Goal: Information Seeking & Learning: Learn about a topic

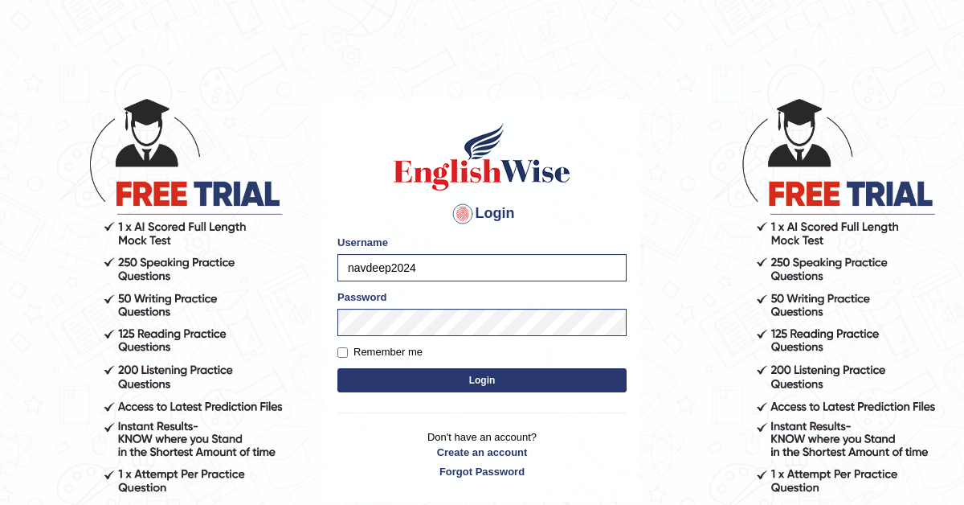
click at [448, 383] on button "Login" at bounding box center [481, 380] width 289 height 24
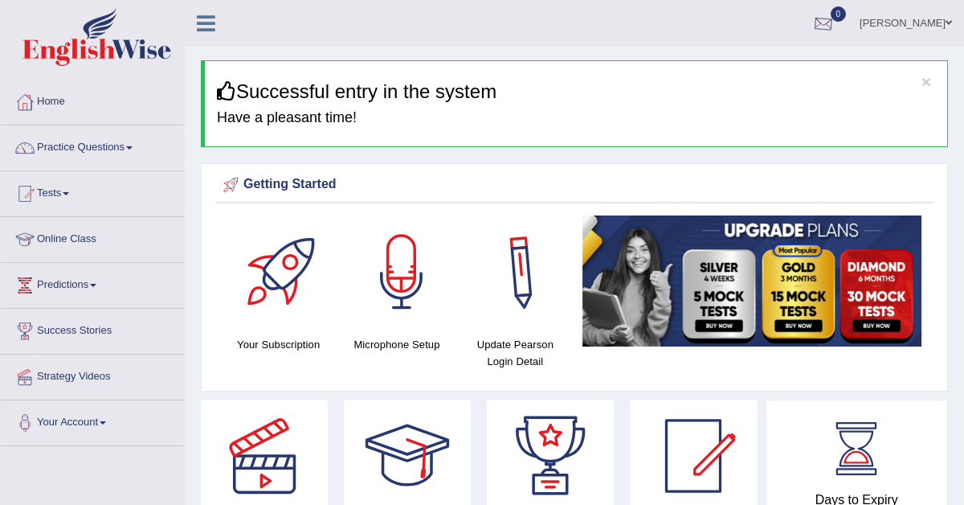
click at [835, 27] on div at bounding box center [823, 24] width 24 height 24
click at [835, 22] on div at bounding box center [823, 24] width 24 height 24
click at [71, 188] on link "Tests" at bounding box center [92, 191] width 183 height 40
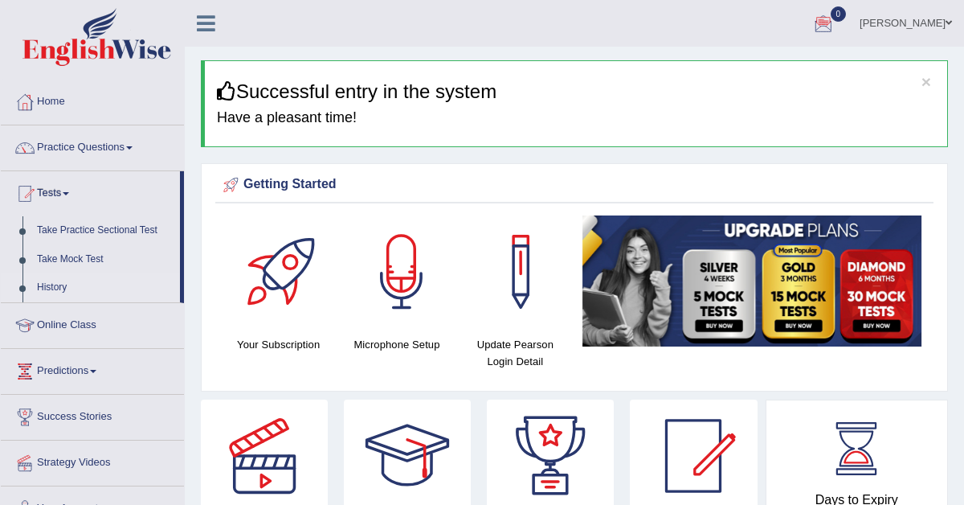
click at [53, 284] on link "History" at bounding box center [105, 287] width 150 height 29
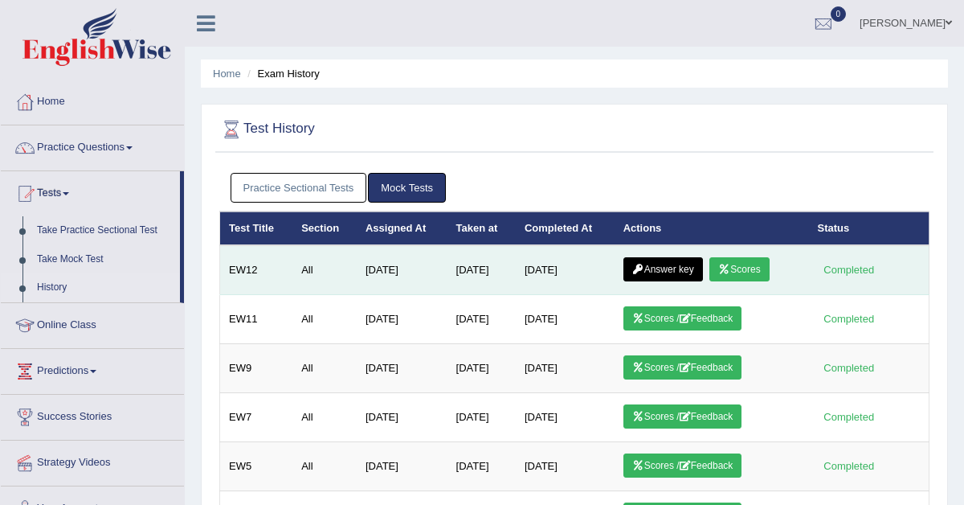
click at [664, 269] on link "Answer key" at bounding box center [663, 269] width 80 height 24
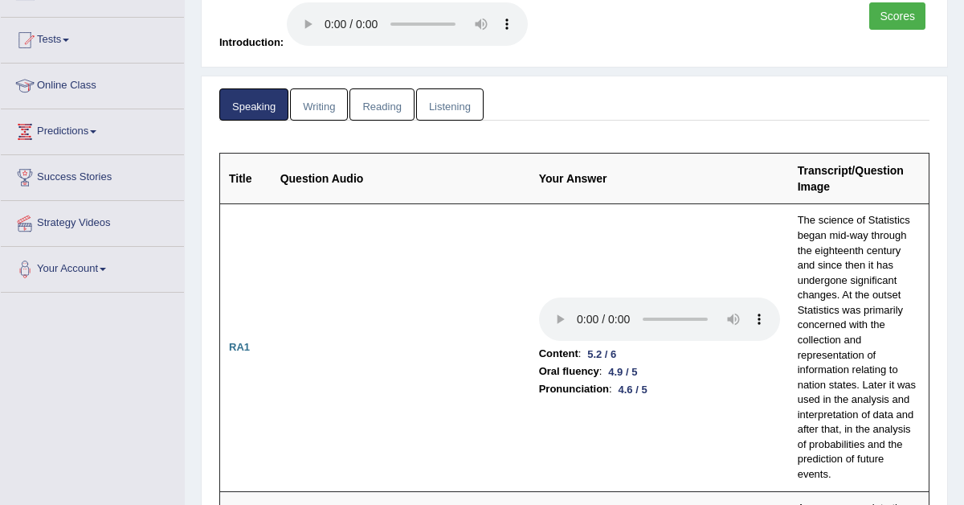
scroll to position [154, 0]
click at [889, 18] on link "Scores" at bounding box center [897, 15] width 56 height 27
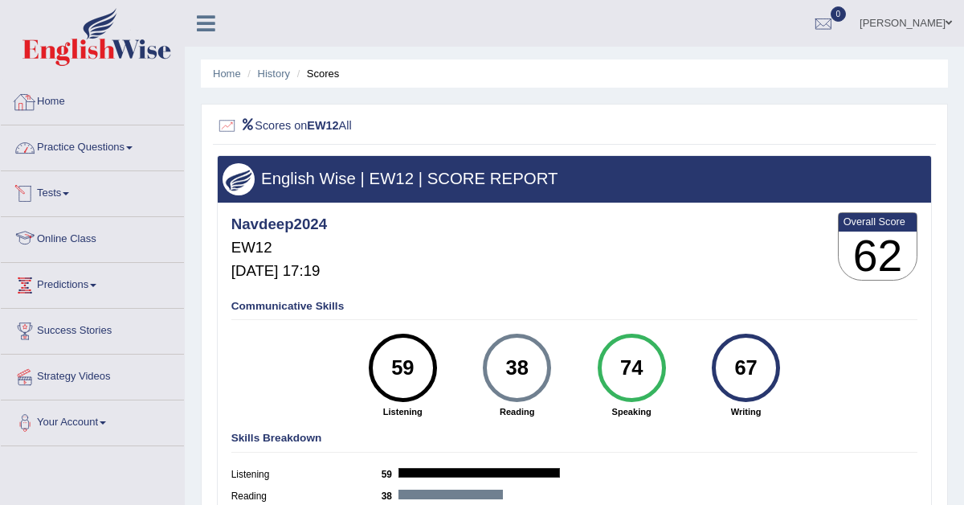
click at [91, 148] on link "Practice Questions" at bounding box center [92, 145] width 183 height 40
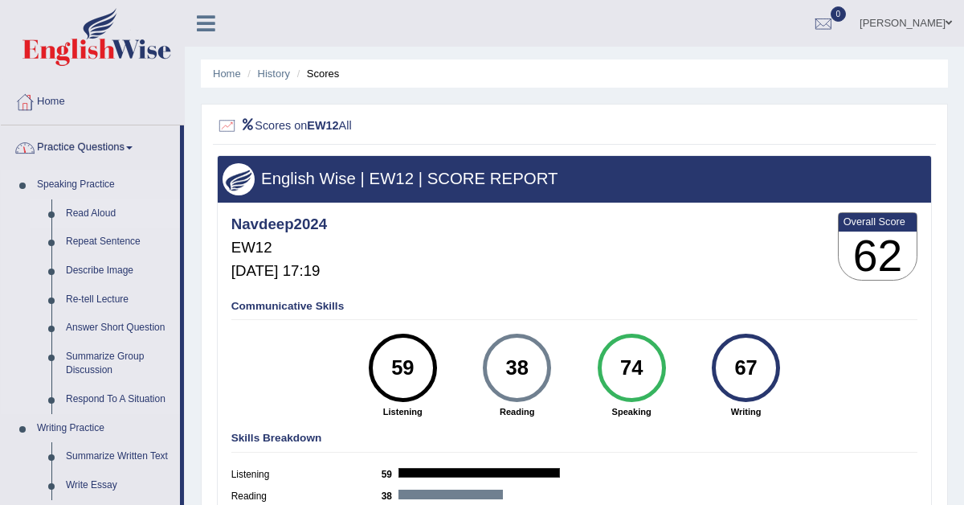
click at [80, 214] on link "Read Aloud" at bounding box center [119, 213] width 121 height 29
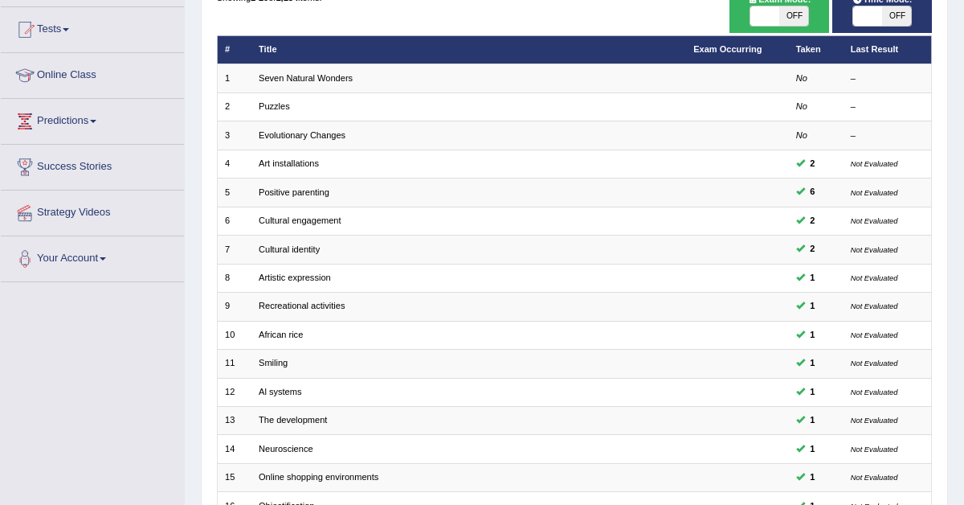
scroll to position [163, 0]
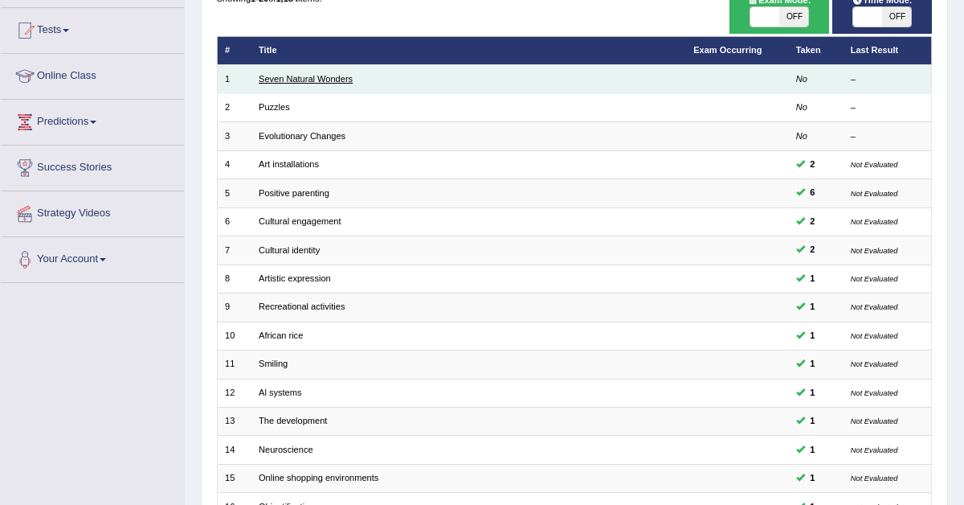
click at [304, 80] on link "Seven Natural Wonders" at bounding box center [306, 79] width 94 height 10
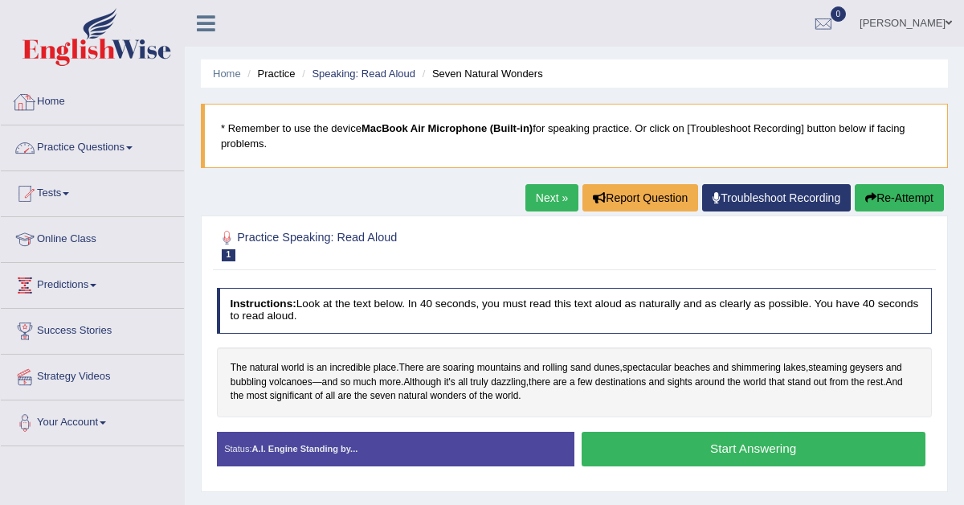
click at [99, 146] on link "Practice Questions" at bounding box center [92, 145] width 183 height 40
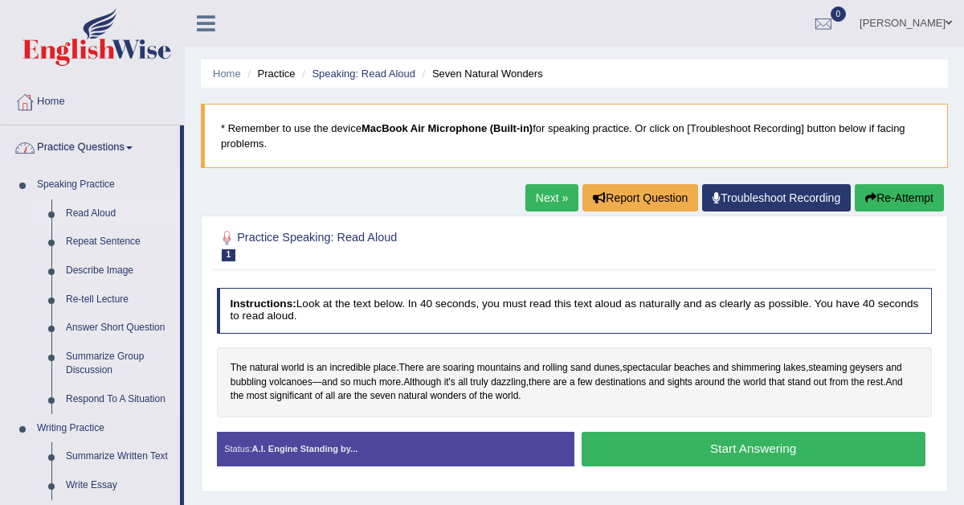
click at [102, 207] on link "Read Aloud" at bounding box center [119, 213] width 121 height 29
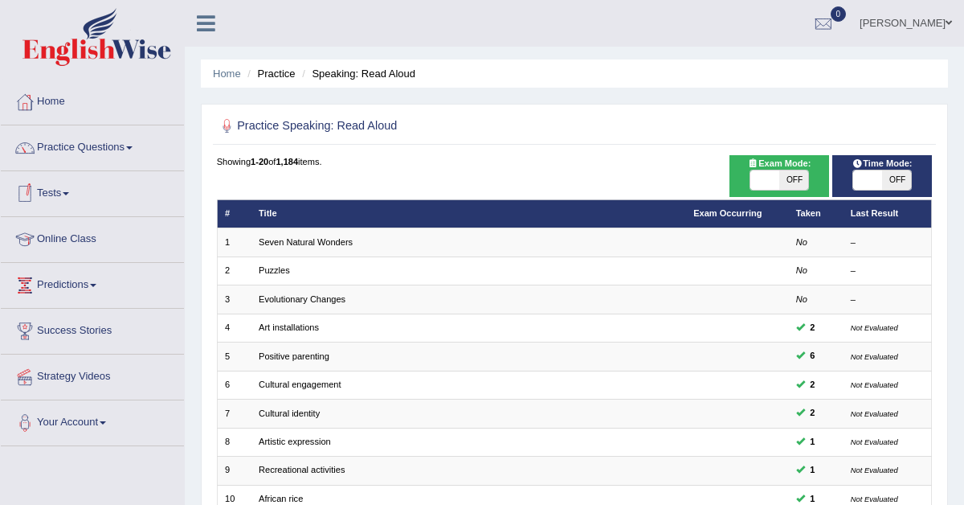
click at [876, 172] on span at bounding box center [867, 179] width 29 height 19
checkbox input "true"
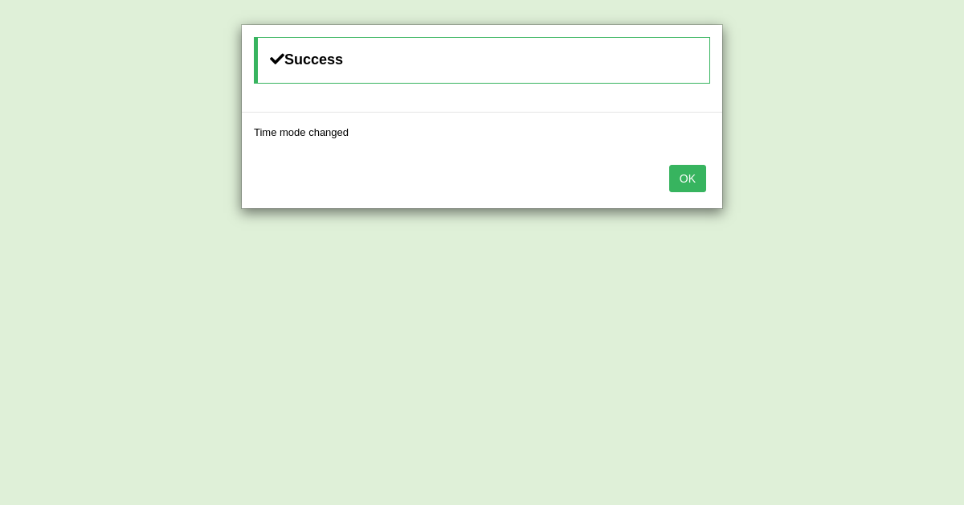
click at [876, 173] on div "Success Time mode changed OK" at bounding box center [482, 252] width 964 height 505
click at [681, 181] on button "OK" at bounding box center [687, 178] width 37 height 27
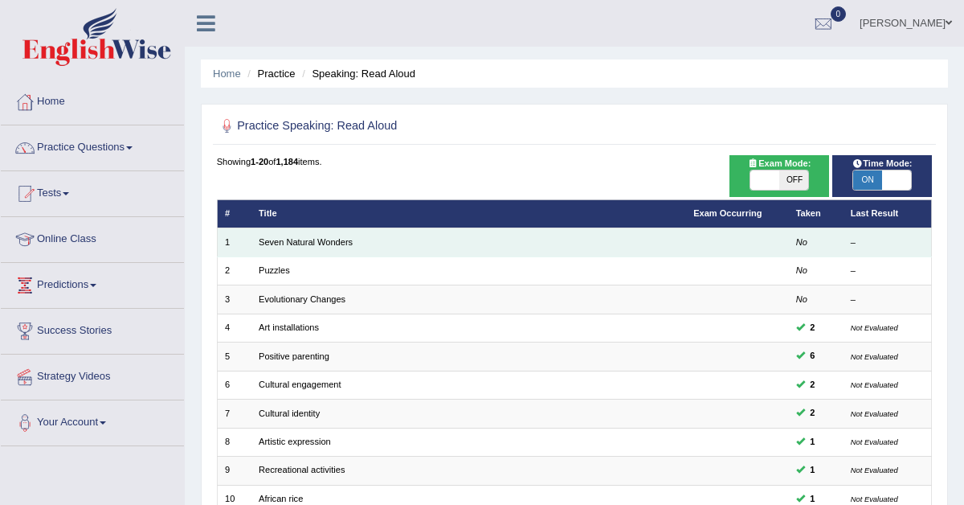
click at [549, 243] on td "Seven Natural Wonders" at bounding box center [468, 242] width 435 height 28
click at [268, 243] on link "Seven Natural Wonders" at bounding box center [306, 242] width 94 height 10
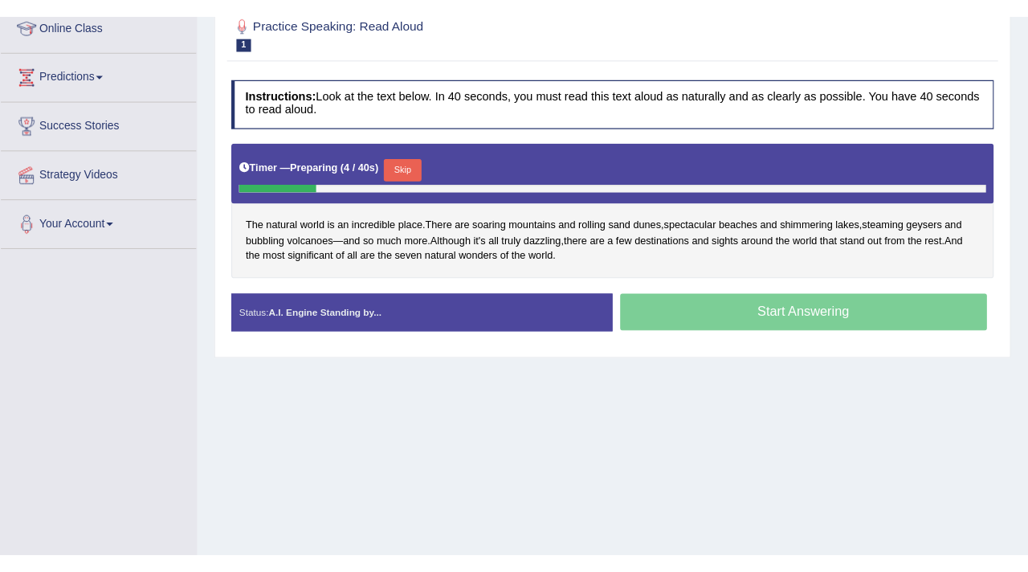
scroll to position [230, 0]
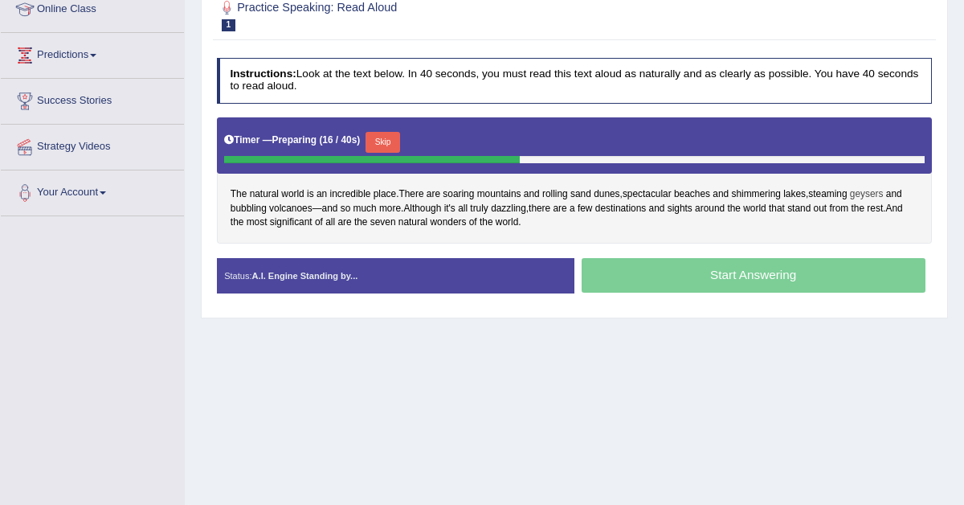
click at [866, 191] on span "geysers" at bounding box center [867, 194] width 34 height 14
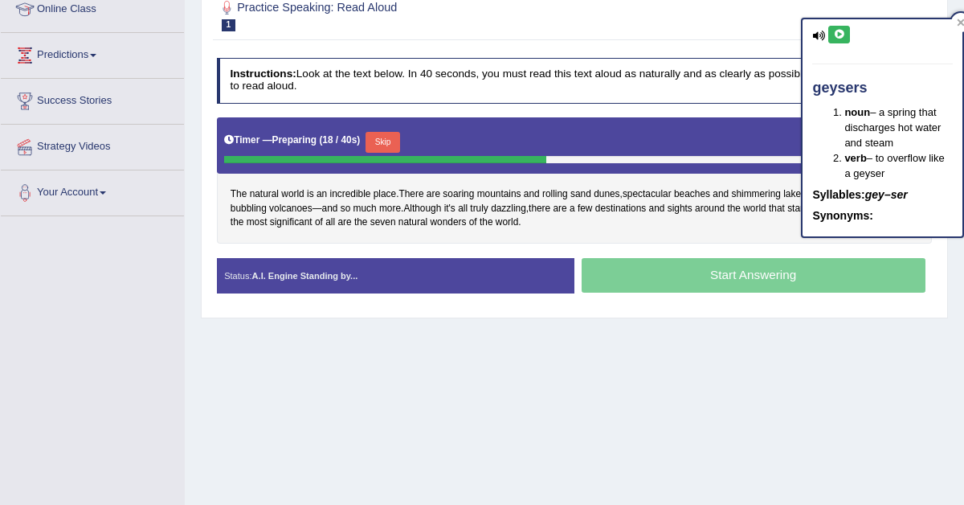
click at [840, 33] on icon at bounding box center [839, 35] width 12 height 10
click at [961, 24] on icon at bounding box center [961, 22] width 7 height 7
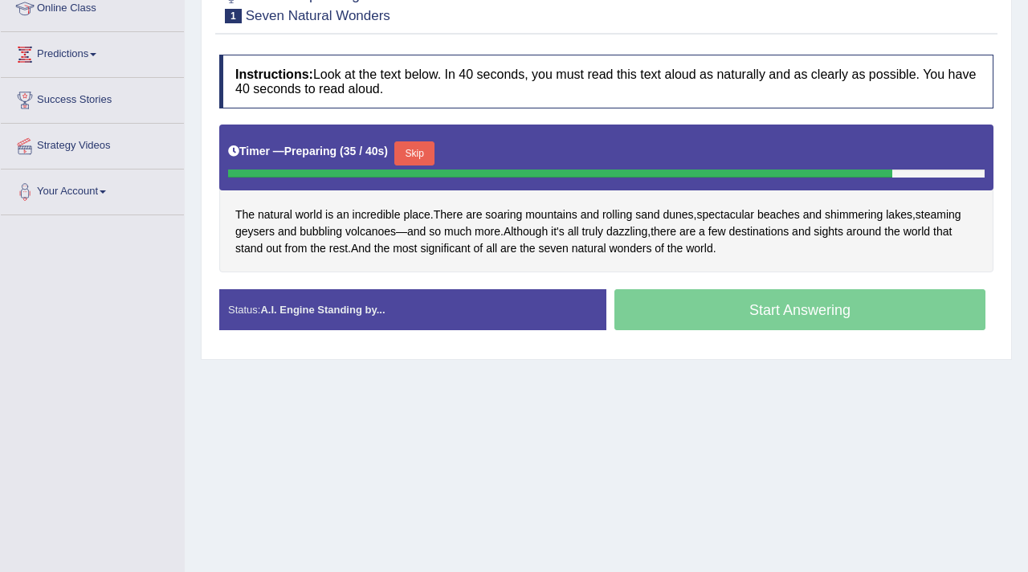
scroll to position [247, 0]
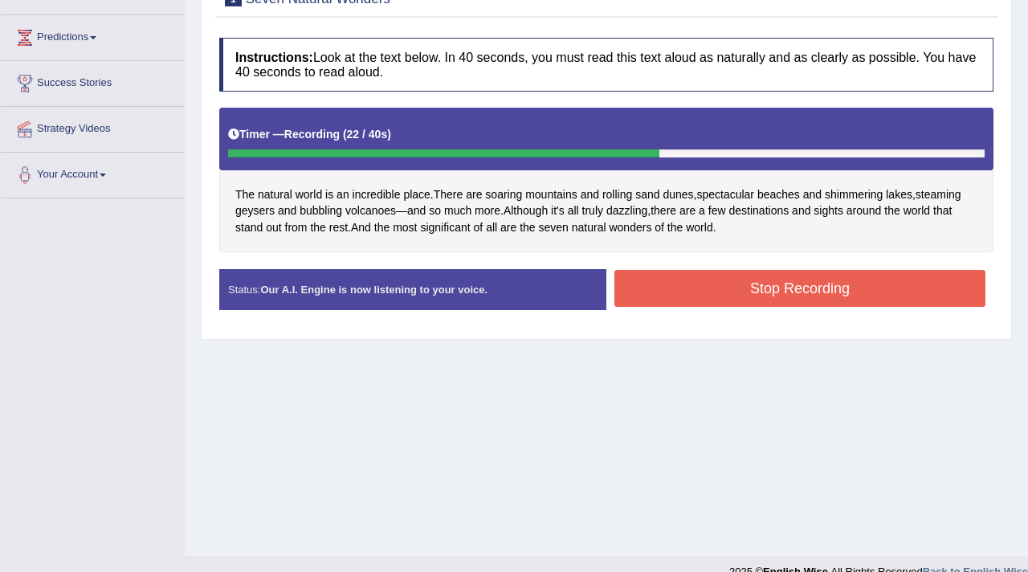
click at [687, 281] on button "Stop Recording" at bounding box center [800, 288] width 371 height 37
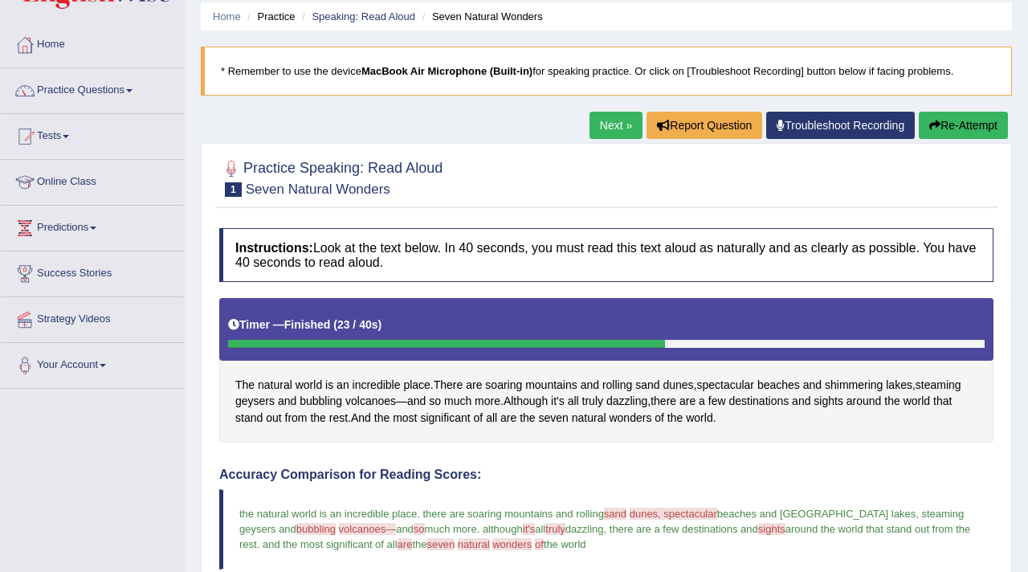
scroll to position [43, 0]
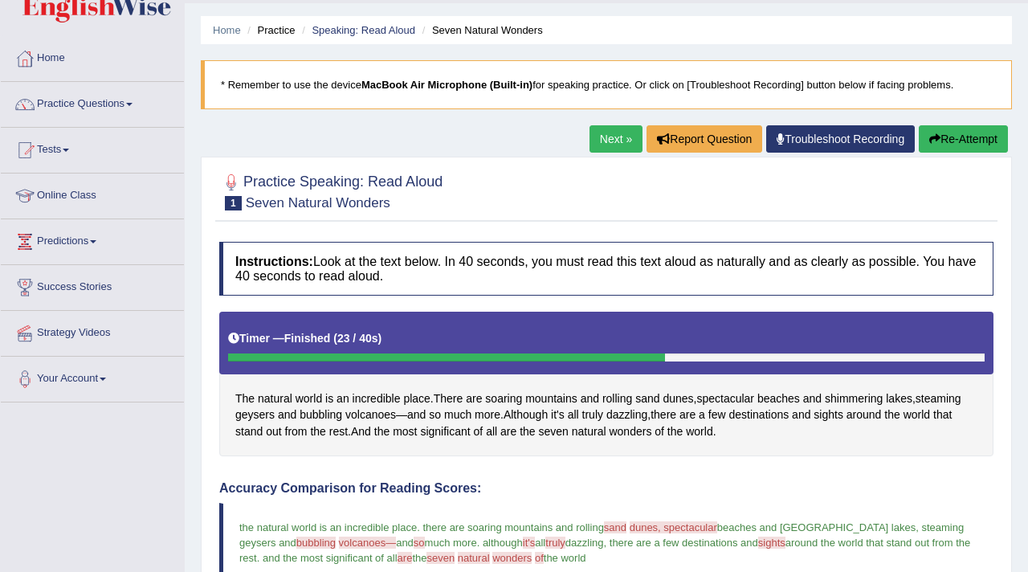
click at [603, 136] on link "Next »" at bounding box center [616, 138] width 53 height 27
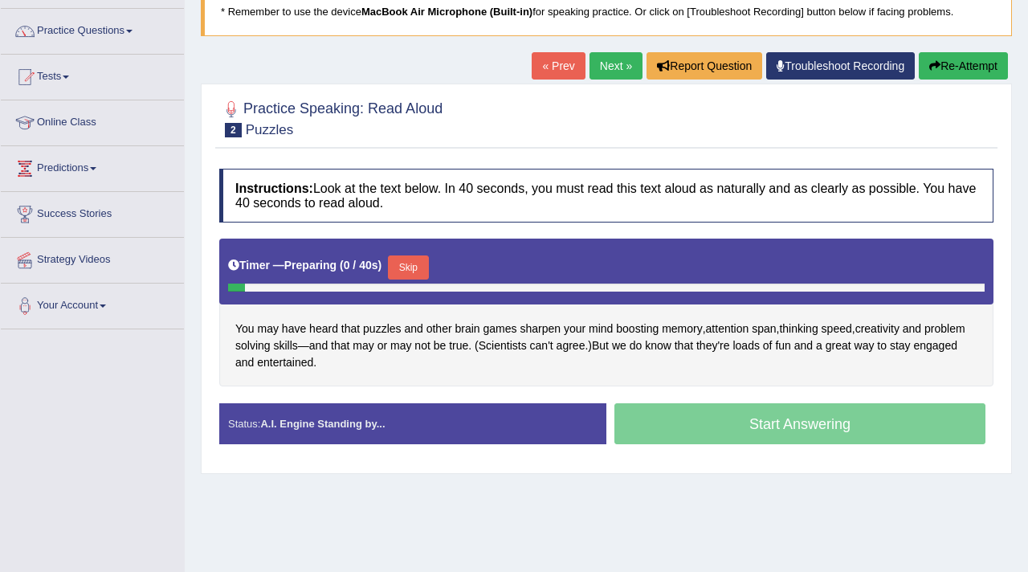
scroll to position [121, 0]
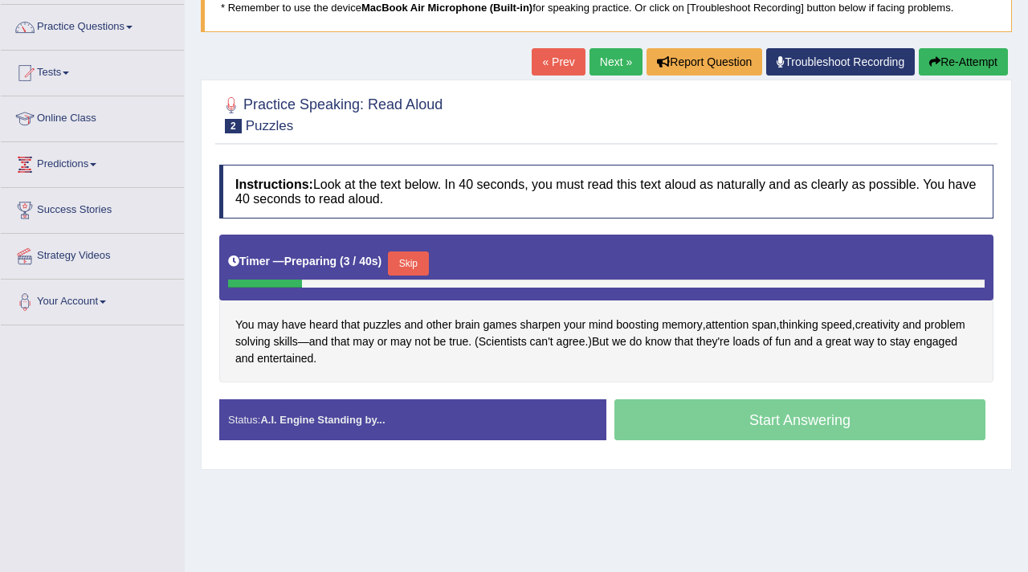
click at [407, 264] on button "Skip" at bounding box center [408, 263] width 40 height 24
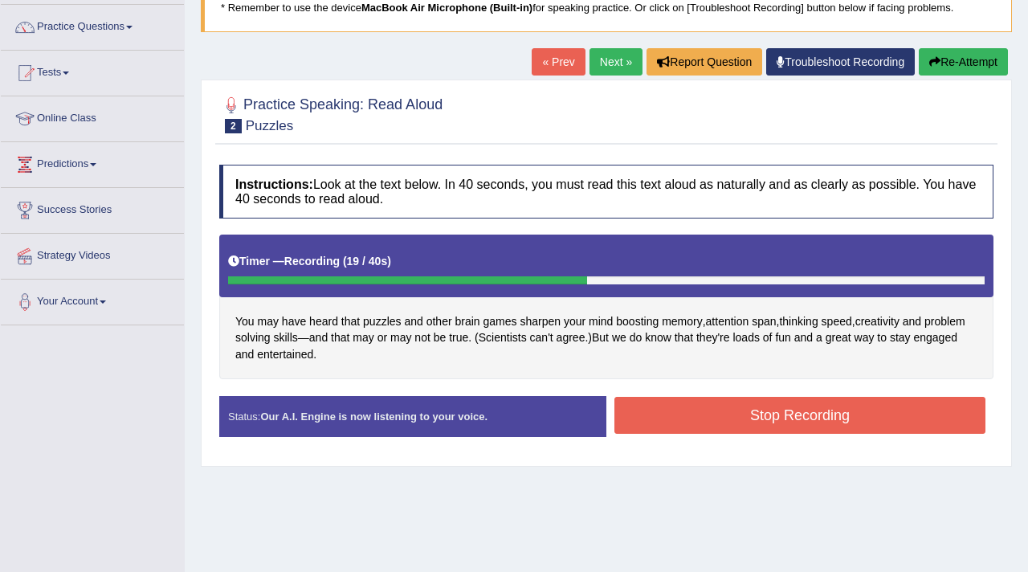
click at [689, 409] on button "Stop Recording" at bounding box center [800, 415] width 371 height 37
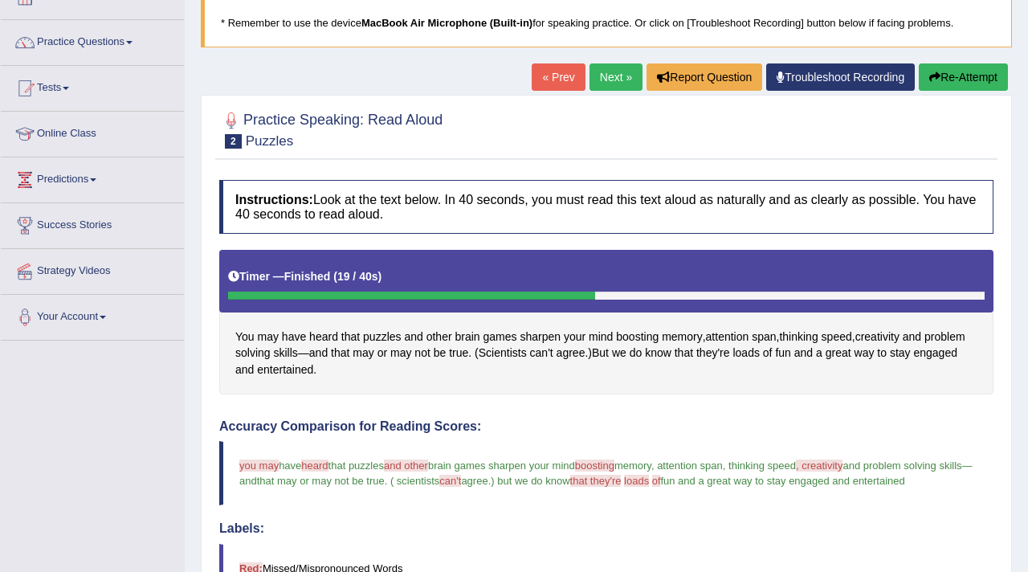
scroll to position [0, 0]
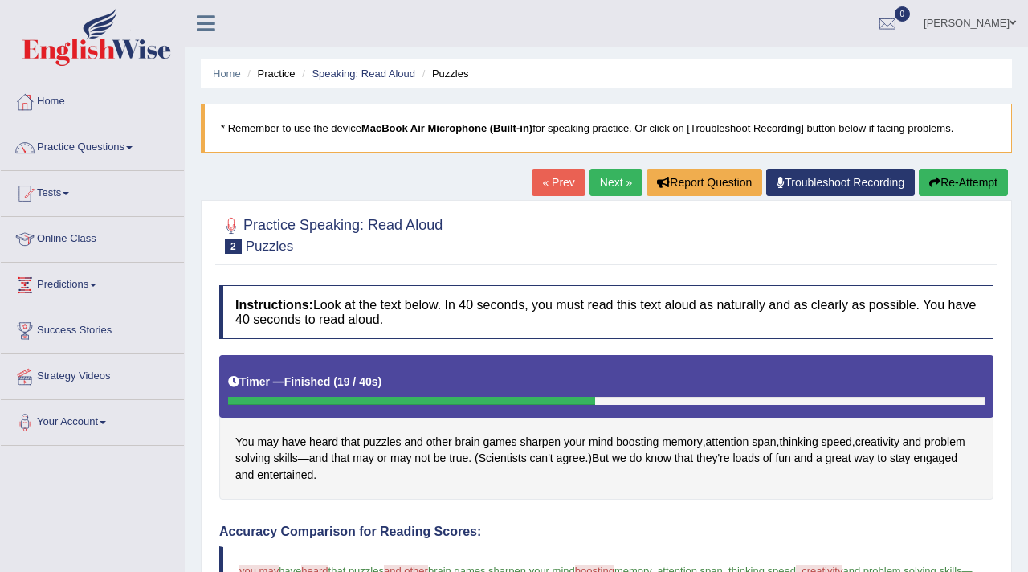
click at [598, 177] on link "Next »" at bounding box center [616, 182] width 53 height 27
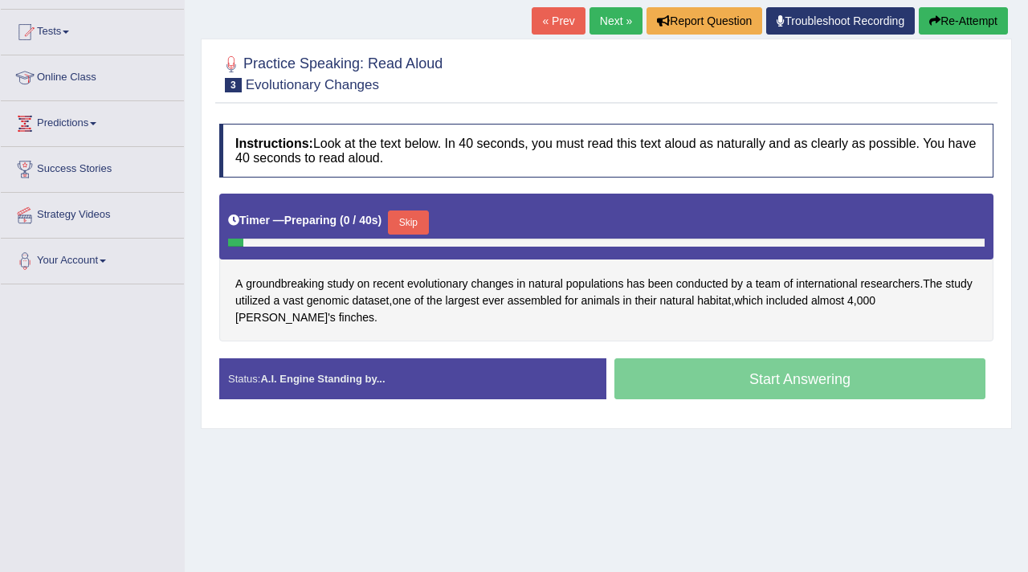
scroll to position [163, 0]
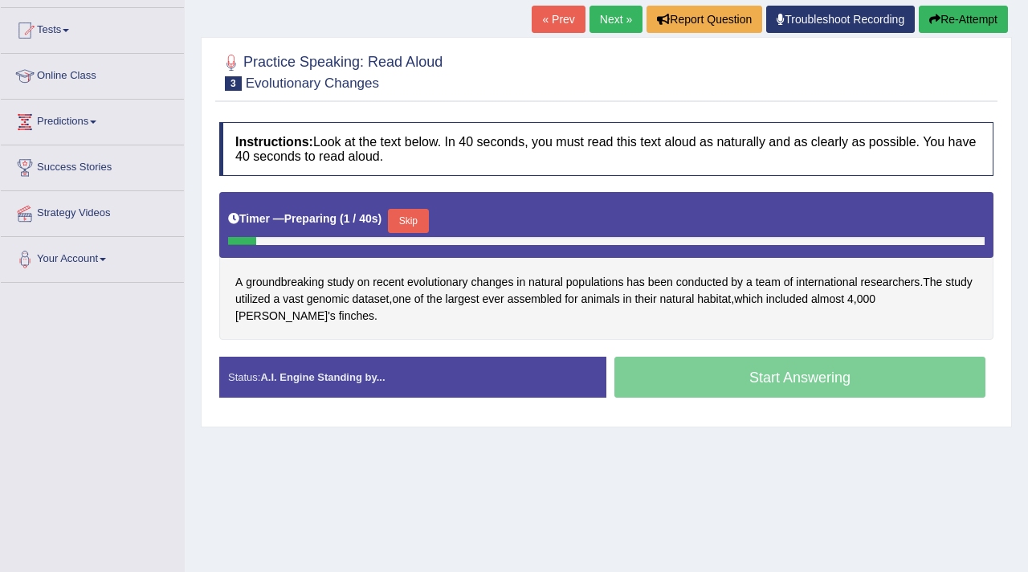
click at [423, 219] on button "Skip" at bounding box center [408, 221] width 40 height 24
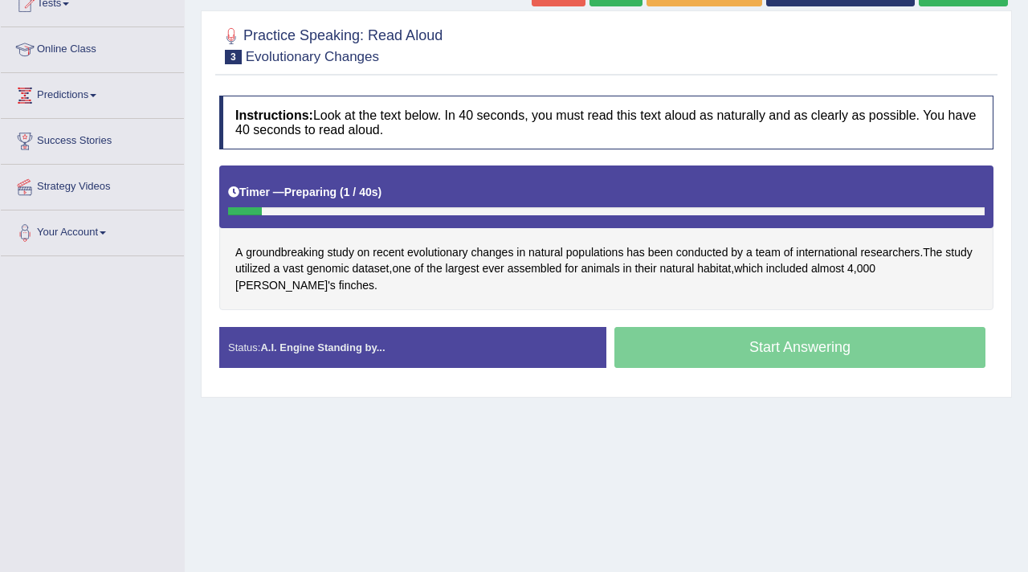
scroll to position [197, 0]
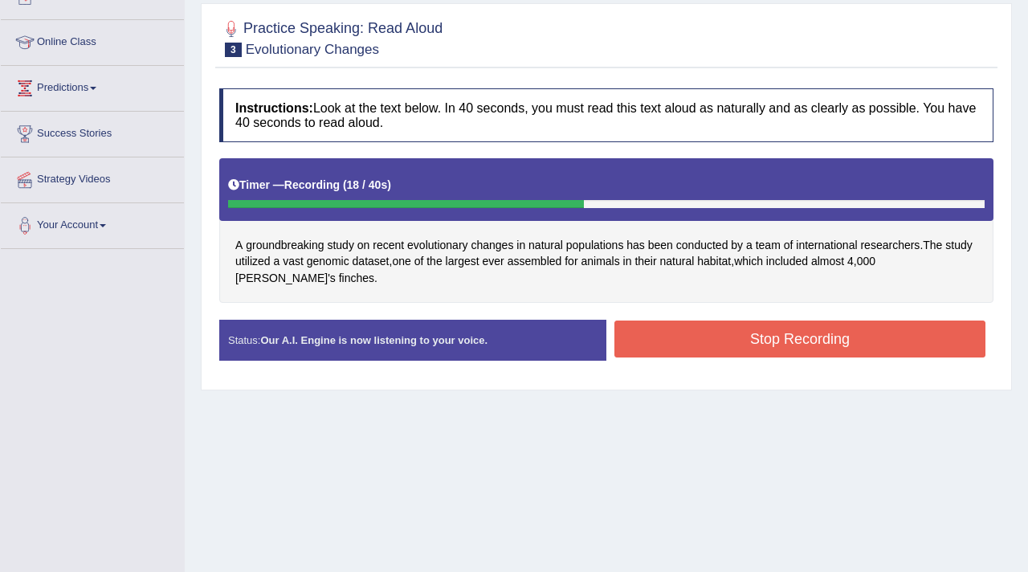
click at [705, 352] on button "Stop Recording" at bounding box center [800, 339] width 371 height 37
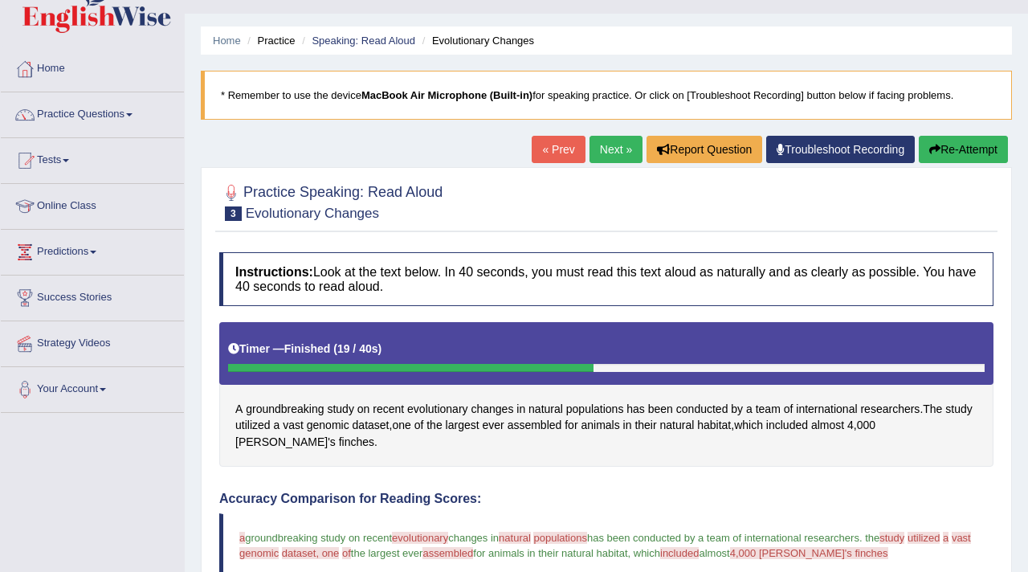
scroll to position [0, 0]
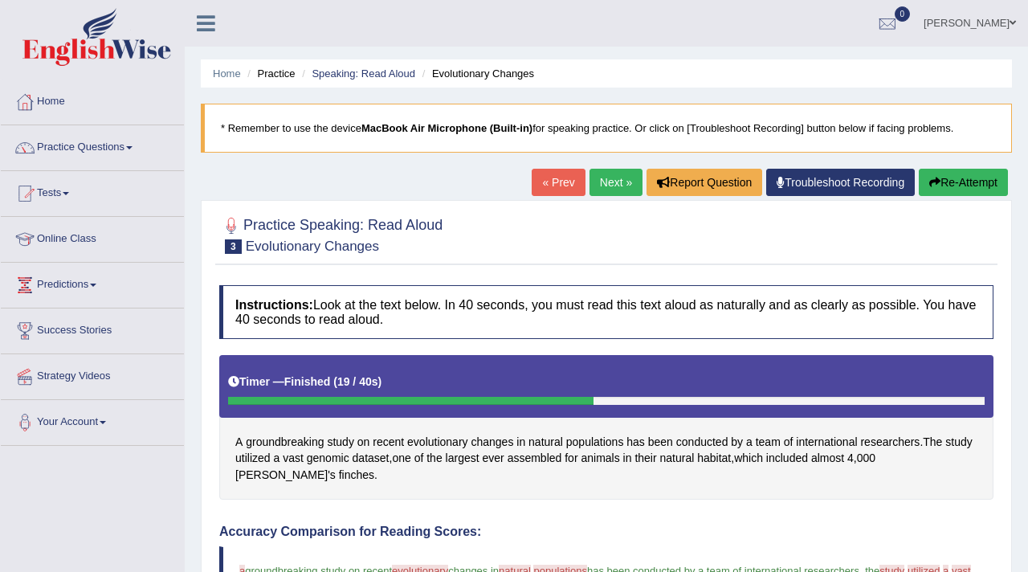
click at [603, 188] on link "Next »" at bounding box center [616, 182] width 53 height 27
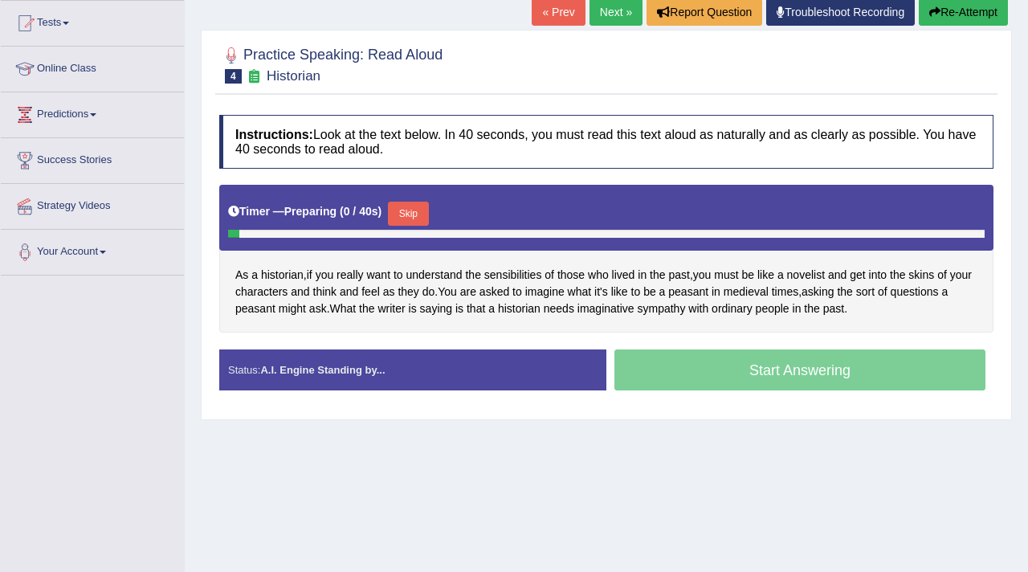
scroll to position [171, 0]
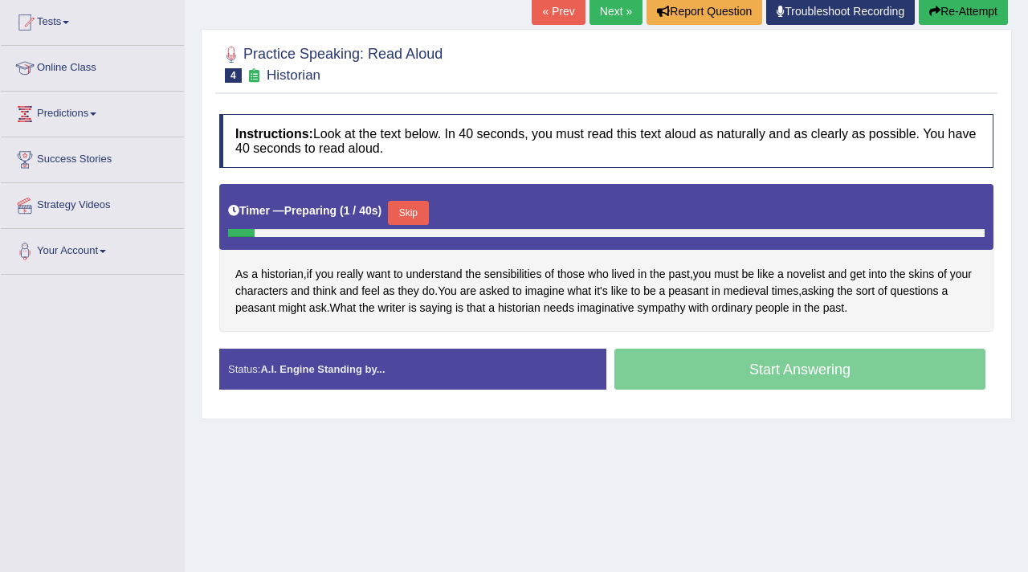
click at [412, 214] on button "Skip" at bounding box center [408, 213] width 40 height 24
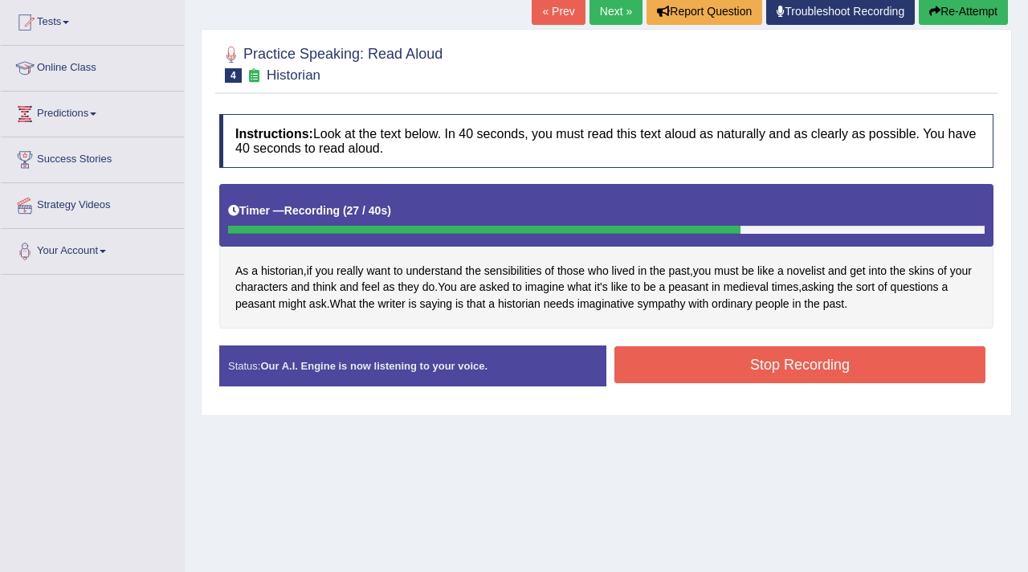
click at [697, 379] on button "Stop Recording" at bounding box center [800, 364] width 371 height 37
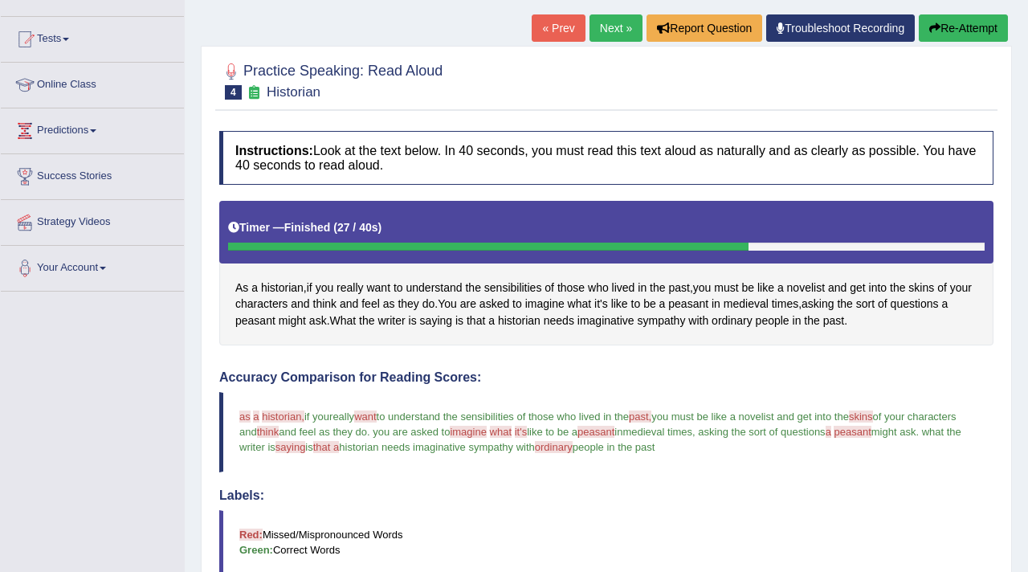
scroll to position [133, 0]
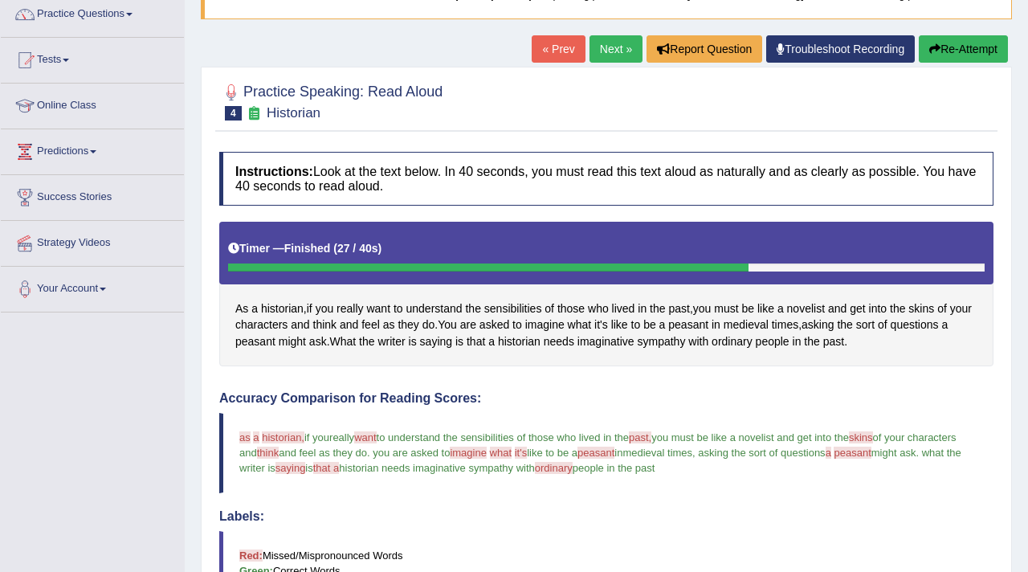
click at [601, 51] on link "Next »" at bounding box center [616, 48] width 53 height 27
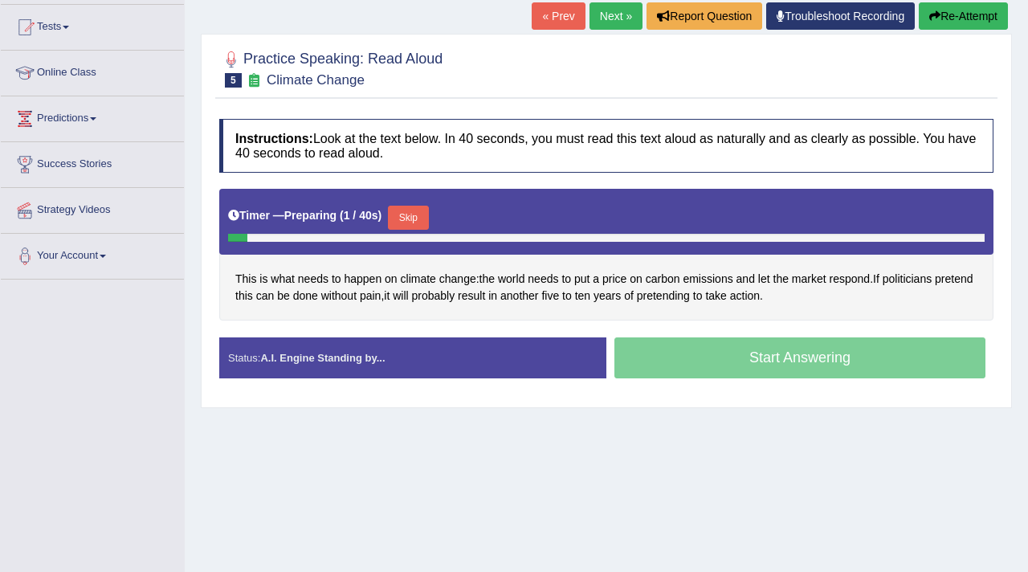
scroll to position [173, 0]
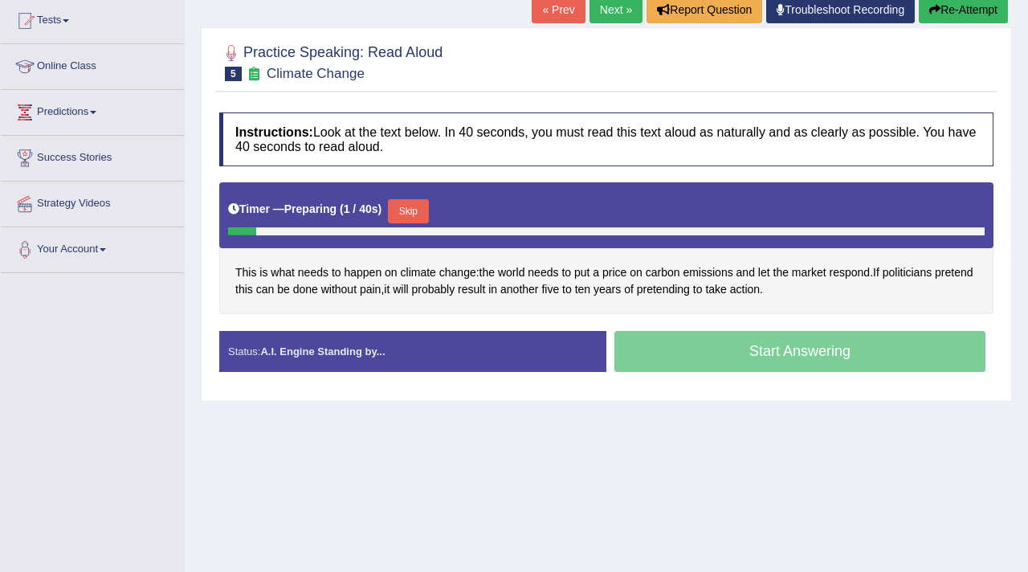
click at [411, 218] on button "Skip" at bounding box center [408, 211] width 40 height 24
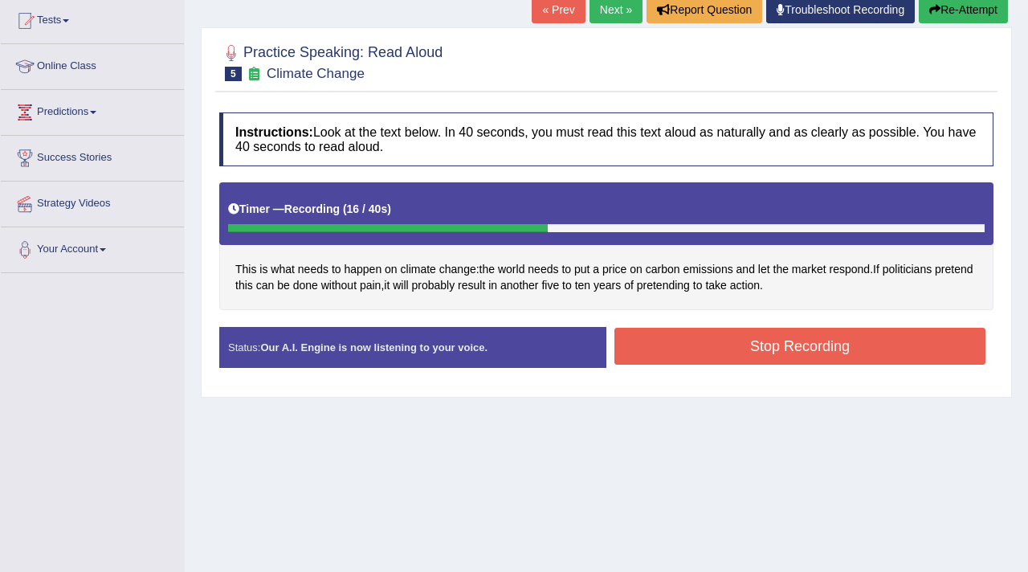
click at [670, 349] on button "Stop Recording" at bounding box center [800, 346] width 371 height 37
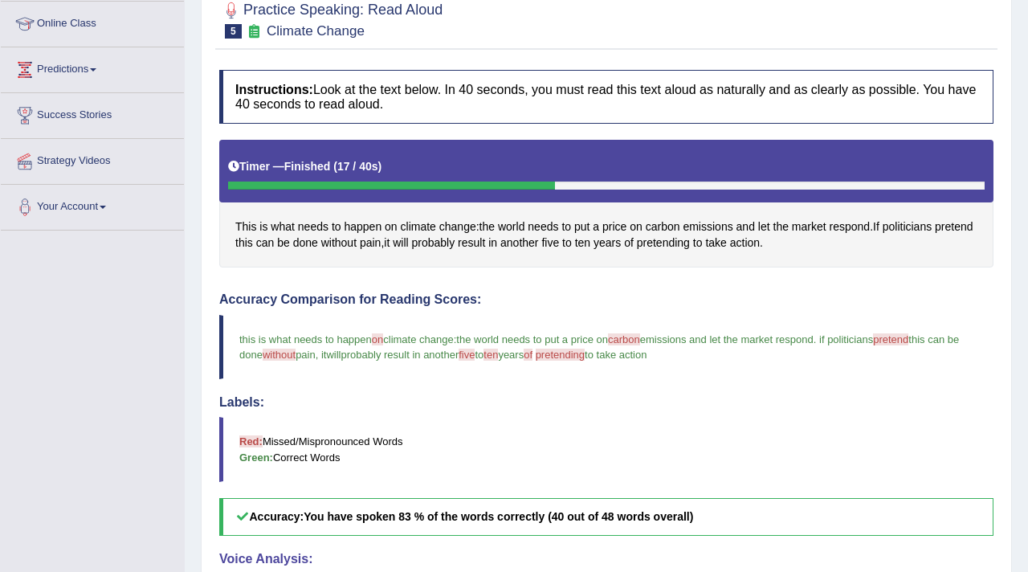
scroll to position [88, 0]
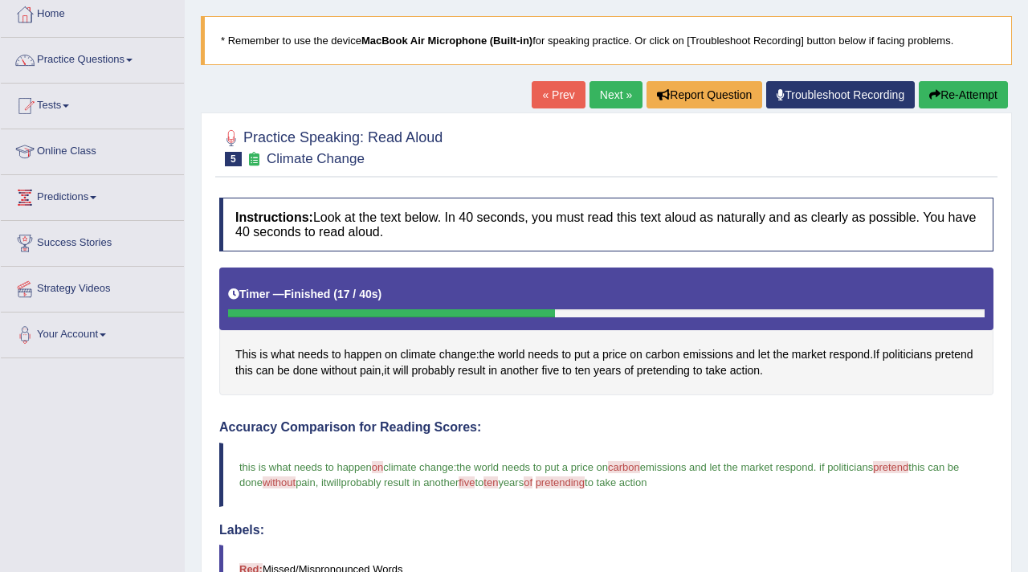
click at [604, 94] on link "Next »" at bounding box center [616, 94] width 53 height 27
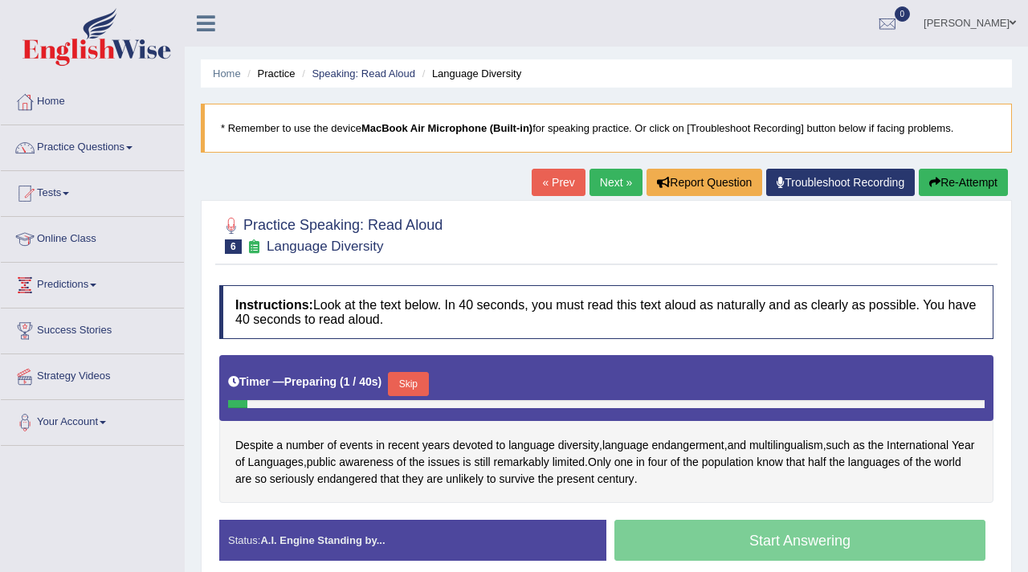
click at [421, 382] on button "Skip" at bounding box center [408, 384] width 40 height 24
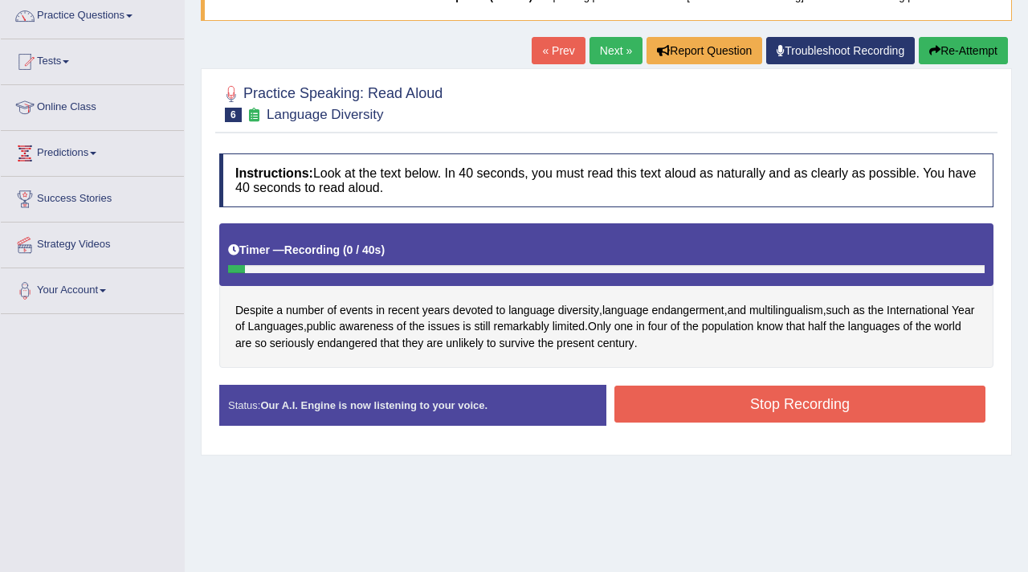
scroll to position [153, 0]
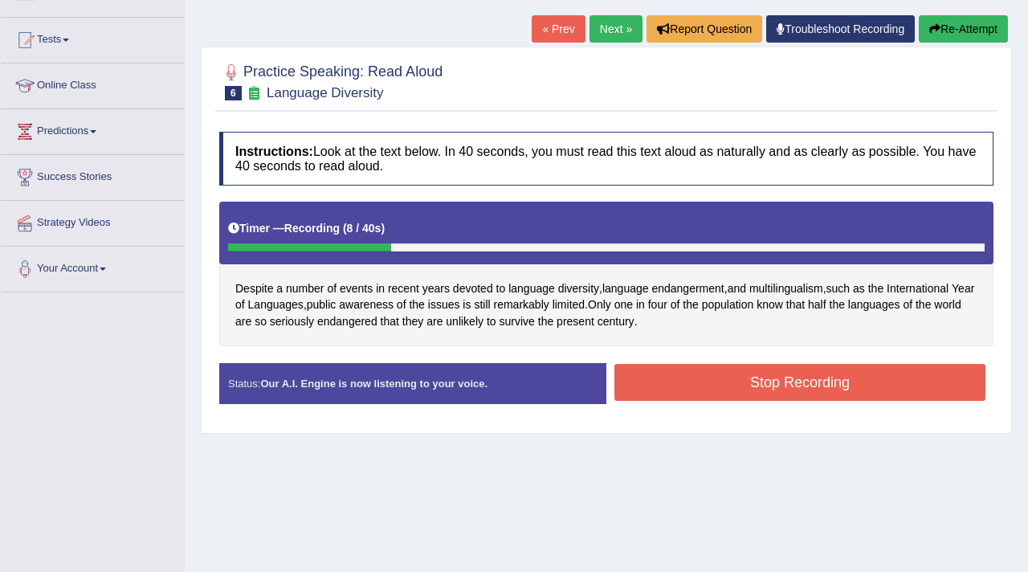
click at [731, 394] on button "Stop Recording" at bounding box center [800, 382] width 371 height 37
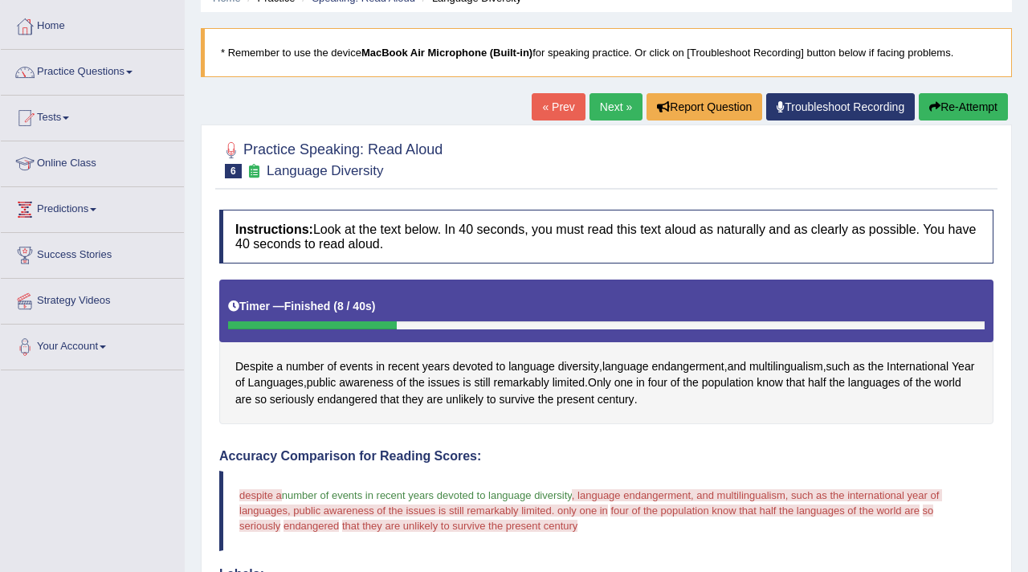
scroll to position [84, 0]
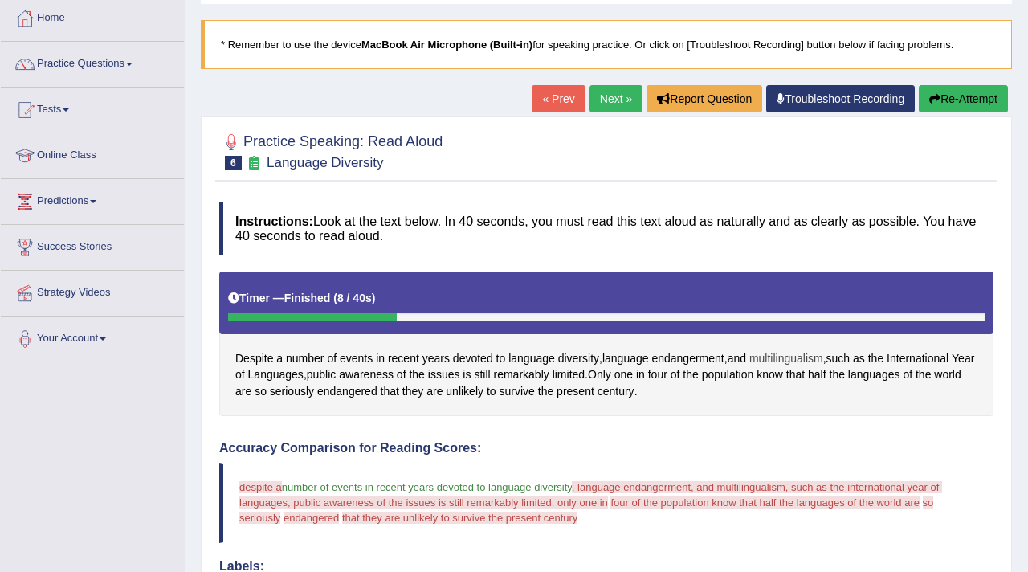
click at [806, 363] on span "multilingualism" at bounding box center [787, 358] width 74 height 17
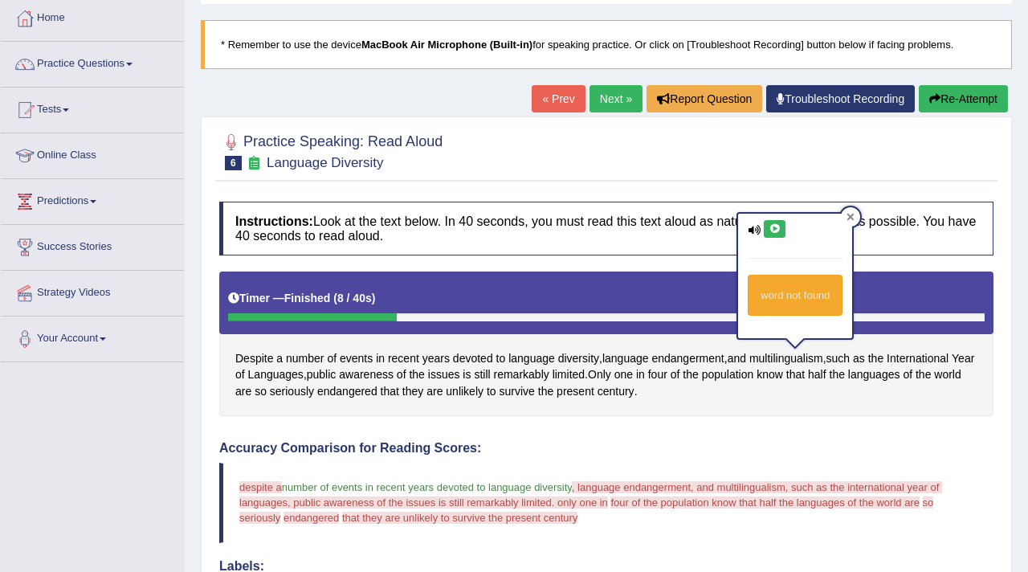
click at [854, 222] on div at bounding box center [850, 216] width 19 height 19
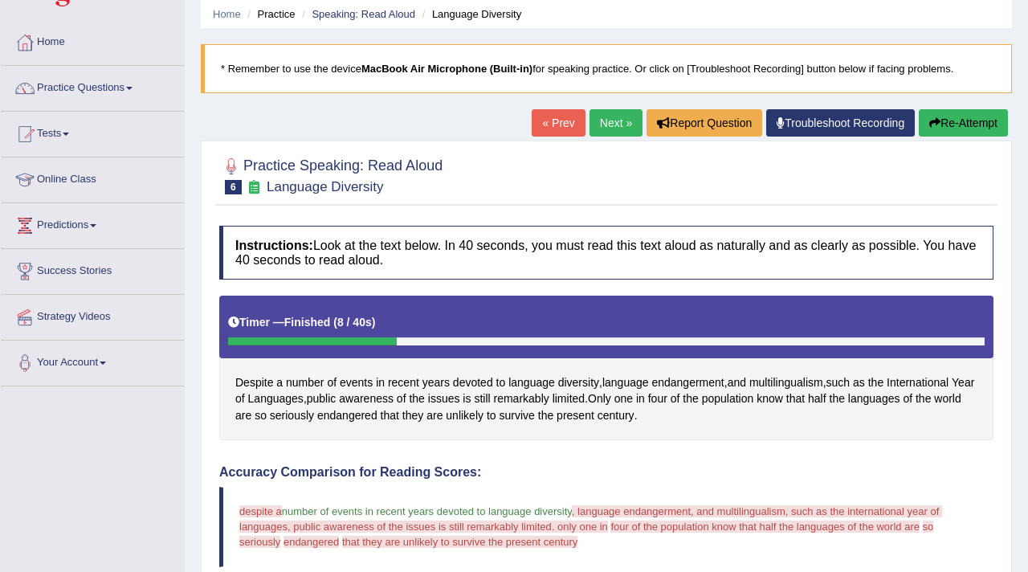
scroll to position [65, 0]
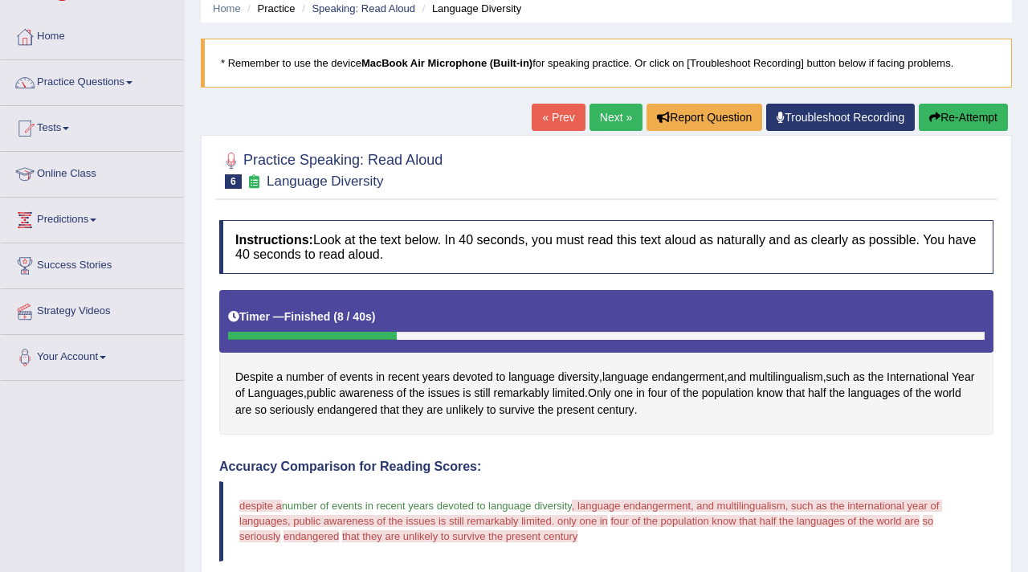
click at [952, 117] on button "Re-Attempt" at bounding box center [963, 117] width 89 height 27
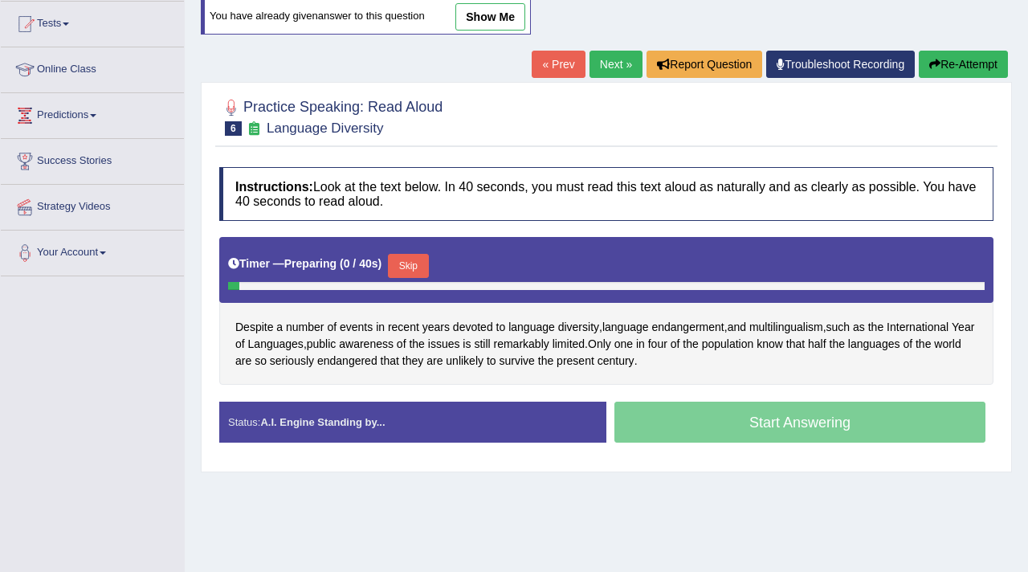
scroll to position [181, 0]
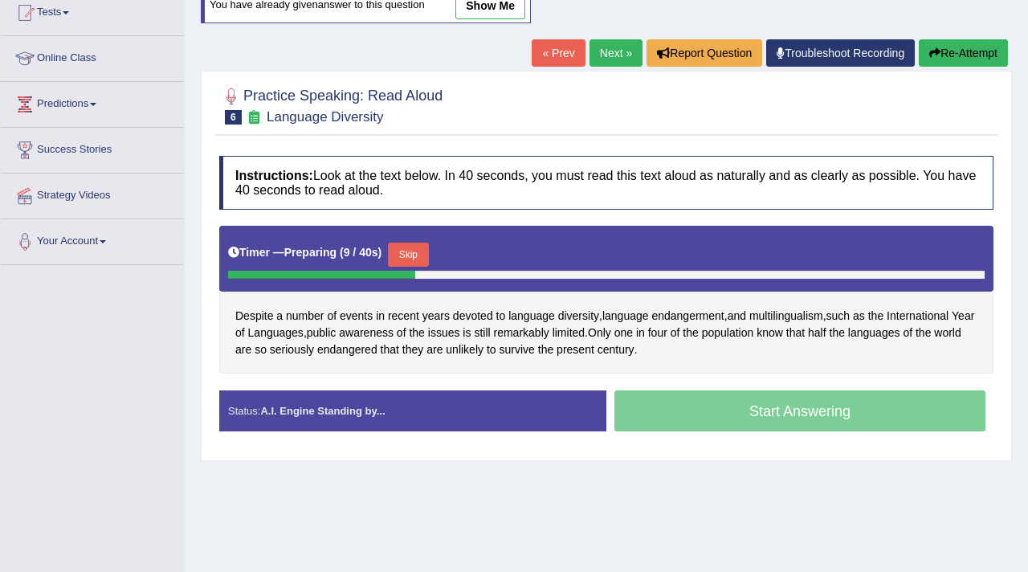
click at [417, 255] on button "Skip" at bounding box center [408, 255] width 40 height 24
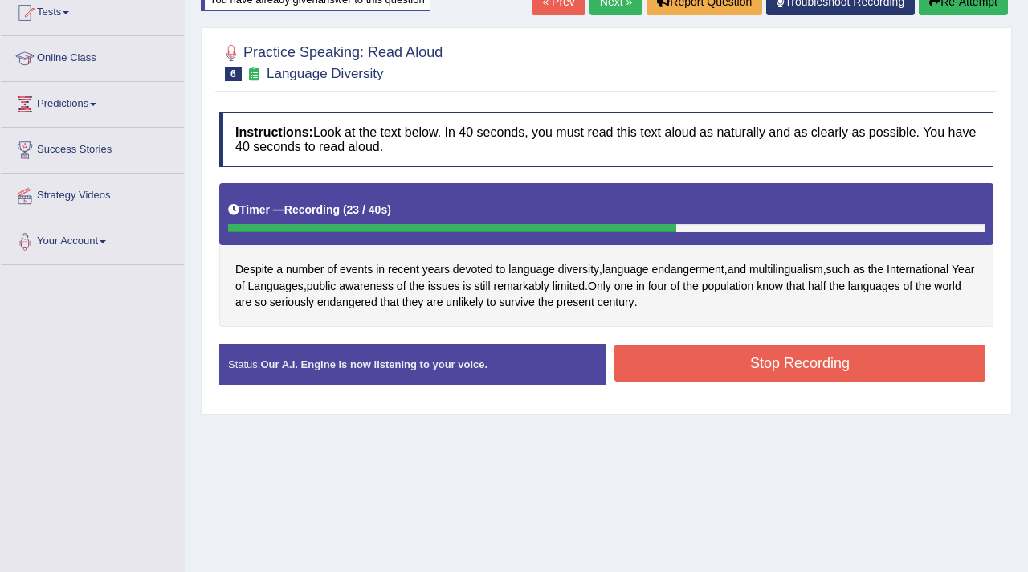
click at [705, 366] on button "Stop Recording" at bounding box center [800, 363] width 371 height 37
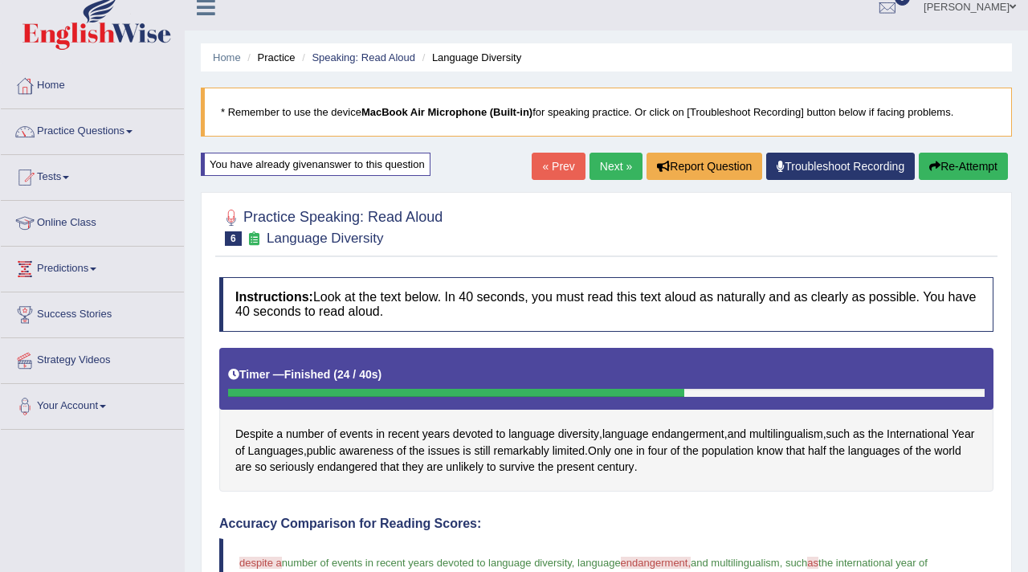
scroll to position [12, 0]
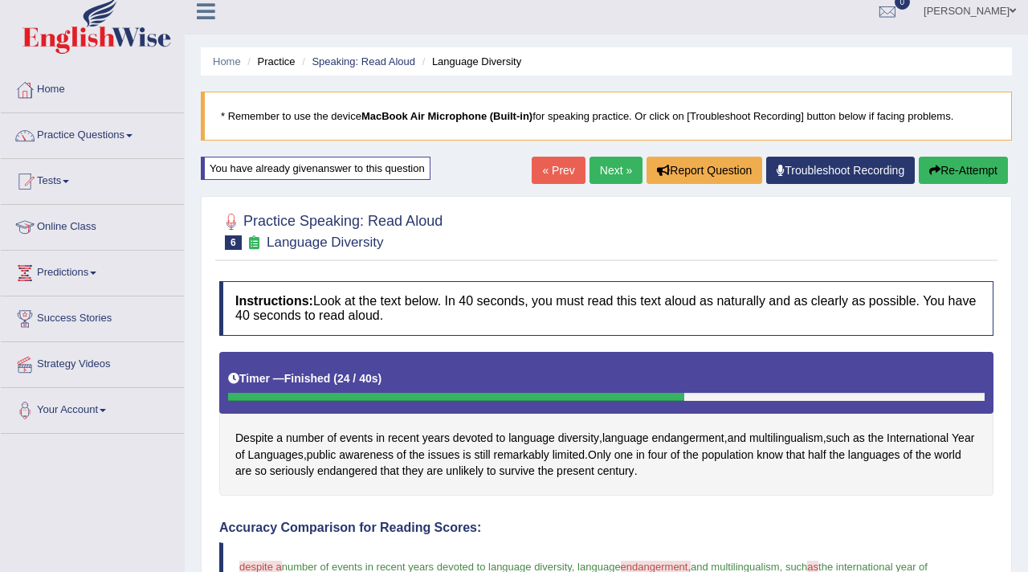
click at [611, 161] on link "Next »" at bounding box center [616, 170] width 53 height 27
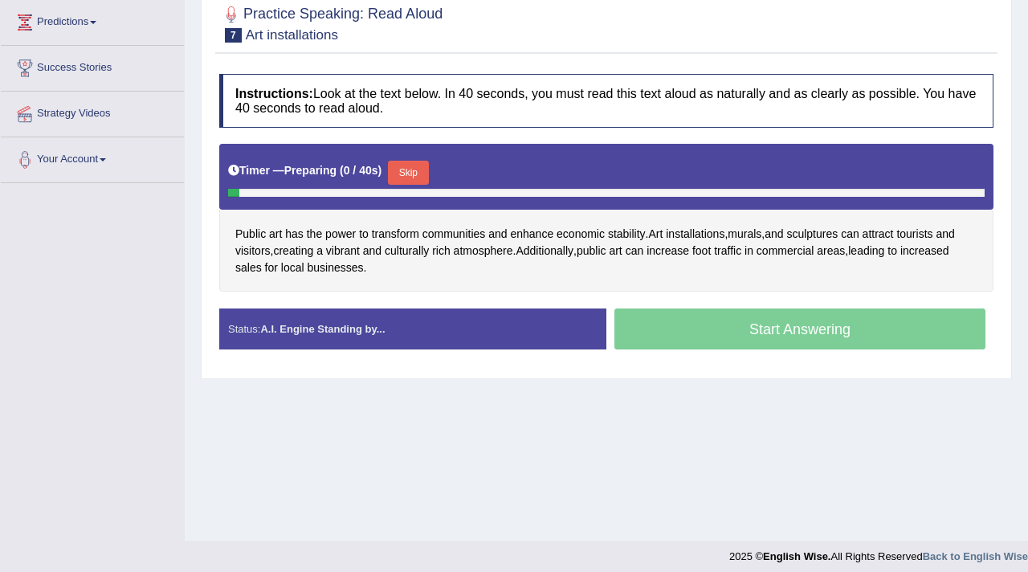
scroll to position [266, 0]
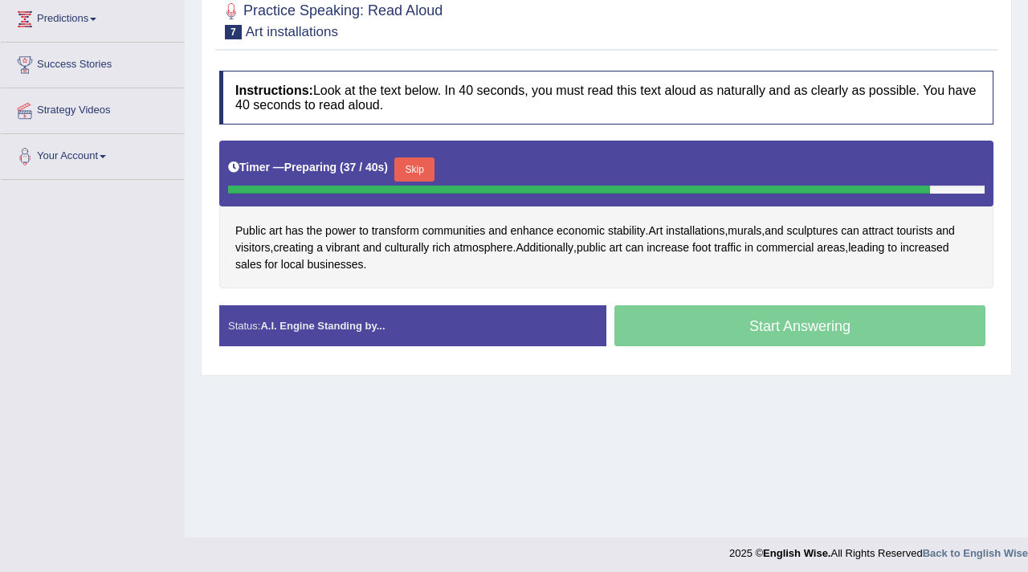
click at [423, 170] on button "Skip" at bounding box center [414, 169] width 40 height 24
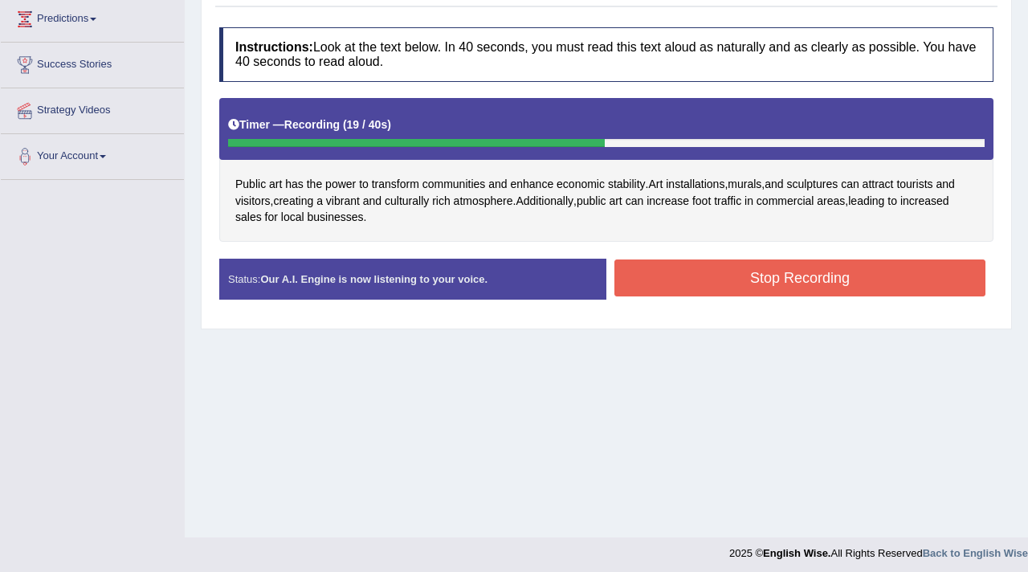
click at [724, 286] on button "Stop Recording" at bounding box center [800, 277] width 371 height 37
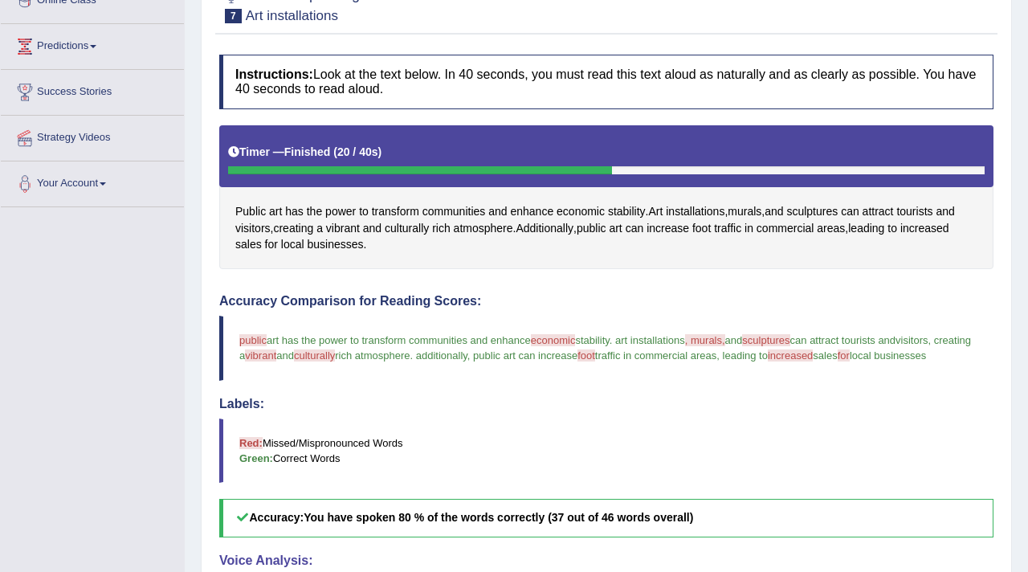
scroll to position [92, 0]
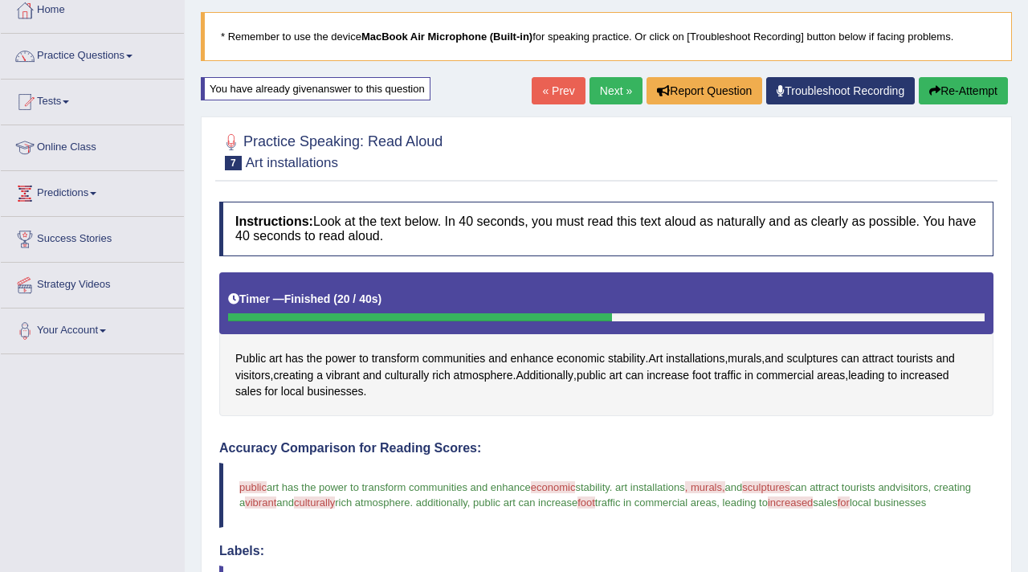
click at [594, 91] on link "Next »" at bounding box center [616, 90] width 53 height 27
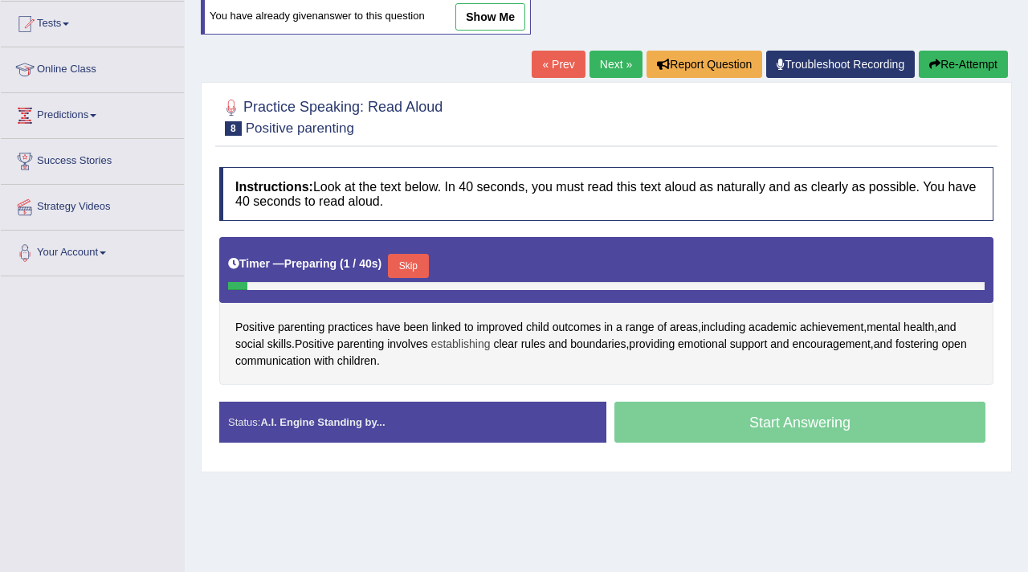
scroll to position [174, 0]
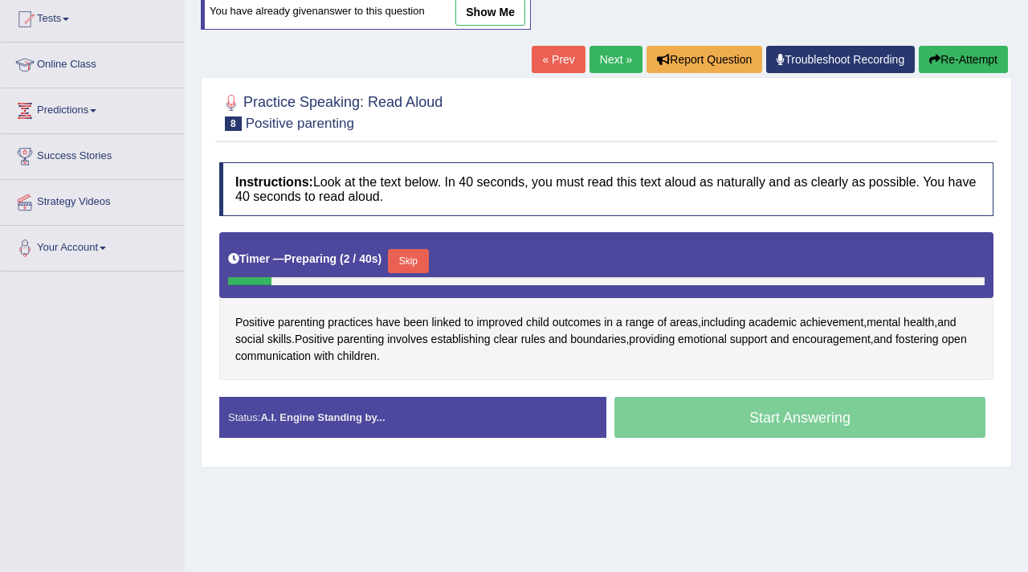
click at [419, 259] on button "Skip" at bounding box center [408, 261] width 40 height 24
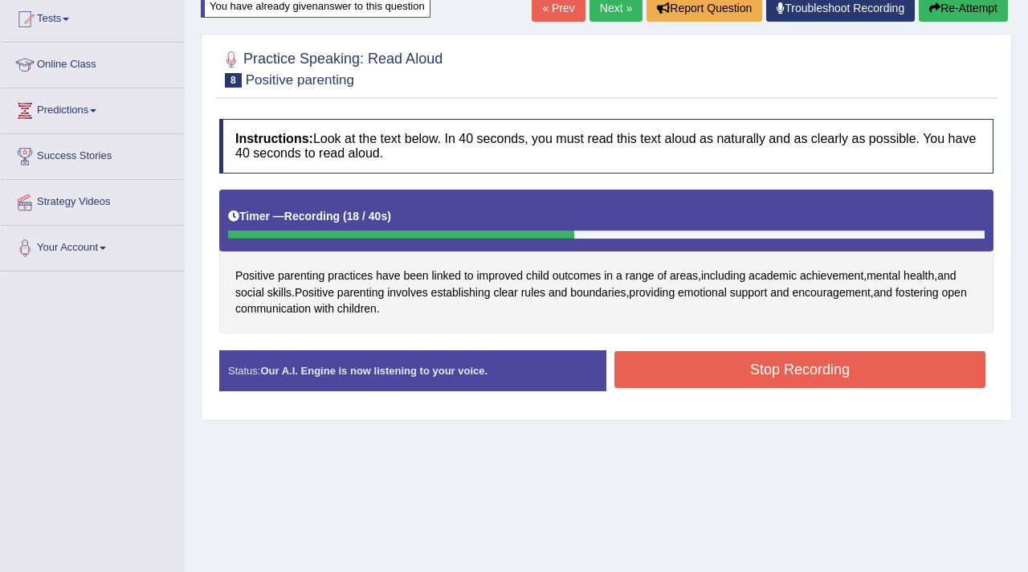
click at [761, 366] on button "Stop Recording" at bounding box center [800, 369] width 371 height 37
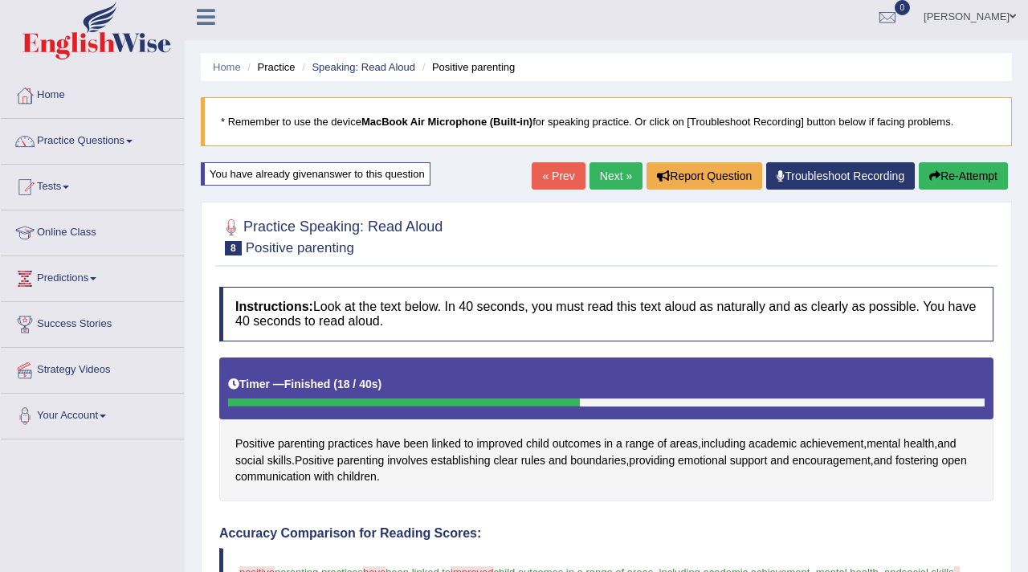
scroll to position [0, 0]
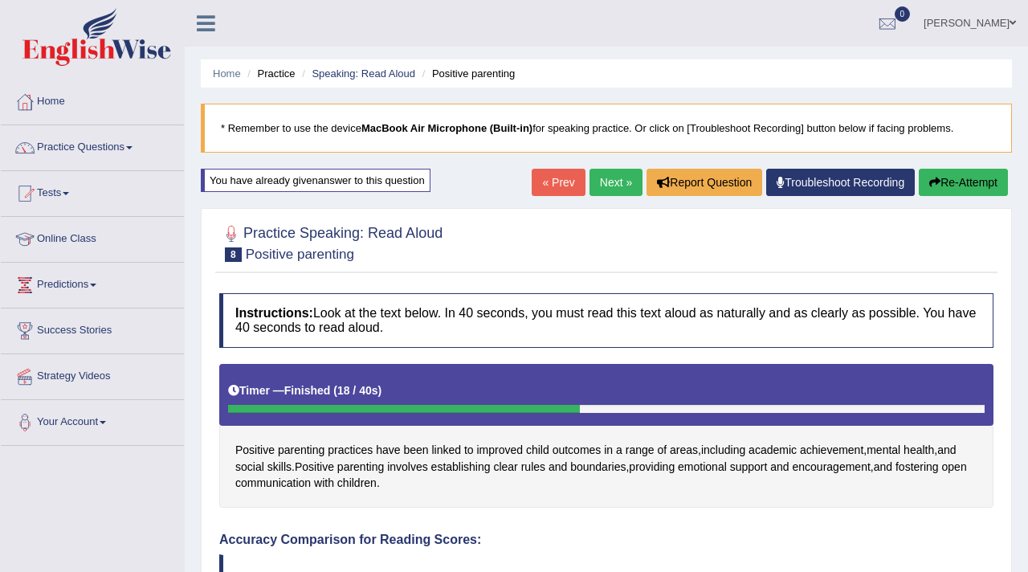
click at [605, 178] on link "Next »" at bounding box center [616, 182] width 53 height 27
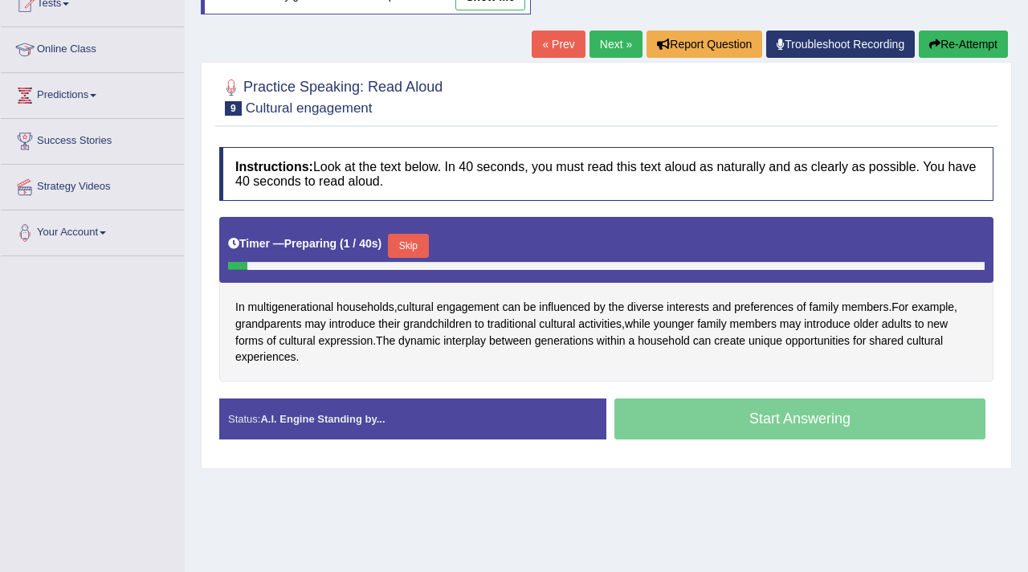
scroll to position [196, 0]
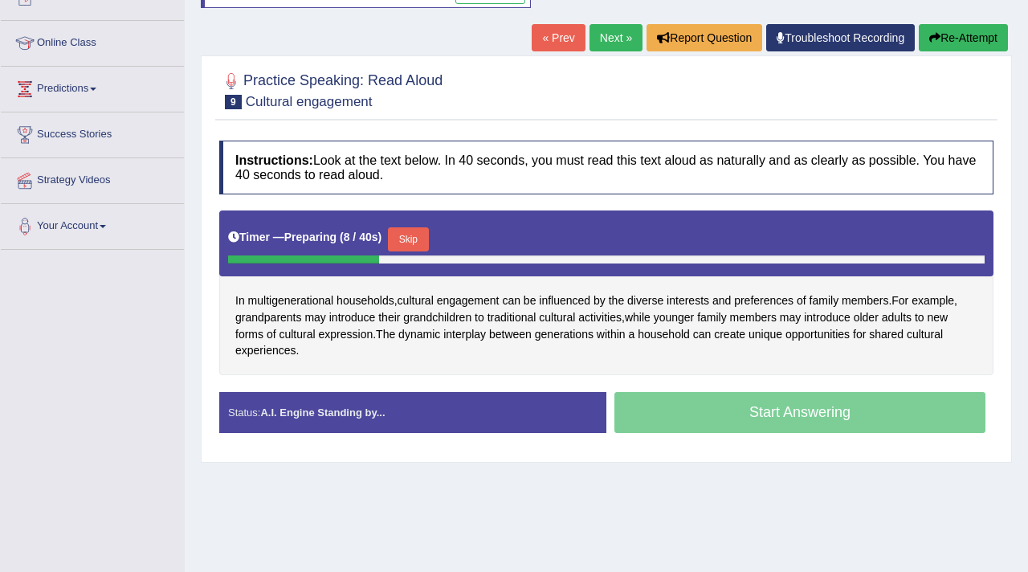
click at [416, 238] on button "Skip" at bounding box center [408, 239] width 40 height 24
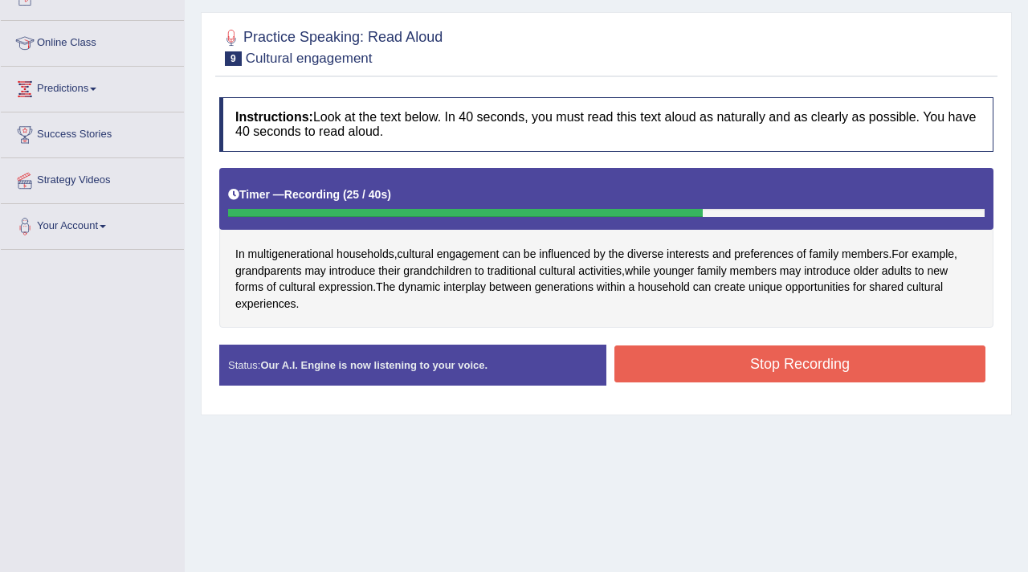
click at [762, 363] on button "Stop Recording" at bounding box center [800, 363] width 371 height 37
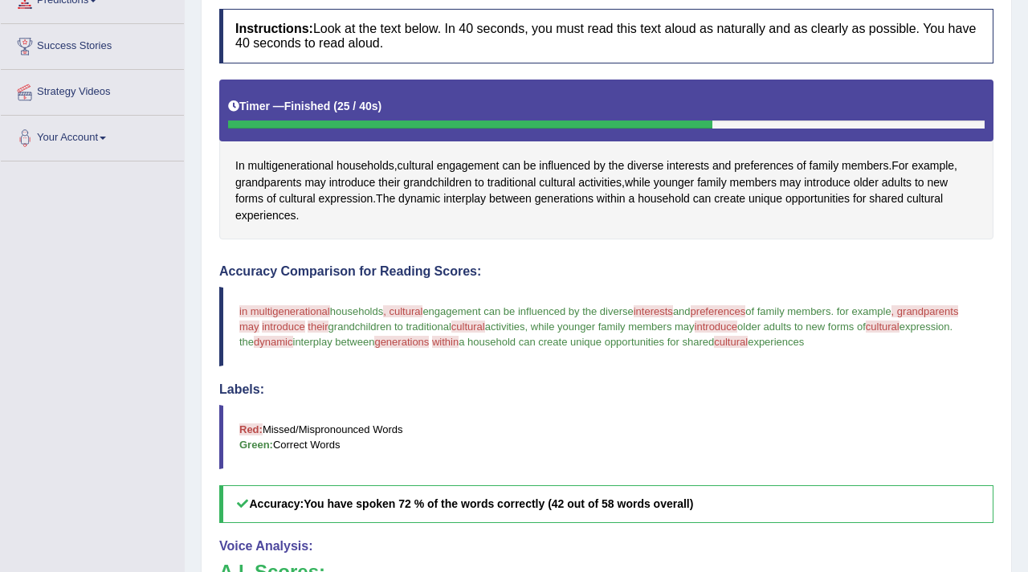
scroll to position [0, 0]
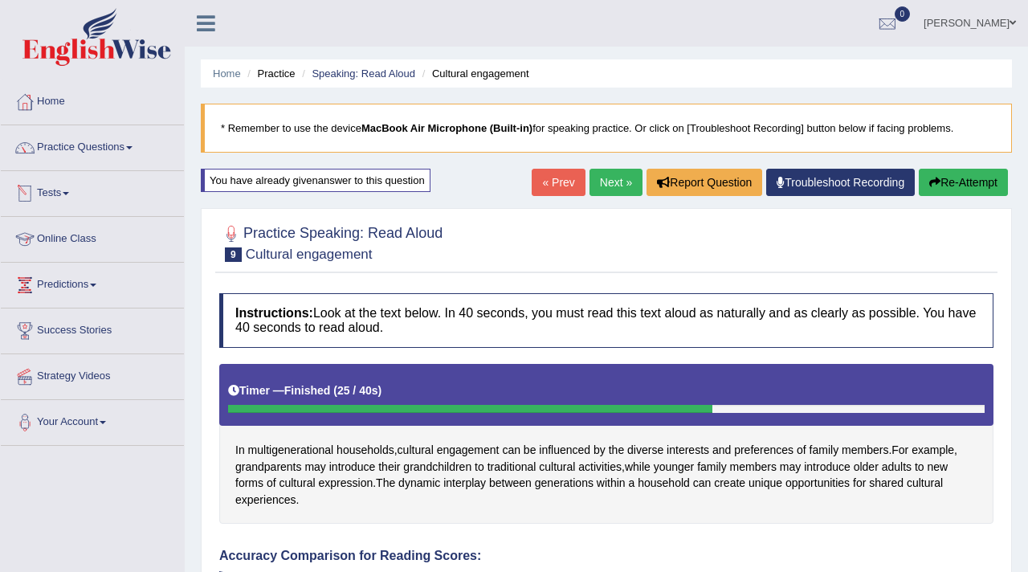
click at [617, 189] on link "Next »" at bounding box center [616, 182] width 53 height 27
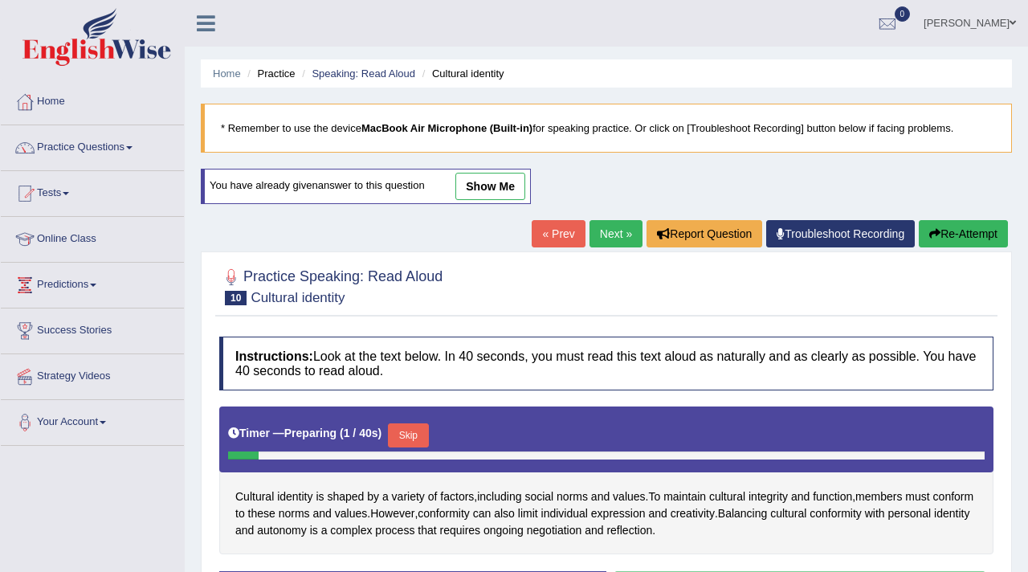
click at [420, 433] on button "Skip" at bounding box center [408, 435] width 40 height 24
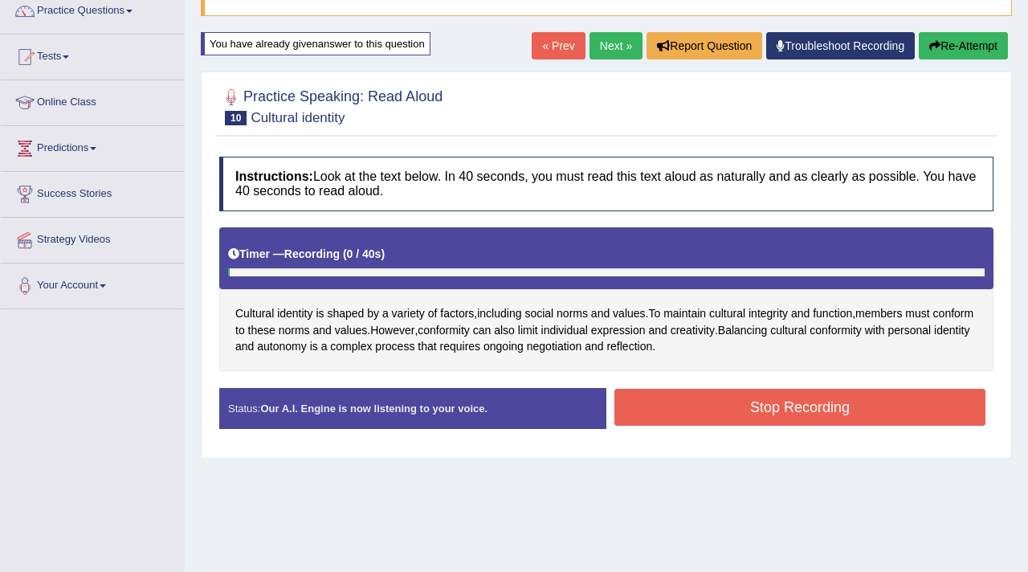
scroll to position [140, 0]
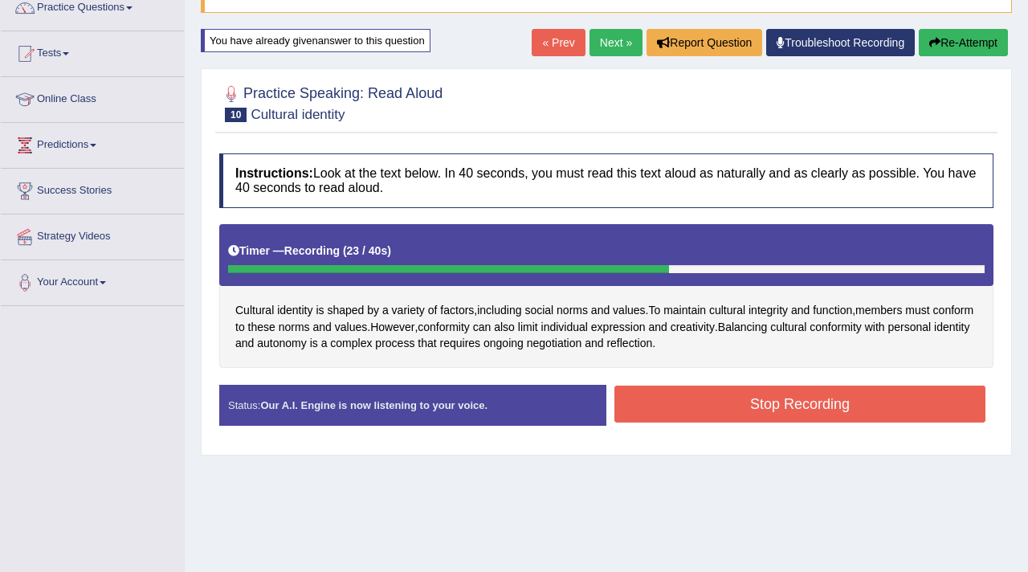
click at [765, 402] on button "Stop Recording" at bounding box center [800, 404] width 371 height 37
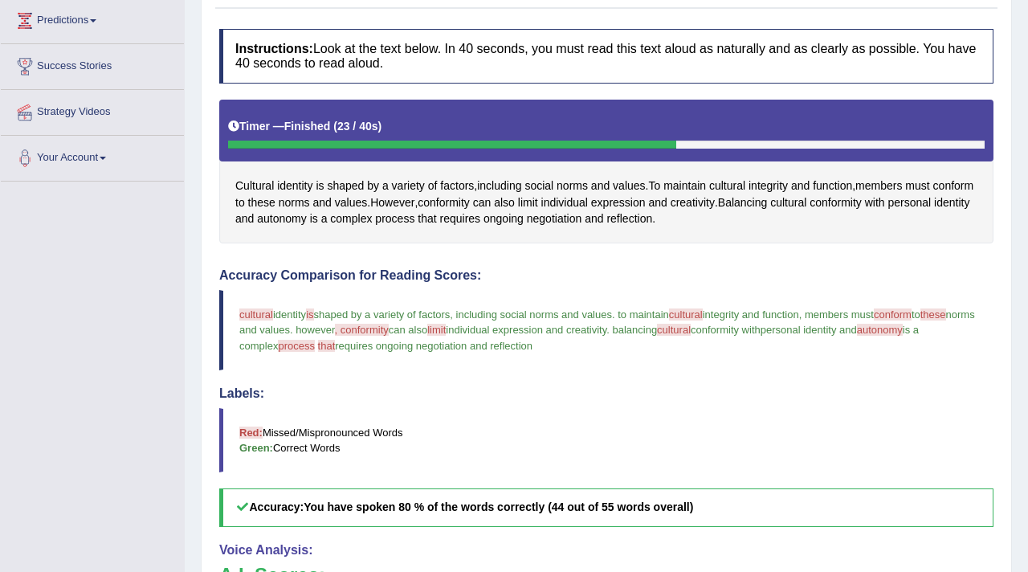
scroll to position [0, 0]
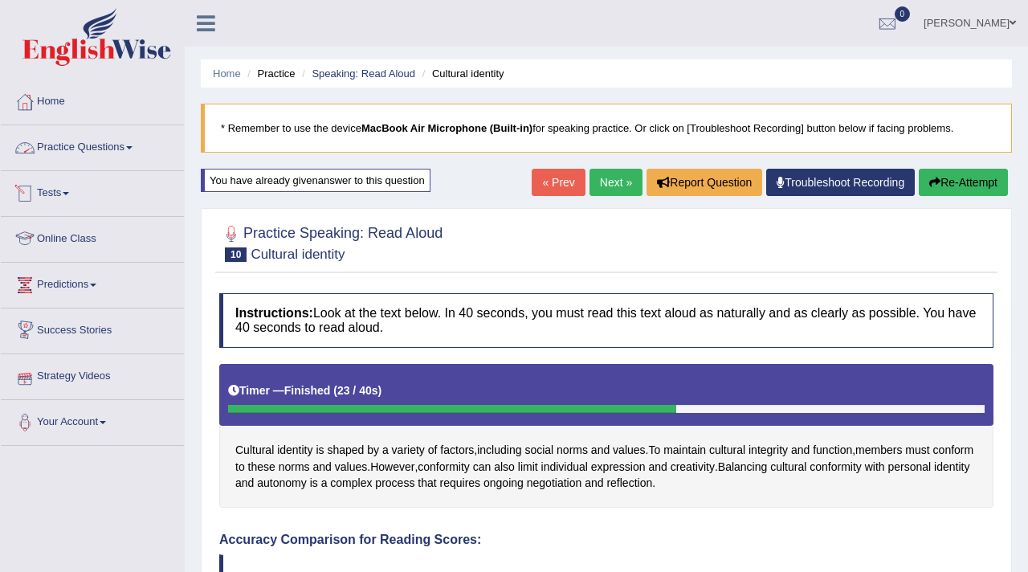
click at [82, 149] on link "Practice Questions" at bounding box center [92, 145] width 183 height 40
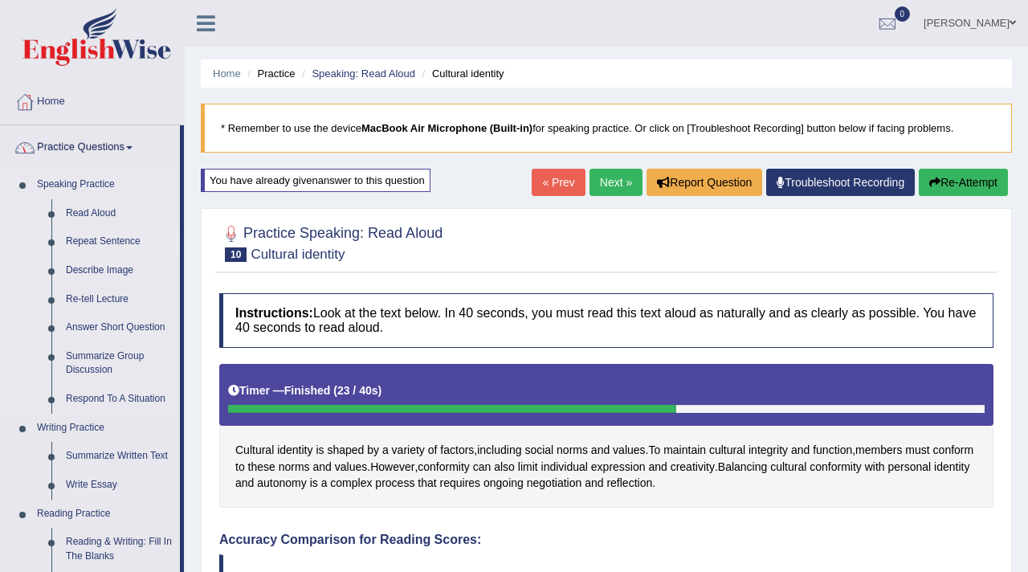
click at [80, 243] on link "Repeat Sentence" at bounding box center [119, 241] width 121 height 29
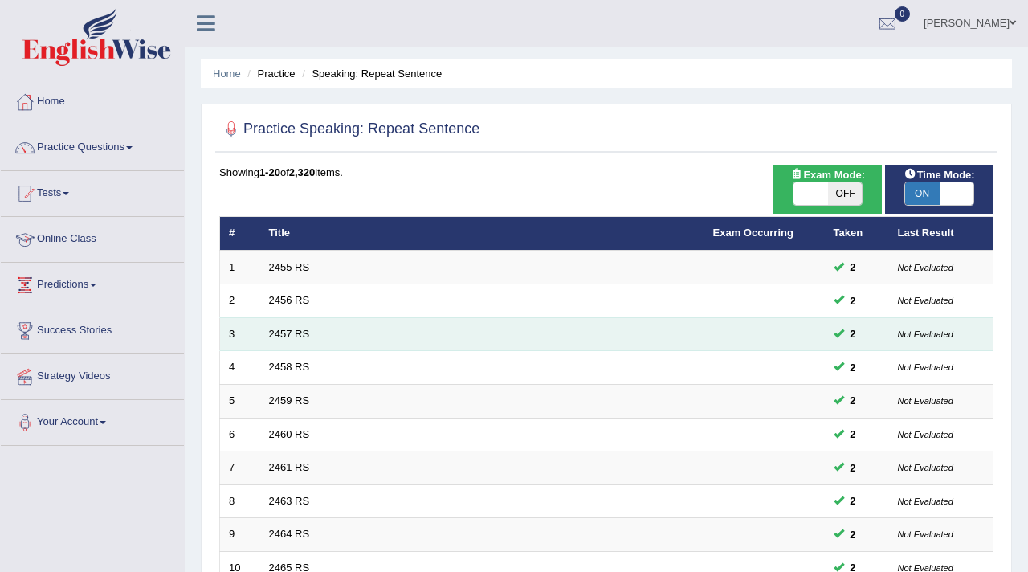
scroll to position [492, 0]
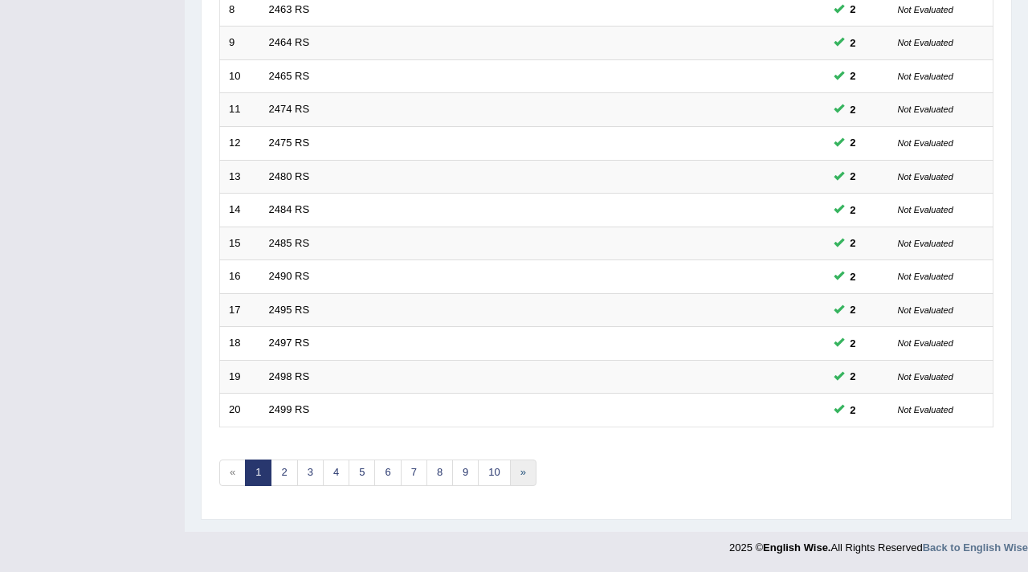
click at [522, 474] on link "»" at bounding box center [523, 473] width 27 height 27
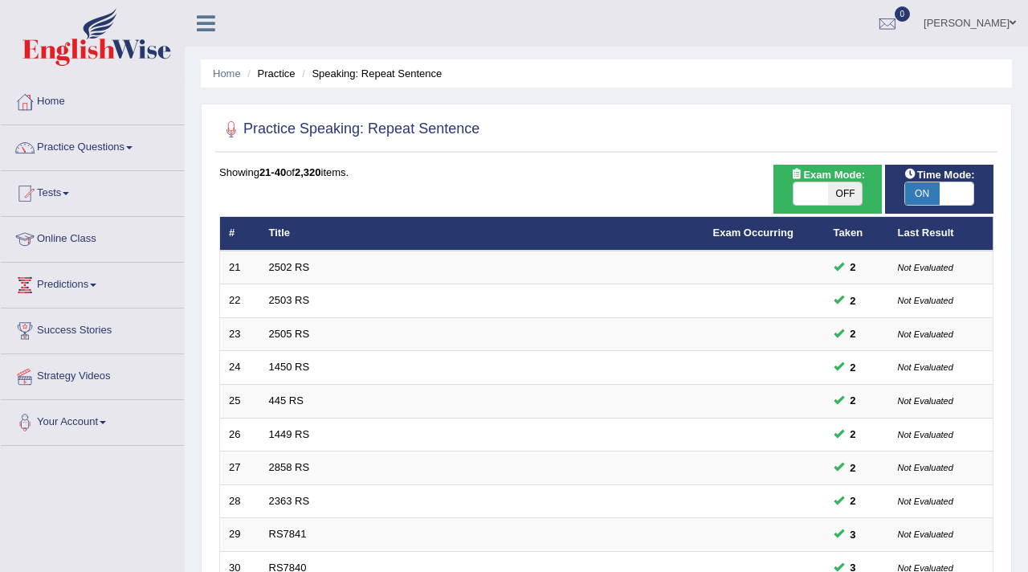
click at [522, 474] on td "2858 RS" at bounding box center [482, 468] width 444 height 34
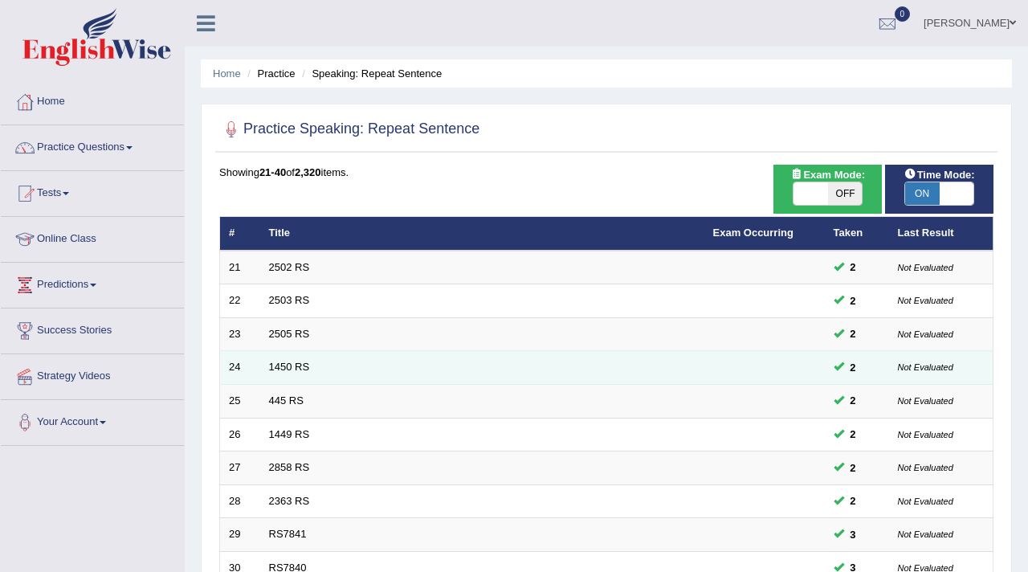
scroll to position [492, 0]
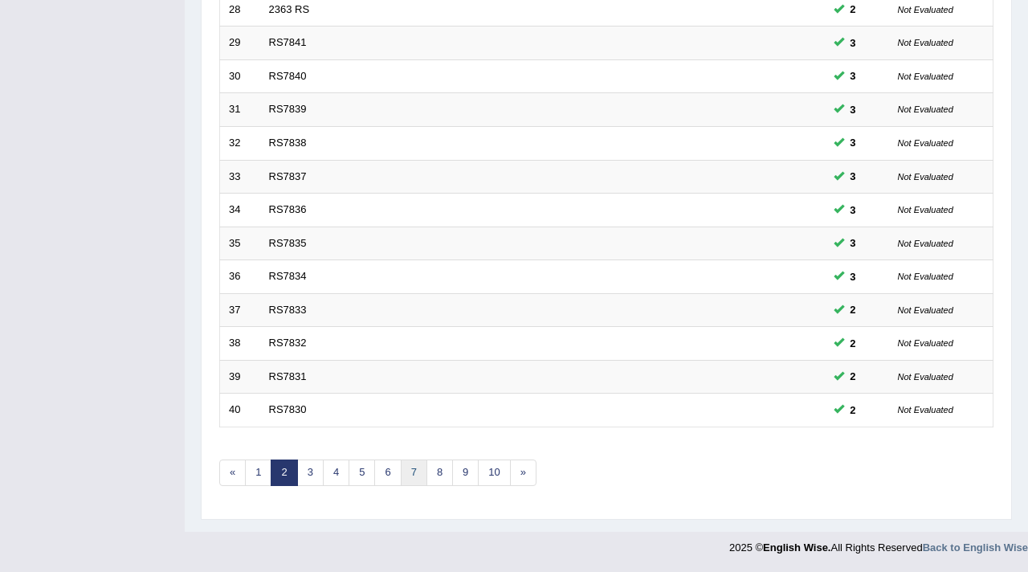
click at [418, 475] on link "7" at bounding box center [414, 473] width 27 height 27
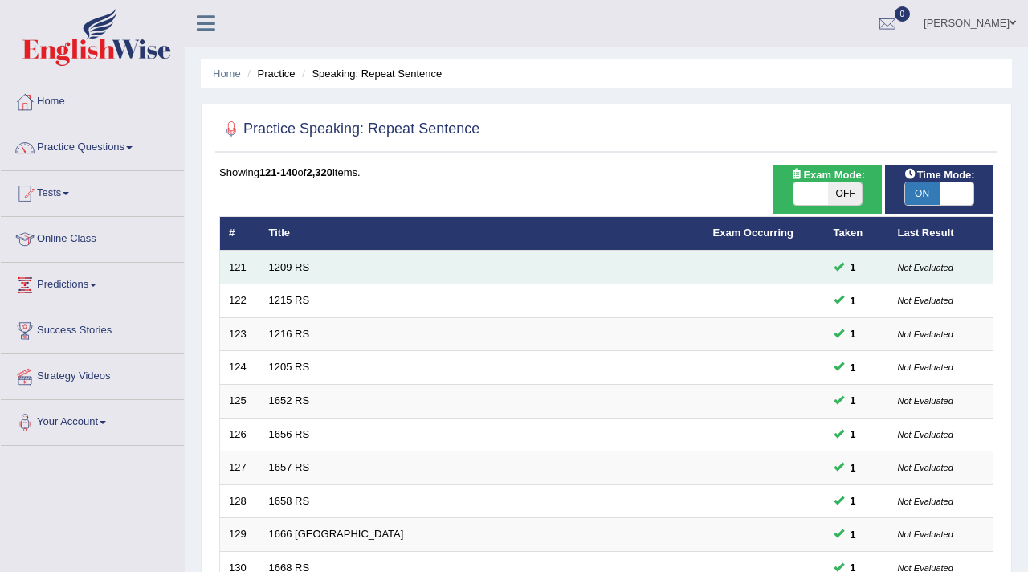
click at [296, 276] on td "1209 RS" at bounding box center [482, 268] width 444 height 34
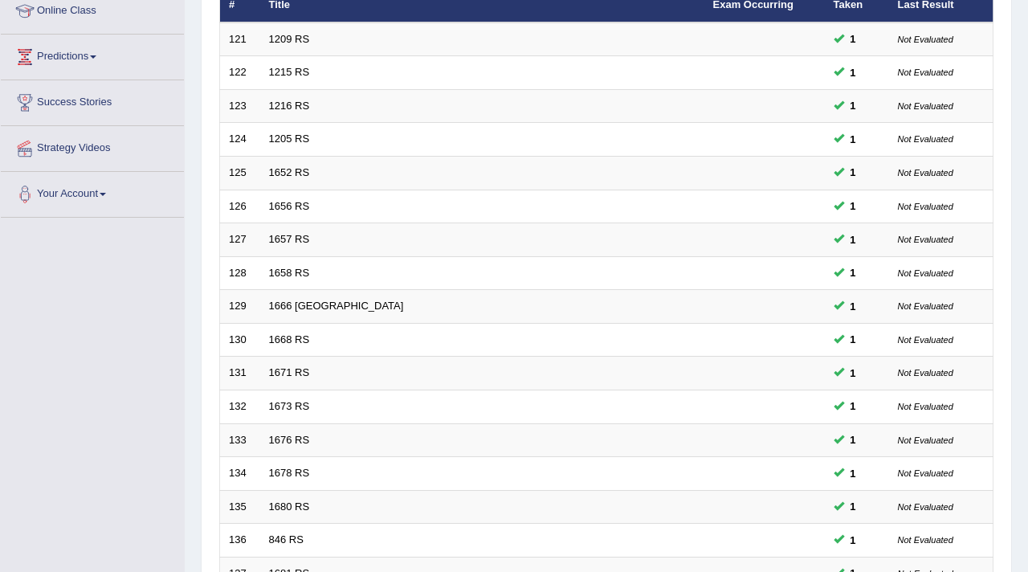
scroll to position [229, 0]
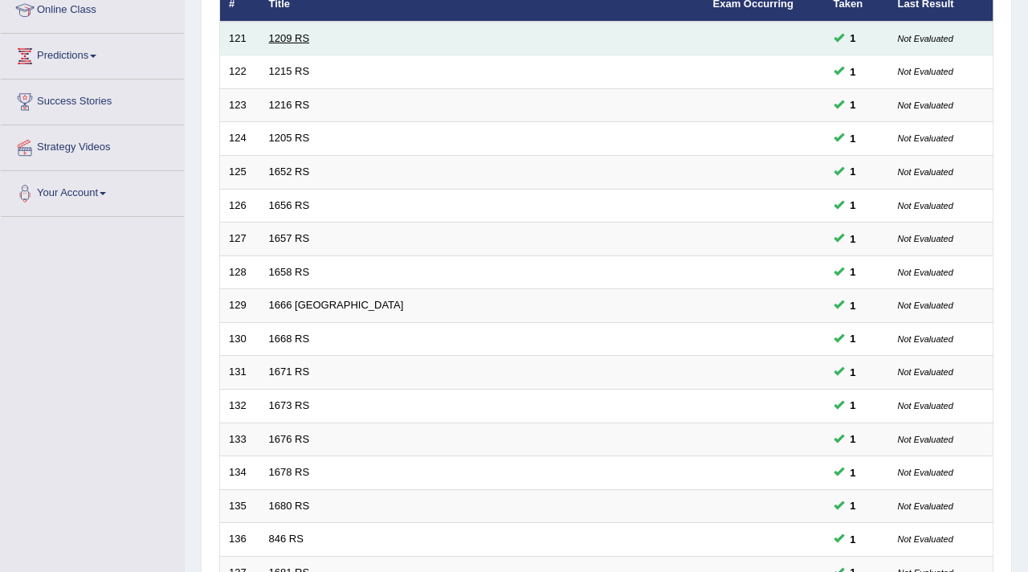
click at [293, 41] on link "1209 RS" at bounding box center [289, 38] width 41 height 12
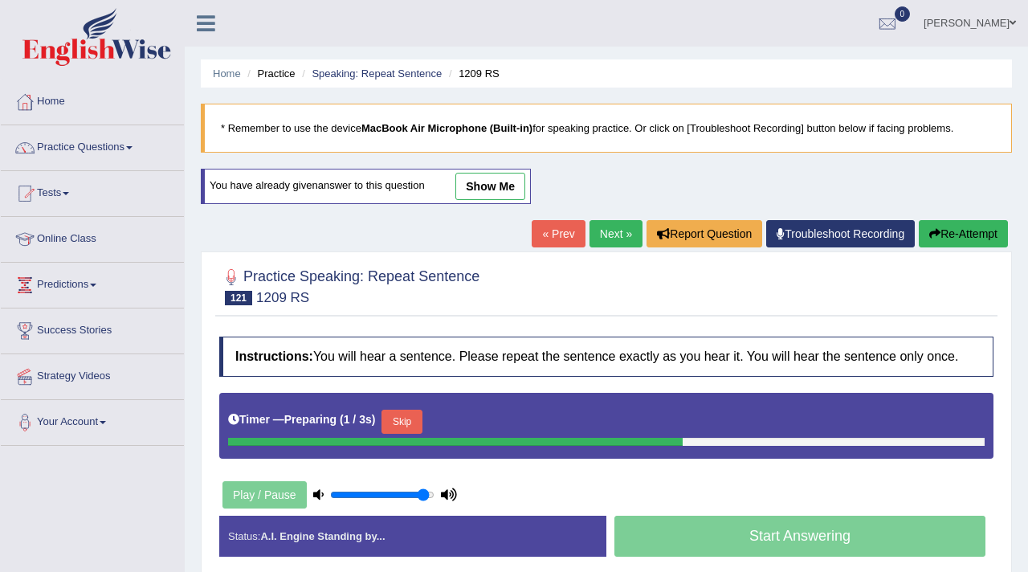
click at [422, 434] on button "Skip" at bounding box center [402, 422] width 40 height 24
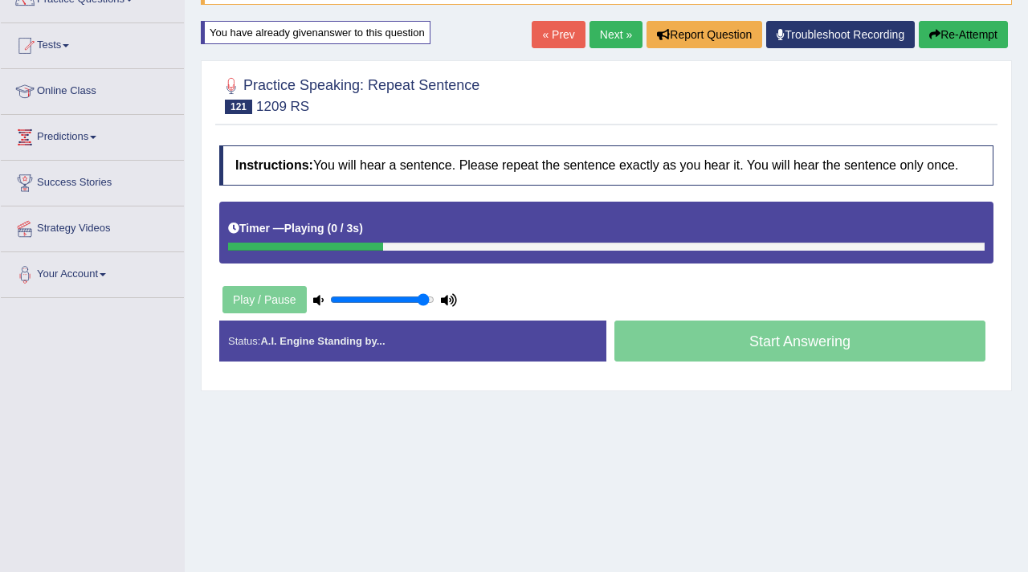
scroll to position [156, 0]
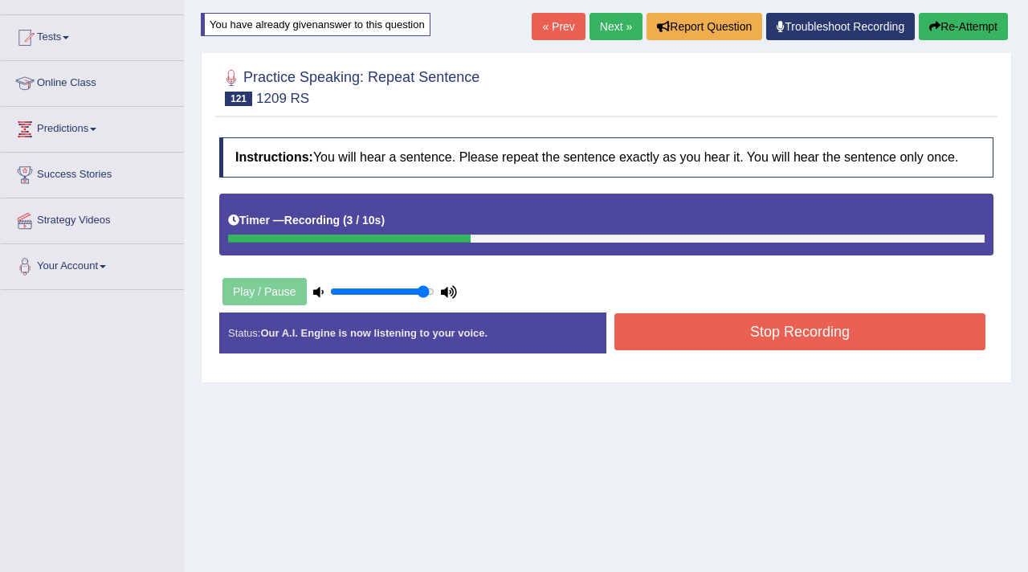
click at [676, 350] on button "Stop Recording" at bounding box center [800, 331] width 371 height 37
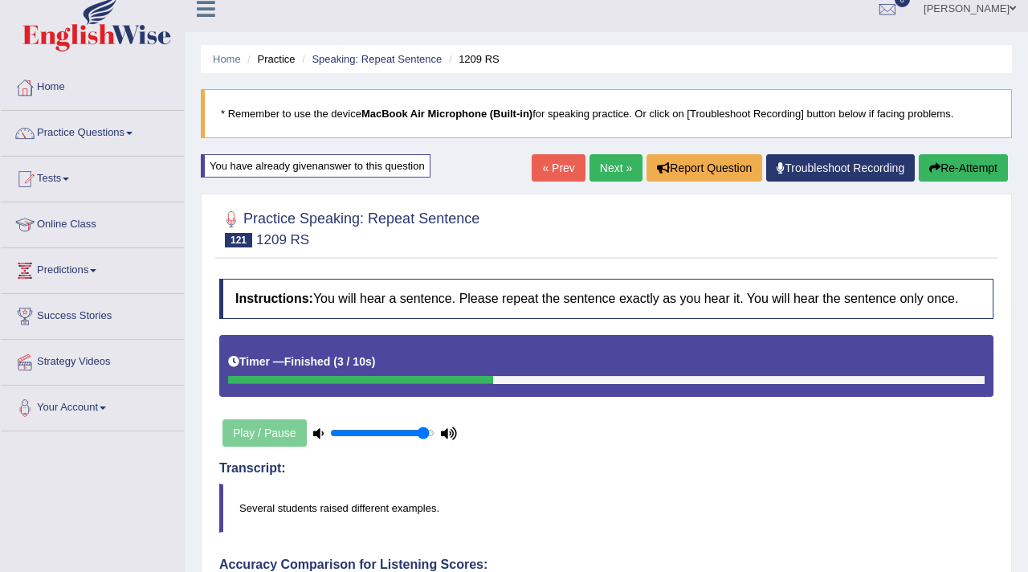
scroll to position [0, 0]
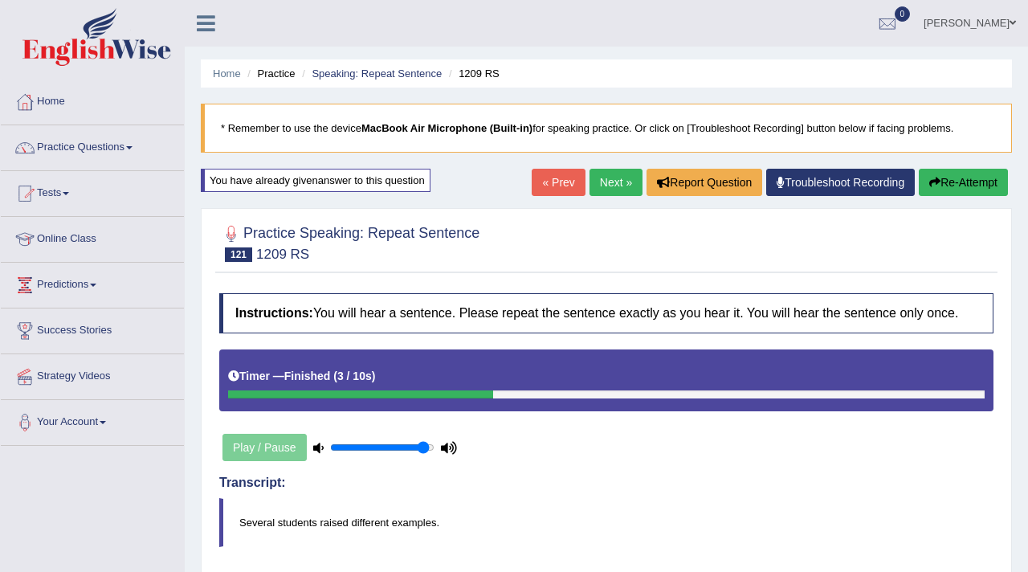
click at [617, 176] on link "Next »" at bounding box center [616, 182] width 53 height 27
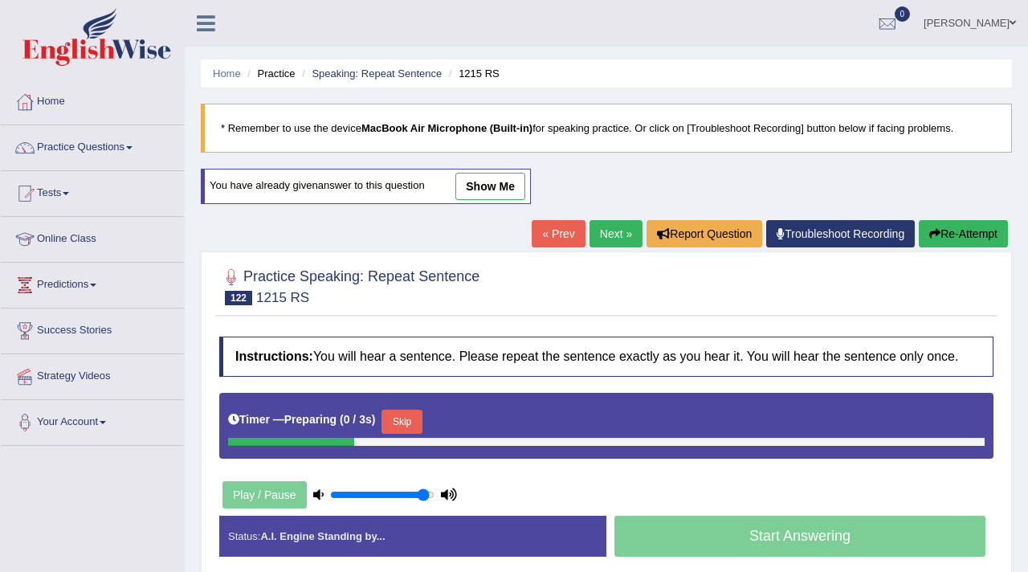
click at [401, 429] on button "Skip" at bounding box center [402, 422] width 40 height 24
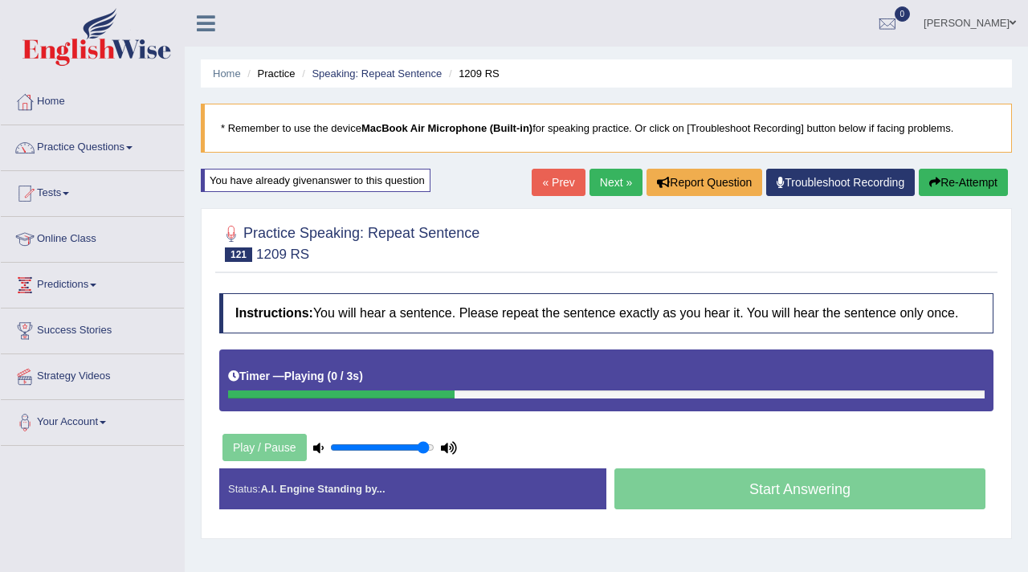
click at [607, 183] on link "Next »" at bounding box center [616, 182] width 53 height 27
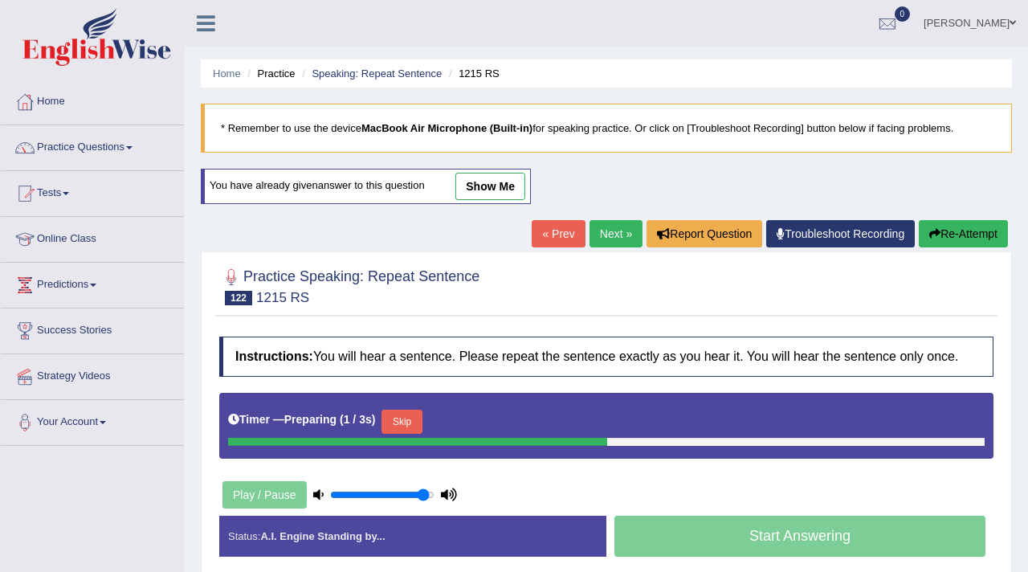
click at [407, 434] on button "Skip" at bounding box center [402, 422] width 40 height 24
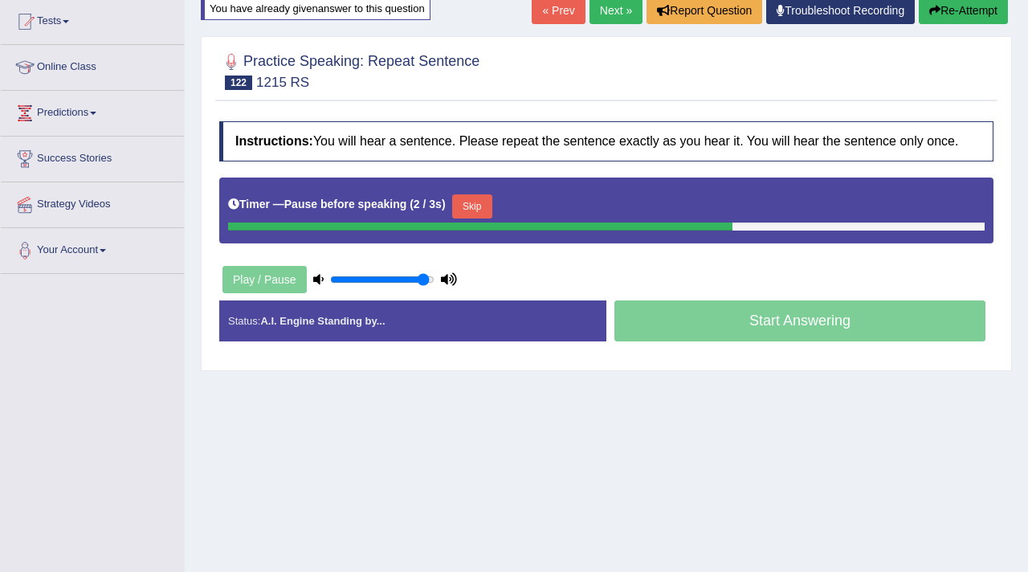
scroll to position [175, 0]
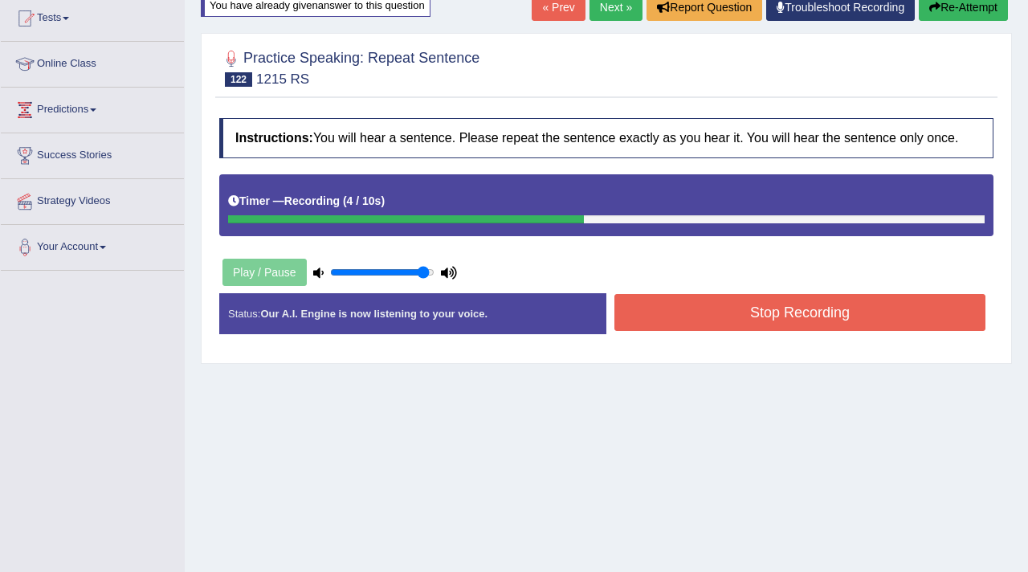
click at [712, 331] on button "Stop Recording" at bounding box center [800, 312] width 371 height 37
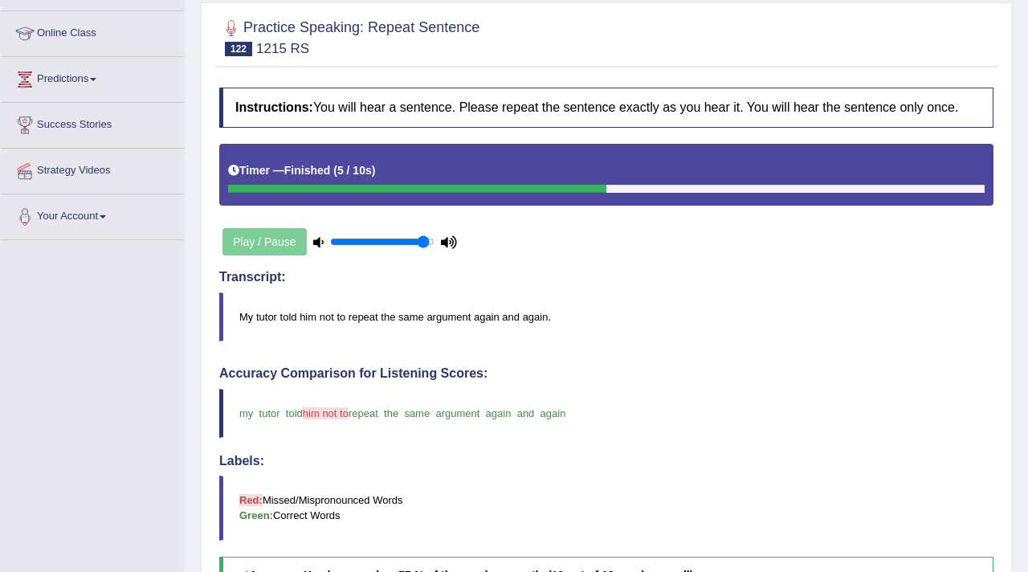
scroll to position [0, 0]
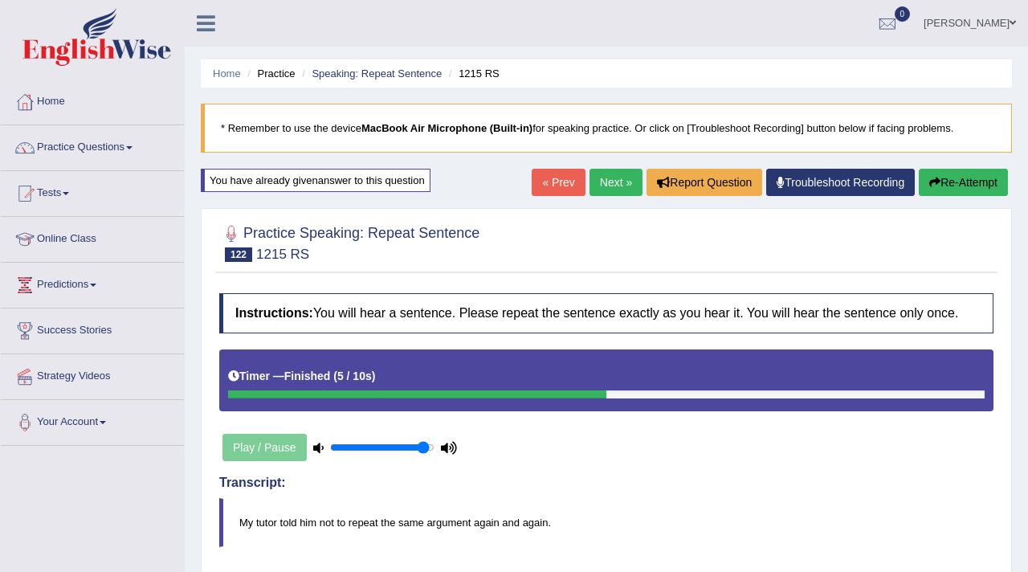
click at [609, 185] on link "Next »" at bounding box center [616, 182] width 53 height 27
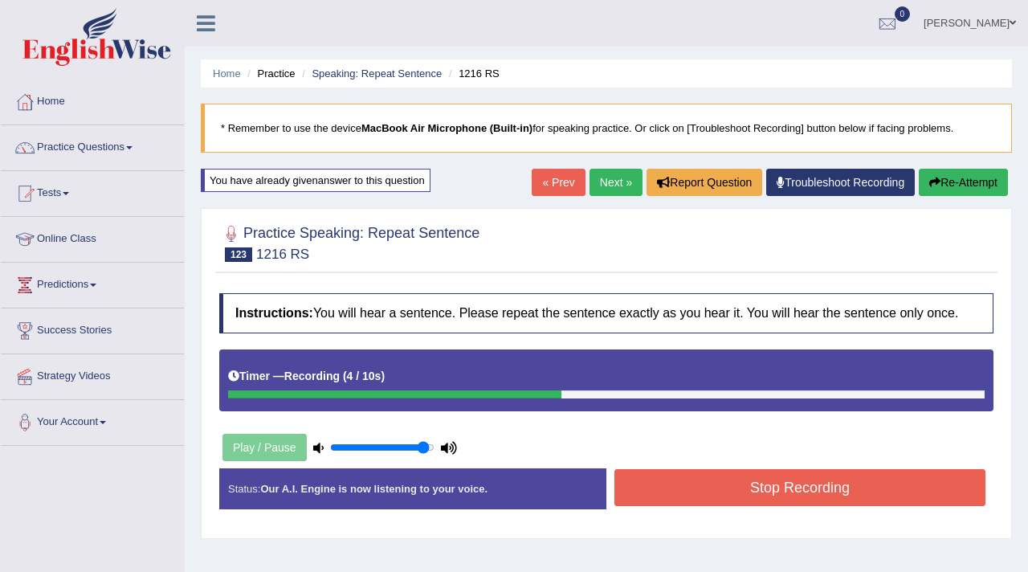
click at [663, 494] on button "Stop Recording" at bounding box center [800, 487] width 371 height 37
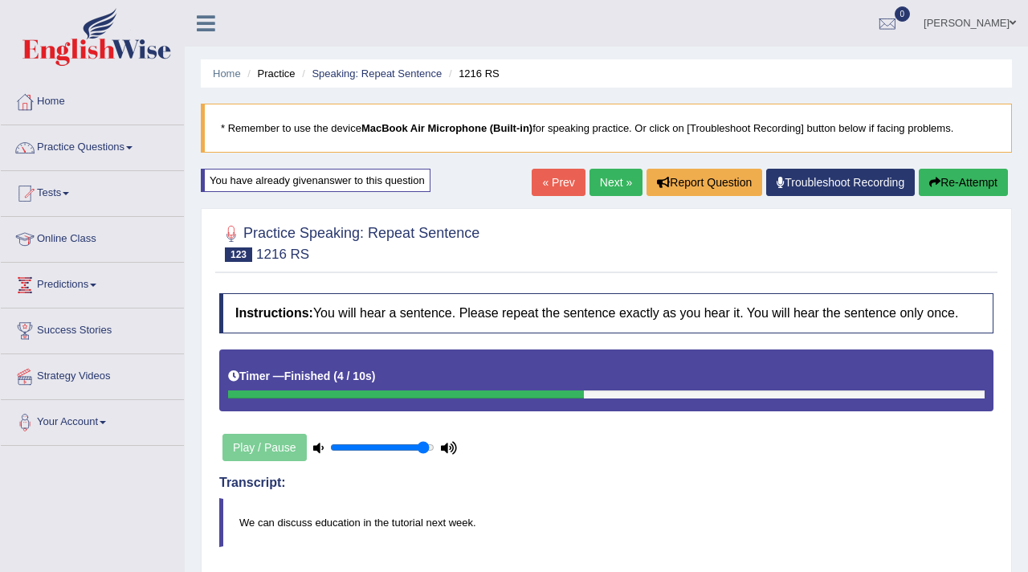
click at [616, 178] on link "Next »" at bounding box center [616, 182] width 53 height 27
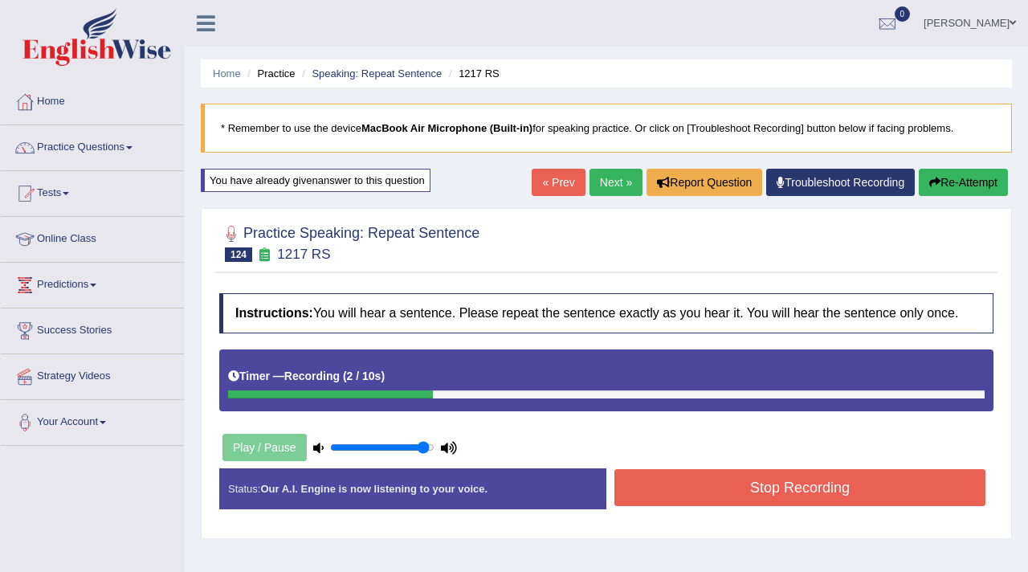
click at [664, 506] on button "Stop Recording" at bounding box center [800, 487] width 371 height 37
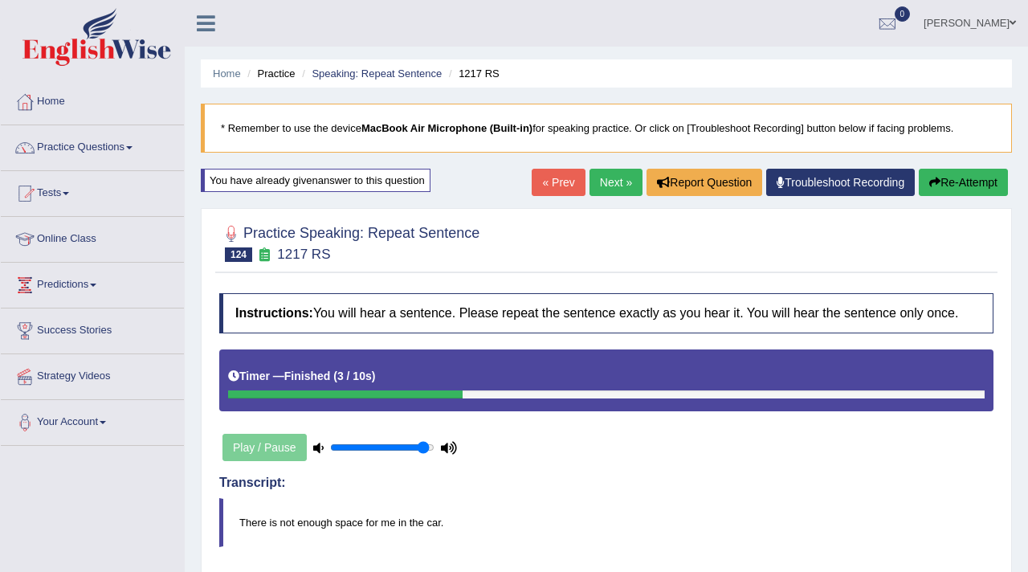
click at [601, 182] on link "Next »" at bounding box center [616, 182] width 53 height 27
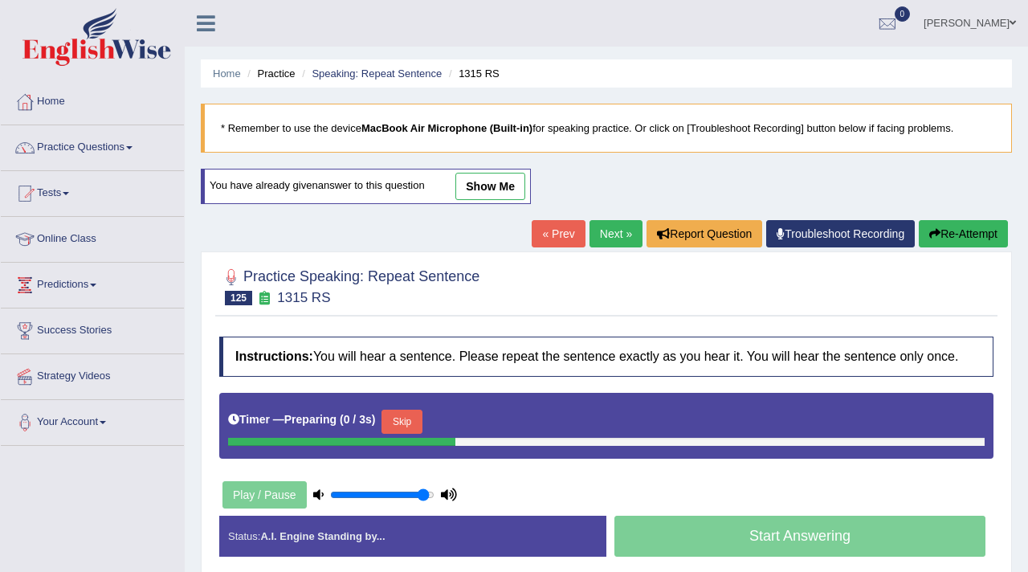
click at [405, 434] on button "Skip" at bounding box center [402, 422] width 40 height 24
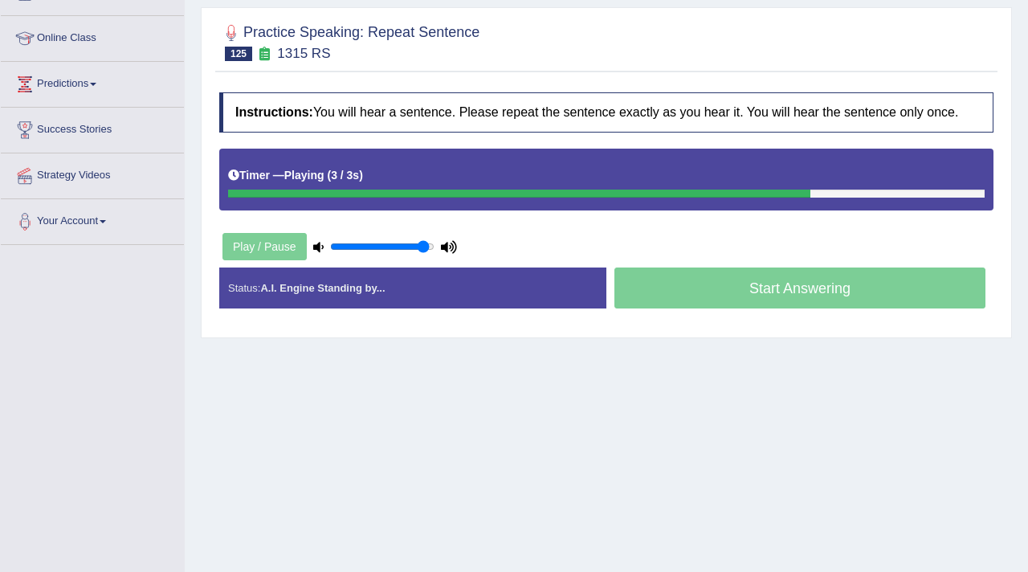
scroll to position [203, 0]
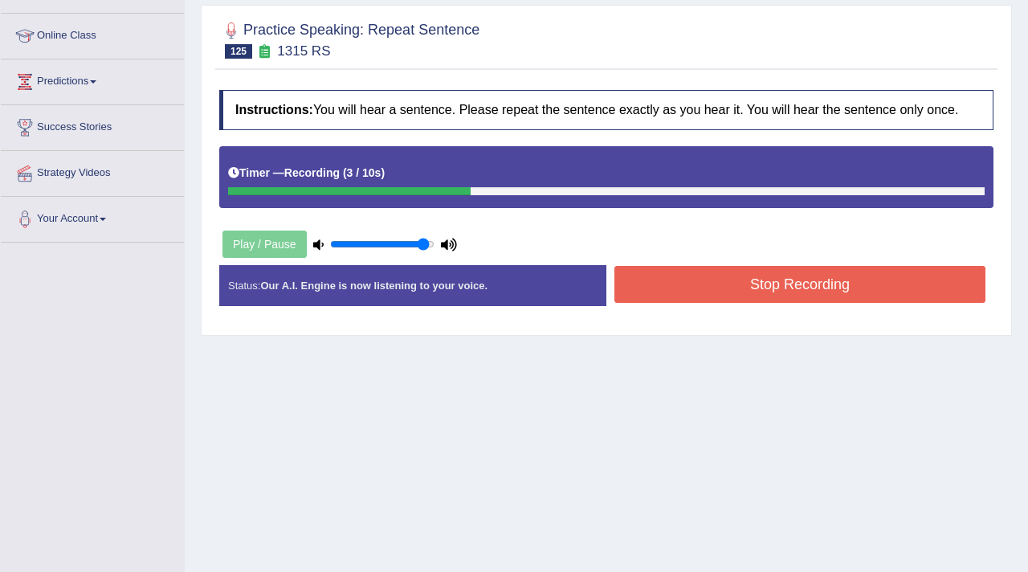
click at [705, 300] on button "Stop Recording" at bounding box center [800, 284] width 371 height 37
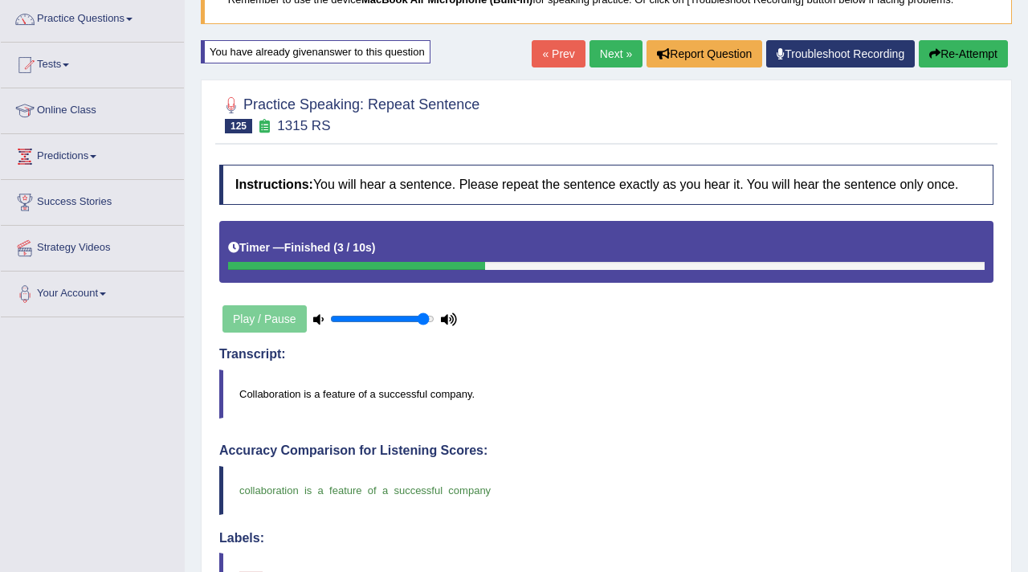
scroll to position [0, 0]
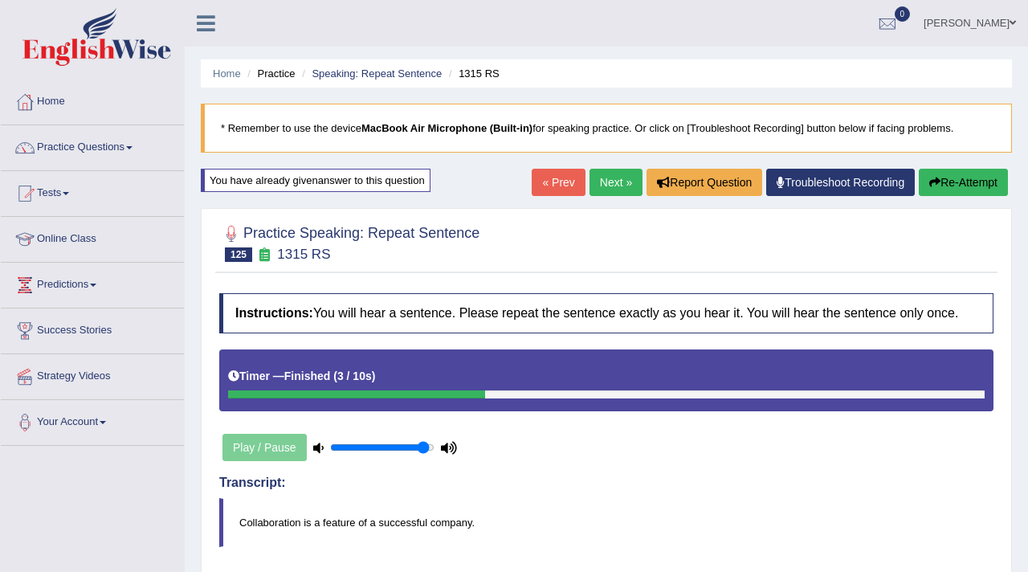
click at [602, 186] on link "Next »" at bounding box center [616, 182] width 53 height 27
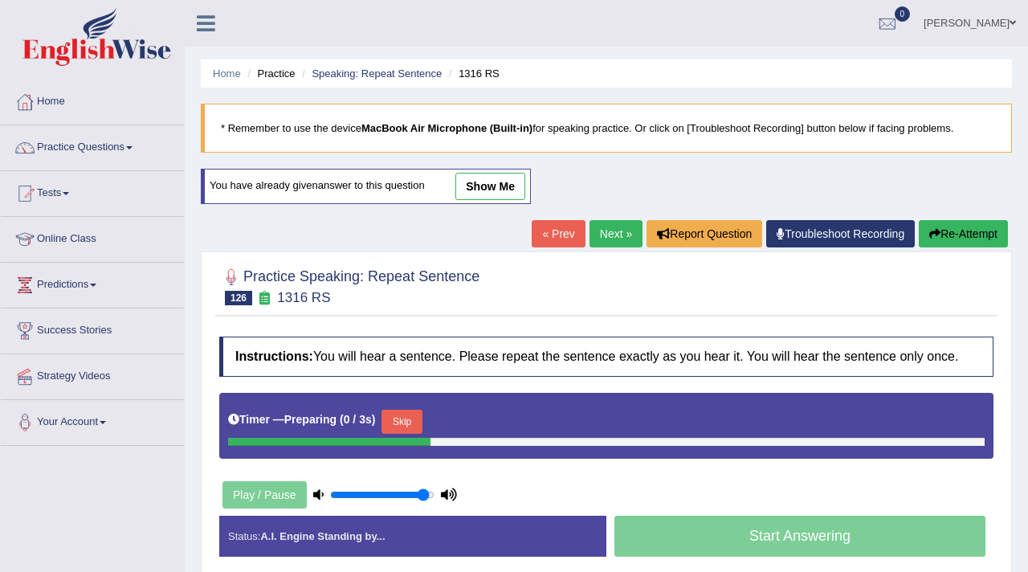
click at [409, 427] on button "Skip" at bounding box center [402, 422] width 40 height 24
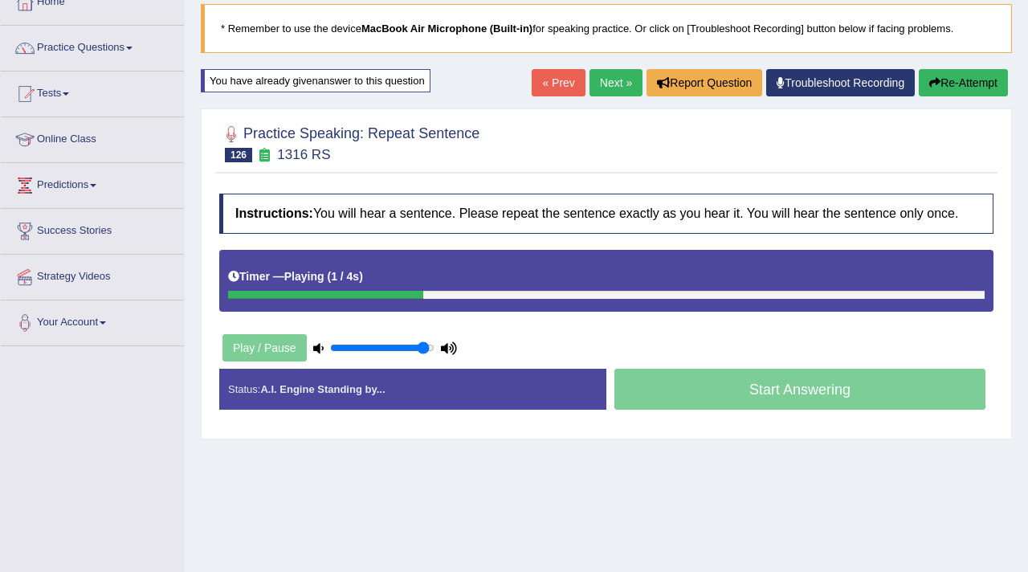
scroll to position [103, 0]
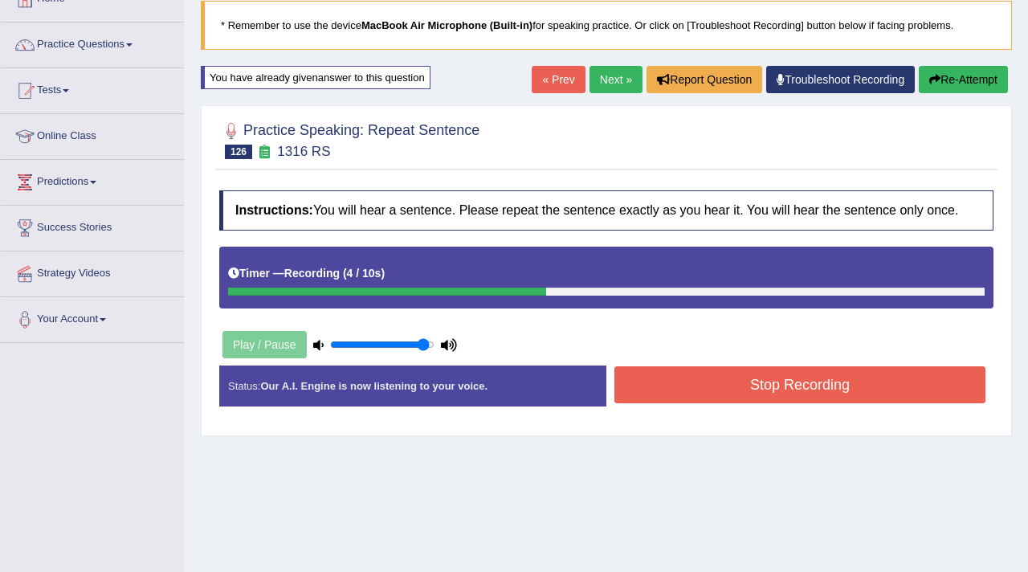
click at [664, 401] on button "Stop Recording" at bounding box center [800, 384] width 371 height 37
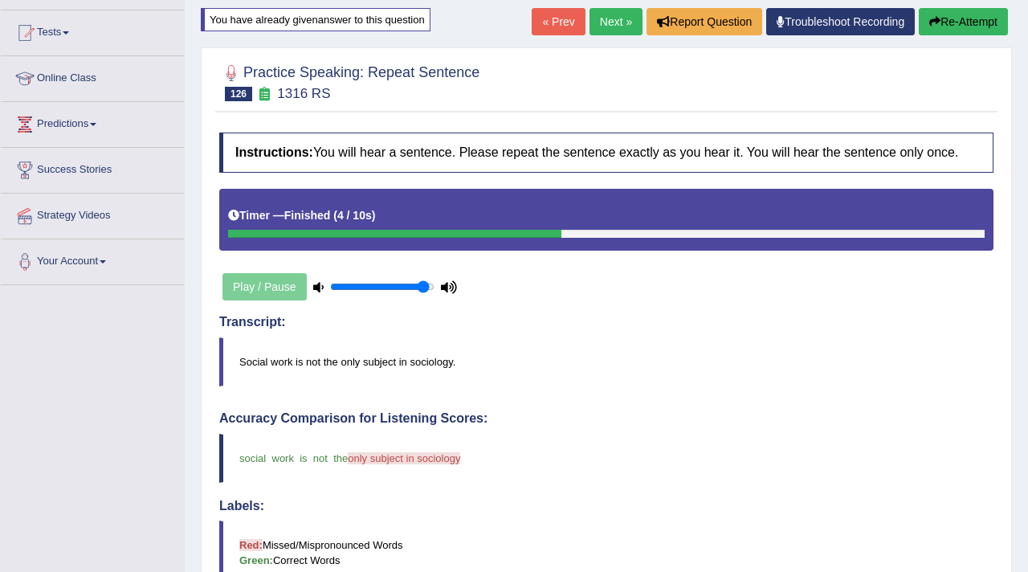
scroll to position [129, 0]
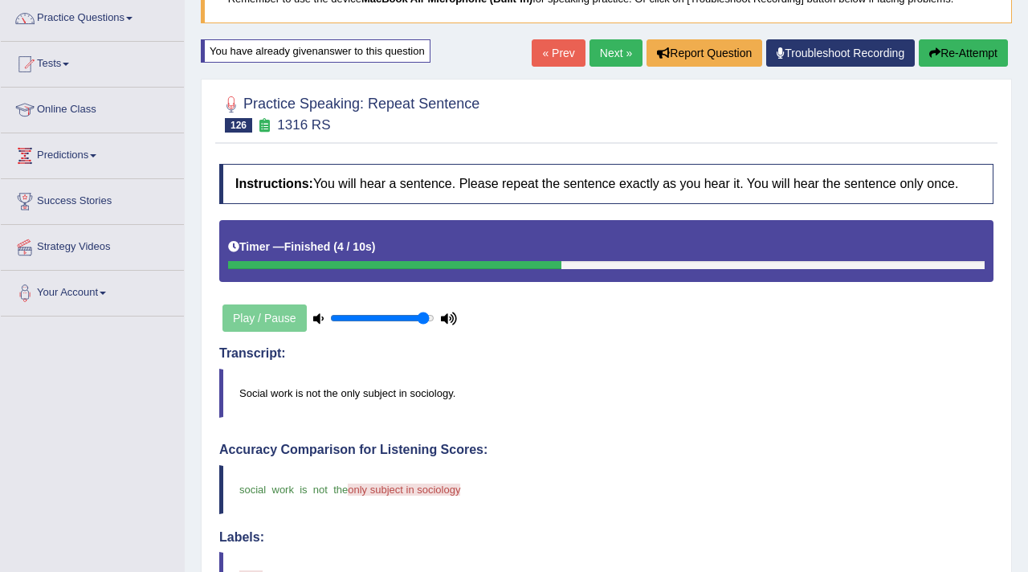
click at [600, 63] on link "Next »" at bounding box center [616, 52] width 53 height 27
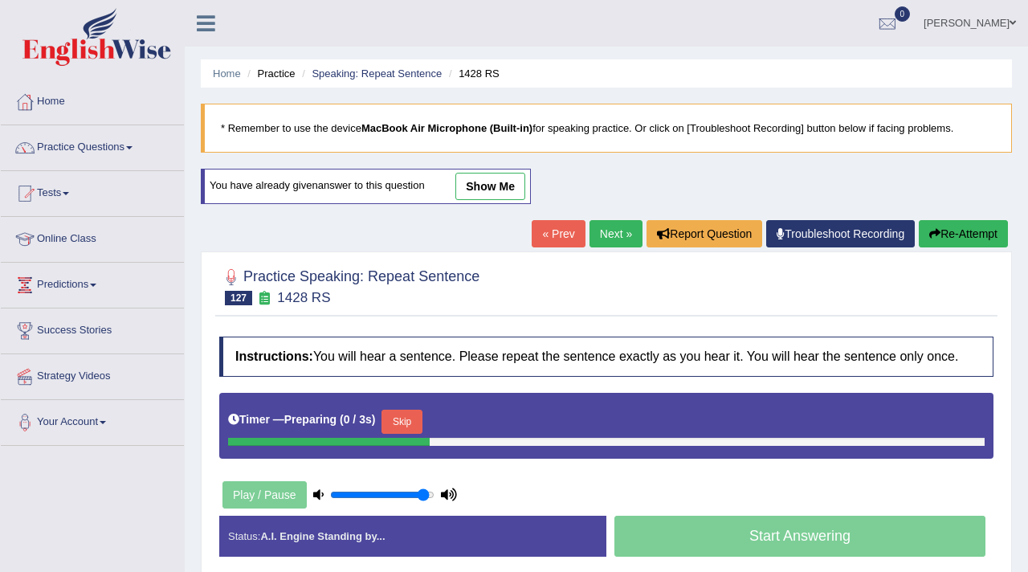
click at [415, 434] on button "Skip" at bounding box center [402, 422] width 40 height 24
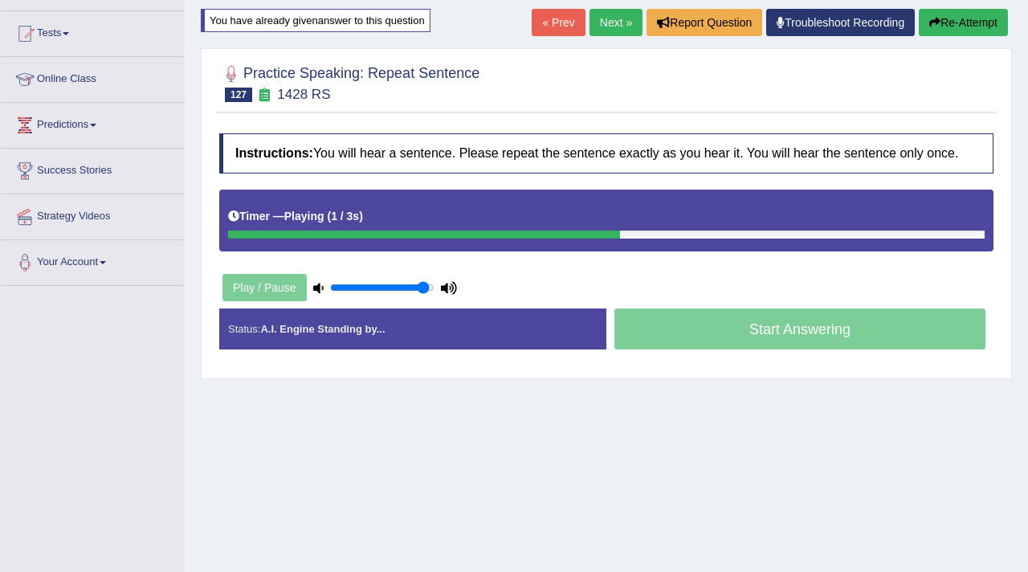
scroll to position [161, 0]
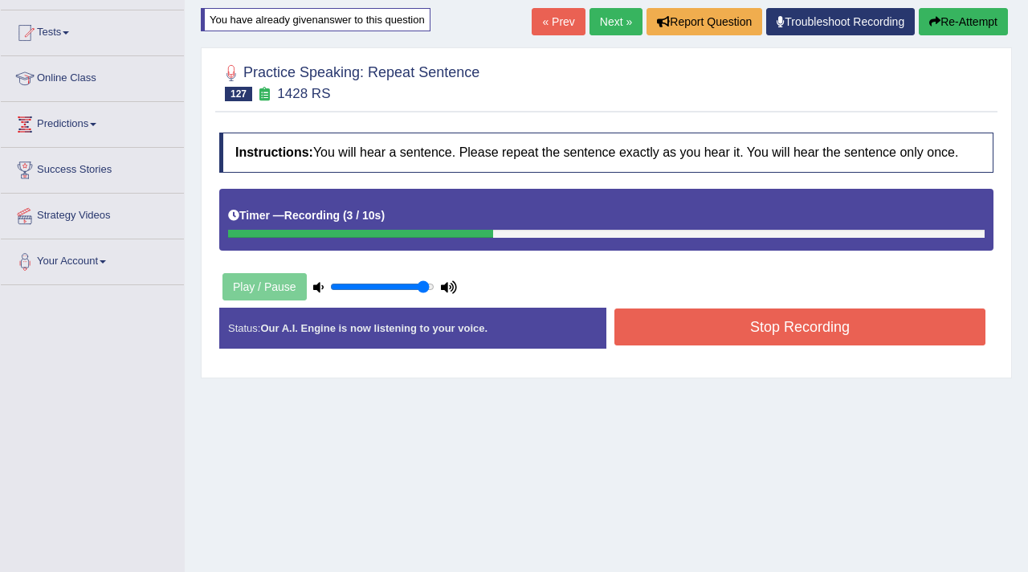
click at [697, 345] on button "Stop Recording" at bounding box center [800, 326] width 371 height 37
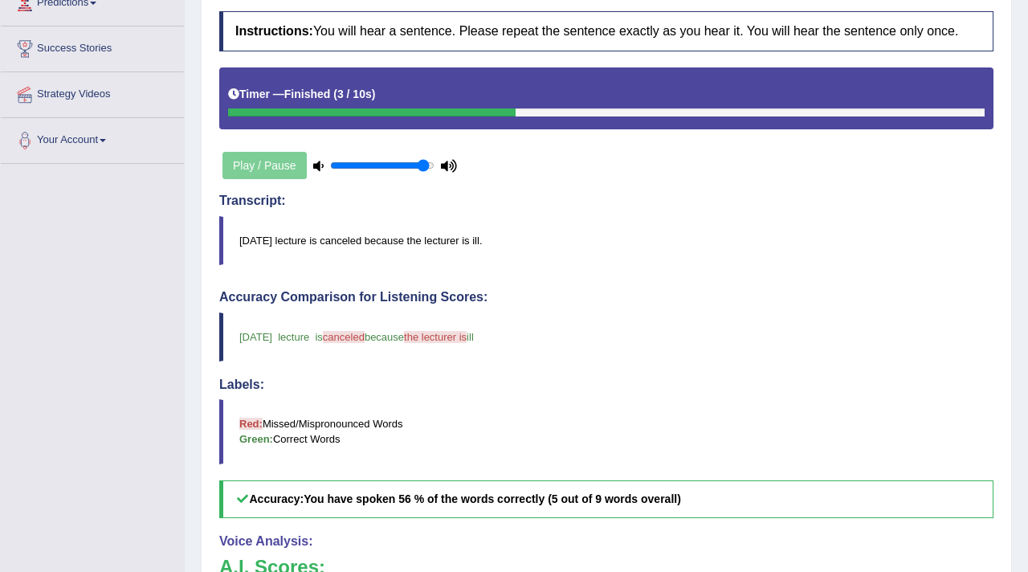
scroll to position [0, 0]
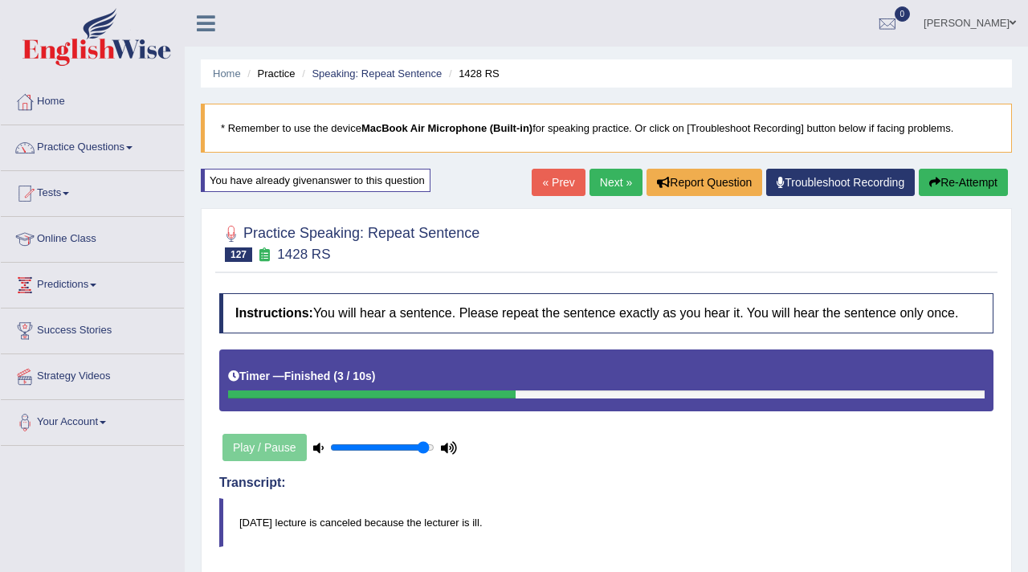
click at [603, 183] on link "Next »" at bounding box center [616, 182] width 53 height 27
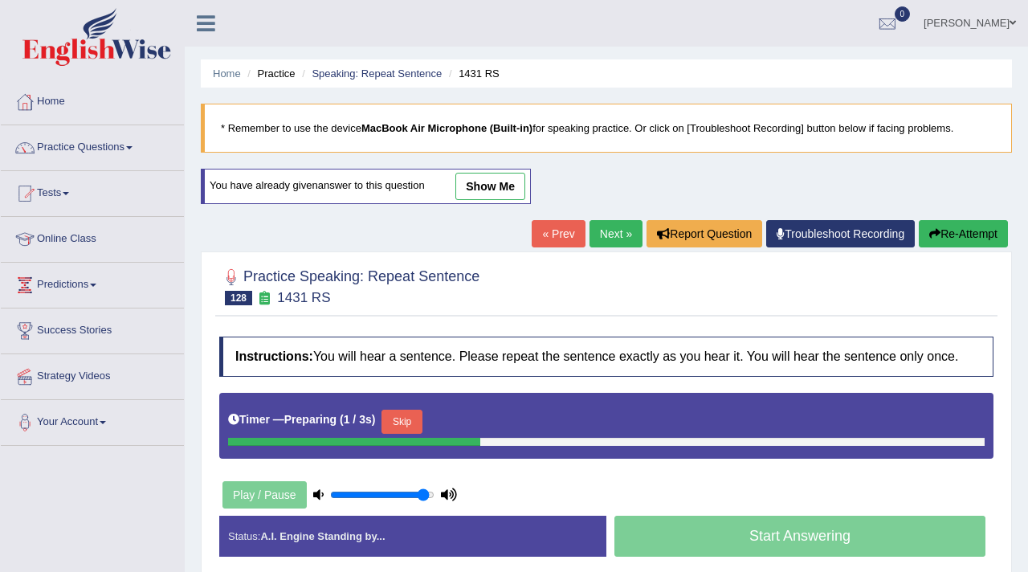
click at [398, 434] on button "Skip" at bounding box center [402, 422] width 40 height 24
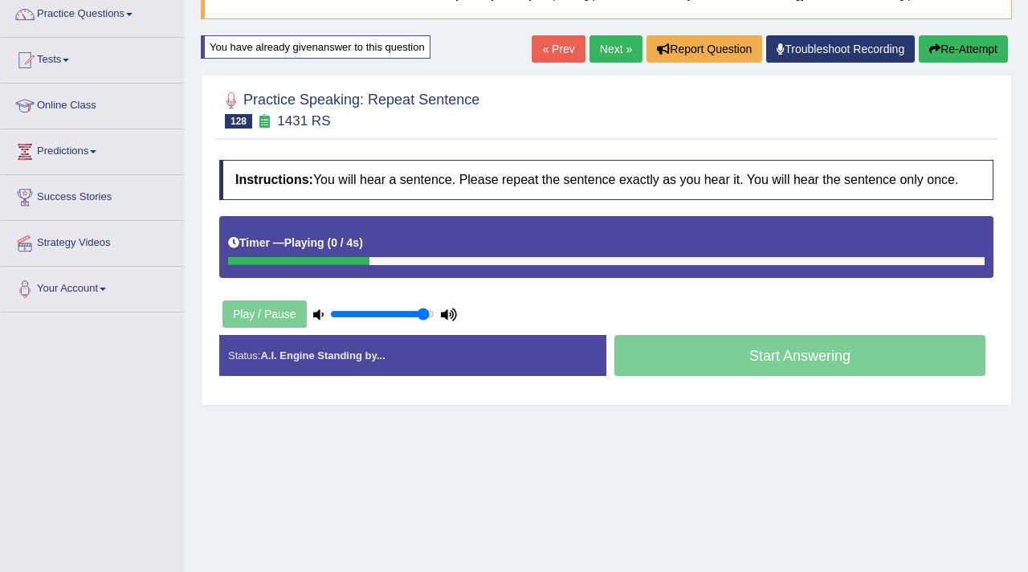
scroll to position [141, 0]
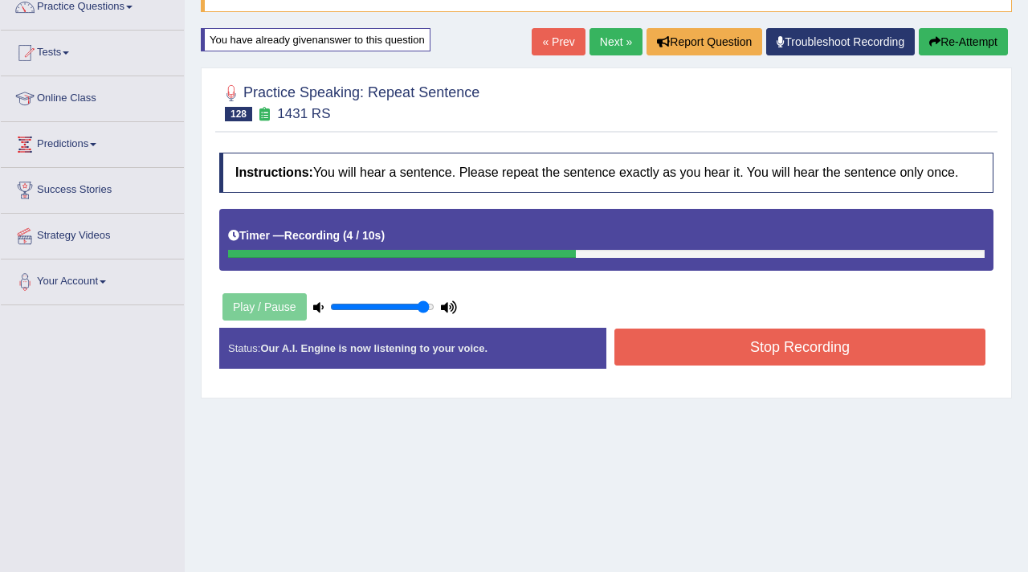
click at [665, 366] on button "Stop Recording" at bounding box center [800, 347] width 371 height 37
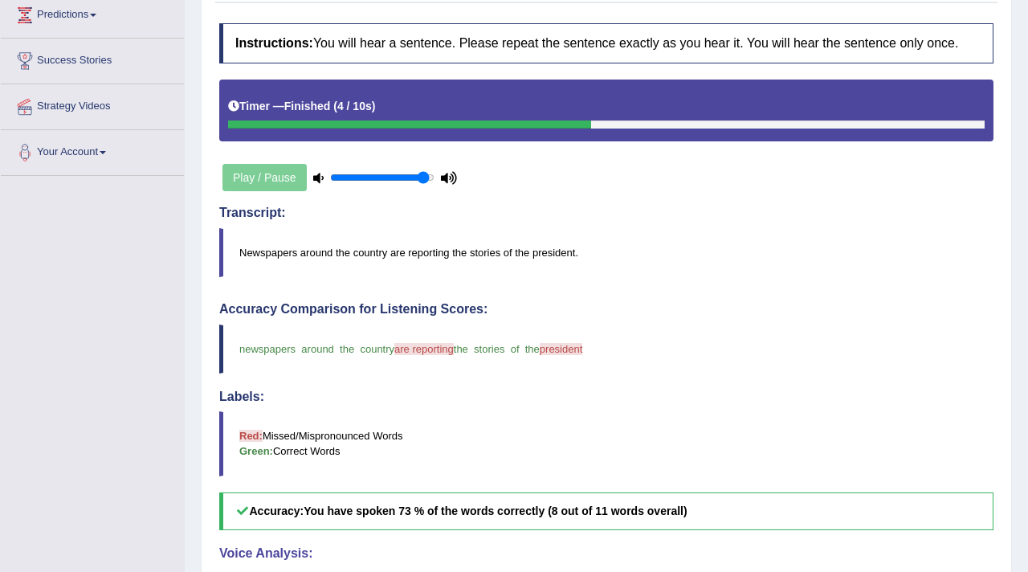
scroll to position [0, 0]
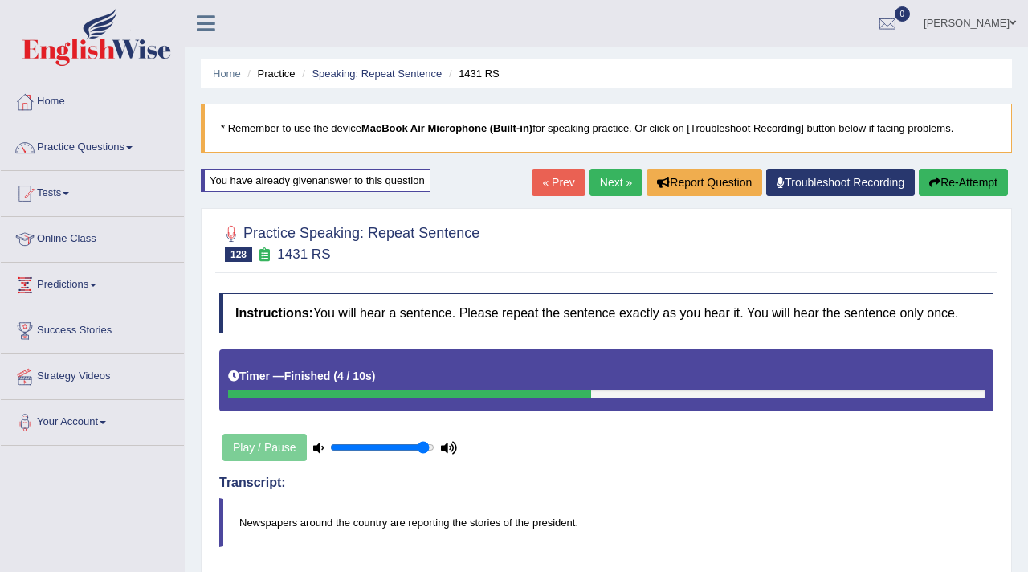
click at [614, 181] on link "Next »" at bounding box center [616, 182] width 53 height 27
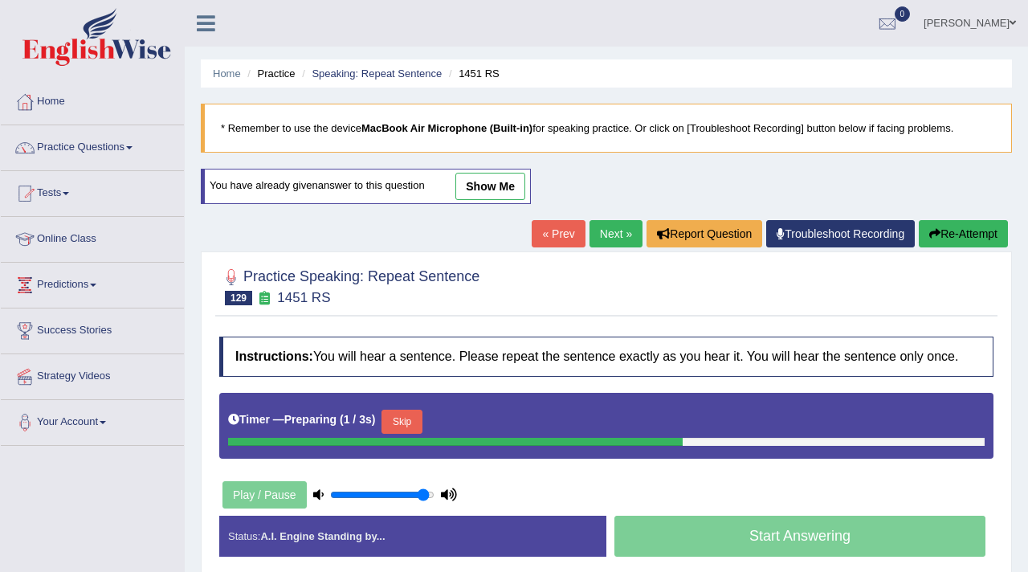
click at [412, 433] on button "Skip" at bounding box center [402, 422] width 40 height 24
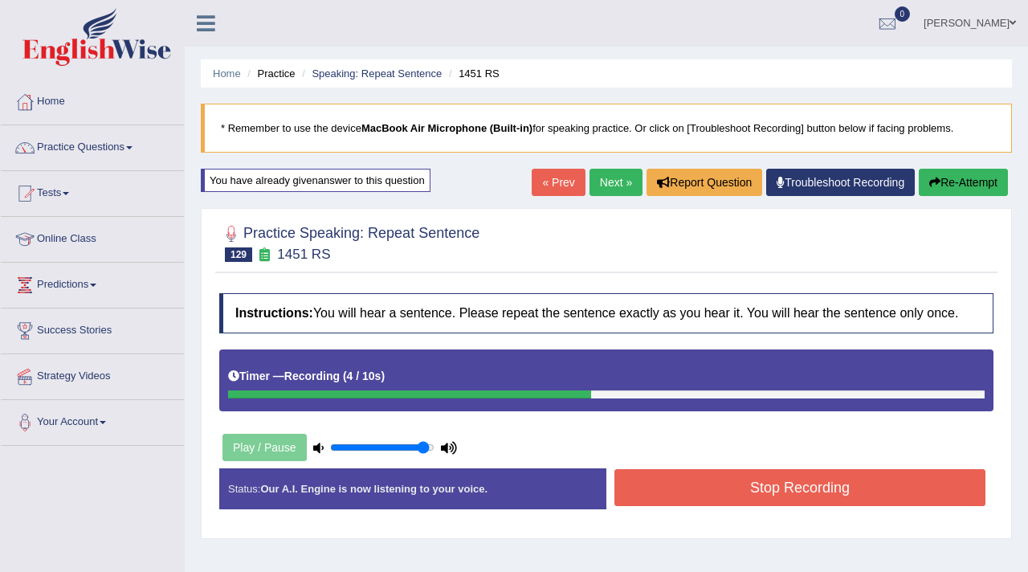
click at [697, 503] on button "Stop Recording" at bounding box center [800, 487] width 371 height 37
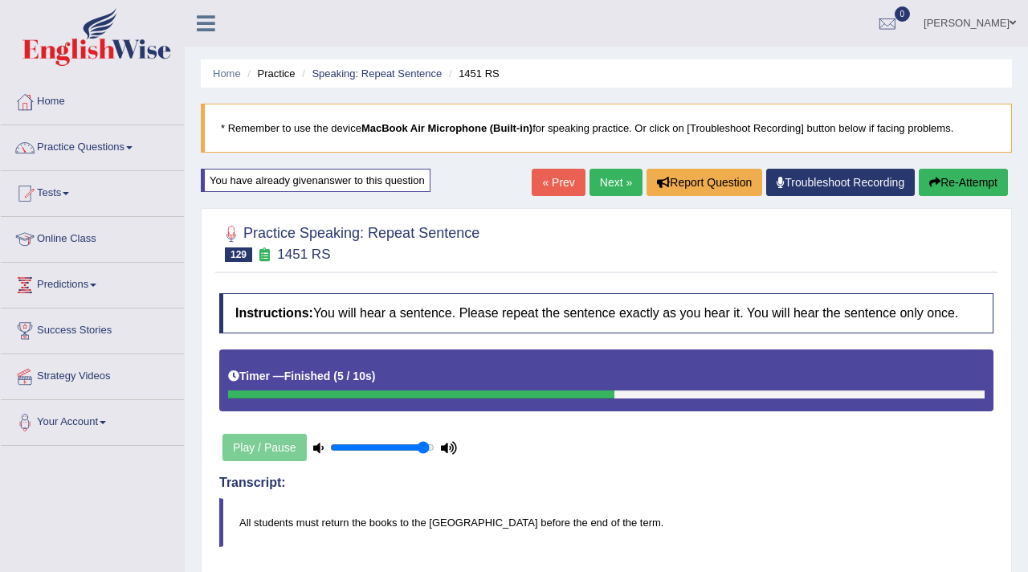
click at [603, 188] on link "Next »" at bounding box center [616, 182] width 53 height 27
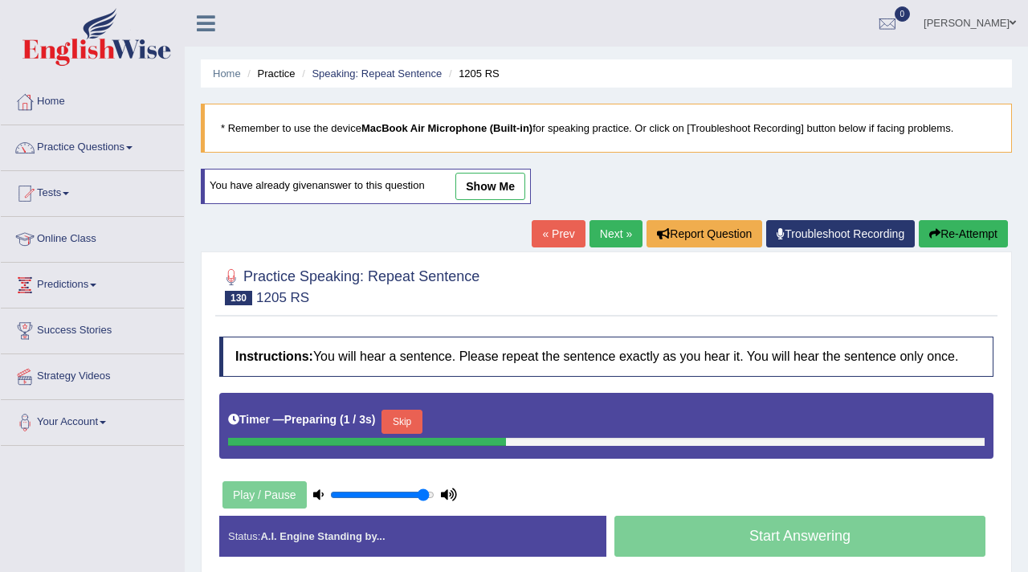
click at [406, 434] on button "Skip" at bounding box center [402, 422] width 40 height 24
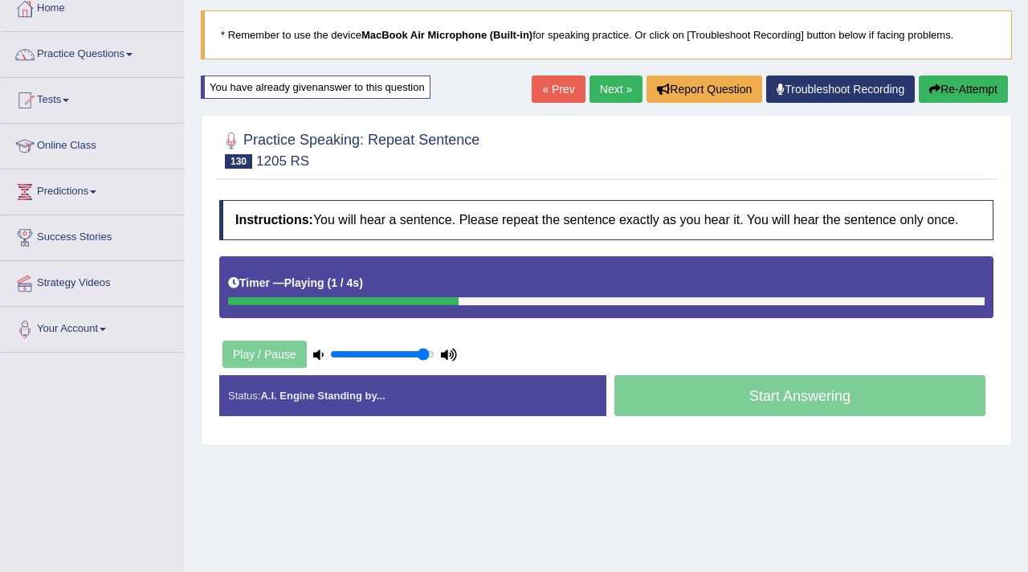
scroll to position [96, 0]
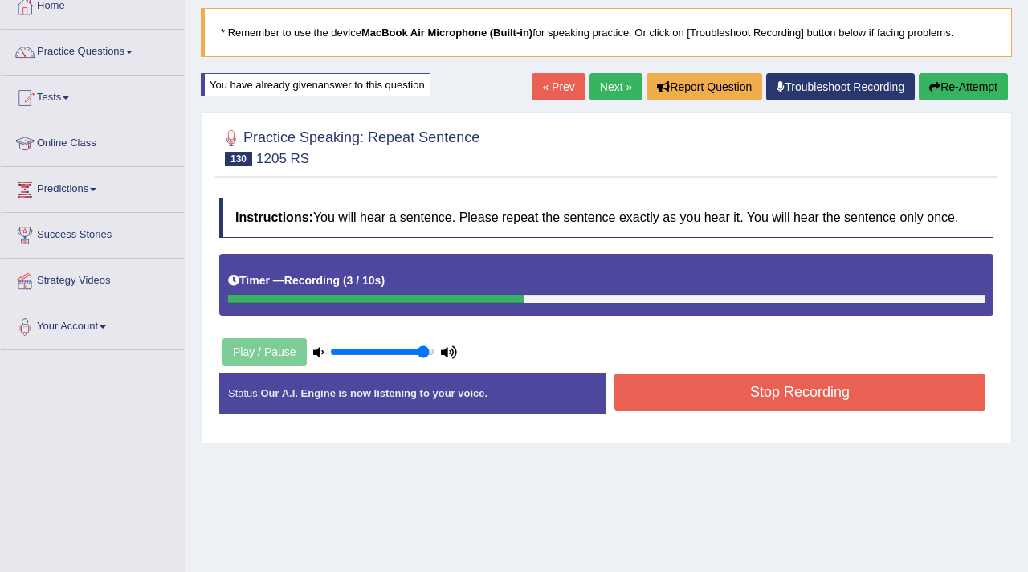
click at [691, 408] on button "Stop Recording" at bounding box center [800, 392] width 371 height 37
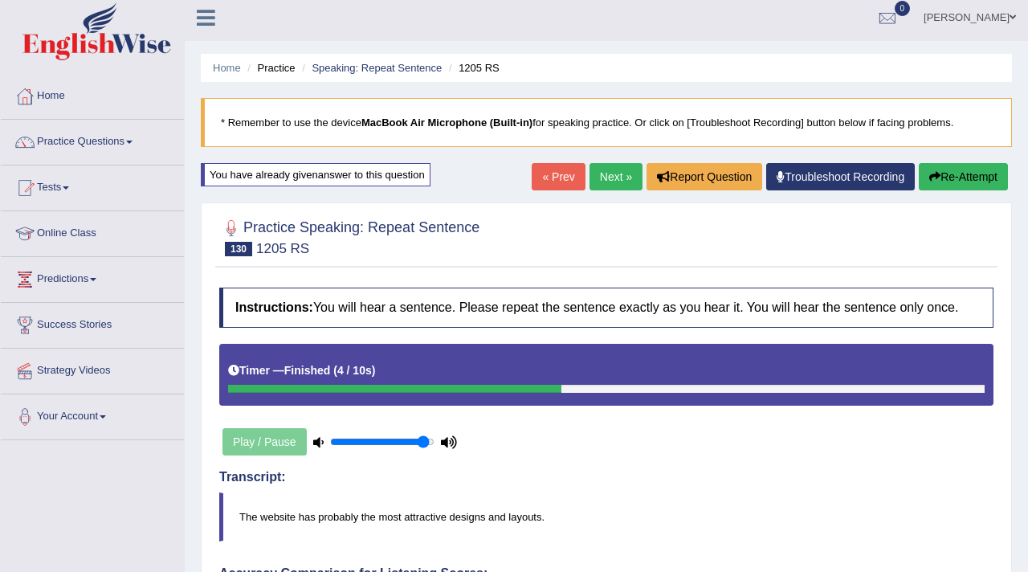
scroll to position [0, 0]
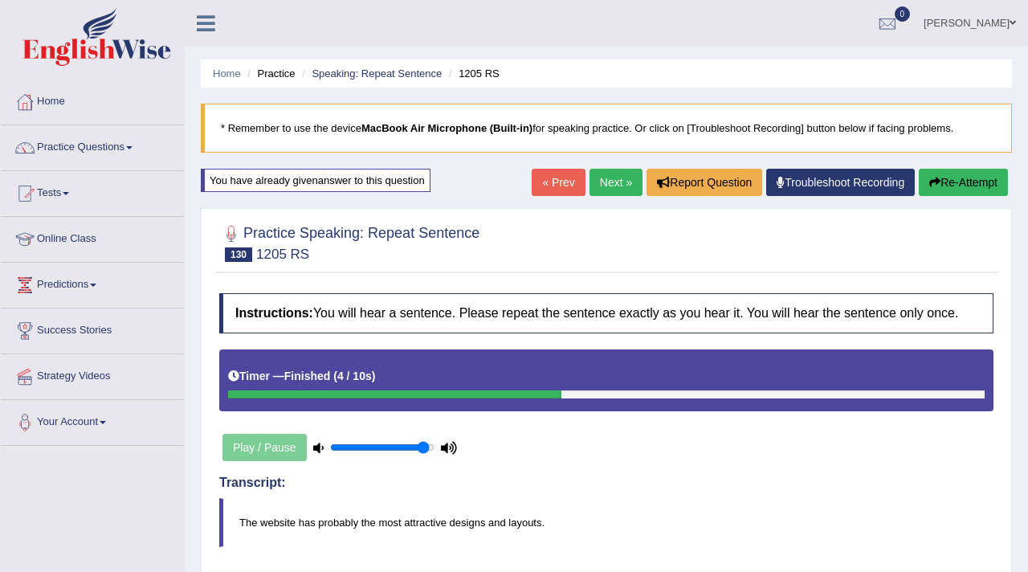
click at [619, 178] on link "Next »" at bounding box center [616, 182] width 53 height 27
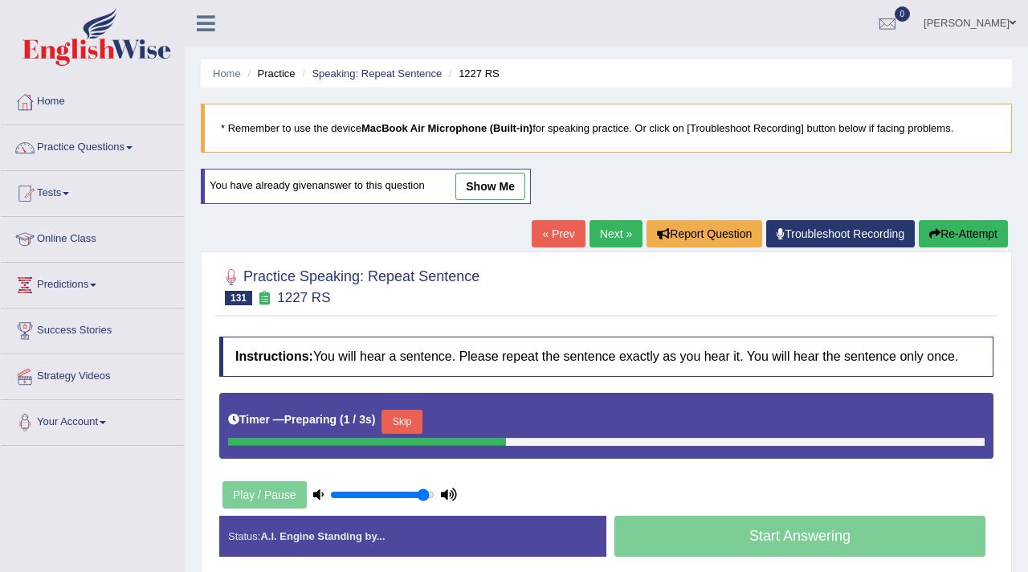
click at [415, 434] on button "Skip" at bounding box center [402, 422] width 40 height 24
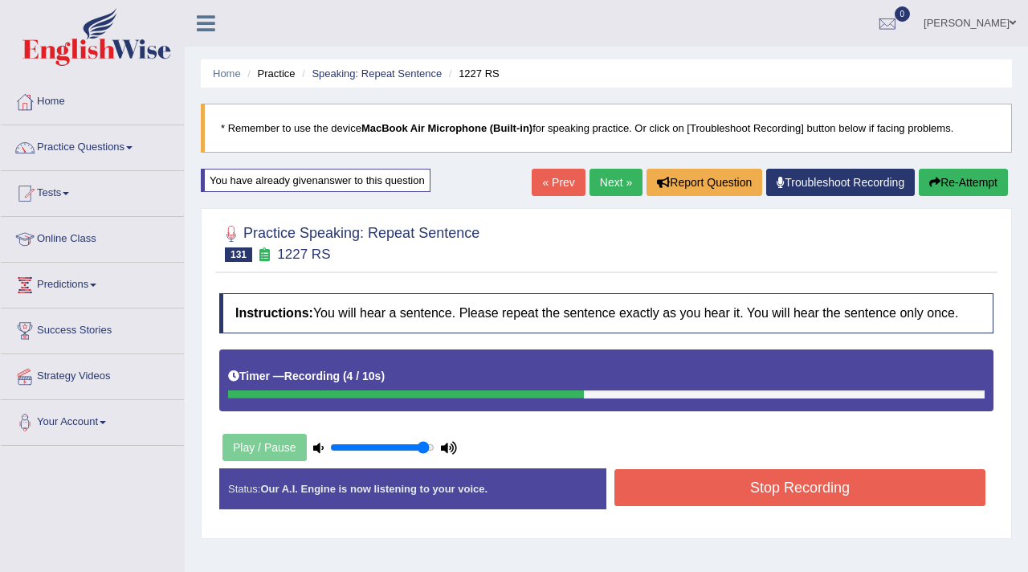
click at [709, 506] on button "Stop Recording" at bounding box center [800, 487] width 371 height 37
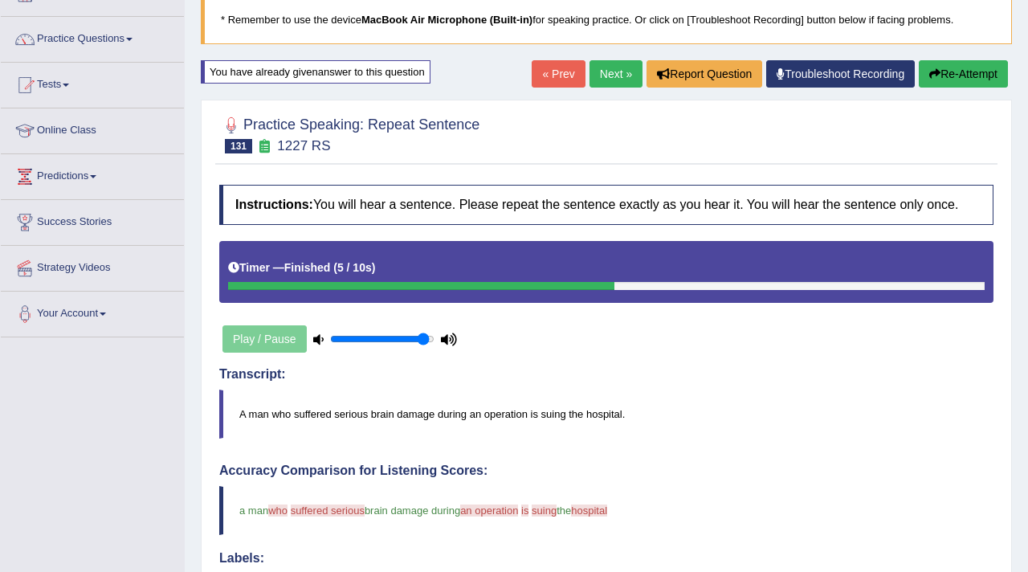
scroll to position [118, 0]
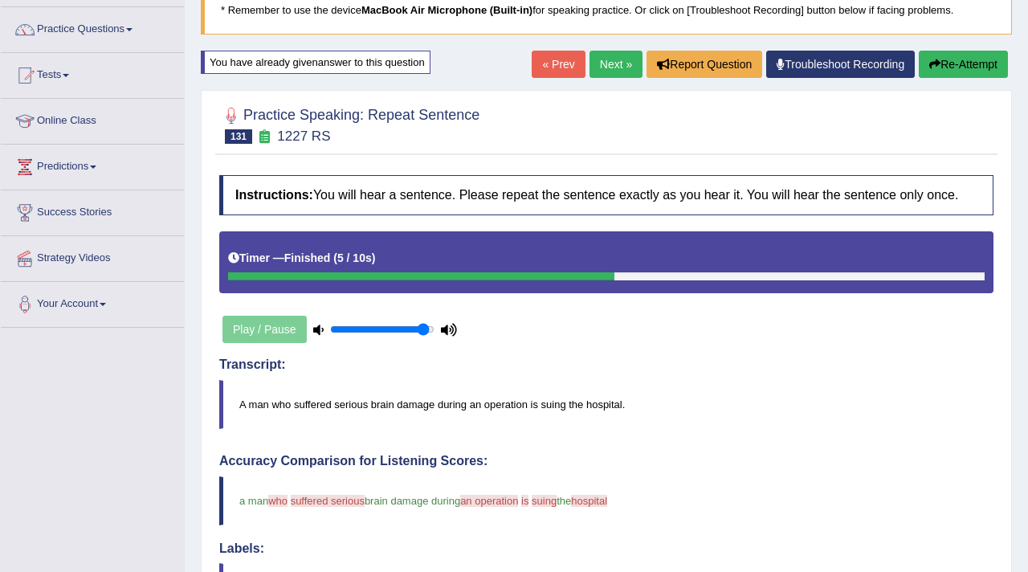
click at [602, 55] on link "Next »" at bounding box center [616, 64] width 53 height 27
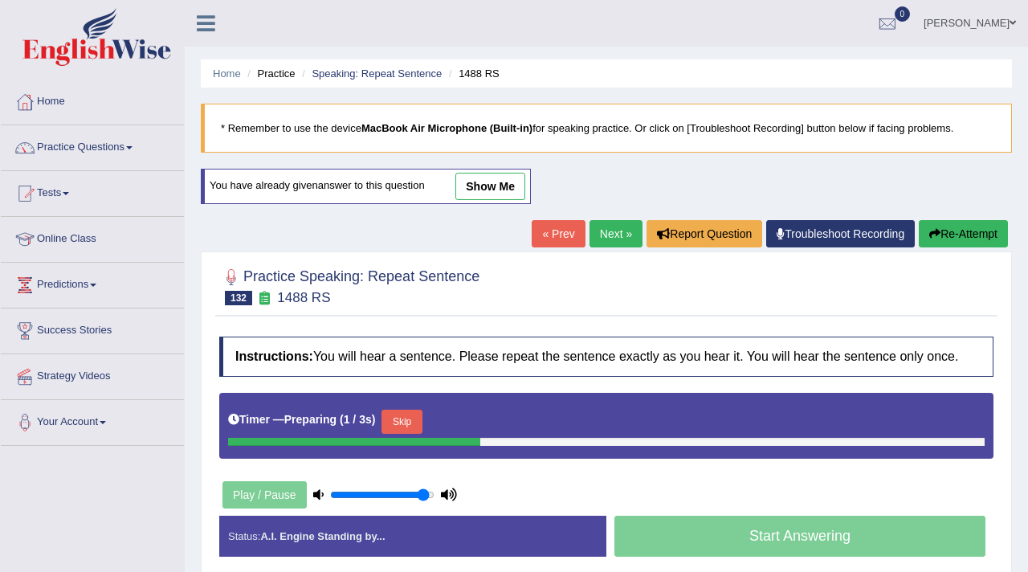
click at [409, 434] on button "Skip" at bounding box center [402, 422] width 40 height 24
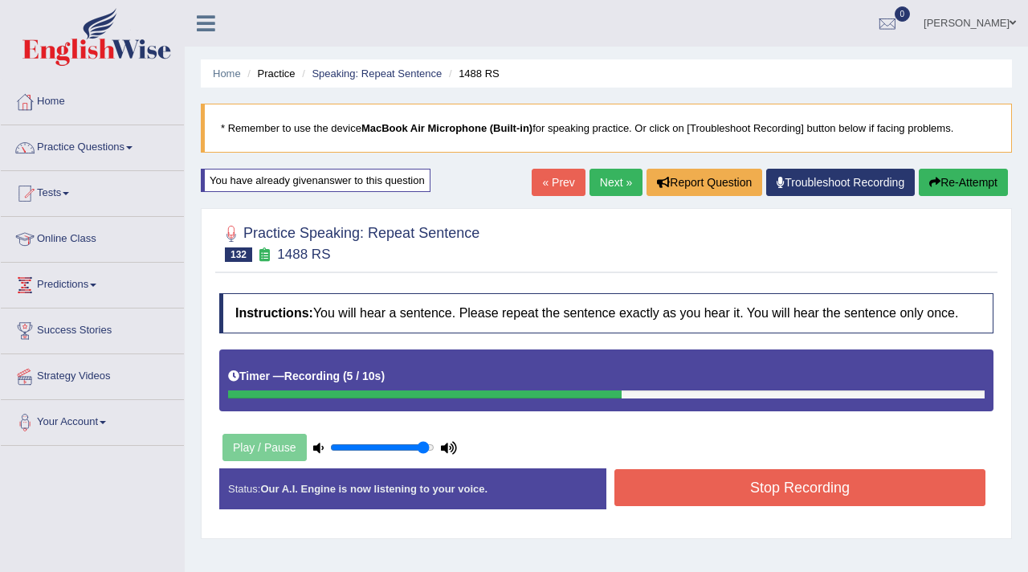
click at [684, 504] on button "Stop Recording" at bounding box center [800, 487] width 371 height 37
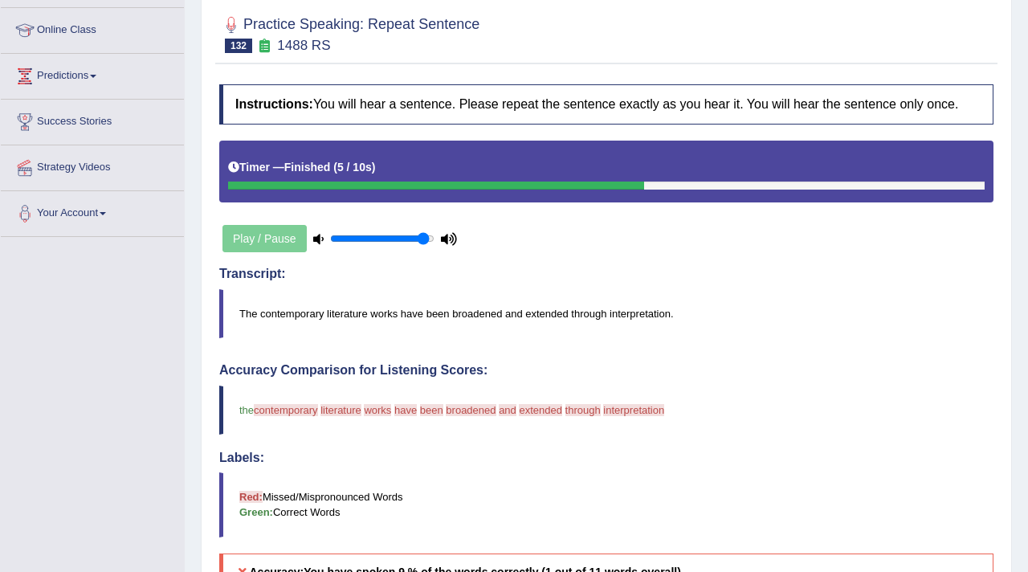
scroll to position [273, 0]
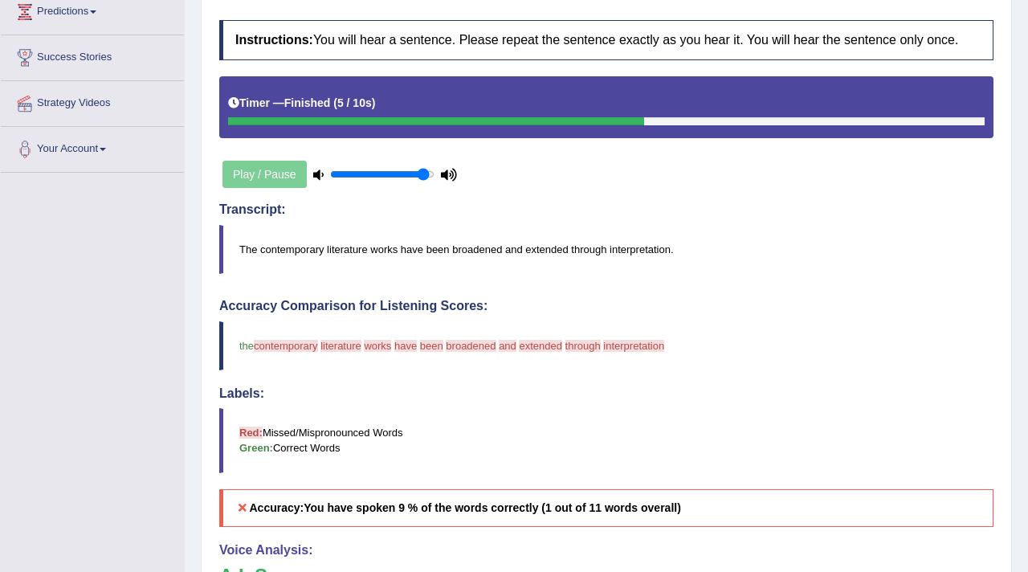
drag, startPoint x: 684, startPoint y: 504, endPoint x: 629, endPoint y: 571, distance: 87.3
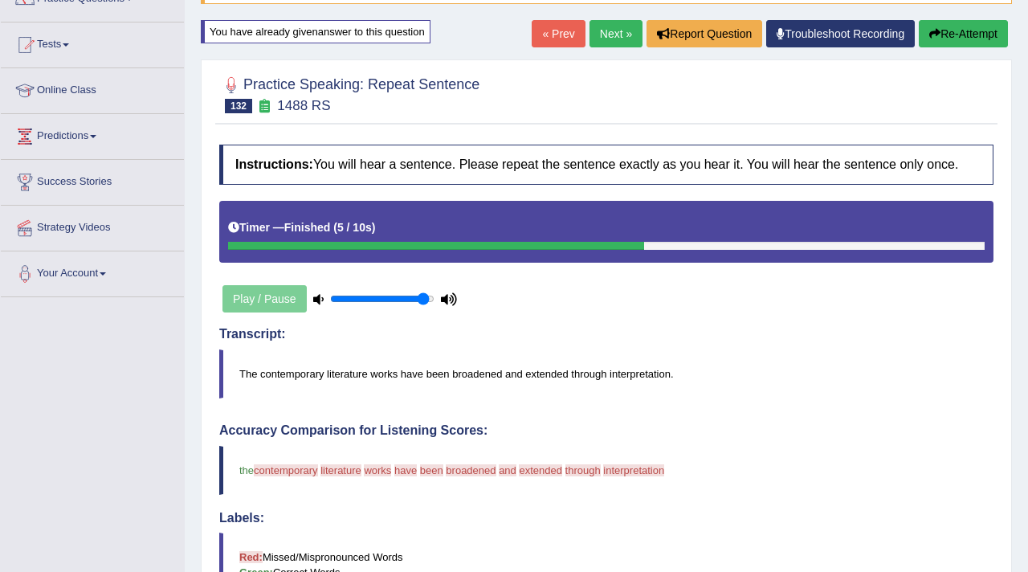
scroll to position [55, 0]
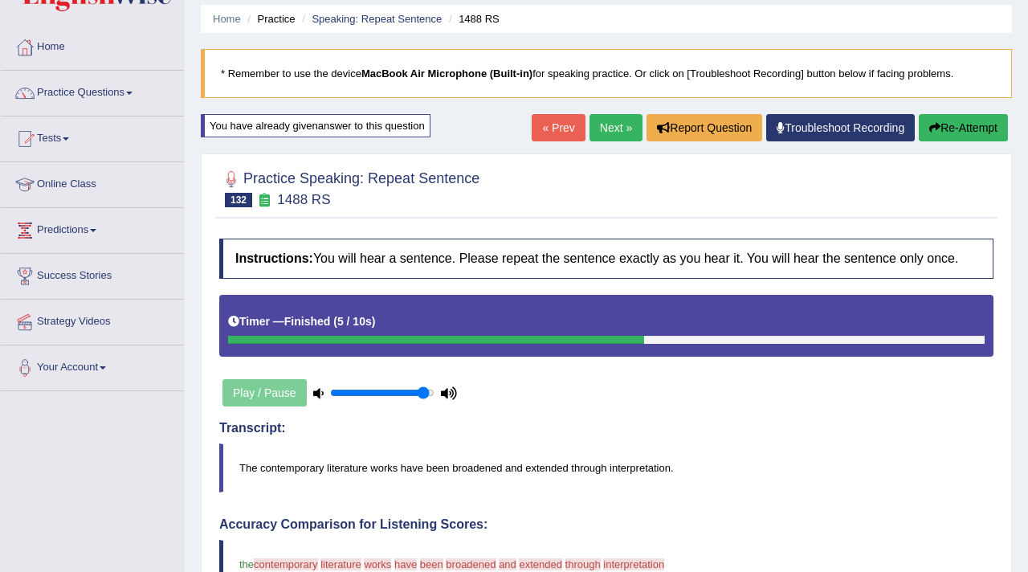
click at [614, 130] on link "Next »" at bounding box center [616, 127] width 53 height 27
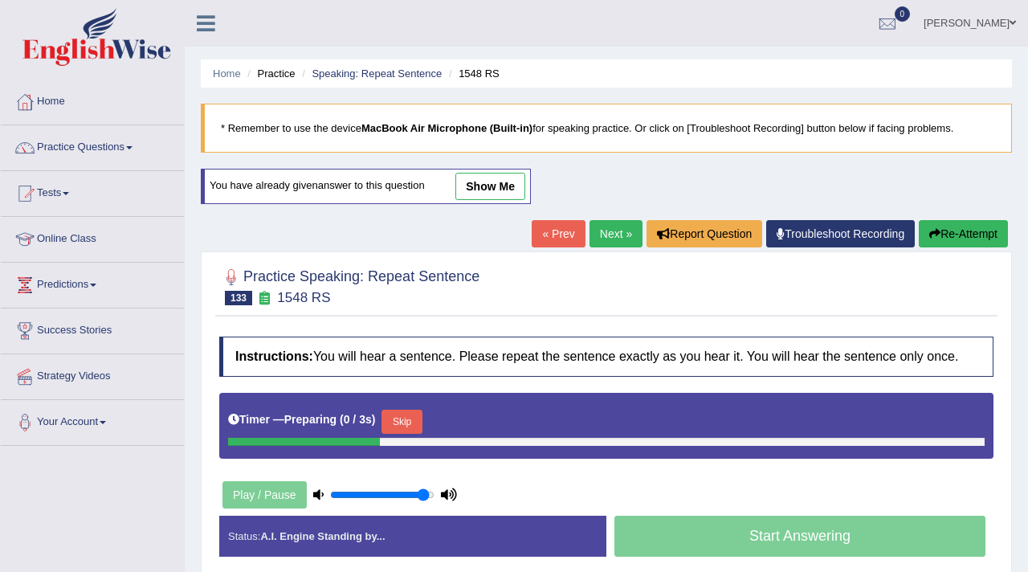
click at [411, 434] on button "Skip" at bounding box center [402, 422] width 40 height 24
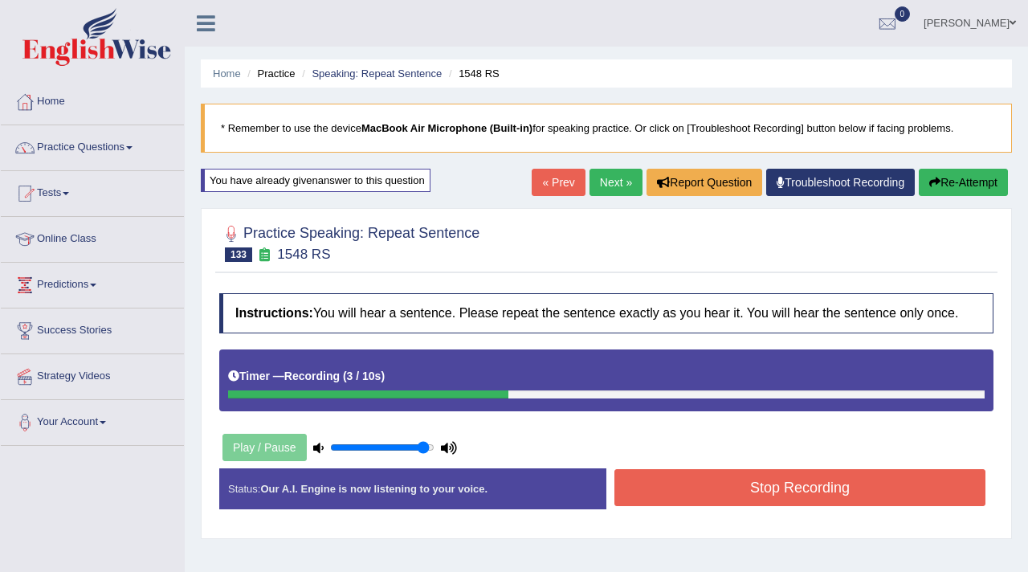
click at [687, 506] on button "Stop Recording" at bounding box center [800, 487] width 371 height 37
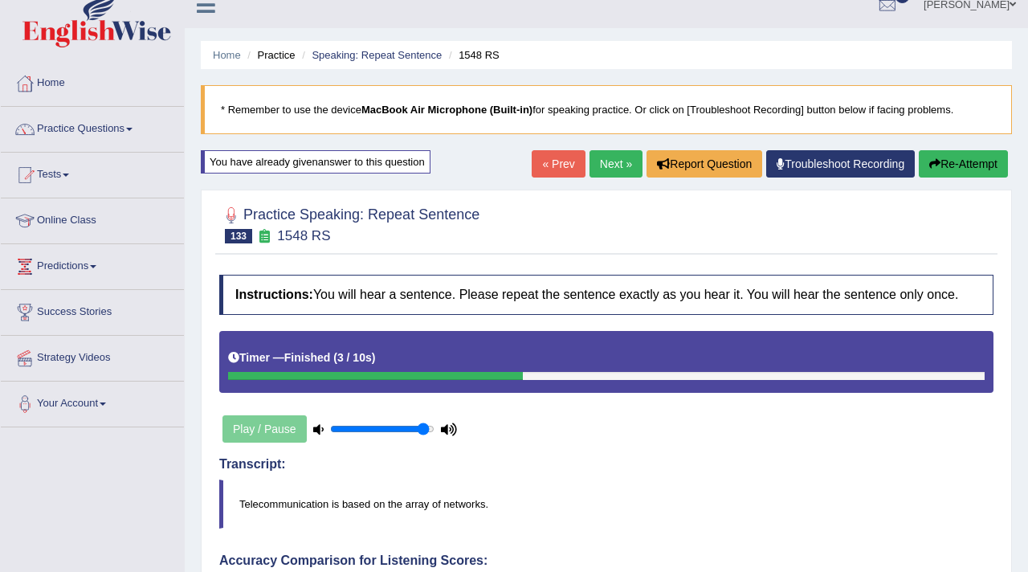
scroll to position [13, 0]
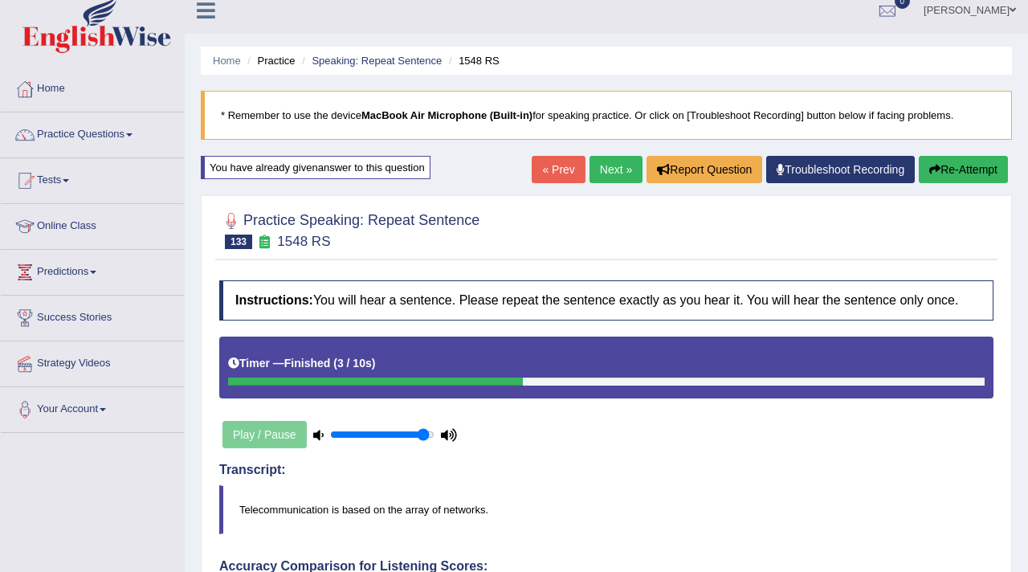
click at [605, 175] on link "Next »" at bounding box center [616, 169] width 53 height 27
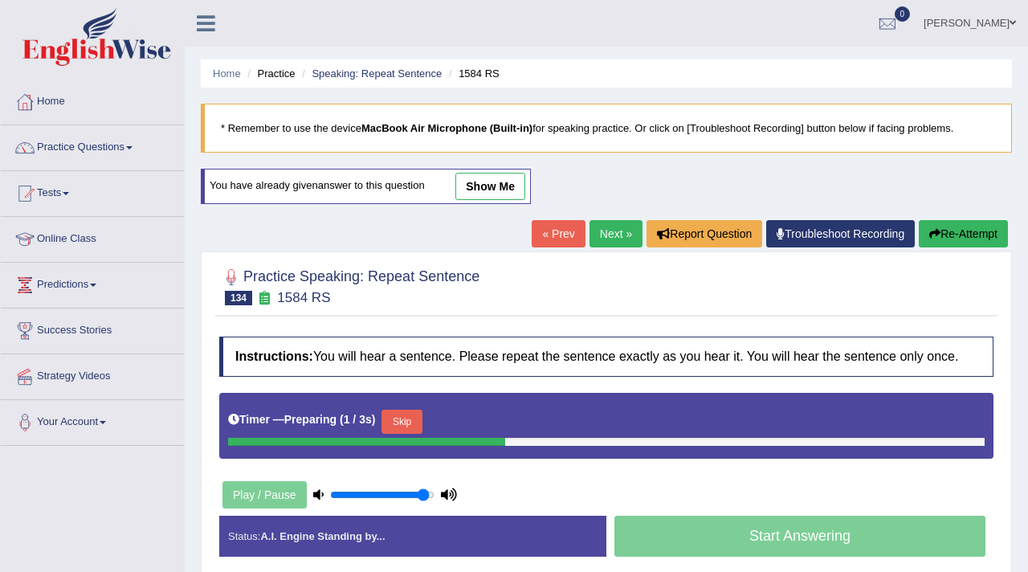
click at [404, 434] on button "Skip" at bounding box center [402, 422] width 40 height 24
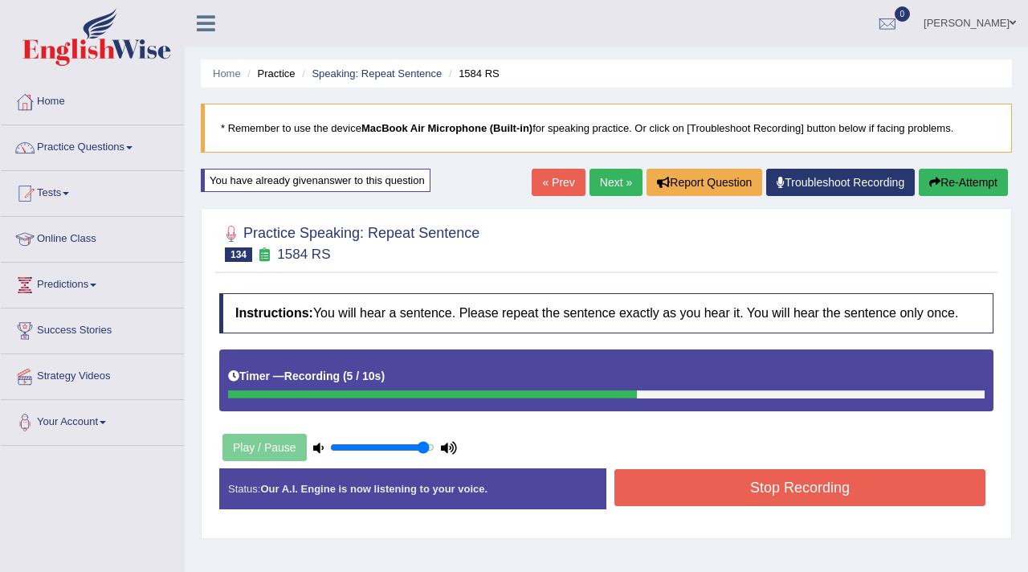
click at [672, 500] on button "Stop Recording" at bounding box center [800, 487] width 371 height 37
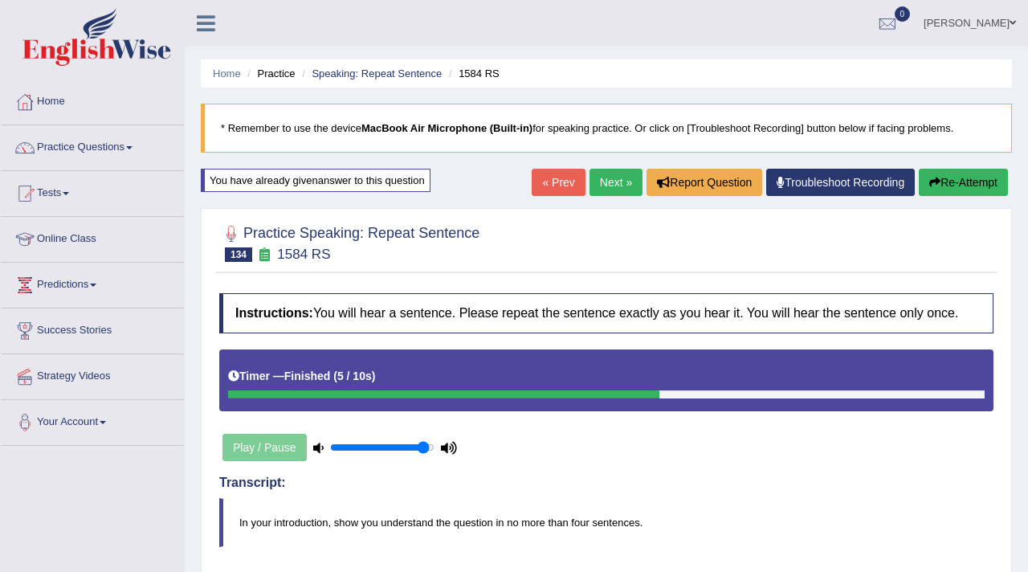
click at [600, 188] on link "Next »" at bounding box center [616, 182] width 53 height 27
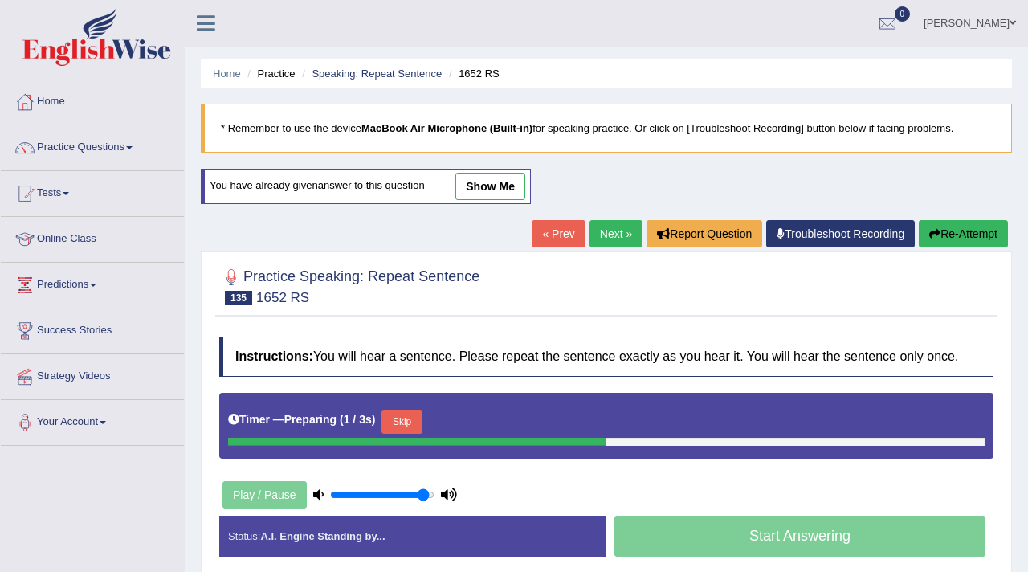
click at [402, 434] on button "Skip" at bounding box center [402, 422] width 40 height 24
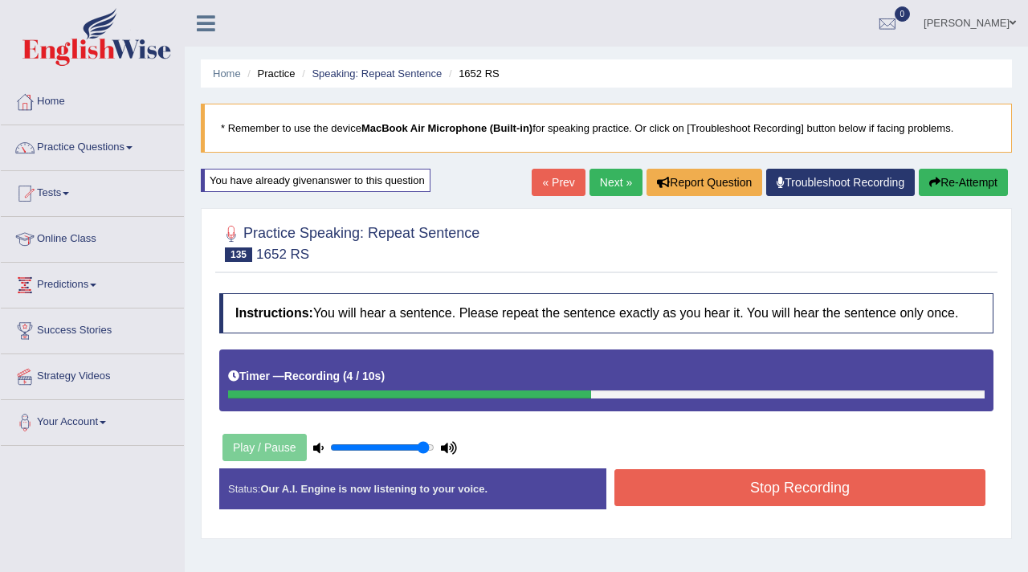
click at [714, 505] on button "Stop Recording" at bounding box center [800, 487] width 371 height 37
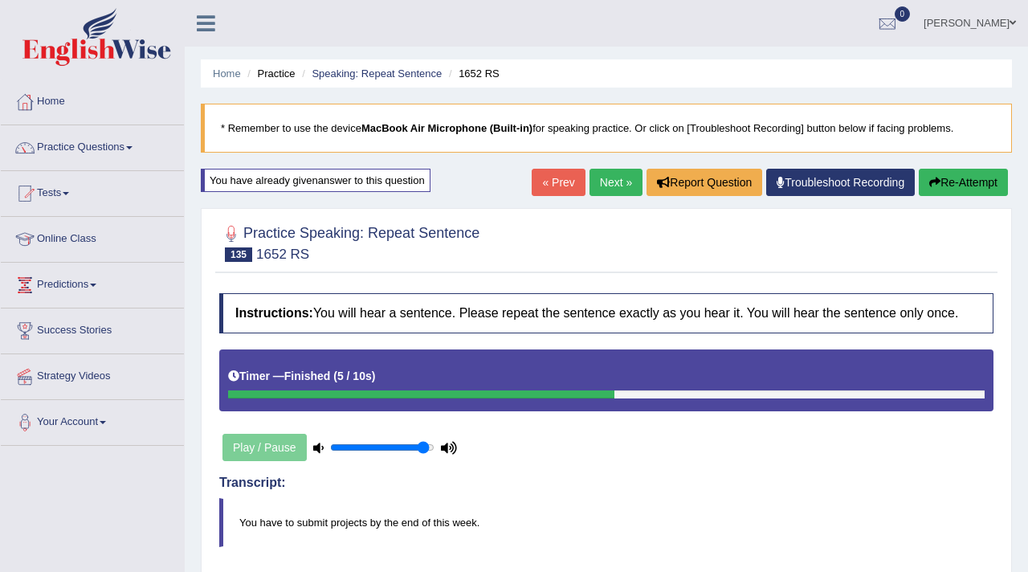
click at [599, 178] on link "Next »" at bounding box center [616, 182] width 53 height 27
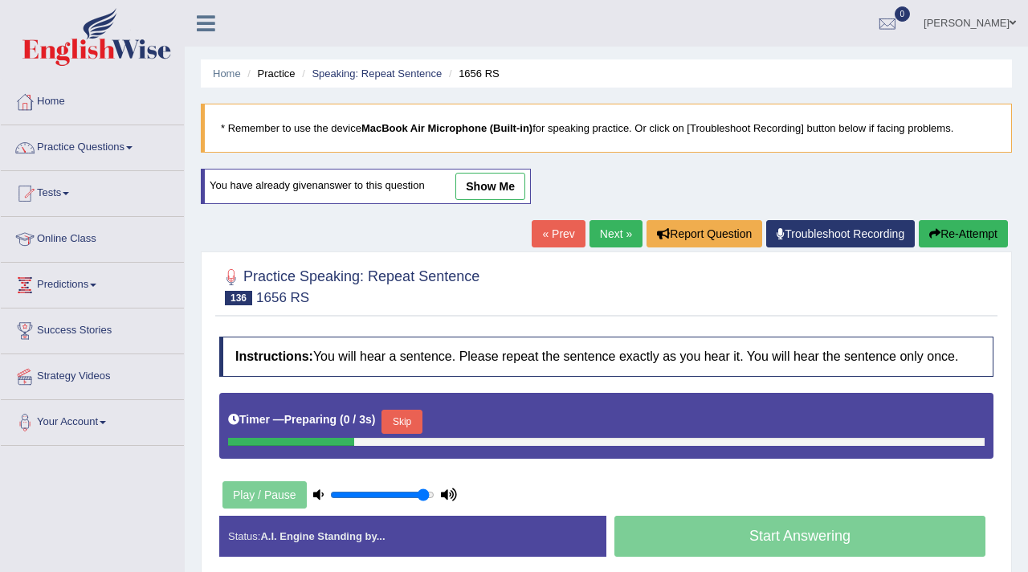
click at [405, 434] on button "Skip" at bounding box center [402, 422] width 40 height 24
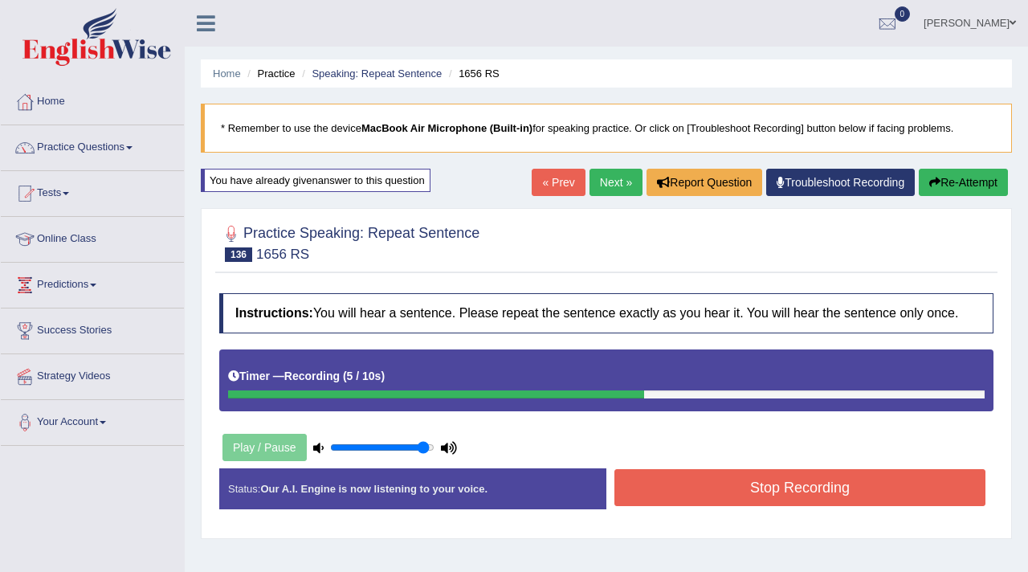
click at [674, 505] on button "Stop Recording" at bounding box center [800, 487] width 371 height 37
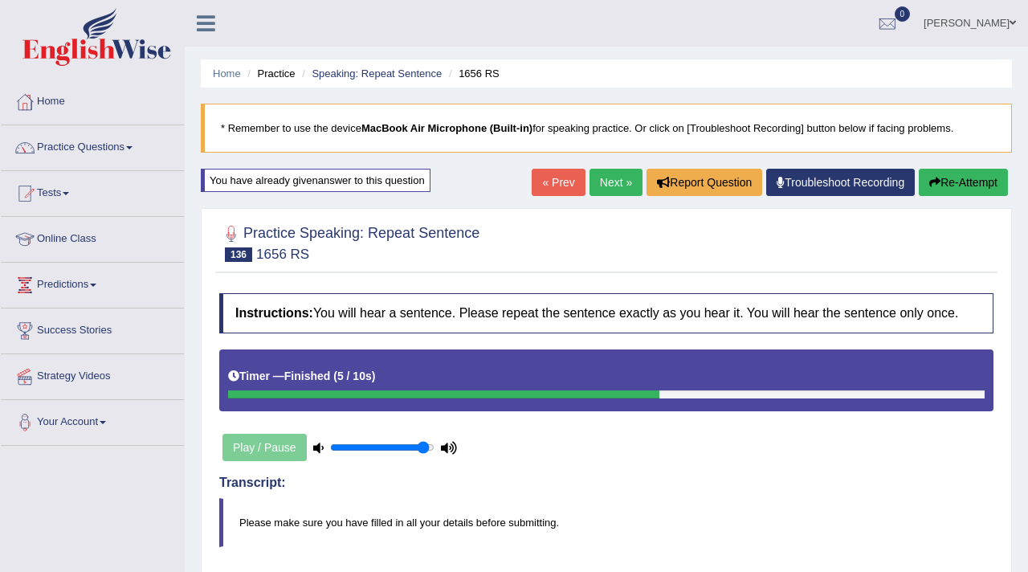
click at [599, 184] on link "Next »" at bounding box center [616, 182] width 53 height 27
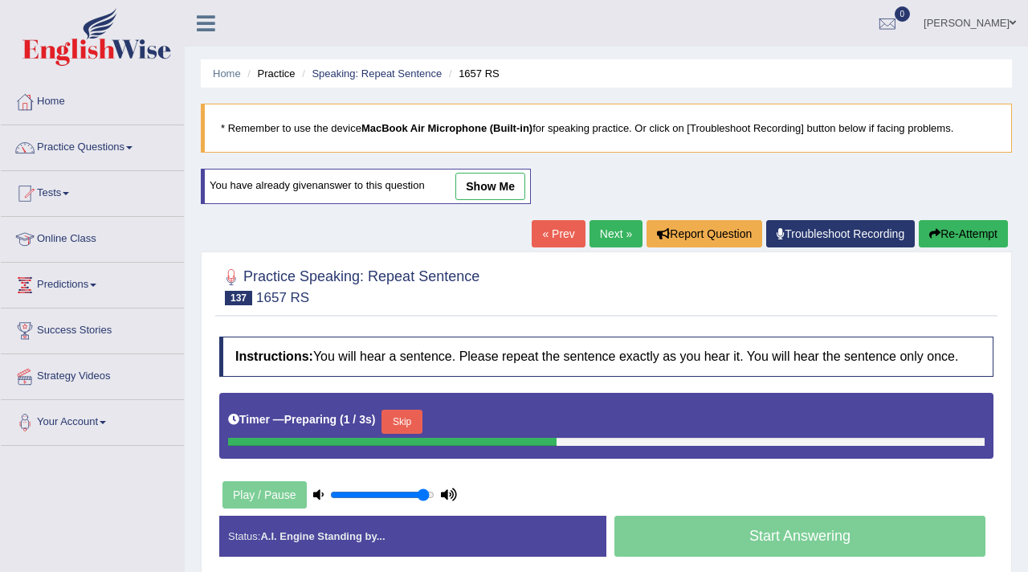
click at [407, 434] on button "Skip" at bounding box center [402, 422] width 40 height 24
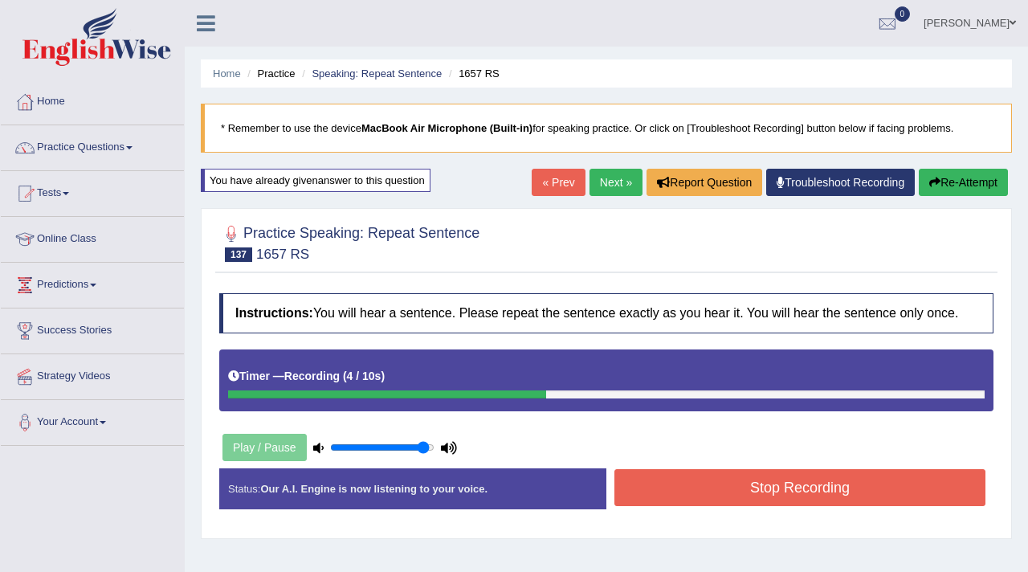
click at [702, 503] on button "Stop Recording" at bounding box center [800, 487] width 371 height 37
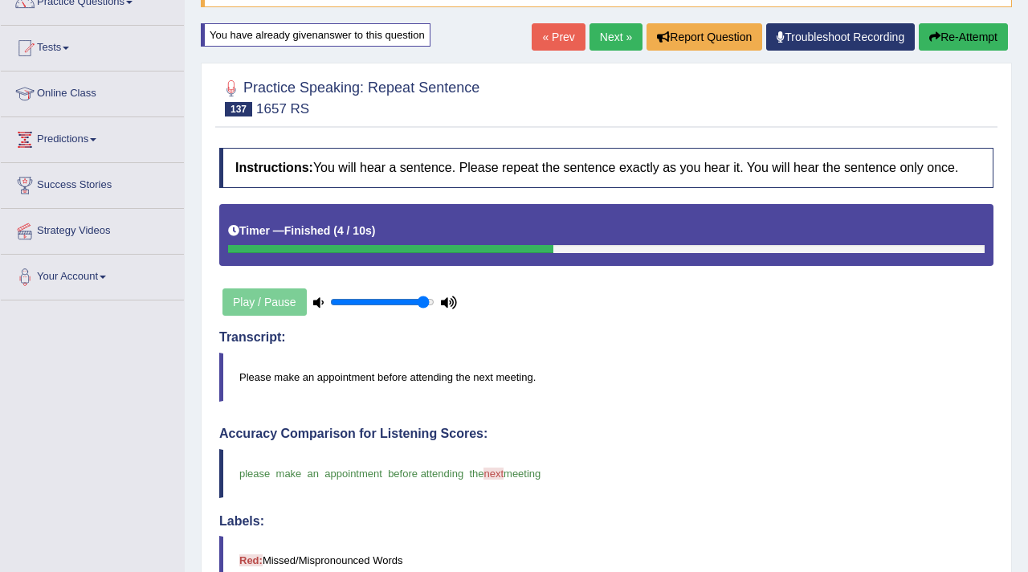
scroll to position [116, 0]
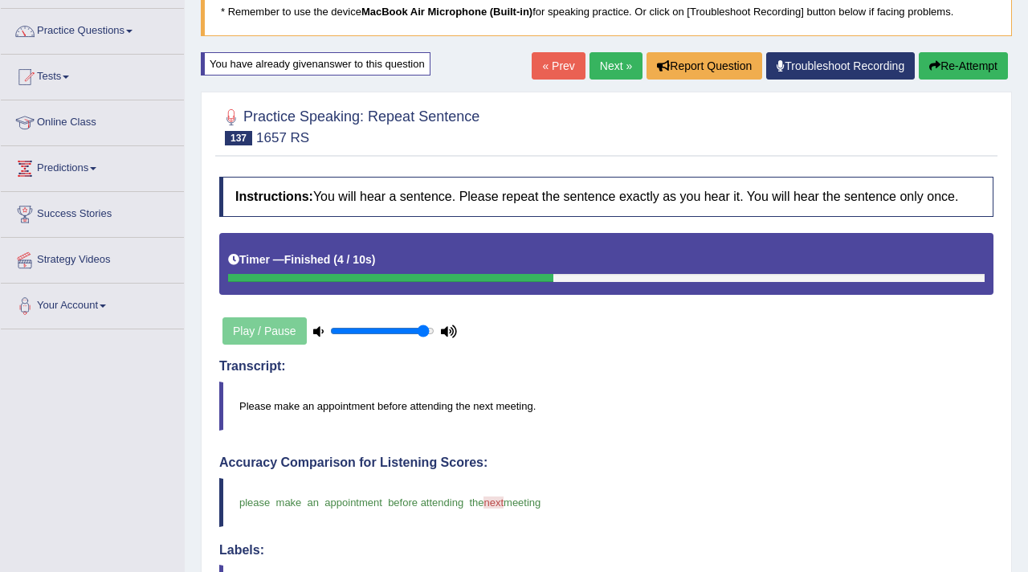
click at [595, 60] on link "Next »" at bounding box center [616, 65] width 53 height 27
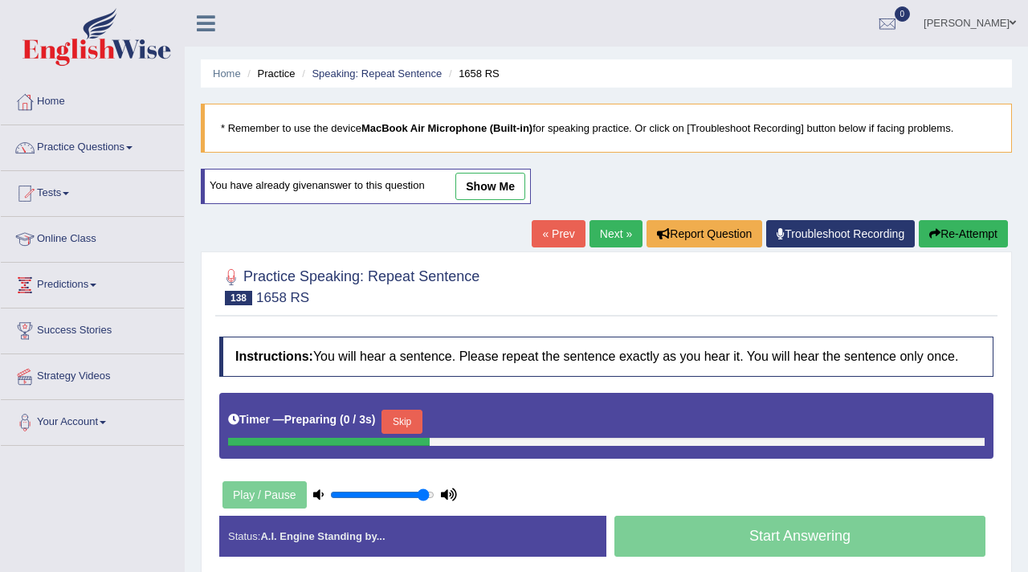
click at [407, 434] on button "Skip" at bounding box center [402, 422] width 40 height 24
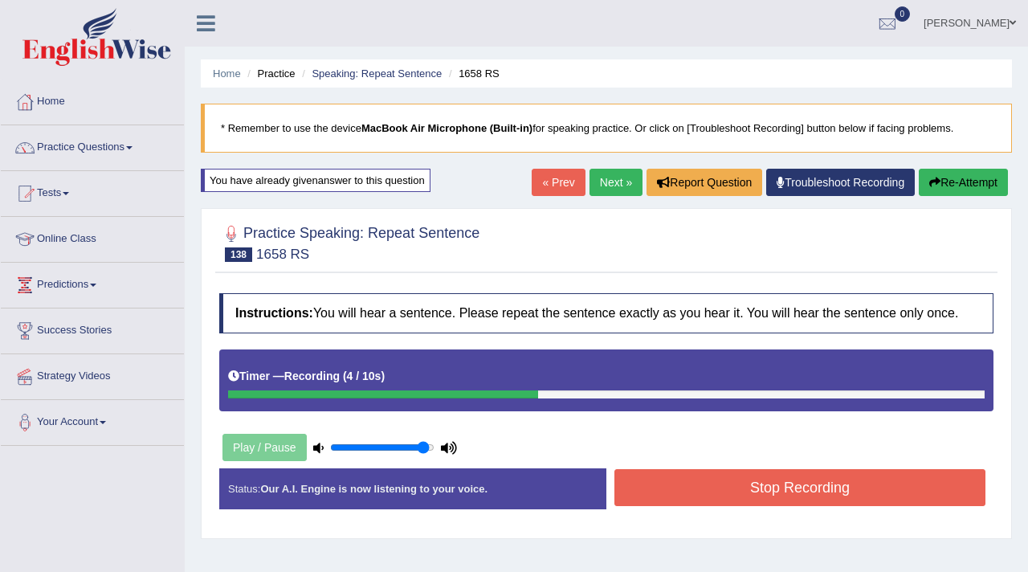
click at [743, 501] on button "Stop Recording" at bounding box center [800, 487] width 371 height 37
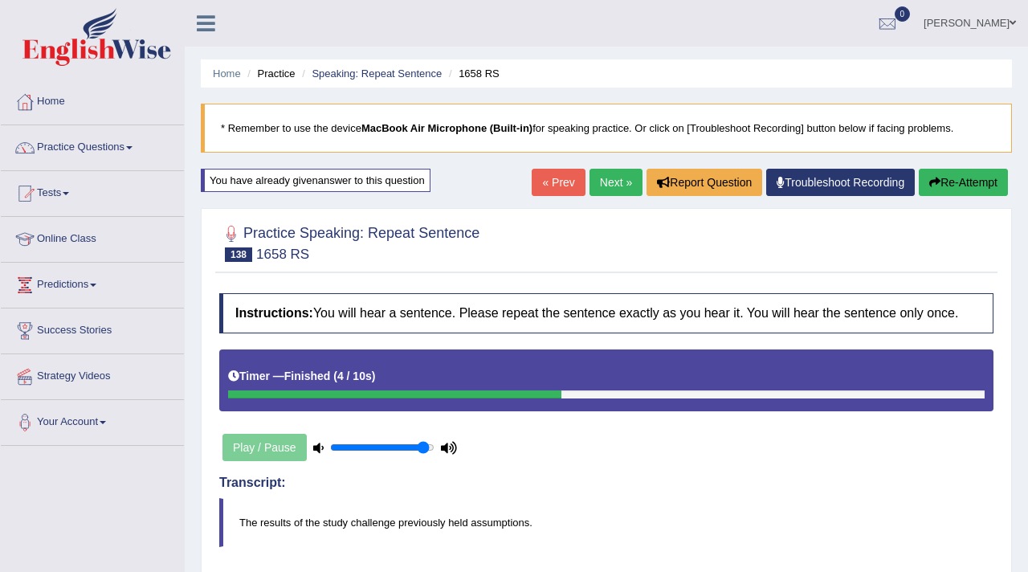
click at [599, 185] on link "Next »" at bounding box center [616, 182] width 53 height 27
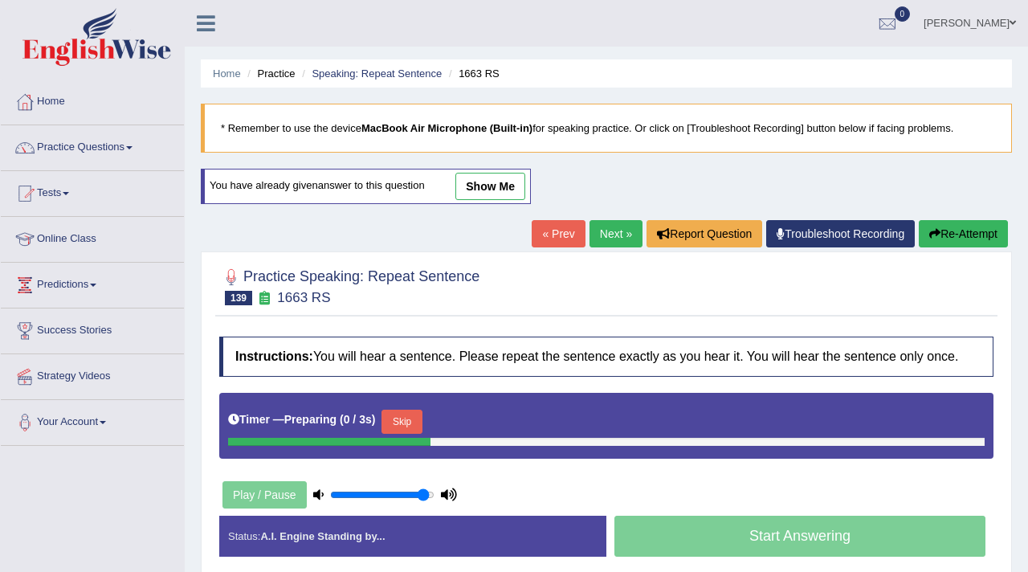
click at [402, 434] on button "Skip" at bounding box center [402, 422] width 40 height 24
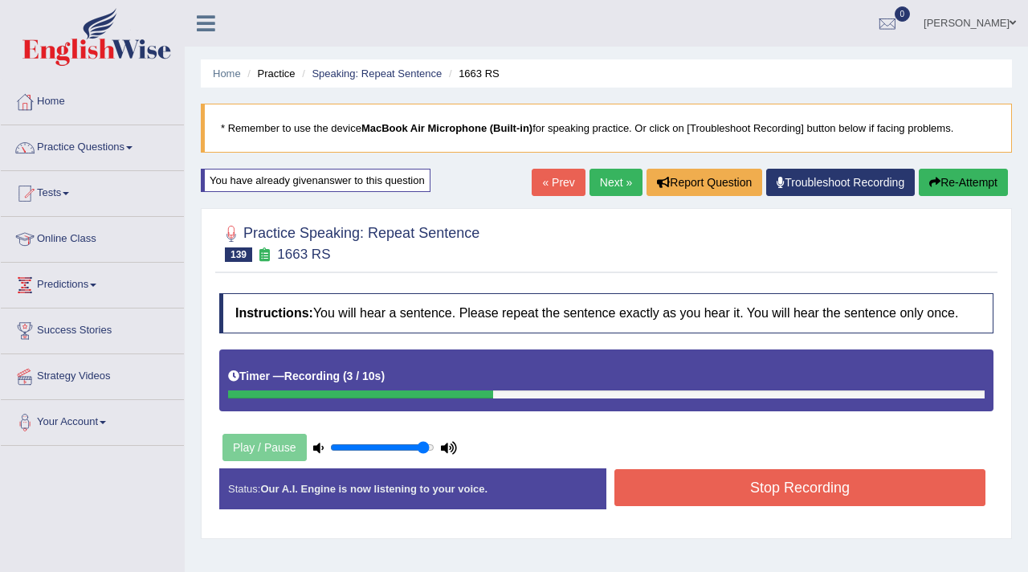
click at [687, 502] on button "Stop Recording" at bounding box center [800, 487] width 371 height 37
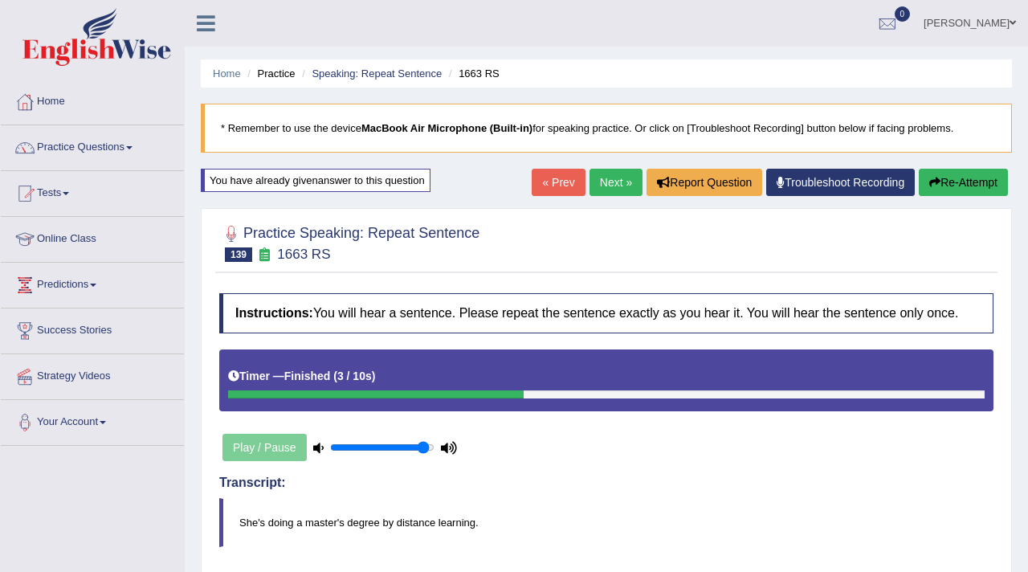
click at [609, 182] on link "Next »" at bounding box center [616, 182] width 53 height 27
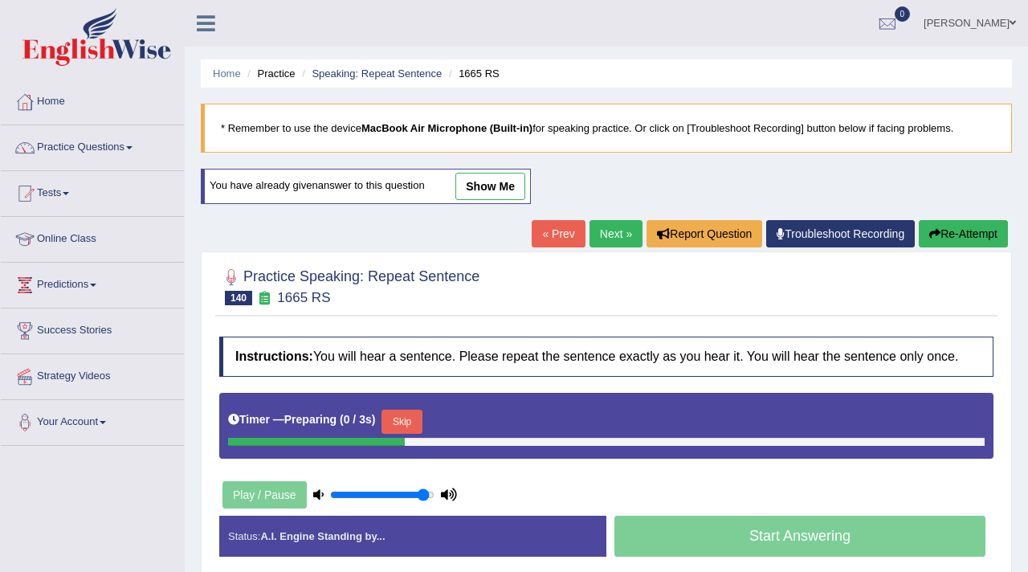
click at [410, 434] on button "Skip" at bounding box center [402, 422] width 40 height 24
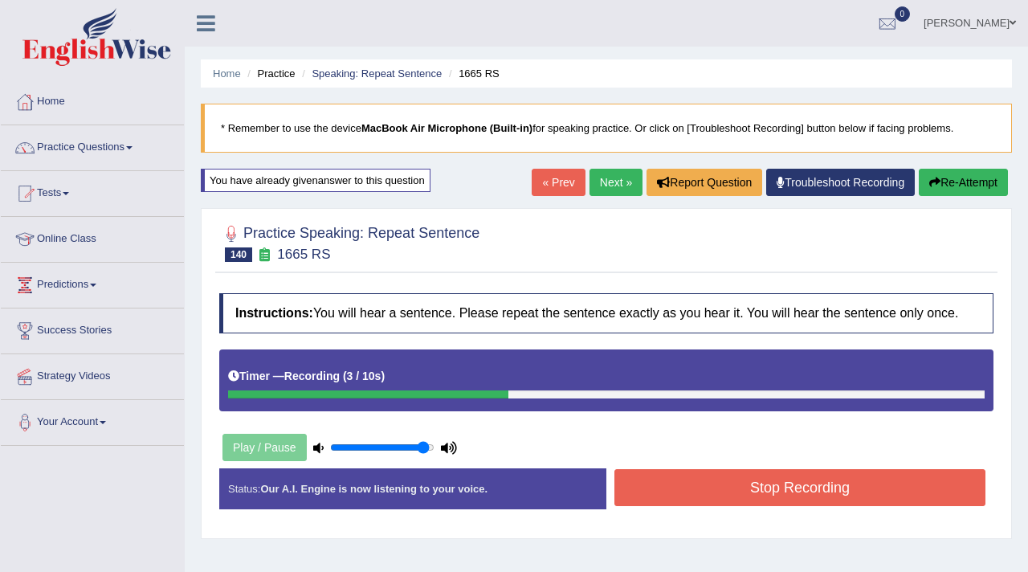
click at [737, 506] on button "Stop Recording" at bounding box center [800, 487] width 371 height 37
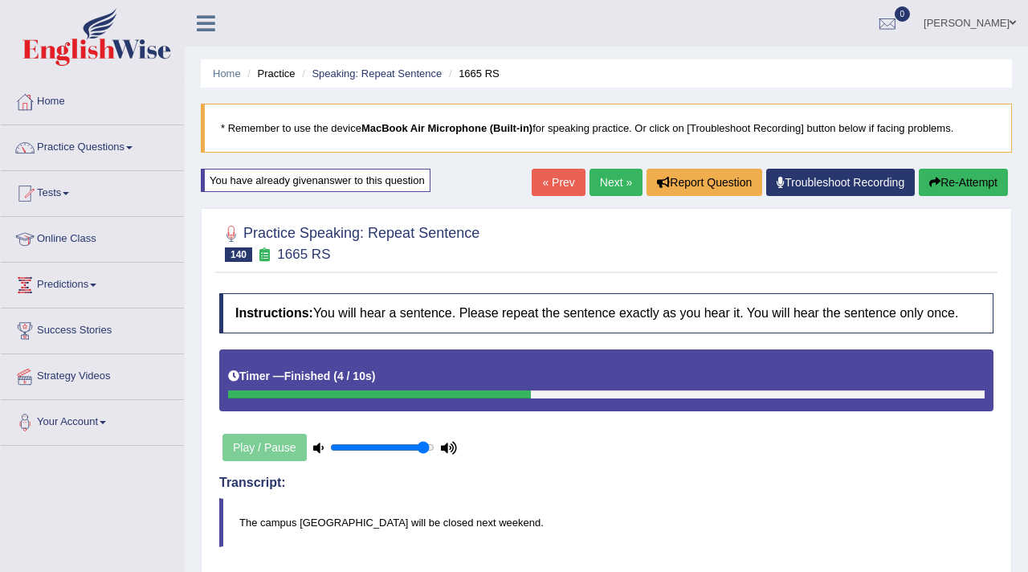
click at [605, 182] on link "Next »" at bounding box center [616, 182] width 53 height 27
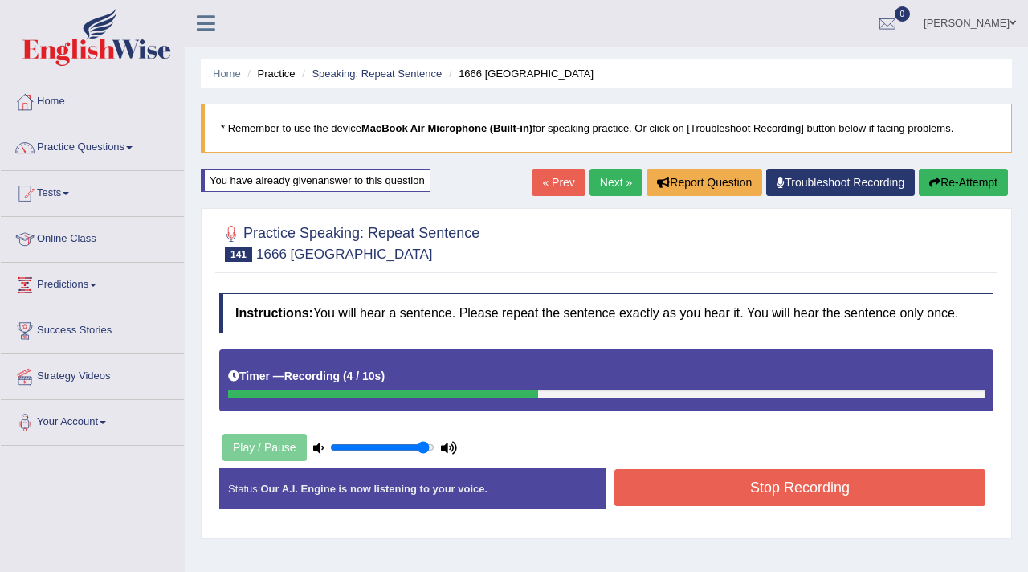
click at [708, 506] on button "Stop Recording" at bounding box center [800, 487] width 371 height 37
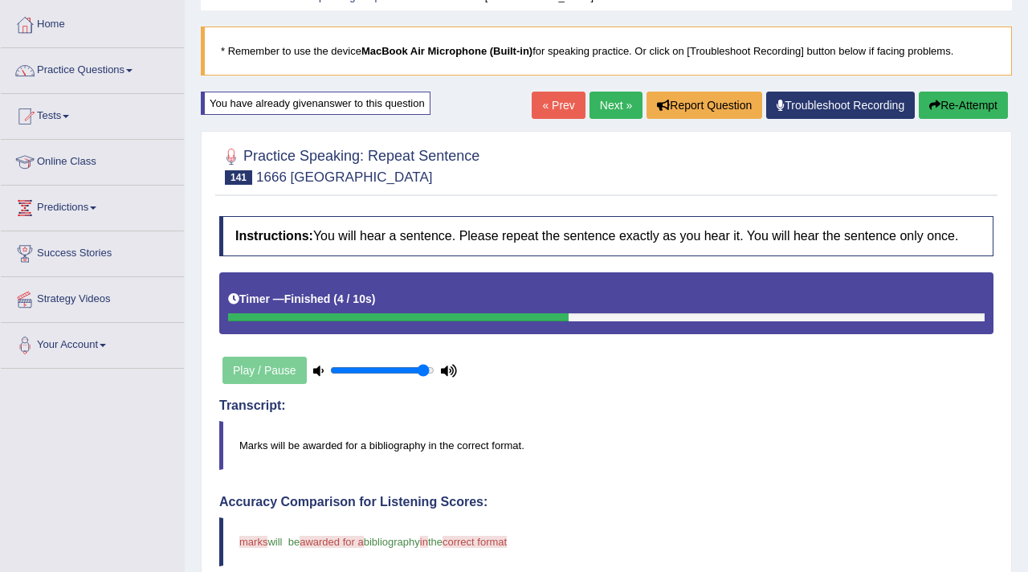
scroll to position [76, 0]
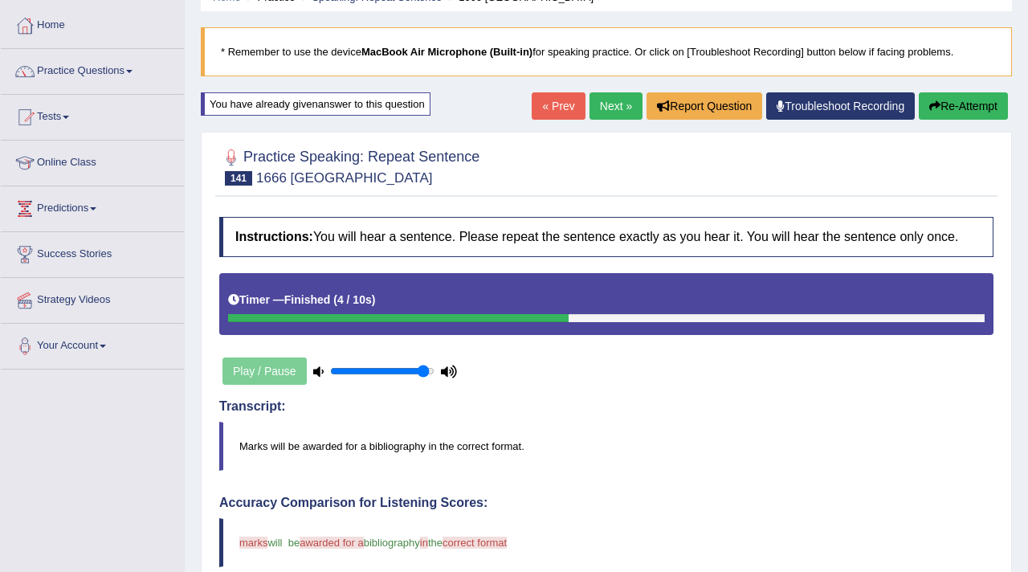
click at [611, 101] on link "Next »" at bounding box center [616, 105] width 53 height 27
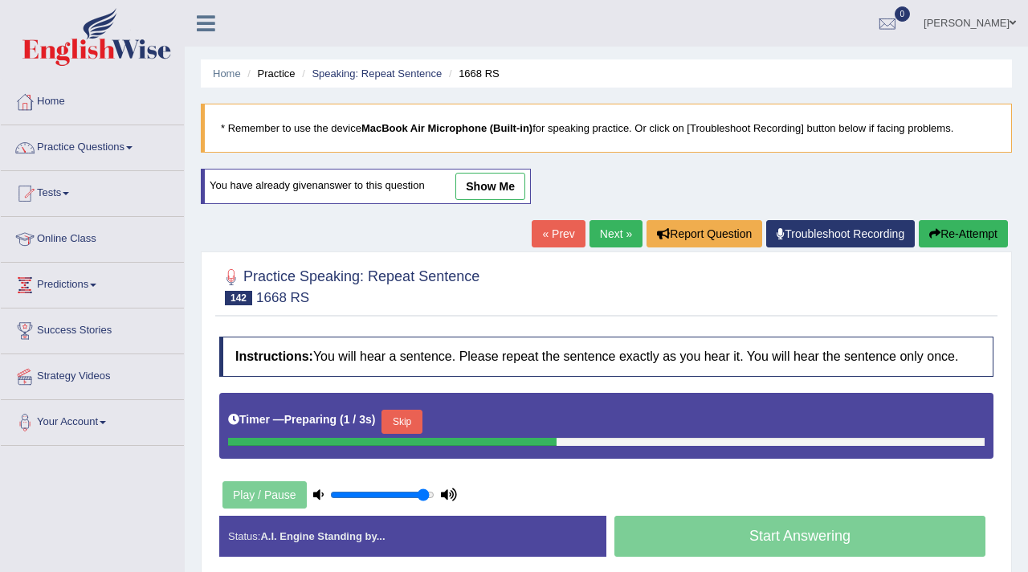
click at [419, 434] on button "Skip" at bounding box center [402, 422] width 40 height 24
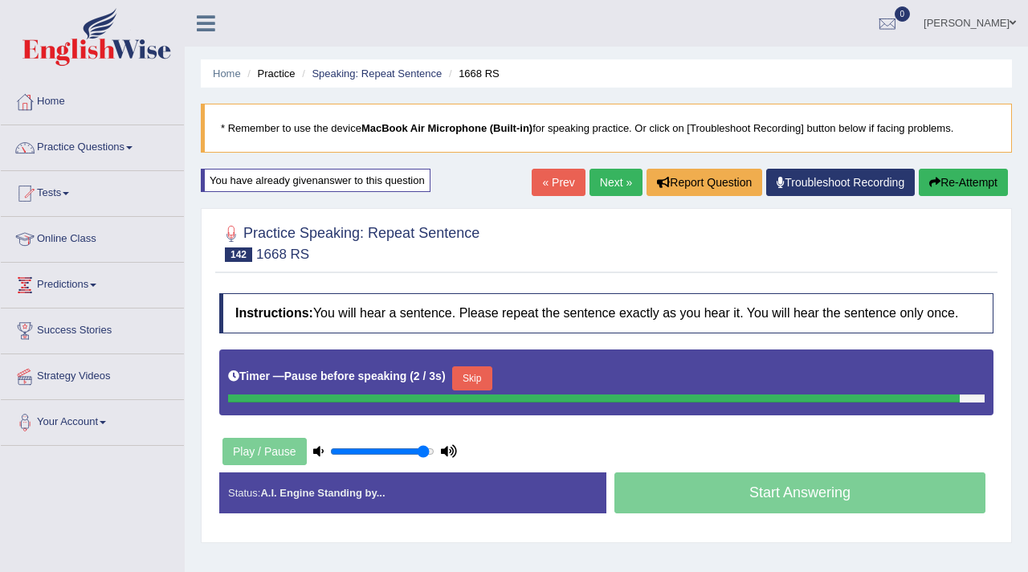
click at [955, 175] on button "Re-Attempt" at bounding box center [963, 182] width 89 height 27
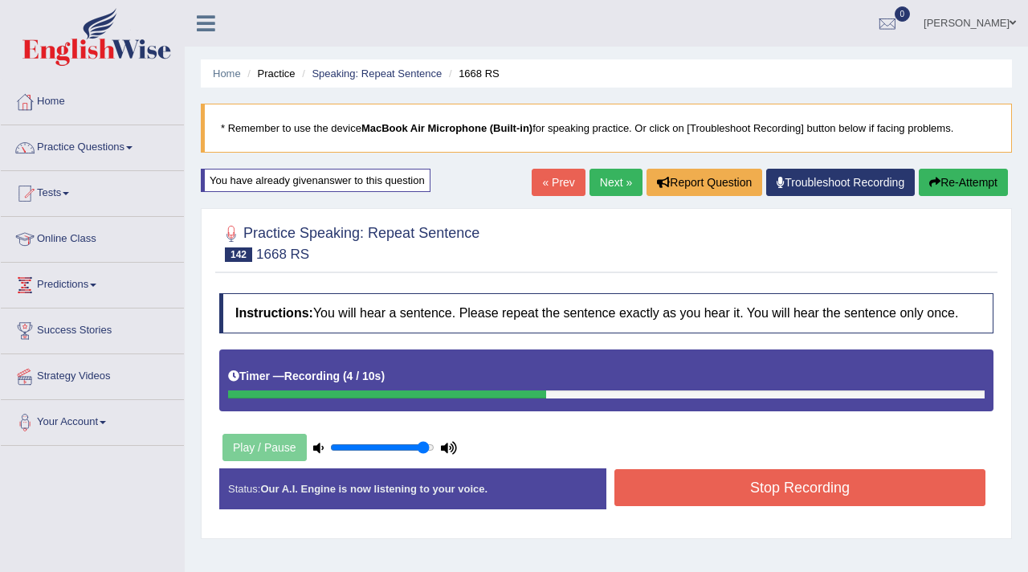
click at [751, 506] on button "Stop Recording" at bounding box center [800, 487] width 371 height 37
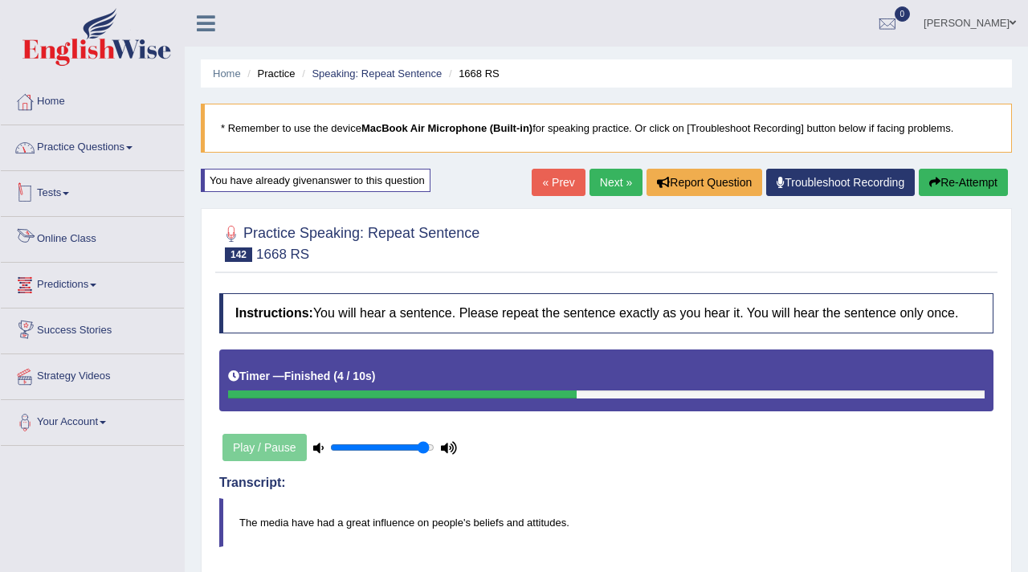
click at [91, 153] on link "Practice Questions" at bounding box center [92, 145] width 183 height 40
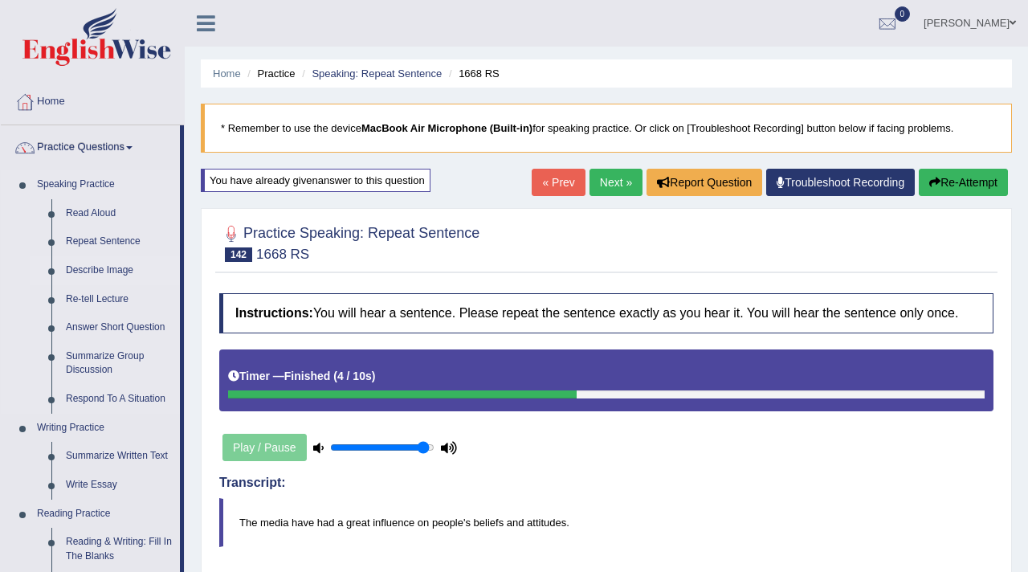
click at [105, 267] on link "Describe Image" at bounding box center [119, 270] width 121 height 29
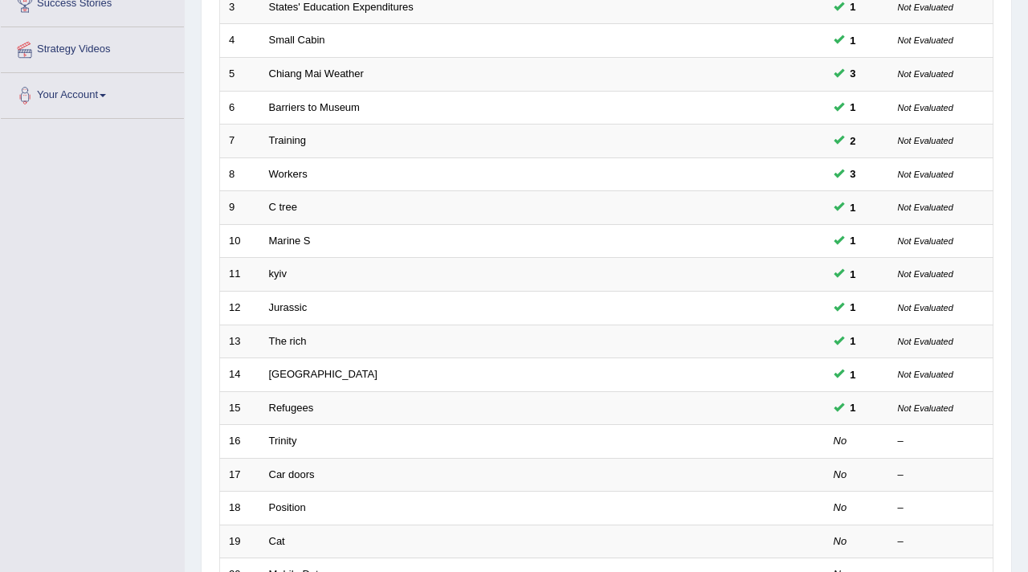
scroll to position [492, 0]
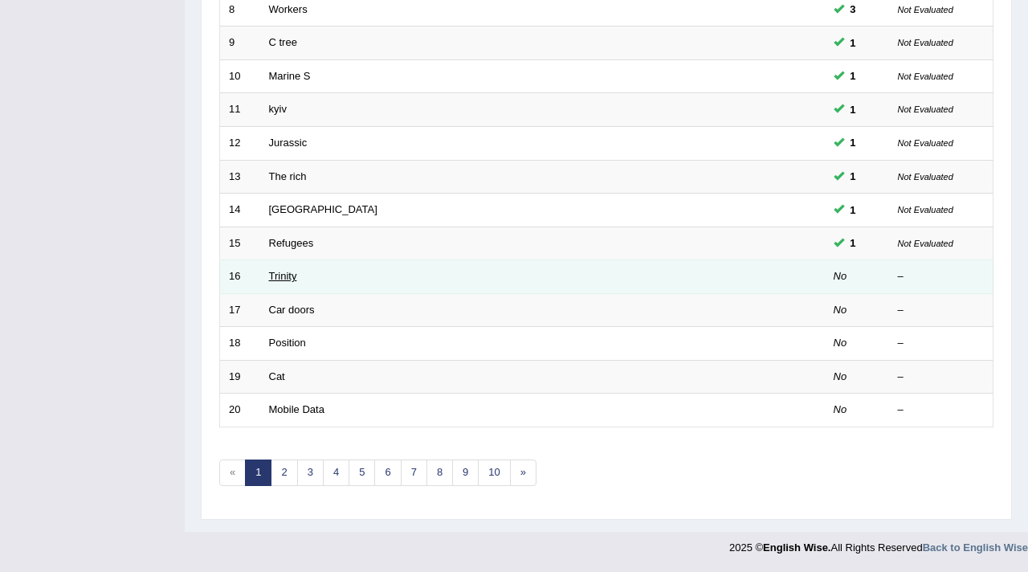
click at [287, 277] on link "Trinity" at bounding box center [283, 276] width 28 height 12
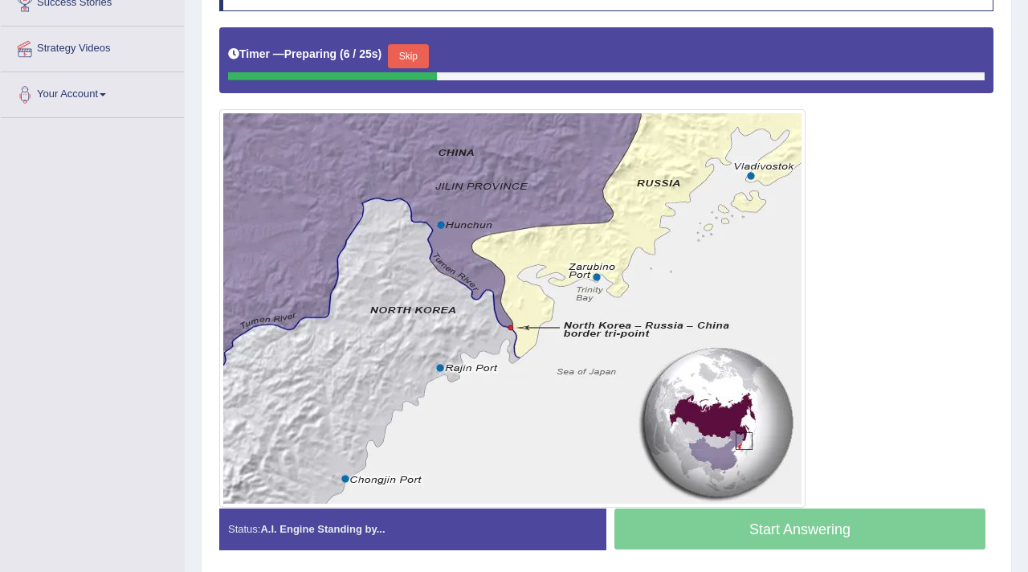
scroll to position [367, 0]
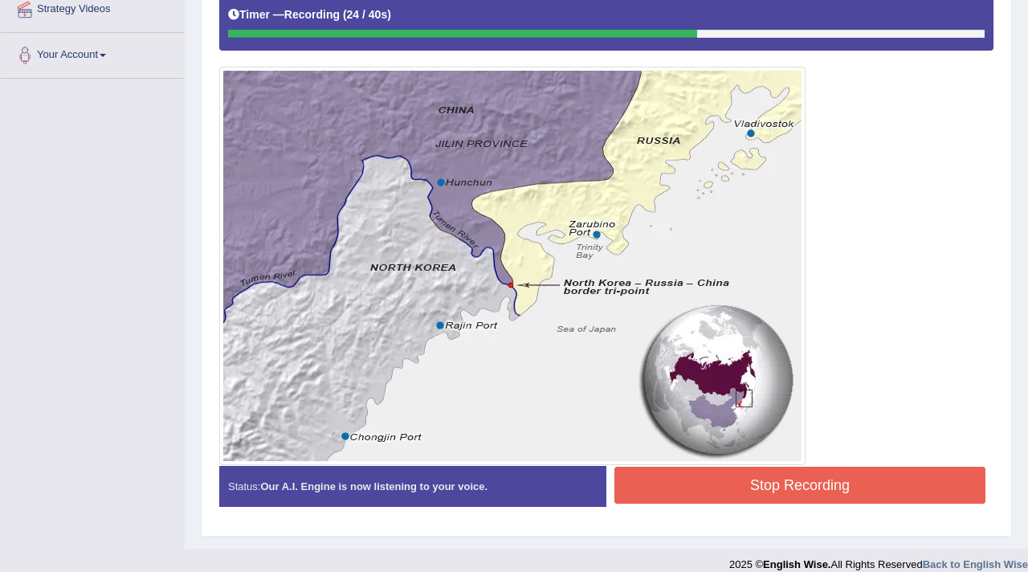
click at [916, 472] on button "Stop Recording" at bounding box center [800, 485] width 371 height 37
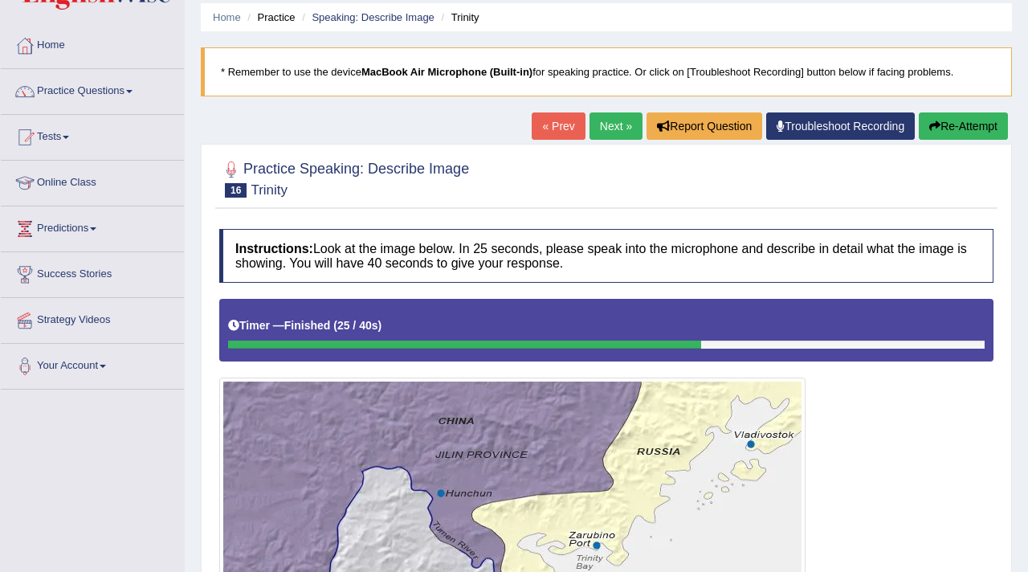
scroll to position [0, 0]
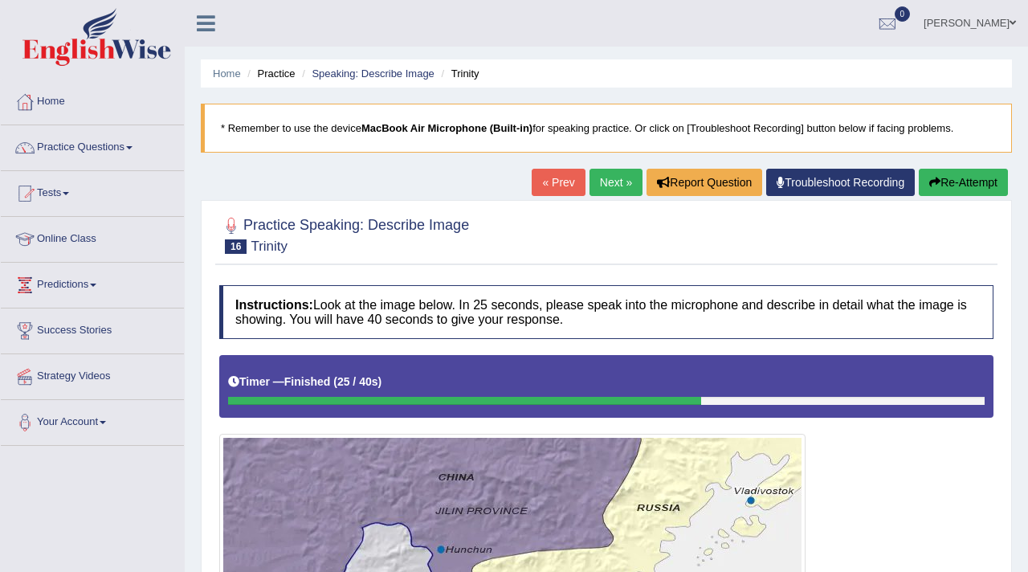
click at [609, 182] on link "Next »" at bounding box center [616, 182] width 53 height 27
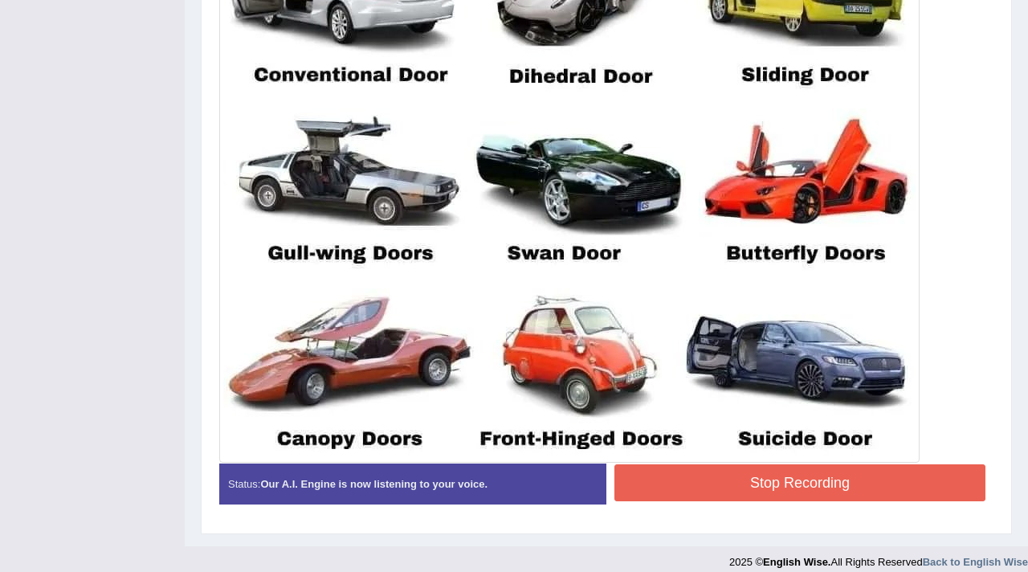
scroll to position [601, 0]
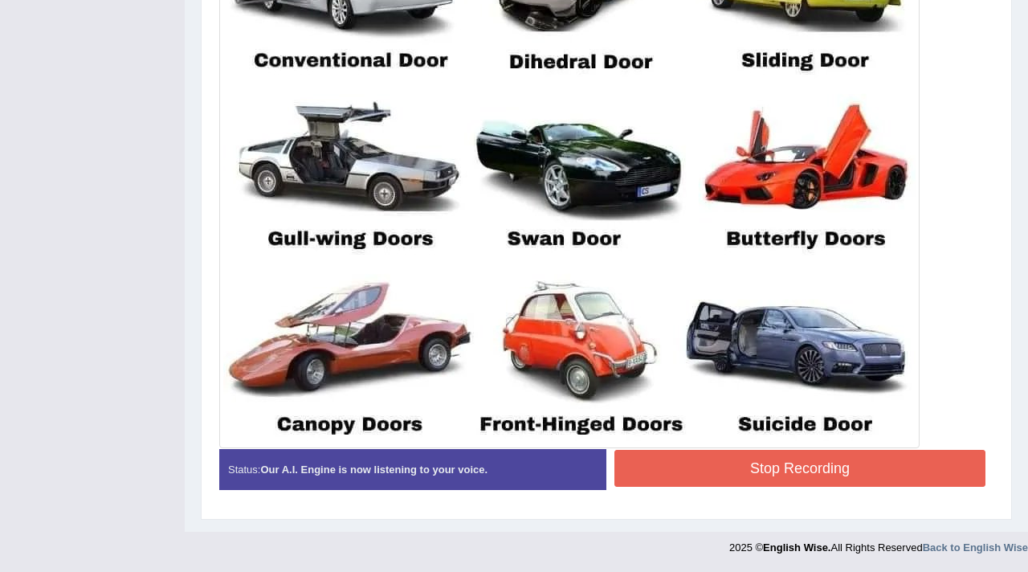
click at [746, 464] on button "Stop Recording" at bounding box center [800, 468] width 371 height 37
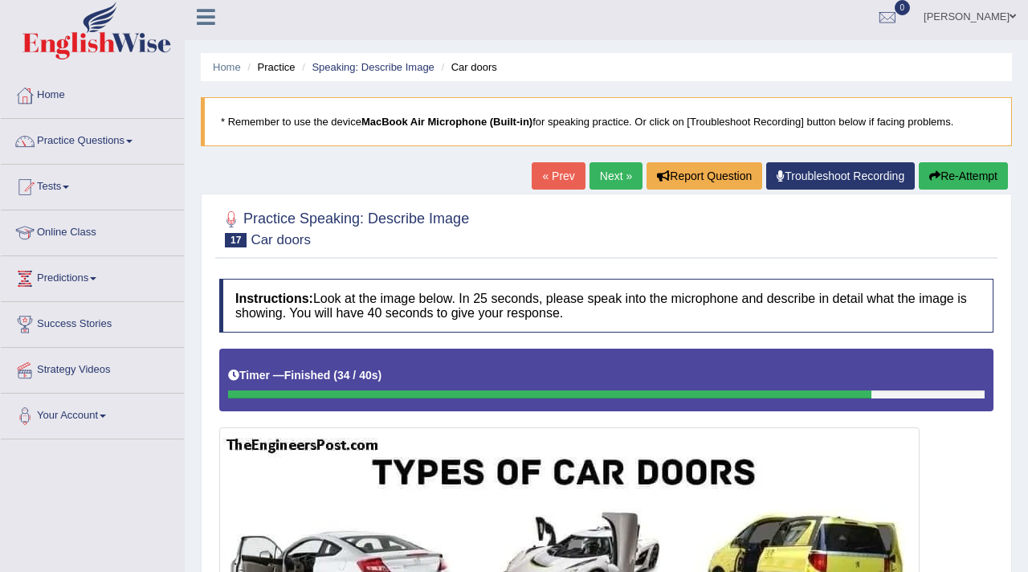
scroll to position [0, 0]
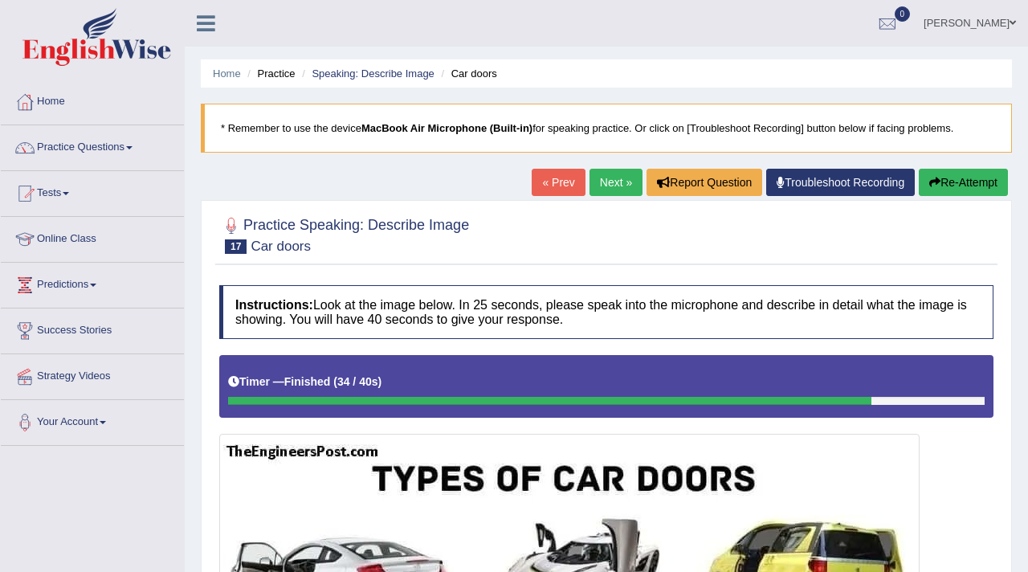
click at [609, 179] on link "Next »" at bounding box center [616, 182] width 53 height 27
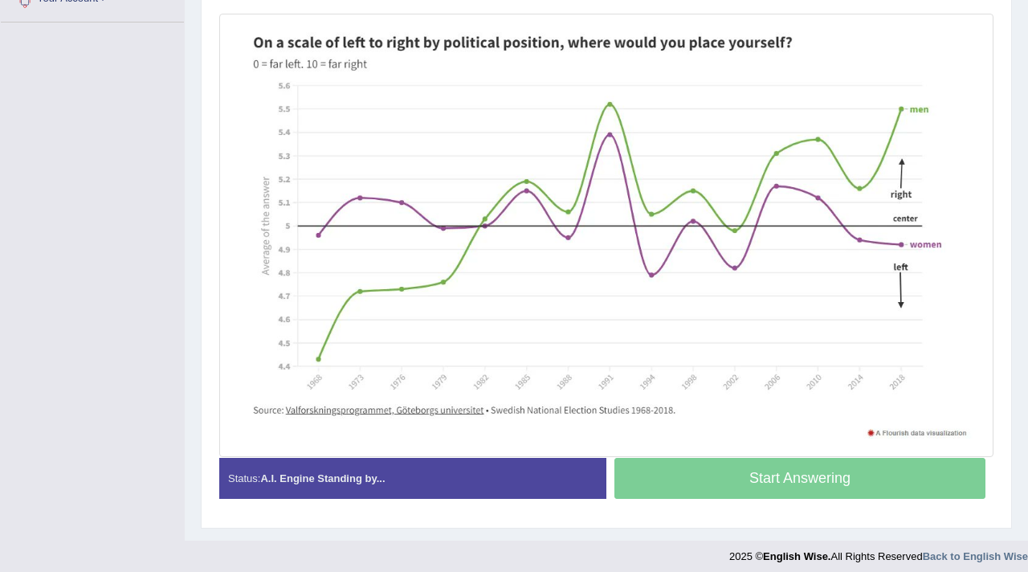
scroll to position [427, 0]
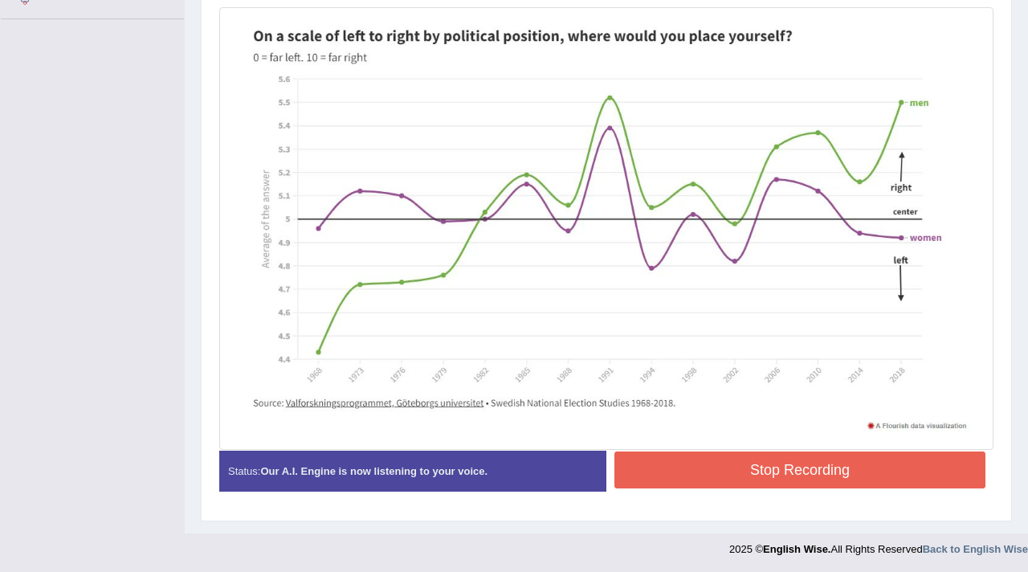
click at [664, 474] on button "Stop Recording" at bounding box center [800, 469] width 371 height 37
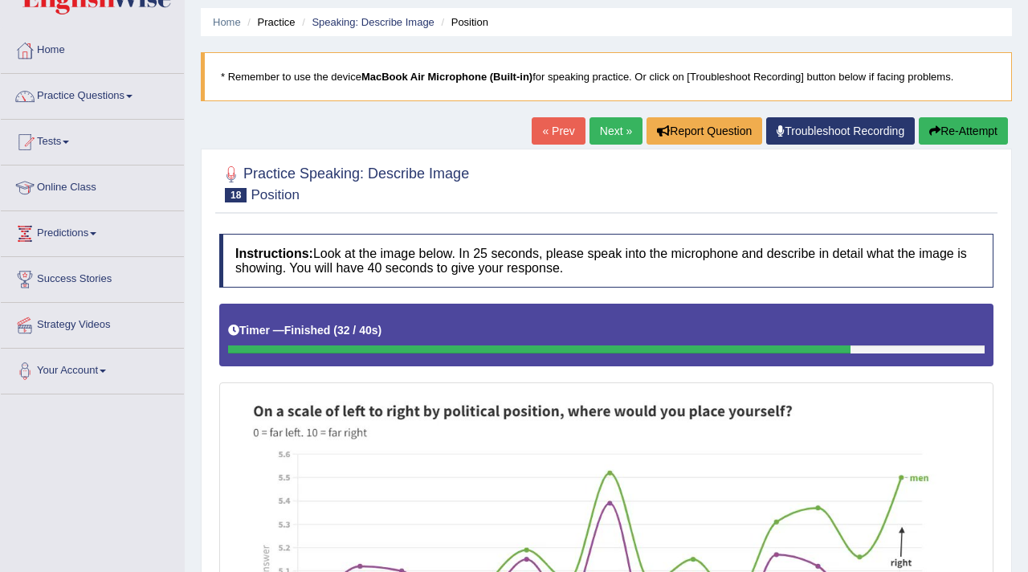
scroll to position [16, 0]
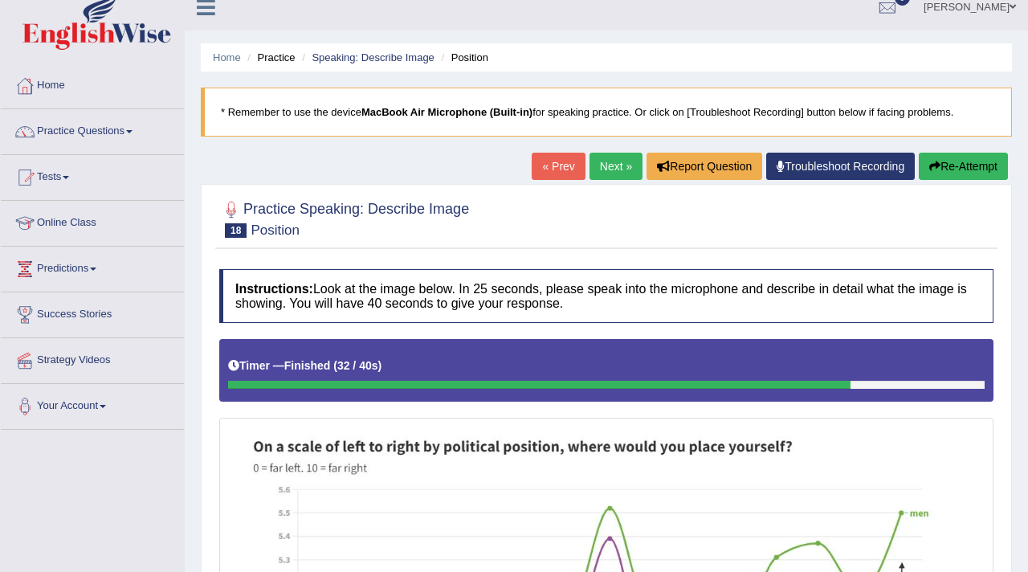
click at [597, 169] on link "Next »" at bounding box center [616, 166] width 53 height 27
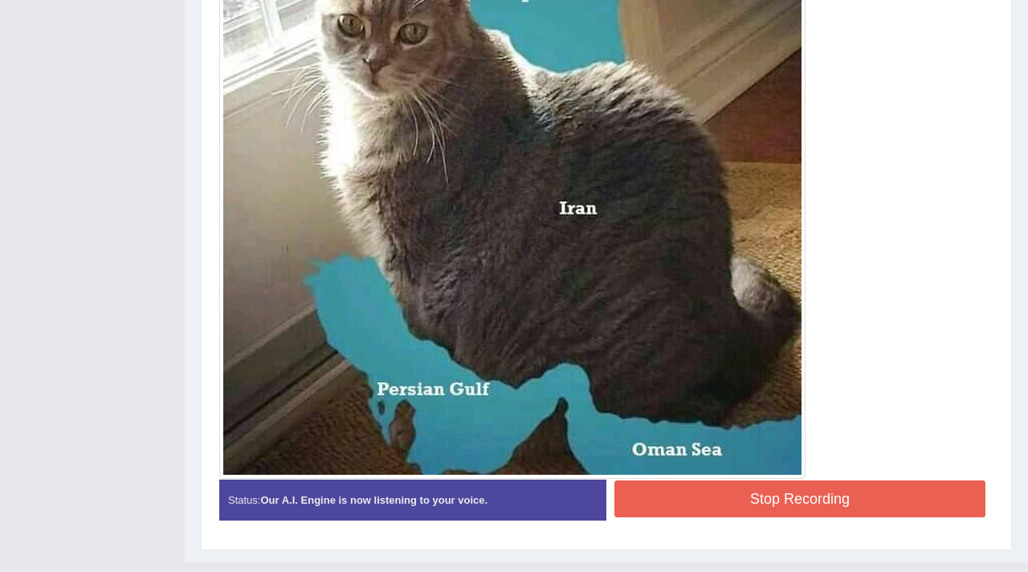
scroll to position [544, 0]
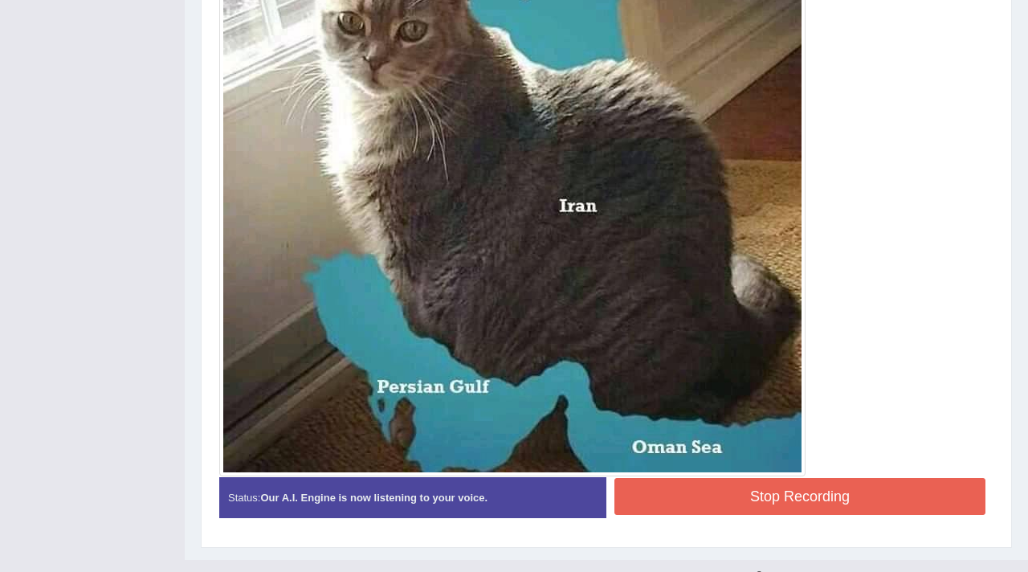
click at [751, 503] on button "Stop Recording" at bounding box center [800, 496] width 371 height 37
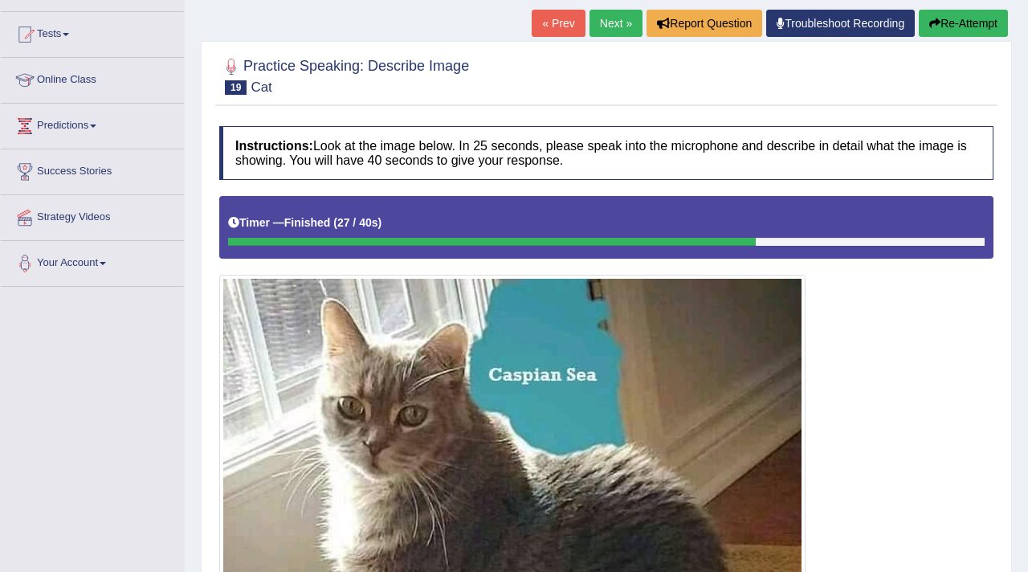
scroll to position [0, 0]
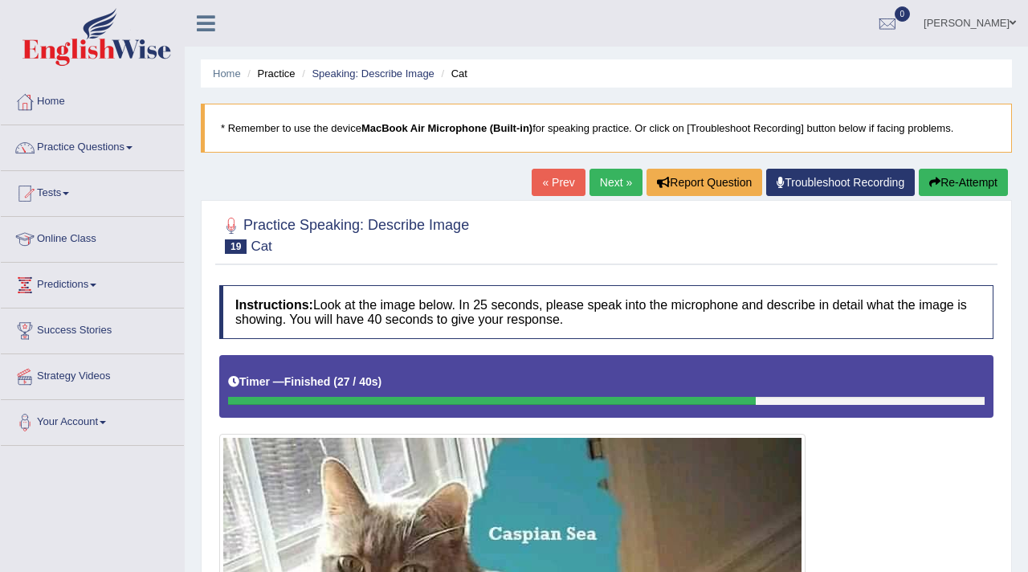
click at [614, 183] on link "Next »" at bounding box center [616, 182] width 53 height 27
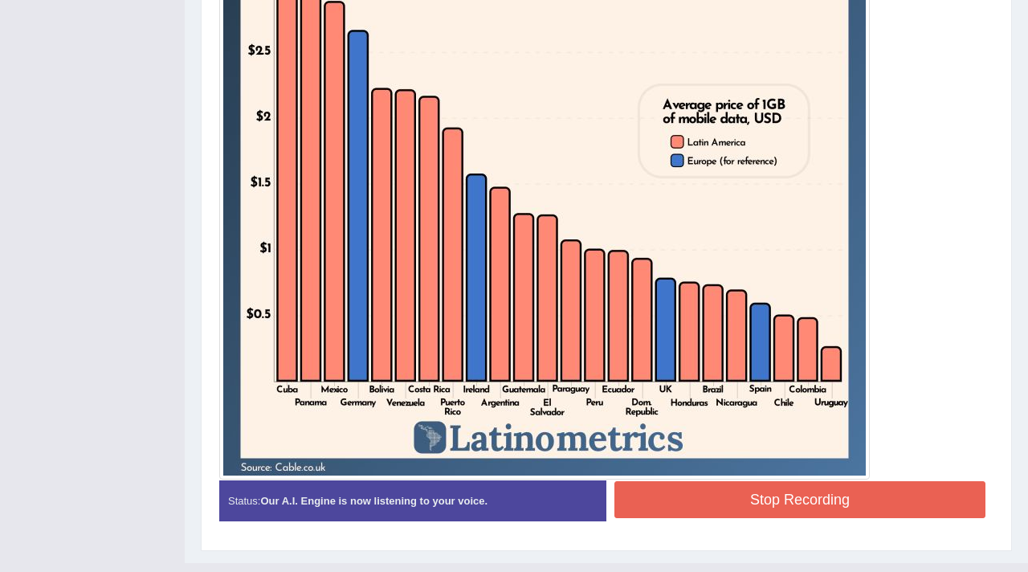
scroll to position [636, 0]
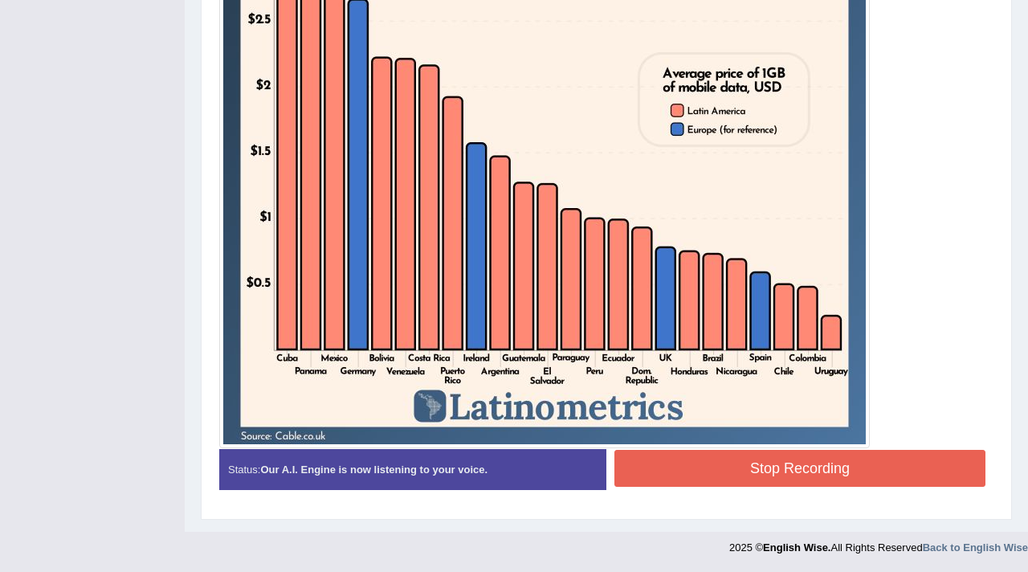
click at [734, 471] on button "Stop Recording" at bounding box center [800, 468] width 371 height 37
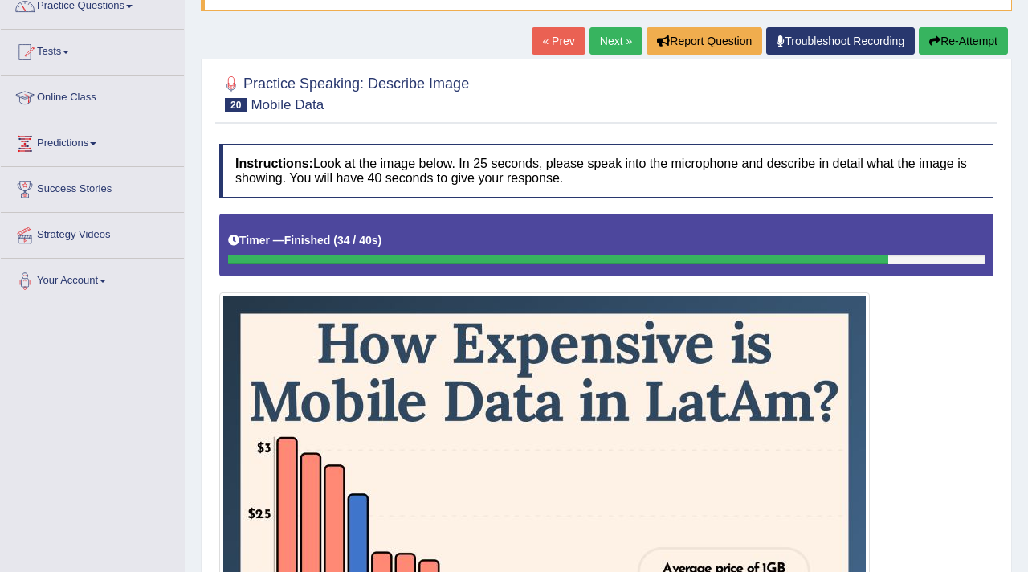
scroll to position [0, 0]
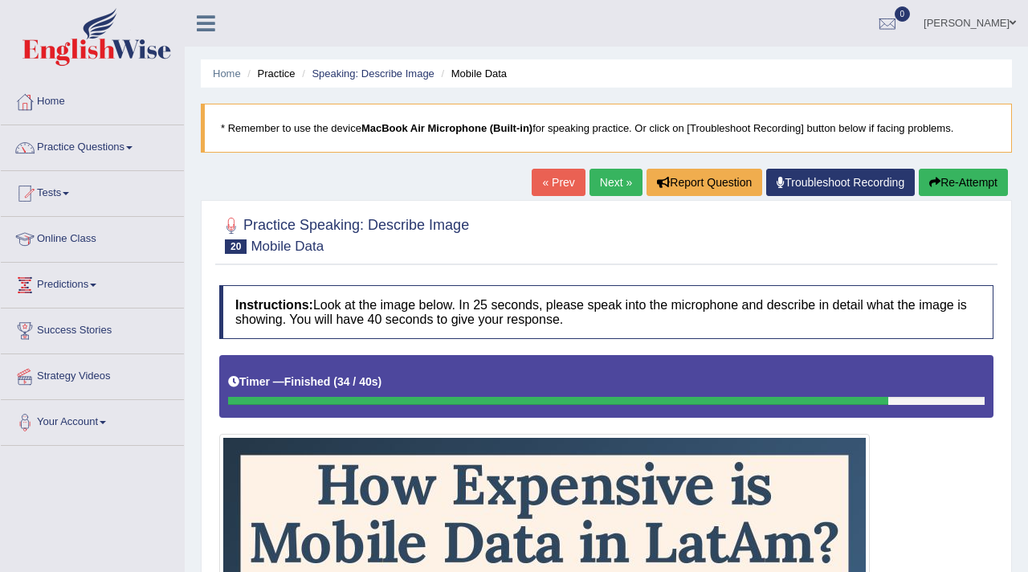
click at [603, 183] on link "Next »" at bounding box center [616, 182] width 53 height 27
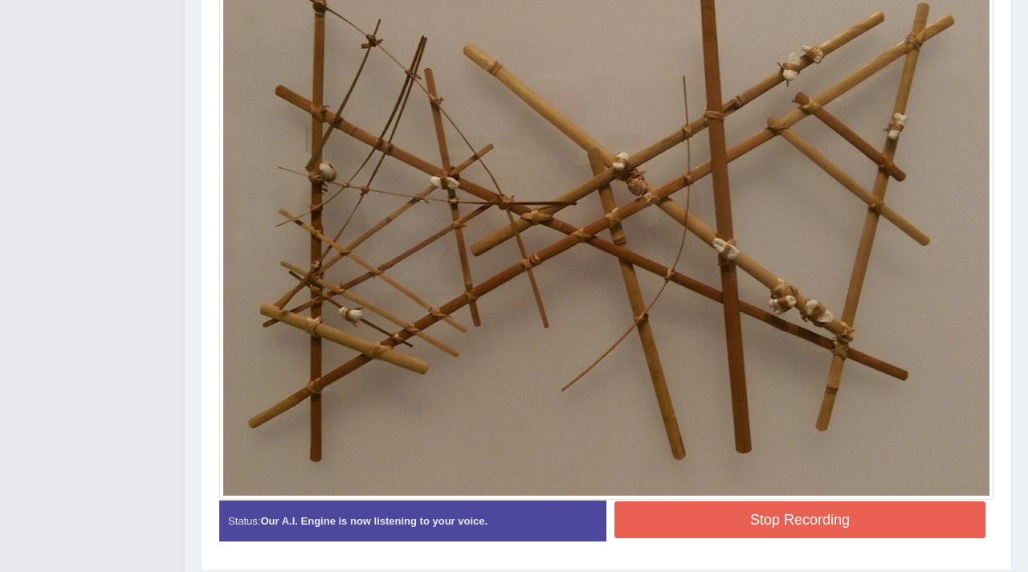
scroll to position [488, 0]
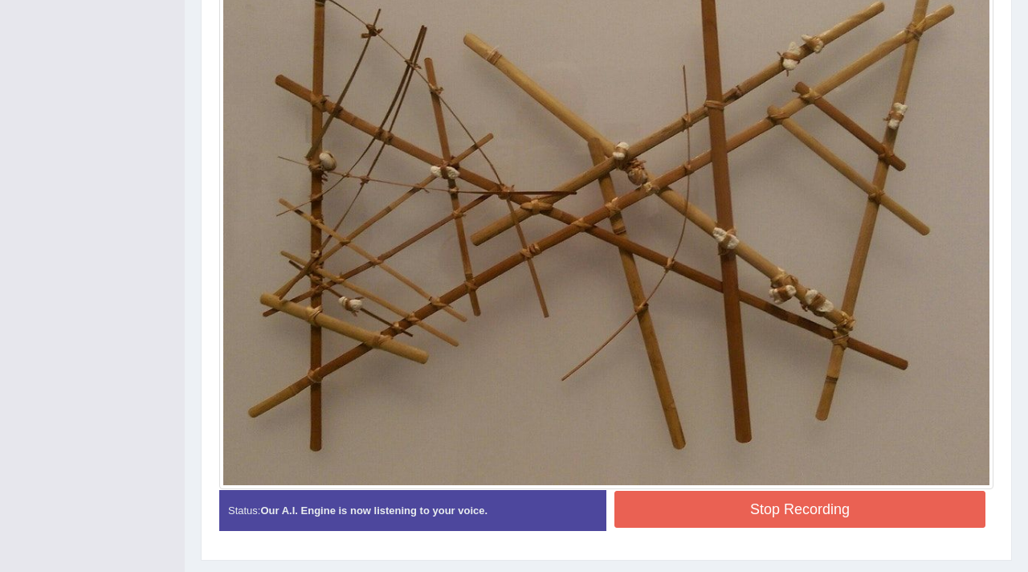
click at [750, 514] on button "Stop Recording" at bounding box center [800, 509] width 371 height 37
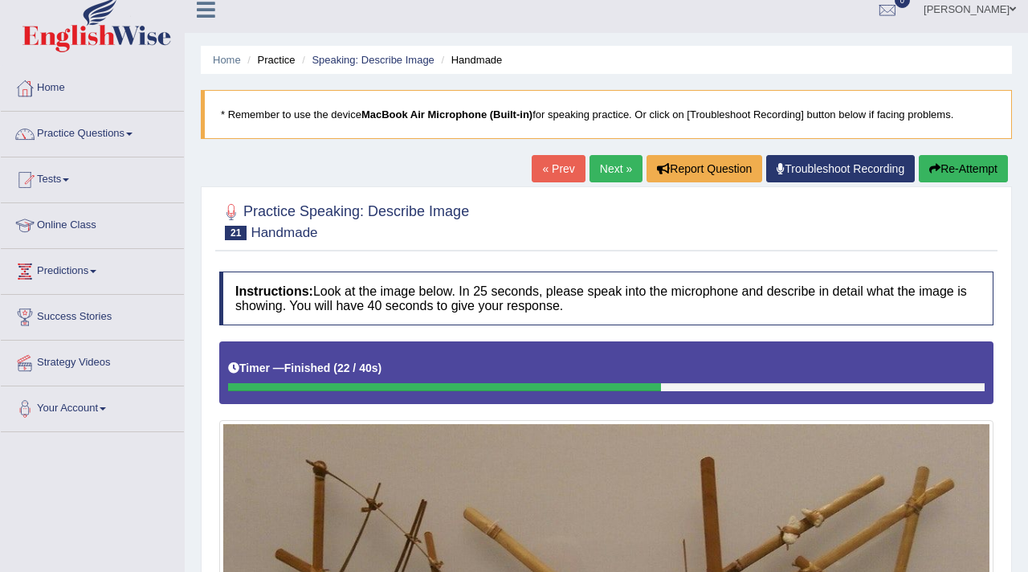
scroll to position [11, 0]
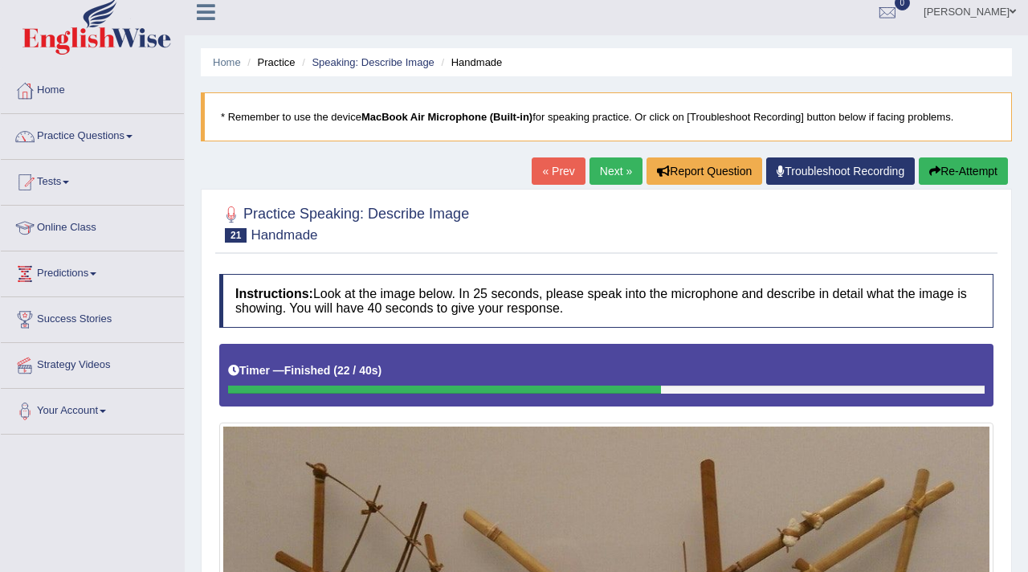
click at [601, 162] on link "Next »" at bounding box center [616, 170] width 53 height 27
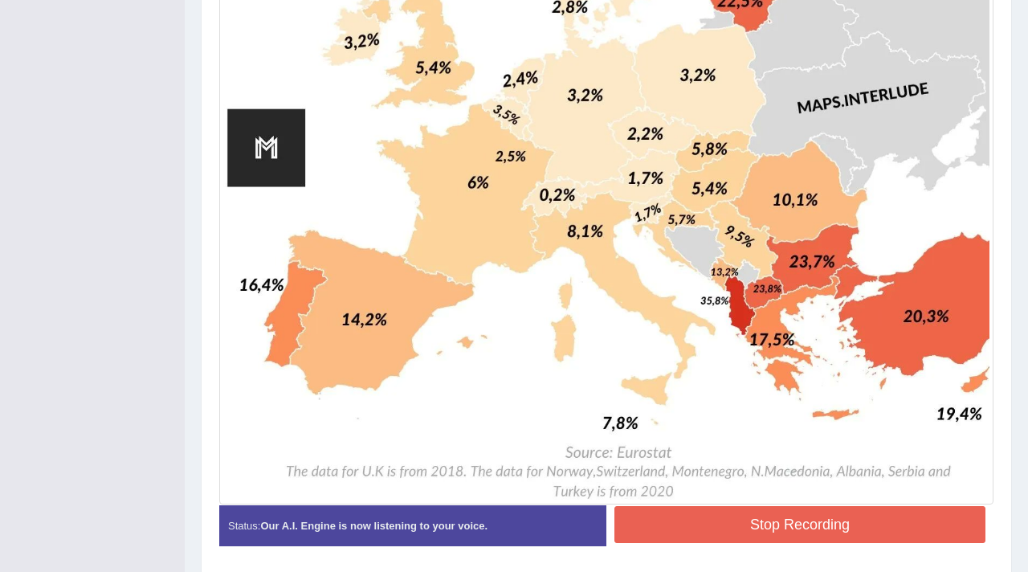
scroll to position [912, 0]
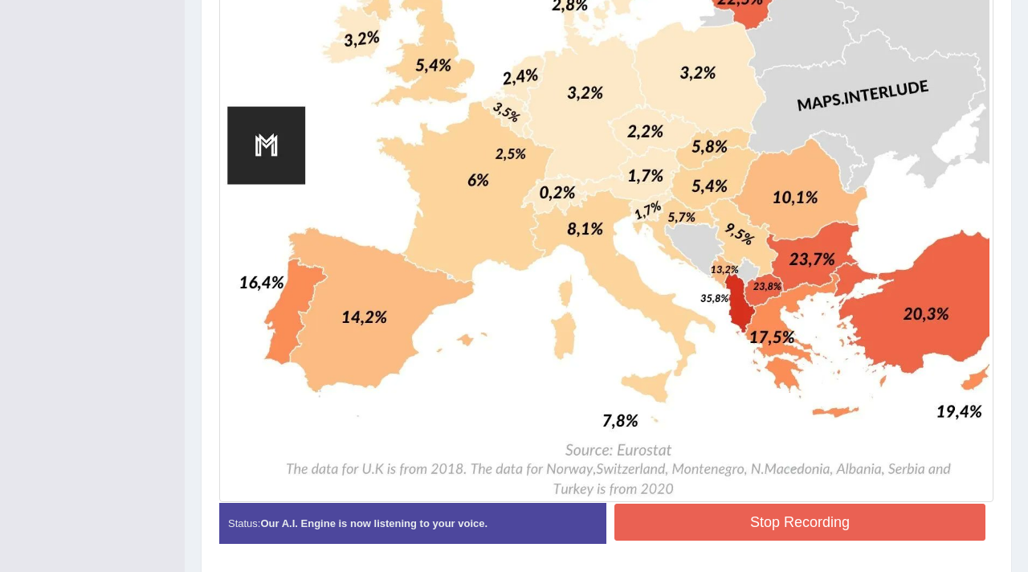
click at [765, 532] on button "Stop Recording" at bounding box center [800, 522] width 371 height 37
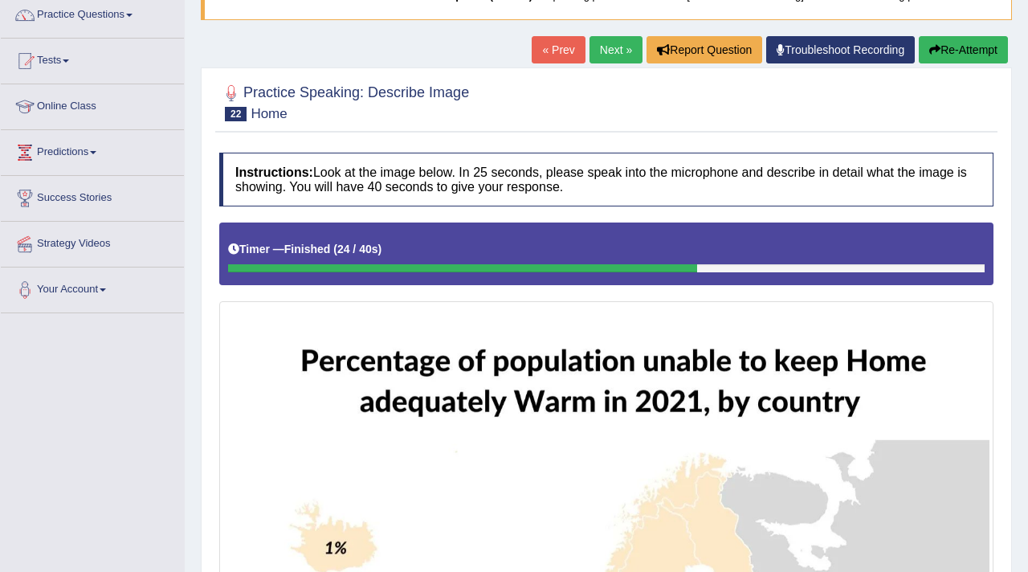
scroll to position [142, 0]
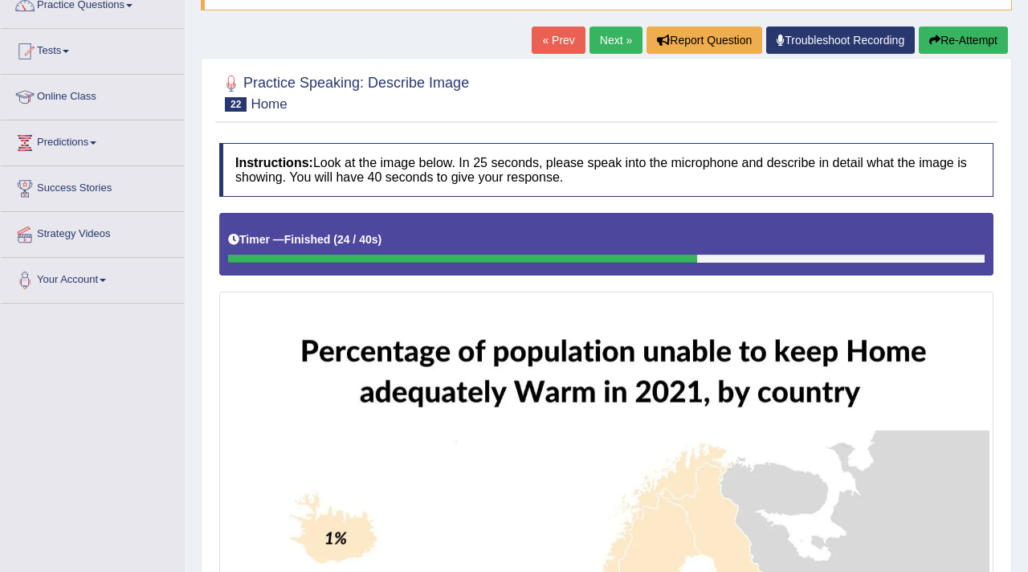
click at [944, 32] on button "Re-Attempt" at bounding box center [963, 40] width 89 height 27
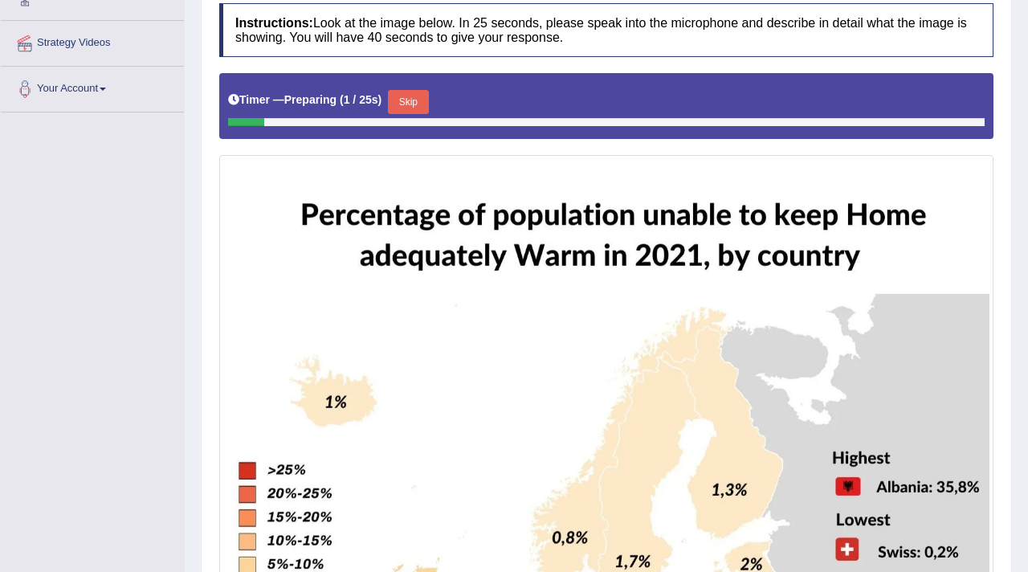
scroll to position [317, 0]
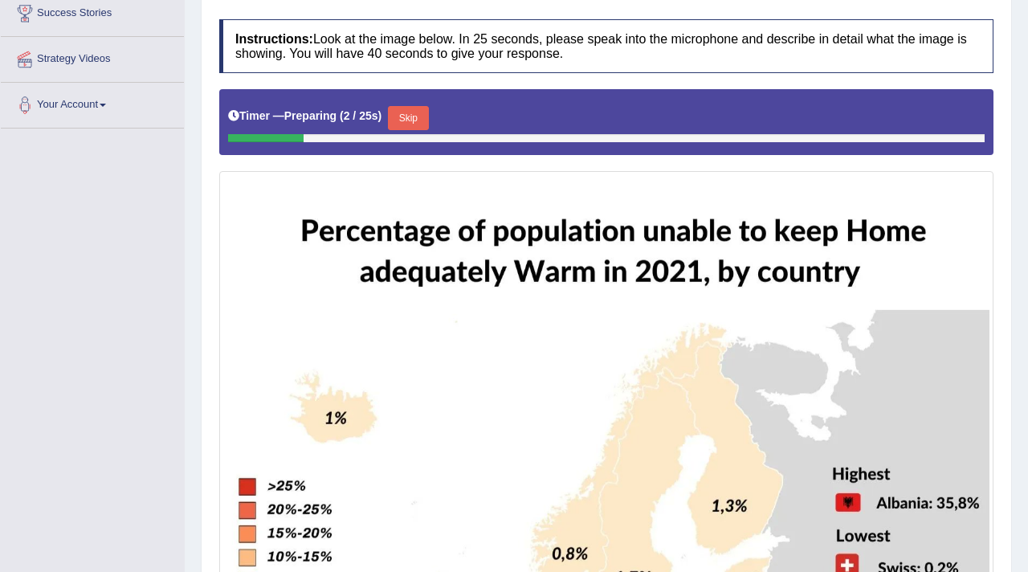
click at [419, 117] on button "Skip" at bounding box center [408, 118] width 40 height 24
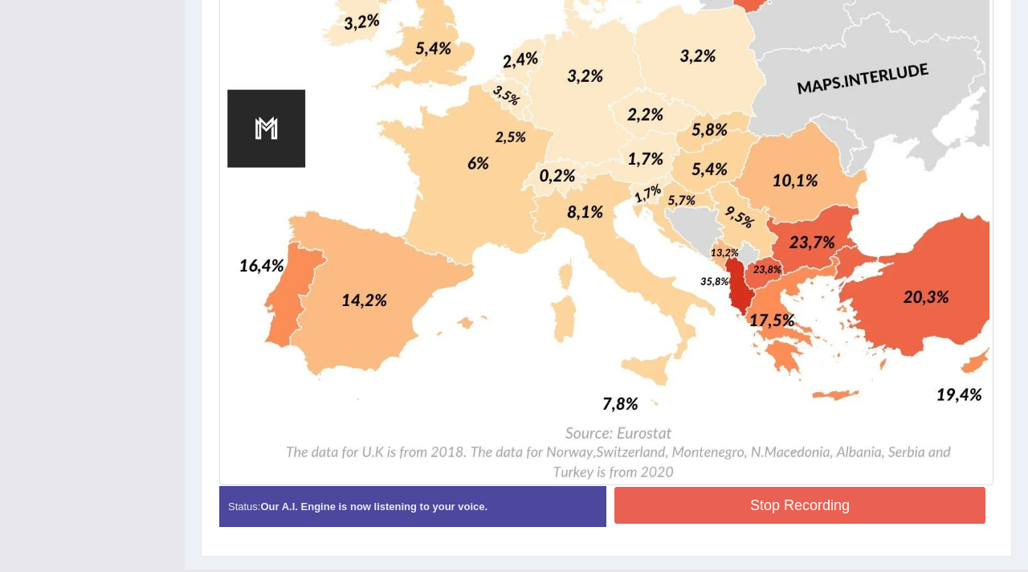
scroll to position [940, 0]
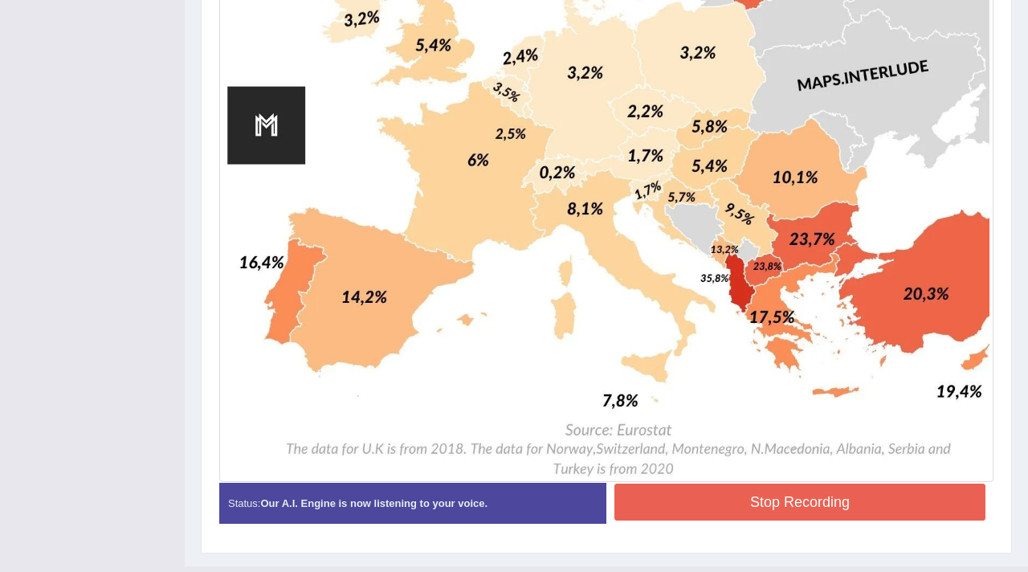
click at [741, 496] on button "Stop Recording" at bounding box center [800, 502] width 371 height 37
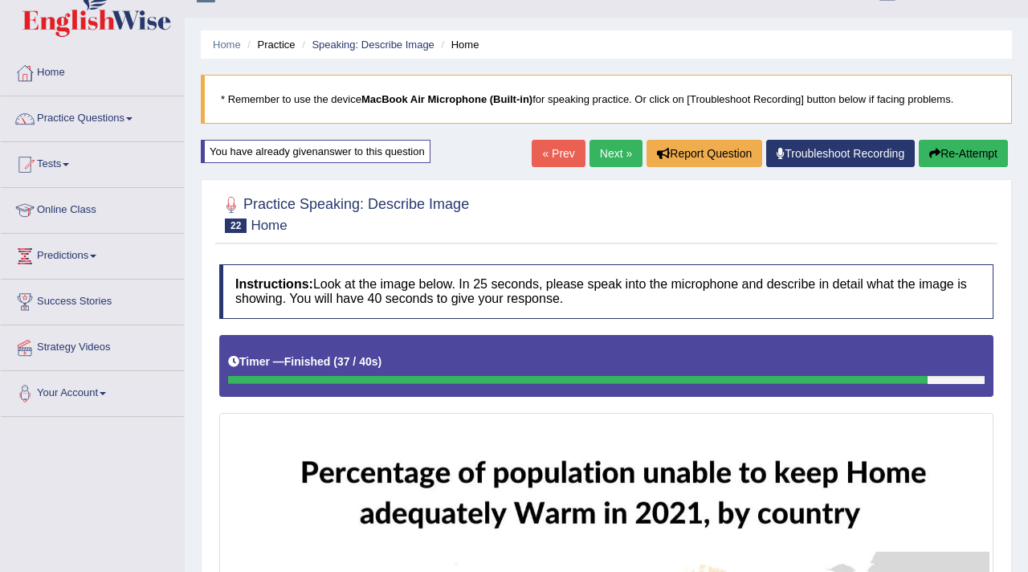
scroll to position [0, 0]
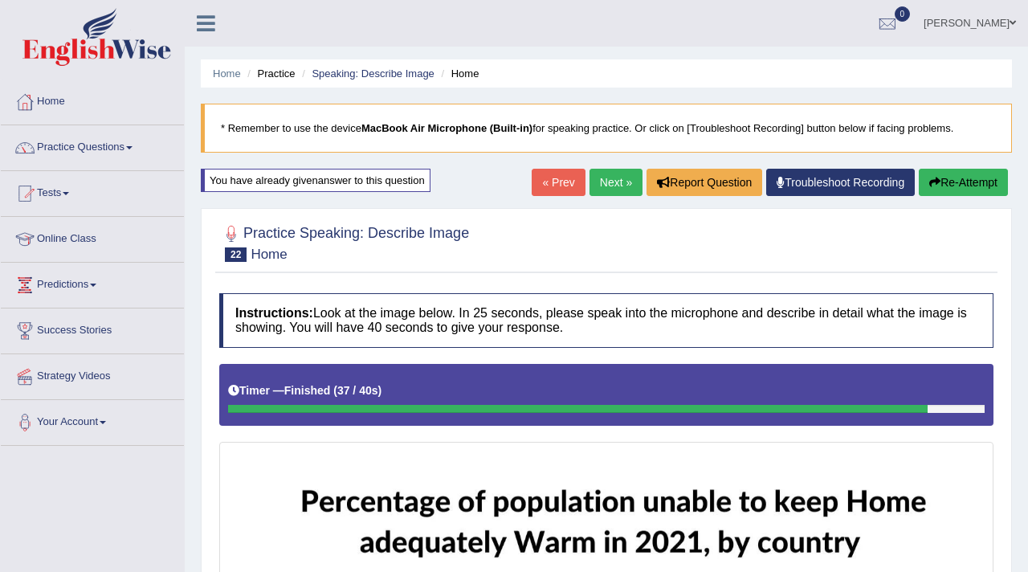
click at [611, 182] on link "Next »" at bounding box center [616, 182] width 53 height 27
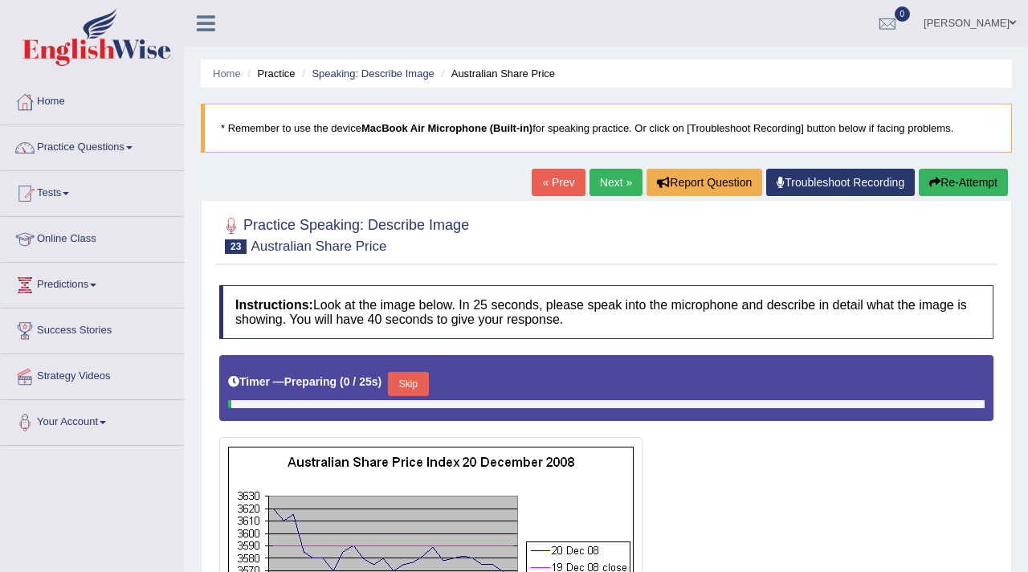
scroll to position [272, 0]
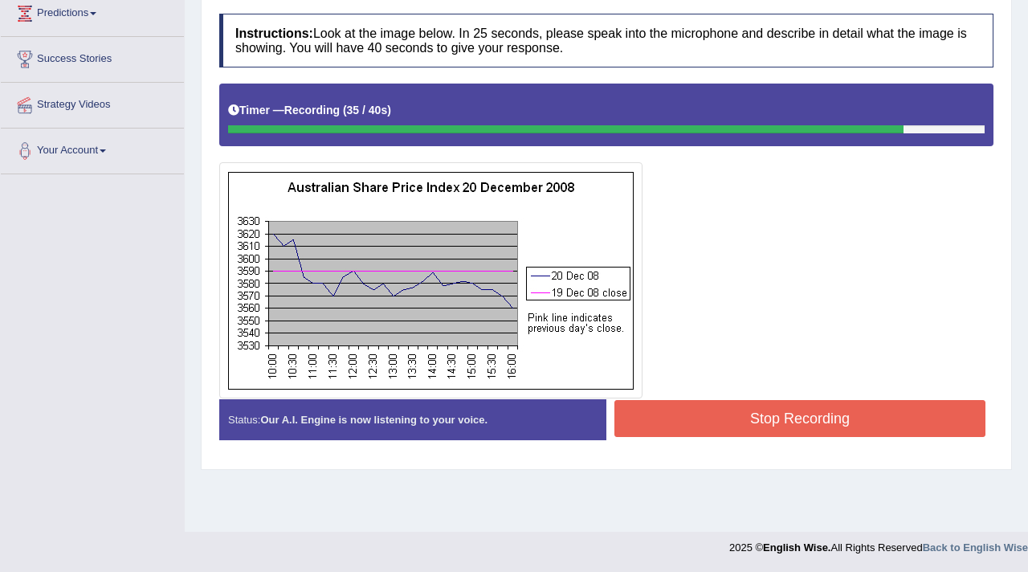
click at [844, 425] on button "Stop Recording" at bounding box center [800, 418] width 371 height 37
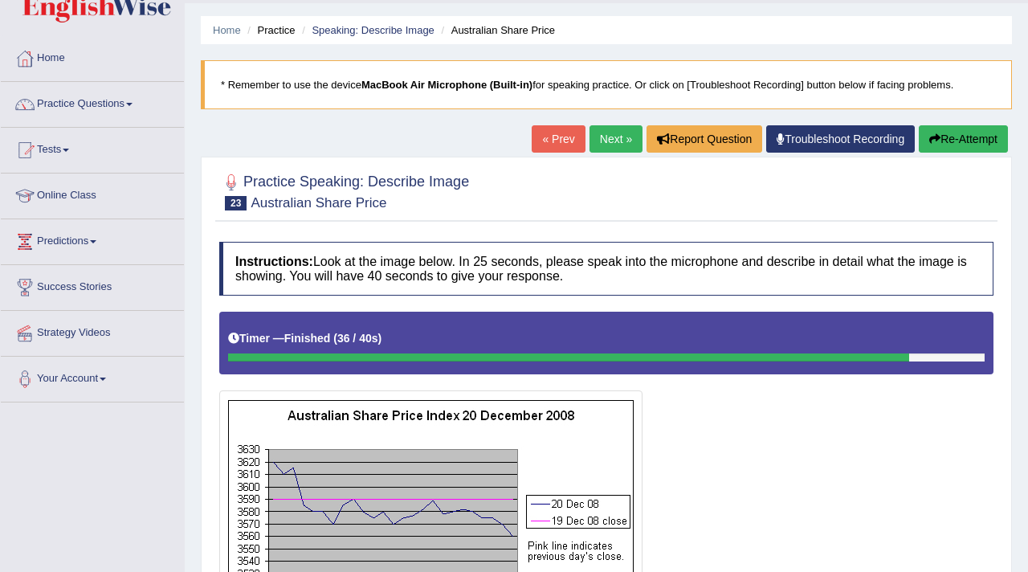
scroll to position [0, 0]
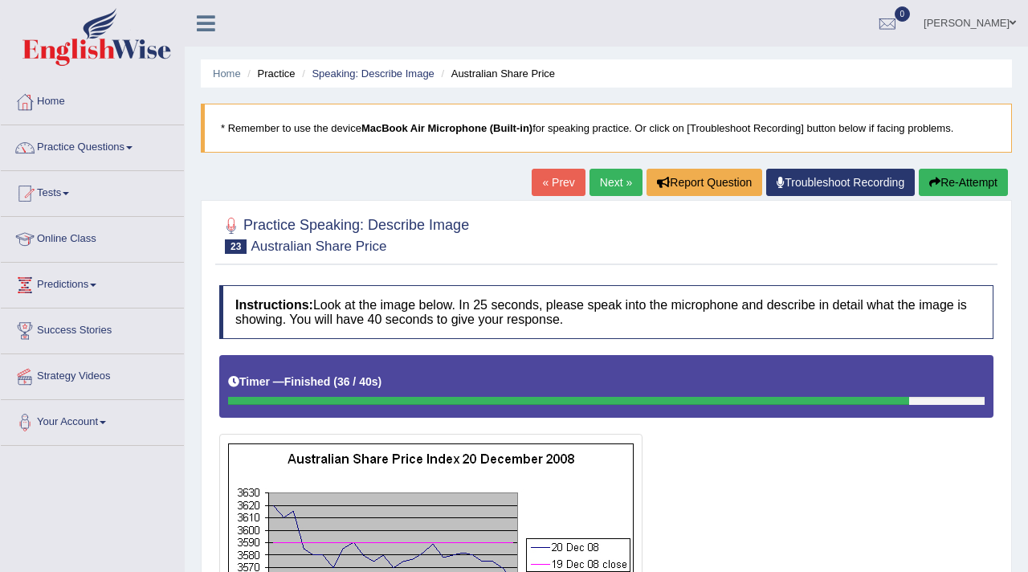
click at [606, 186] on link "Next »" at bounding box center [616, 182] width 53 height 27
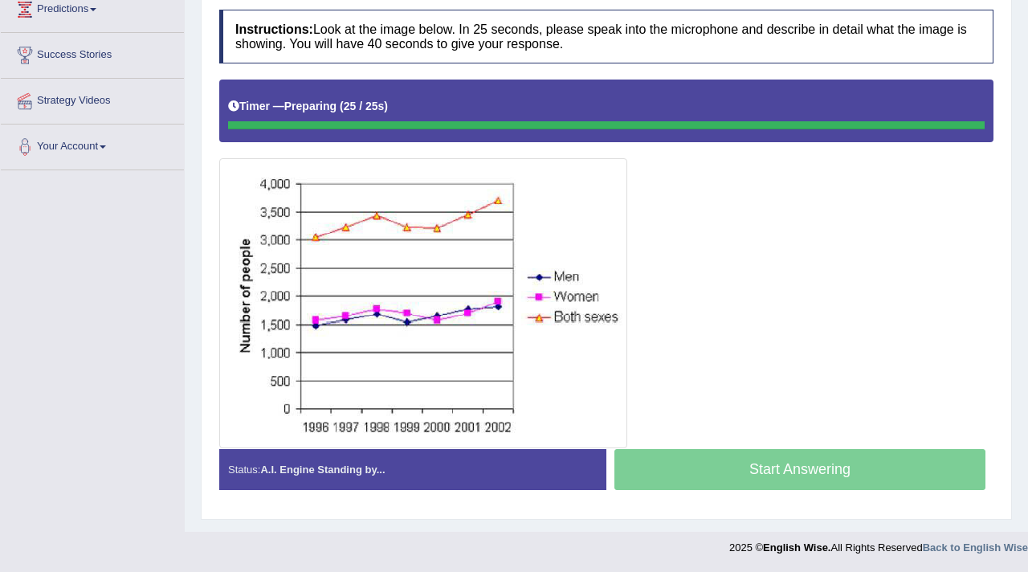
scroll to position [276, 0]
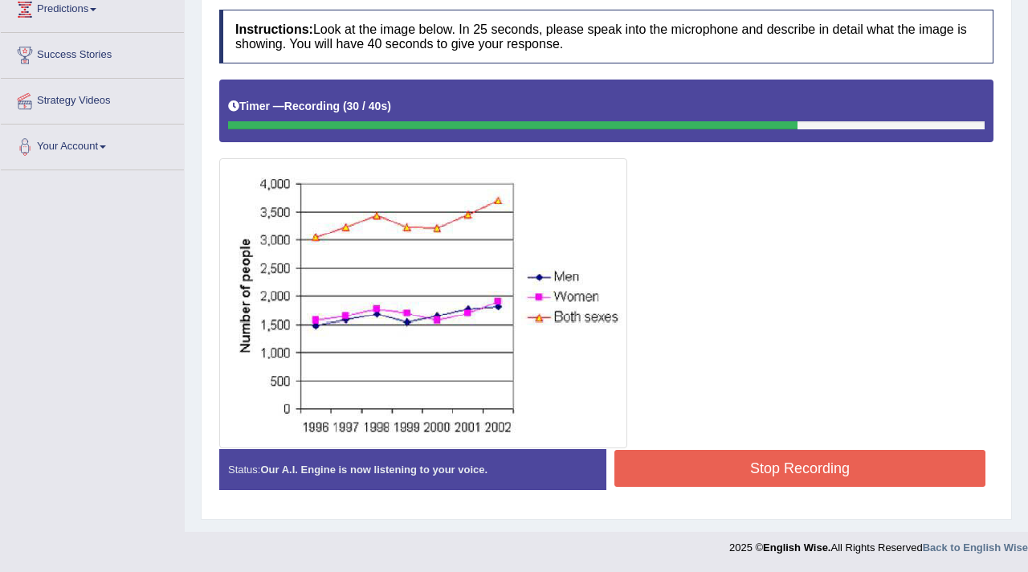
click at [750, 461] on button "Stop Recording" at bounding box center [800, 468] width 371 height 37
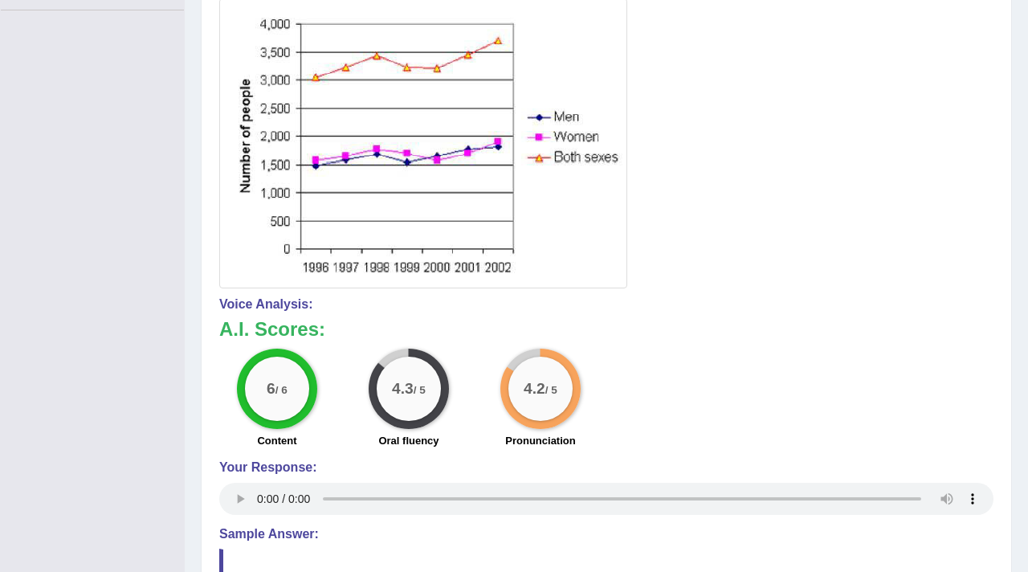
scroll to position [0, 0]
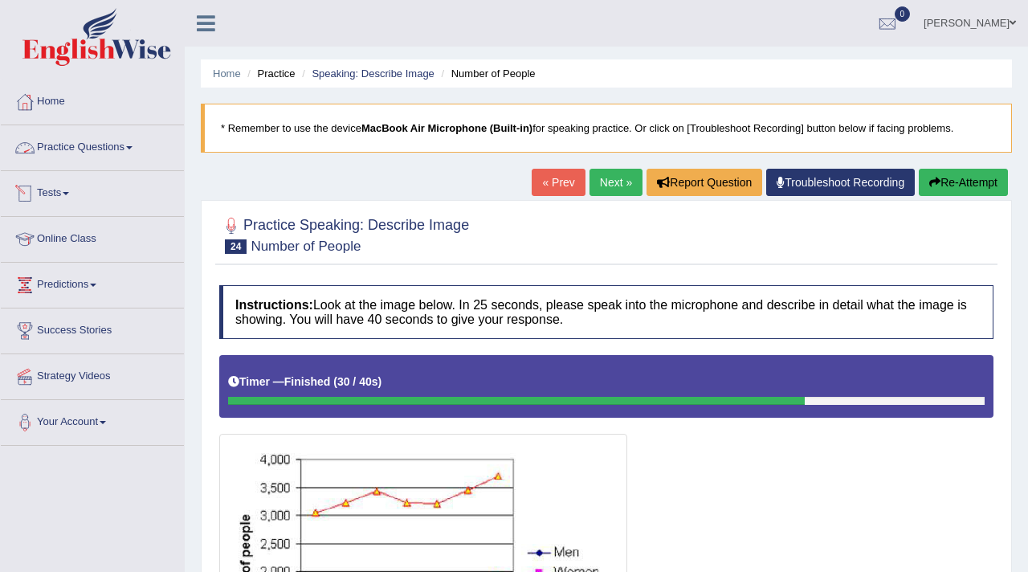
click at [88, 150] on link "Practice Questions" at bounding box center [92, 145] width 183 height 40
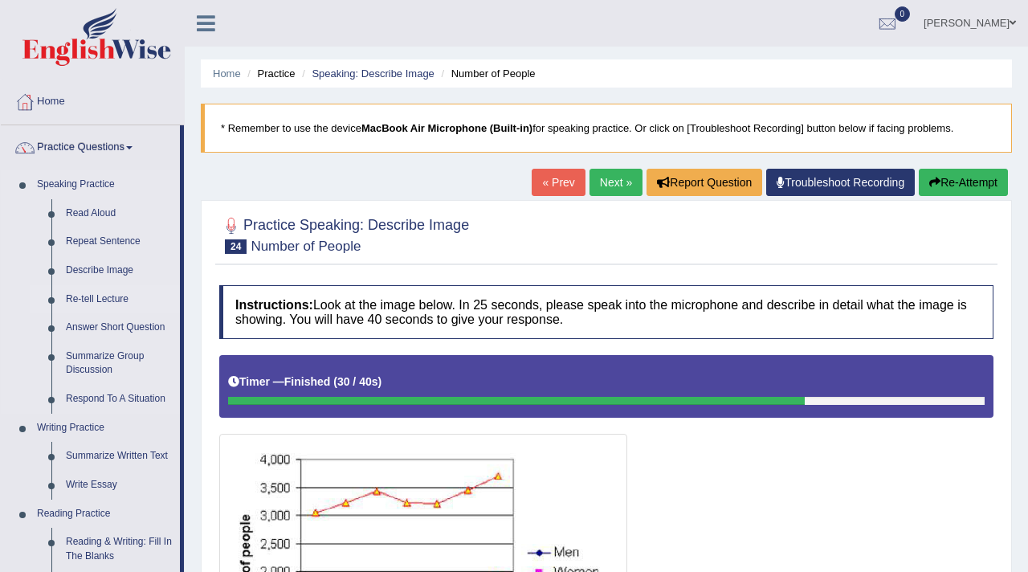
click at [80, 300] on link "Re-tell Lecture" at bounding box center [119, 299] width 121 height 29
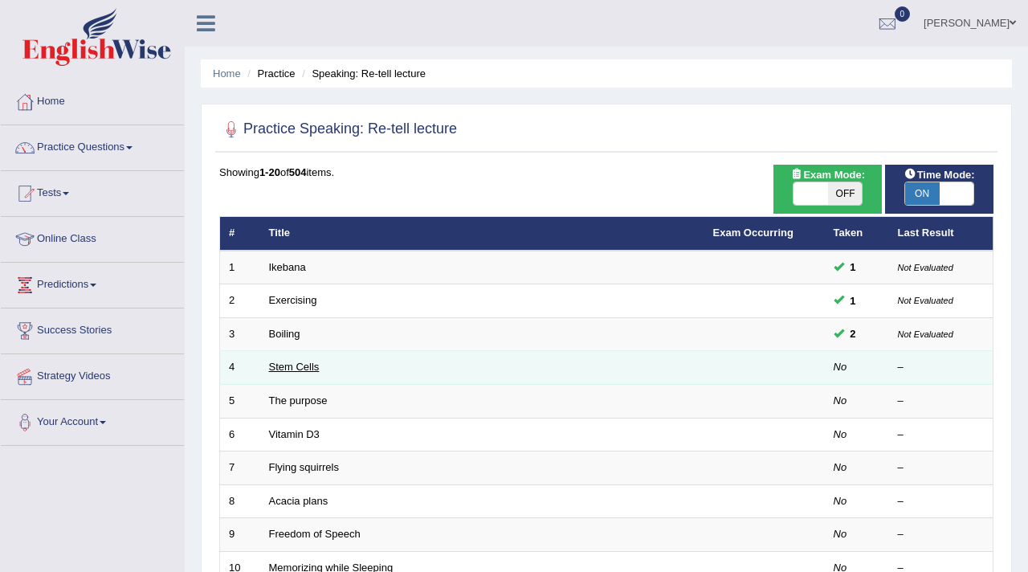
click at [281, 373] on link "Stem Cells" at bounding box center [294, 367] width 51 height 12
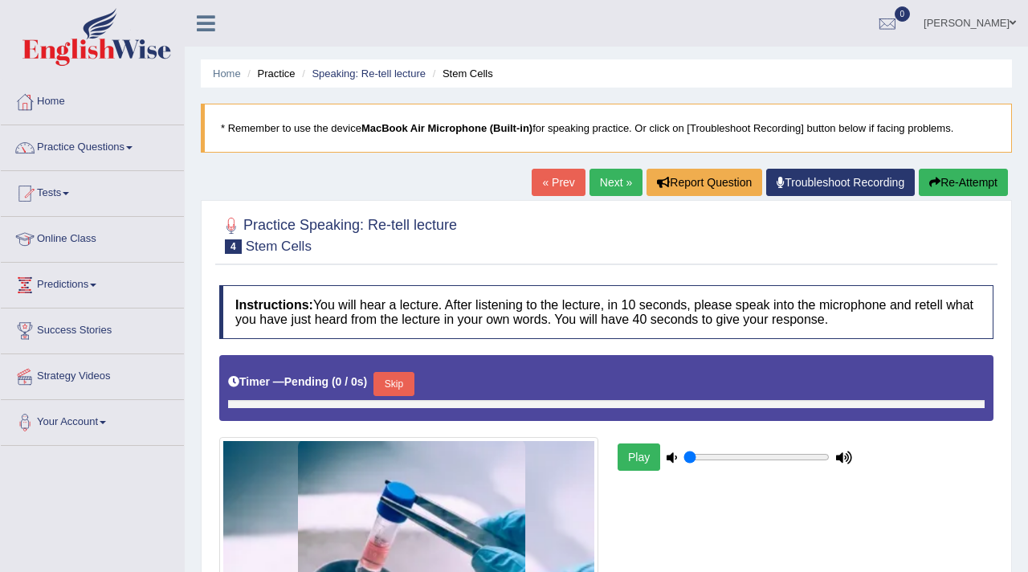
type input "0.95"
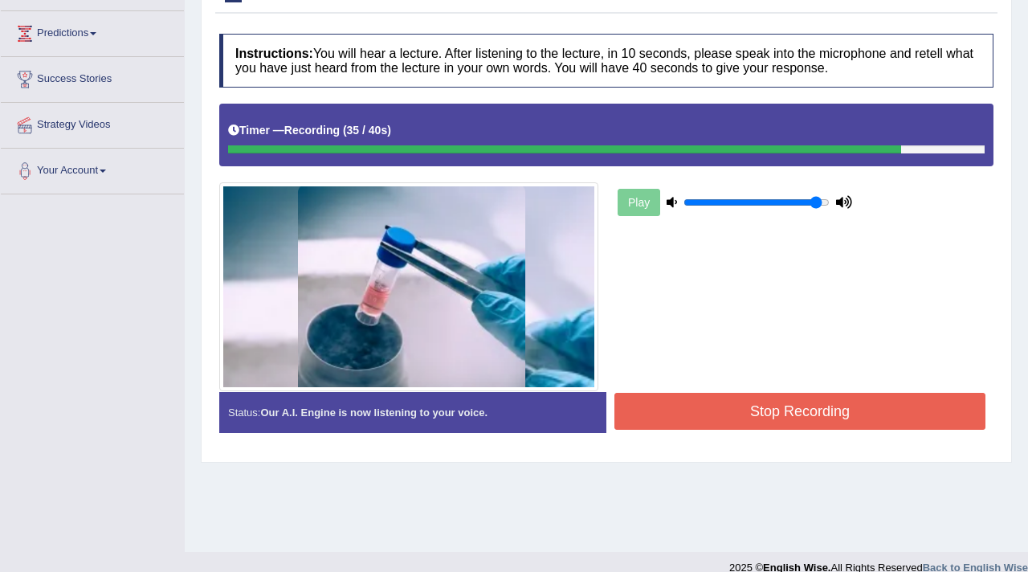
scroll to position [272, 0]
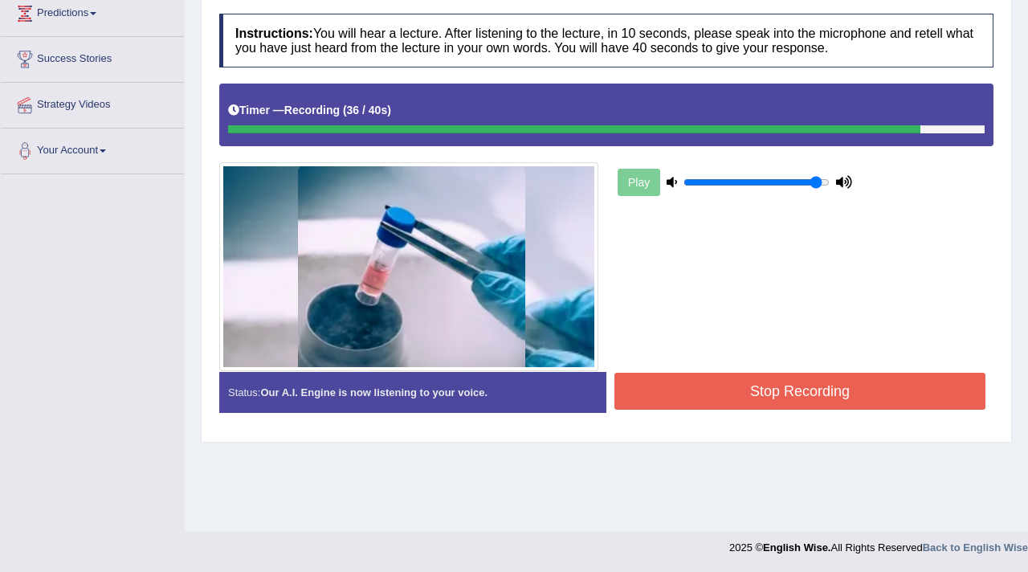
click at [679, 379] on button "Stop Recording" at bounding box center [800, 391] width 371 height 37
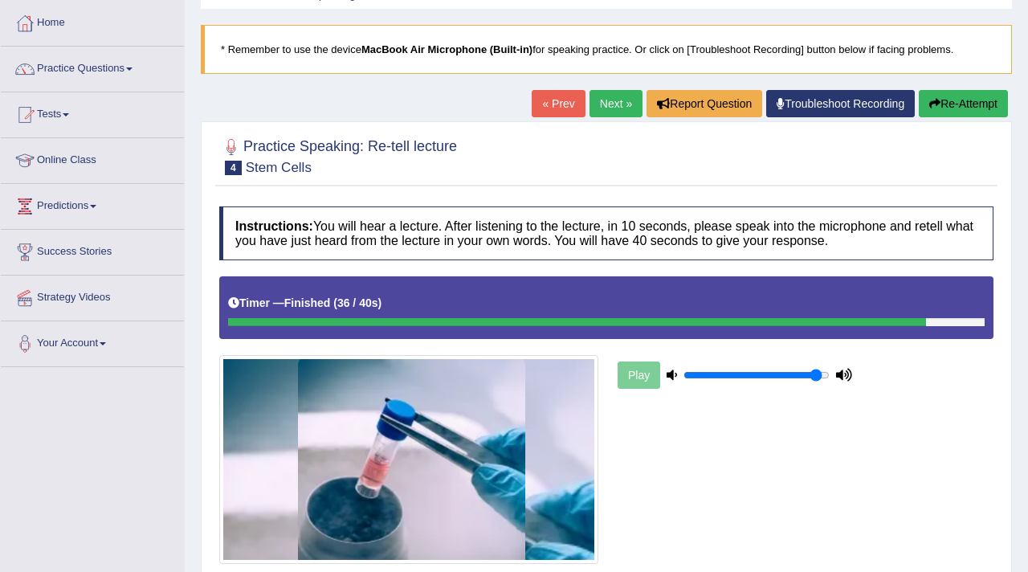
scroll to position [0, 0]
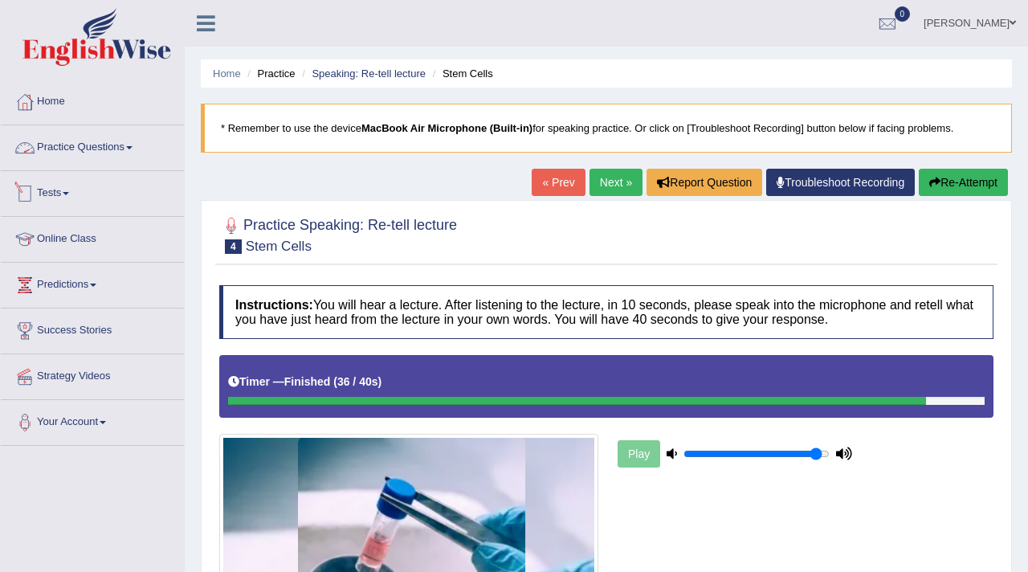
click at [95, 149] on link "Practice Questions" at bounding box center [92, 145] width 183 height 40
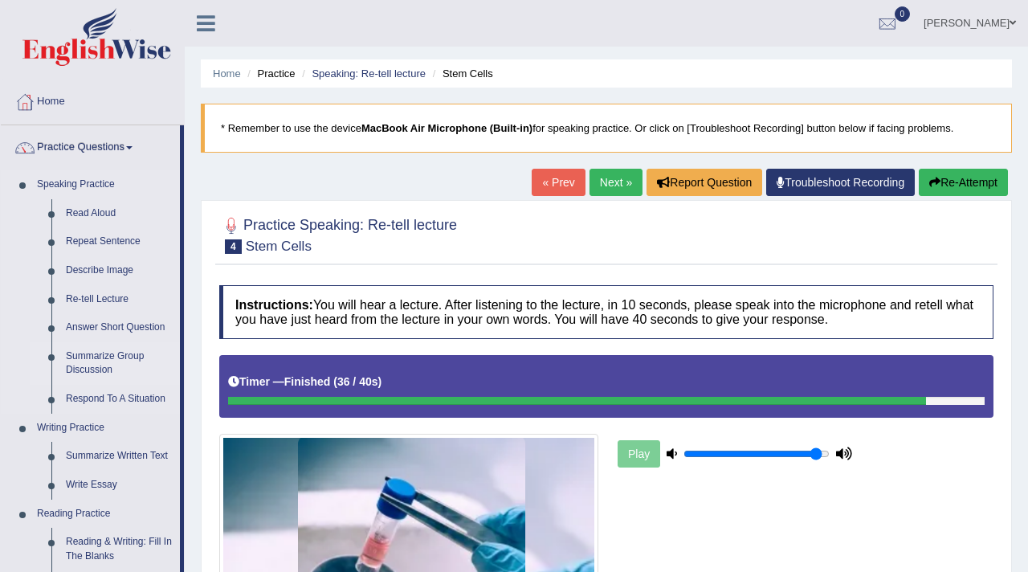
click at [90, 363] on link "Summarize Group Discussion" at bounding box center [119, 363] width 121 height 43
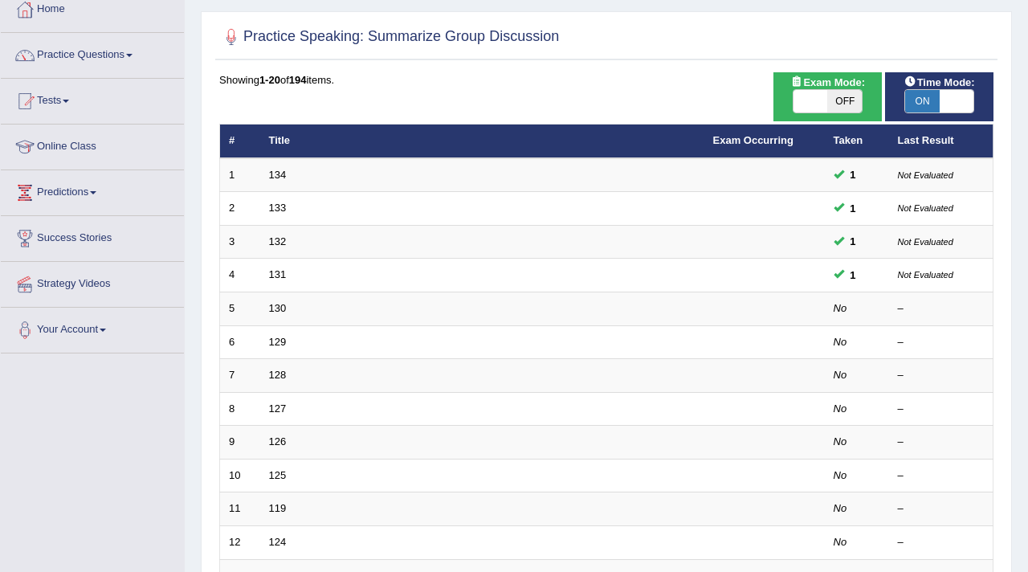
scroll to position [95, 0]
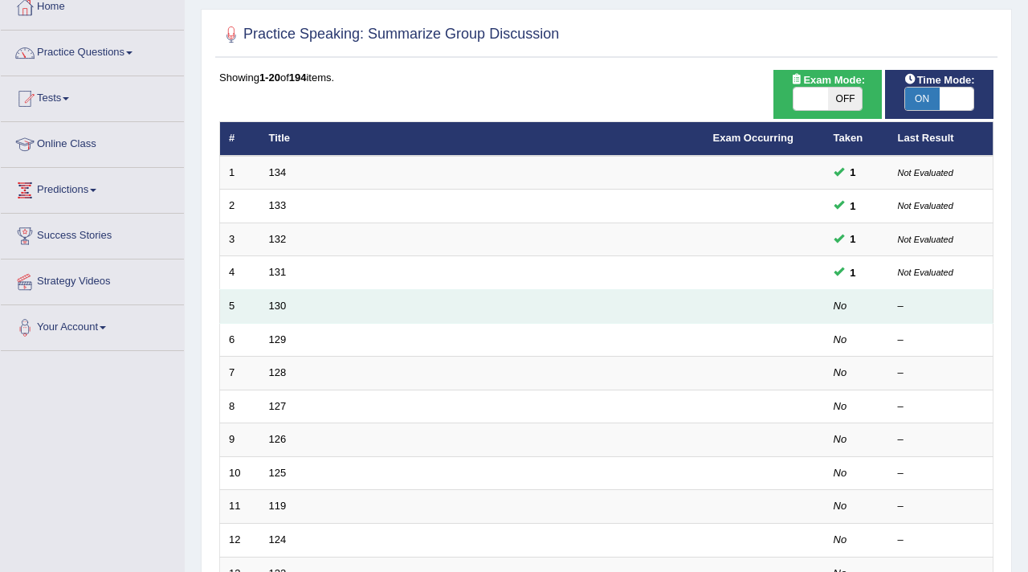
click at [294, 310] on td "130" at bounding box center [482, 307] width 444 height 34
click at [271, 312] on link "130" at bounding box center [278, 306] width 18 height 12
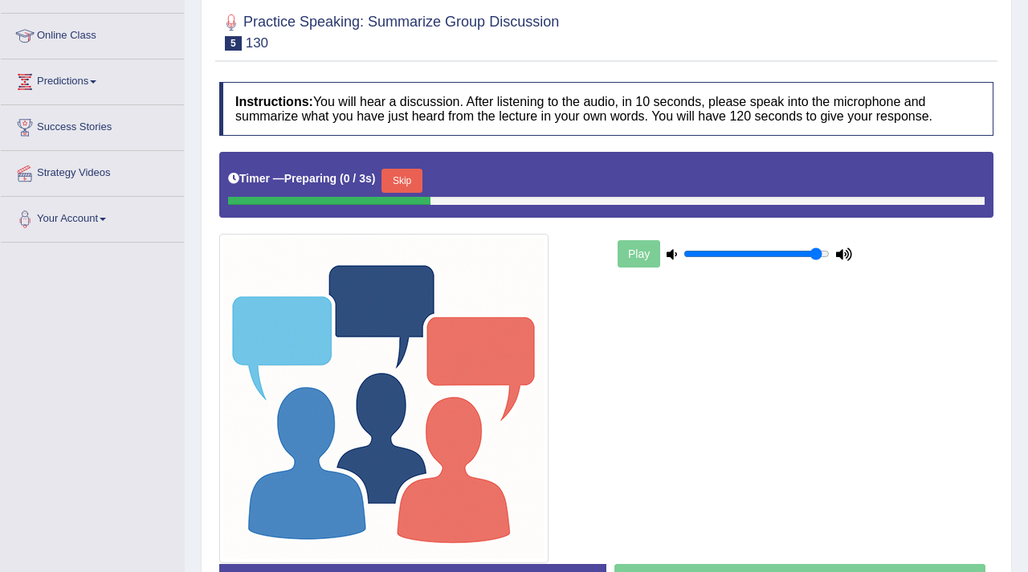
scroll to position [219, 0]
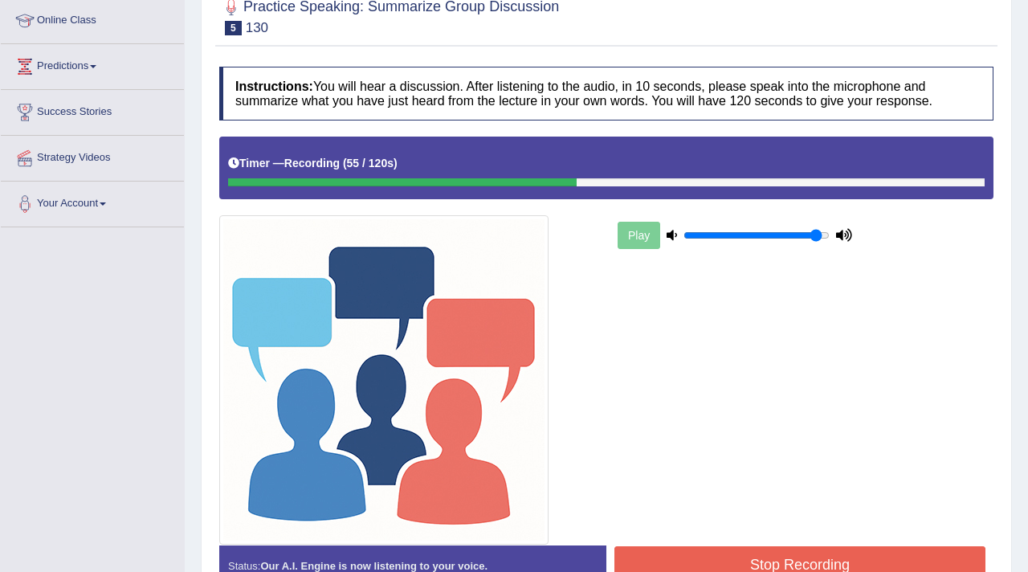
click at [411, 180] on div at bounding box center [402, 182] width 349 height 8
click at [720, 554] on button "Stop Recording" at bounding box center [800, 564] width 371 height 37
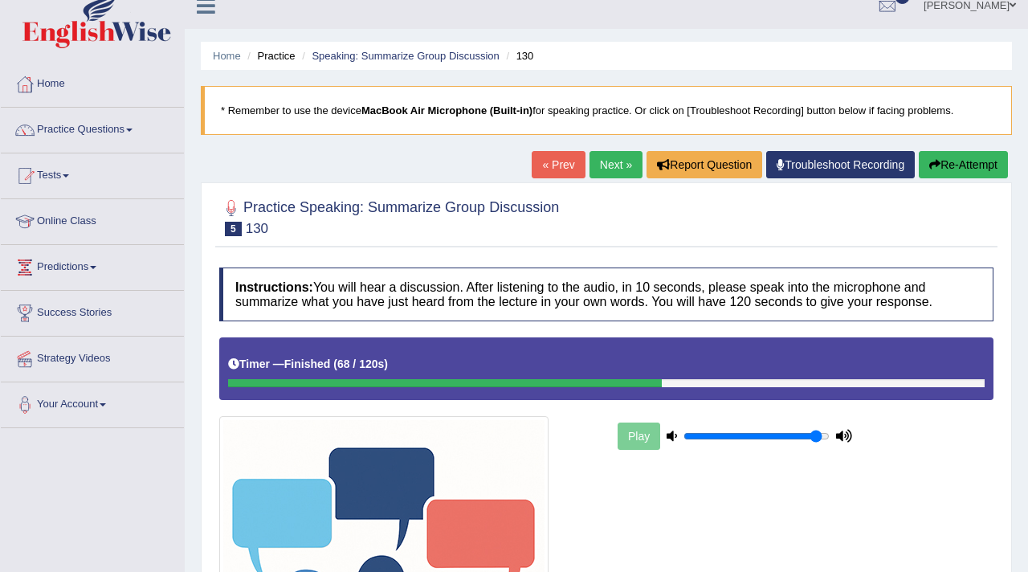
scroll to position [16, 0]
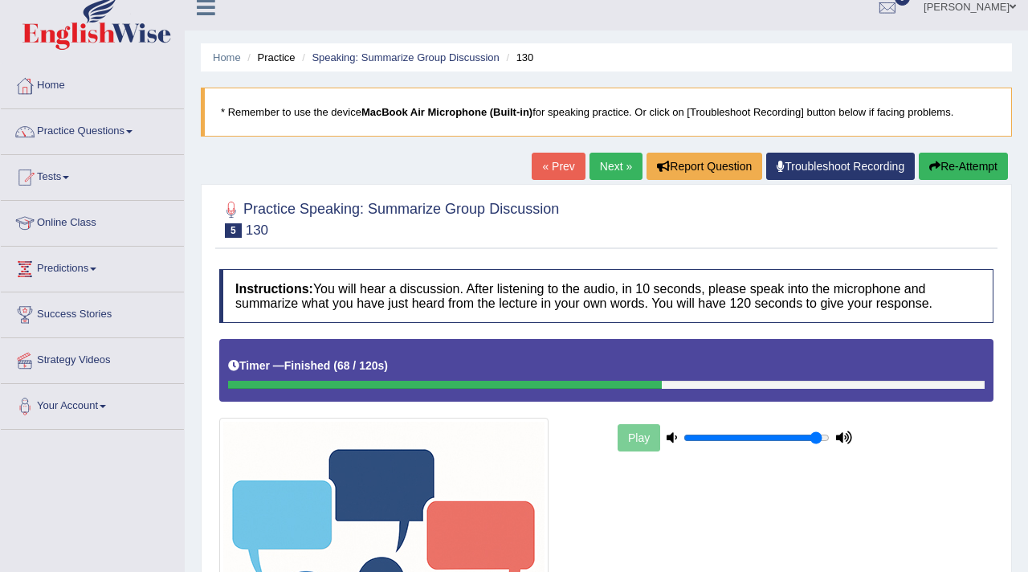
click at [606, 165] on link "Next »" at bounding box center [616, 166] width 53 height 27
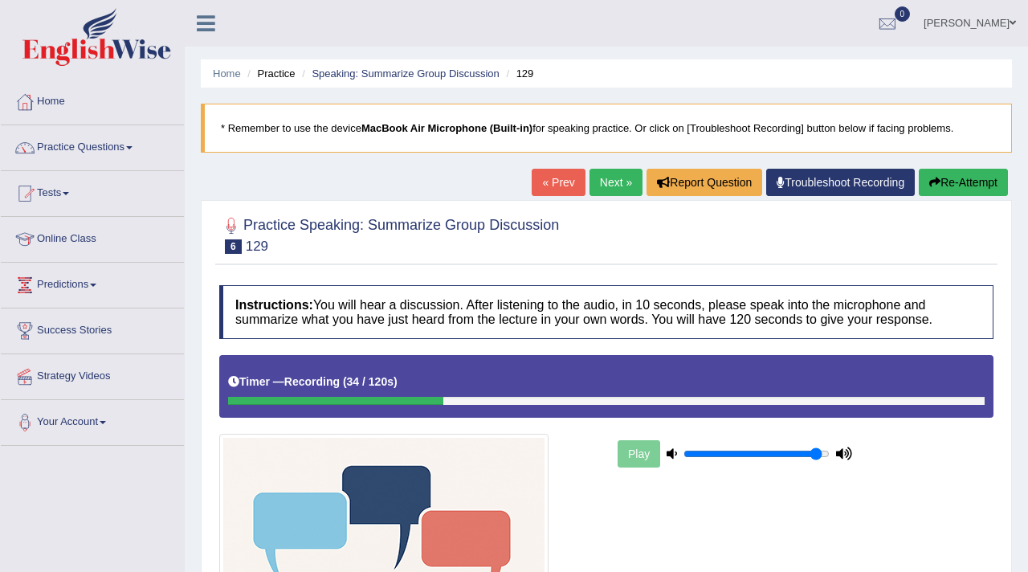
click at [967, 181] on button "Re-Attempt" at bounding box center [963, 182] width 89 height 27
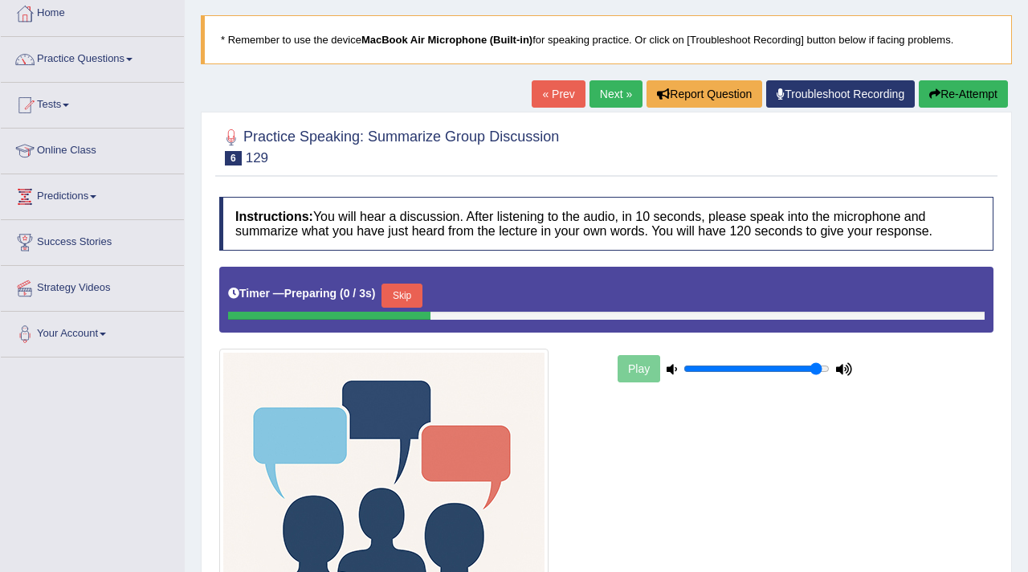
scroll to position [107, 0]
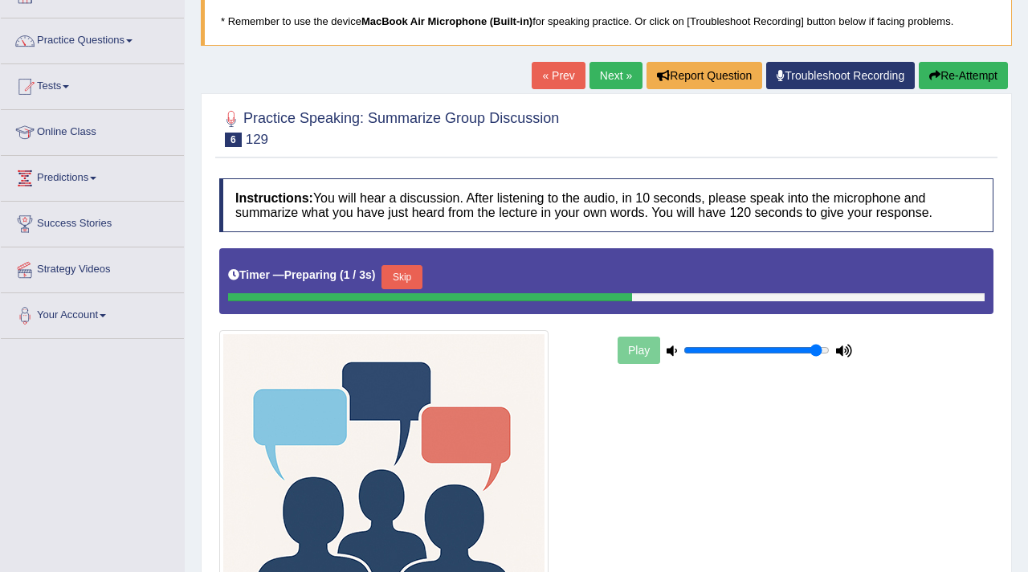
click at [412, 276] on button "Skip" at bounding box center [402, 277] width 40 height 24
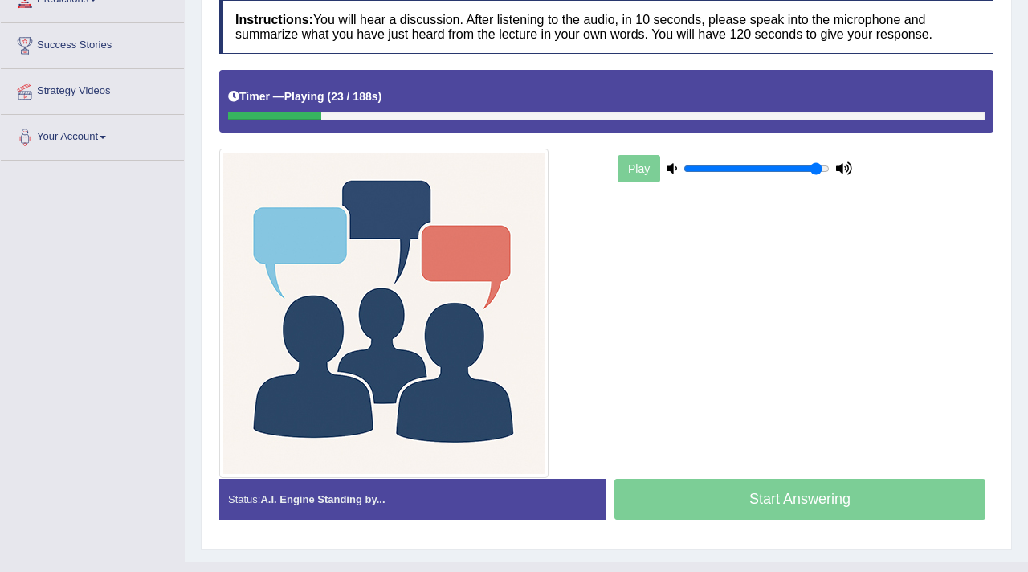
scroll to position [315, 0]
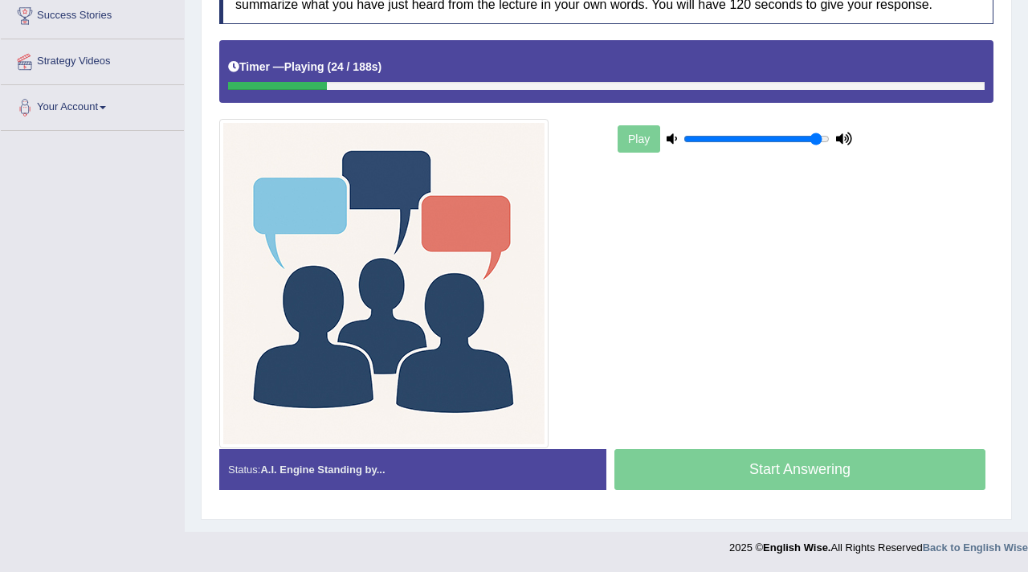
click at [750, 467] on div "Start Answering" at bounding box center [800, 471] width 387 height 45
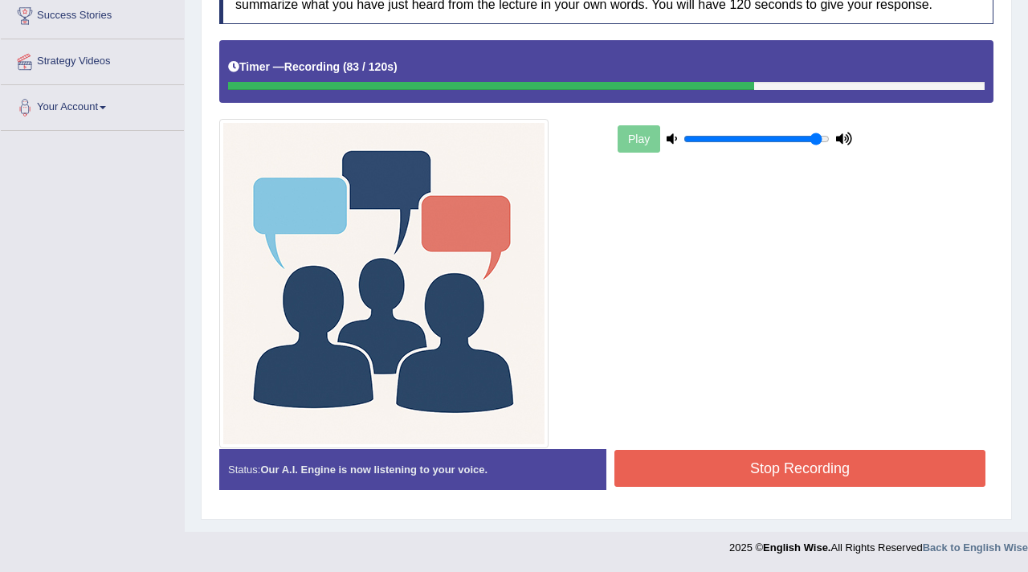
click at [833, 472] on button "Stop Recording" at bounding box center [800, 468] width 371 height 37
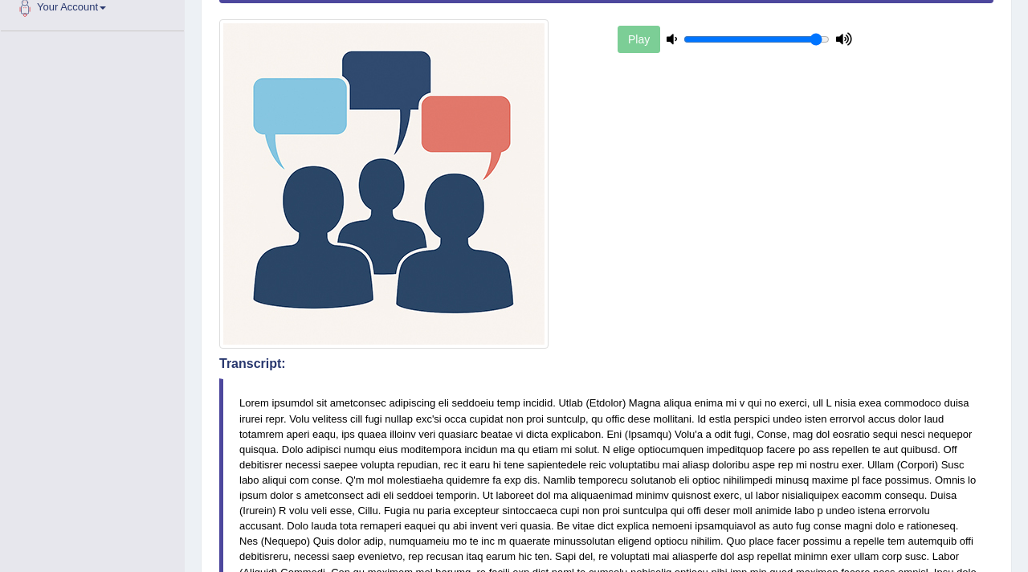
scroll to position [0, 0]
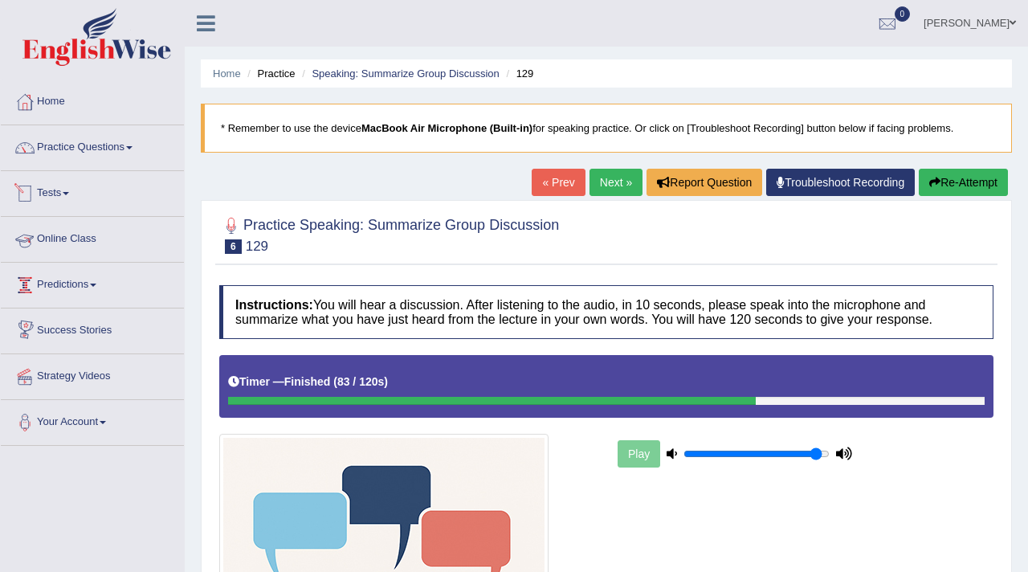
click at [72, 190] on link "Tests" at bounding box center [92, 191] width 183 height 40
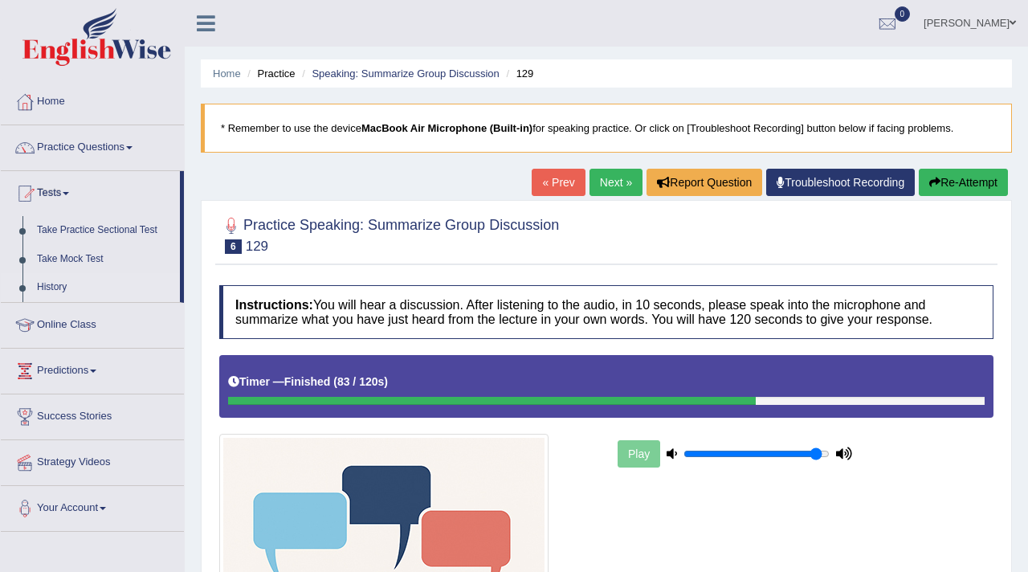
click at [53, 286] on link "History" at bounding box center [105, 287] width 150 height 29
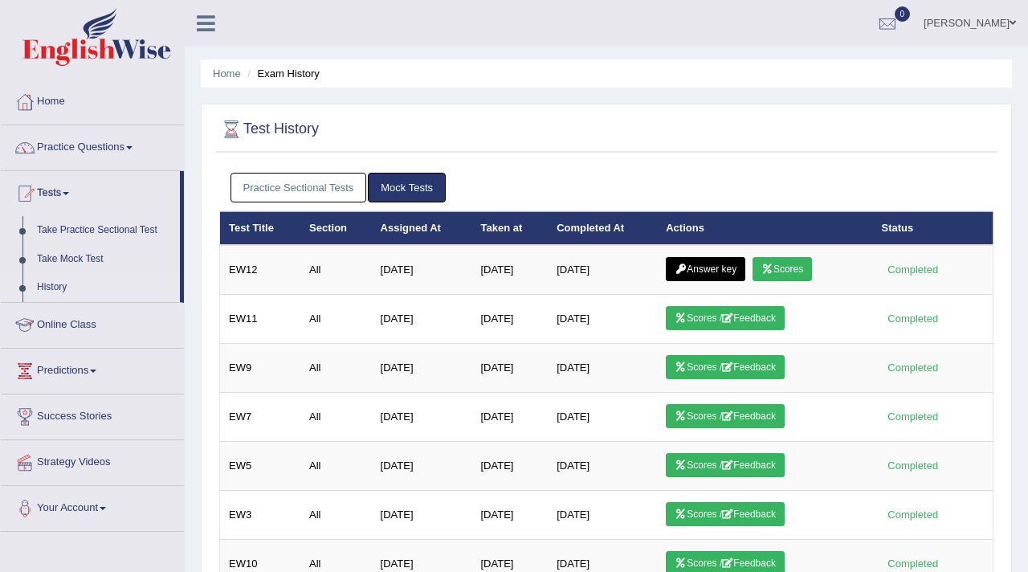
click at [266, 185] on link "Practice Sectional Tests" at bounding box center [299, 188] width 137 height 30
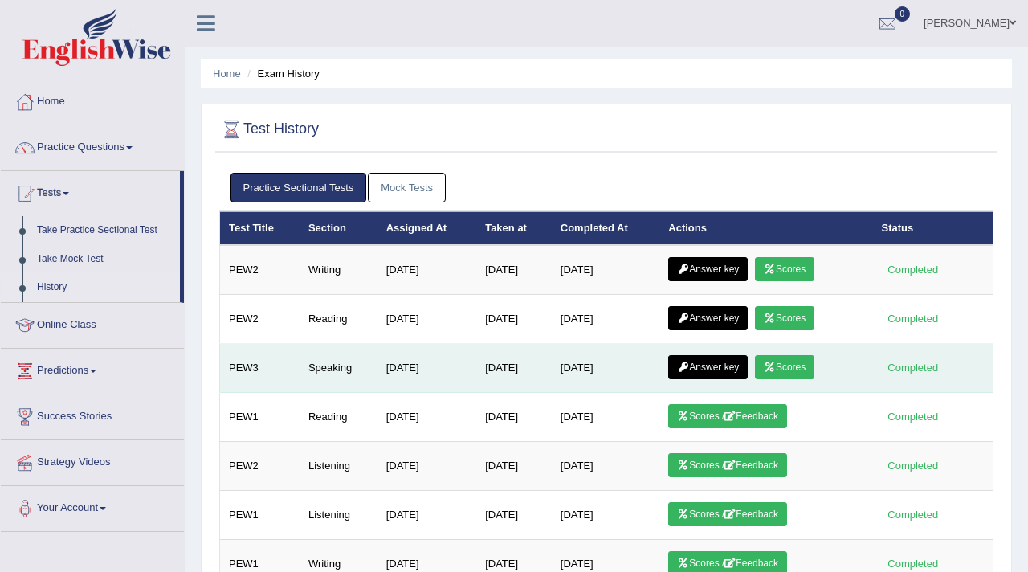
click at [708, 364] on link "Answer key" at bounding box center [708, 367] width 80 height 24
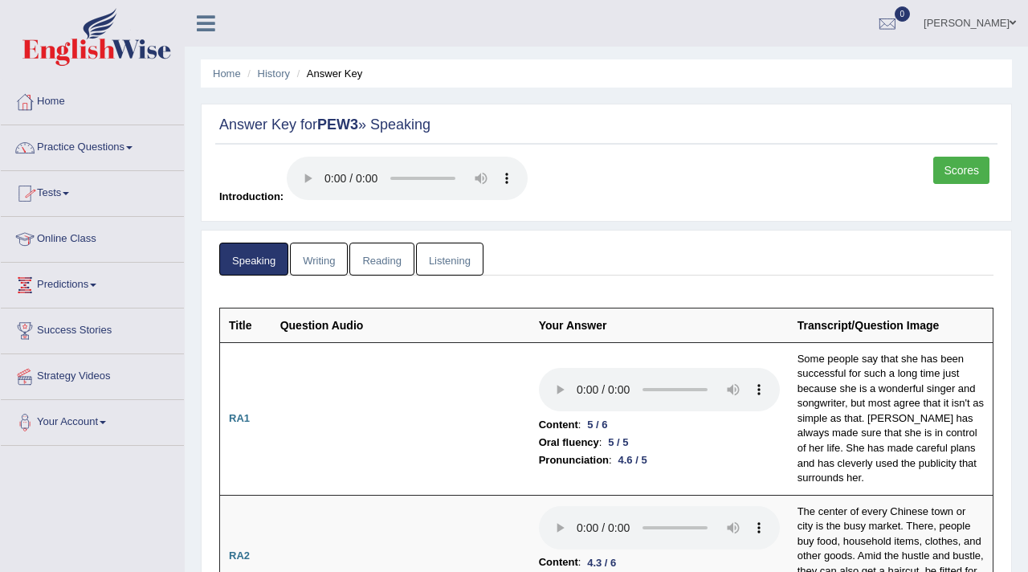
click at [80, 146] on link "Practice Questions" at bounding box center [92, 145] width 183 height 40
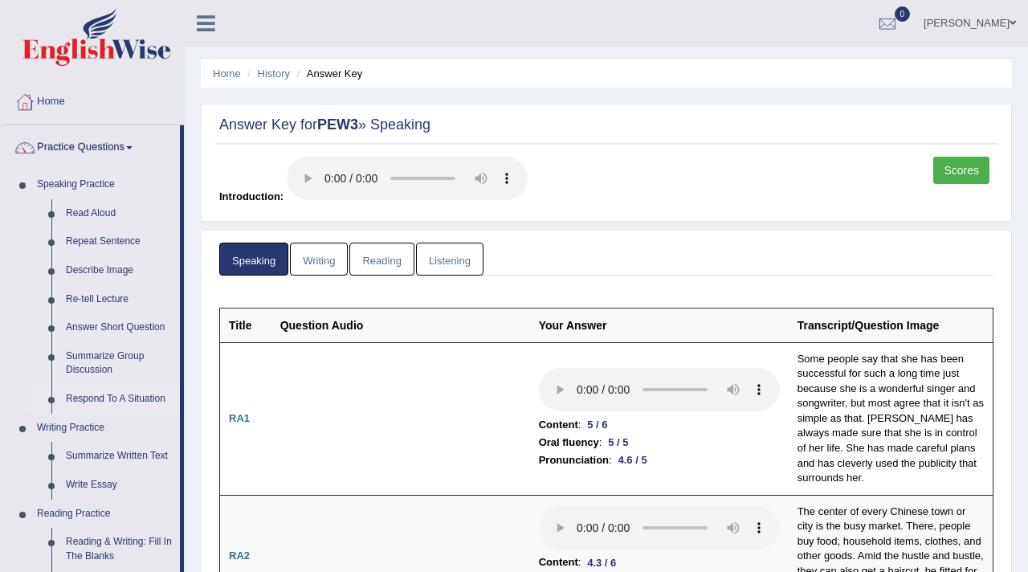
click at [93, 402] on link "Respond To A Situation" at bounding box center [119, 399] width 121 height 29
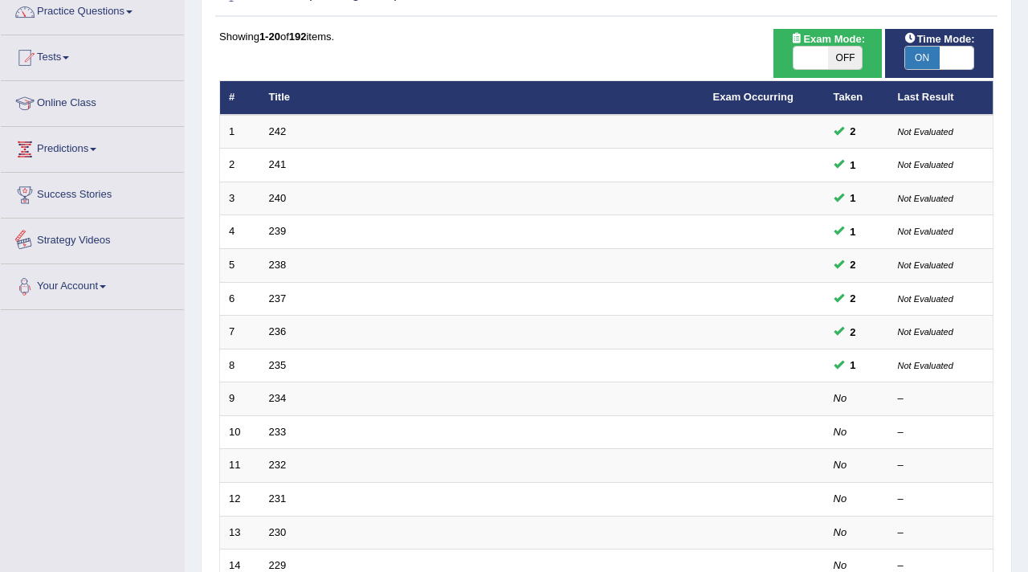
scroll to position [137, 0]
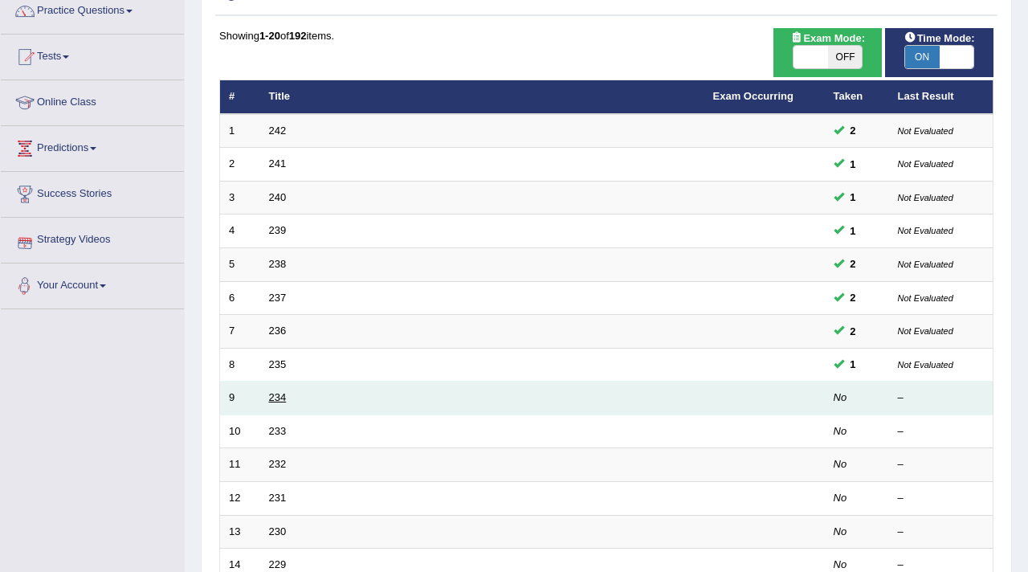
click at [278, 396] on link "234" at bounding box center [278, 397] width 18 height 12
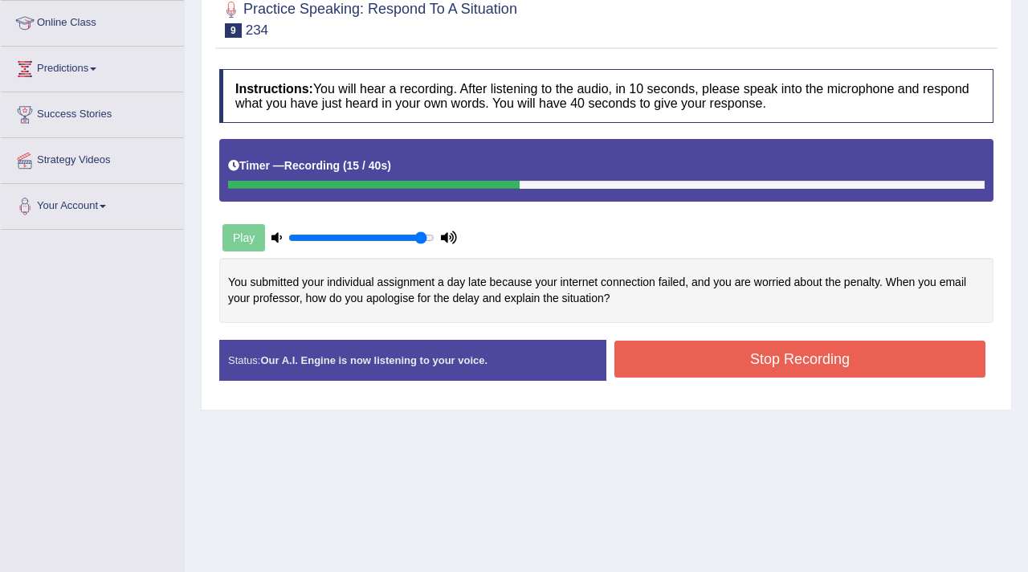
scroll to position [272, 0]
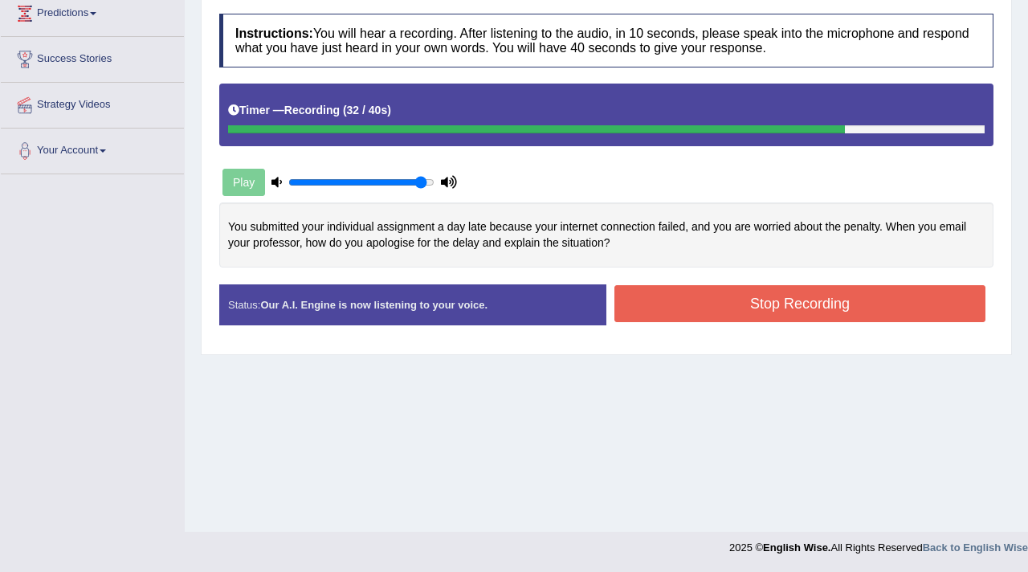
click at [726, 304] on button "Stop Recording" at bounding box center [800, 303] width 371 height 37
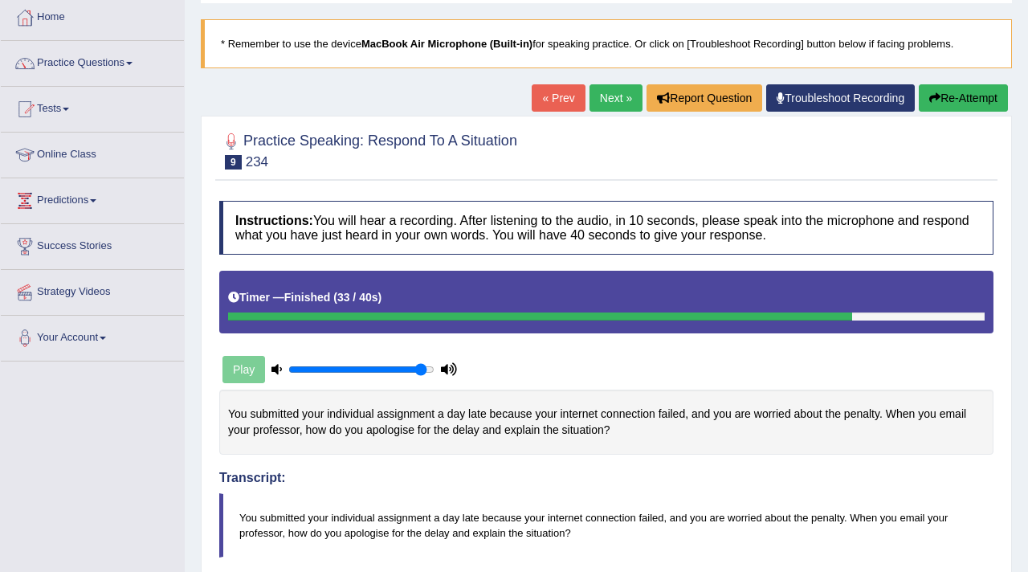
scroll to position [51, 0]
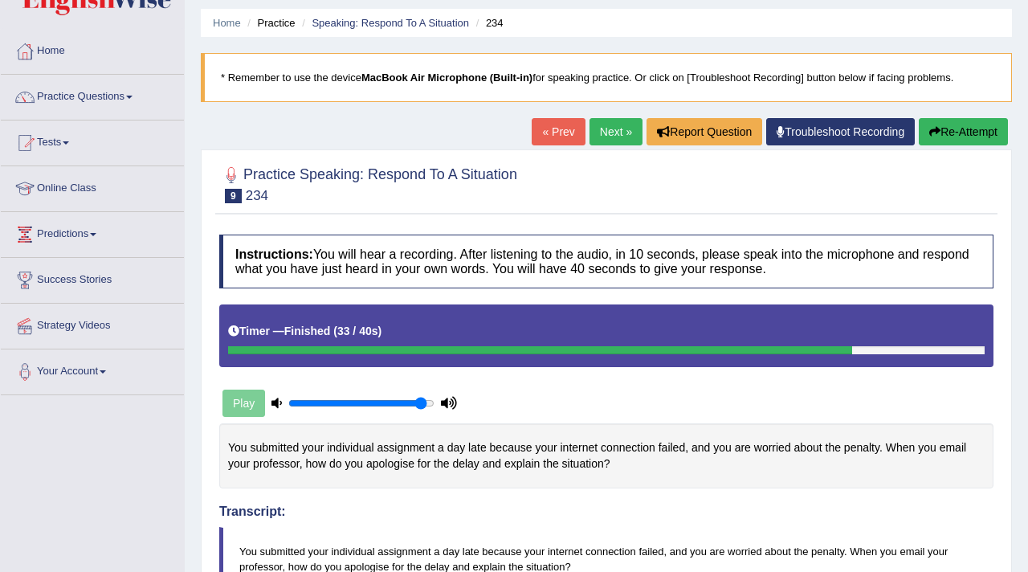
click at [603, 134] on link "Next »" at bounding box center [616, 131] width 53 height 27
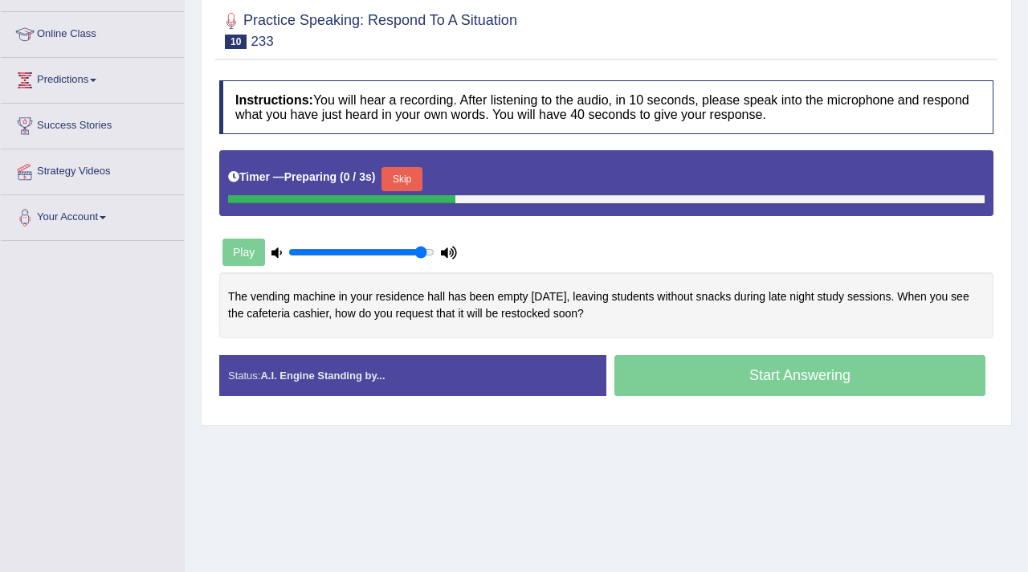
scroll to position [206, 0]
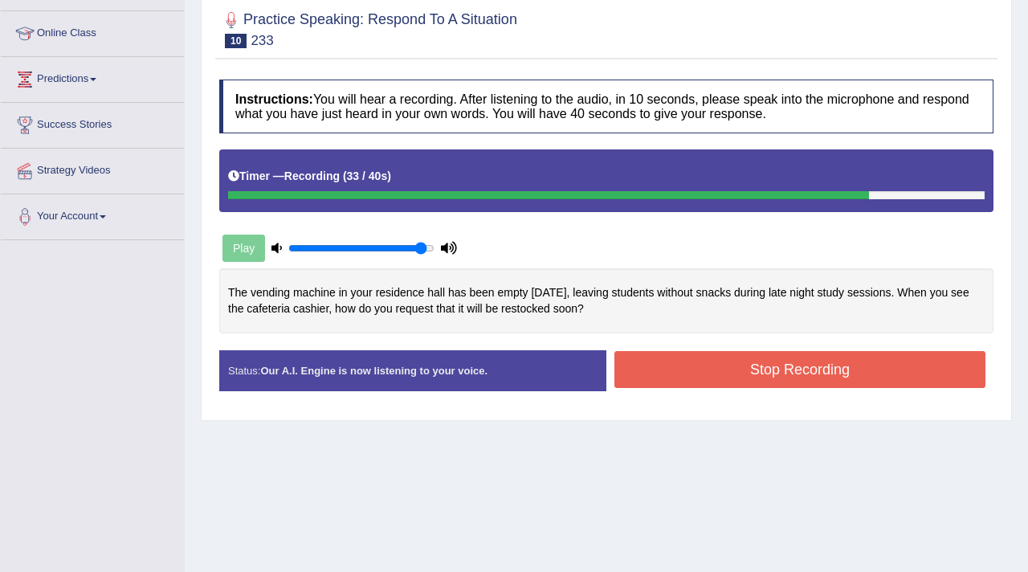
click at [691, 373] on button "Stop Recording" at bounding box center [800, 369] width 371 height 37
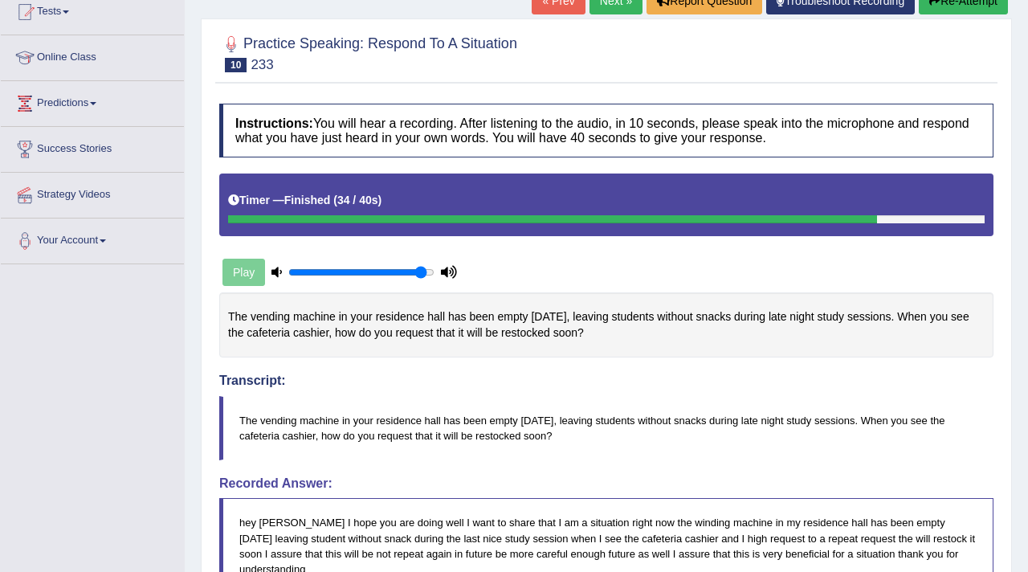
scroll to position [0, 0]
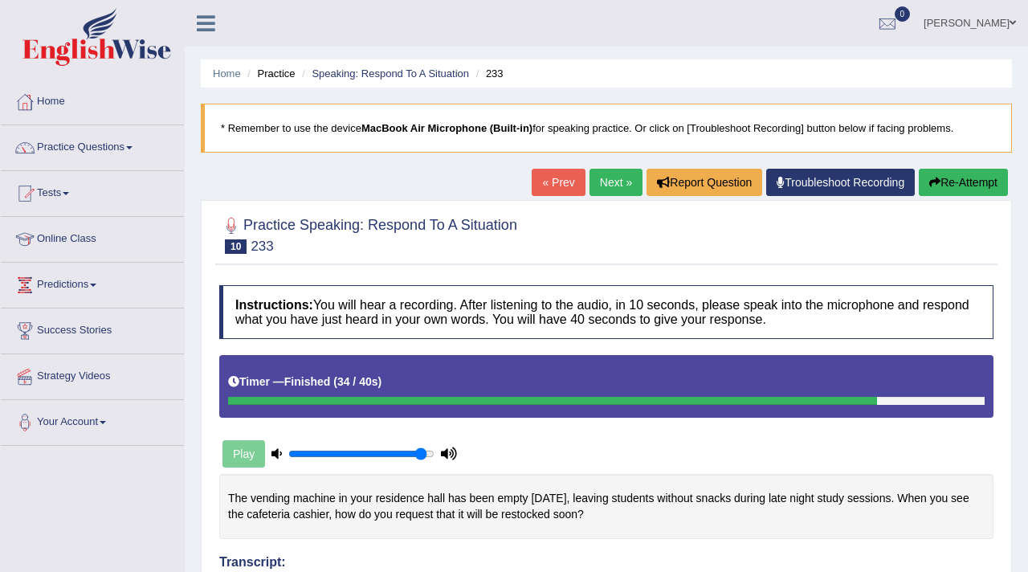
click at [602, 184] on link "Next »" at bounding box center [616, 182] width 53 height 27
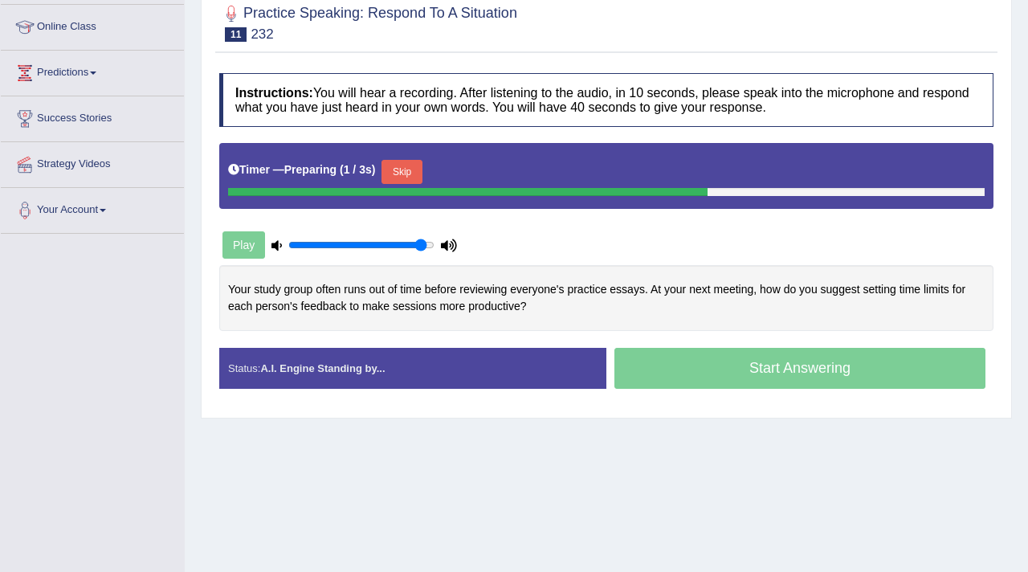
scroll to position [218, 0]
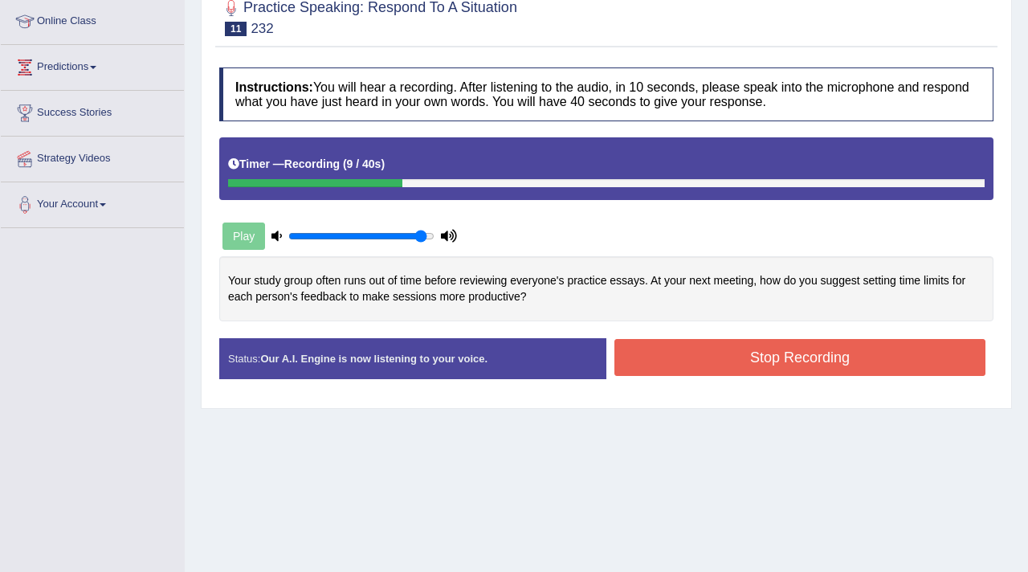
click at [280, 236] on icon at bounding box center [277, 236] width 10 height 10
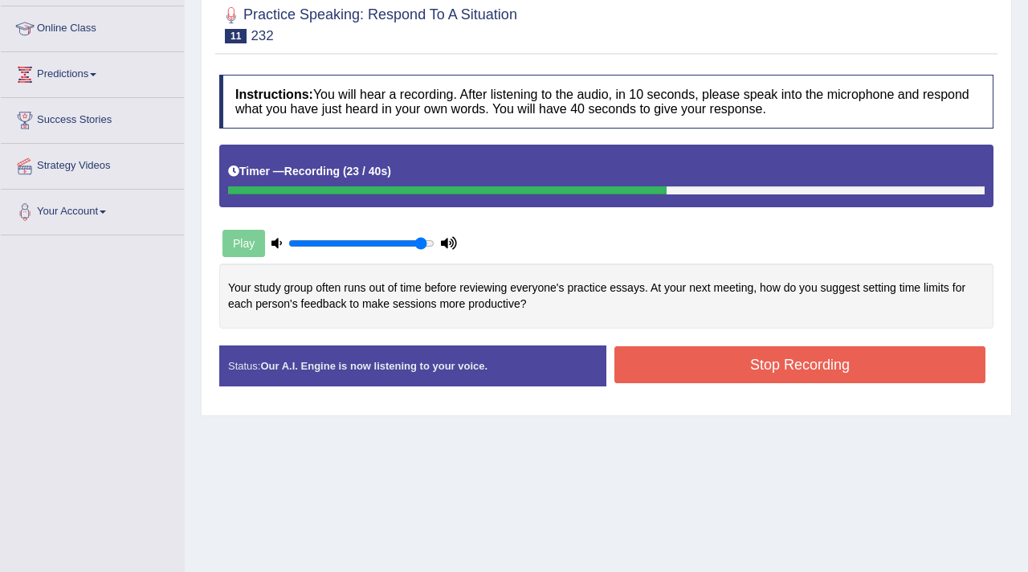
scroll to position [212, 0]
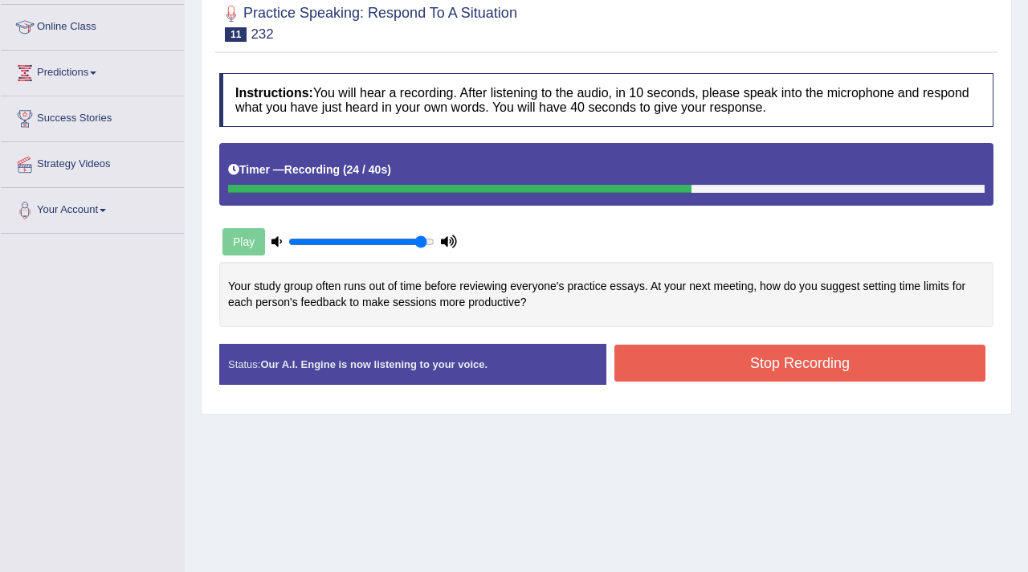
click at [727, 360] on button "Stop Recording" at bounding box center [800, 363] width 371 height 37
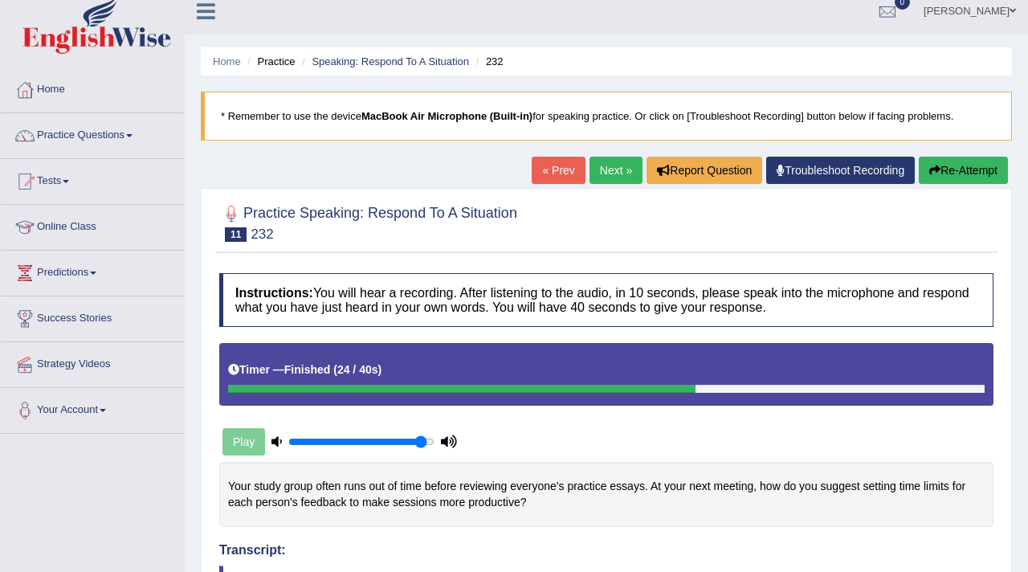
scroll to position [0, 0]
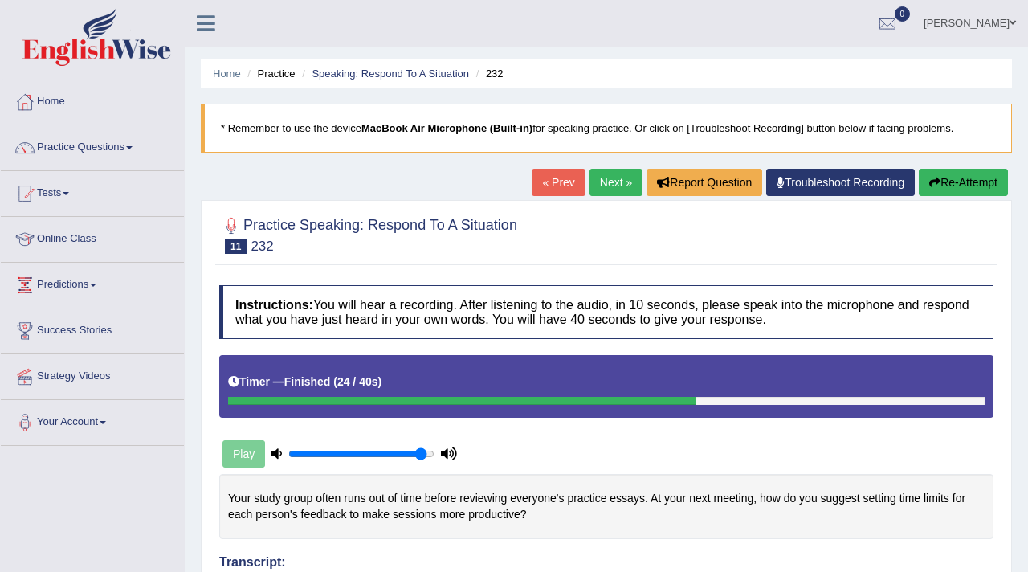
click at [934, 182] on icon "button" at bounding box center [934, 182] width 11 height 11
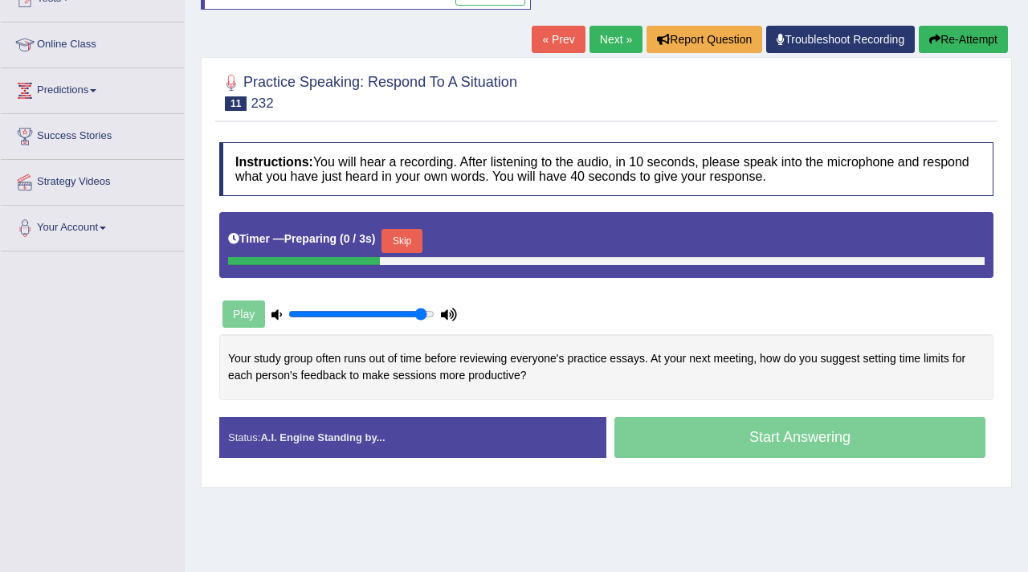
scroll to position [202, 0]
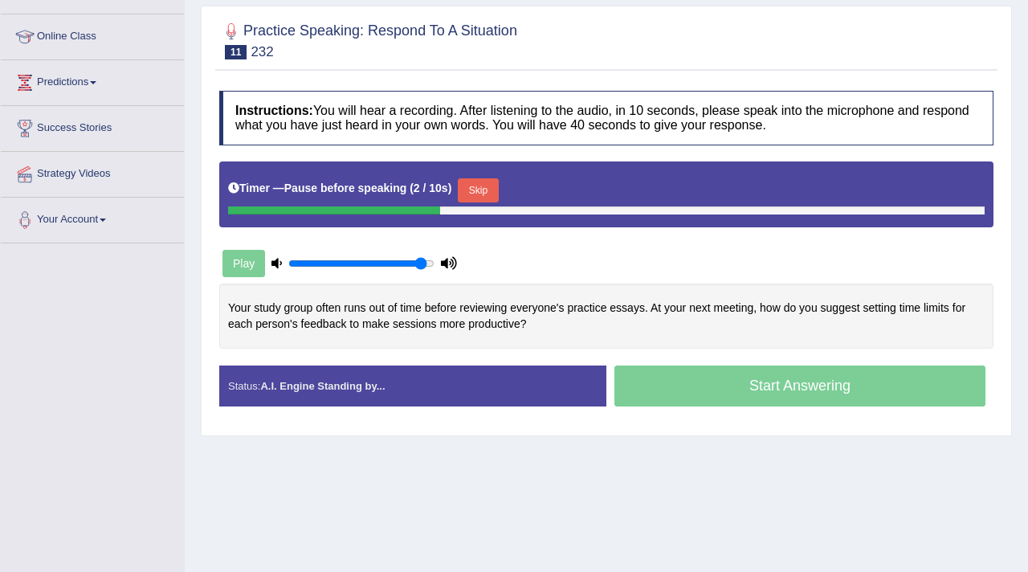
click at [496, 187] on button "Skip" at bounding box center [478, 190] width 40 height 24
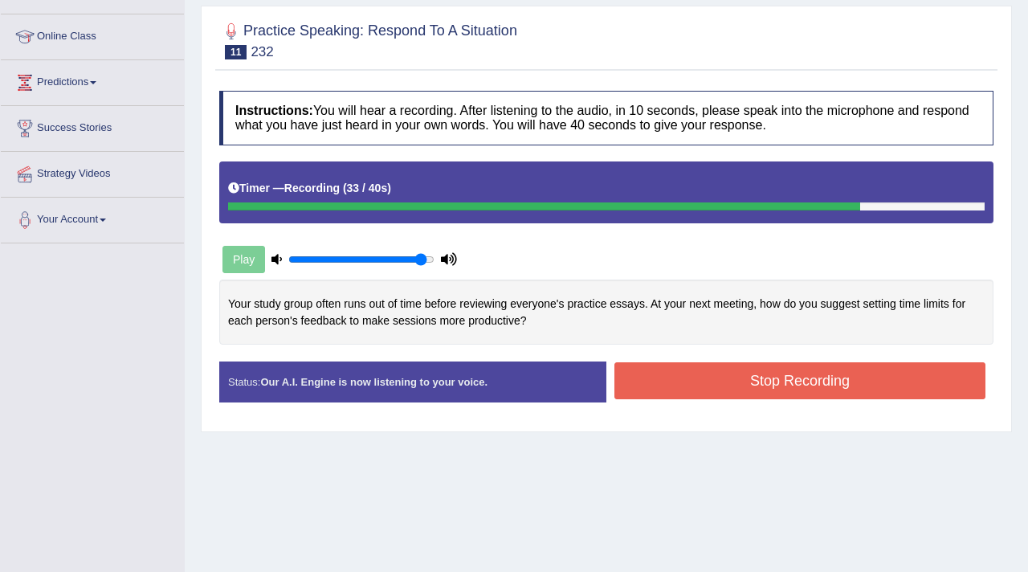
click at [689, 392] on button "Stop Recording" at bounding box center [800, 380] width 371 height 37
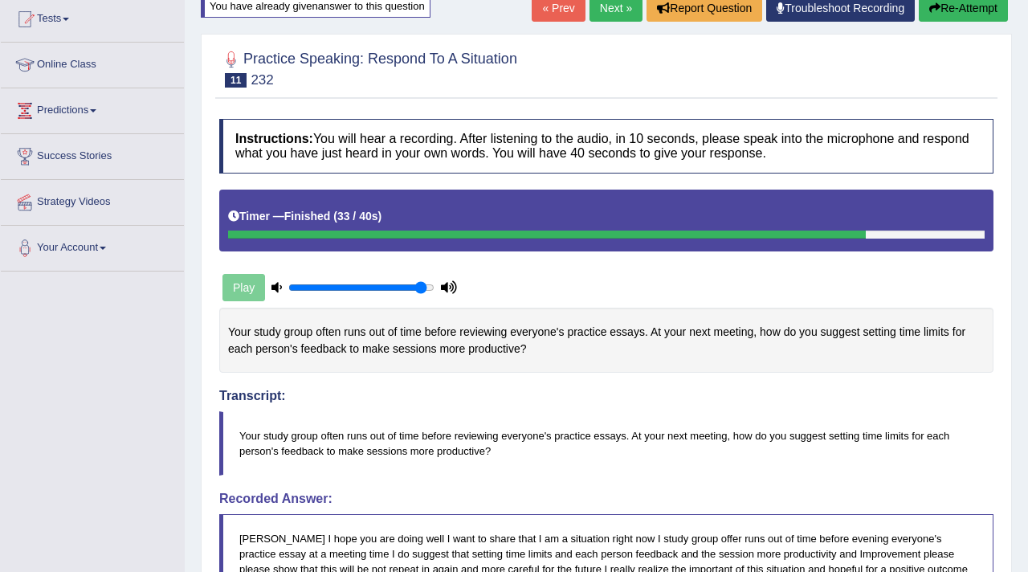
scroll to position [0, 0]
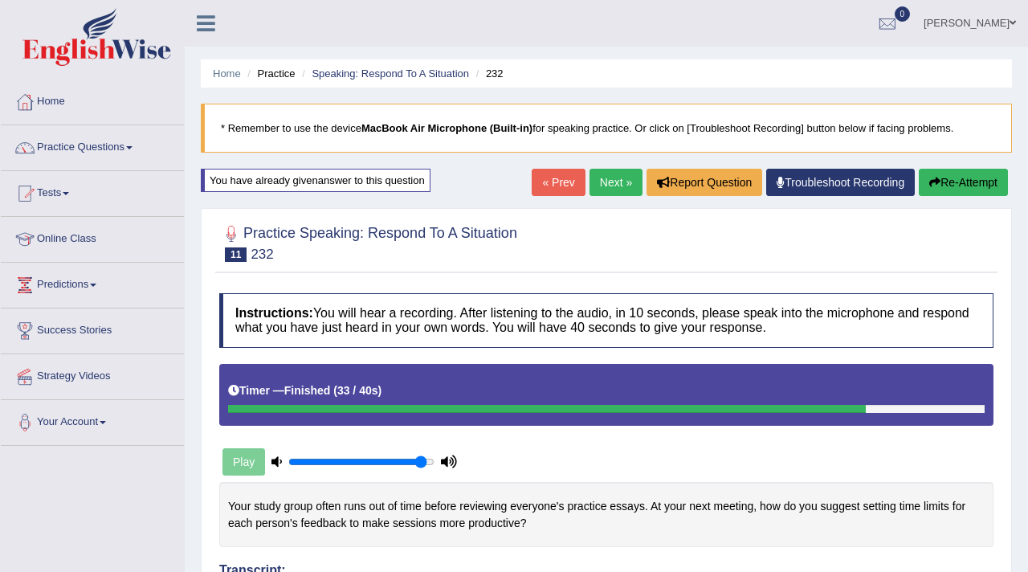
click at [109, 147] on link "Practice Questions" at bounding box center [92, 145] width 183 height 40
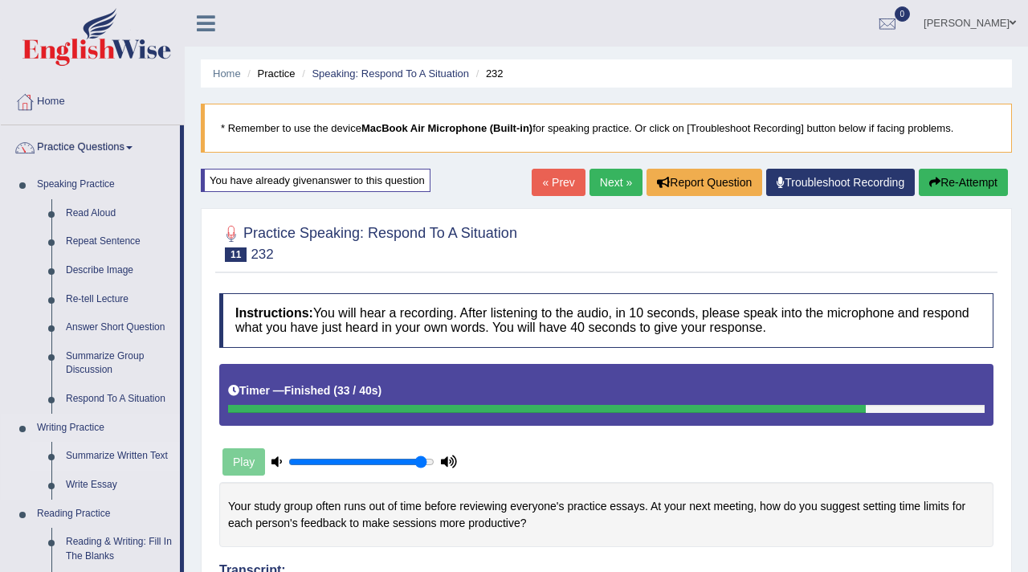
click at [99, 453] on link "Summarize Written Text" at bounding box center [119, 456] width 121 height 29
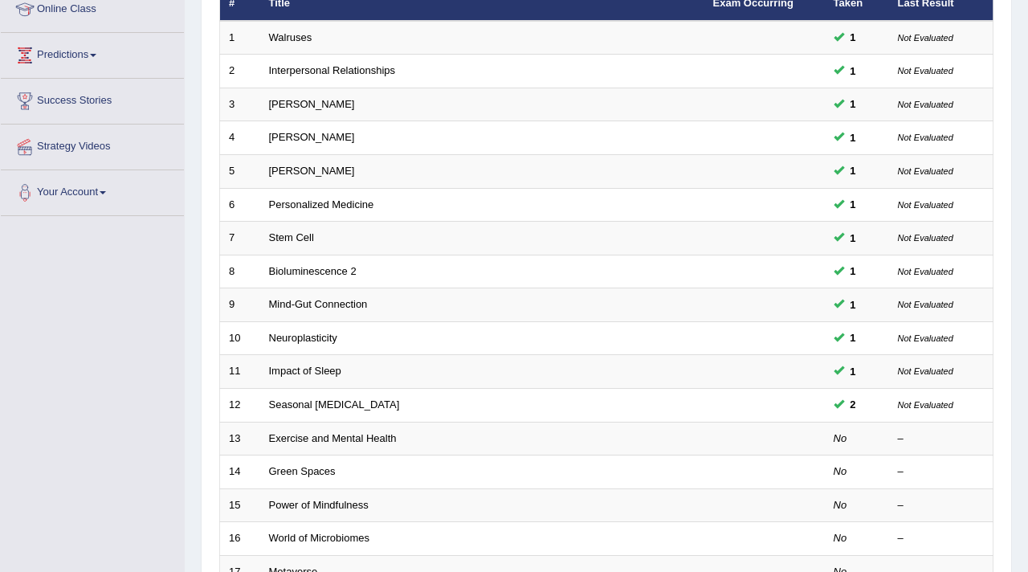
scroll to position [492, 0]
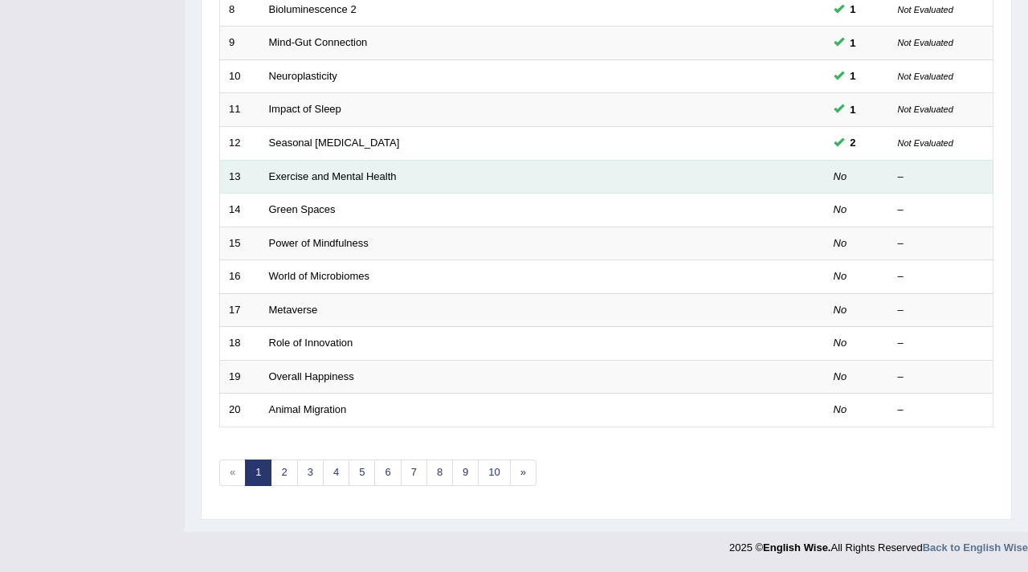
click at [322, 183] on td "Exercise and Mental Health" at bounding box center [482, 177] width 444 height 34
click at [316, 176] on link "Exercise and Mental Health" at bounding box center [333, 176] width 128 height 12
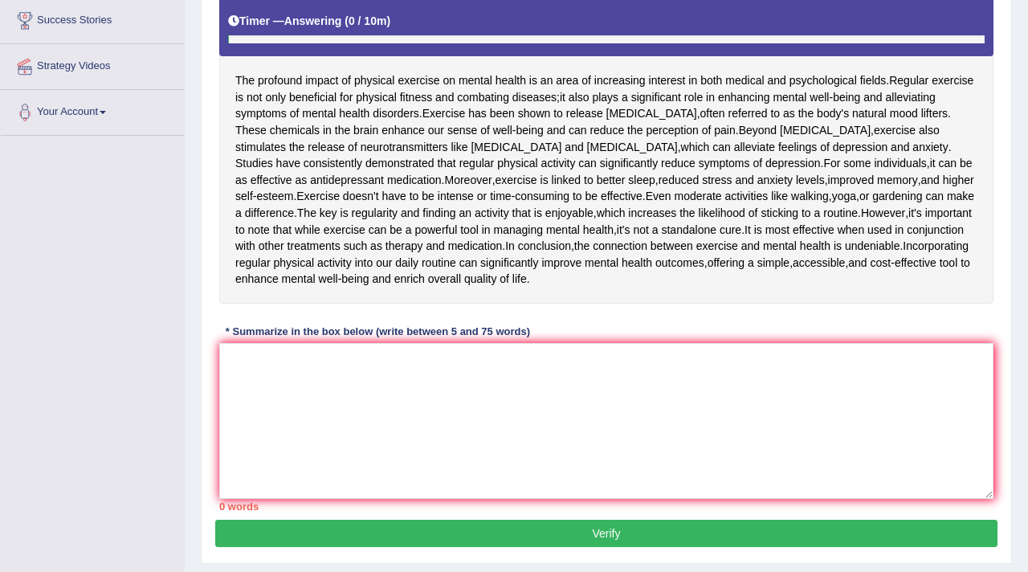
scroll to position [314, 0]
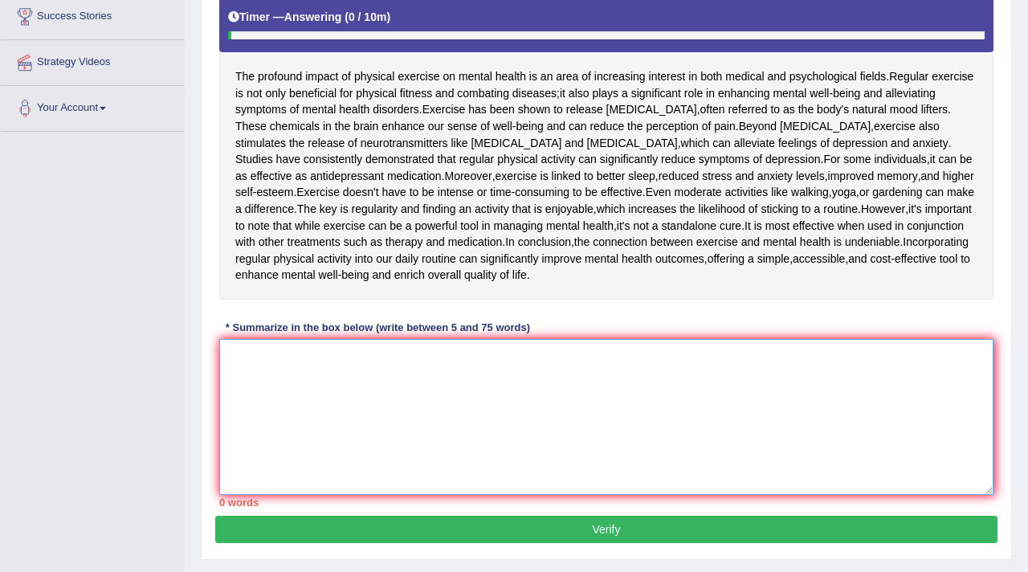
click at [326, 439] on textarea at bounding box center [606, 417] width 774 height 156
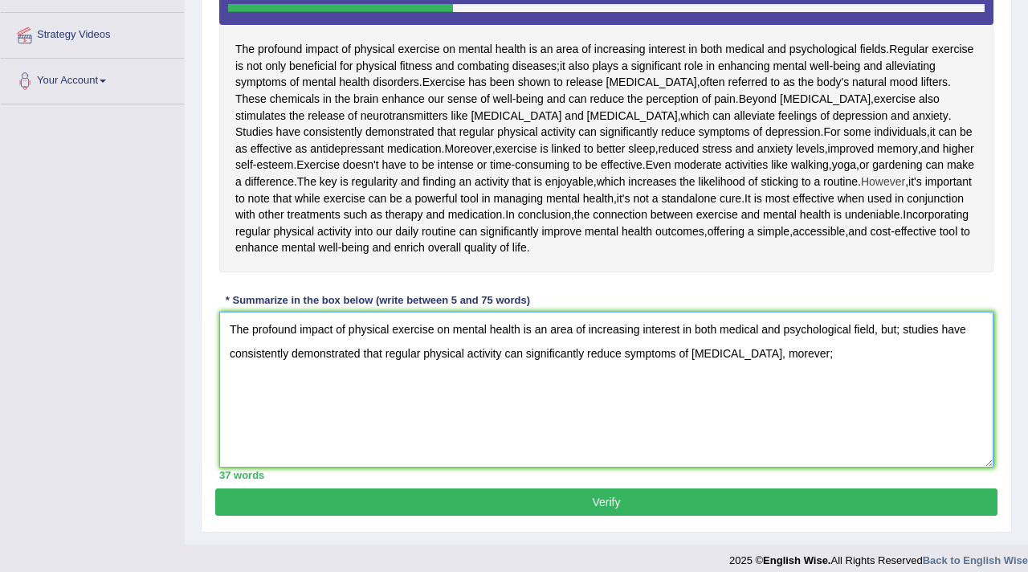
scroll to position [347, 0]
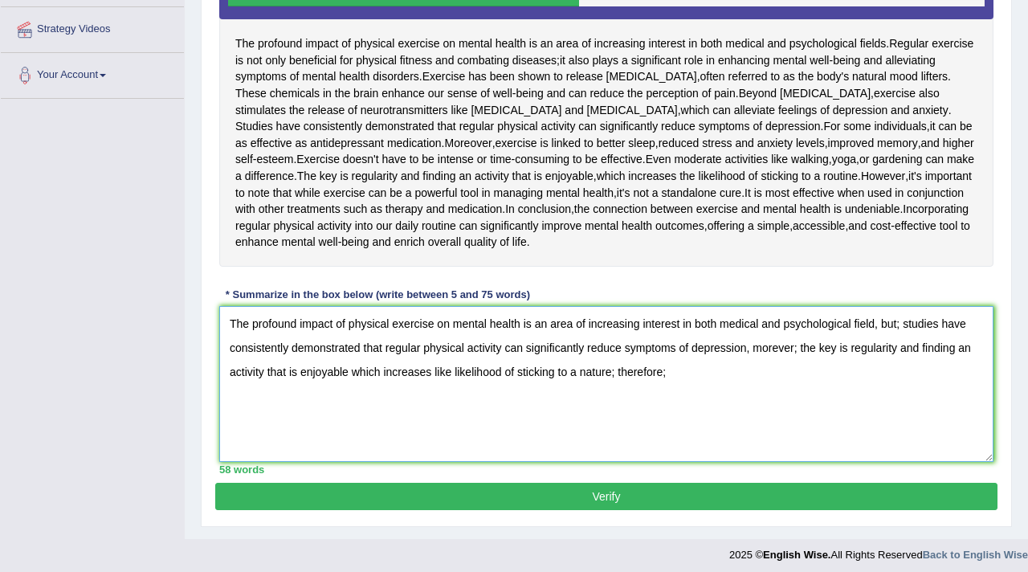
click at [622, 441] on textarea "The profound impact of physical exercise on mental health is an area of increas…" at bounding box center [606, 384] width 774 height 156
click at [676, 440] on textarea "The profound impact of physical exercise on mental health is an area of increas…" at bounding box center [606, 384] width 774 height 156
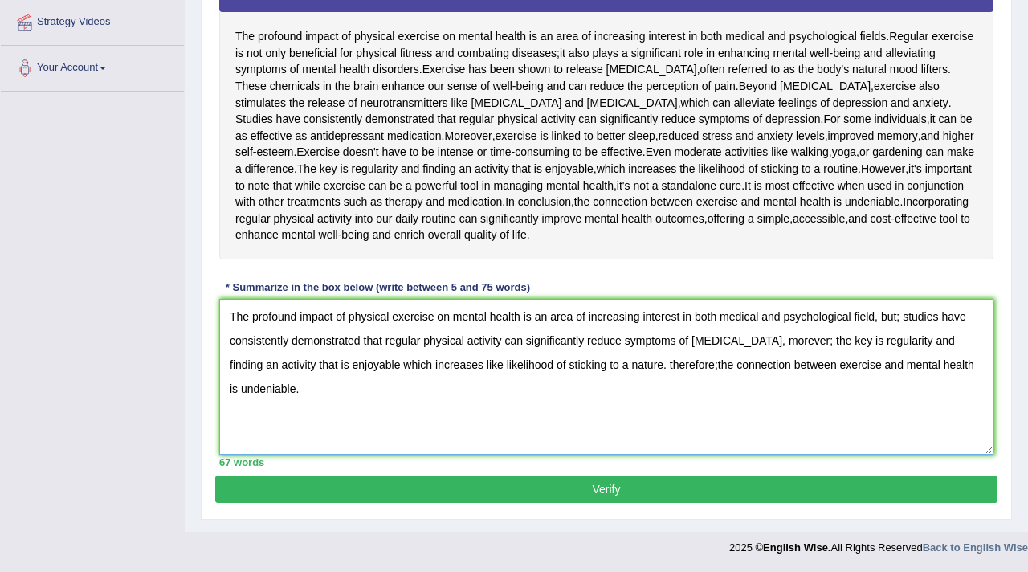
type textarea "The profound impact of physical exercise on mental health is an area of increas…"
click at [711, 481] on button "Verify" at bounding box center [606, 489] width 782 height 27
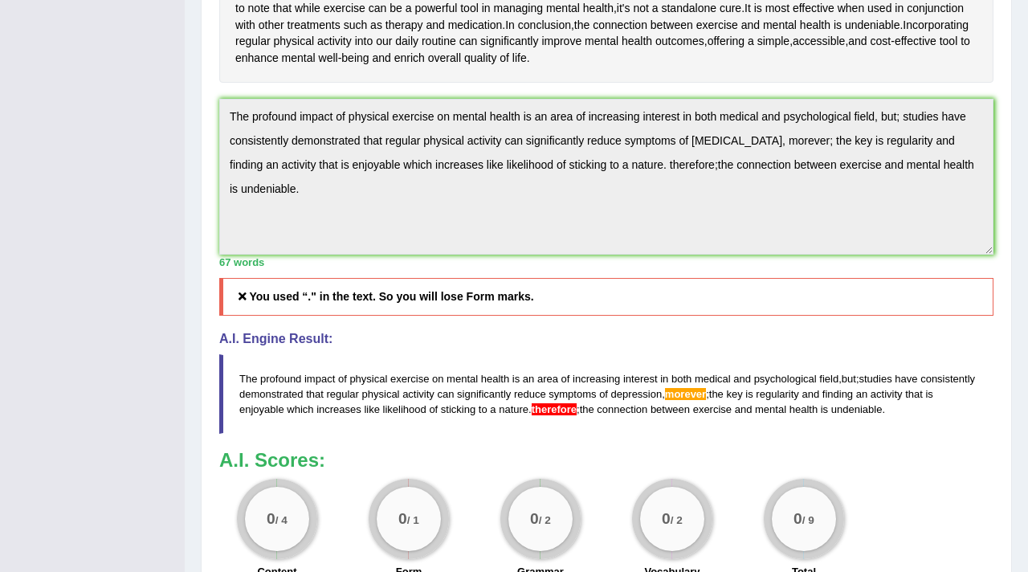
scroll to position [0, 0]
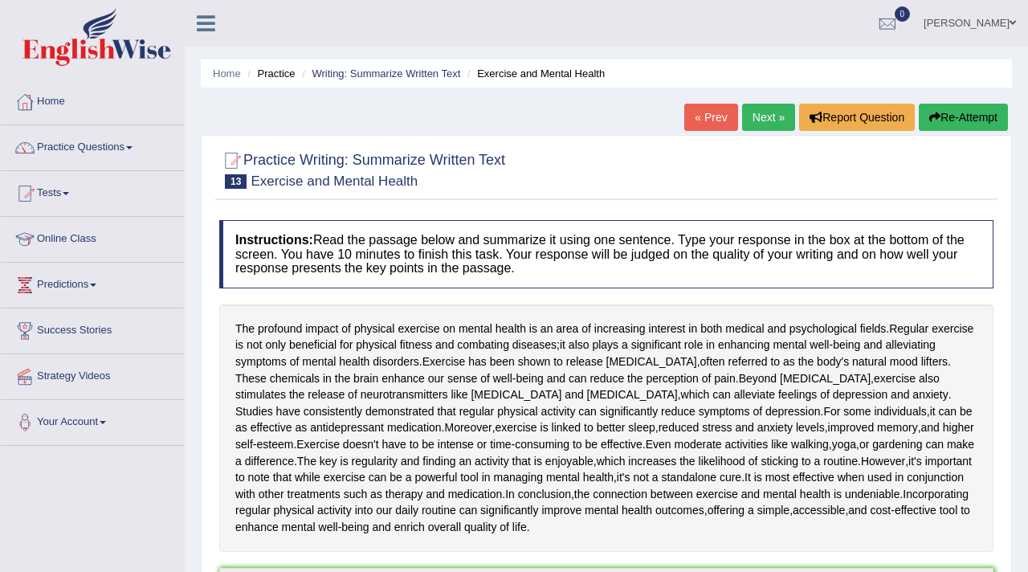
click at [768, 112] on link "Next »" at bounding box center [768, 117] width 53 height 27
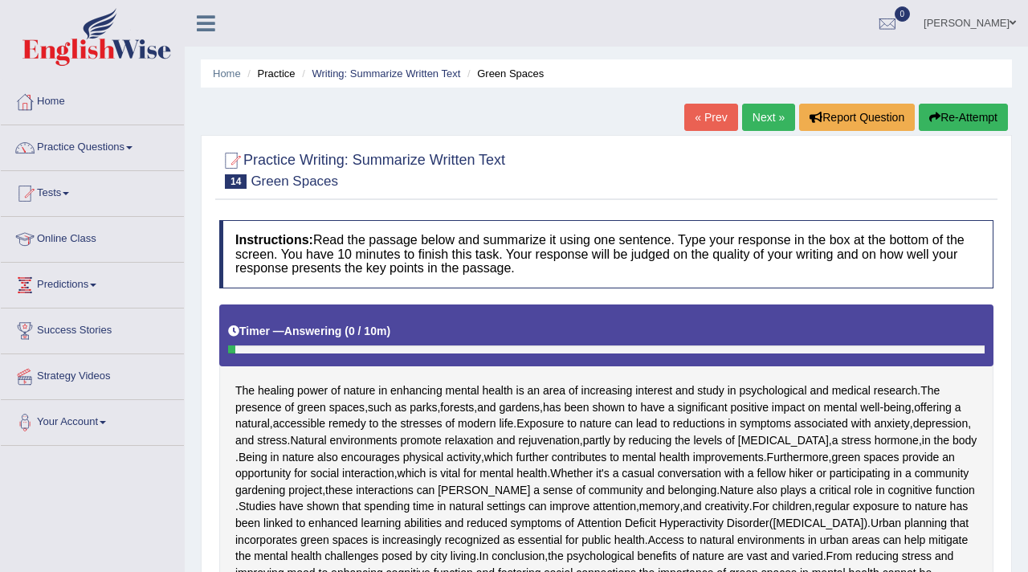
click at [768, 112] on link "Next »" at bounding box center [768, 117] width 53 height 27
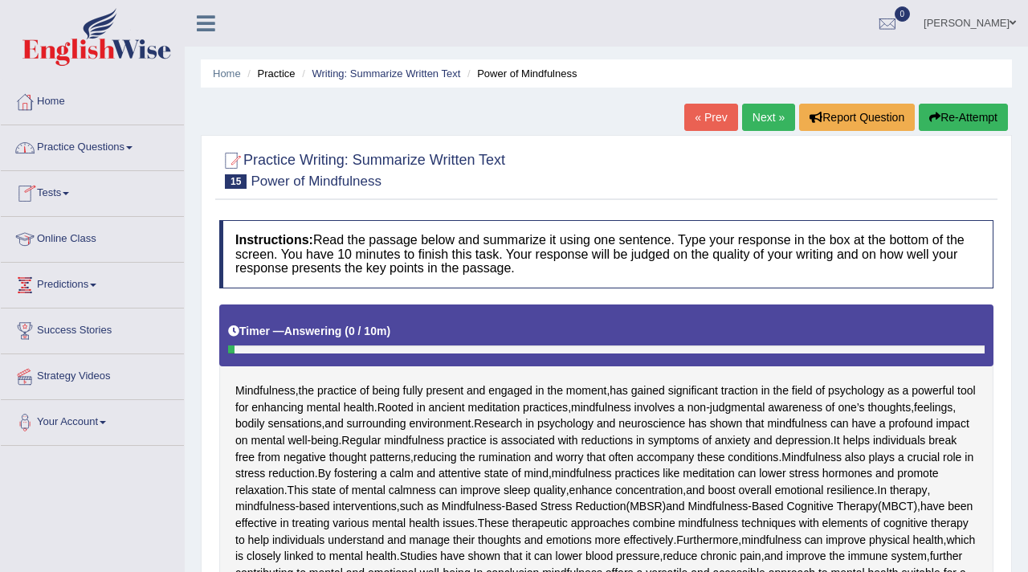
click at [136, 145] on link "Practice Questions" at bounding box center [92, 145] width 183 height 40
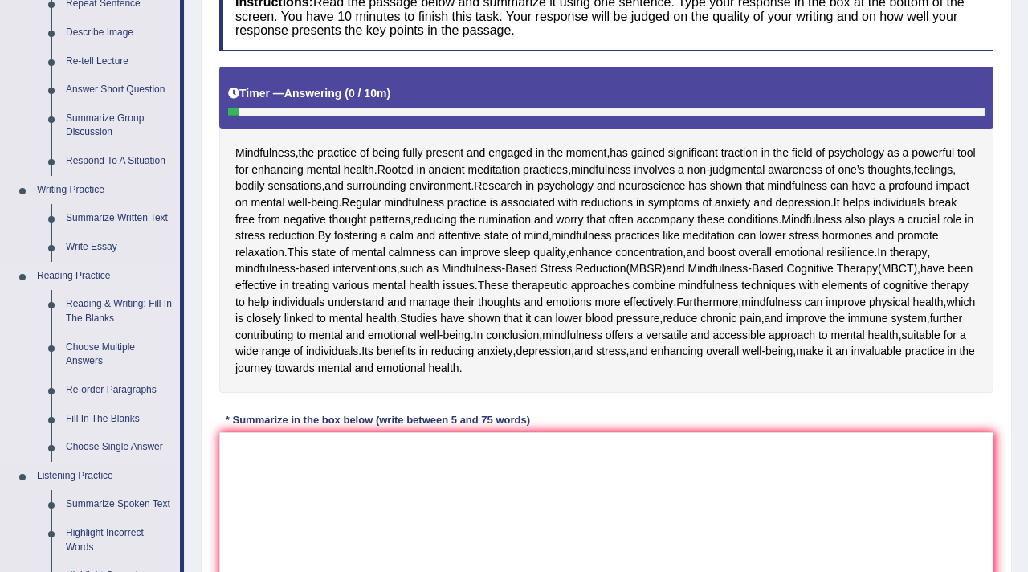
scroll to position [218, 0]
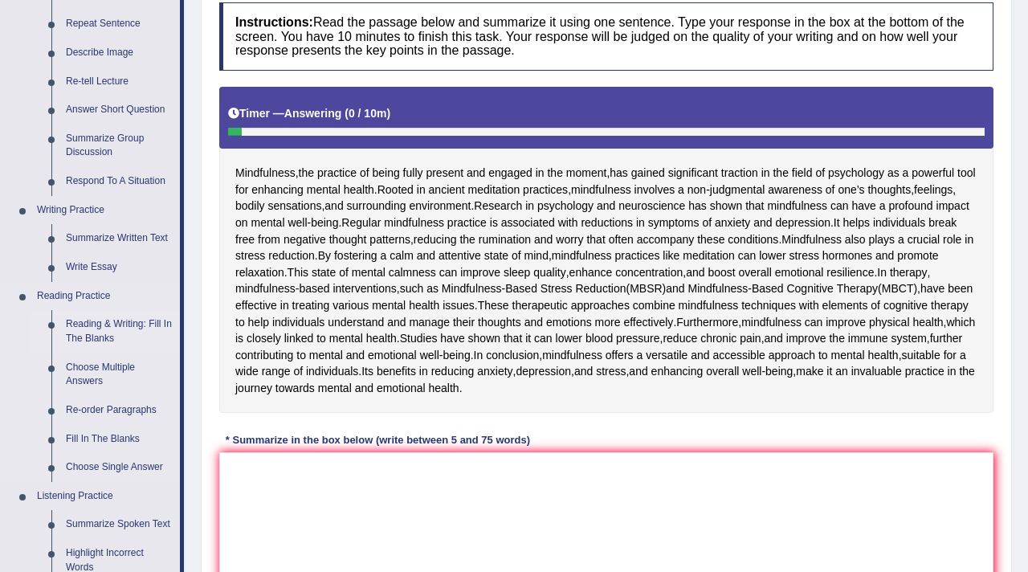
click at [82, 320] on link "Reading & Writing: Fill In The Blanks" at bounding box center [119, 331] width 121 height 43
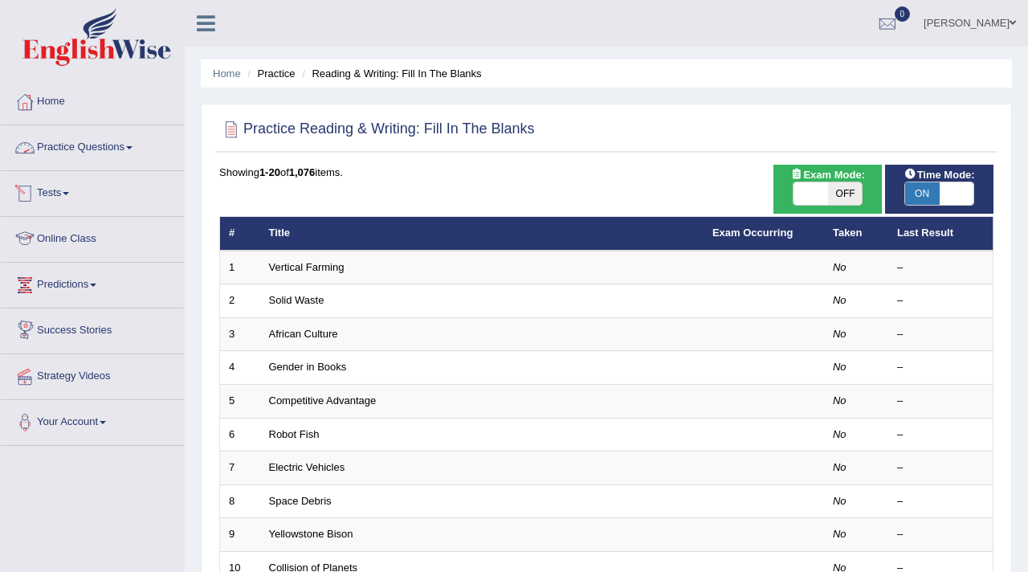
click at [67, 188] on link "Tests" at bounding box center [92, 191] width 183 height 40
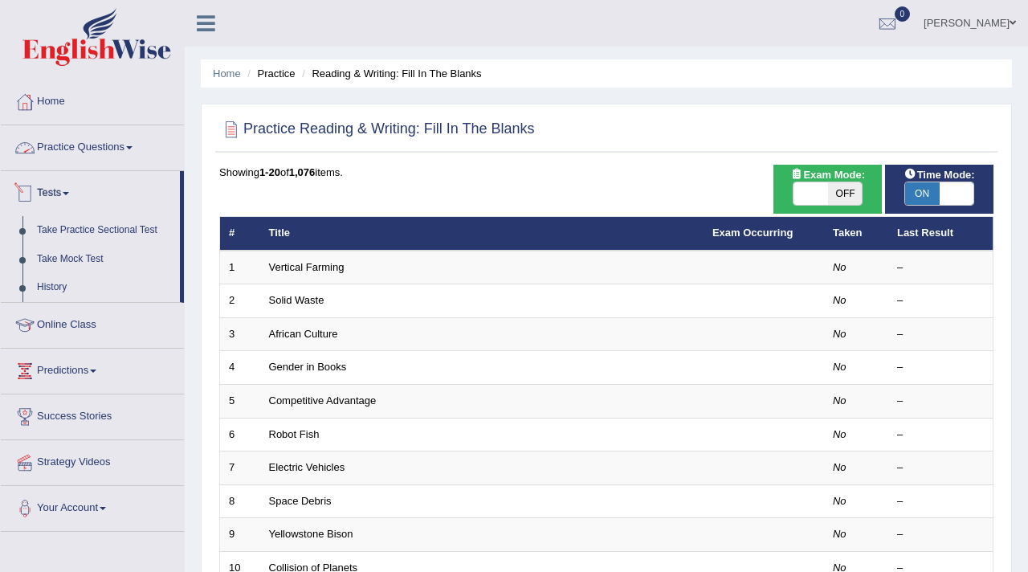
click at [97, 145] on link "Practice Questions" at bounding box center [92, 145] width 183 height 40
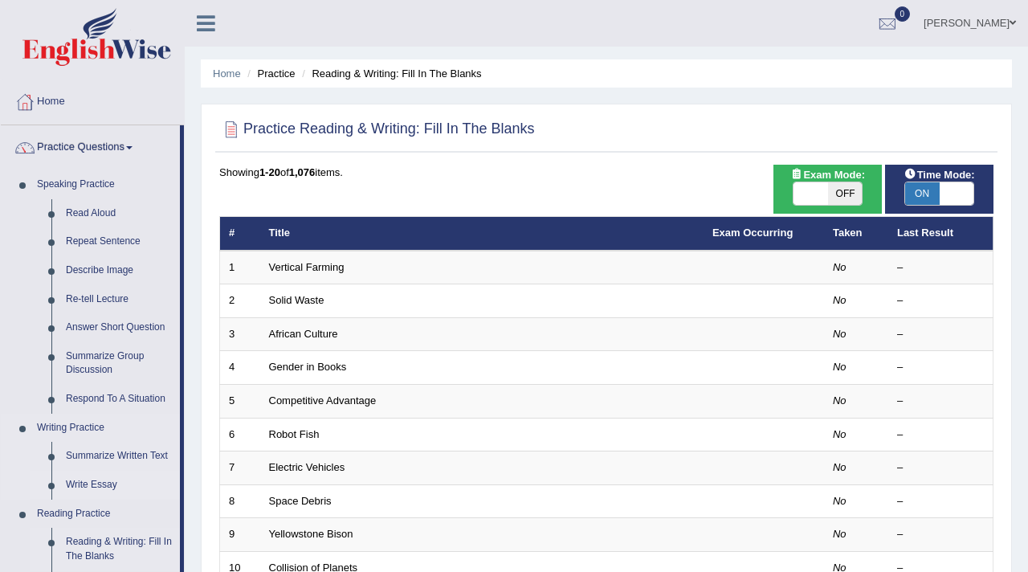
click at [84, 485] on link "Write Essay" at bounding box center [119, 485] width 121 height 29
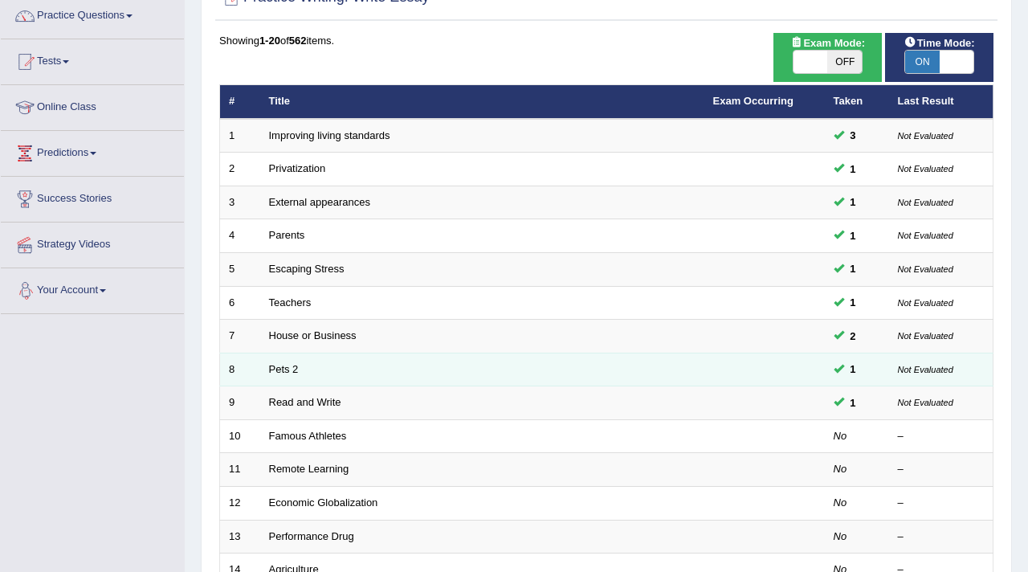
scroll to position [134, 0]
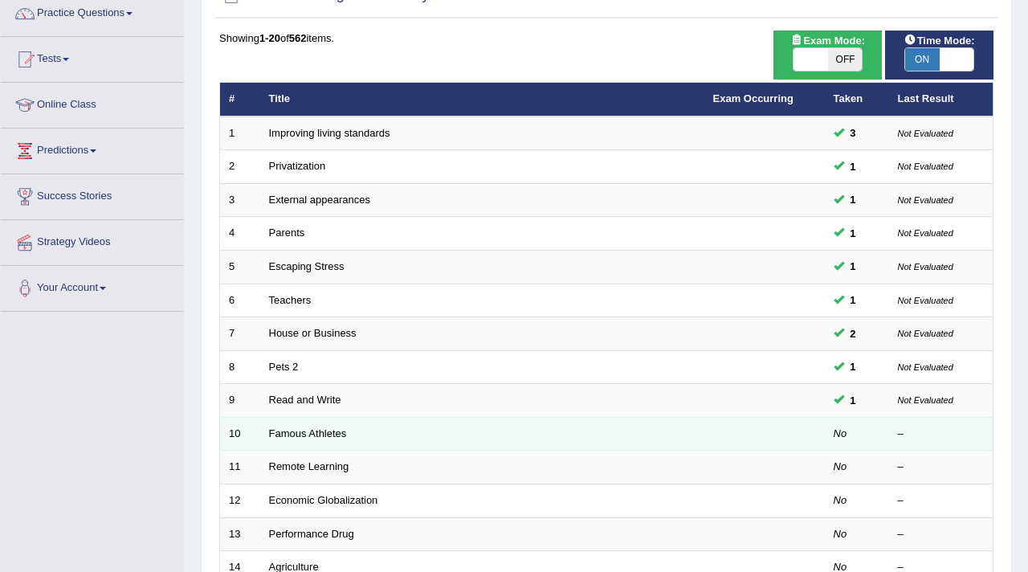
click at [325, 440] on td "Famous Athletes" at bounding box center [482, 434] width 444 height 34
click at [313, 436] on link "Famous Athletes" at bounding box center [308, 433] width 78 height 12
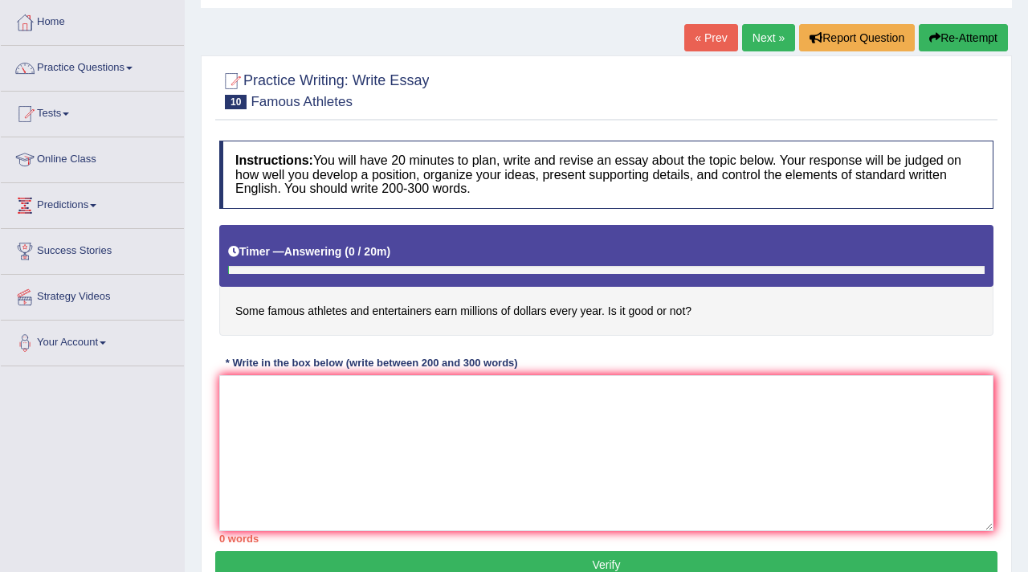
scroll to position [83, 0]
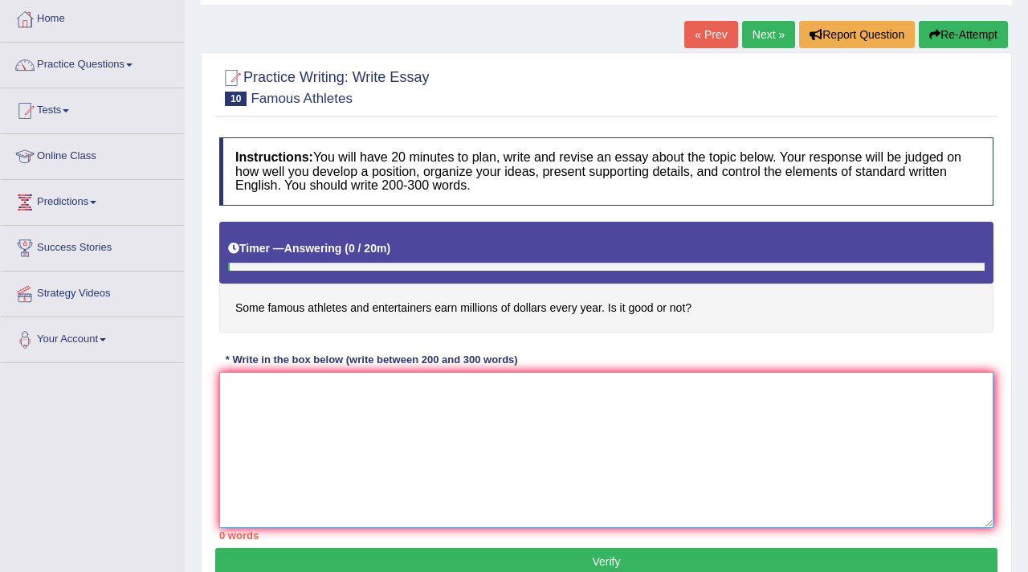
click at [321, 448] on textarea at bounding box center [606, 450] width 774 height 156
type textarea "i"
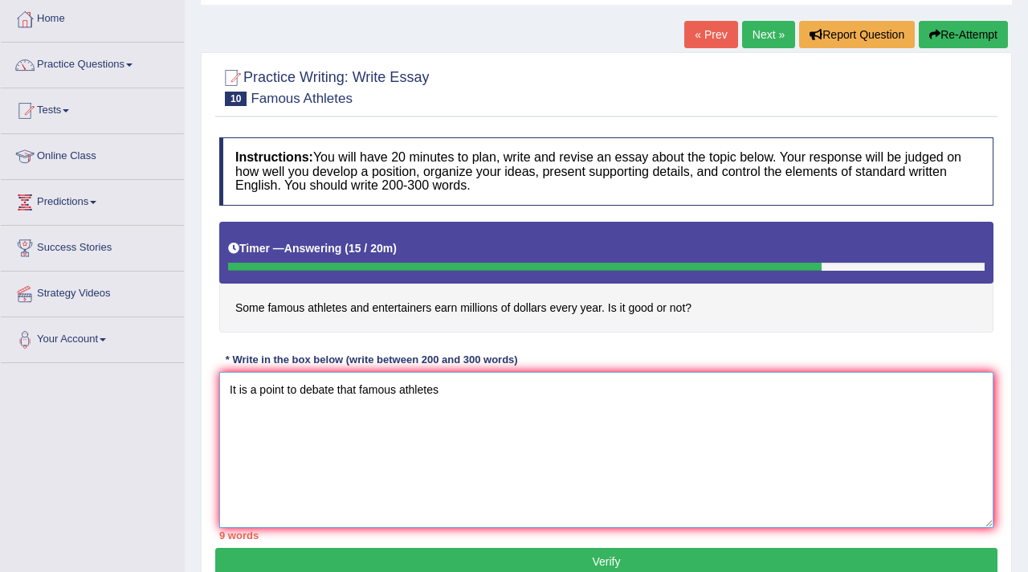
type textarea "It is a point to debate that famous athletes"
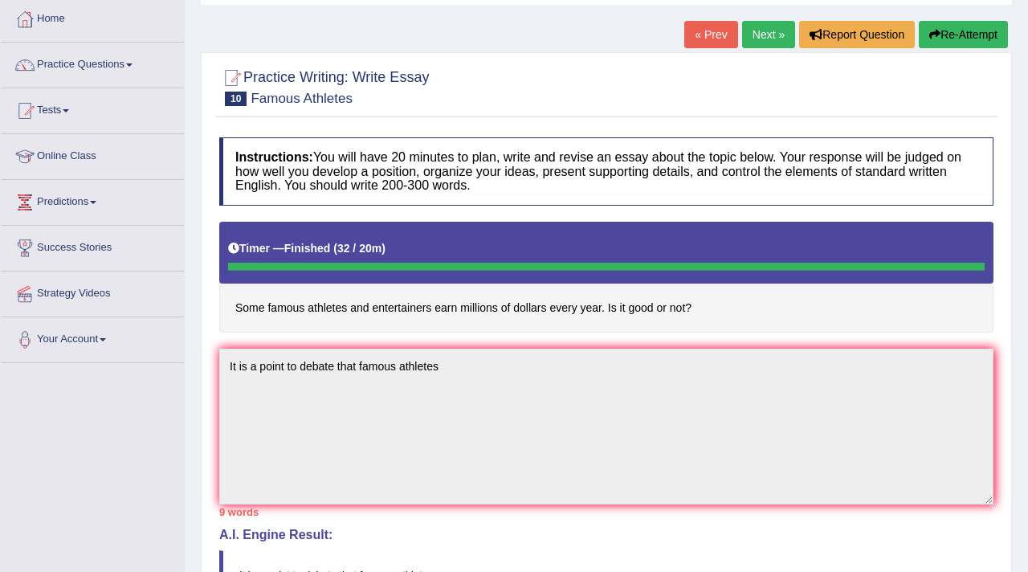
click at [936, 38] on button "Re-Attempt" at bounding box center [963, 34] width 89 height 27
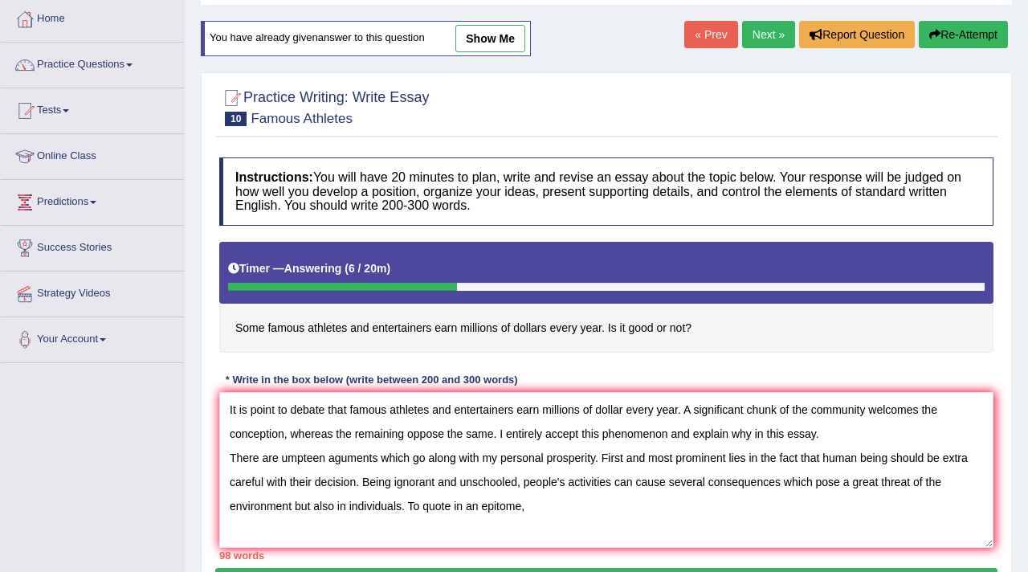
click at [923, 488] on textarea "It is point to debate that famous athletes and entertainers earn millions of do…" at bounding box center [606, 470] width 774 height 156
click at [978, 483] on textarea "It is point to debate that famous athletes and entertainers earn millions of do…" at bounding box center [606, 470] width 774 height 156
click at [970, 481] on textarea "It is point to debate that famous athletes and entertainers earn millions of do…" at bounding box center [606, 470] width 774 height 156
click at [365, 509] on textarea "It is point to debate that famous athletes and entertainers earn millions of do…" at bounding box center [606, 470] width 774 height 156
click at [559, 506] on textarea "It is point to debate that famous athletes and entertainers earn millions of do…" at bounding box center [606, 470] width 774 height 156
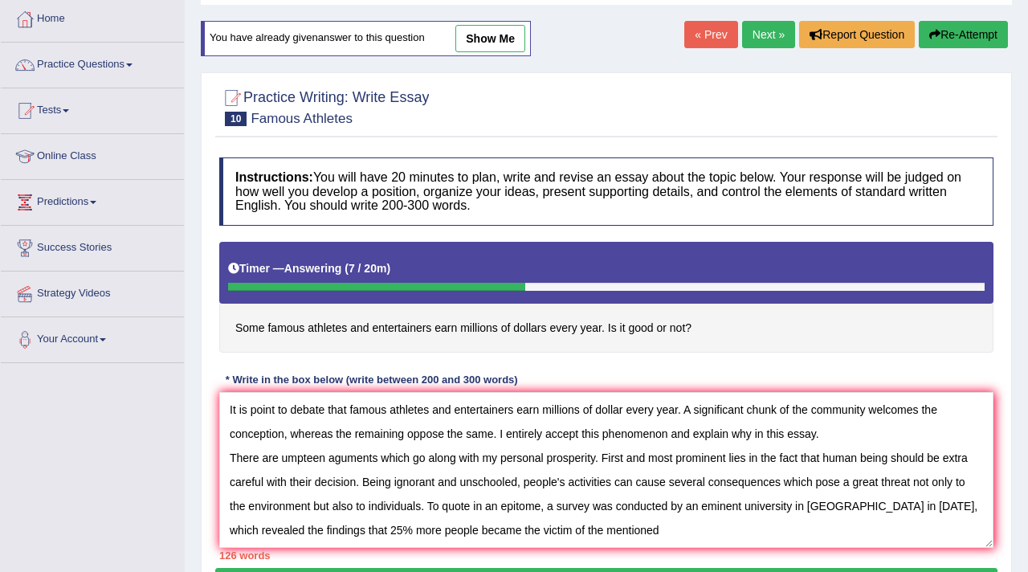
click at [532, 529] on textarea "It is point to debate that famous athletes and entertainers earn millions of do…" at bounding box center [606, 470] width 774 height 156
click at [635, 535] on textarea "It is point to debate that famous athletes and entertainers earn millions of do…" at bounding box center [606, 470] width 774 height 156
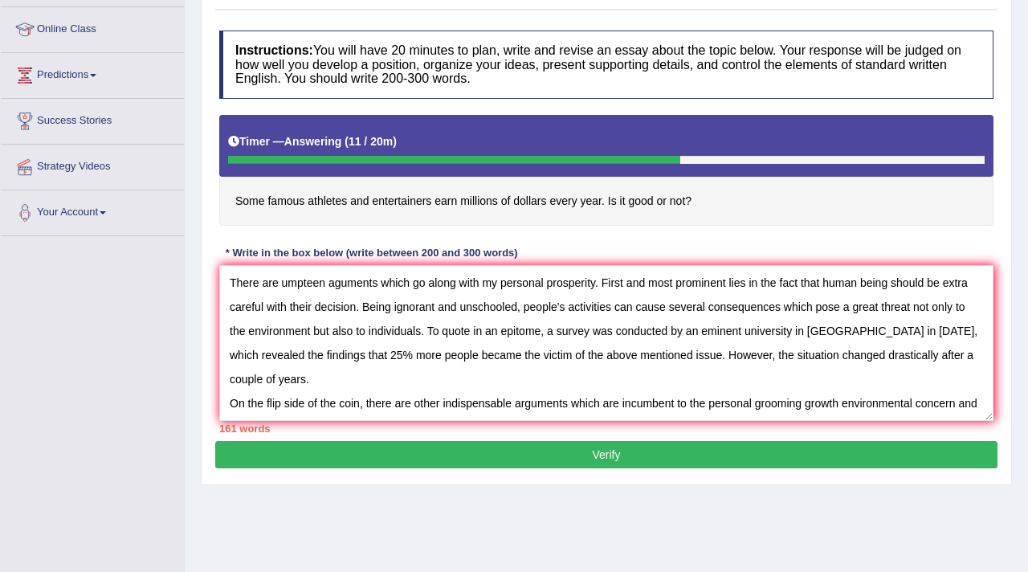
scroll to position [62, 0]
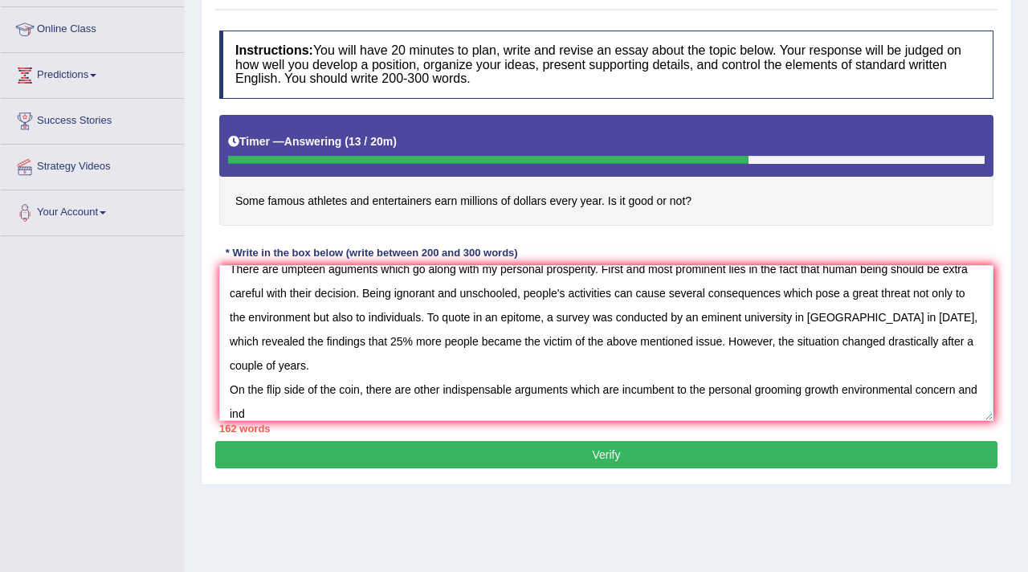
click at [844, 395] on textarea "It is point to debate that famous athletes and entertainers earn millions of do…" at bounding box center [606, 343] width 774 height 156
click at [281, 415] on textarea "It is point to debate that famous athletes and entertainers earn millions of do…" at bounding box center [606, 343] width 774 height 156
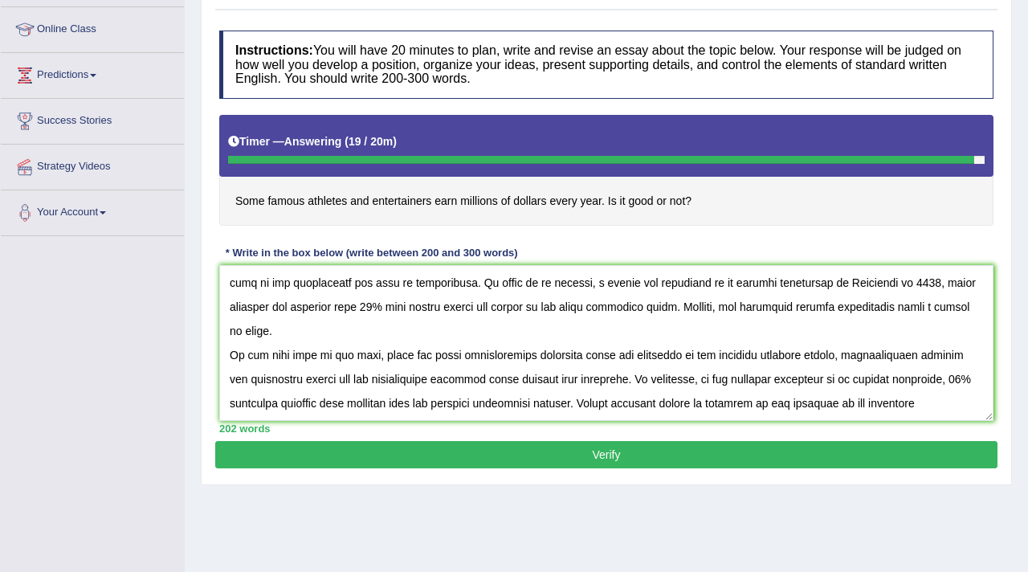
scroll to position [110, 0]
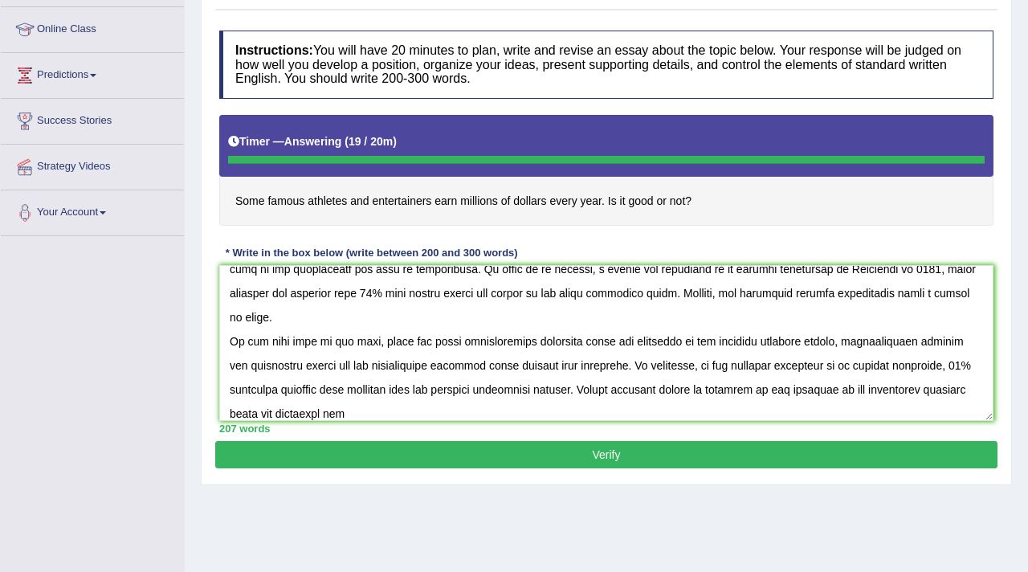
type textarea "It is point to debate that famous athletes and entertainers earn millions of do…"
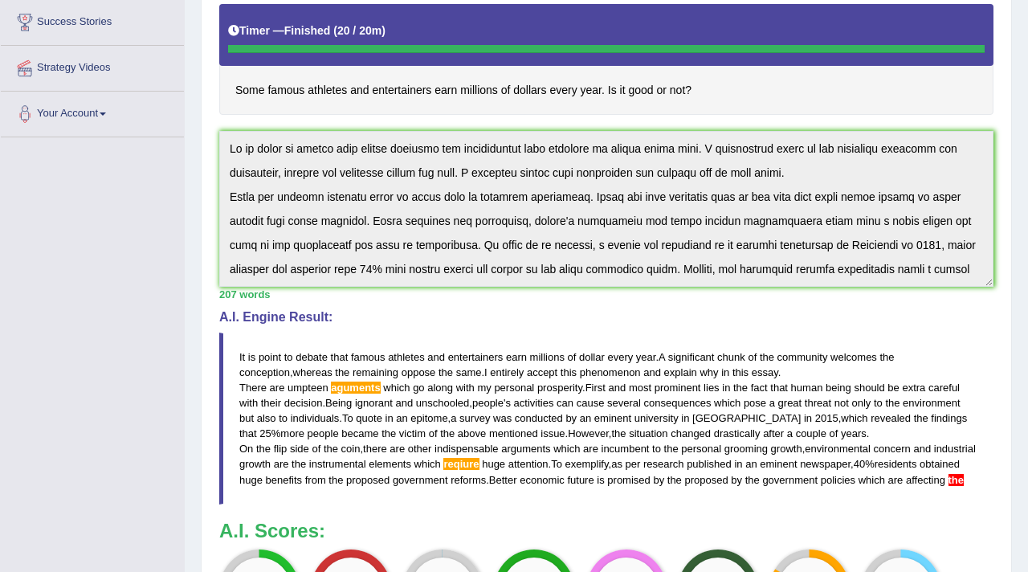
scroll to position [340, 0]
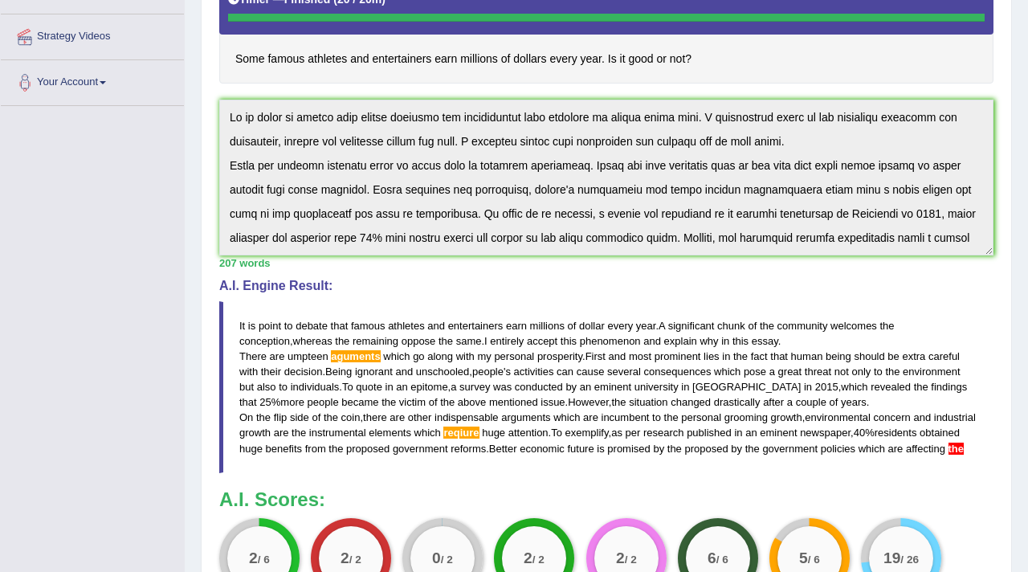
drag, startPoint x: 233, startPoint y: 321, endPoint x: 258, endPoint y: 341, distance: 32.0
click at [258, 341] on blockquote "It is point to debate that famous athletes and entertainers earn millions of do…" at bounding box center [606, 387] width 774 height 172
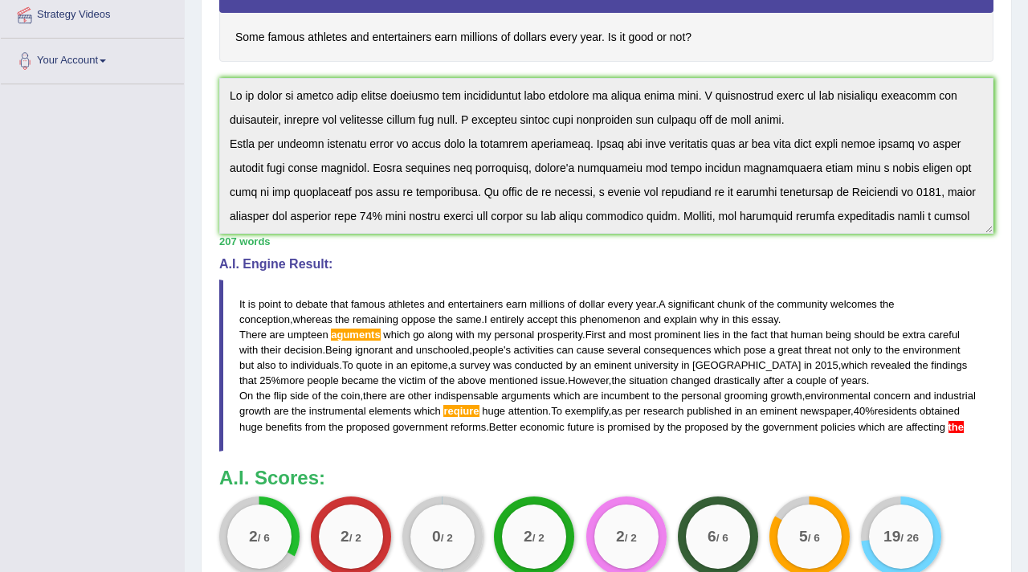
scroll to position [363, 0]
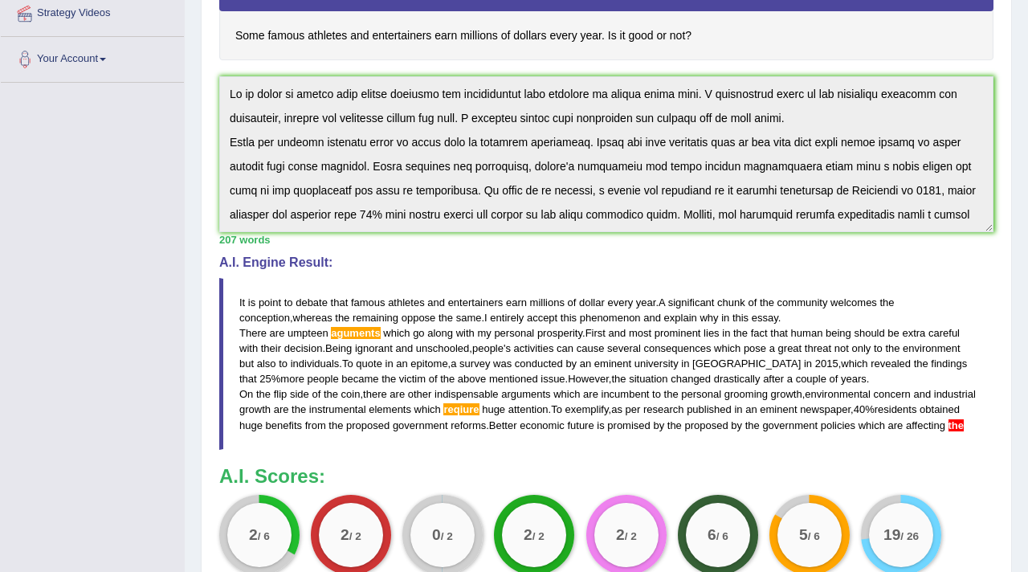
click at [307, 96] on div "Instructions: You will have 20 minutes to plan, write and revise an essay about…" at bounding box center [606, 230] width 782 height 746
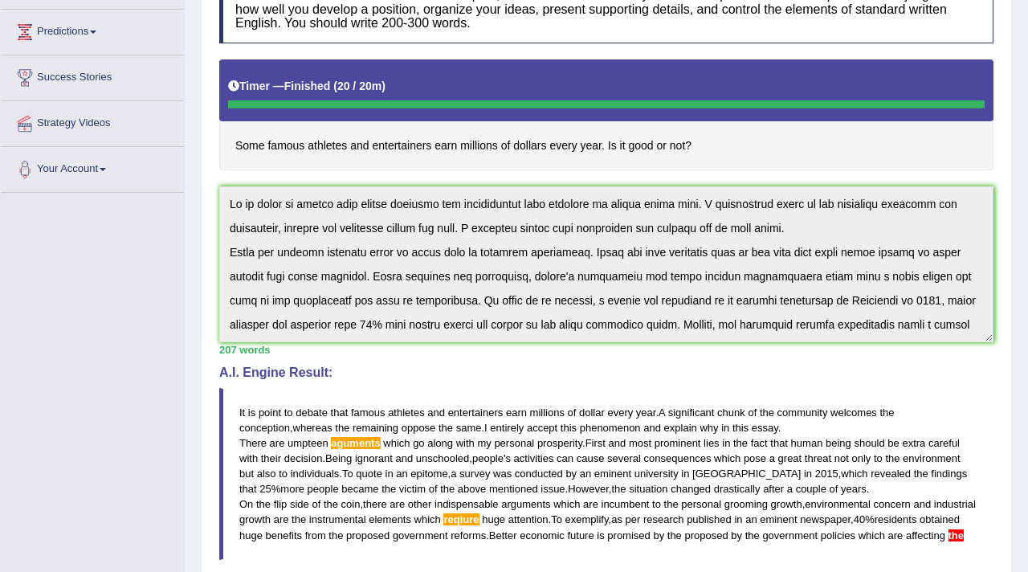
drag, startPoint x: 240, startPoint y: 295, endPoint x: 239, endPoint y: 59, distance: 236.2
click at [239, 59] on div "Instructions: You will have 20 minutes to plan, write and revise an essay about…" at bounding box center [606, 340] width 782 height 746
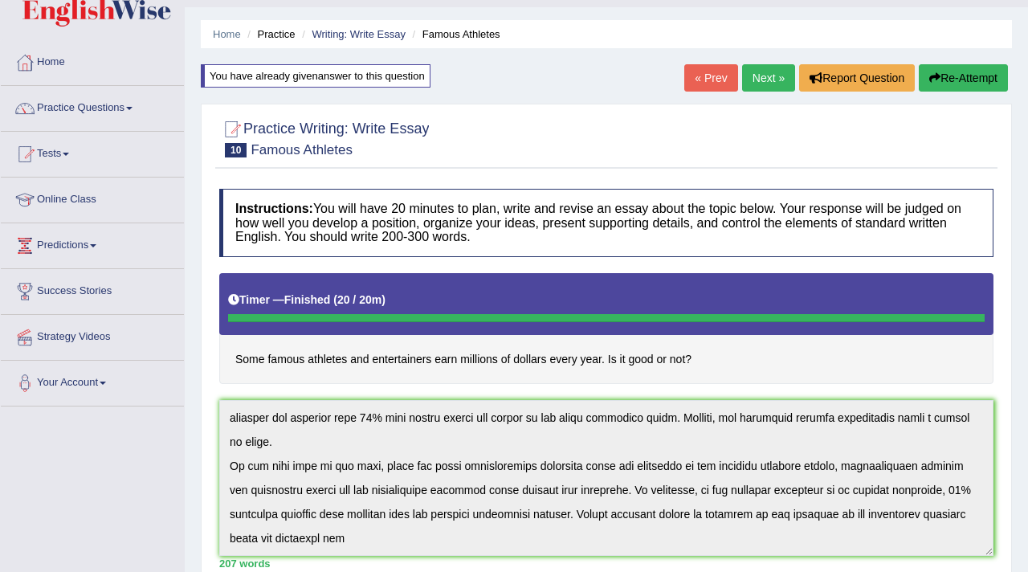
scroll to position [12, 0]
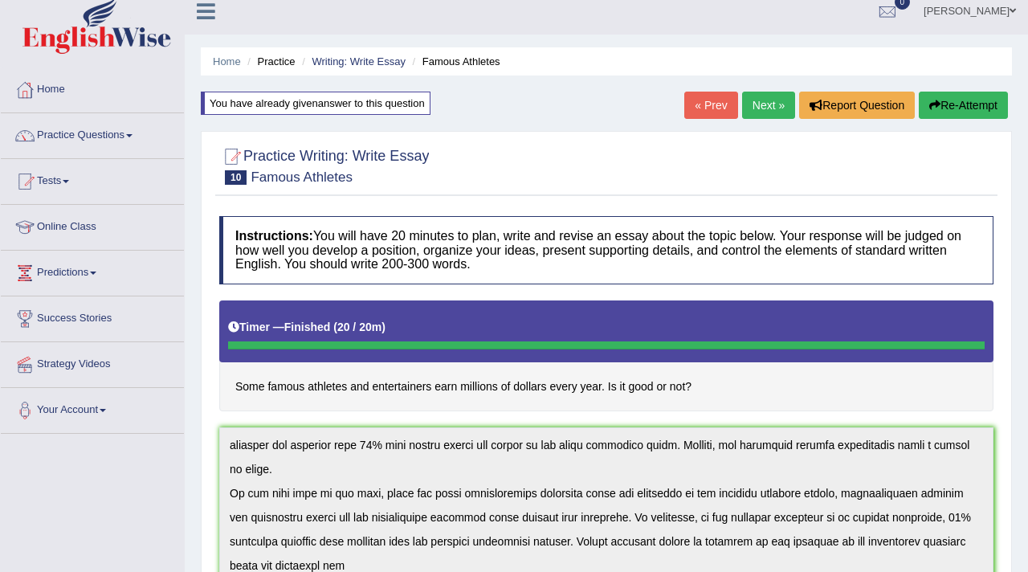
click at [933, 104] on icon "button" at bounding box center [934, 105] width 11 height 11
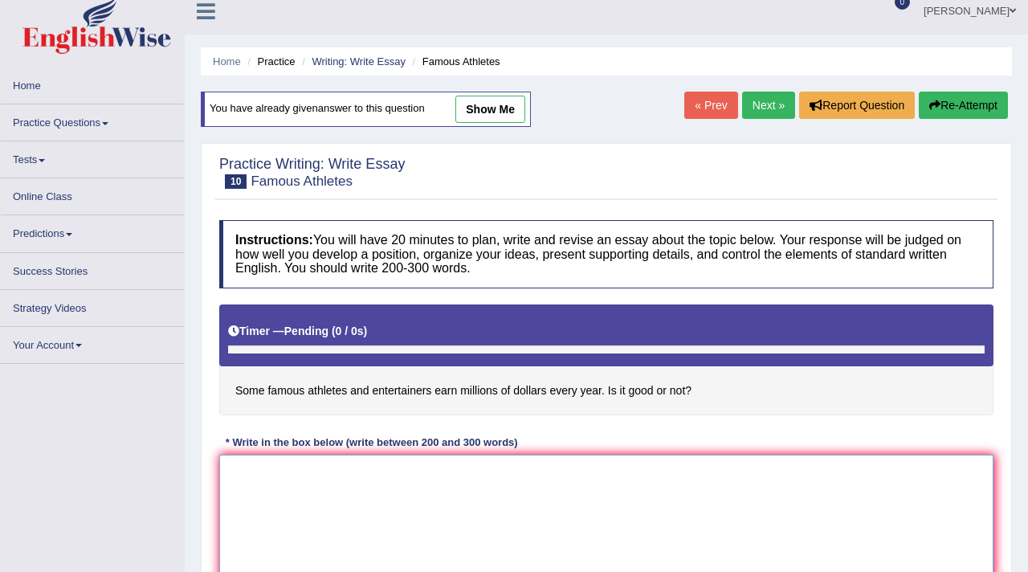
click at [510, 481] on textarea at bounding box center [606, 533] width 774 height 156
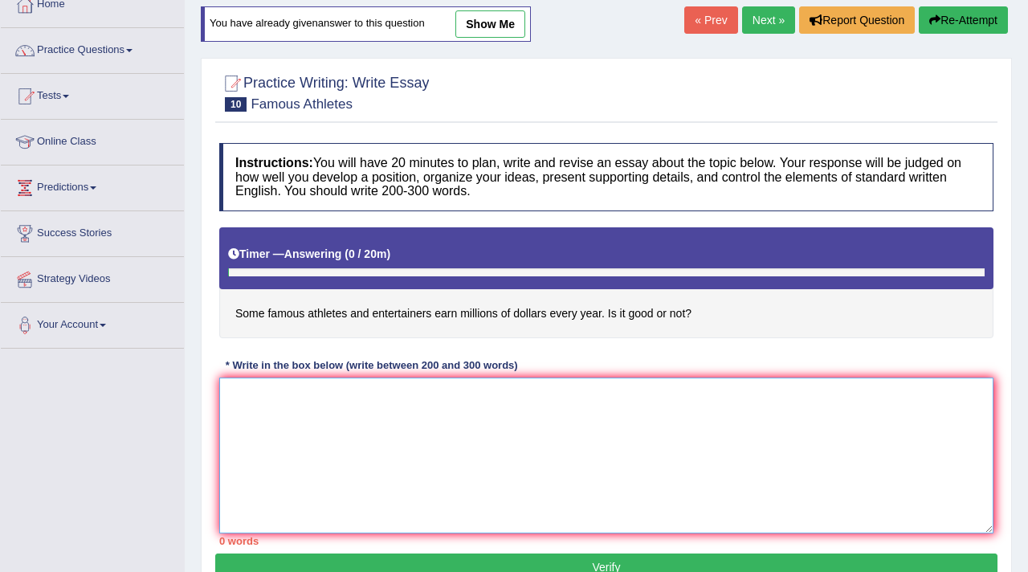
scroll to position [106, 0]
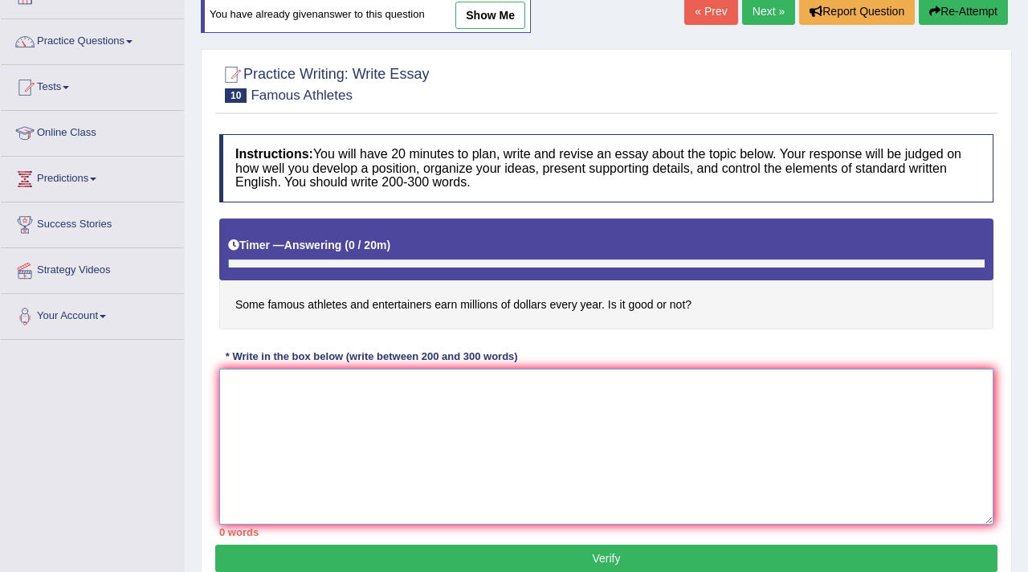
click at [335, 408] on textarea at bounding box center [606, 447] width 774 height 156
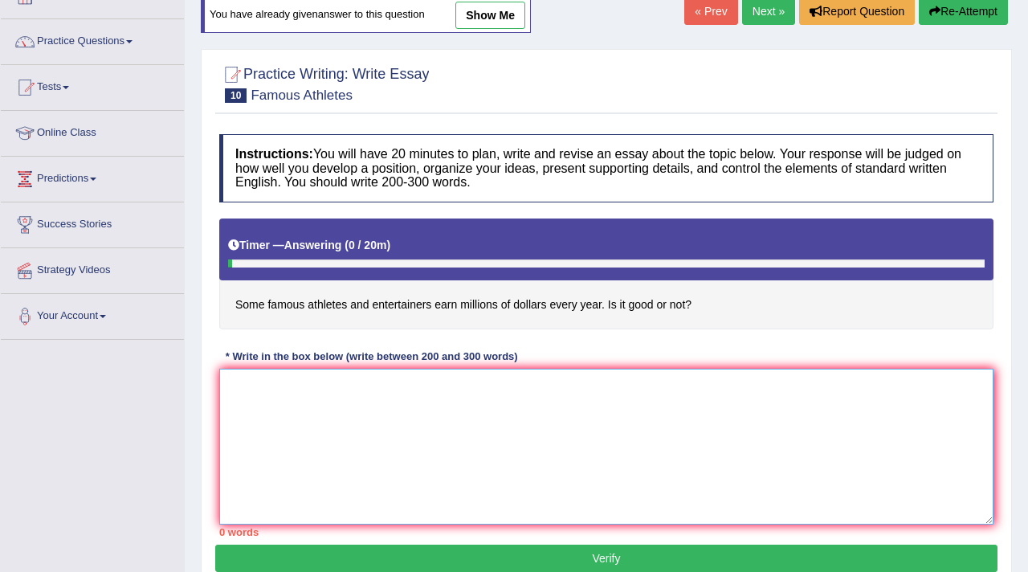
paste textarea "It is point to debate that famous athletes and entertainers earn millions of do…"
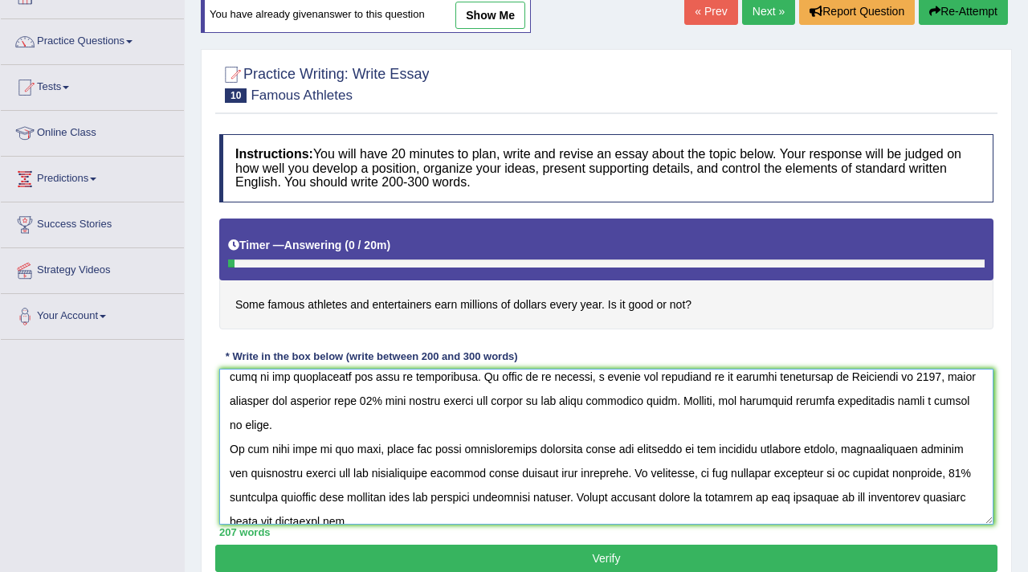
scroll to position [121, 0]
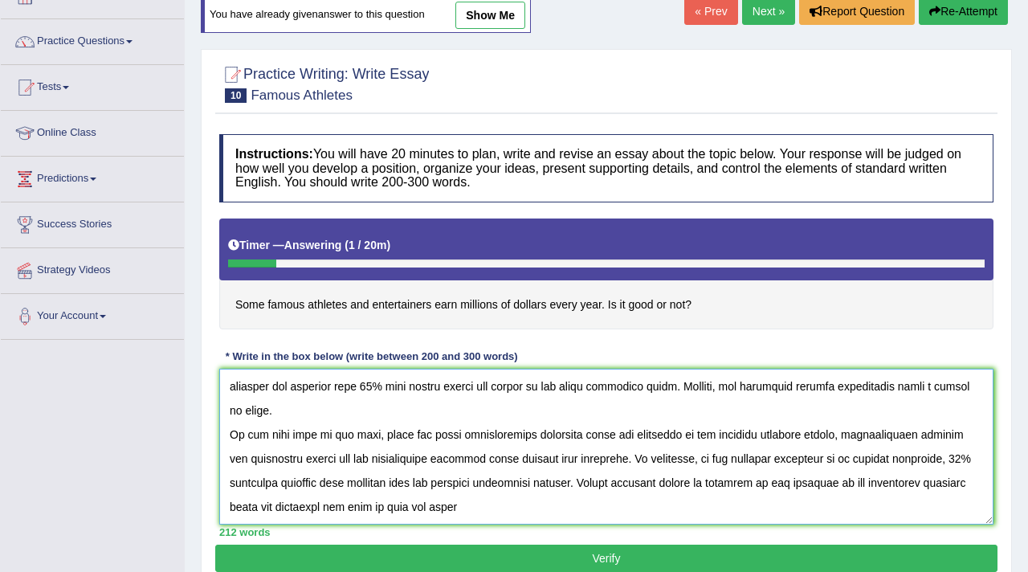
click at [547, 464] on textarea at bounding box center [606, 447] width 774 height 156
click at [562, 510] on textarea at bounding box center [606, 447] width 774 height 156
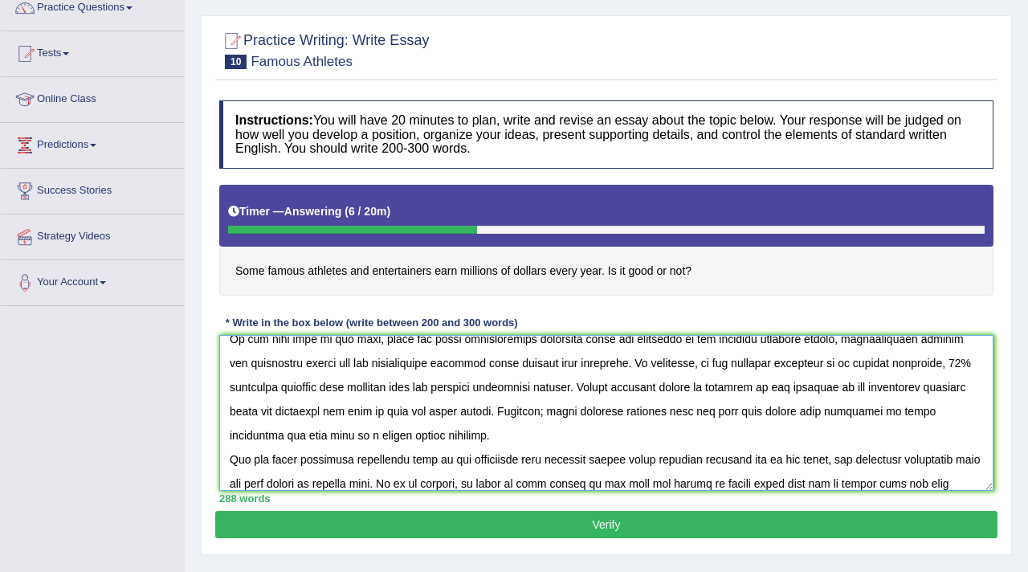
scroll to position [206, 0]
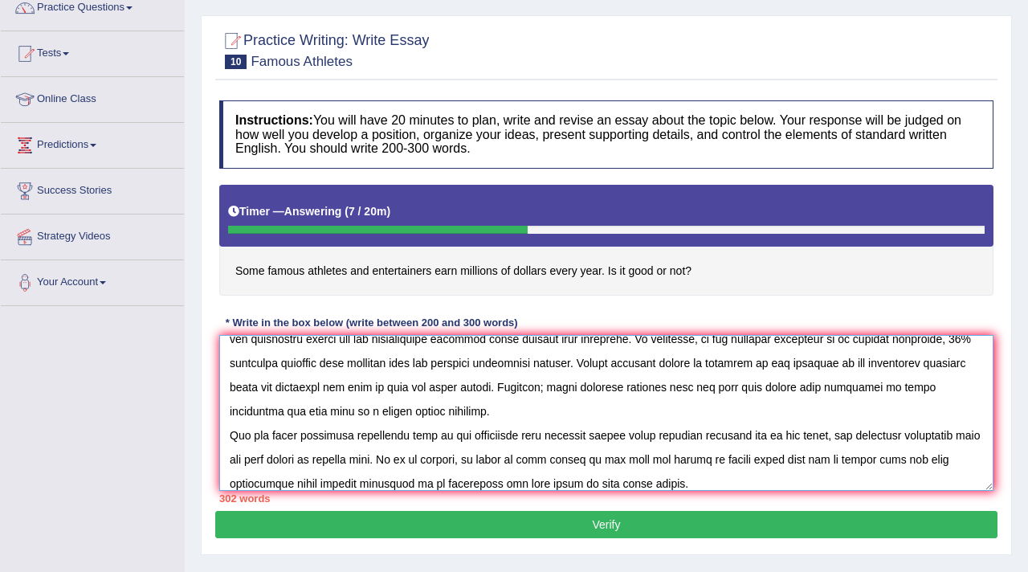
type textarea "It is point to debate that famous athletes and entertainers earn millions of do…"
click at [487, 513] on button "Verify" at bounding box center [606, 524] width 782 height 27
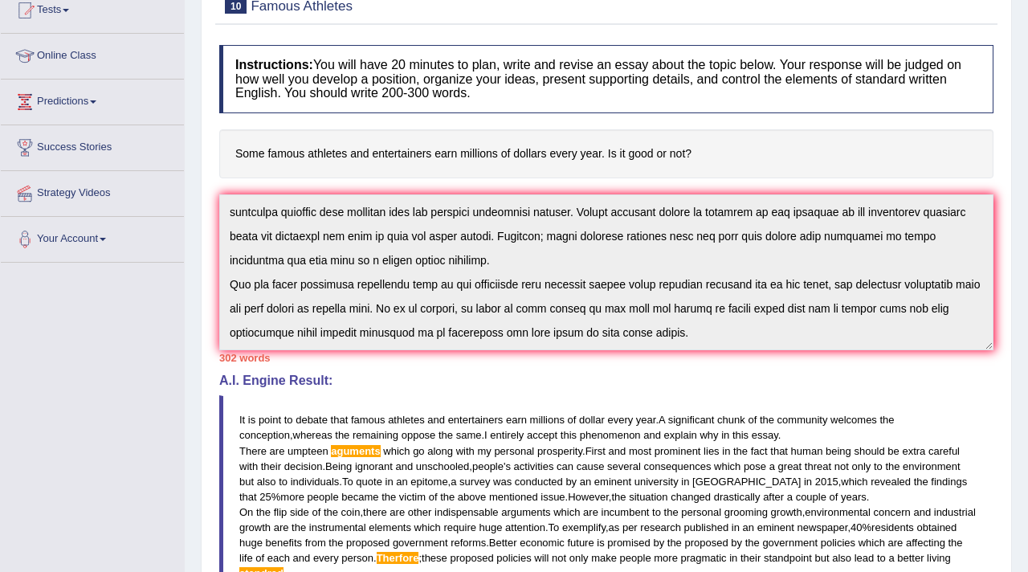
scroll to position [0, 0]
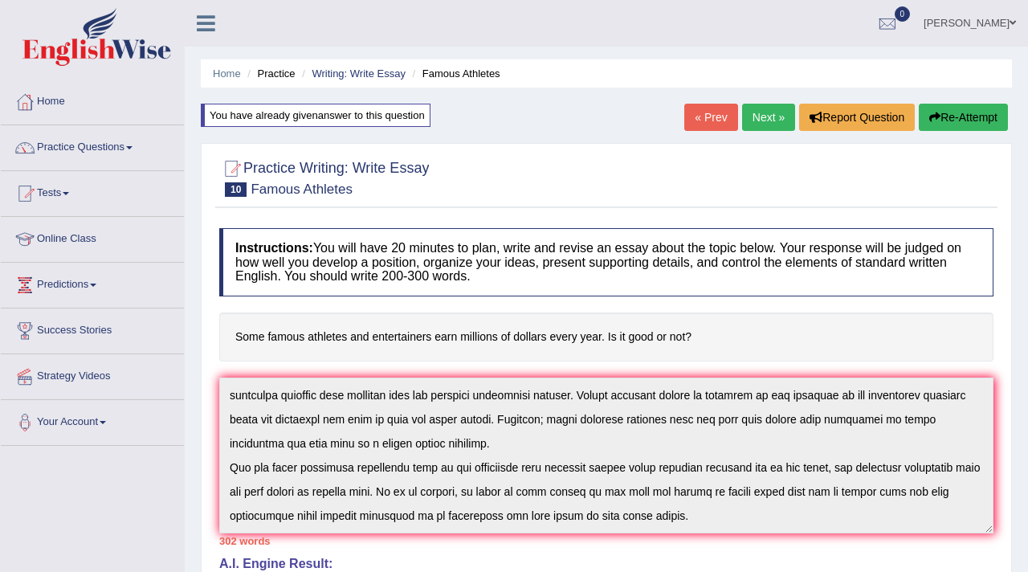
click at [769, 111] on link "Next »" at bounding box center [768, 117] width 53 height 27
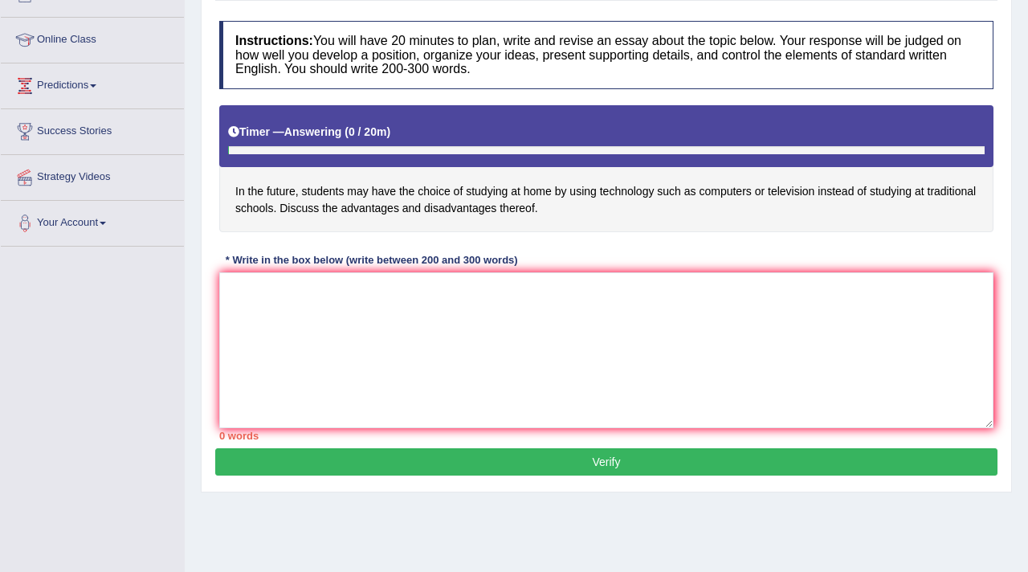
scroll to position [202, 0]
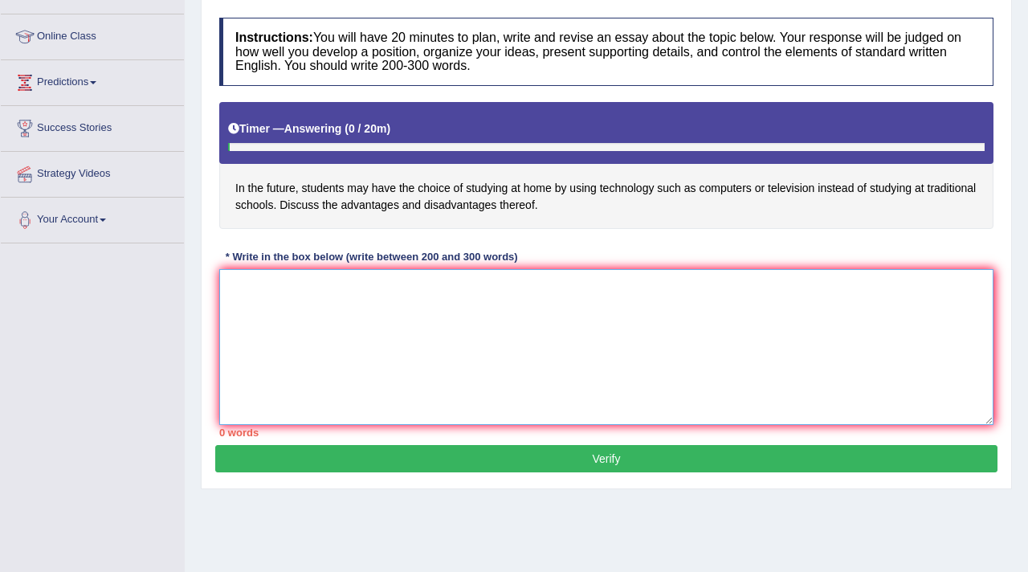
click at [423, 318] on textarea at bounding box center [606, 347] width 774 height 156
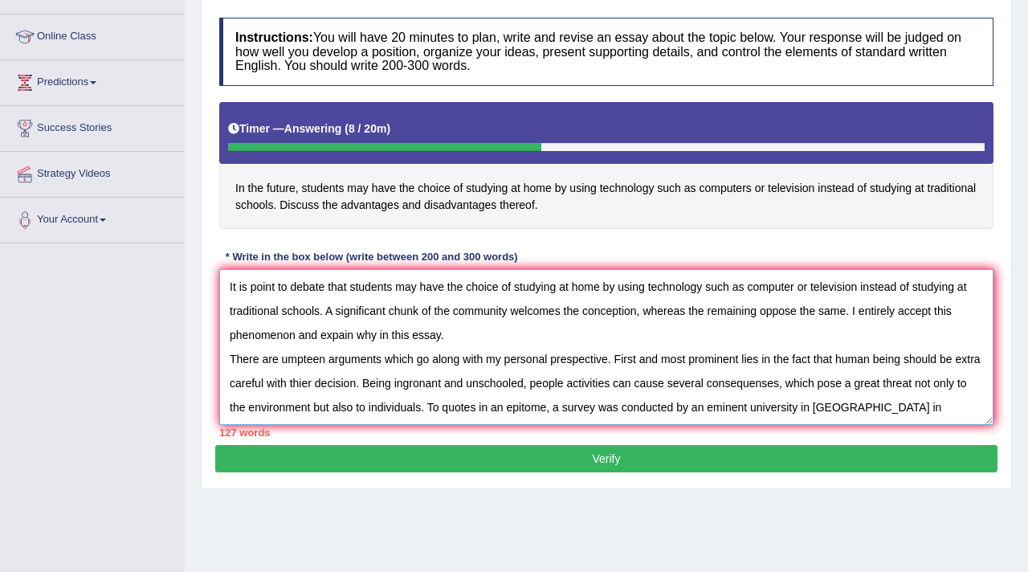
scroll to position [14, 0]
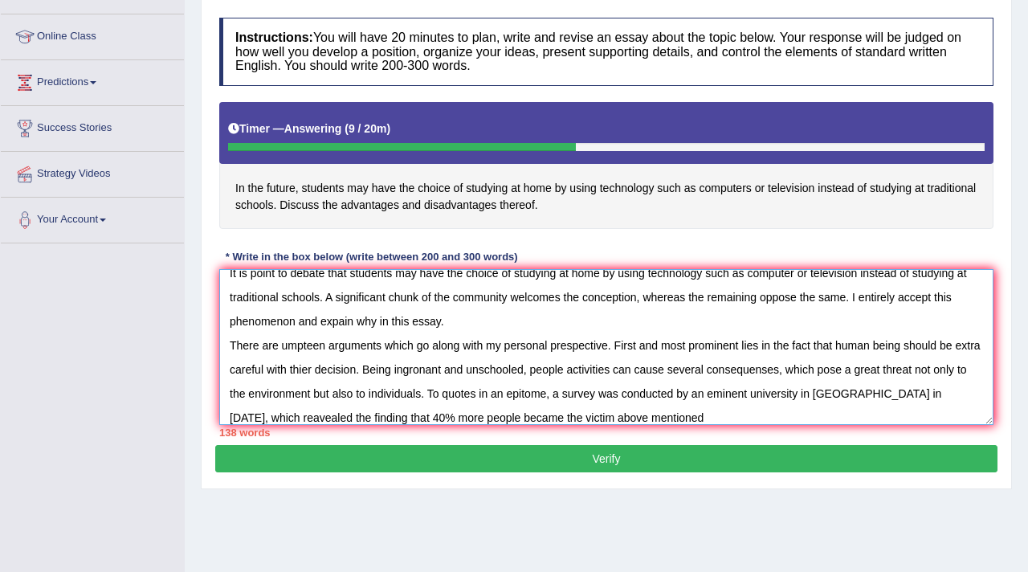
click at [548, 419] on textarea "It is point to debate that students may have the choice of studying at home by …" at bounding box center [606, 347] width 774 height 156
click at [674, 419] on textarea "It is point to debate that students may have the choice of studying at home by …" at bounding box center [606, 347] width 774 height 156
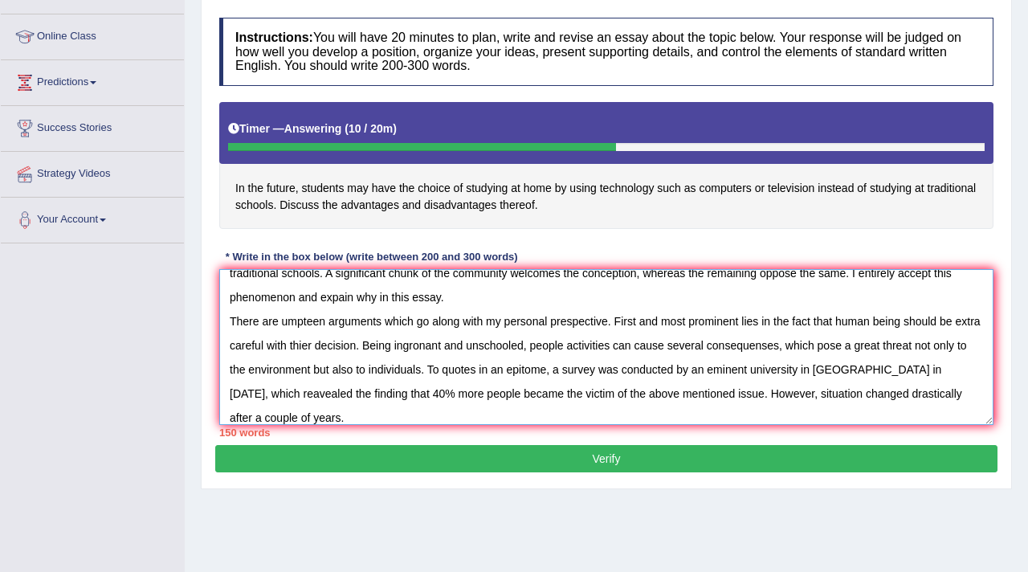
scroll to position [62, 0]
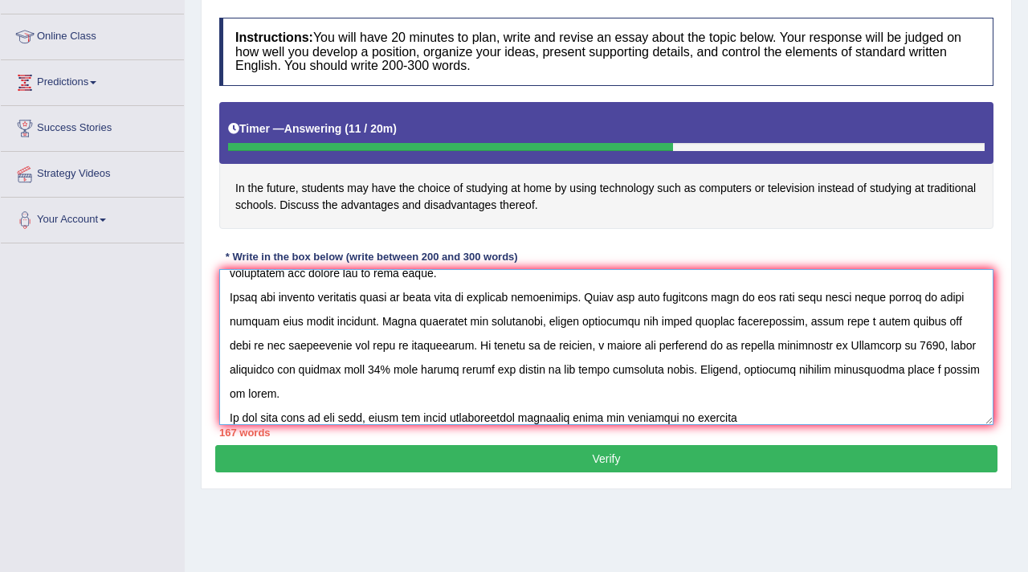
click at [691, 418] on textarea at bounding box center [606, 347] width 774 height 156
click at [764, 420] on textarea at bounding box center [606, 347] width 774 height 156
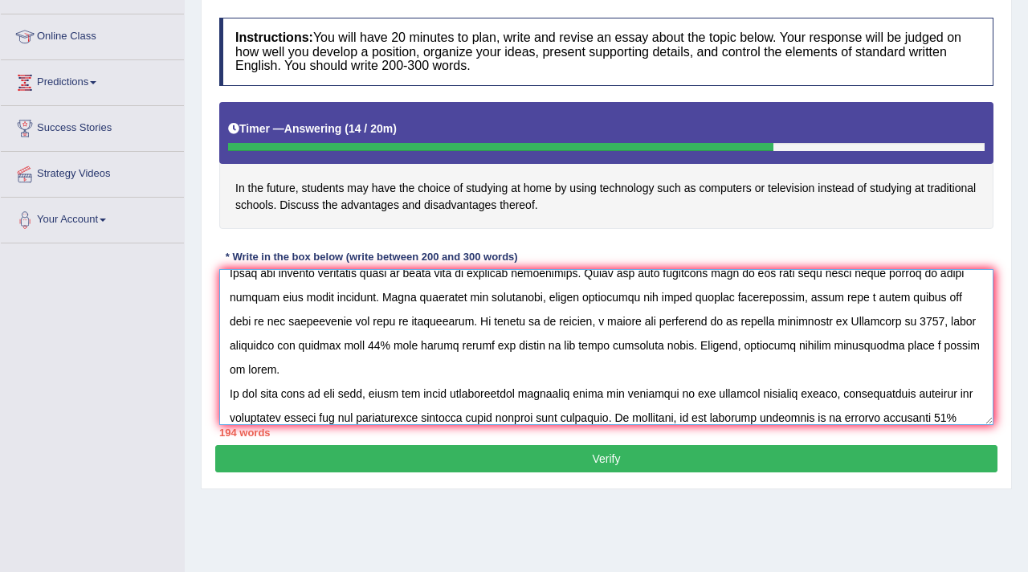
scroll to position [110, 0]
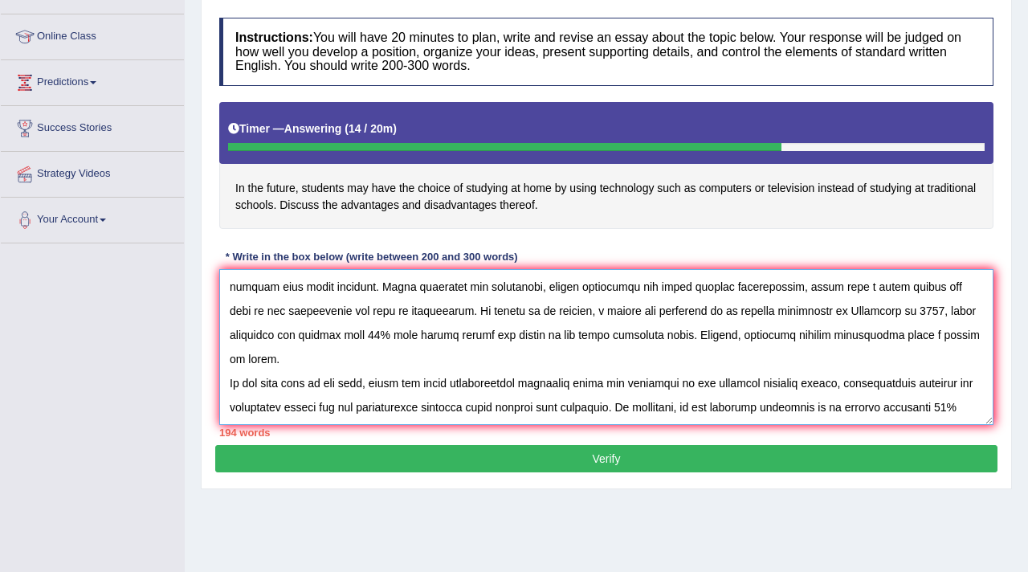
click at [968, 396] on textarea at bounding box center [606, 347] width 774 height 156
click at [258, 417] on textarea at bounding box center [606, 347] width 774 height 156
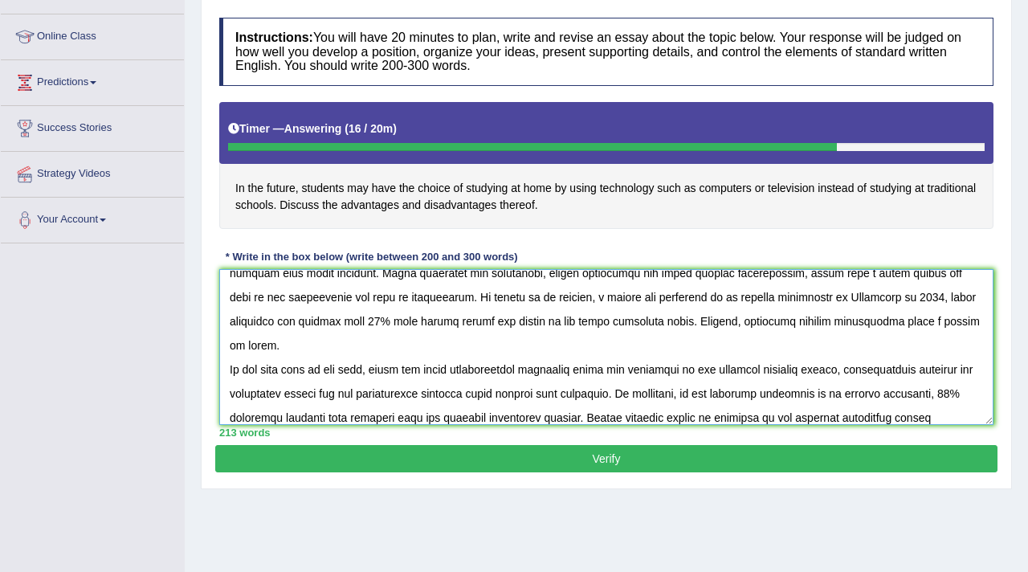
scroll to position [134, 0]
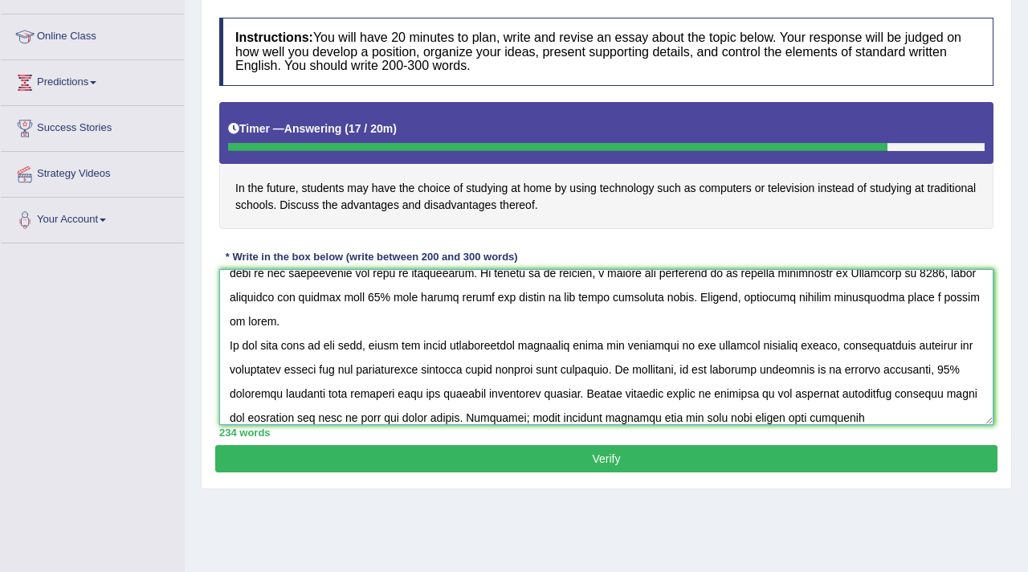
click at [785, 422] on textarea at bounding box center [606, 347] width 774 height 156
click at [934, 423] on textarea at bounding box center [606, 347] width 774 height 156
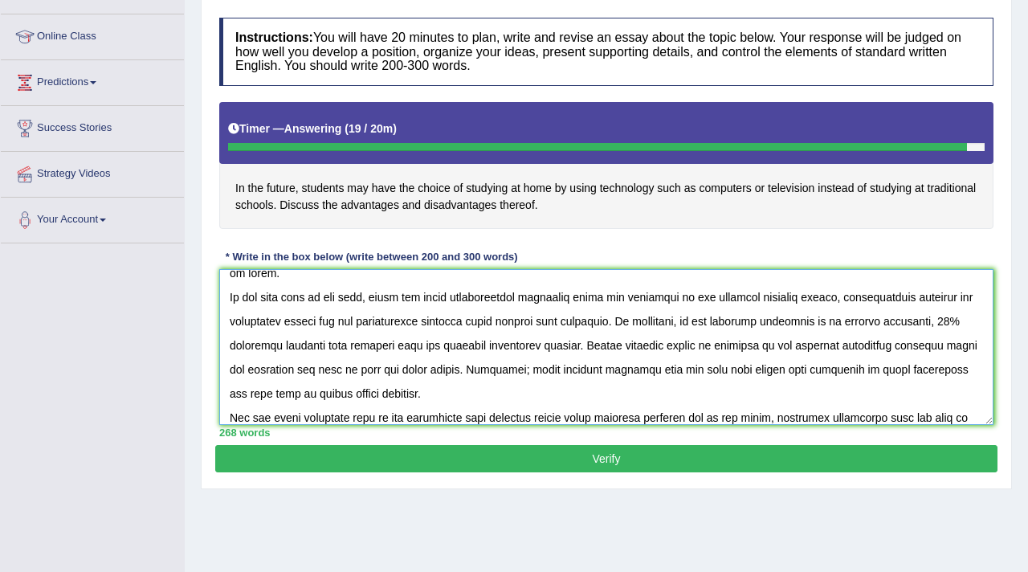
scroll to position [206, 0]
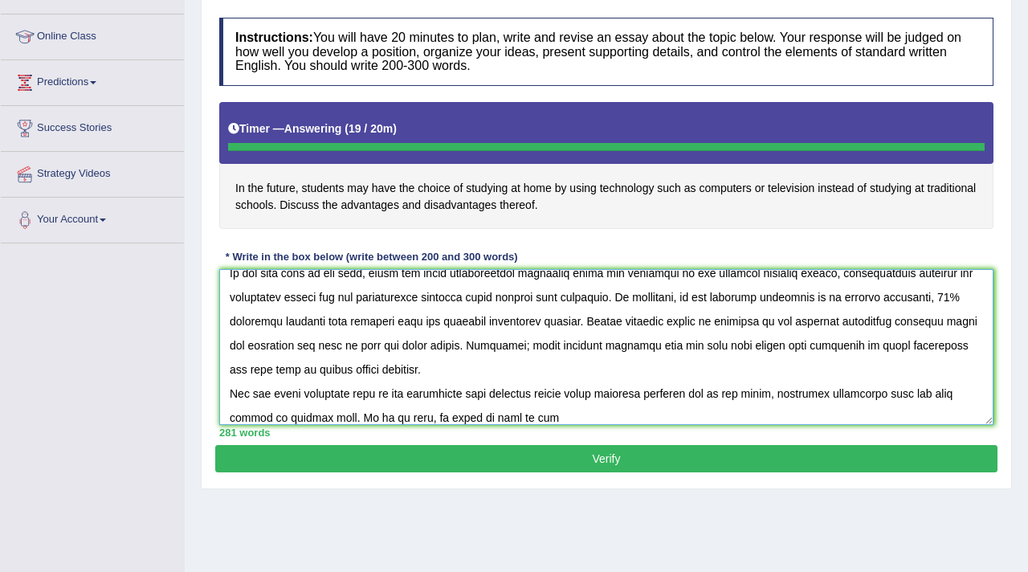
type textarea "It is point to debate that students may have the choice of studying at home by …"
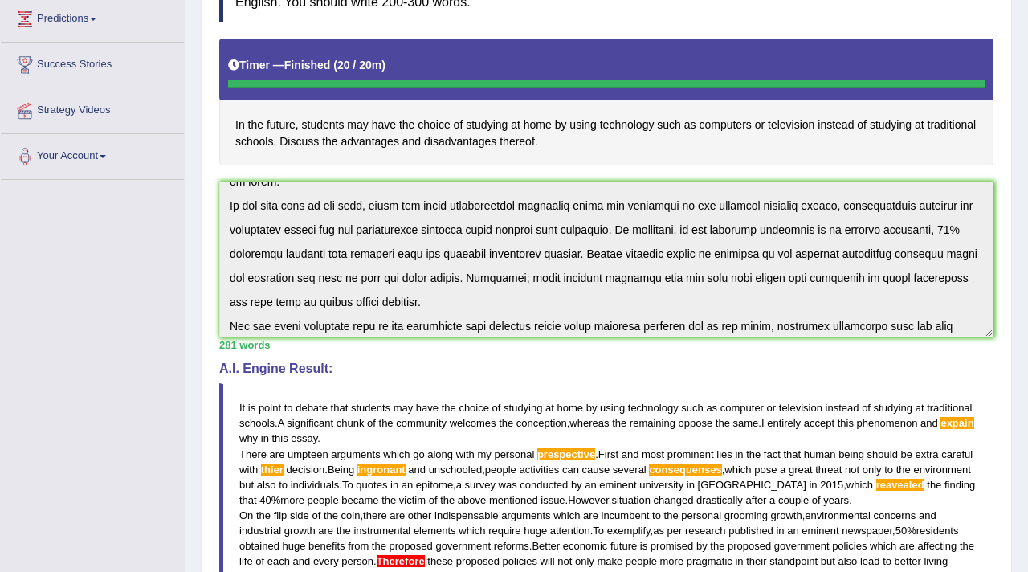
scroll to position [0, 0]
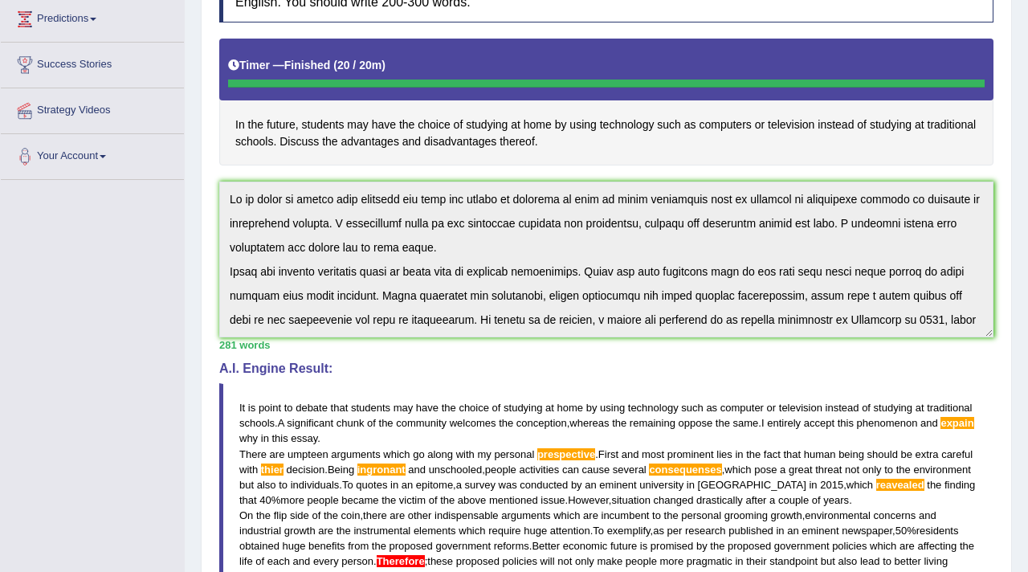
click at [140, 180] on div "Toggle navigation Home Practice Questions Speaking Practice Read Aloud Repeat S…" at bounding box center [514, 331] width 1028 height 1194
click at [116, 362] on div "Toggle navigation Home Practice Questions Speaking Practice Read Aloud Repeat S…" at bounding box center [514, 331] width 1028 height 1194
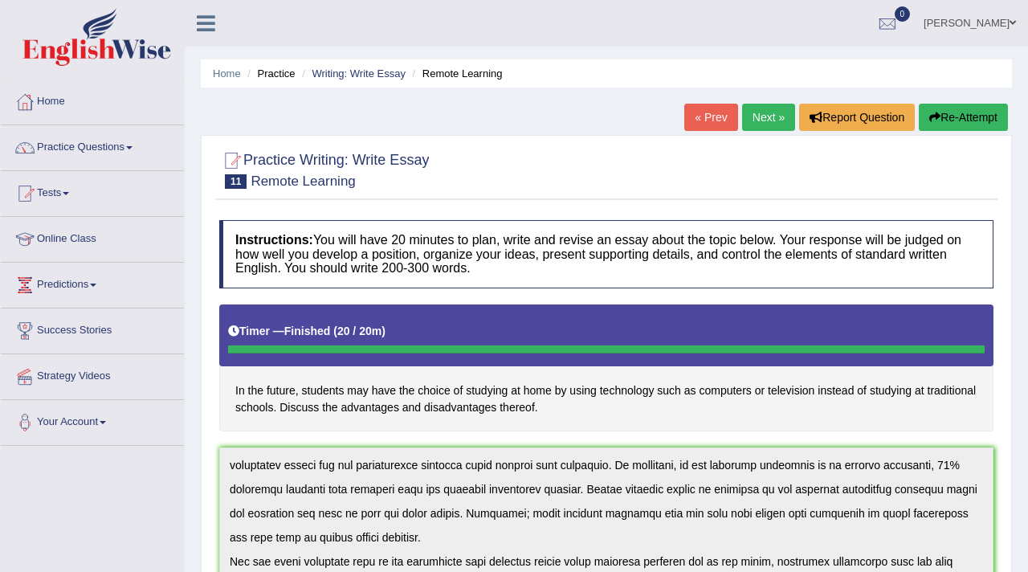
click at [952, 112] on button "Re-Attempt" at bounding box center [963, 117] width 89 height 27
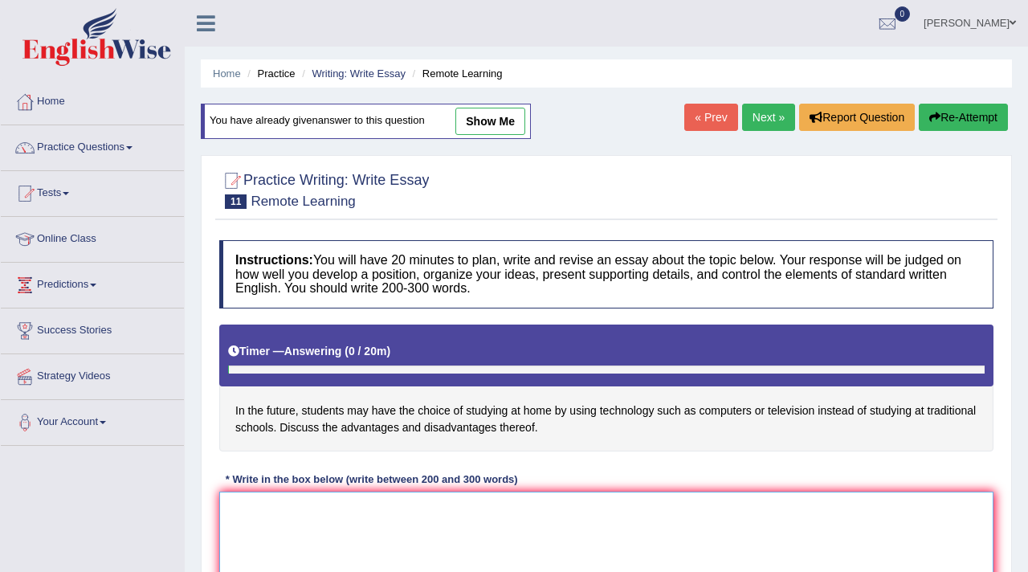
click at [260, 523] on textarea at bounding box center [606, 570] width 774 height 156
paste textarea "It is point to debate that students may have the choice of studying at home by …"
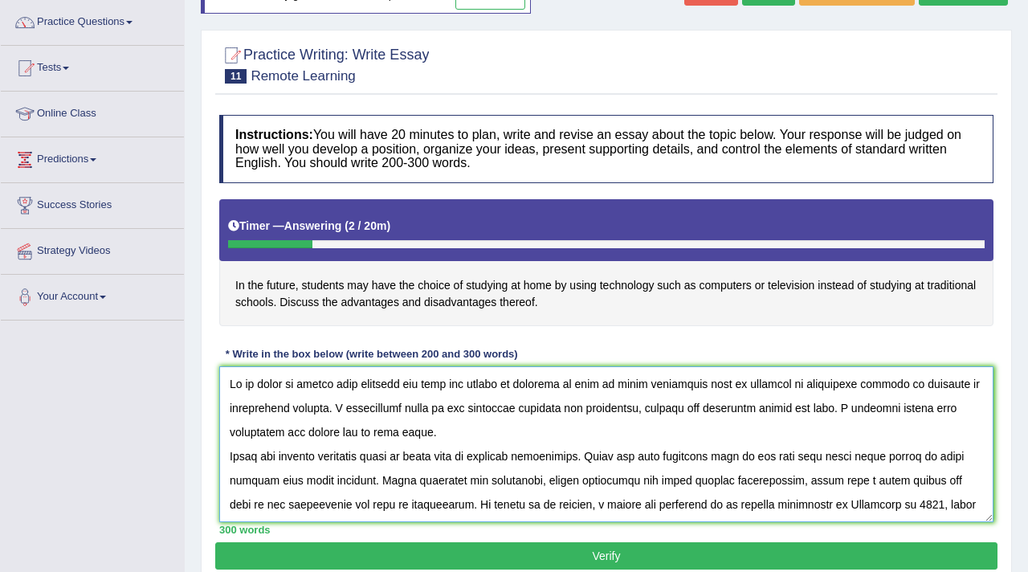
scroll to position [122, 0]
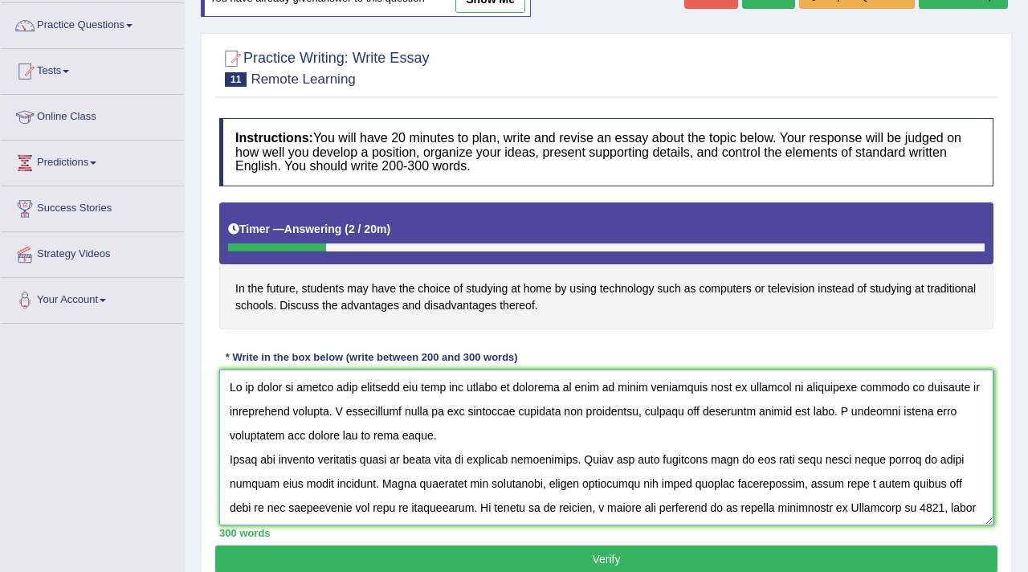
click at [648, 412] on textarea at bounding box center [606, 448] width 774 height 156
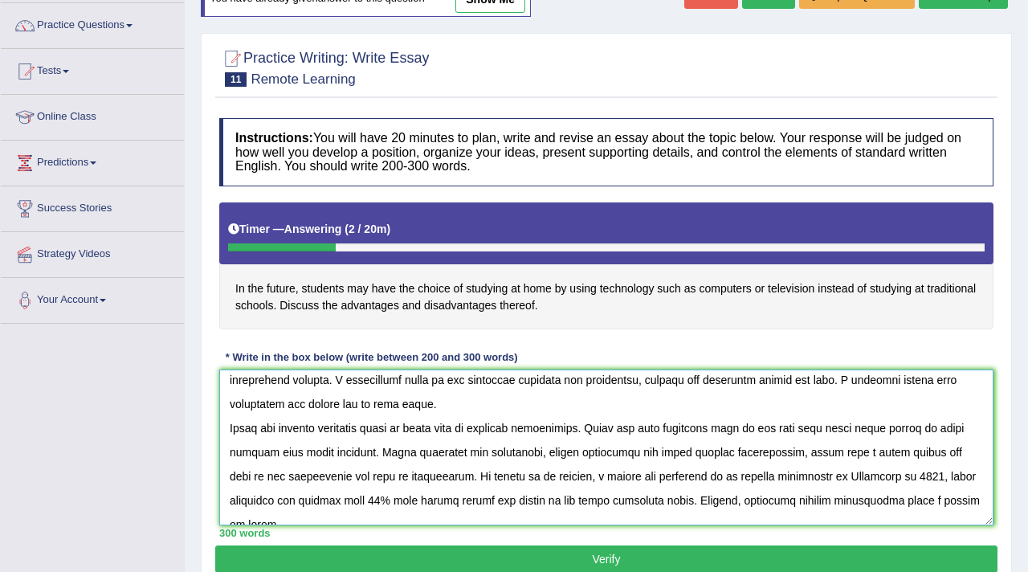
scroll to position [12, 0]
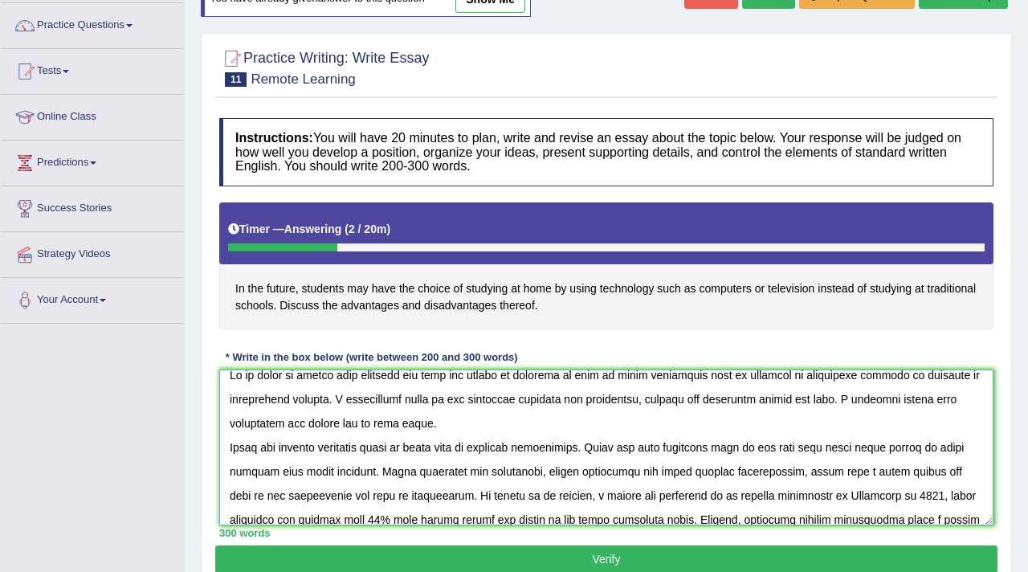
click at [341, 423] on textarea at bounding box center [606, 448] width 774 height 156
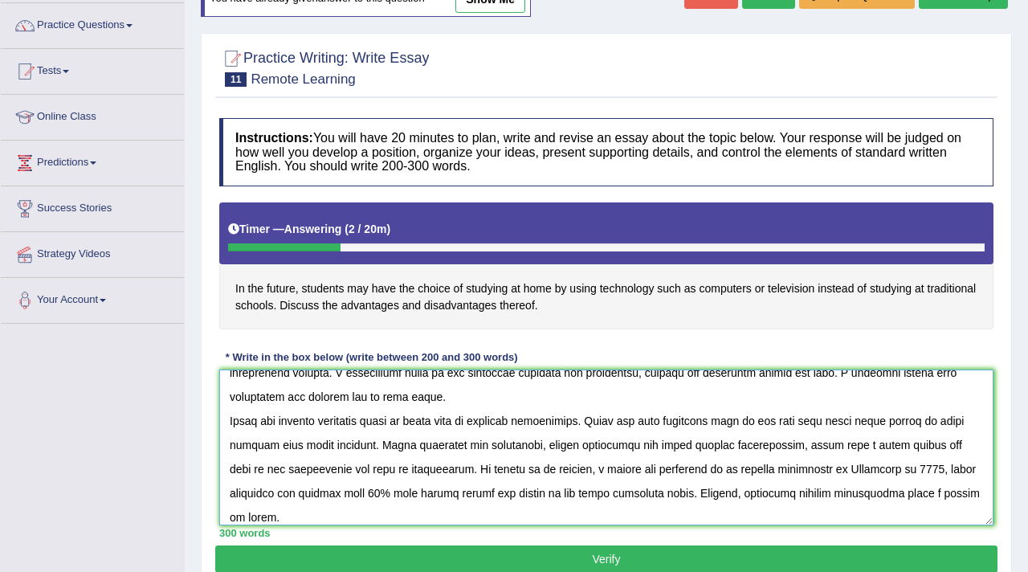
scroll to position [39, 0]
click at [569, 420] on textarea at bounding box center [606, 448] width 774 height 156
click at [450, 446] on textarea at bounding box center [606, 448] width 774 height 156
click at [472, 446] on textarea at bounding box center [606, 448] width 774 height 156
click at [803, 447] on textarea at bounding box center [606, 448] width 774 height 156
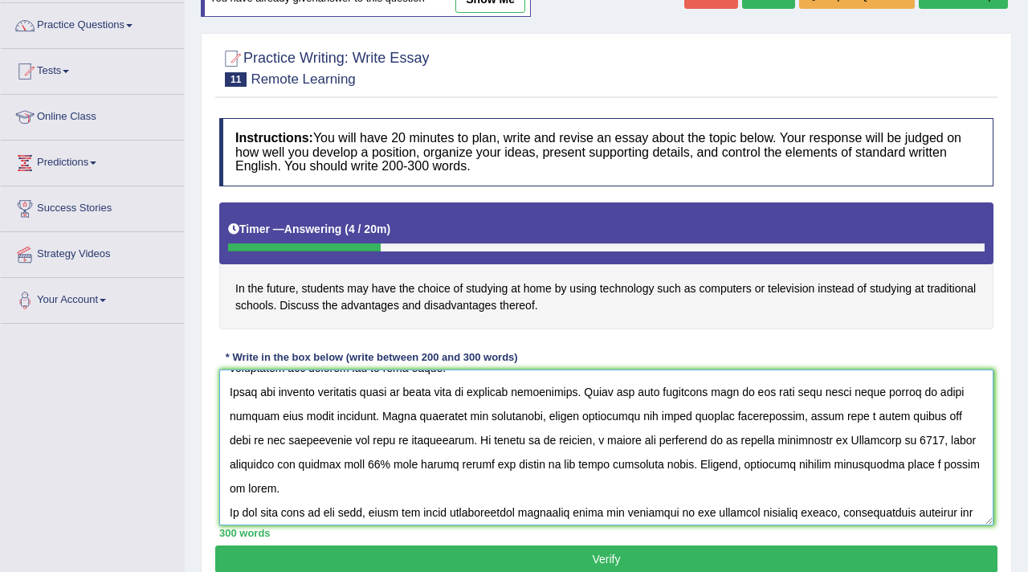
scroll to position [68, 0]
click at [517, 441] on textarea at bounding box center [606, 448] width 774 height 156
click at [243, 465] on textarea at bounding box center [606, 448] width 774 height 156
click at [748, 462] on textarea at bounding box center [606, 448] width 774 height 156
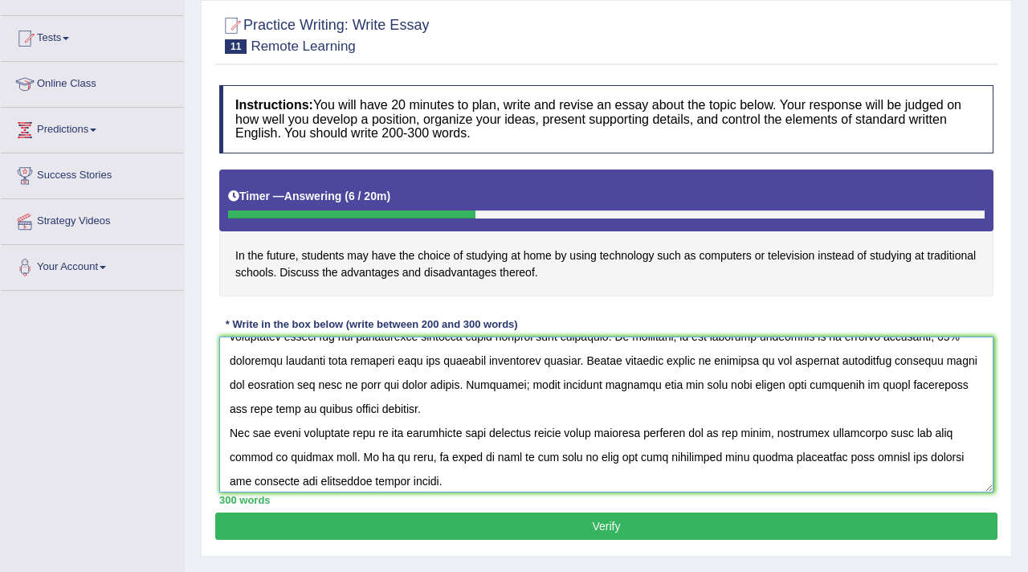
scroll to position [241, 0]
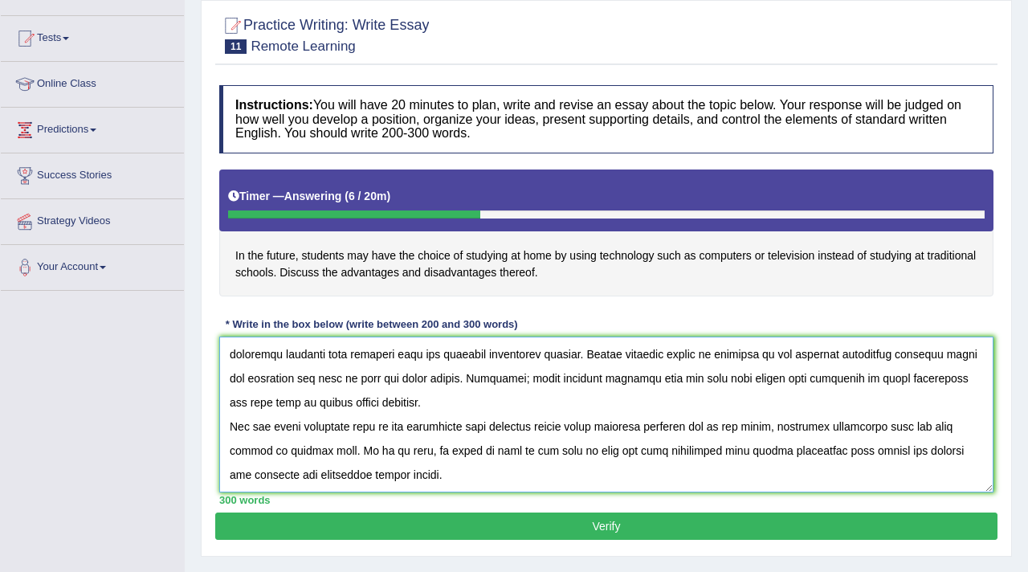
click at [386, 429] on textarea at bounding box center [606, 415] width 774 height 156
click at [247, 429] on textarea at bounding box center [606, 415] width 774 height 156
click at [300, 427] on textarea at bounding box center [606, 415] width 774 height 156
type textarea "It is point to debate that students may have the choice of studying at home by …"
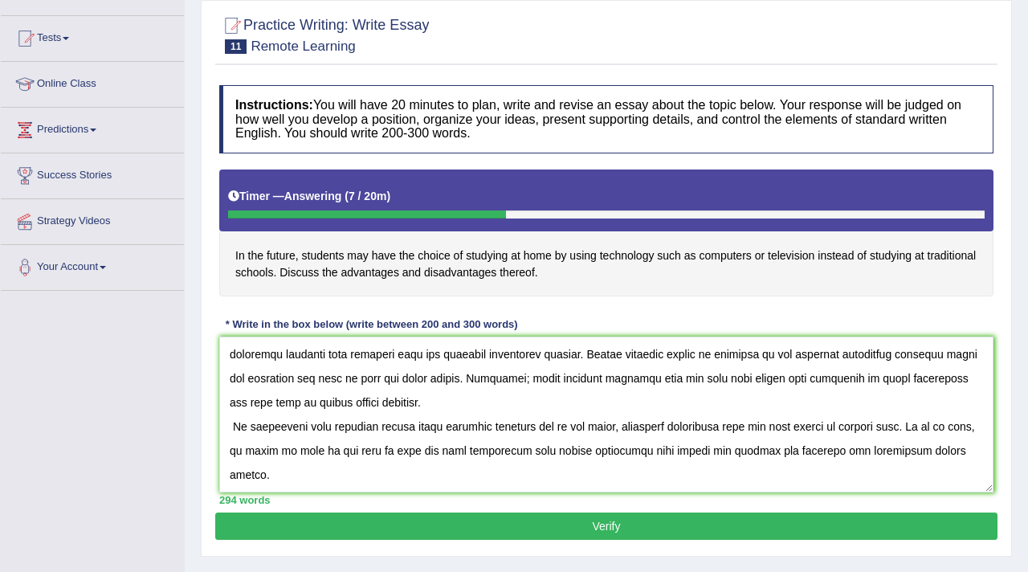
click at [540, 521] on button "Verify" at bounding box center [606, 526] width 782 height 27
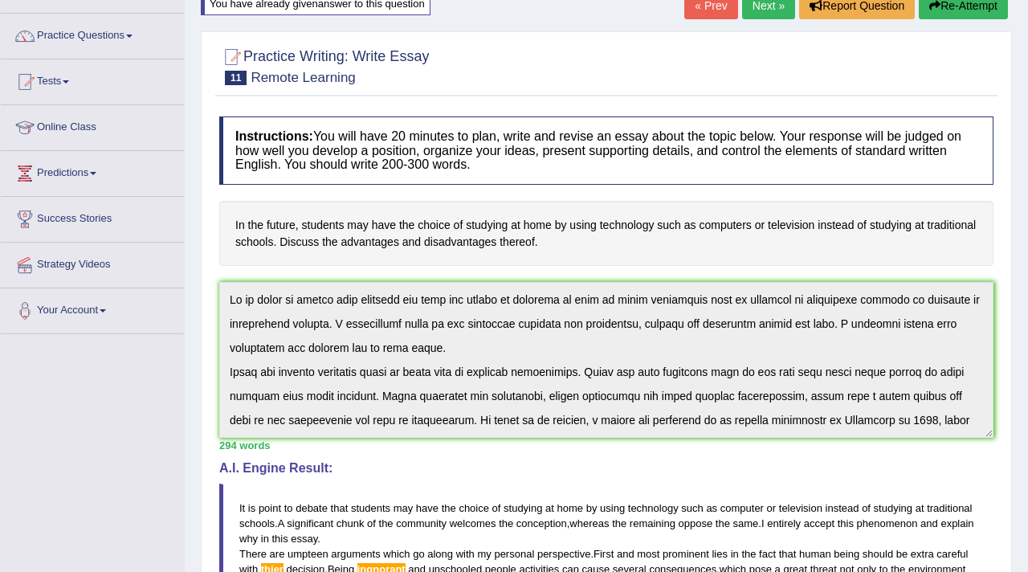
scroll to position [0, 0]
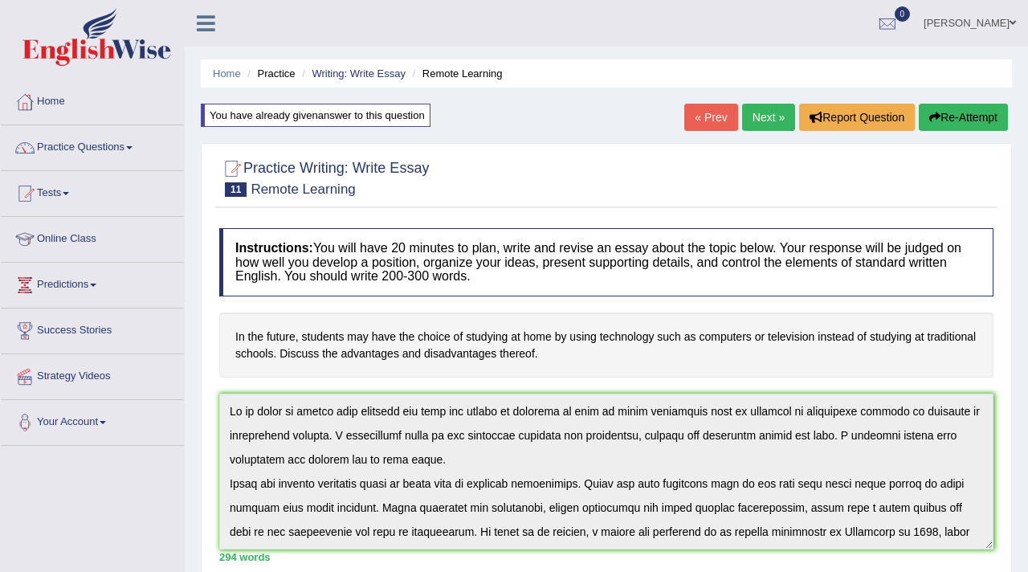
click at [762, 110] on link "Next »" at bounding box center [768, 117] width 53 height 27
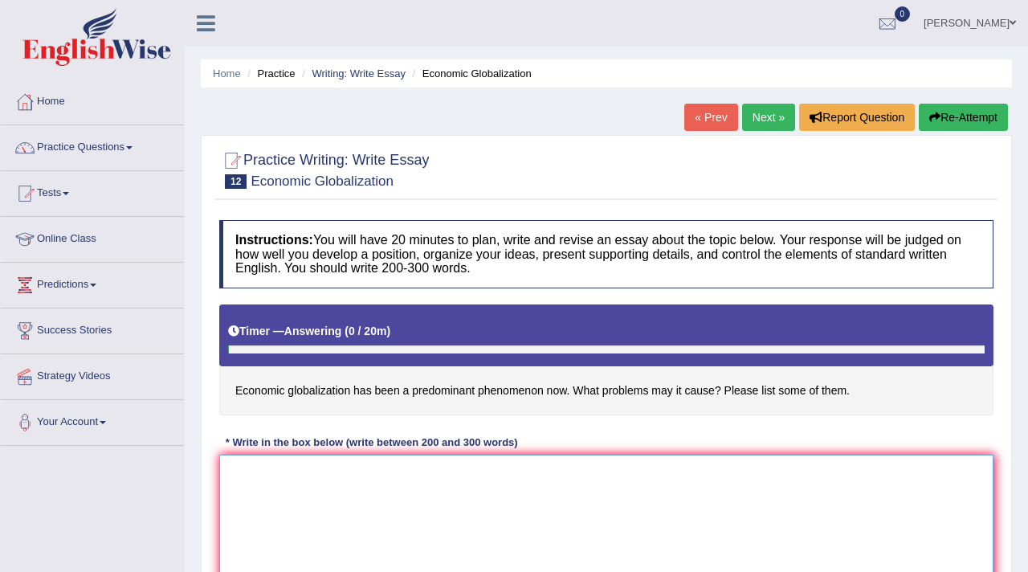
click at [338, 493] on textarea at bounding box center [606, 533] width 774 height 156
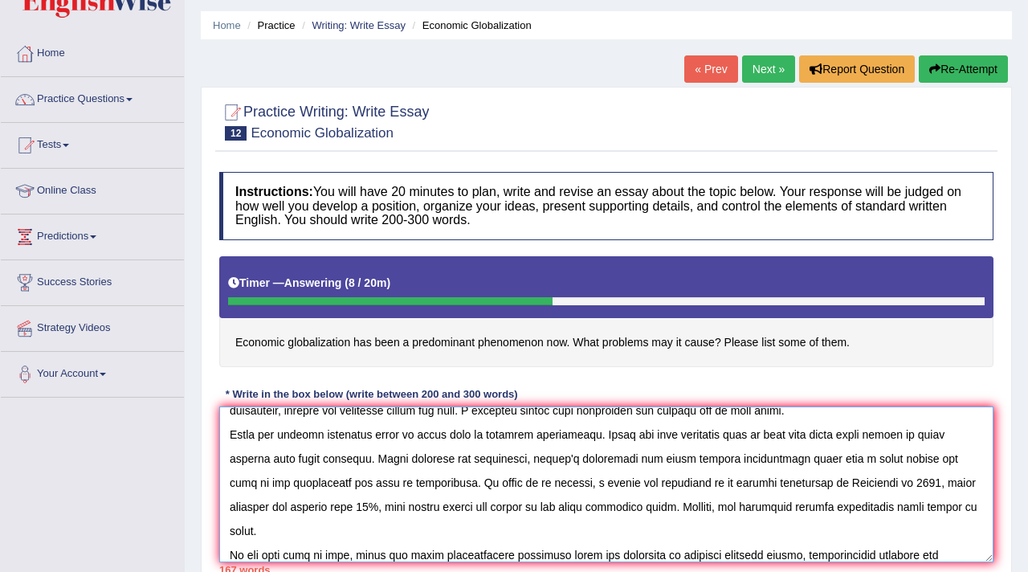
scroll to position [48, 0]
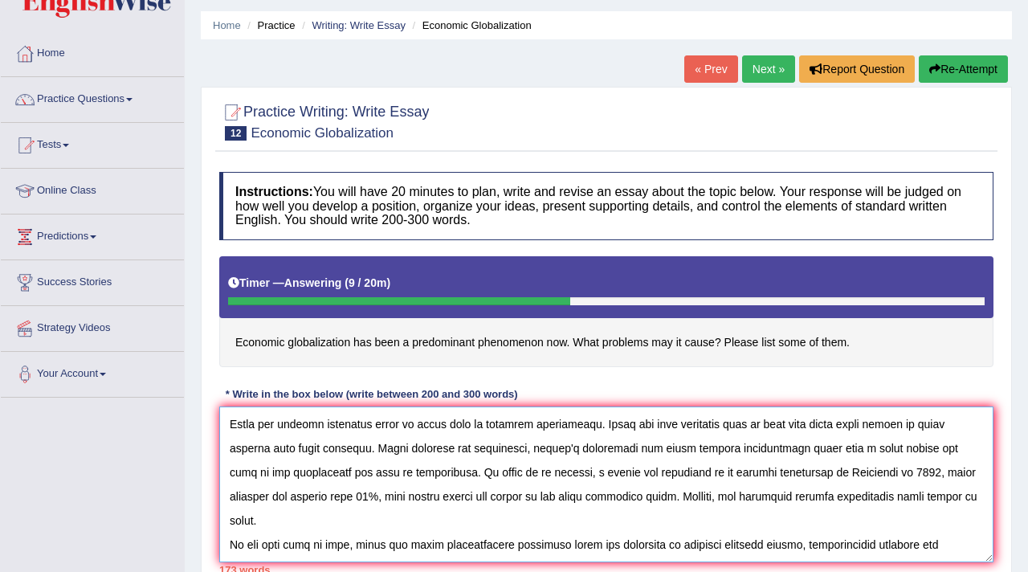
click at [877, 548] on textarea at bounding box center [606, 485] width 774 height 156
click at [911, 547] on textarea at bounding box center [606, 485] width 774 height 156
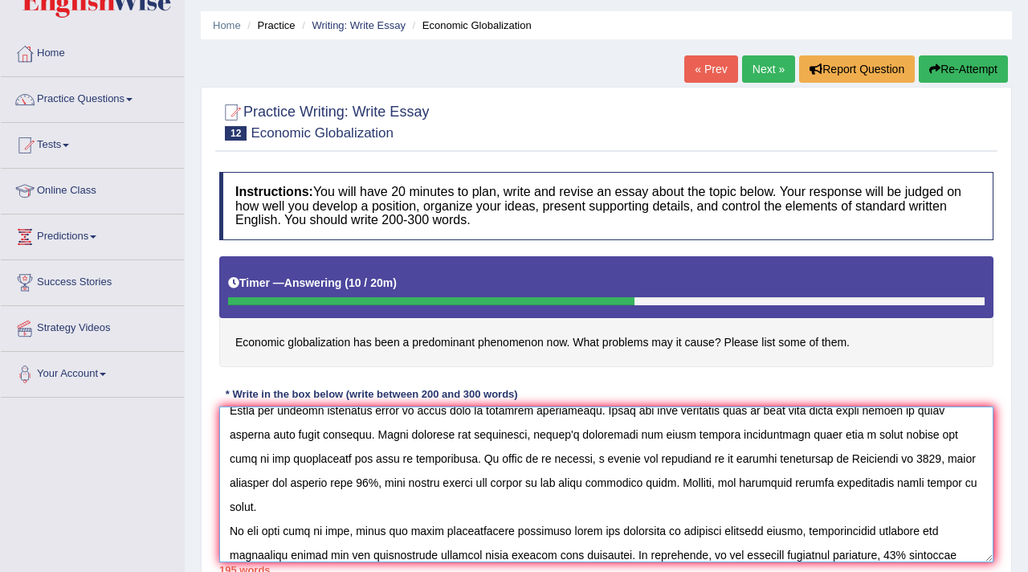
scroll to position [86, 0]
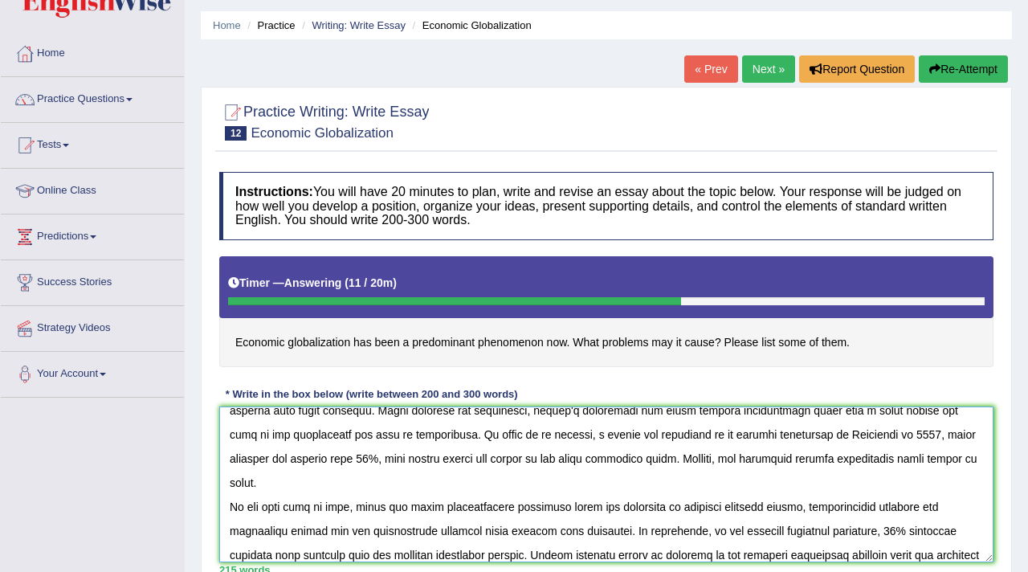
click at [764, 555] on textarea at bounding box center [606, 485] width 774 height 156
click at [944, 558] on textarea at bounding box center [606, 485] width 774 height 156
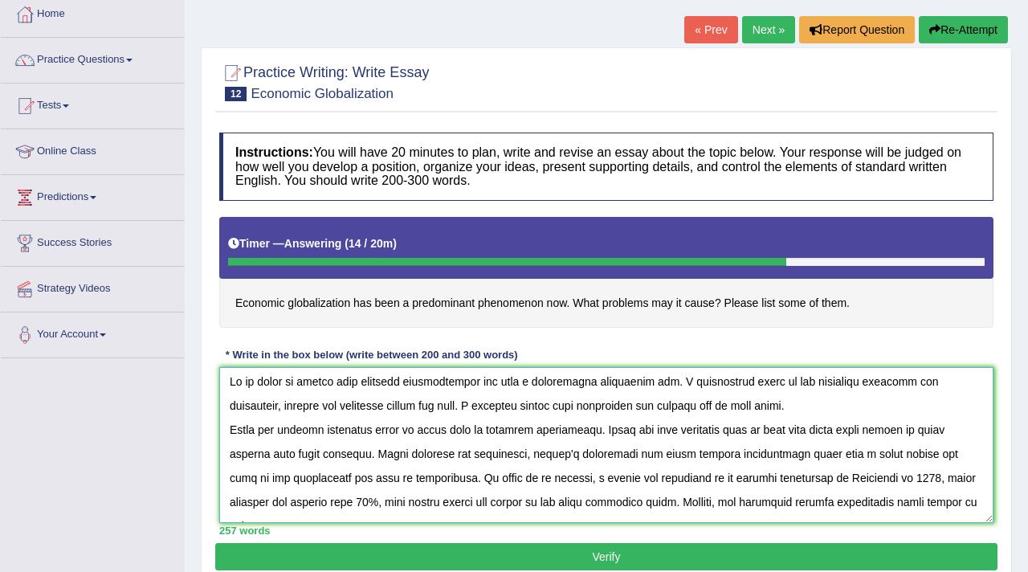
scroll to position [1, 0]
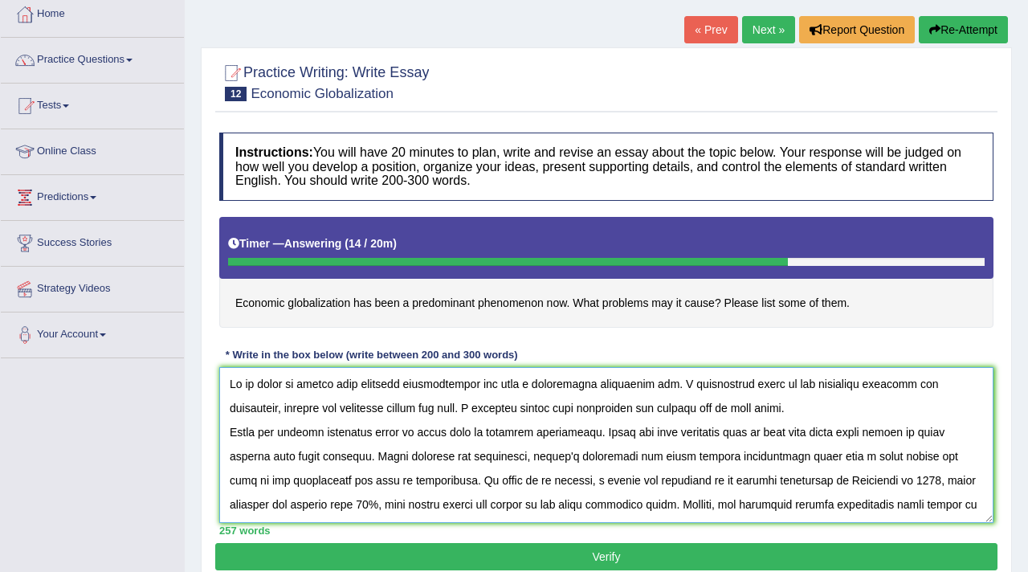
click at [320, 386] on textarea at bounding box center [606, 445] width 774 height 156
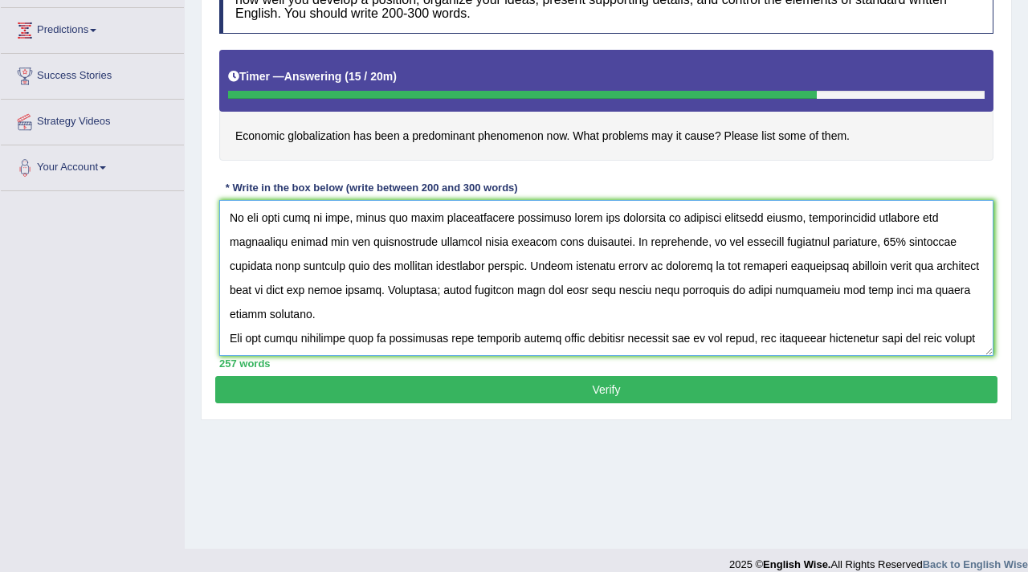
scroll to position [259, 0]
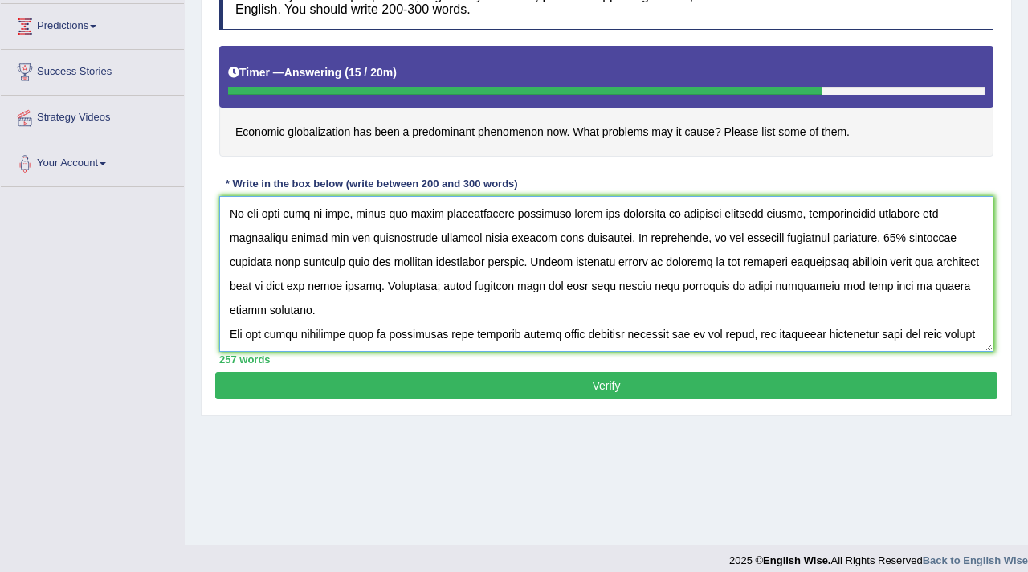
click at [566, 335] on textarea at bounding box center [606, 274] width 774 height 156
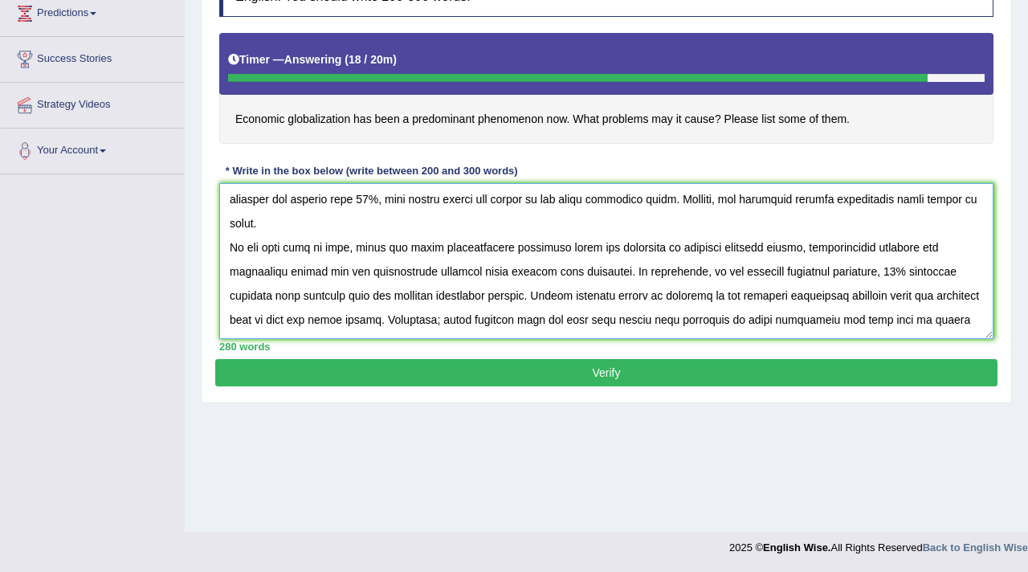
scroll to position [123, 0]
click at [819, 251] on textarea at bounding box center [606, 261] width 774 height 156
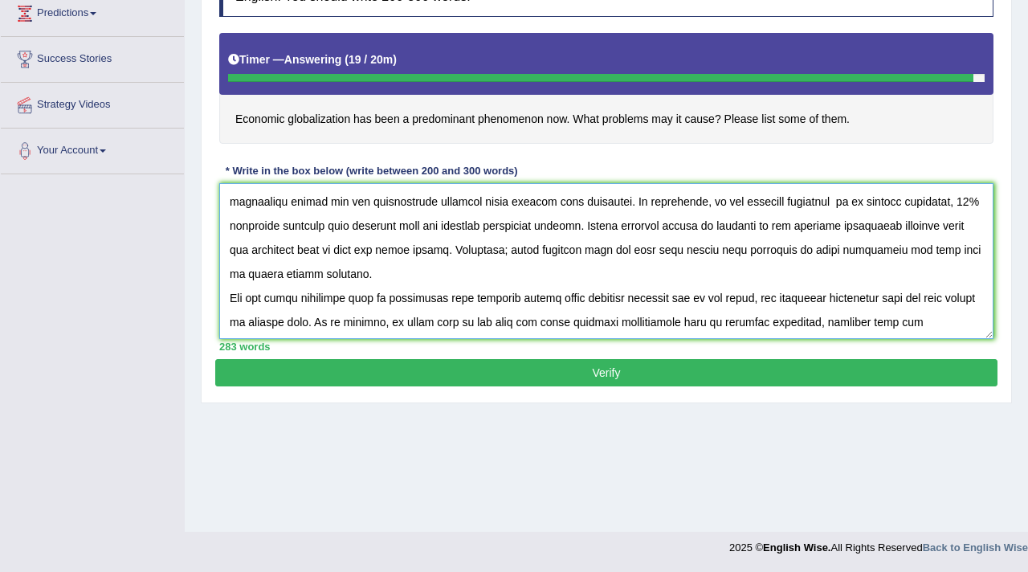
scroll to position [193, 0]
click at [854, 298] on textarea at bounding box center [606, 261] width 774 height 156
type textarea "It is point to debate that economic globalization has been a predominant phenom…"
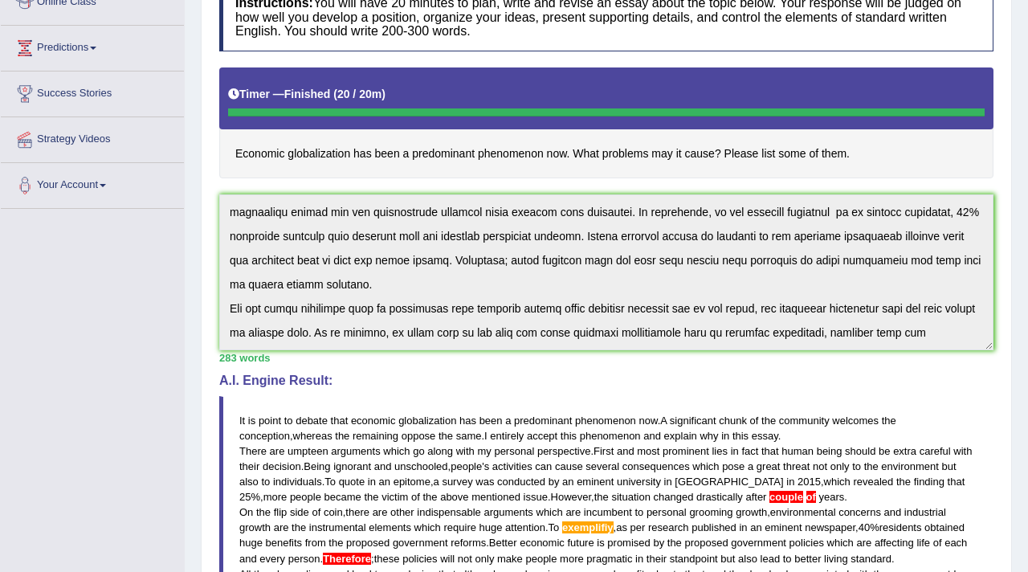
scroll to position [0, 0]
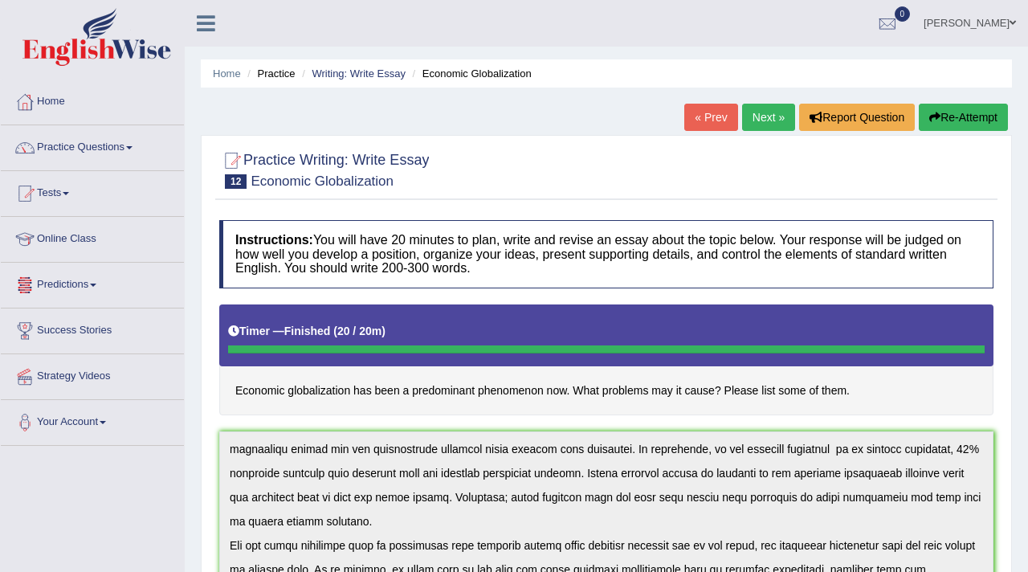
click at [57, 193] on link "Tests" at bounding box center [92, 191] width 183 height 40
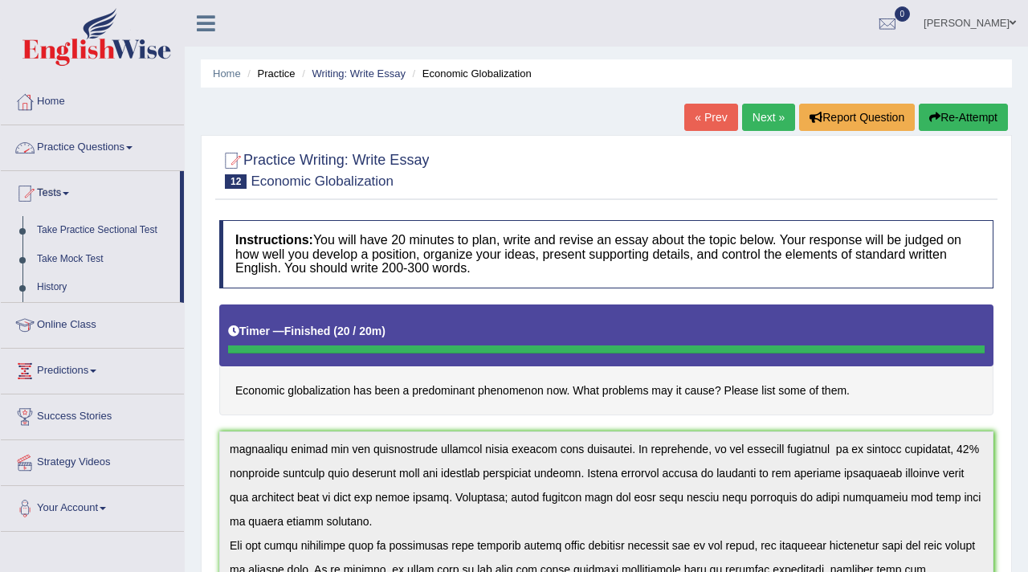
click at [94, 134] on link "Practice Questions" at bounding box center [92, 145] width 183 height 40
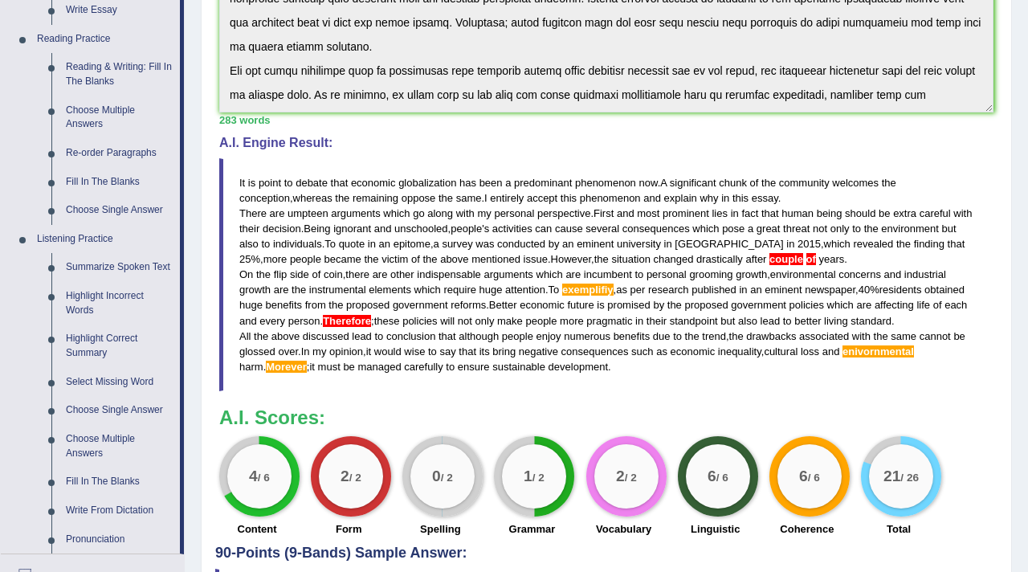
scroll to position [472, 0]
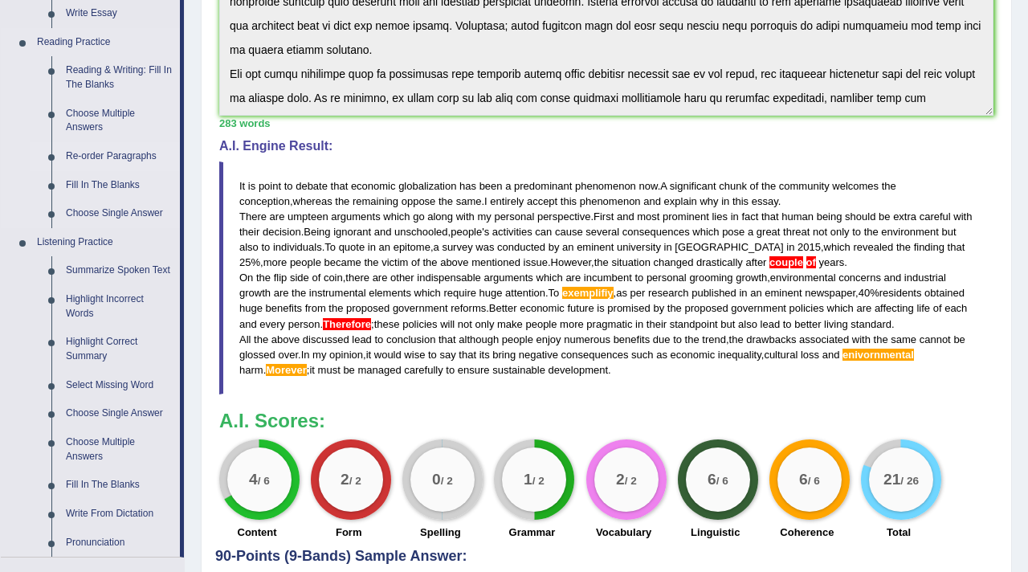
click at [107, 158] on link "Re-order Paragraphs" at bounding box center [119, 156] width 121 height 29
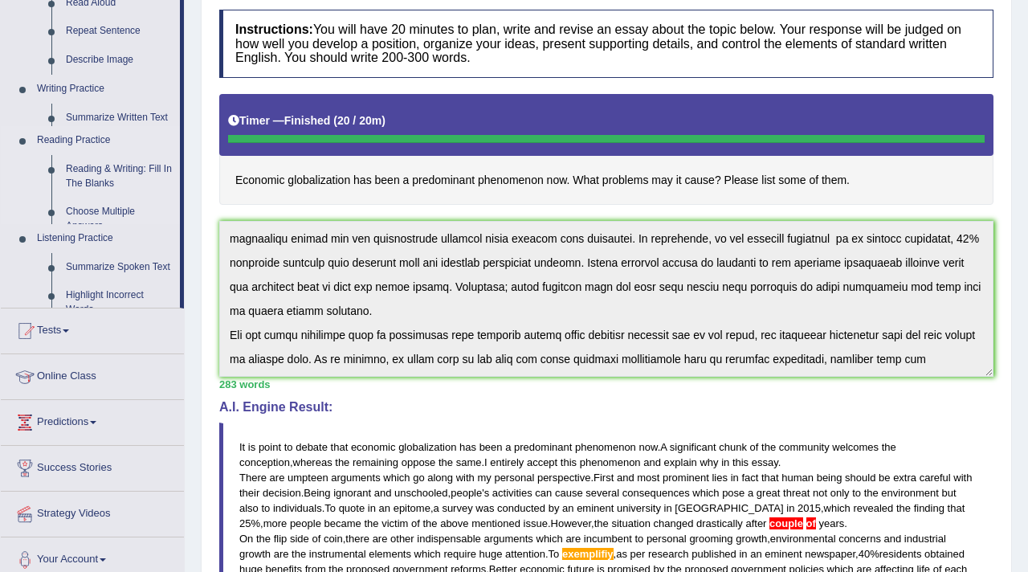
scroll to position [209, 0]
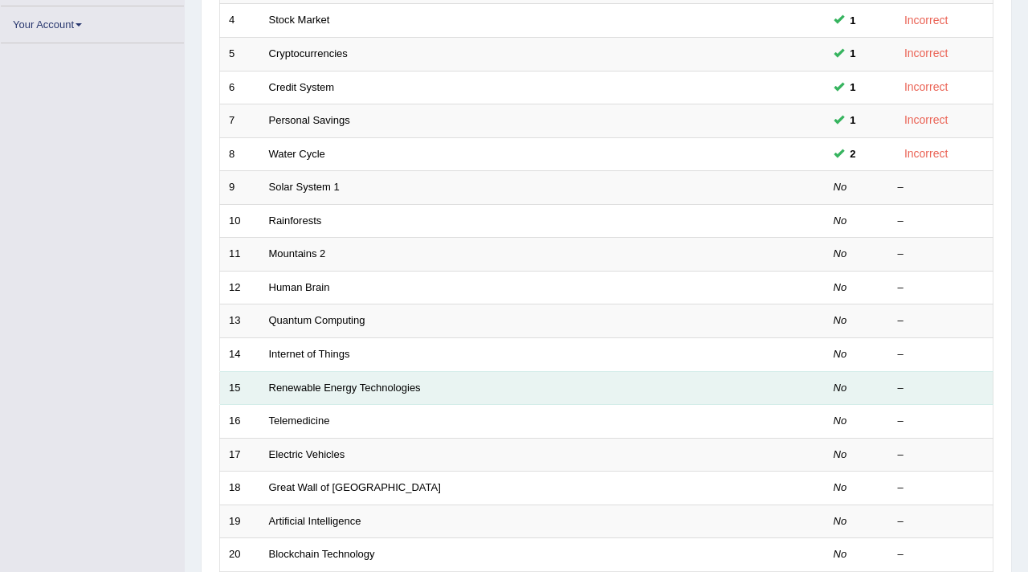
scroll to position [385, 0]
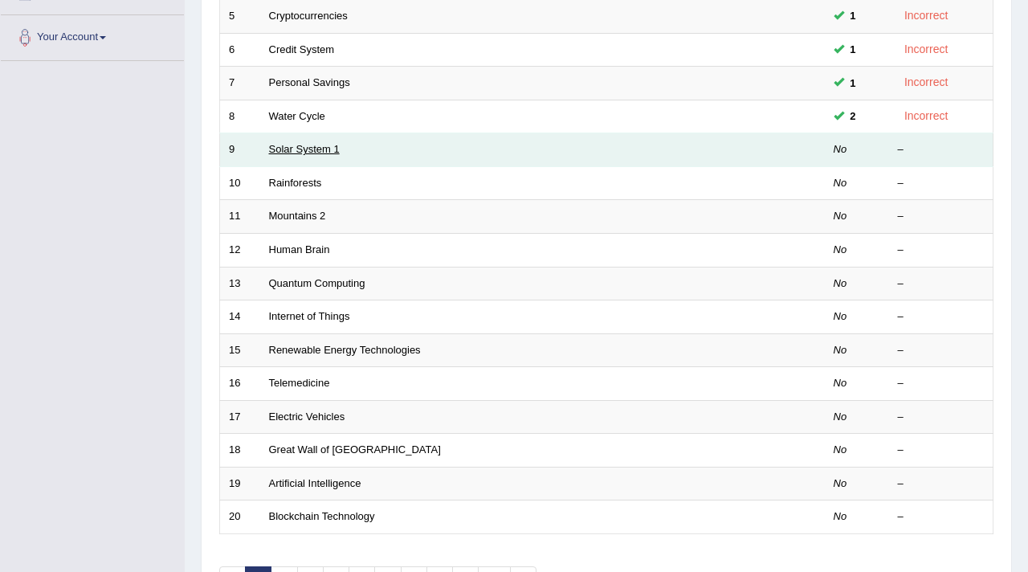
click at [272, 153] on link "Solar System 1" at bounding box center [304, 149] width 71 height 12
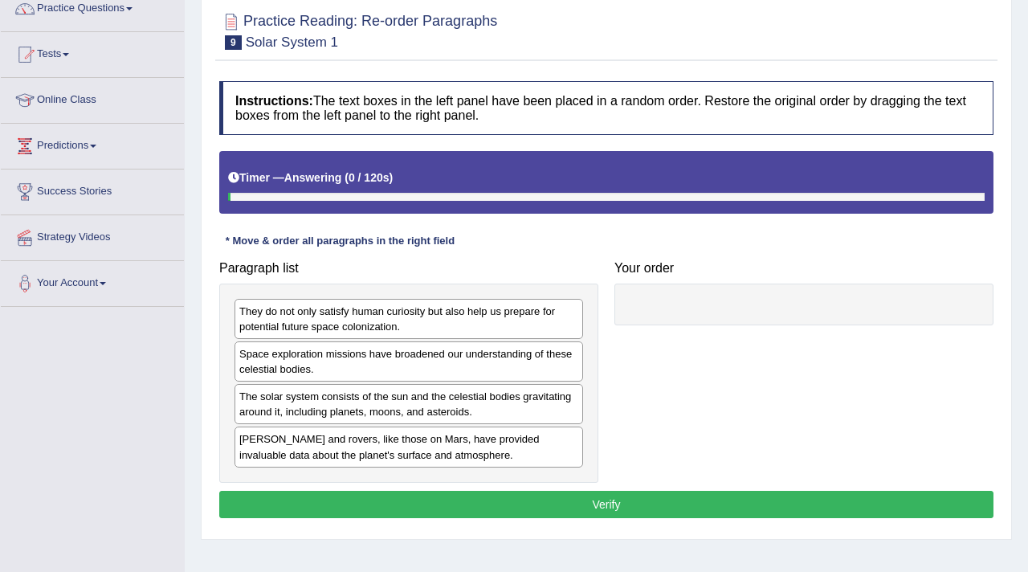
scroll to position [151, 0]
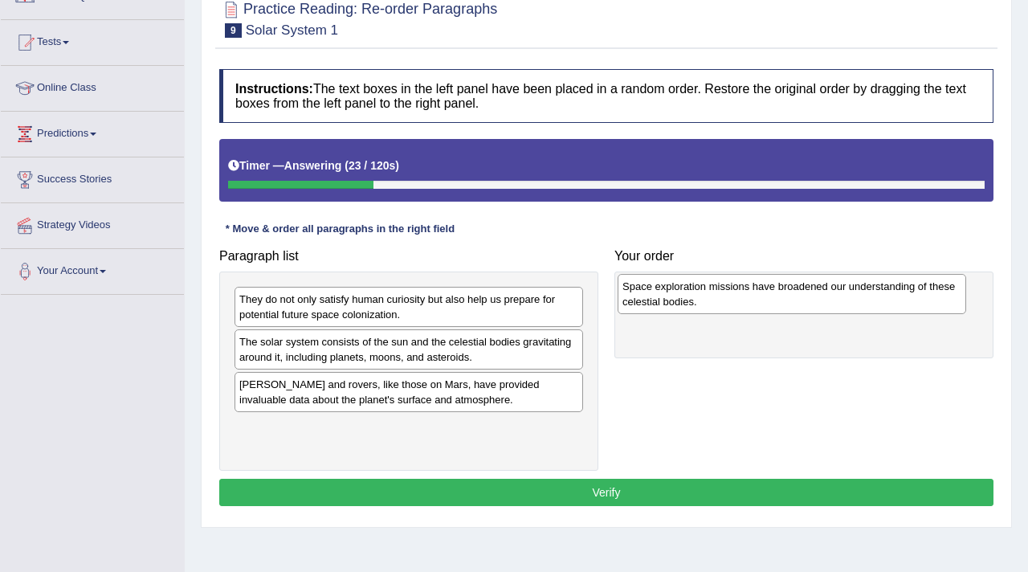
drag, startPoint x: 328, startPoint y: 344, endPoint x: 708, endPoint y: 285, distance: 384.5
click at [709, 285] on div "Space exploration missions have broadened our understanding of these celestial …" at bounding box center [792, 294] width 349 height 40
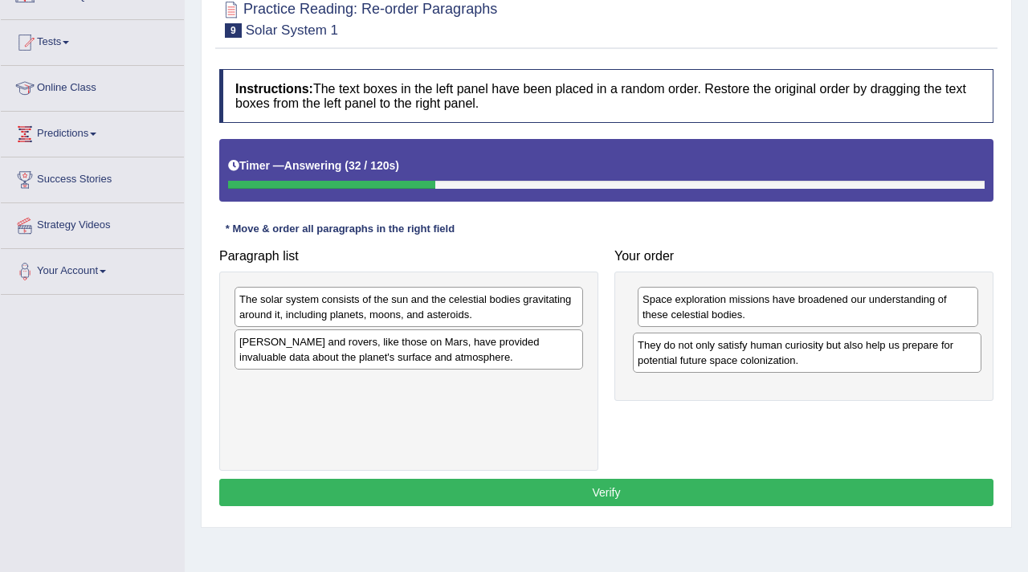
drag, startPoint x: 394, startPoint y: 299, endPoint x: 795, endPoint y: 341, distance: 403.0
click at [795, 341] on div "They do not only satisfy human curiosity but also help us prepare for potential…" at bounding box center [807, 353] width 349 height 40
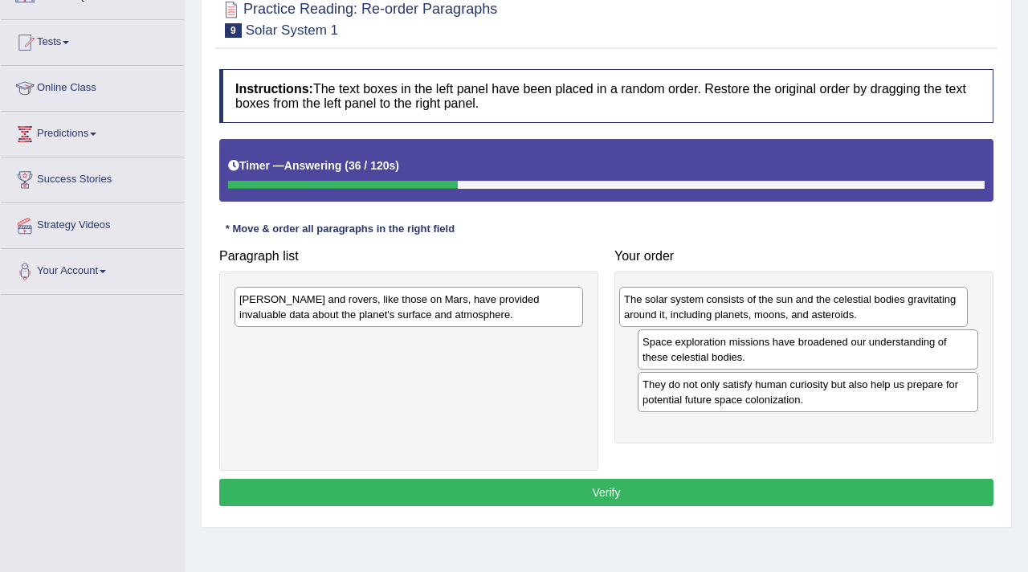
drag, startPoint x: 354, startPoint y: 313, endPoint x: 743, endPoint y: 316, distance: 388.8
click at [743, 316] on div "The solar system consists of the sun and the celestial bodies gravitating aroun…" at bounding box center [793, 307] width 349 height 40
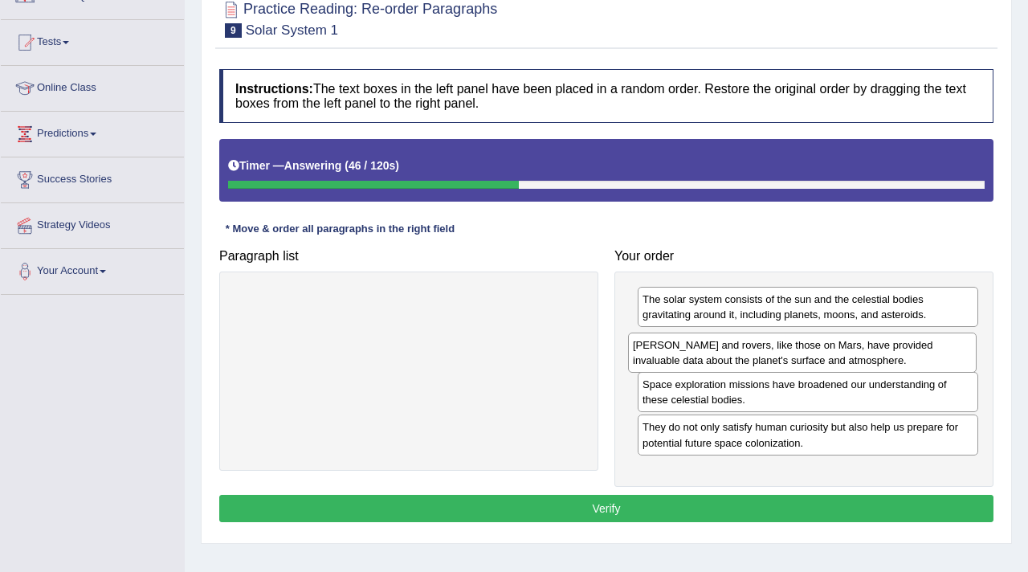
drag, startPoint x: 492, startPoint y: 307, endPoint x: 883, endPoint y: 350, distance: 392.8
click at [884, 350] on div "[PERSON_NAME] and rovers, like those on Mars, have provided invaluable data abo…" at bounding box center [802, 353] width 349 height 40
click at [627, 514] on button "Verify" at bounding box center [606, 508] width 774 height 27
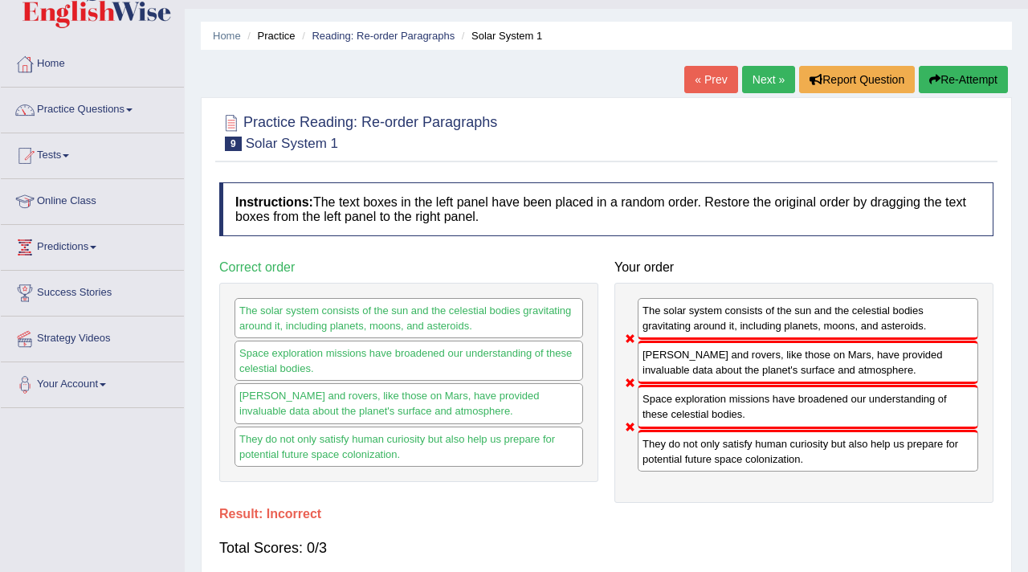
scroll to position [20, 0]
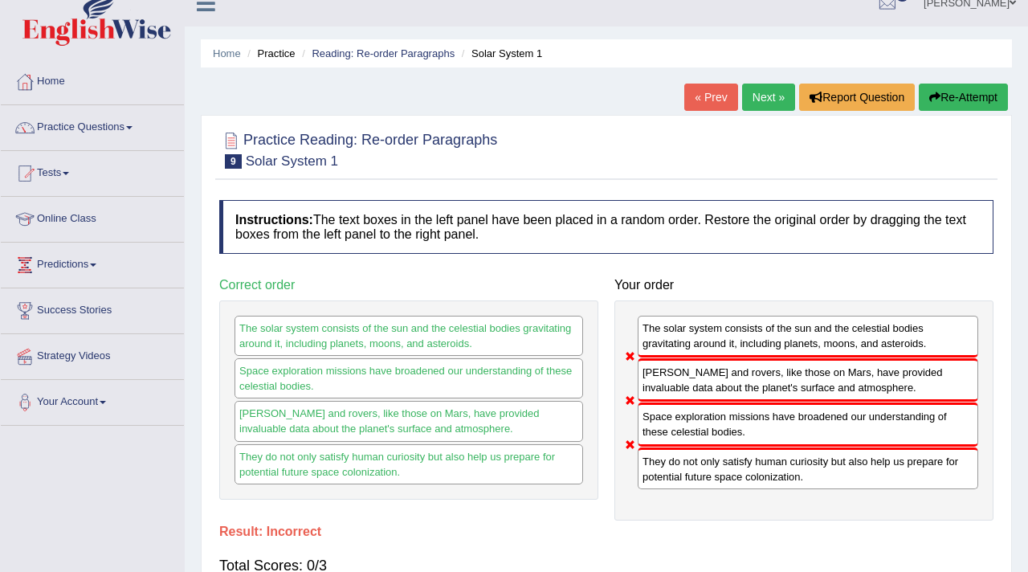
click at [763, 96] on link "Next »" at bounding box center [768, 97] width 53 height 27
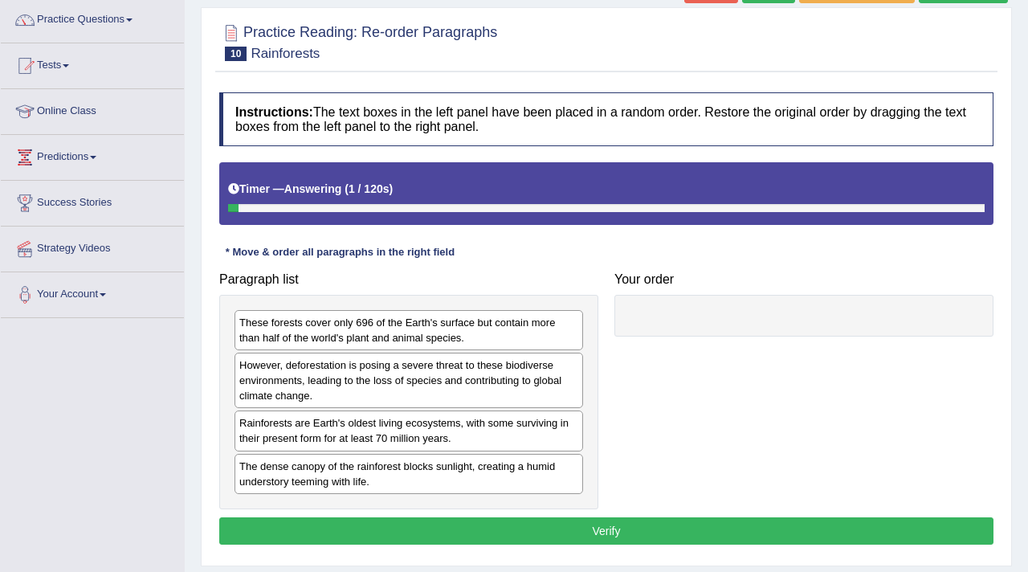
scroll to position [139, 0]
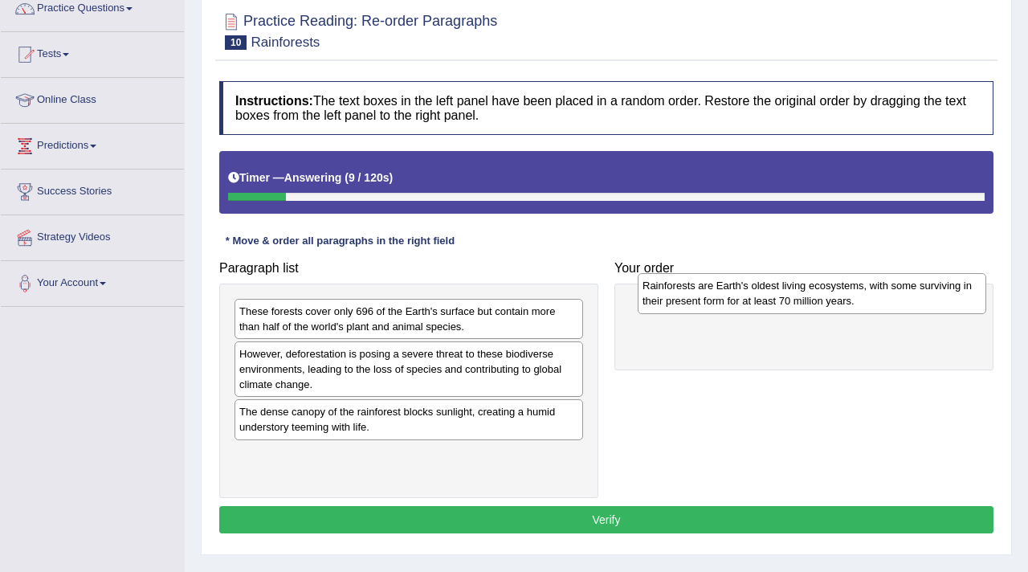
drag, startPoint x: 385, startPoint y: 414, endPoint x: 789, endPoint y: 288, distance: 423.1
click at [789, 288] on div "Rainforests are Earth's oldest living ecosystems, with some surviving in their …" at bounding box center [812, 293] width 349 height 40
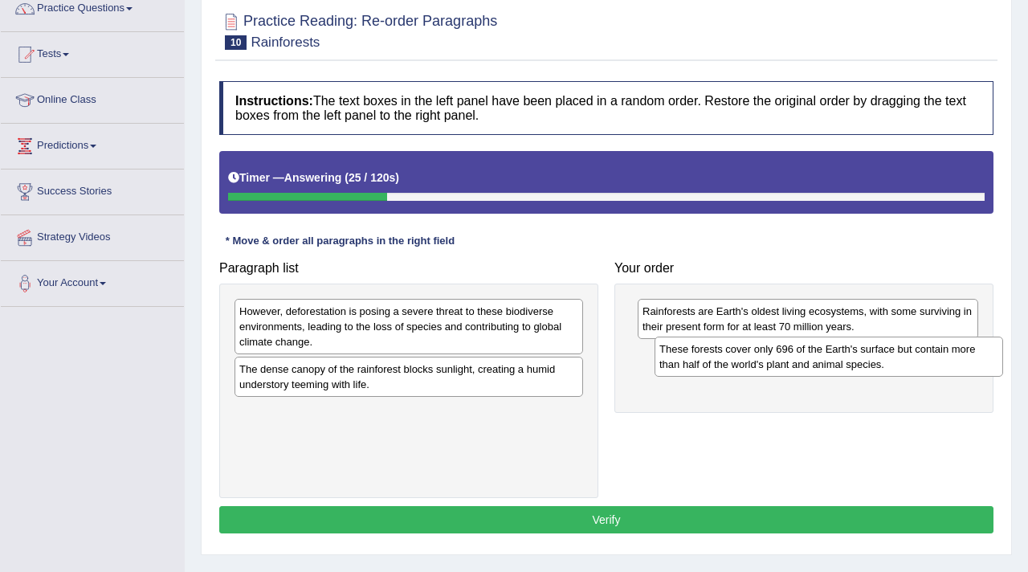
drag, startPoint x: 409, startPoint y: 318, endPoint x: 829, endPoint y: 356, distance: 421.9
click at [829, 356] on div "These forests cover only 696 of the Earth's surface but contain more than half …" at bounding box center [829, 357] width 349 height 40
click at [475, 328] on div "However, deforestation is posing a severe threat to these biodiverse environmen…" at bounding box center [408, 325] width 349 height 55
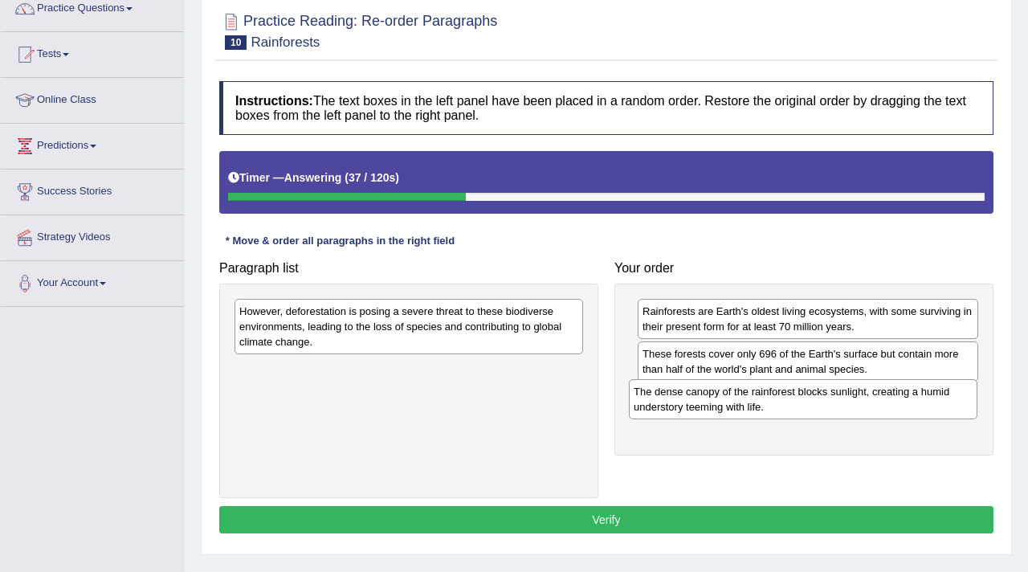
drag, startPoint x: 406, startPoint y: 376, endPoint x: 795, endPoint y: 394, distance: 390.0
click at [795, 394] on div "The dense canopy of the rainforest blocks sunlight, creating a humid understory…" at bounding box center [803, 399] width 349 height 40
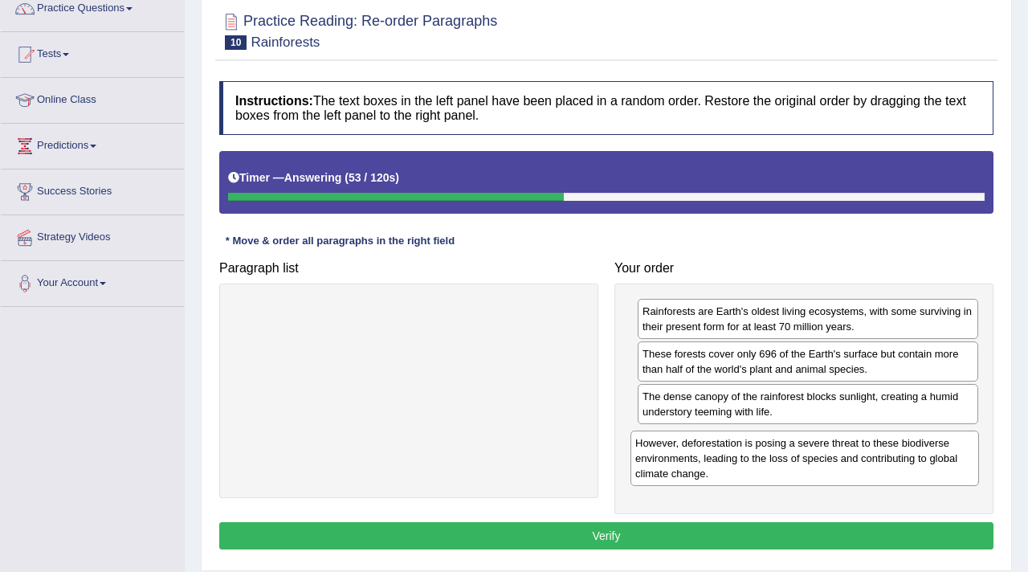
drag, startPoint x: 530, startPoint y: 329, endPoint x: 915, endPoint y: 456, distance: 405.2
click at [915, 456] on div "However, deforestation is posing a severe threat to these biodiverse environmen…" at bounding box center [805, 458] width 349 height 55
click at [729, 545] on button "Verify" at bounding box center [606, 535] width 774 height 27
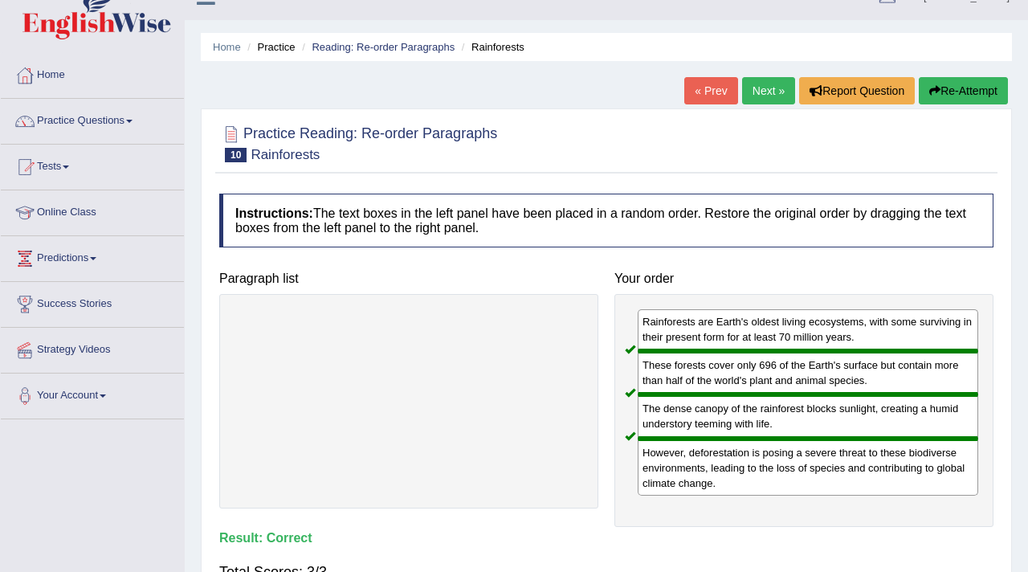
scroll to position [0, 0]
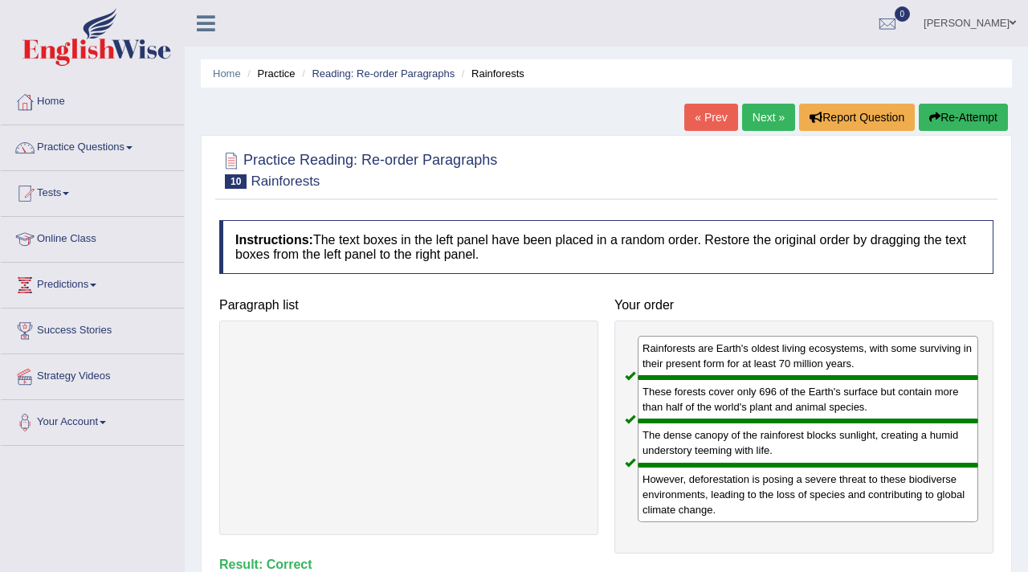
click at [756, 104] on link "Next »" at bounding box center [768, 117] width 53 height 27
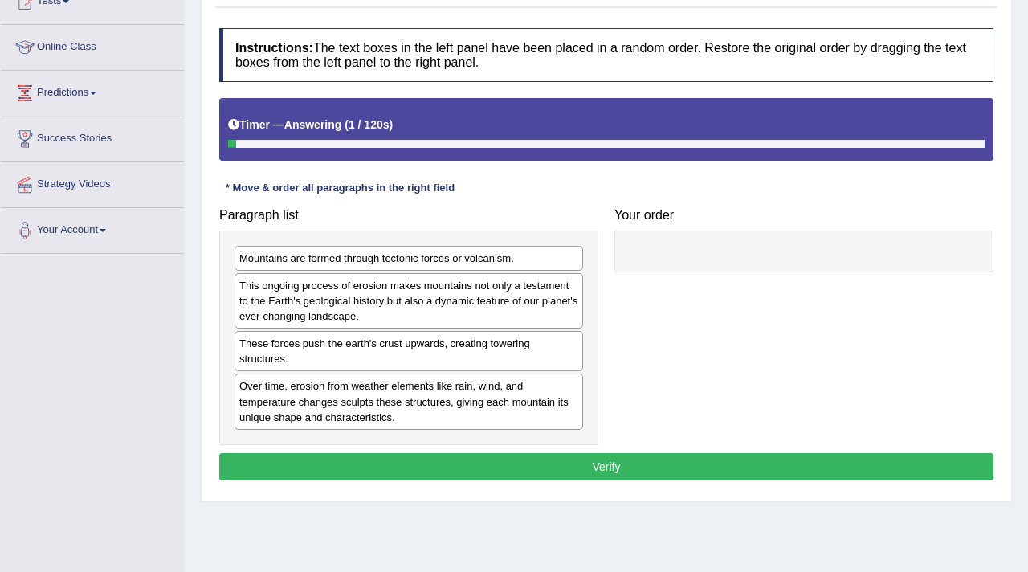
scroll to position [272, 0]
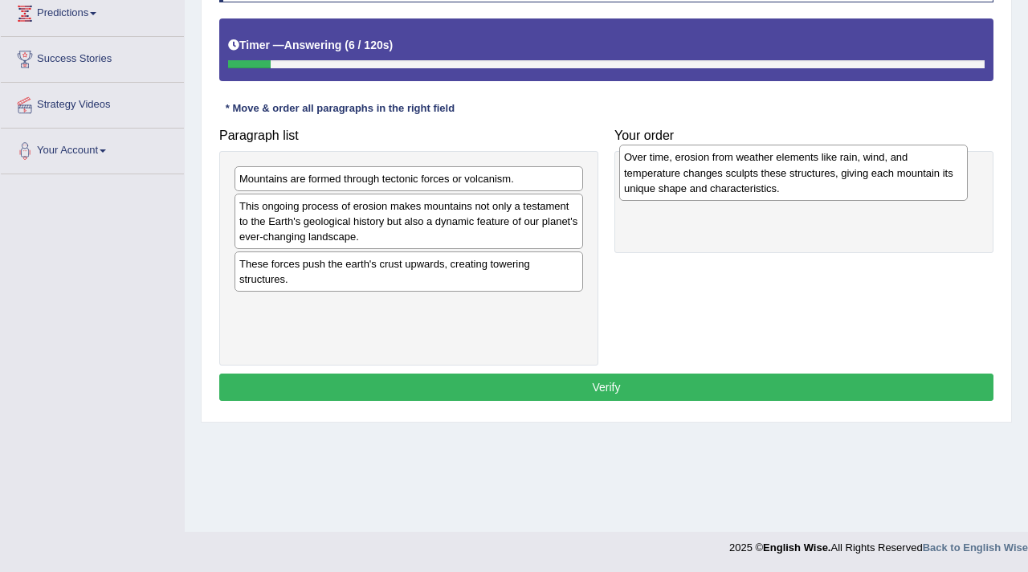
drag, startPoint x: 353, startPoint y: 321, endPoint x: 738, endPoint y: 170, distance: 413.4
click at [738, 171] on div "Over time, erosion from weather elements like rain, wind, and temperature chang…" at bounding box center [793, 172] width 349 height 55
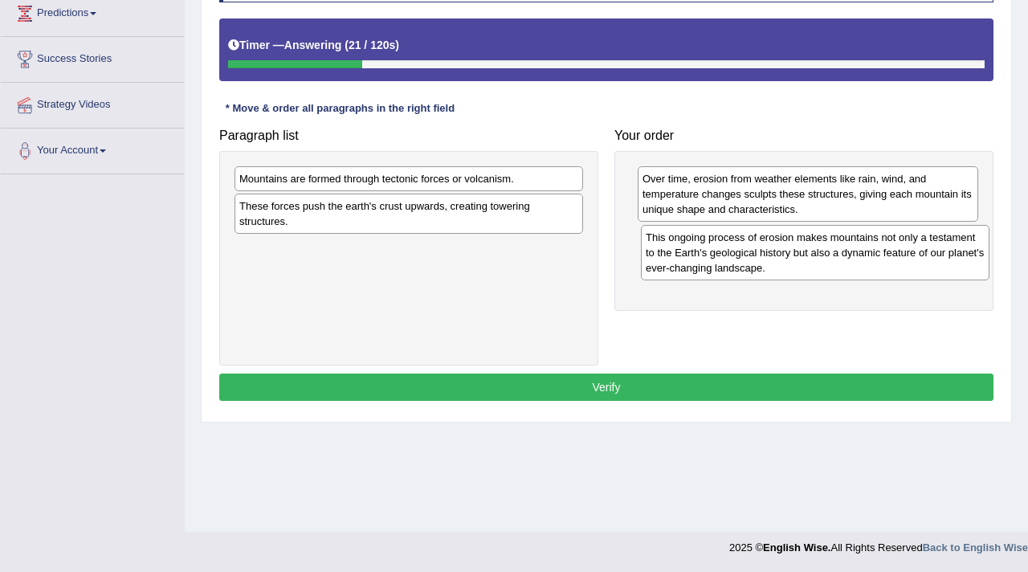
drag, startPoint x: 376, startPoint y: 218, endPoint x: 782, endPoint y: 248, distance: 407.6
click at [782, 249] on div "This ongoing process of erosion makes mountains not only a testament to the Ear…" at bounding box center [815, 252] width 349 height 55
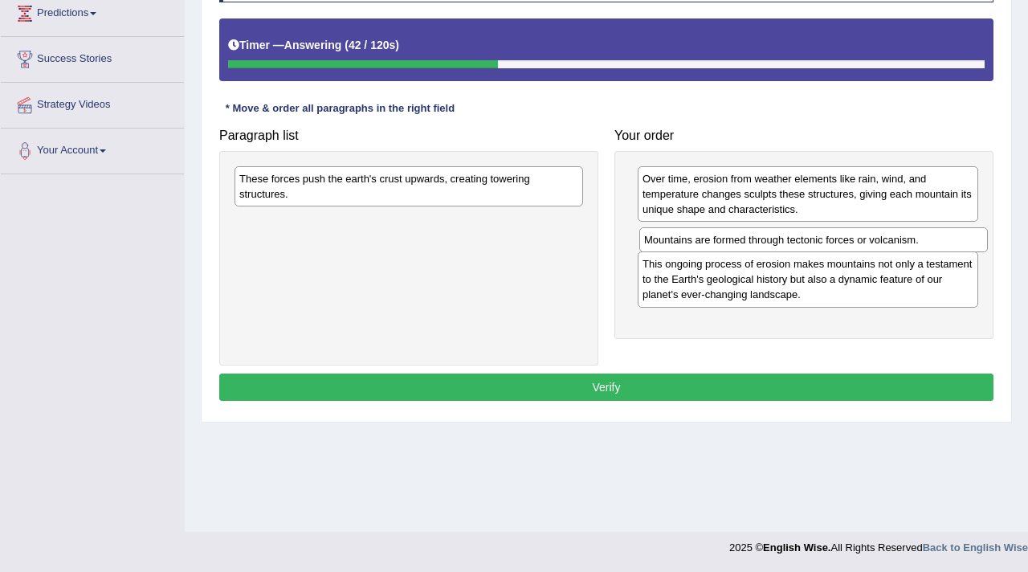
drag, startPoint x: 428, startPoint y: 179, endPoint x: 824, endPoint y: 235, distance: 399.9
click at [824, 235] on div "Mountains are formed through tectonic forces or volcanism." at bounding box center [813, 239] width 349 height 25
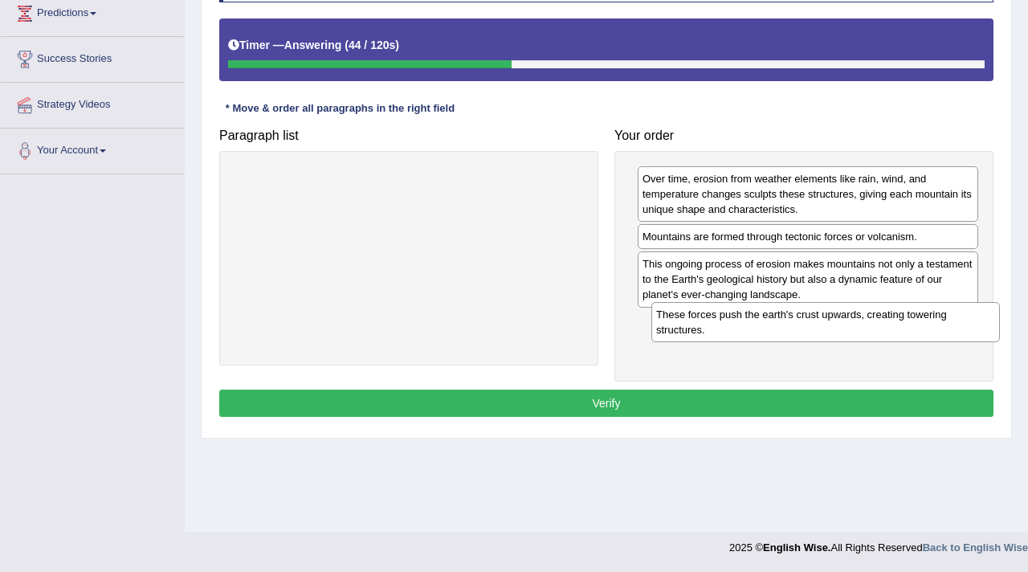
drag, startPoint x: 358, startPoint y: 174, endPoint x: 774, endPoint y: 313, distance: 437.7
click at [774, 313] on div "These forces push the earth's crust upwards, creating towering structures." at bounding box center [826, 322] width 349 height 40
click at [626, 399] on button "Verify" at bounding box center [606, 403] width 774 height 27
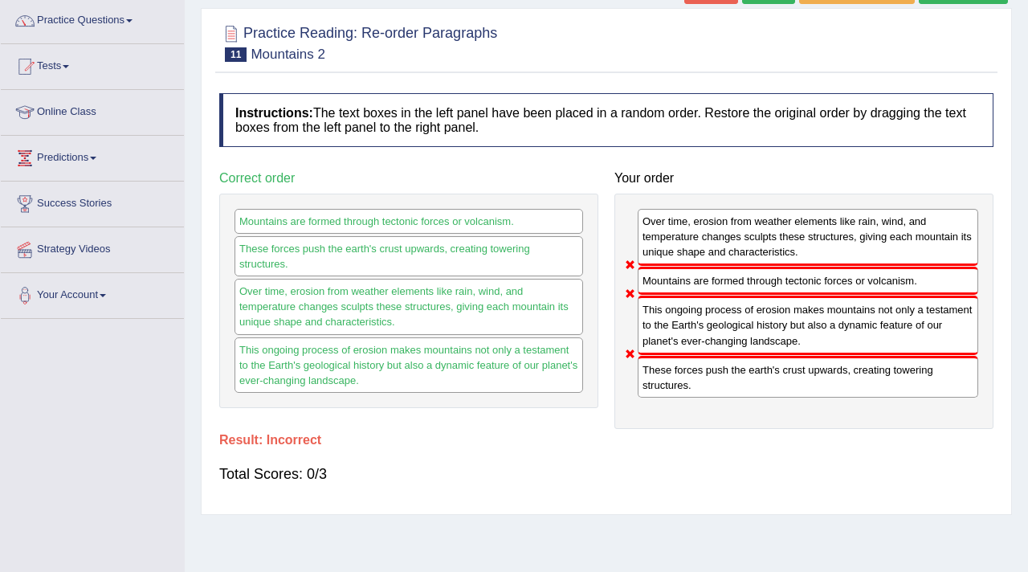
scroll to position [0, 0]
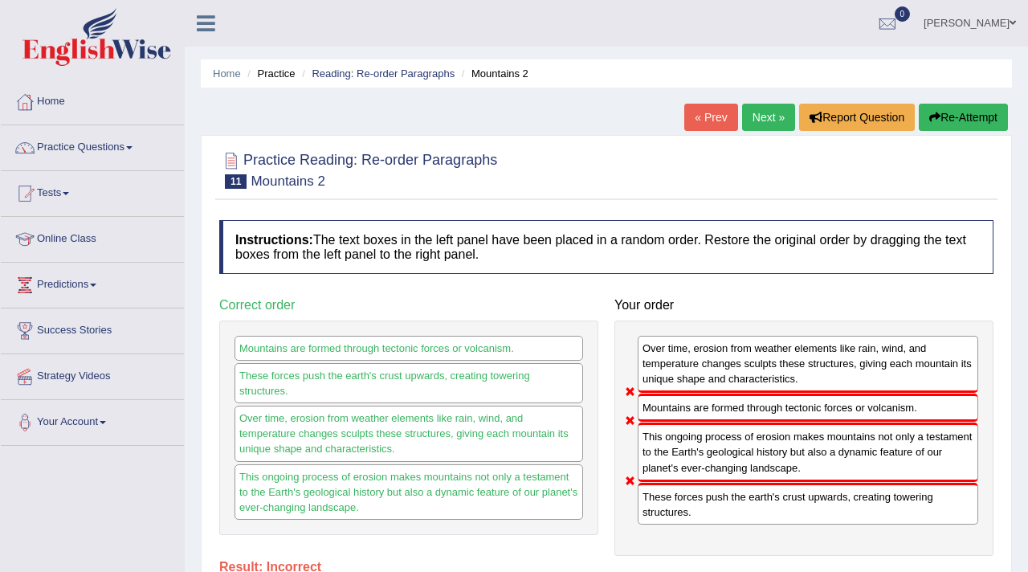
click at [762, 108] on link "Next »" at bounding box center [768, 117] width 53 height 27
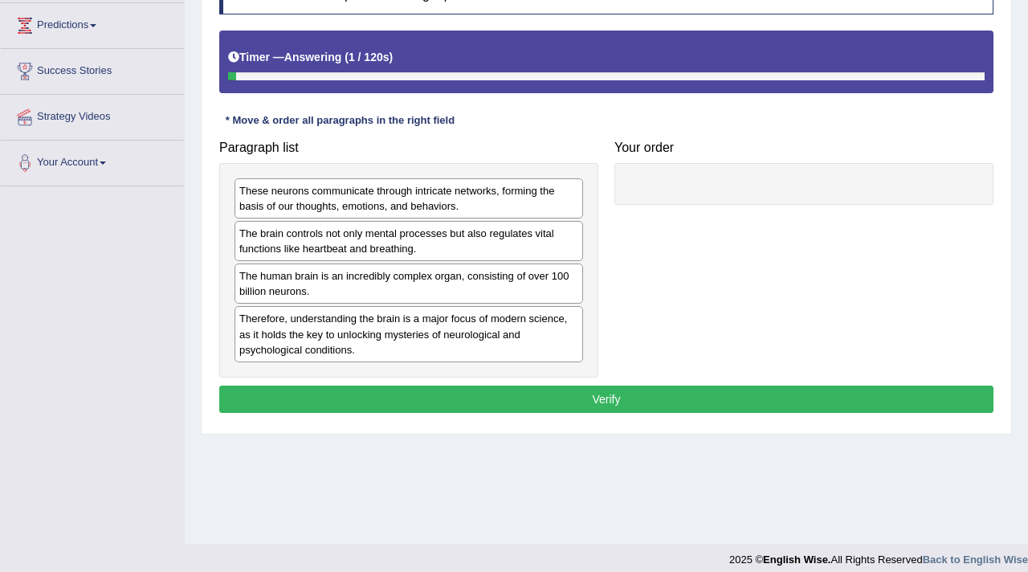
scroll to position [272, 0]
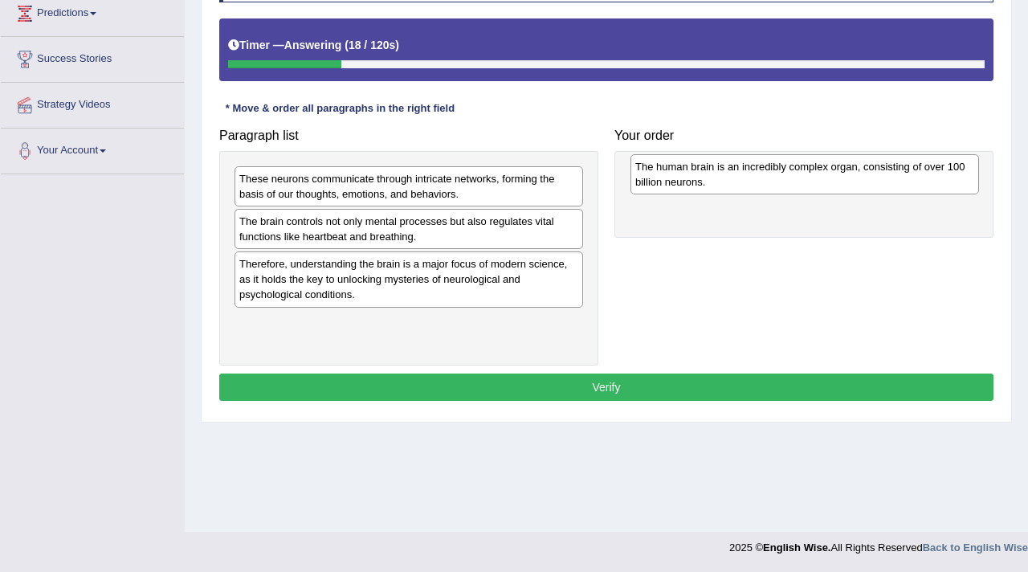
drag, startPoint x: 386, startPoint y: 268, endPoint x: 778, endPoint y: 165, distance: 405.3
click at [778, 166] on div "The human brain is an incredibly complex organ, consisting of over 100 billion …" at bounding box center [805, 174] width 349 height 40
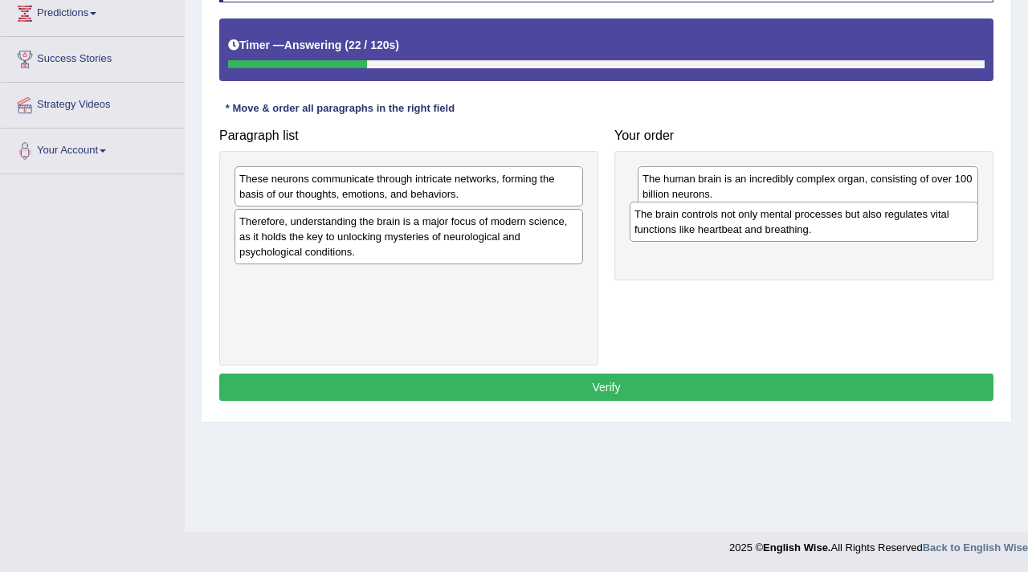
drag, startPoint x: 460, startPoint y: 230, endPoint x: 852, endPoint y: 222, distance: 392.9
click at [853, 222] on div "The brain controls not only mental processes but also regulates vital functions…" at bounding box center [804, 222] width 349 height 40
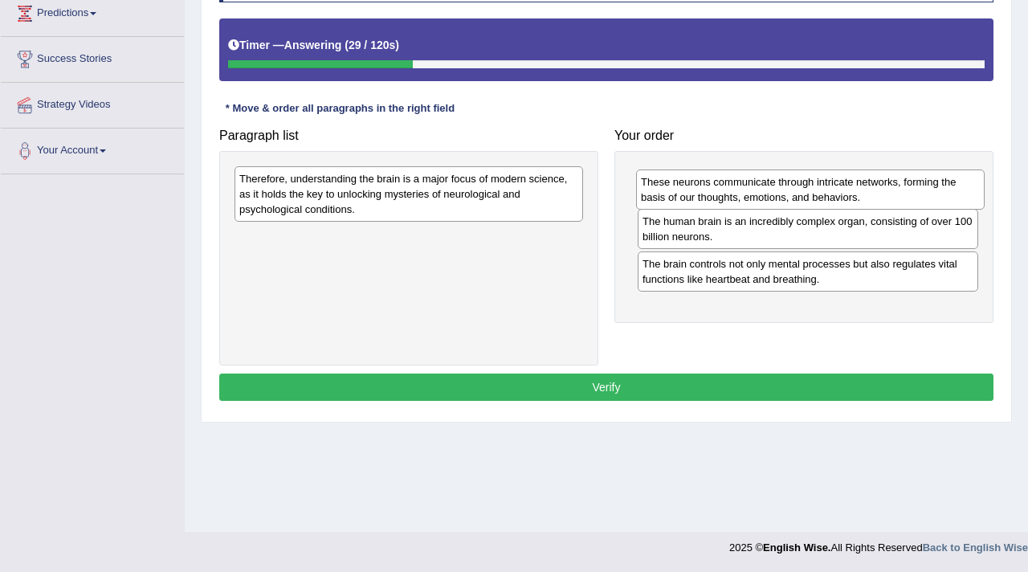
drag, startPoint x: 456, startPoint y: 190, endPoint x: 857, endPoint y: 193, distance: 401.7
click at [857, 193] on div "These neurons communicate through intricate networks, forming the basis of our …" at bounding box center [810, 190] width 349 height 40
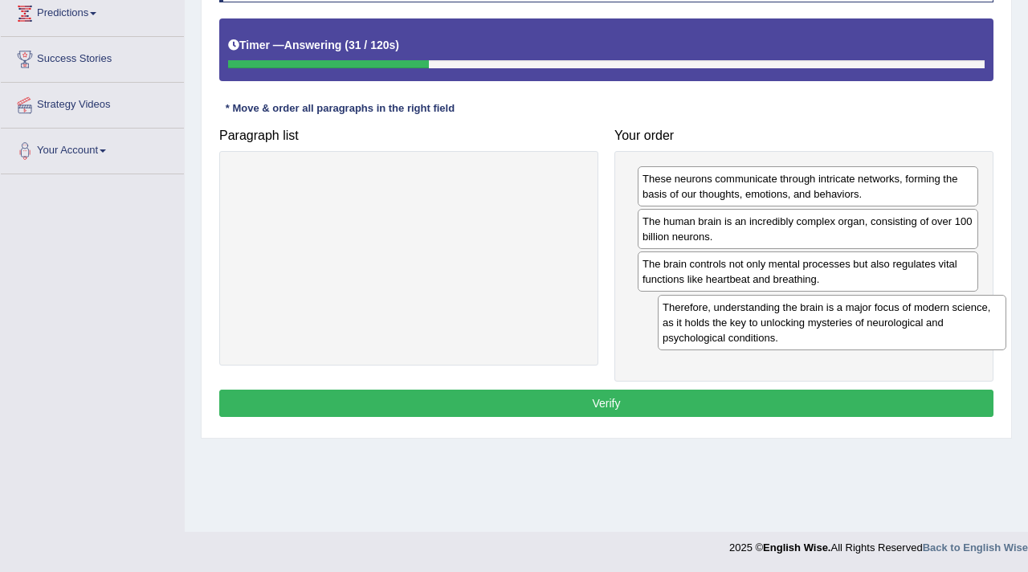
drag, startPoint x: 379, startPoint y: 188, endPoint x: 786, endPoint y: 310, distance: 424.4
click at [787, 311] on div "Therefore, understanding the brain is a major focus of modern science, as it ho…" at bounding box center [832, 322] width 349 height 55
click at [626, 402] on button "Verify" at bounding box center [606, 403] width 774 height 27
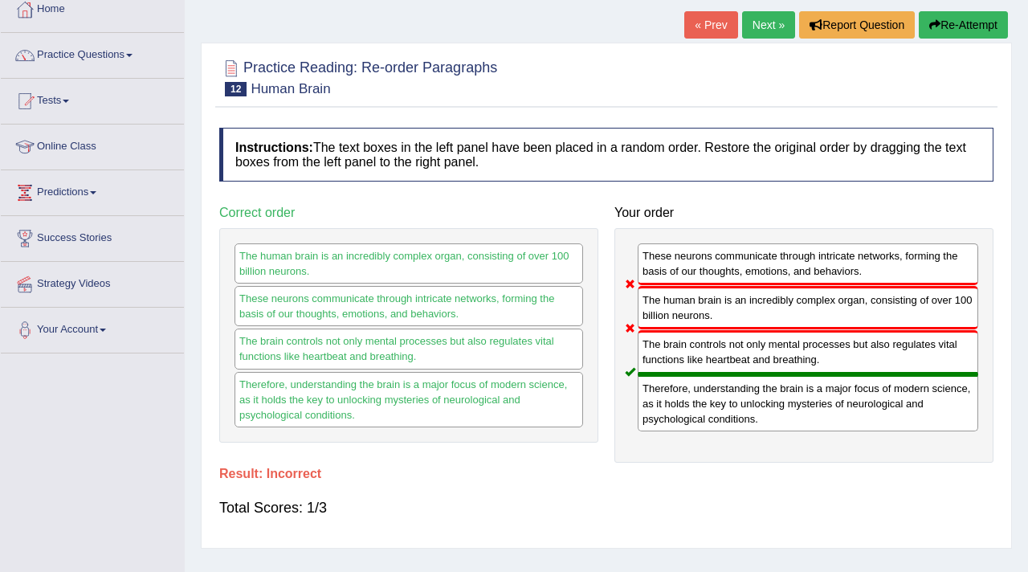
scroll to position [60, 0]
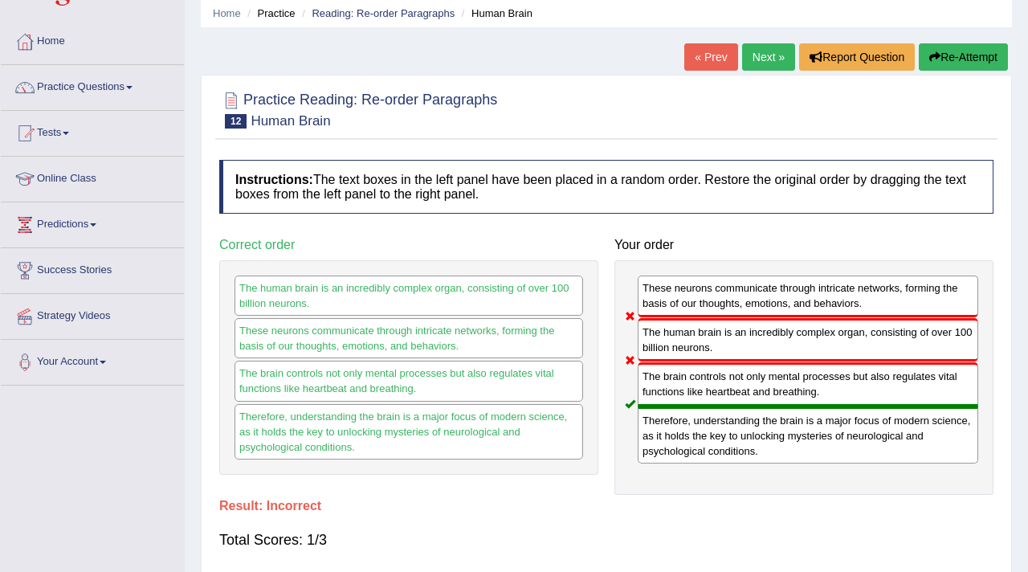
click at [754, 58] on link "Next »" at bounding box center [768, 56] width 53 height 27
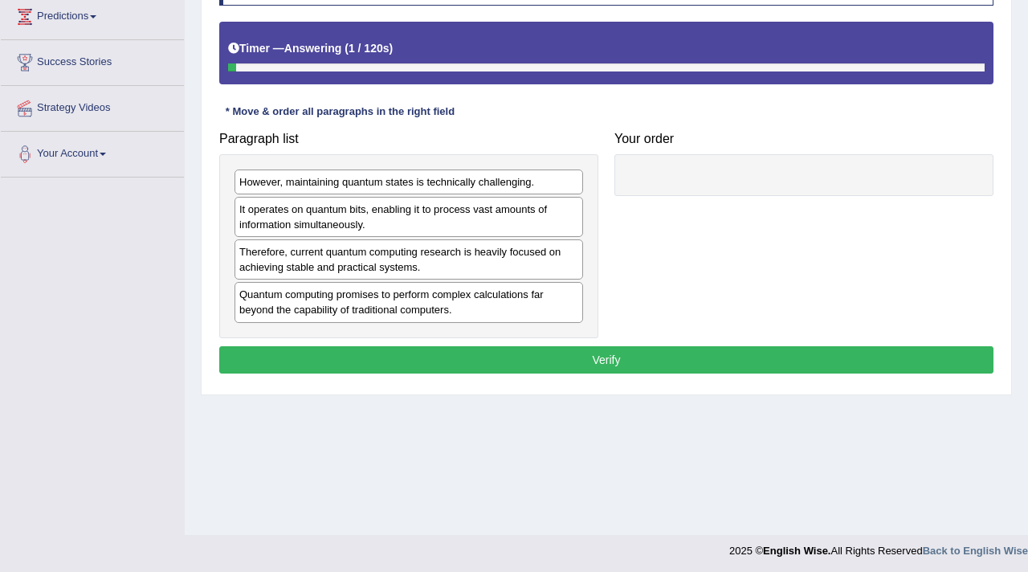
scroll to position [272, 0]
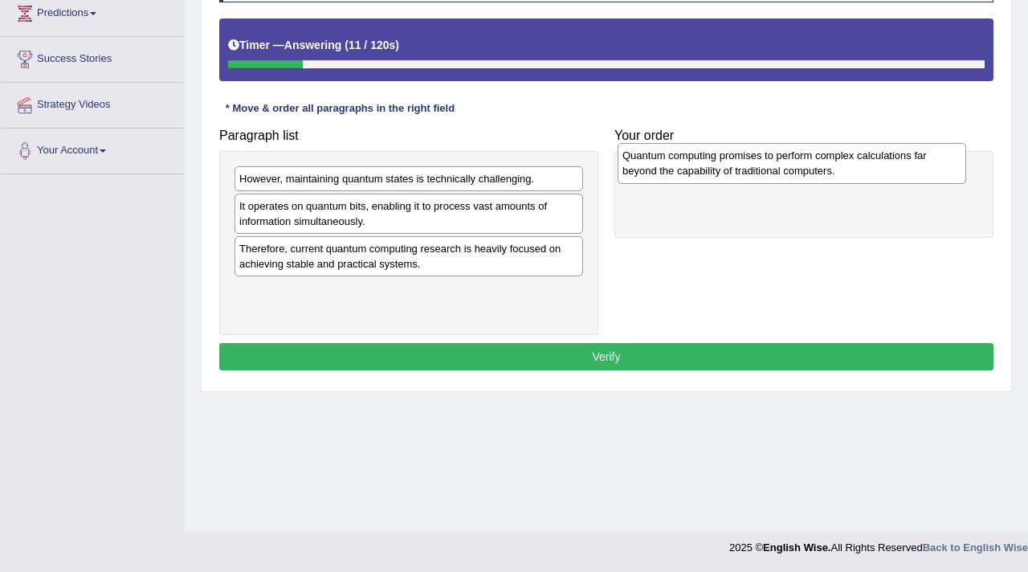
drag, startPoint x: 401, startPoint y: 307, endPoint x: 784, endPoint y: 171, distance: 406.5
click at [784, 171] on div "Quantum computing promises to perform complex calculations far beyond the capab…" at bounding box center [792, 163] width 349 height 40
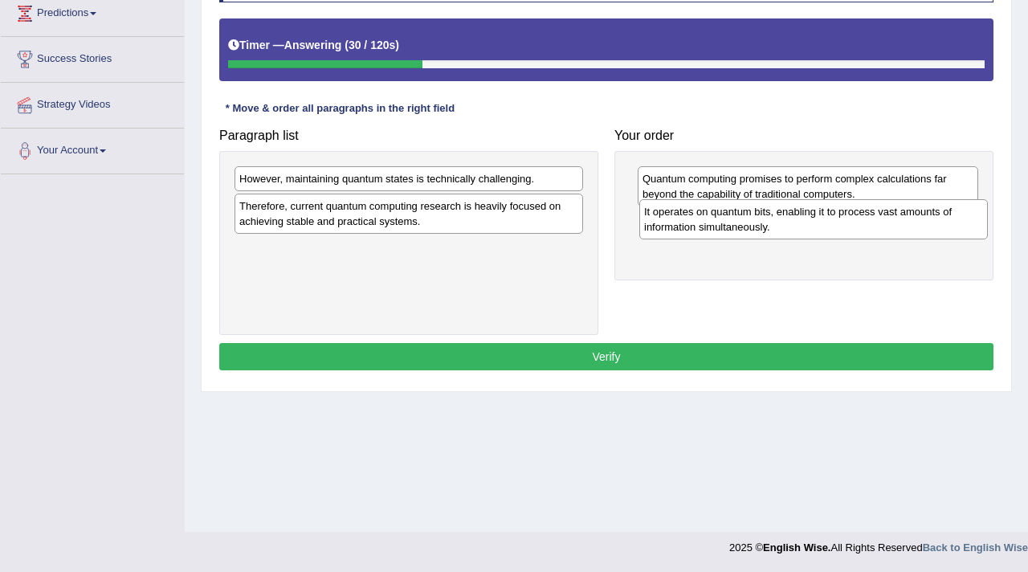
drag, startPoint x: 339, startPoint y: 220, endPoint x: 750, endPoint y: 227, distance: 411.4
click at [750, 227] on div "It operates on quantum bits, enabling it to process vast amounts of information…" at bounding box center [813, 219] width 349 height 40
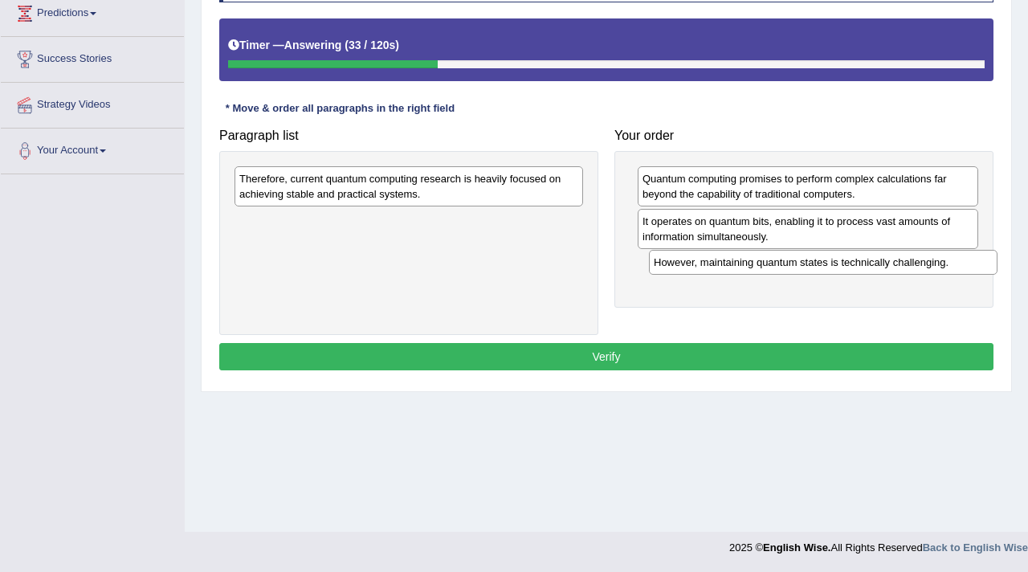
drag, startPoint x: 421, startPoint y: 178, endPoint x: 839, endPoint y: 262, distance: 426.2
click at [839, 262] on div "However, maintaining quantum states is technically challenging." at bounding box center [823, 262] width 349 height 25
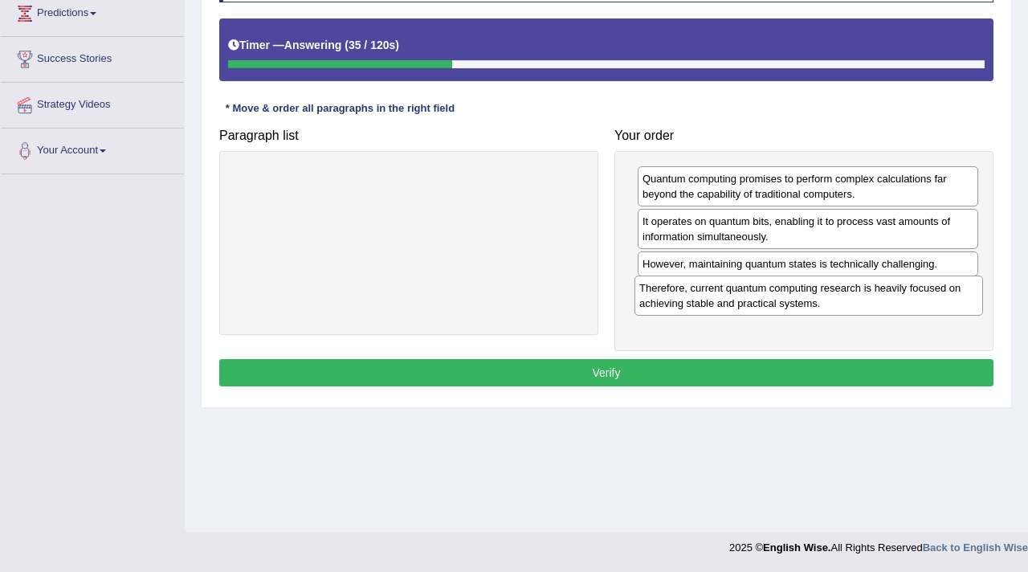
drag, startPoint x: 382, startPoint y: 174, endPoint x: 783, endPoint y: 283, distance: 416.1
click at [783, 284] on div "Therefore, current quantum computing research is heavily focused on achieving s…" at bounding box center [809, 296] width 349 height 40
click at [622, 370] on button "Verify" at bounding box center [606, 372] width 774 height 27
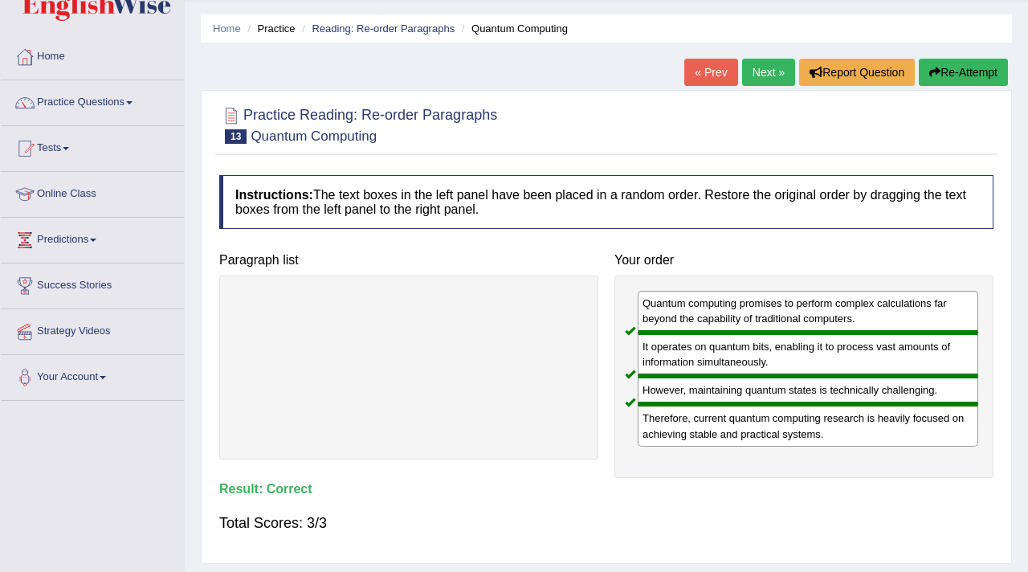
scroll to position [0, 0]
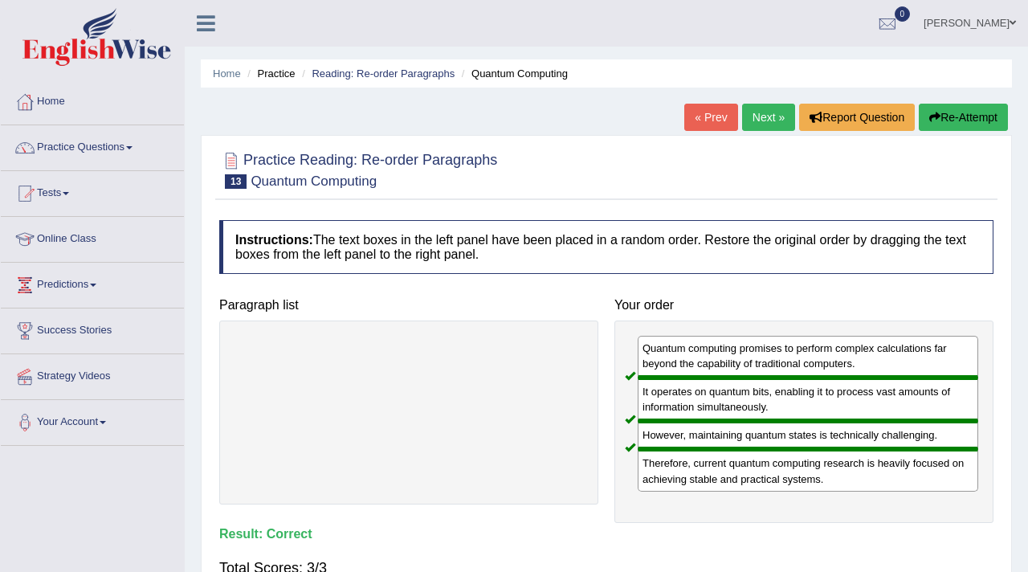
click at [757, 121] on link "Next »" at bounding box center [768, 117] width 53 height 27
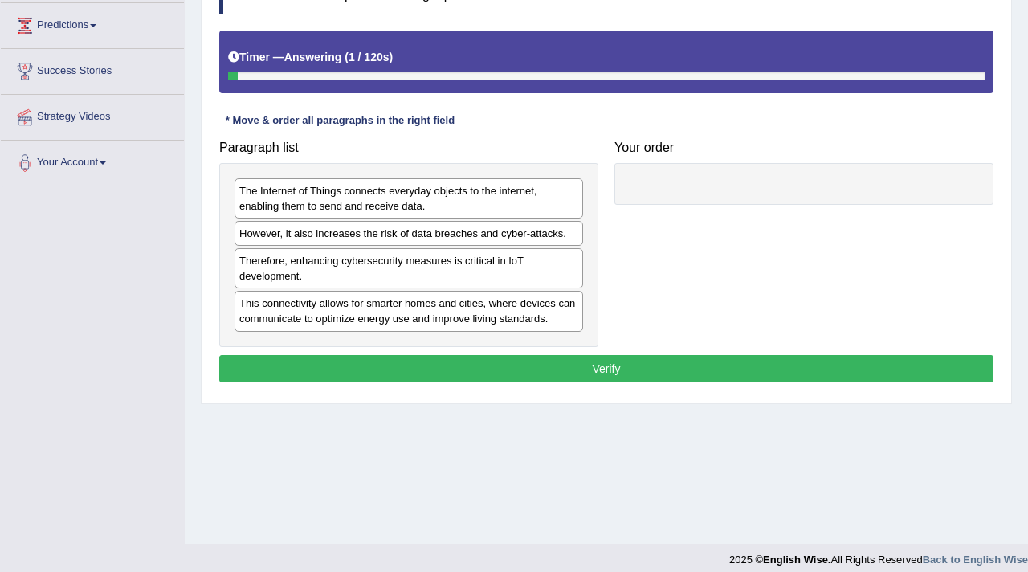
scroll to position [262, 0]
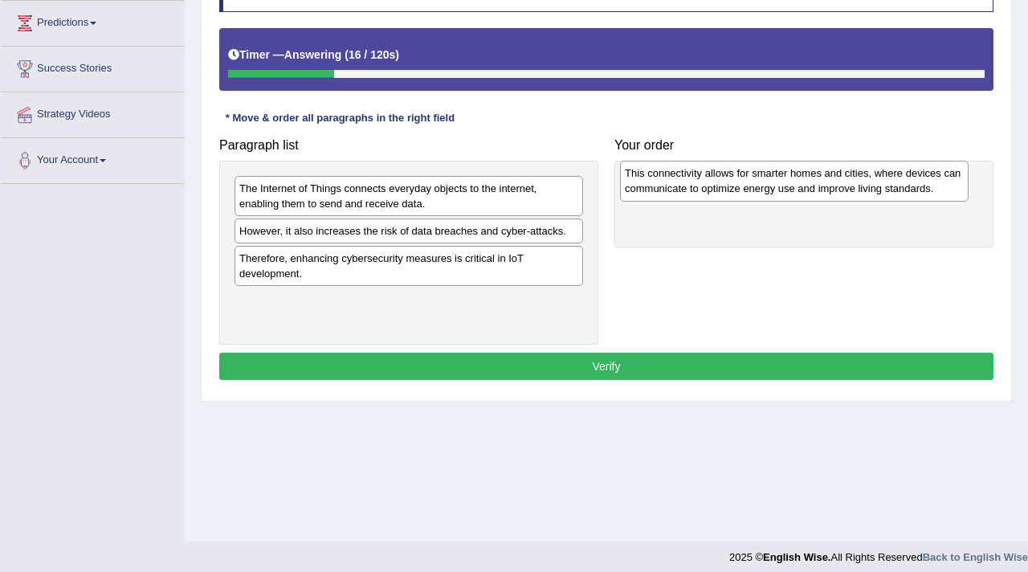
drag, startPoint x: 332, startPoint y: 308, endPoint x: 717, endPoint y: 179, distance: 406.5
click at [717, 179] on div "This connectivity allows for smarter homes and cities, where devices can commun…" at bounding box center [794, 181] width 349 height 40
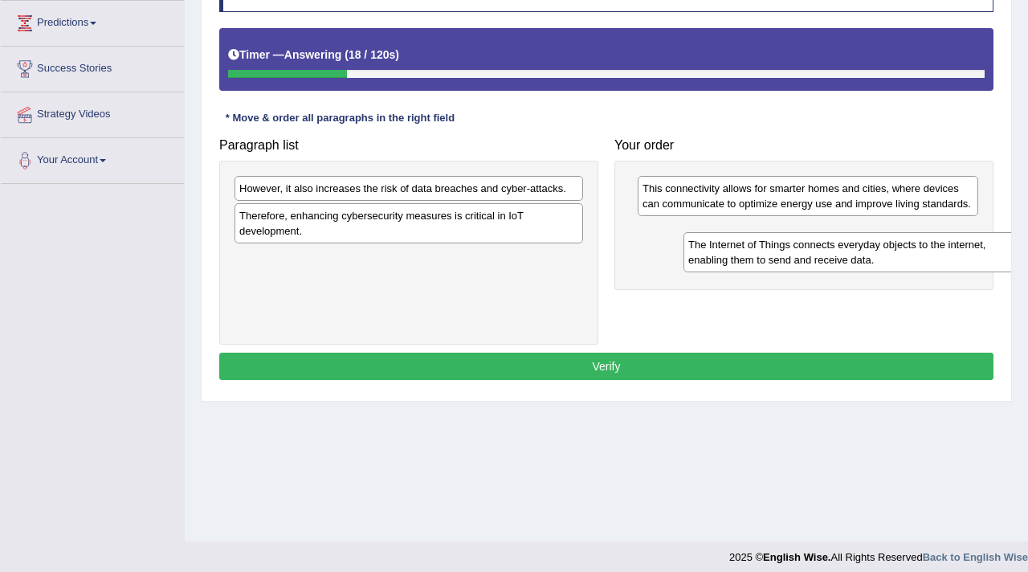
drag, startPoint x: 430, startPoint y: 193, endPoint x: 865, endPoint y: 249, distance: 439.0
click at [866, 249] on div "The Internet of Things connects everyday objects to the internet, enabling them…" at bounding box center [858, 252] width 349 height 40
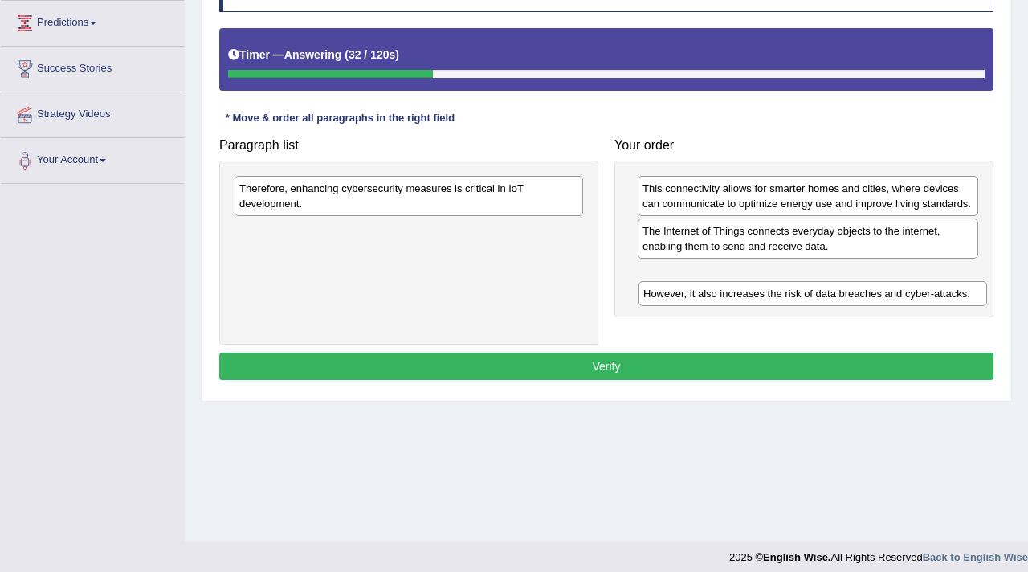
drag, startPoint x: 529, startPoint y: 190, endPoint x: 933, endPoint y: 296, distance: 417.8
click at [933, 296] on div "However, it also increases the risk of data breaches and cyber-attacks." at bounding box center [813, 293] width 349 height 25
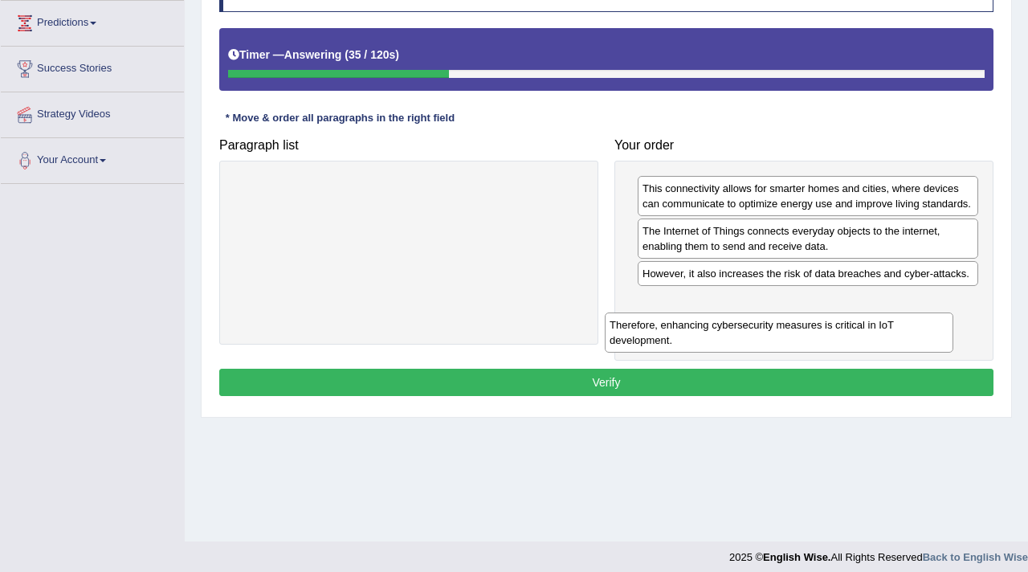
drag, startPoint x: 276, startPoint y: 186, endPoint x: 671, endPoint y: 329, distance: 419.6
click at [669, 329] on div "Therefore, enhancing cybersecurity measures is critical in IoT development." at bounding box center [779, 333] width 349 height 40
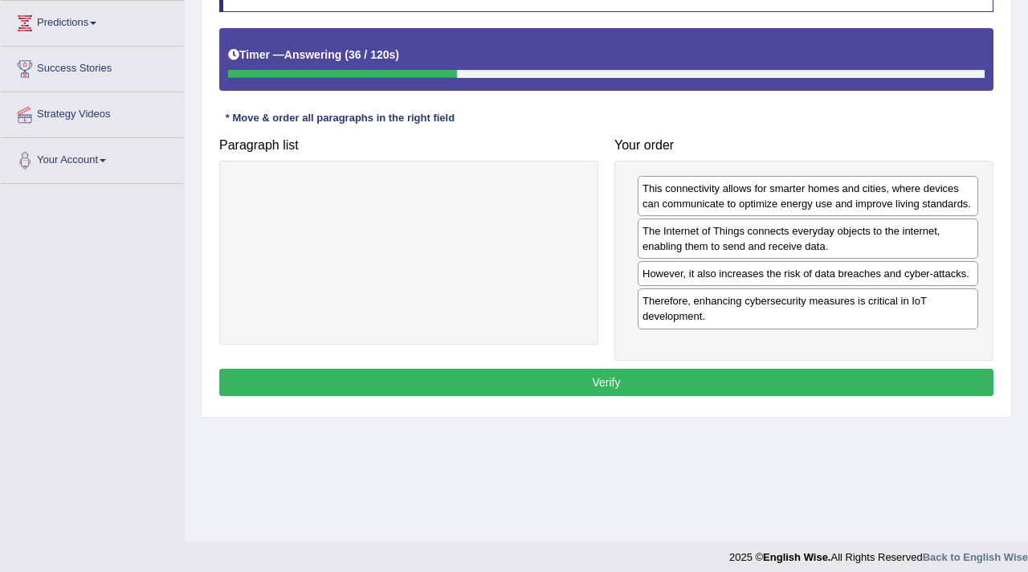
click at [541, 396] on button "Verify" at bounding box center [606, 382] width 774 height 27
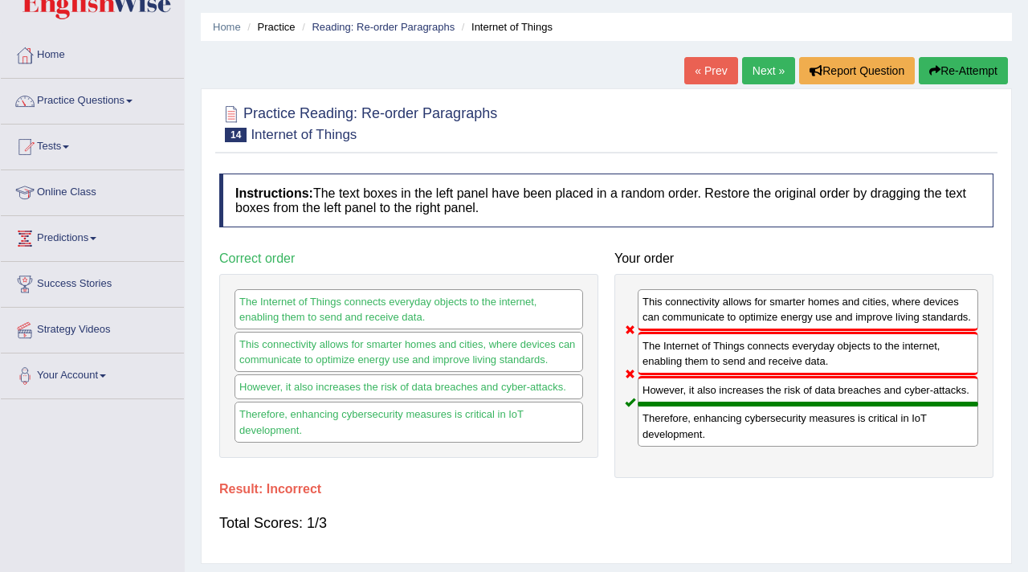
scroll to position [0, 0]
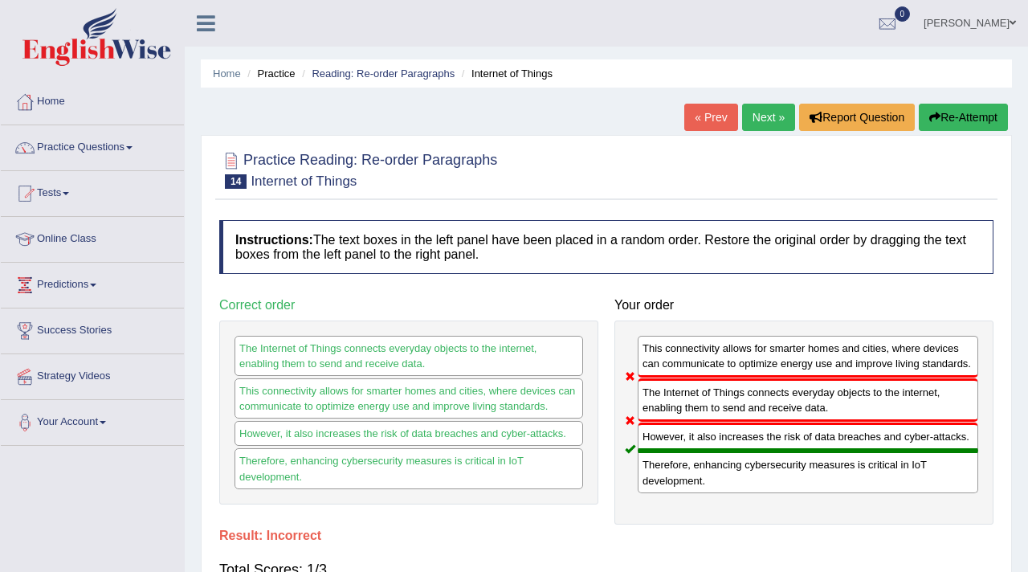
click at [758, 119] on link "Next »" at bounding box center [768, 117] width 53 height 27
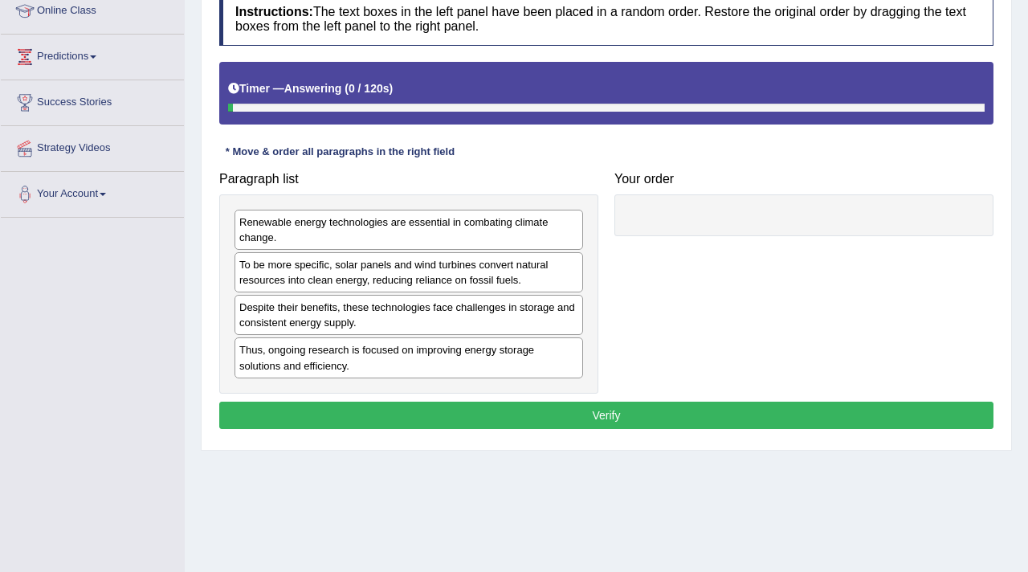
scroll to position [272, 0]
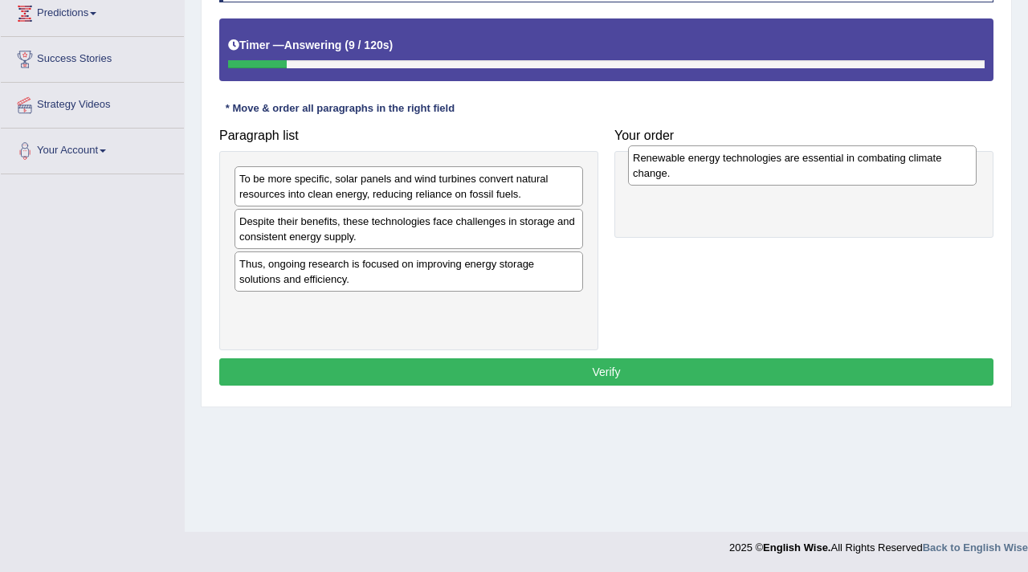
drag, startPoint x: 317, startPoint y: 188, endPoint x: 708, endPoint y: 166, distance: 391.8
click at [709, 166] on div "Renewable energy technologies are essential in combating climate change." at bounding box center [802, 165] width 349 height 40
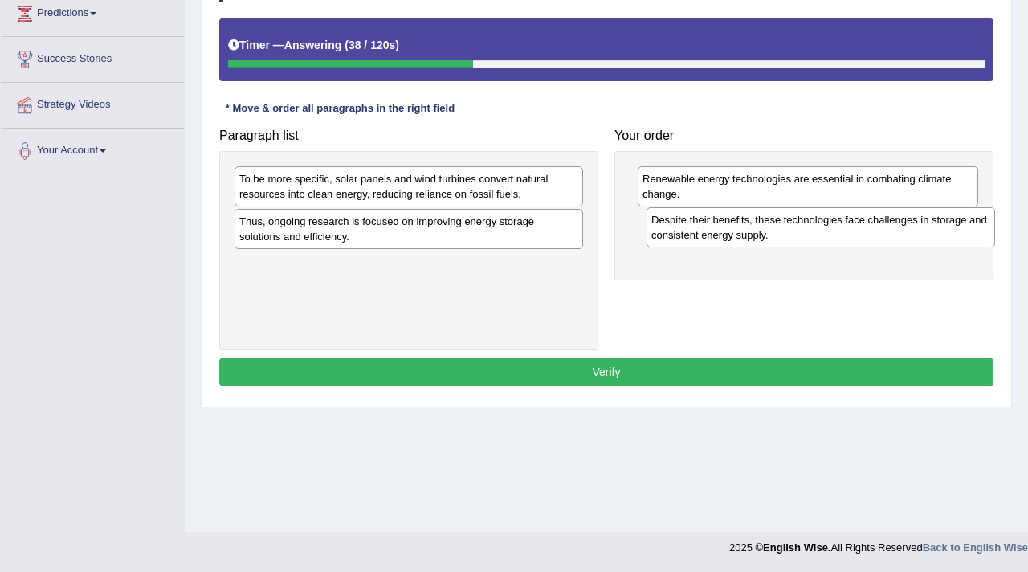
drag, startPoint x: 339, startPoint y: 243, endPoint x: 749, endPoint y: 239, distance: 409.7
click at [749, 239] on div "Despite their benefits, these technologies face challenges in storage and consi…" at bounding box center [821, 227] width 349 height 40
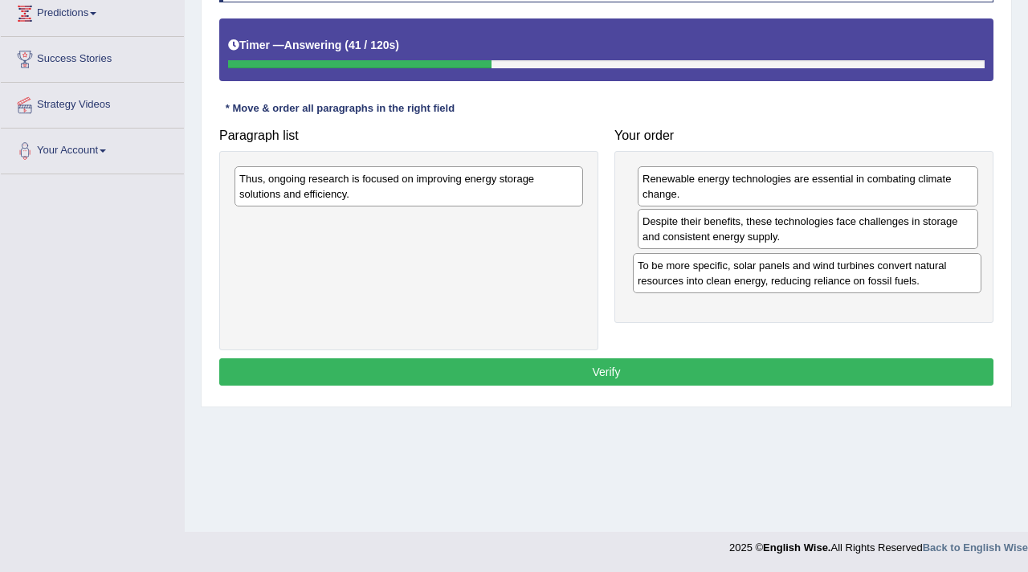
drag, startPoint x: 436, startPoint y: 188, endPoint x: 829, endPoint y: 271, distance: 401.5
click at [830, 272] on div "To be more specific, solar panels and wind turbines convert natural resources i…" at bounding box center [807, 273] width 349 height 40
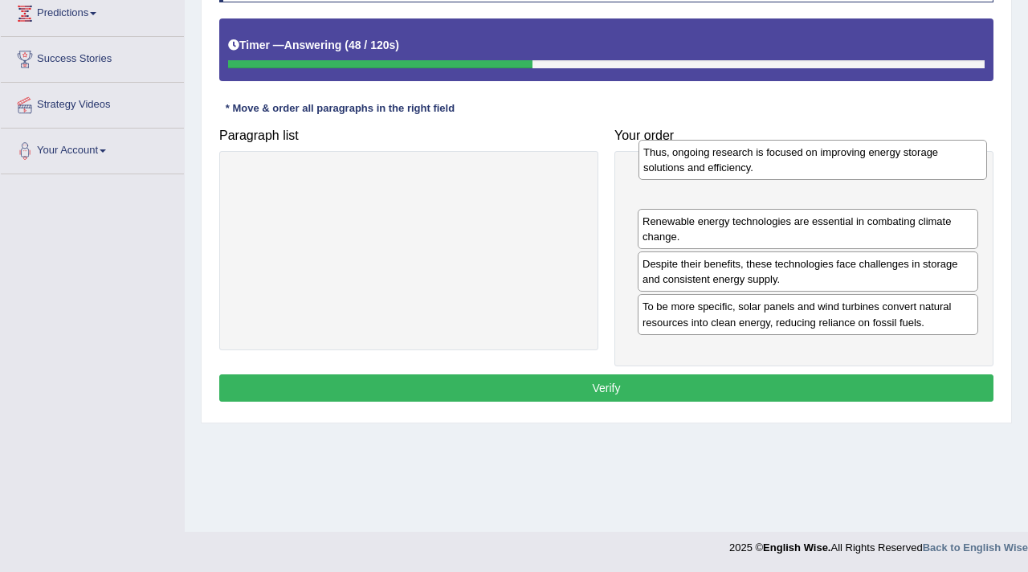
drag, startPoint x: 388, startPoint y: 185, endPoint x: 789, endPoint y: 157, distance: 401.9
click at [791, 157] on div "Thus, ongoing research is focused on improving energy storage solutions and eff…" at bounding box center [813, 160] width 349 height 40
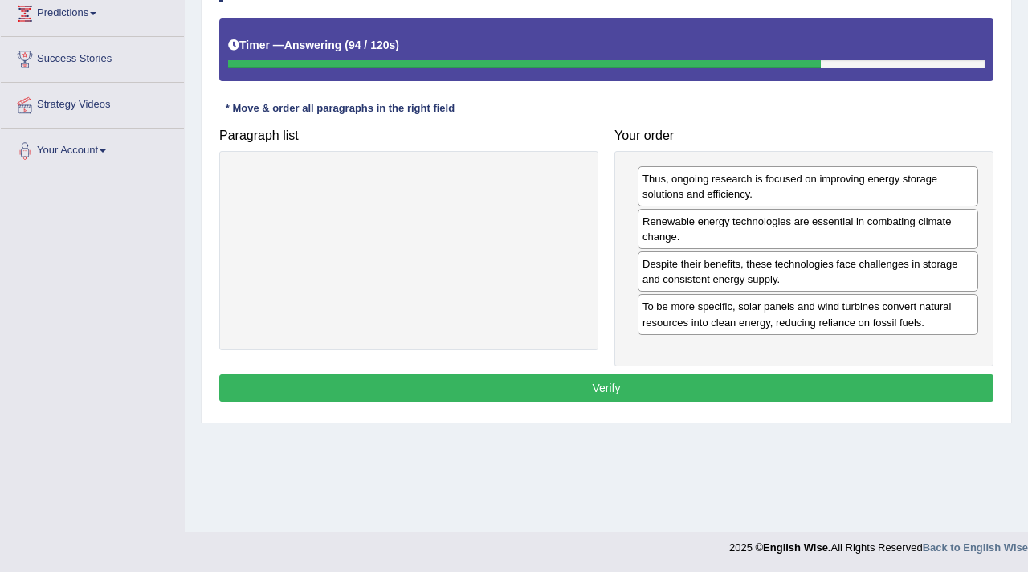
click at [647, 394] on button "Verify" at bounding box center [606, 387] width 774 height 27
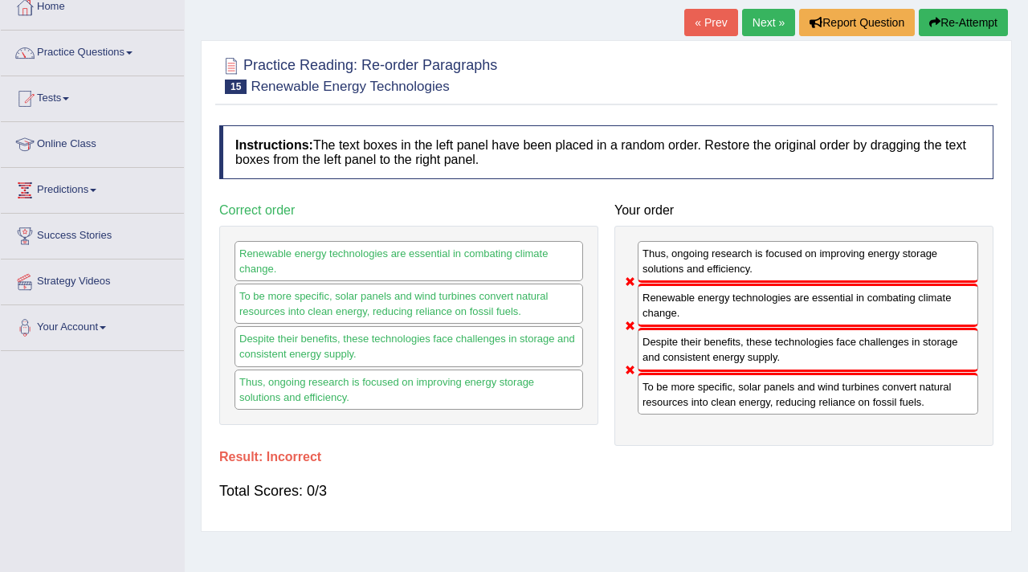
scroll to position [67, 0]
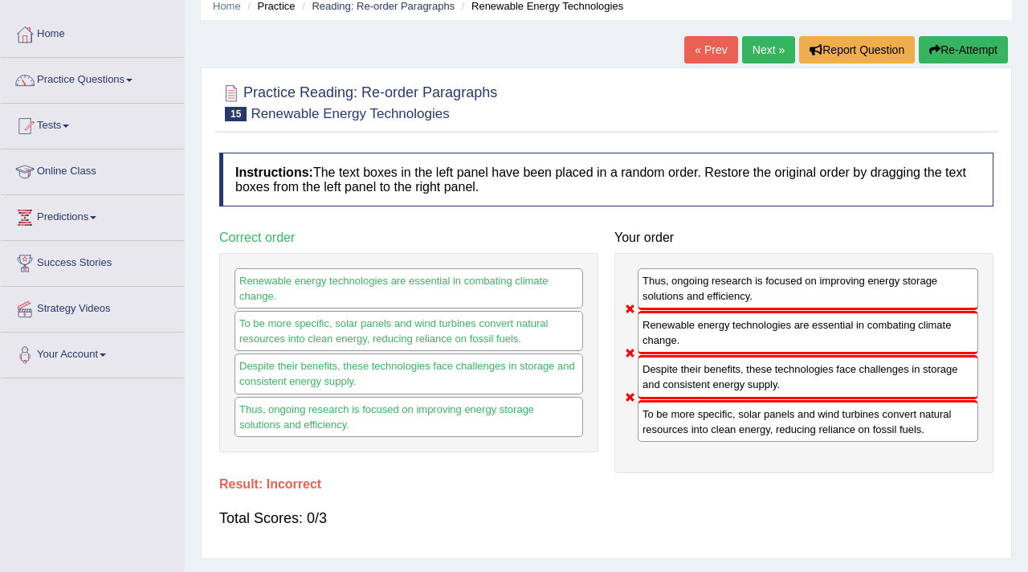
click at [759, 48] on link "Next »" at bounding box center [768, 49] width 53 height 27
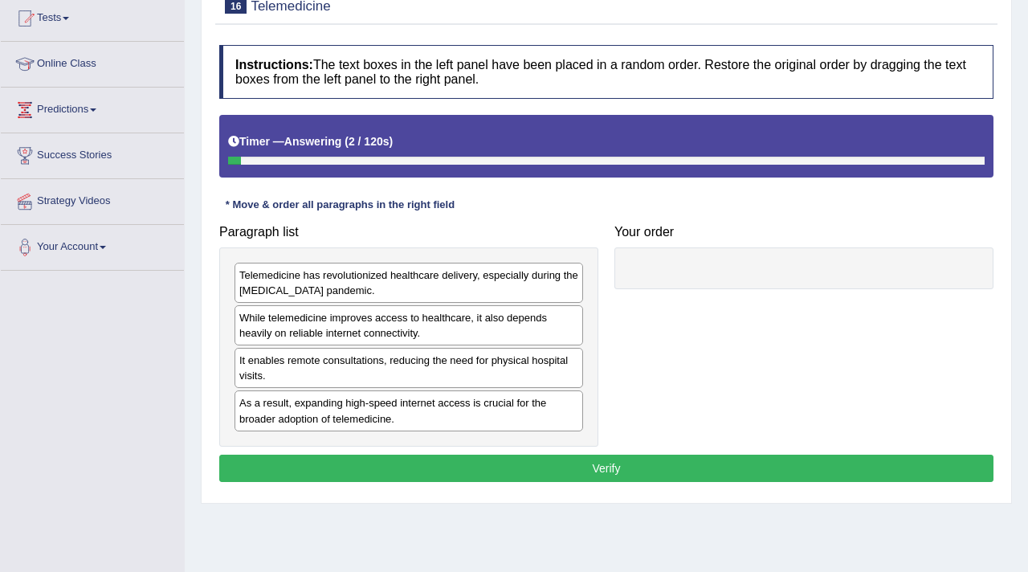
scroll to position [198, 0]
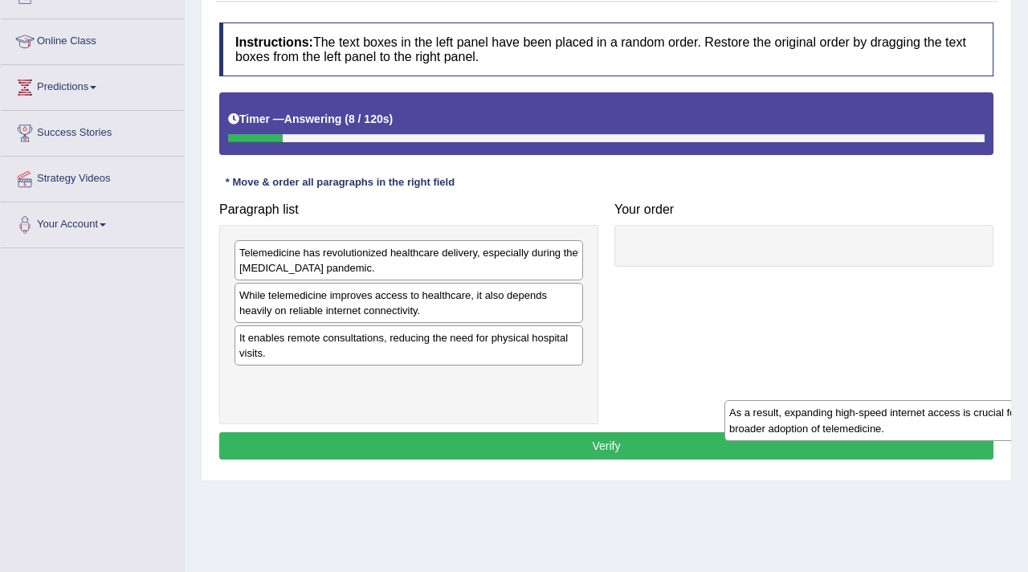
drag, startPoint x: 411, startPoint y: 390, endPoint x: 822, endPoint y: 410, distance: 411.0
click at [822, 411] on div "As a result, expanding high-speed internet access is crucial for the broader ad…" at bounding box center [899, 420] width 349 height 40
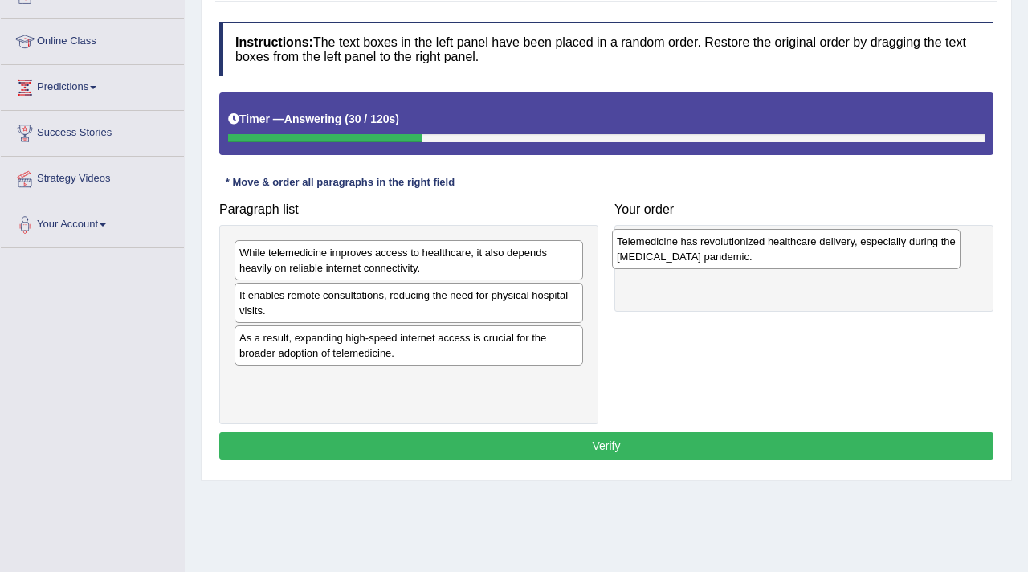
drag, startPoint x: 362, startPoint y: 255, endPoint x: 746, endPoint y: 242, distance: 385.1
click at [746, 243] on div "Telemedicine has revolutionized healthcare delivery, especially during the COVI…" at bounding box center [786, 249] width 349 height 40
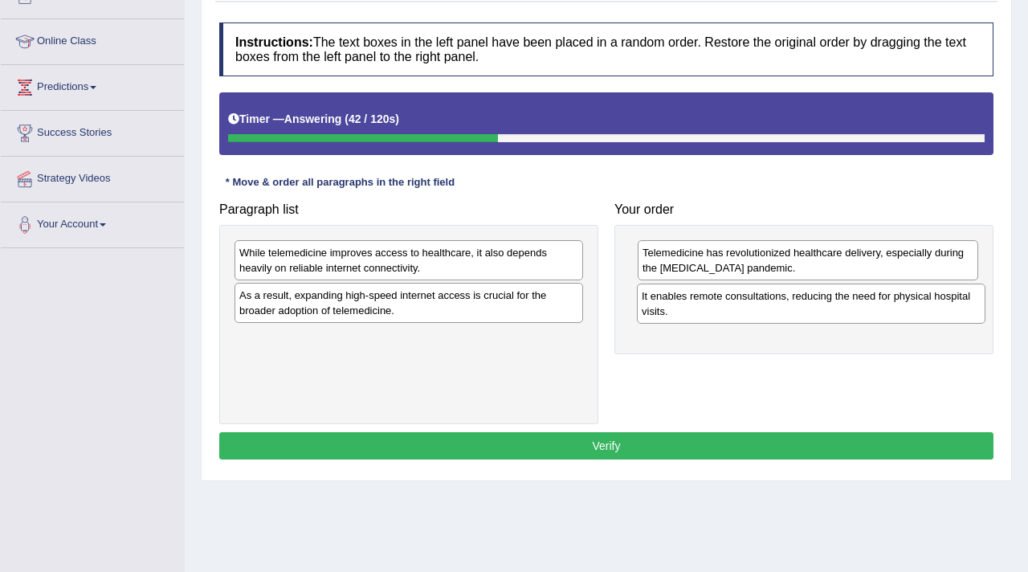
drag, startPoint x: 282, startPoint y: 299, endPoint x: 685, endPoint y: 298, distance: 403.3
click at [685, 298] on div "It enables remote consultations, reducing the need for physical hospital visits." at bounding box center [811, 304] width 349 height 40
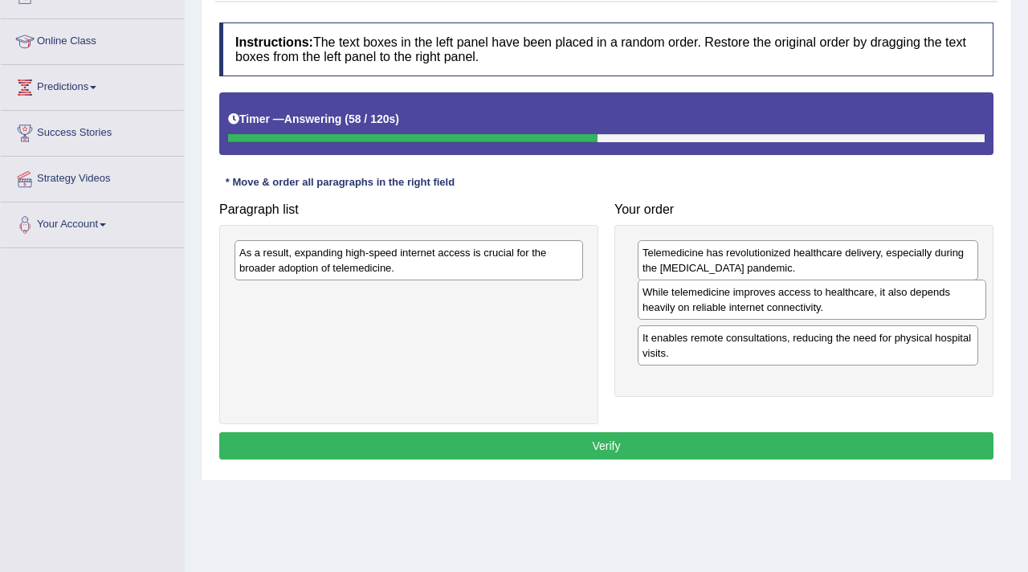
drag, startPoint x: 482, startPoint y: 259, endPoint x: 885, endPoint y: 299, distance: 405.2
click at [885, 299] on div "While telemedicine improves access to healthcare, it also depends heavily on re…" at bounding box center [812, 300] width 349 height 40
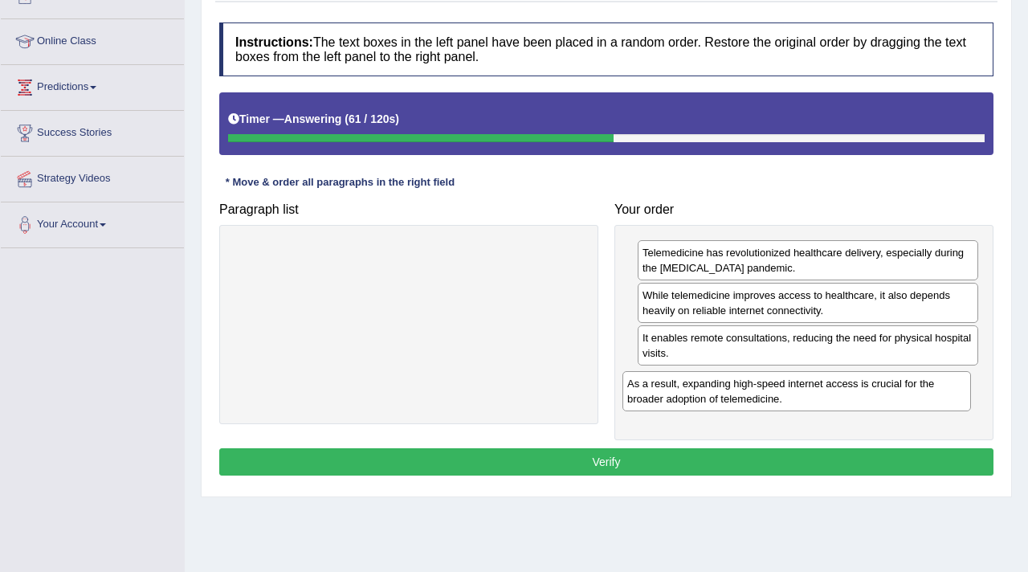
drag, startPoint x: 252, startPoint y: 261, endPoint x: 649, endPoint y: 386, distance: 416.2
click at [648, 386] on div "As a result, expanding high-speed internet access is crucial for the broader ad…" at bounding box center [797, 391] width 349 height 40
click at [586, 465] on button "Verify" at bounding box center [606, 461] width 774 height 27
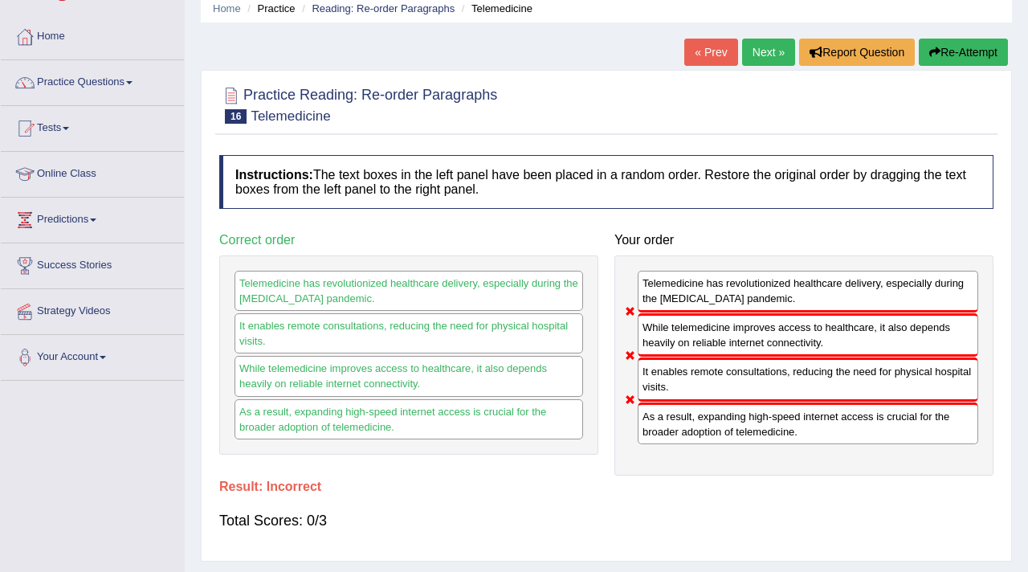
scroll to position [0, 0]
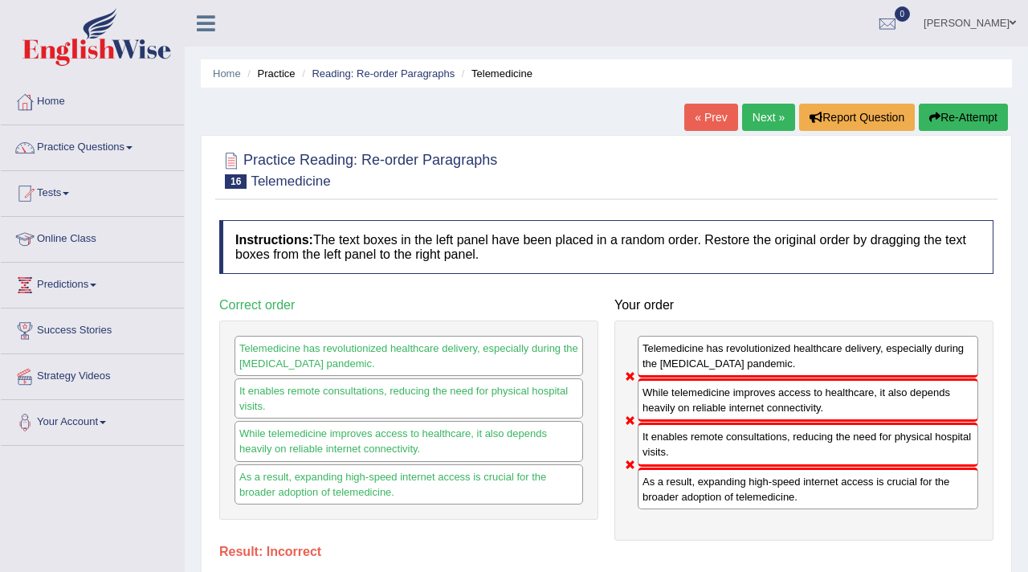
click at [760, 122] on link "Next »" at bounding box center [768, 117] width 53 height 27
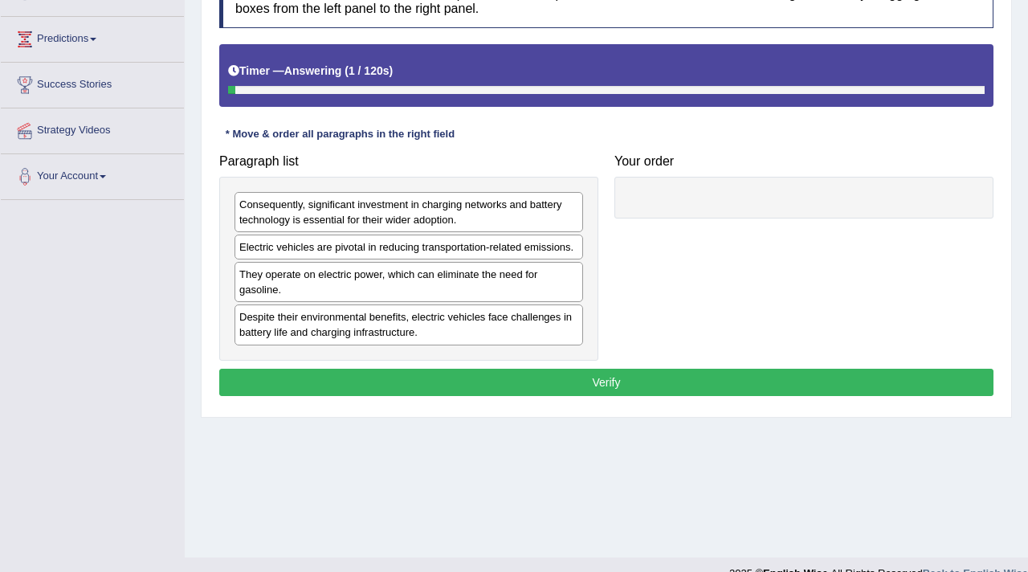
scroll to position [251, 0]
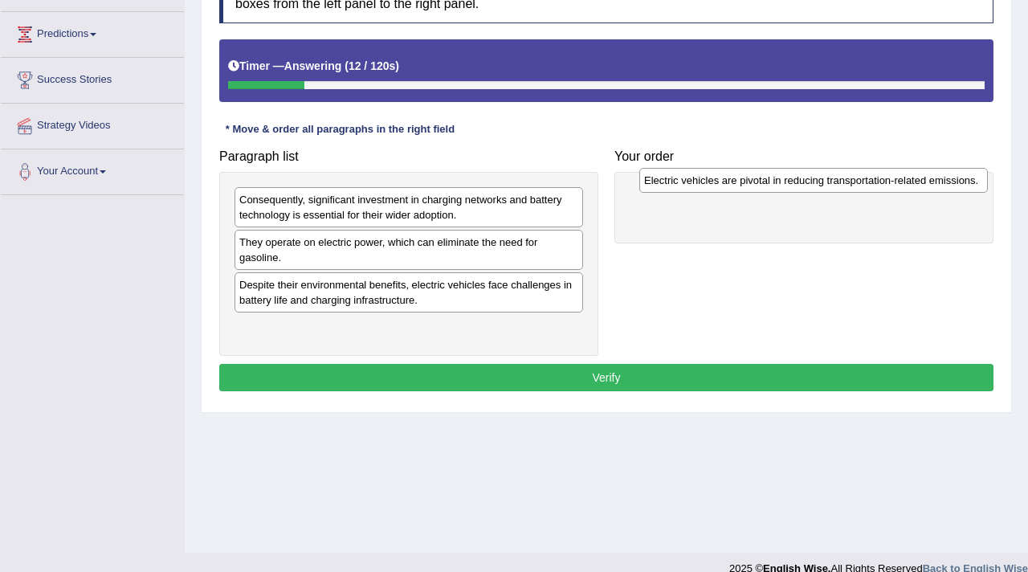
drag, startPoint x: 379, startPoint y: 240, endPoint x: 780, endPoint y: 180, distance: 405.4
click at [781, 180] on div "Electric vehicles are pivotal in reducing transportation-related emissions." at bounding box center [813, 180] width 349 height 25
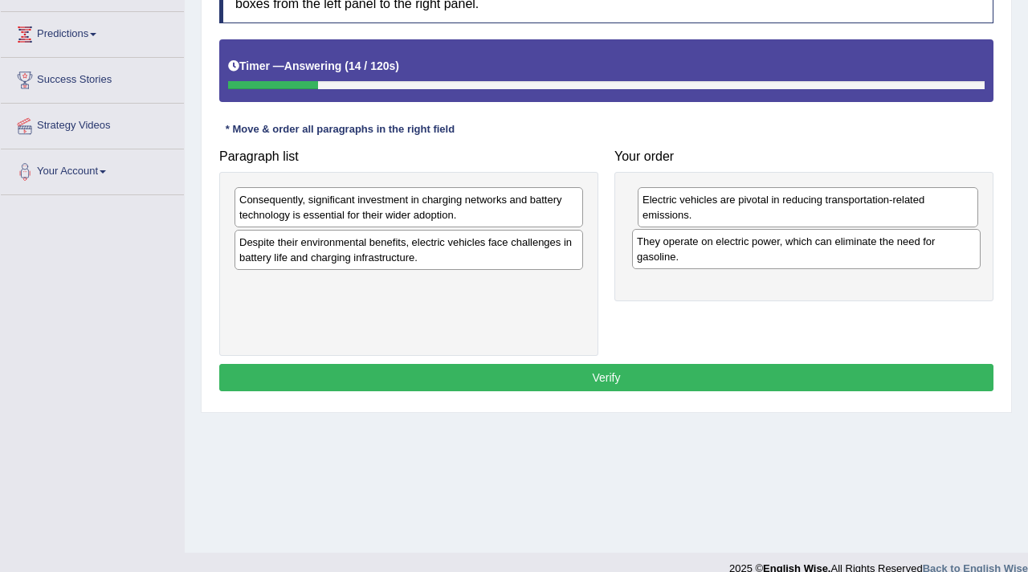
drag, startPoint x: 363, startPoint y: 250, endPoint x: 768, endPoint y: 247, distance: 404.9
click at [768, 247] on div "They operate on electric power, which can eliminate the need for gasoline." at bounding box center [806, 249] width 349 height 40
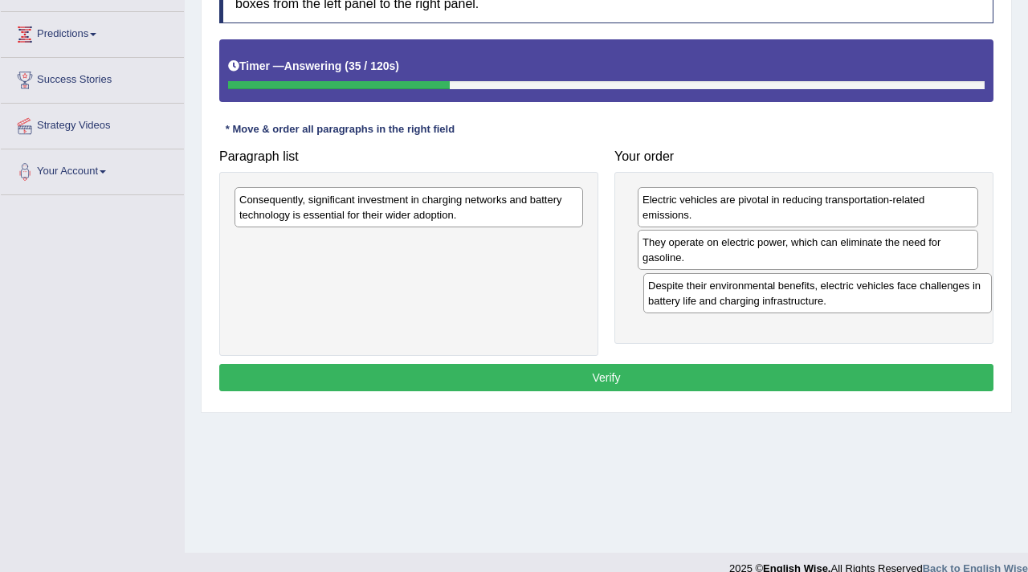
drag, startPoint x: 355, startPoint y: 253, endPoint x: 760, endPoint y: 295, distance: 407.0
click at [760, 295] on div "Despite their environmental benefits, electric vehicles face challenges in batt…" at bounding box center [817, 293] width 349 height 40
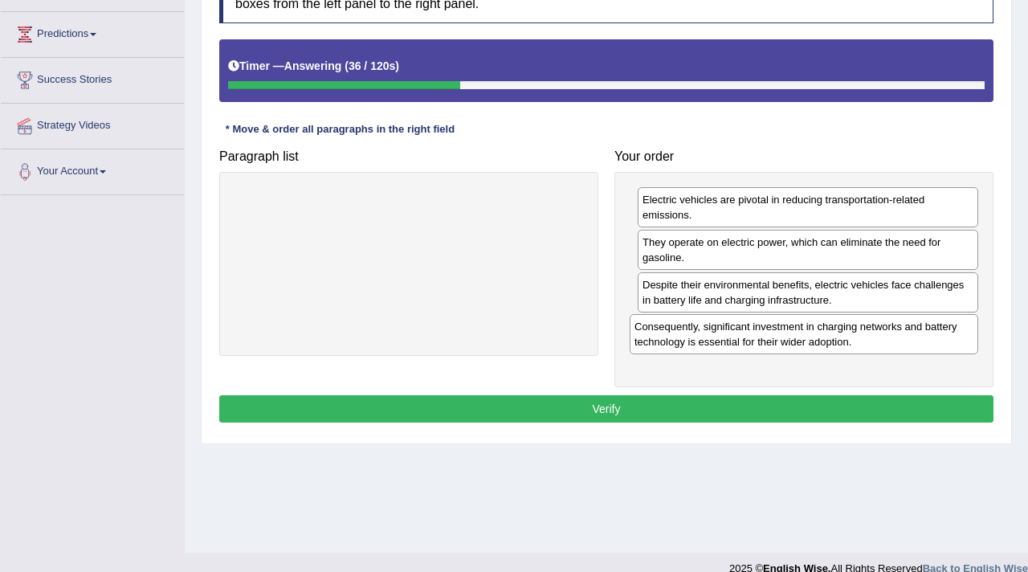
drag, startPoint x: 445, startPoint y: 210, endPoint x: 844, endPoint y: 336, distance: 418.0
click at [845, 335] on div "Consequently, significant investment in charging networks and battery technolog…" at bounding box center [804, 334] width 349 height 40
click at [646, 405] on button "Verify" at bounding box center [606, 408] width 774 height 27
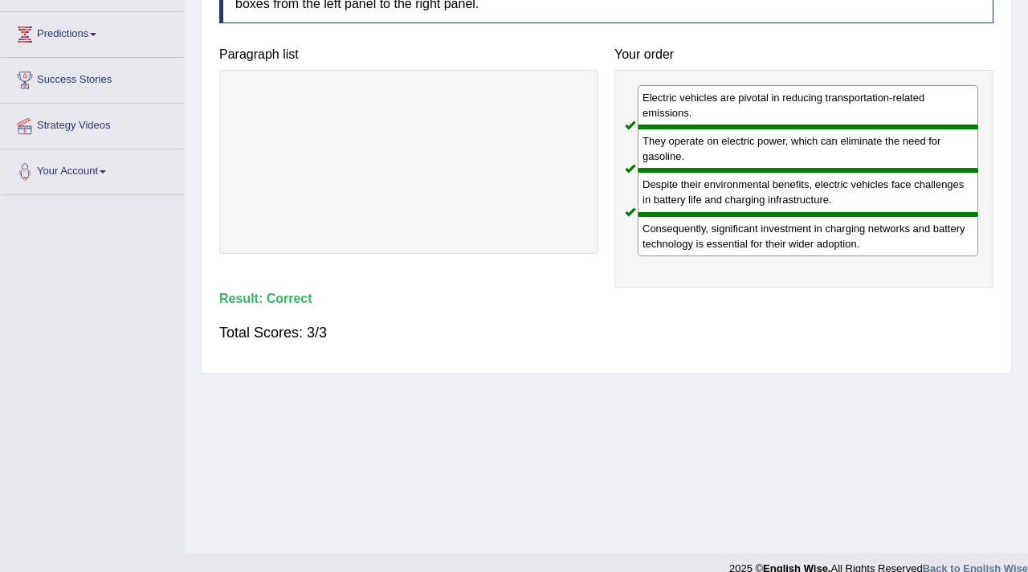
scroll to position [0, 0]
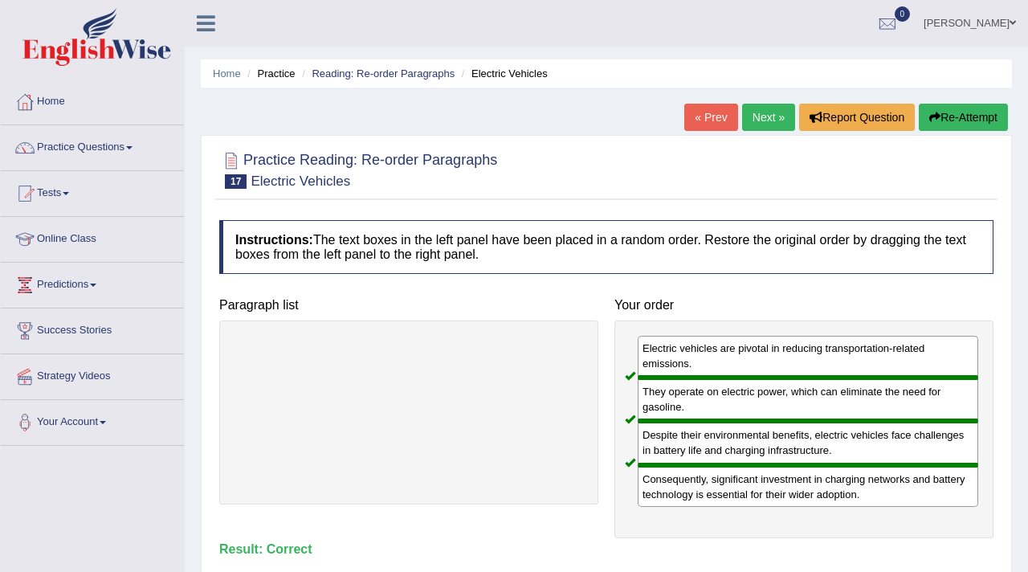
click at [760, 127] on link "Next »" at bounding box center [768, 117] width 53 height 27
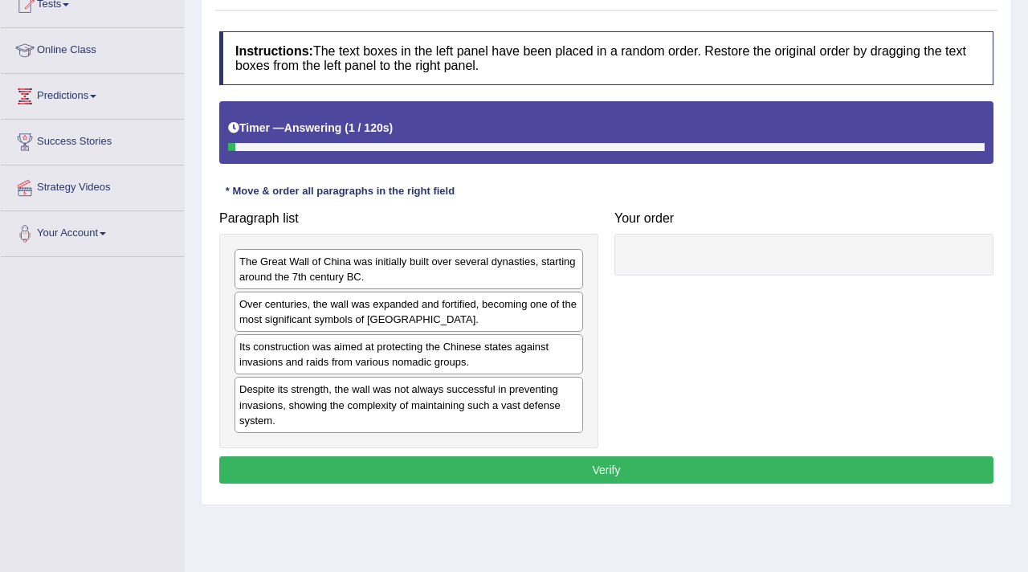
scroll to position [235, 0]
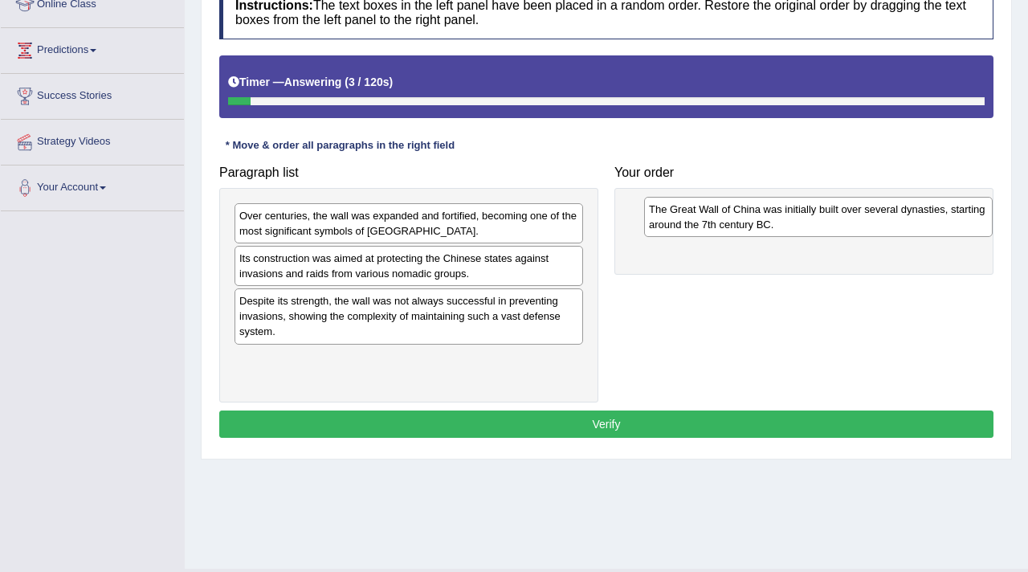
drag, startPoint x: 279, startPoint y: 225, endPoint x: 692, endPoint y: 212, distance: 413.9
click at [693, 213] on div "The Great Wall of China was initially built over several dynasties, starting ar…" at bounding box center [818, 217] width 349 height 40
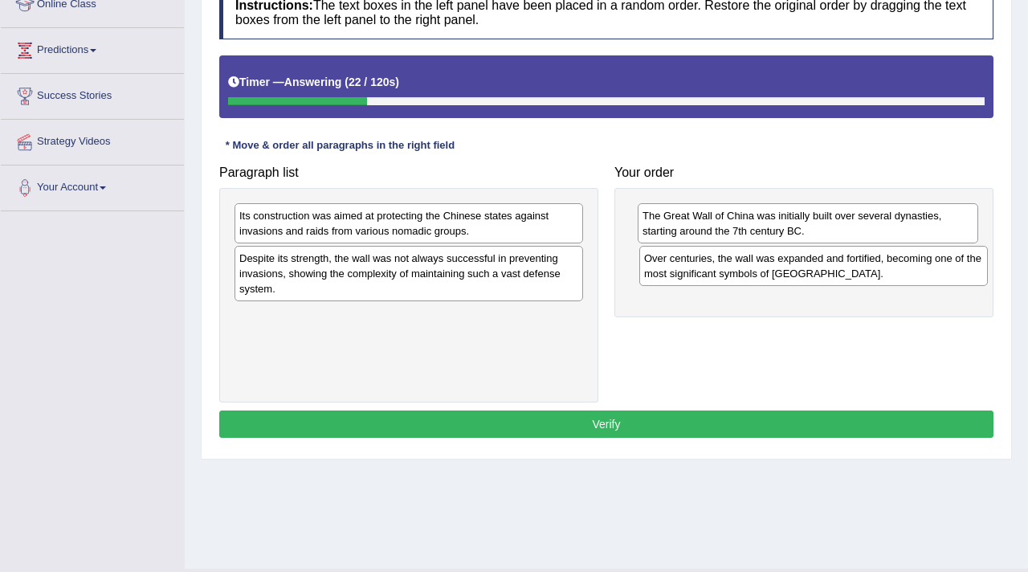
drag, startPoint x: 309, startPoint y: 228, endPoint x: 714, endPoint y: 270, distance: 407.0
click at [714, 271] on div "Over centuries, the wall was expanded and fortified, becoming one of the most s…" at bounding box center [813, 266] width 349 height 40
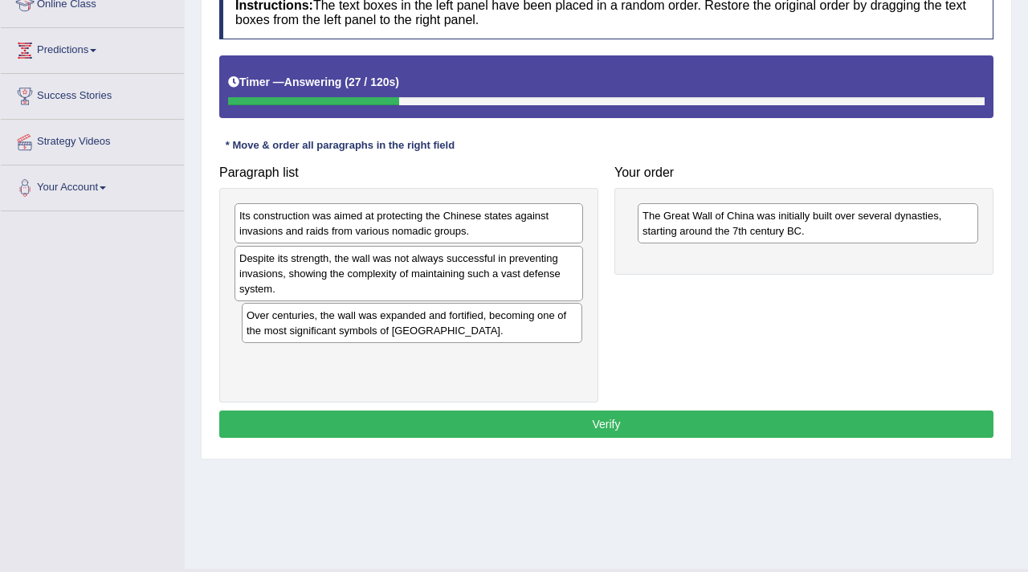
drag, startPoint x: 666, startPoint y: 272, endPoint x: 267, endPoint y: 329, distance: 403.3
click at [268, 329] on div "Over centuries, the wall was expanded and fortified, becoming one of the most s…" at bounding box center [412, 323] width 341 height 40
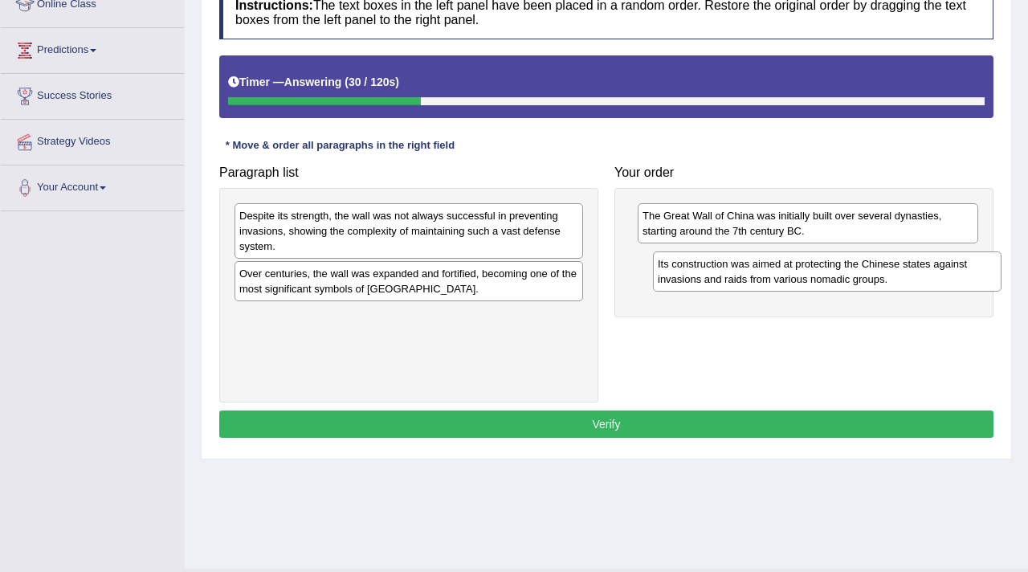
drag, startPoint x: 297, startPoint y: 223, endPoint x: 703, endPoint y: 264, distance: 407.7
click at [704, 264] on div "Its construction was aimed at protecting the Chinese states against invasions a…" at bounding box center [827, 271] width 349 height 40
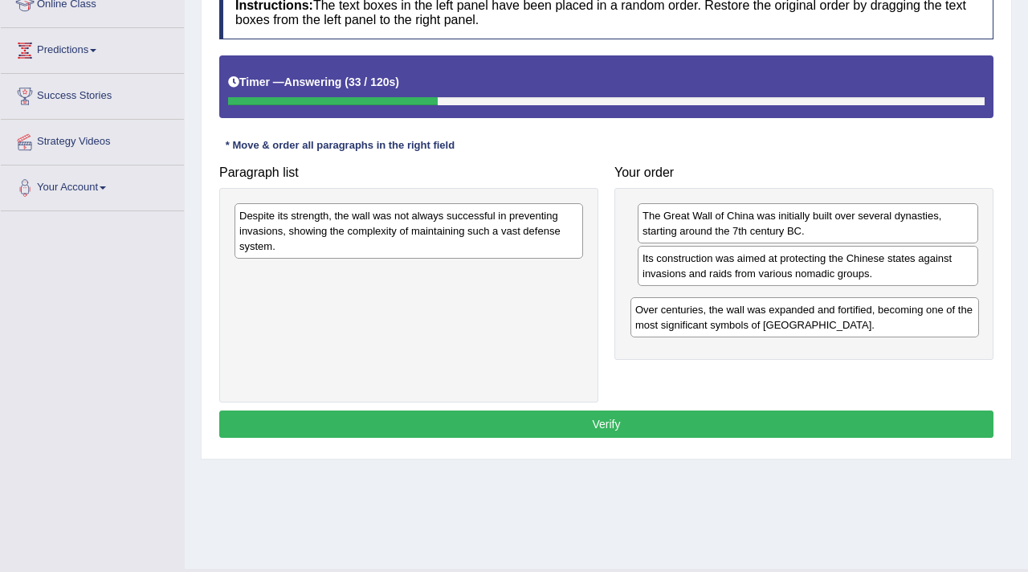
drag, startPoint x: 289, startPoint y: 284, endPoint x: 688, endPoint y: 320, distance: 400.0
click at [688, 320] on div "Over centuries, the wall was expanded and fortified, becoming one of the most s…" at bounding box center [805, 317] width 349 height 40
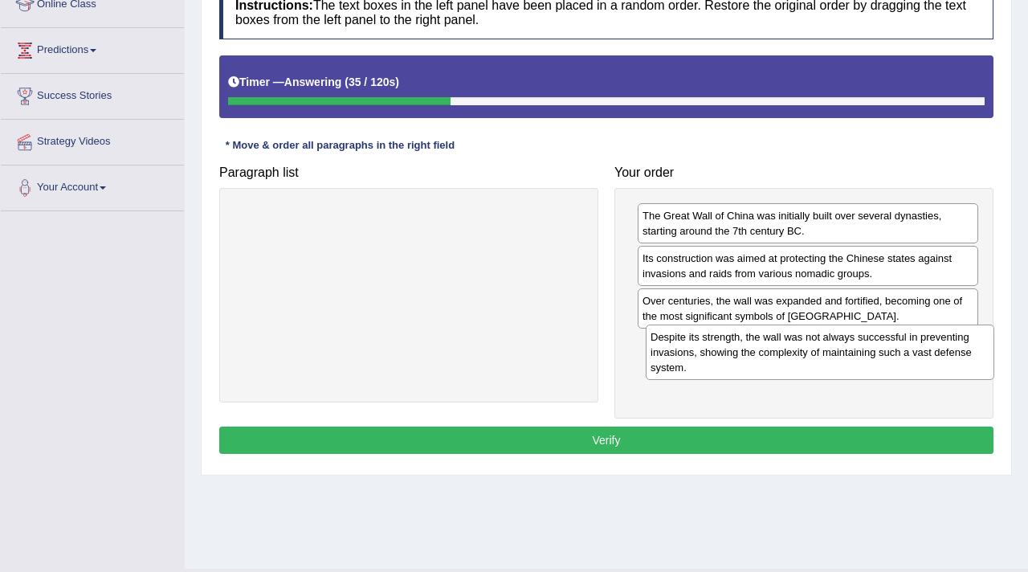
drag, startPoint x: 321, startPoint y: 227, endPoint x: 726, endPoint y: 350, distance: 423.9
click at [727, 350] on div "Despite its strength, the wall was not always successful in preventing invasion…" at bounding box center [820, 352] width 349 height 55
click at [634, 443] on button "Verify" at bounding box center [606, 440] width 774 height 27
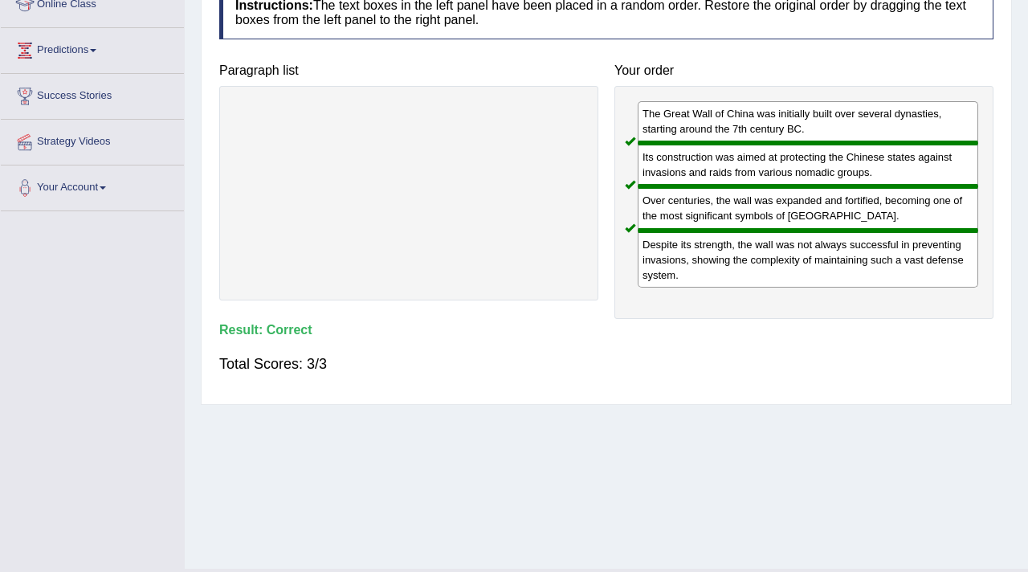
scroll to position [0, 0]
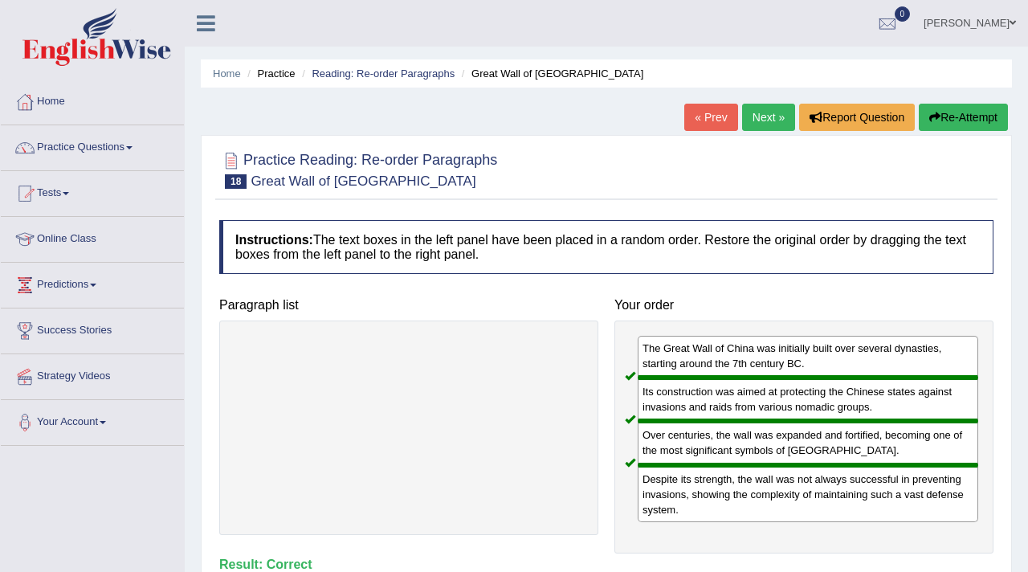
click at [754, 121] on link "Next »" at bounding box center [768, 117] width 53 height 27
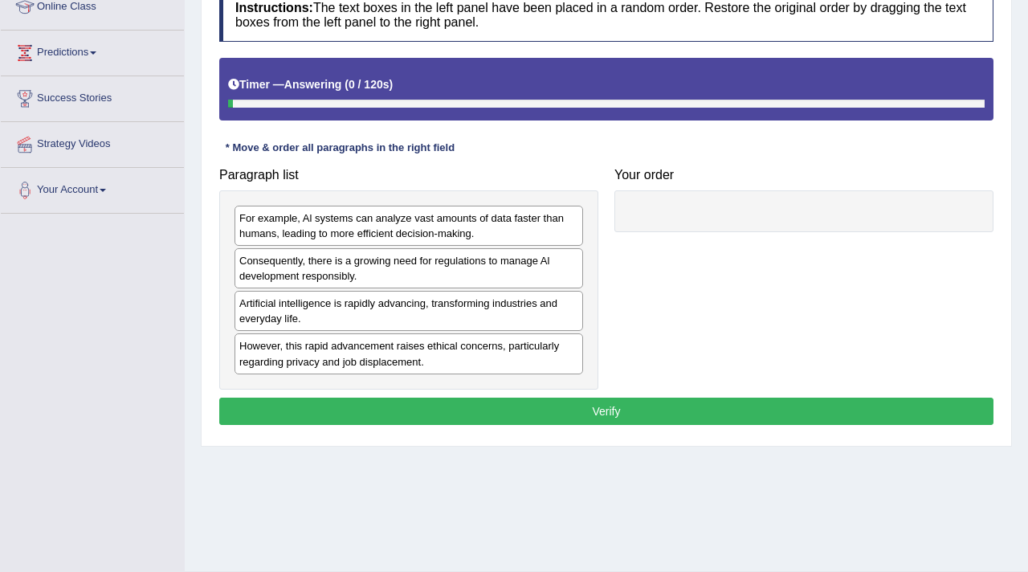
scroll to position [272, 0]
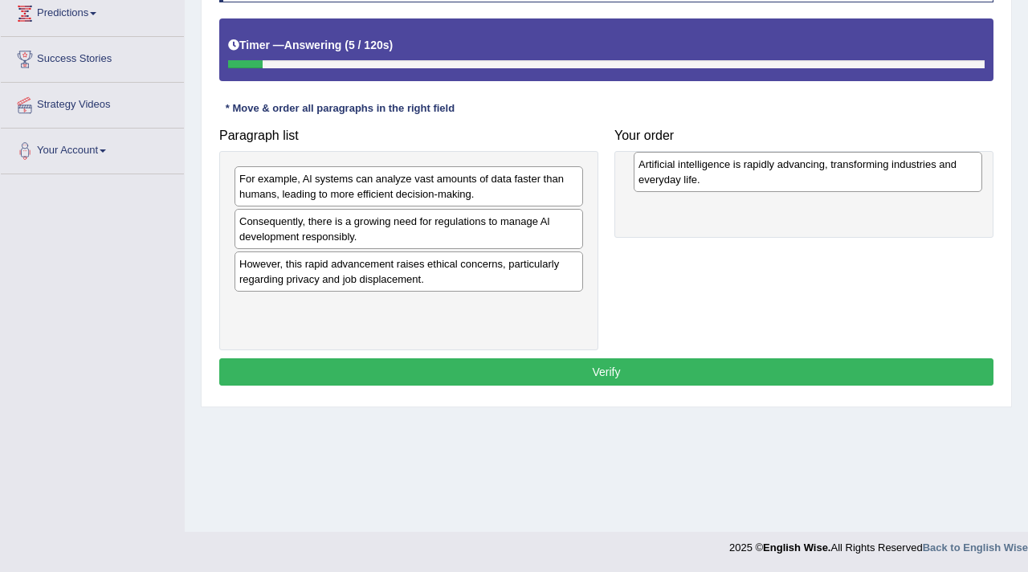
drag, startPoint x: 254, startPoint y: 274, endPoint x: 648, endPoint y: 171, distance: 407.6
click at [648, 172] on div "Artificial intelligence is rapidly advancing, transforming industries and every…" at bounding box center [808, 172] width 349 height 40
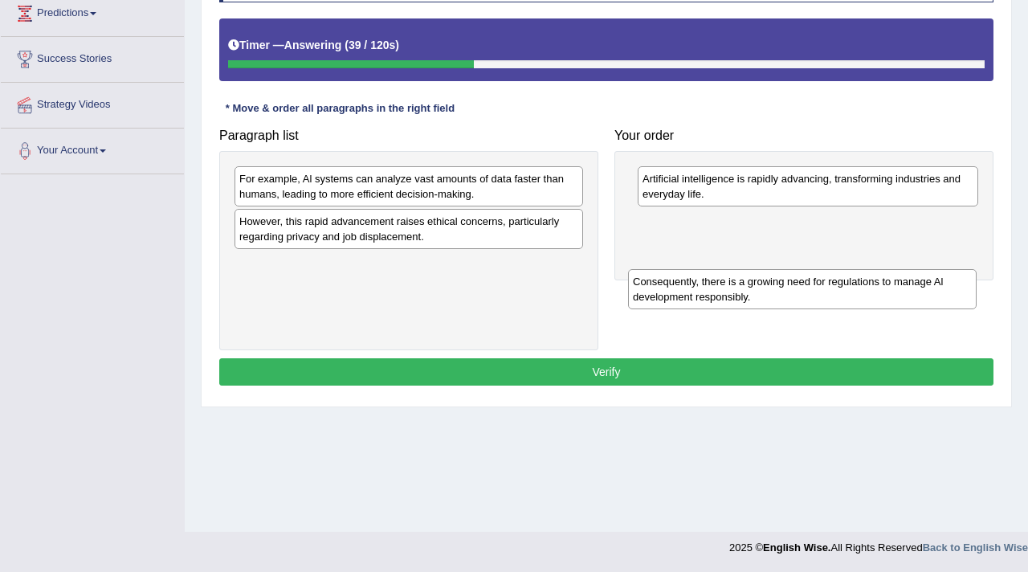
drag, startPoint x: 323, startPoint y: 231, endPoint x: 717, endPoint y: 293, distance: 399.4
click at [717, 293] on div "Consequently, there is a growing need for regulations to manage Al development …" at bounding box center [802, 289] width 349 height 40
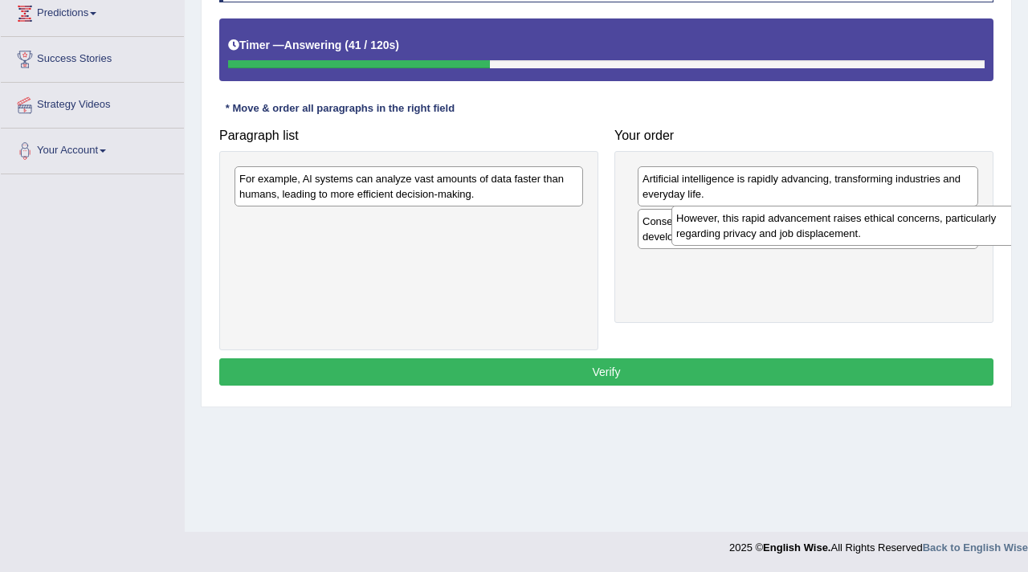
drag, startPoint x: 495, startPoint y: 239, endPoint x: 932, endPoint y: 235, distance: 437.0
click at [932, 235] on div "However, this rapid advancement raises ethical concerns, particularly regarding…" at bounding box center [846, 226] width 349 height 40
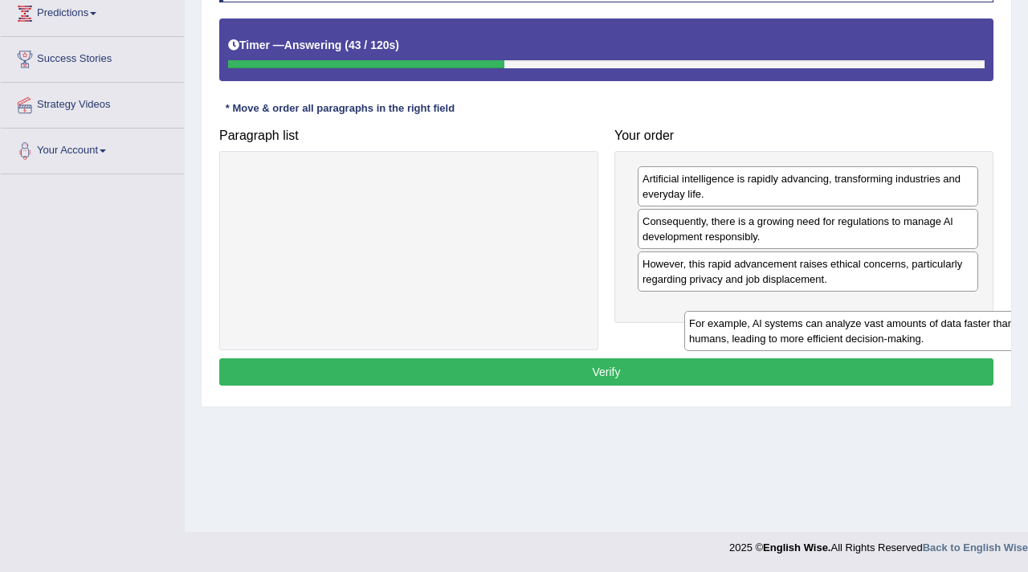
drag, startPoint x: 483, startPoint y: 197, endPoint x: 897, endPoint y: 327, distance: 434.5
click at [897, 327] on div "For example, Al systems can analyze vast amounts of data faster than humans, le…" at bounding box center [858, 331] width 349 height 40
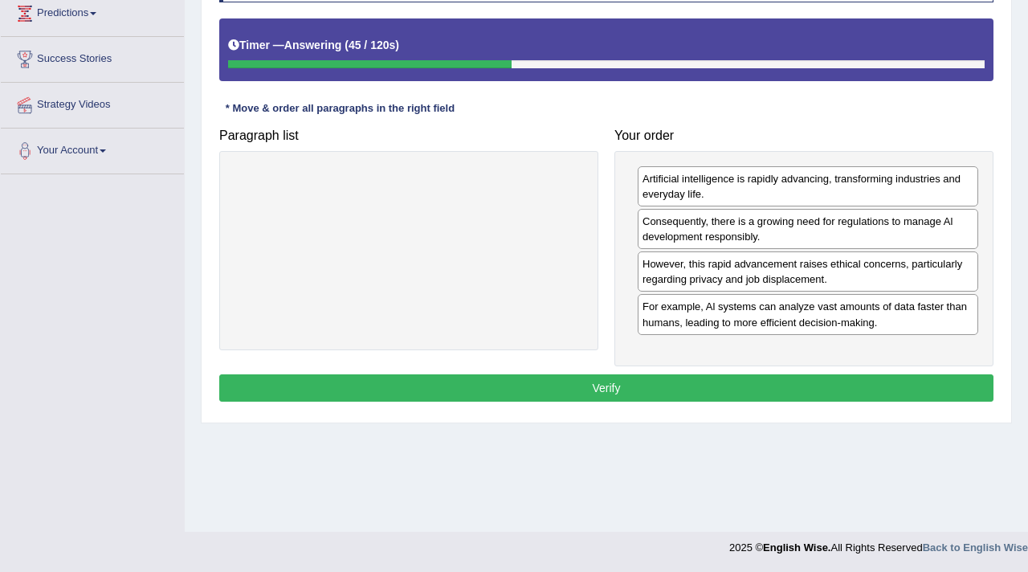
click at [767, 383] on button "Verify" at bounding box center [606, 387] width 774 height 27
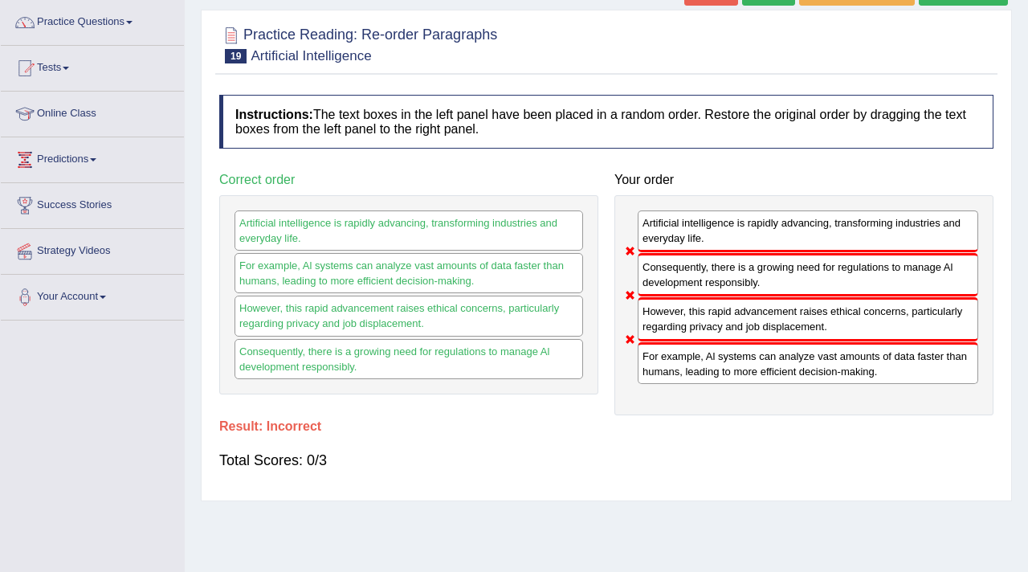
scroll to position [0, 0]
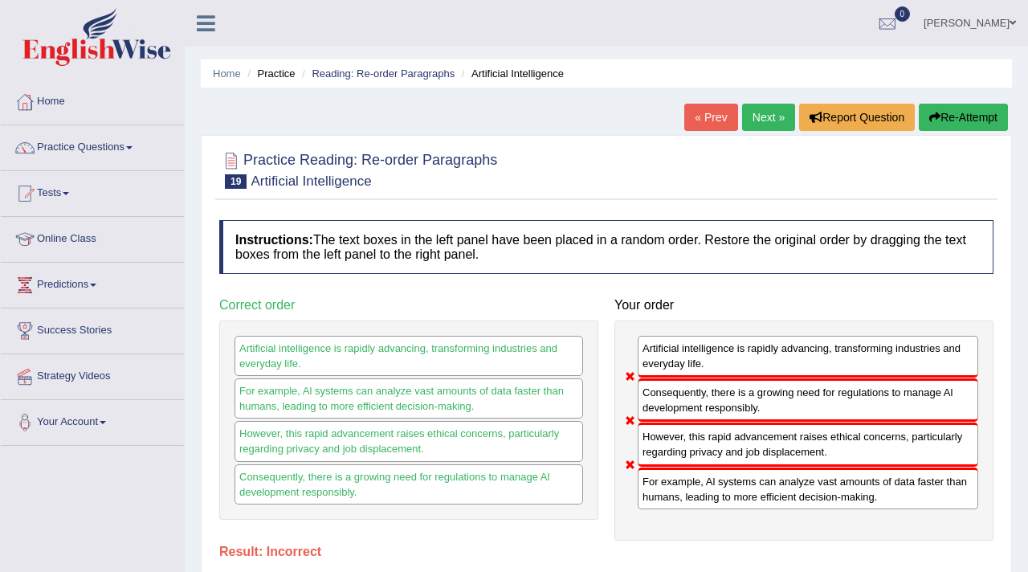
click at [750, 119] on link "Next »" at bounding box center [768, 117] width 53 height 27
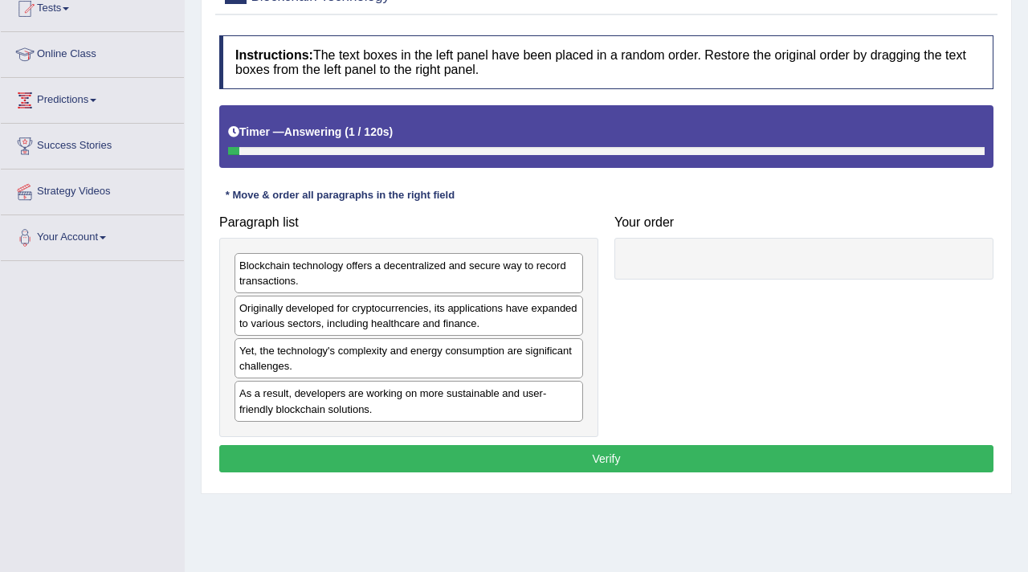
scroll to position [188, 0]
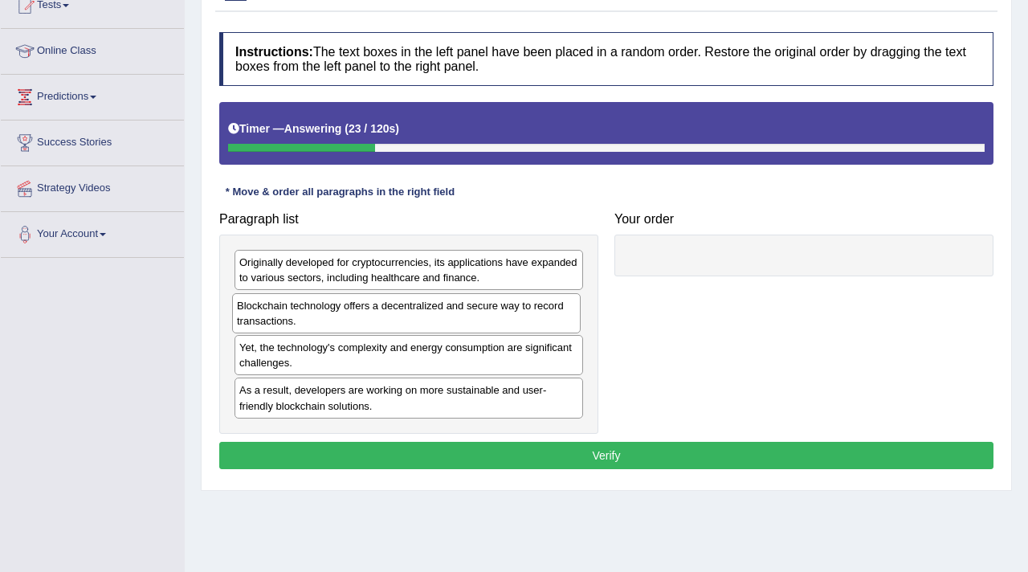
drag, startPoint x: 336, startPoint y: 268, endPoint x: 337, endPoint y: 308, distance: 40.2
click at [337, 308] on div "Blockchain technology offers a decentralized and secure way to record transacti…" at bounding box center [406, 313] width 349 height 40
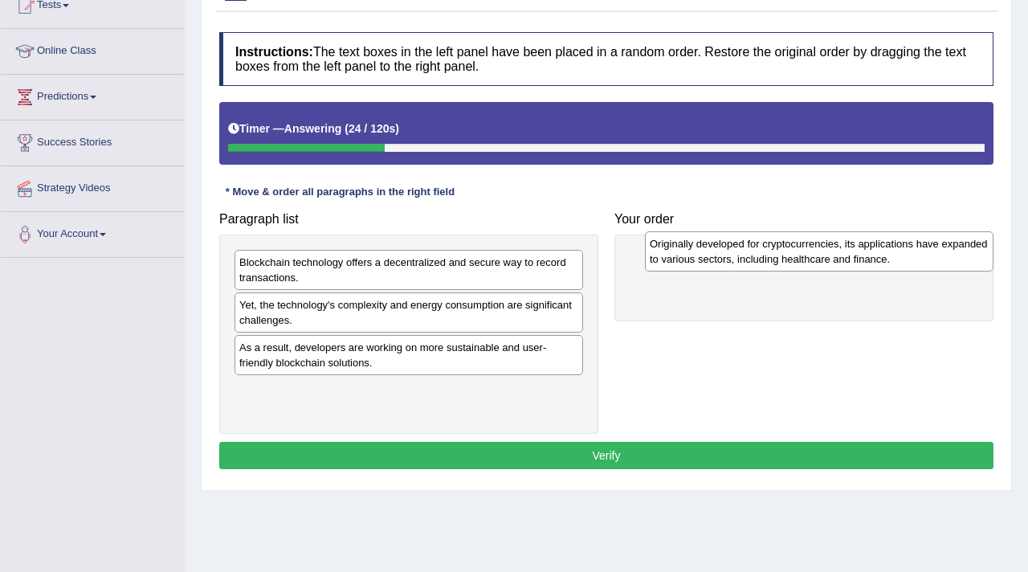
drag, startPoint x: 333, startPoint y: 278, endPoint x: 737, endPoint y: 259, distance: 403.7
click at [737, 259] on div "Originally developed for cryptocurrencies, its applications have expanded to va…" at bounding box center [819, 251] width 349 height 40
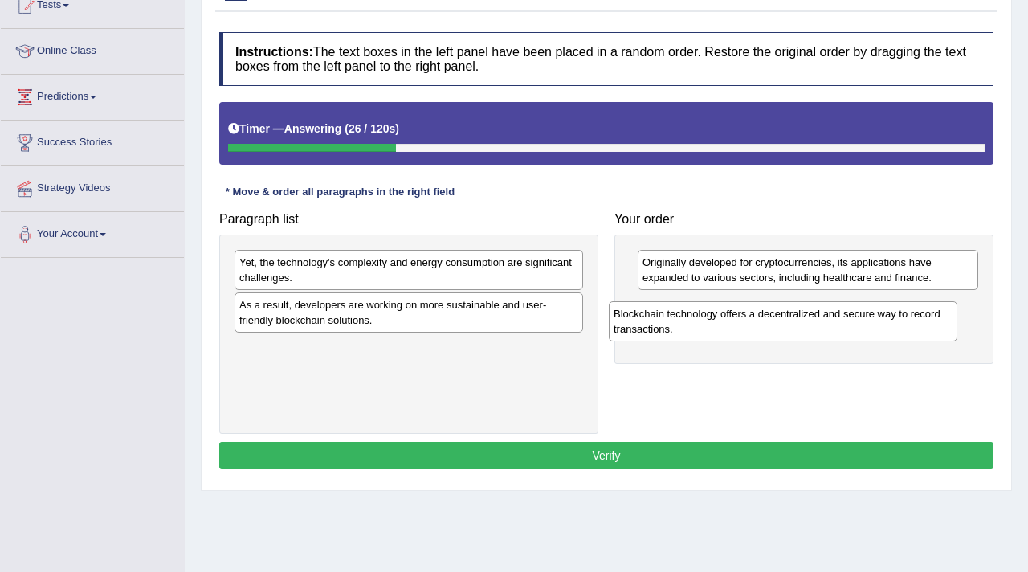
drag, startPoint x: 488, startPoint y: 261, endPoint x: 892, endPoint y: 308, distance: 406.9
click at [892, 308] on div "Blockchain technology offers a decentralized and secure way to record transacti…" at bounding box center [783, 321] width 349 height 40
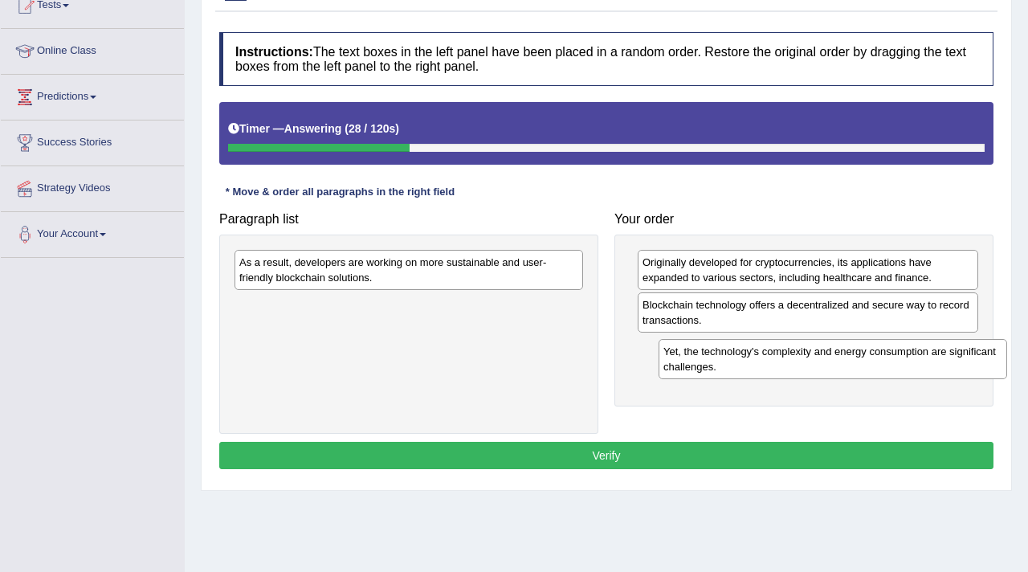
drag, startPoint x: 511, startPoint y: 264, endPoint x: 931, endPoint y: 350, distance: 429.0
click at [932, 350] on div "Yet, the technology's complexity and energy consumption are significant challen…" at bounding box center [833, 359] width 349 height 40
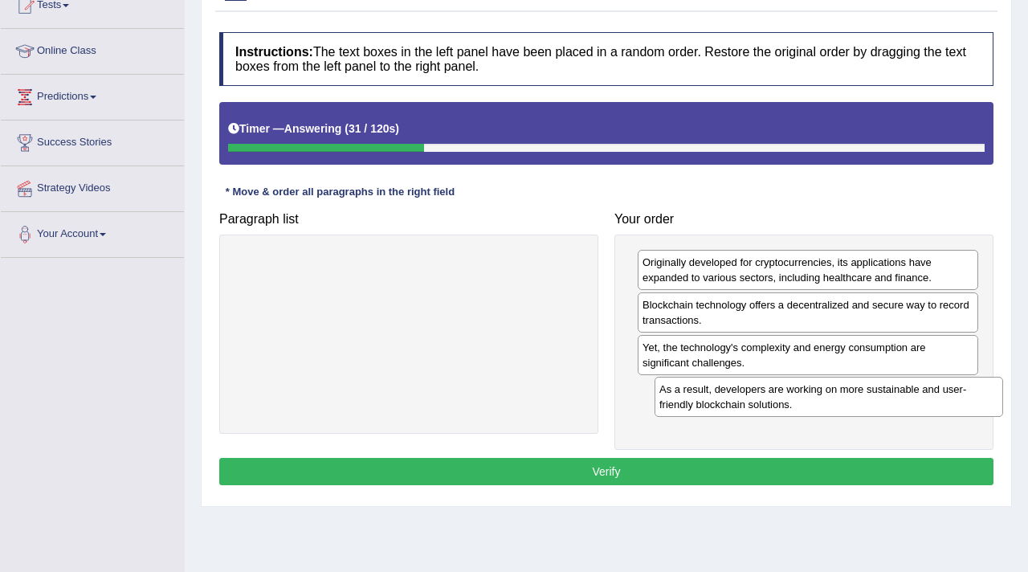
drag, startPoint x: 422, startPoint y: 266, endPoint x: 838, endPoint y: 391, distance: 434.6
click at [838, 391] on div "As a result, developers are working on more sustainable and user-friendly block…" at bounding box center [829, 397] width 349 height 40
click at [669, 475] on button "Verify" at bounding box center [606, 471] width 774 height 27
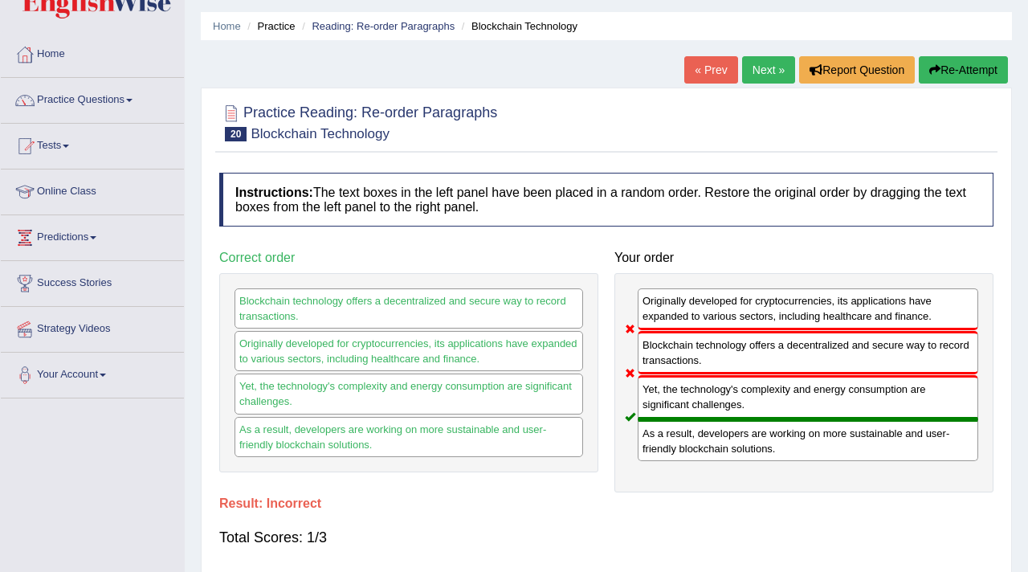
scroll to position [49, 0]
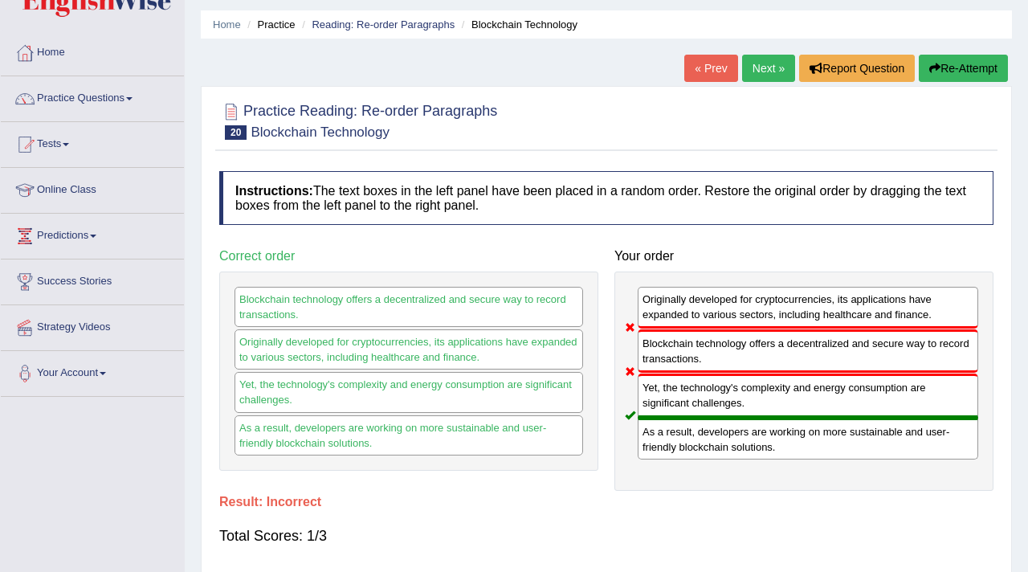
click at [759, 68] on link "Next »" at bounding box center [768, 68] width 53 height 27
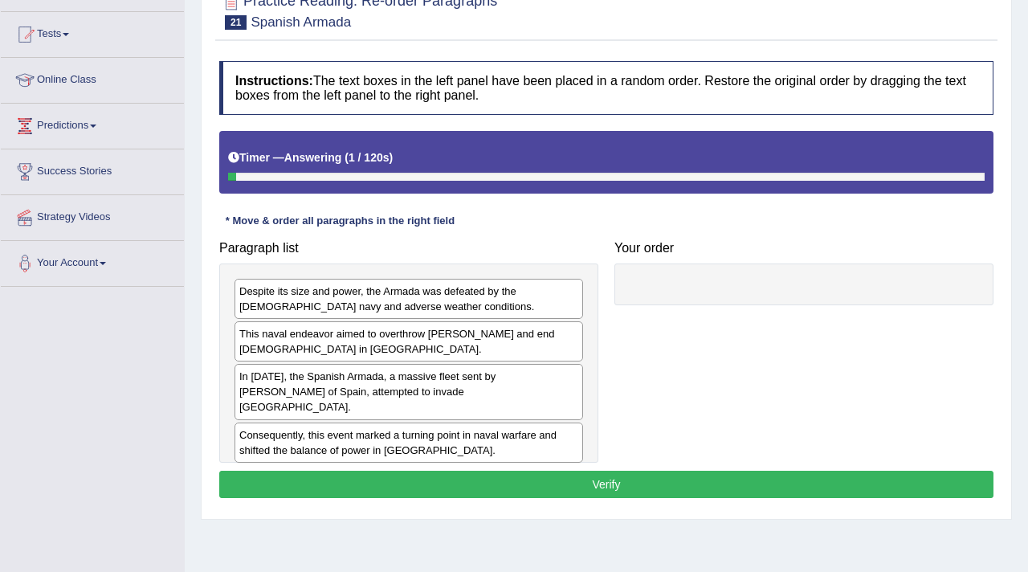
scroll to position [170, 0]
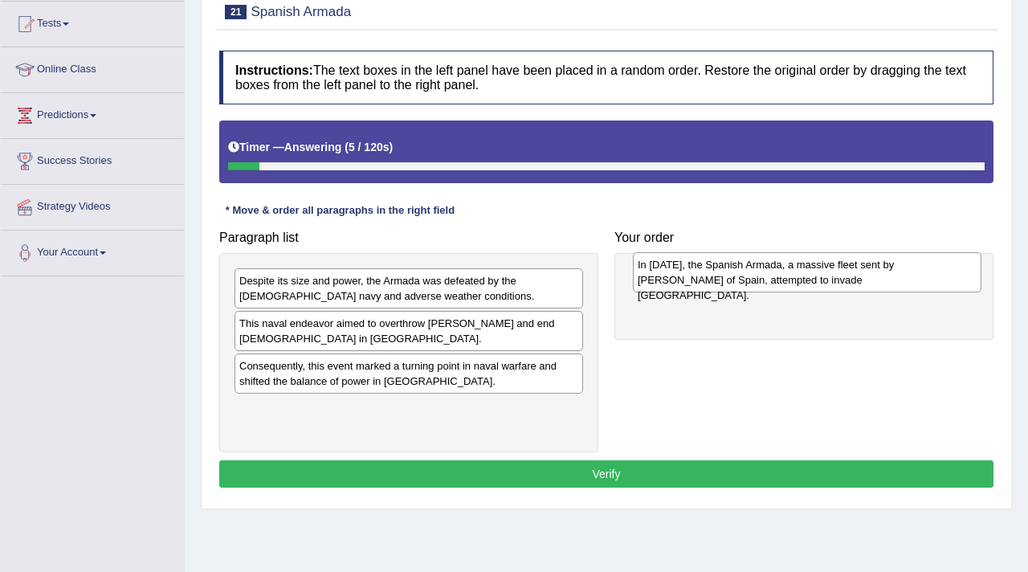
drag, startPoint x: 324, startPoint y: 371, endPoint x: 721, endPoint y: 270, distance: 410.3
click at [721, 270] on div "In 1588, the Spanish Armada, a massive fleet sent by King Philip II of Spain, a…" at bounding box center [807, 272] width 349 height 40
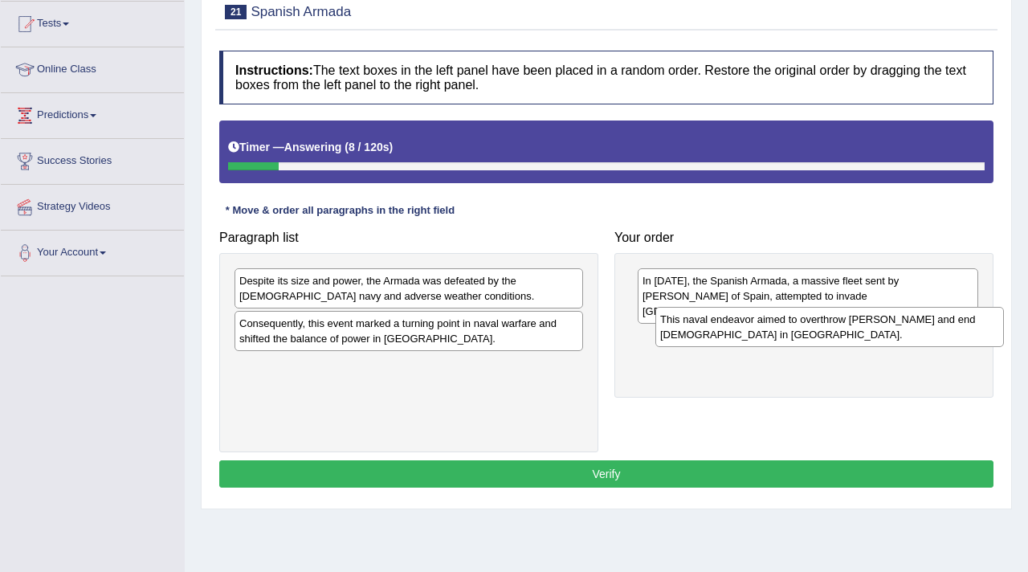
drag, startPoint x: 276, startPoint y: 331, endPoint x: 697, endPoint y: 328, distance: 421.0
click at [697, 327] on div "This naval endeavor aimed to overthrow Queen Elizabeth I and end Protestantism …" at bounding box center [830, 327] width 349 height 40
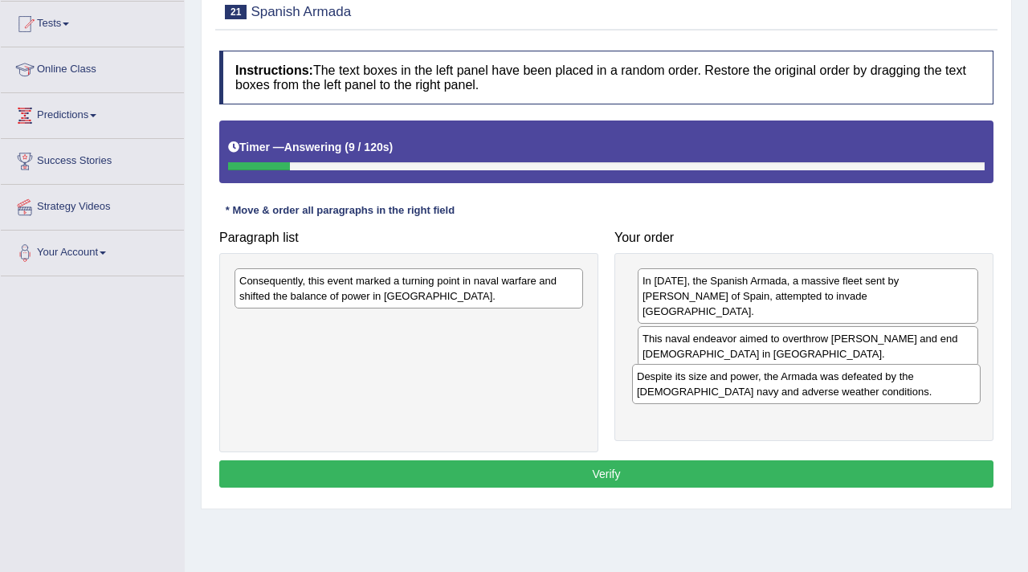
drag, startPoint x: 329, startPoint y: 283, endPoint x: 717, endPoint y: 361, distance: 395.0
click at [717, 364] on div "Despite its size and power, the Armada was defeated by the English navy and adv…" at bounding box center [806, 384] width 349 height 40
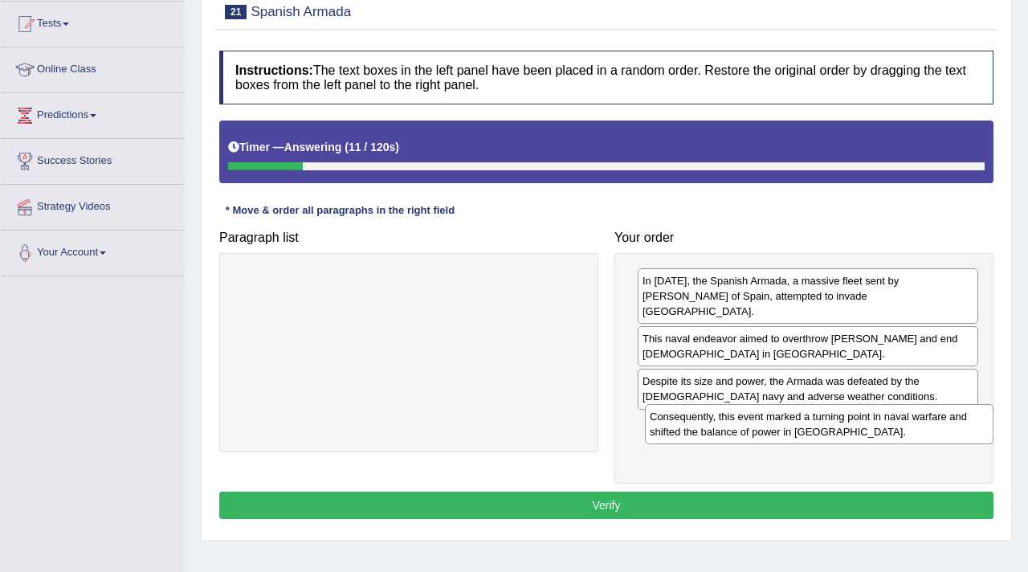
drag, startPoint x: 353, startPoint y: 286, endPoint x: 756, endPoint y: 413, distance: 422.8
click at [756, 413] on div "Consequently, this event marked a turning point in naval warfare and shifted th…" at bounding box center [819, 424] width 349 height 40
click at [657, 499] on button "Verify" at bounding box center [606, 505] width 774 height 27
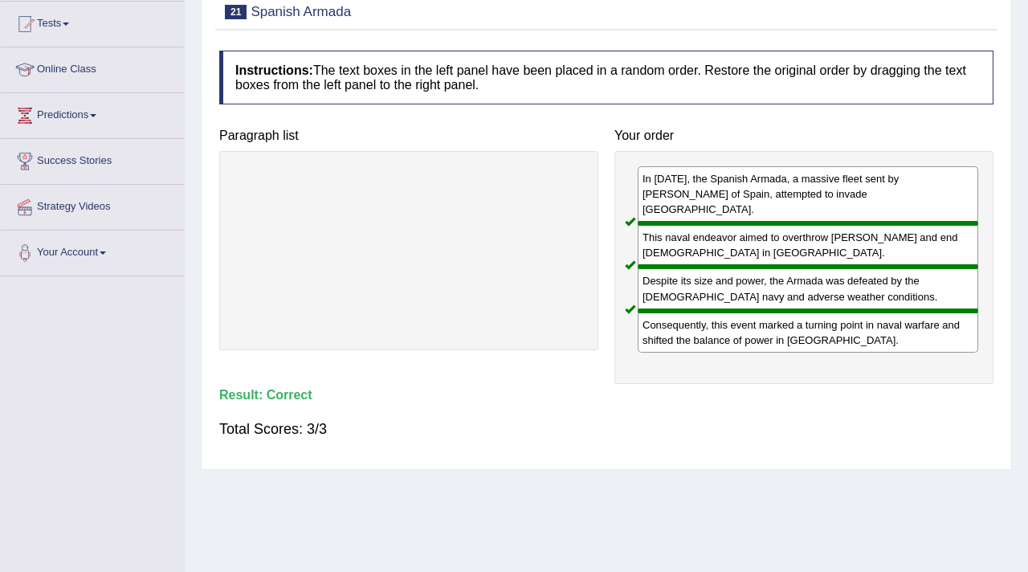
scroll to position [0, 0]
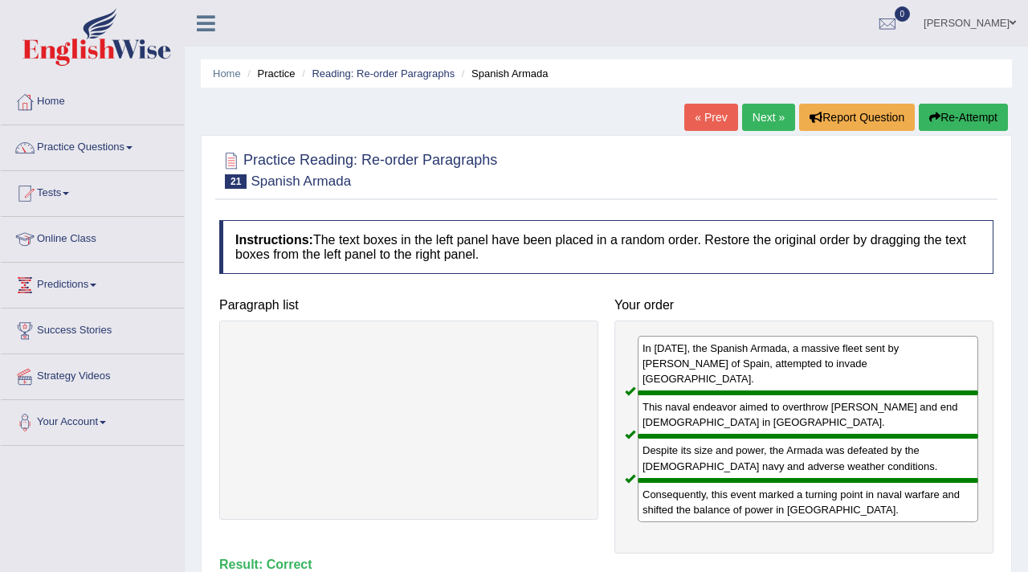
click at [761, 116] on link "Next »" at bounding box center [768, 117] width 53 height 27
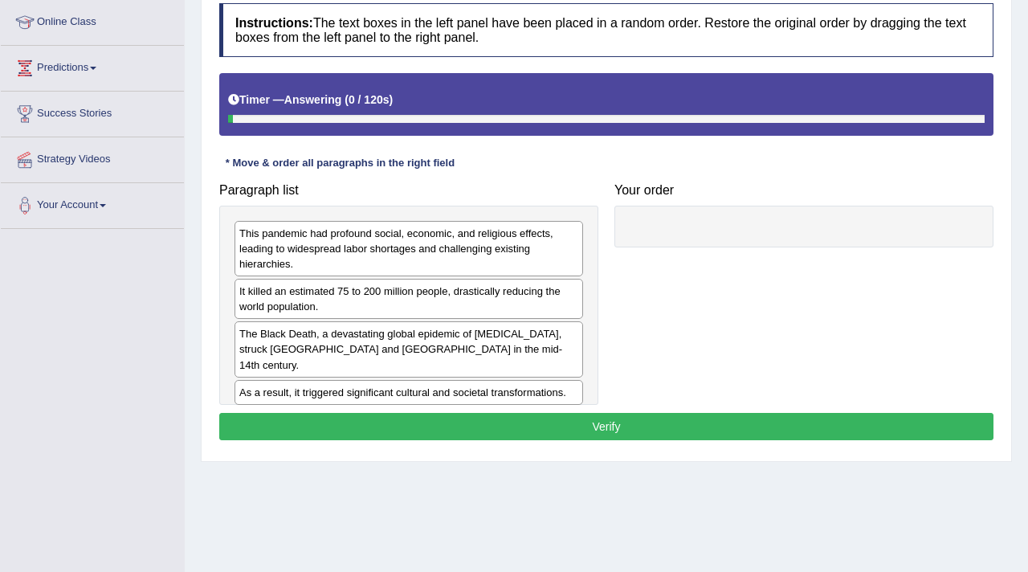
scroll to position [220, 0]
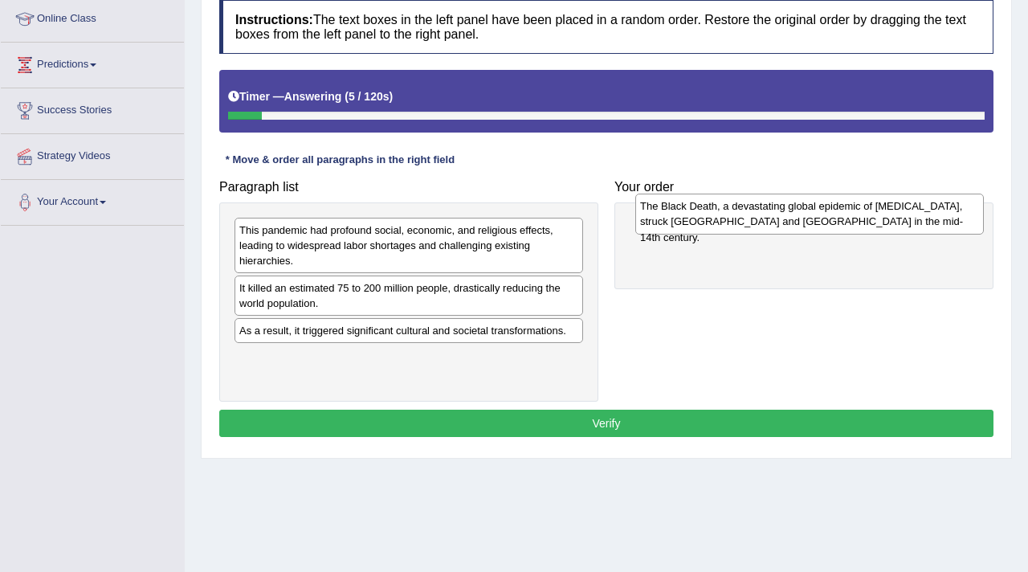
drag, startPoint x: 400, startPoint y: 334, endPoint x: 799, endPoint y: 218, distance: 415.9
click at [799, 218] on div "The Black Death, a devastating global epidemic of [MEDICAL_DATA], struck [GEOGR…" at bounding box center [809, 214] width 349 height 40
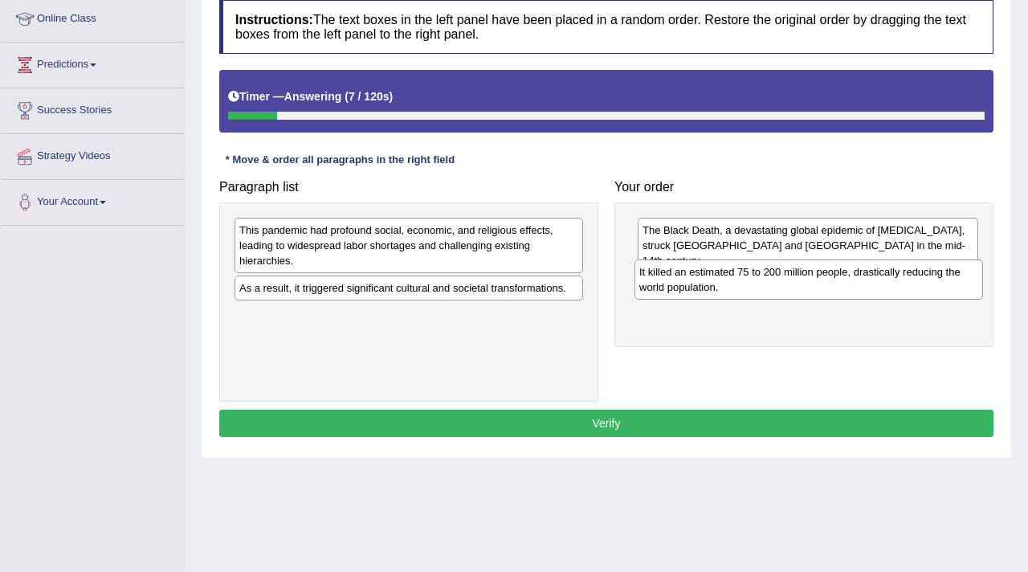
drag, startPoint x: 361, startPoint y: 293, endPoint x: 758, endPoint y: 276, distance: 397.2
click at [760, 276] on div "It killed an estimated 75 to 200 million people, drastically reducing the world…" at bounding box center [809, 279] width 349 height 40
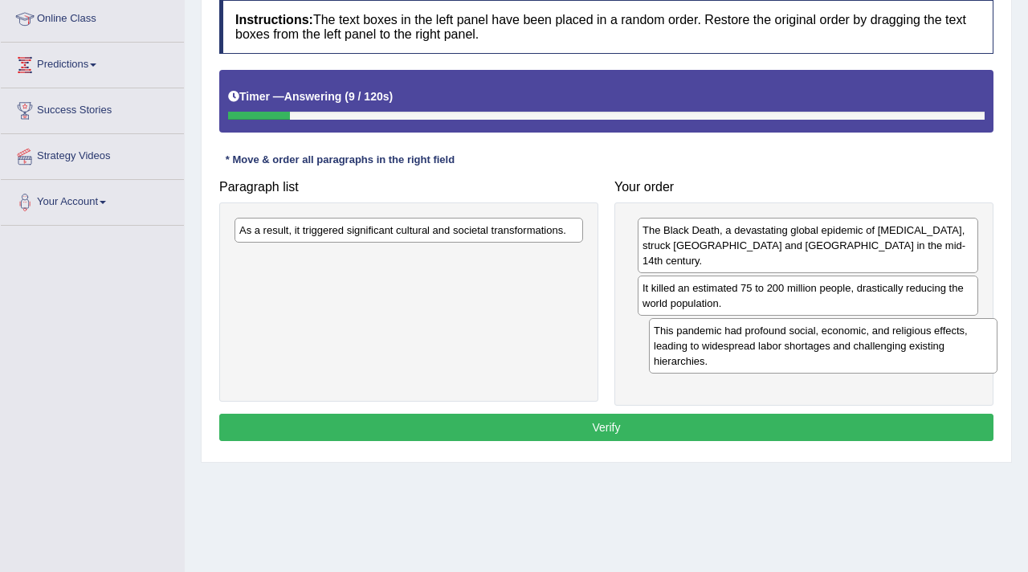
drag, startPoint x: 546, startPoint y: 250, endPoint x: 955, endPoint y: 337, distance: 418.0
click at [956, 338] on div "This pandemic had profound social, economic, and religious effects, leading to …" at bounding box center [823, 345] width 349 height 55
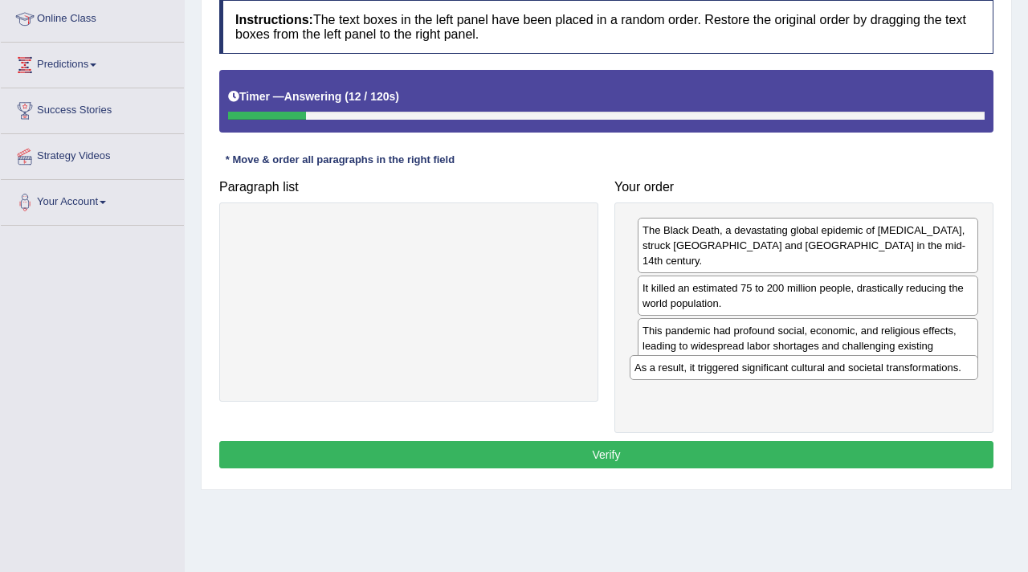
drag, startPoint x: 523, startPoint y: 234, endPoint x: 919, endPoint y: 370, distance: 418.9
click at [918, 370] on div "As a result, it triggered significant cultural and societal transformations." at bounding box center [804, 367] width 349 height 25
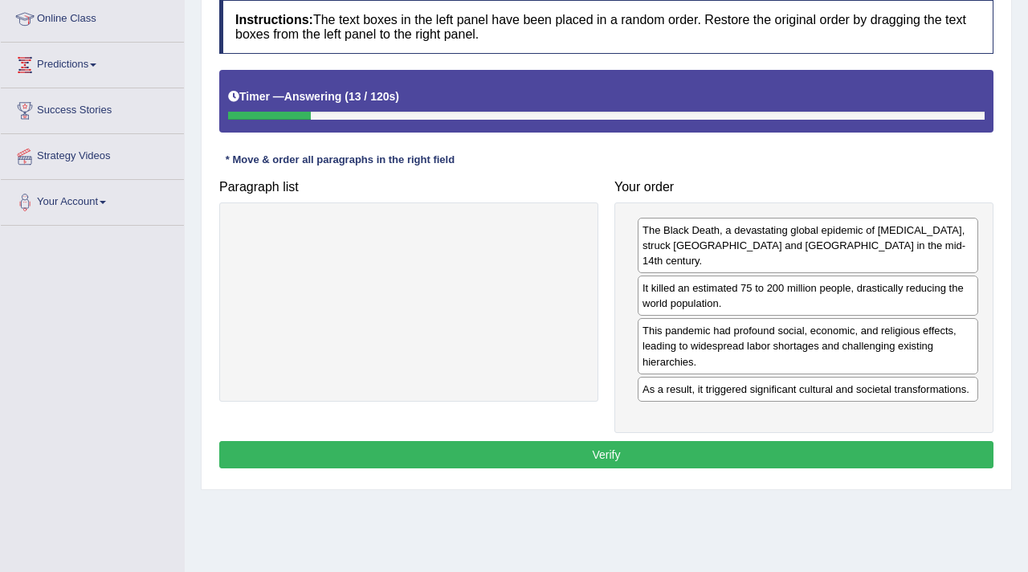
click at [752, 447] on button "Verify" at bounding box center [606, 454] width 774 height 27
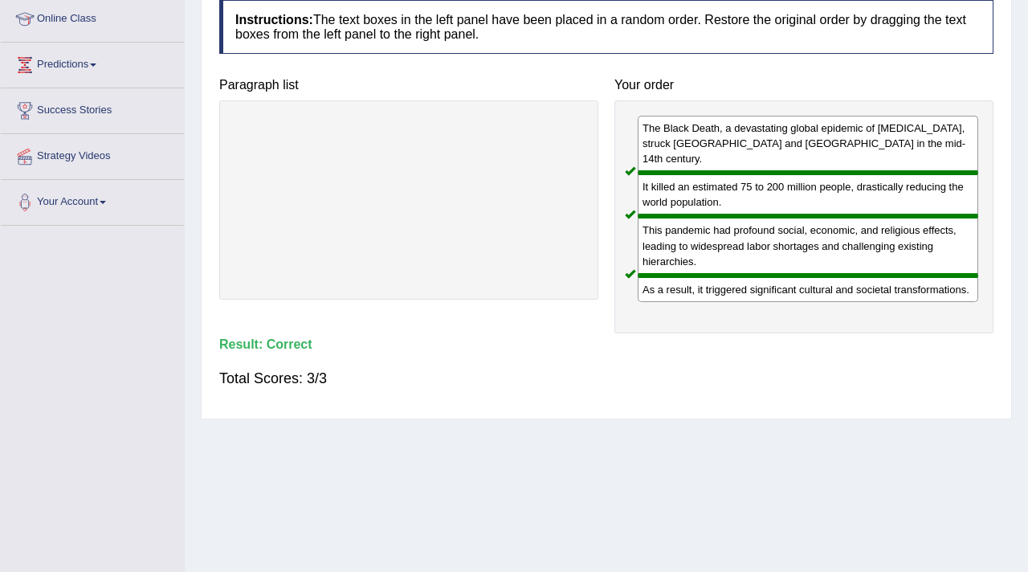
scroll to position [0, 0]
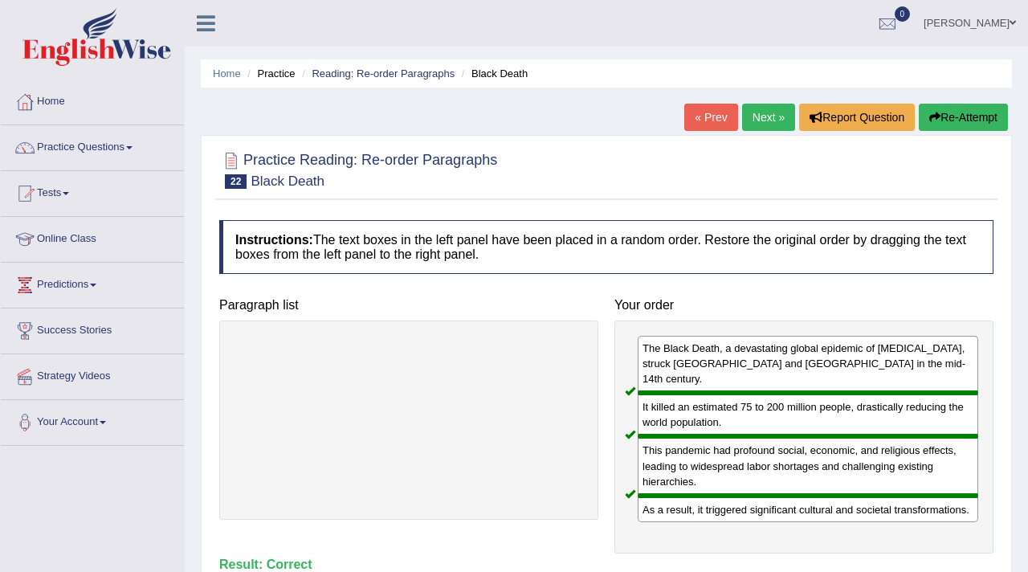
click at [768, 116] on link "Next »" at bounding box center [768, 117] width 53 height 27
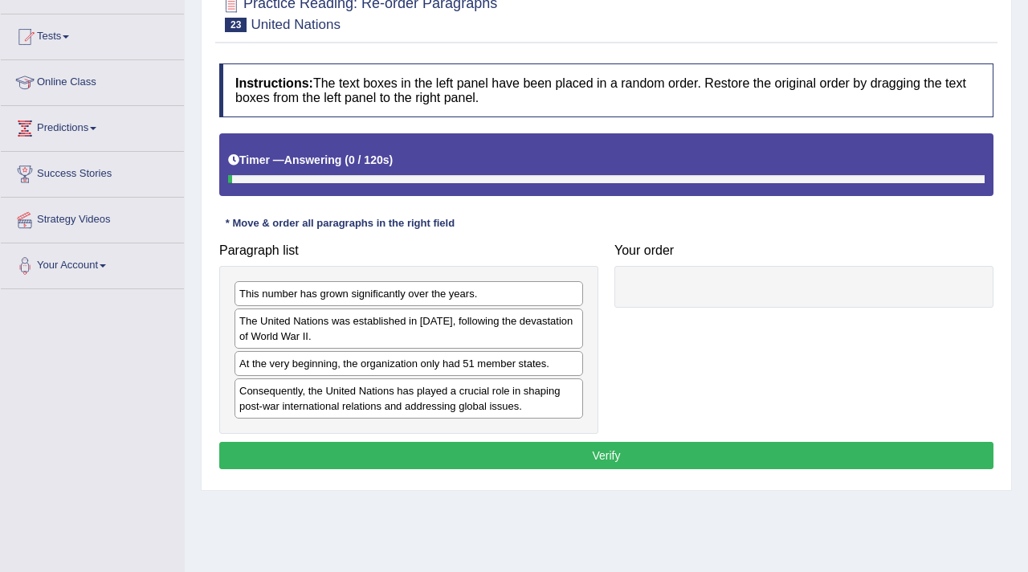
scroll to position [157, 0]
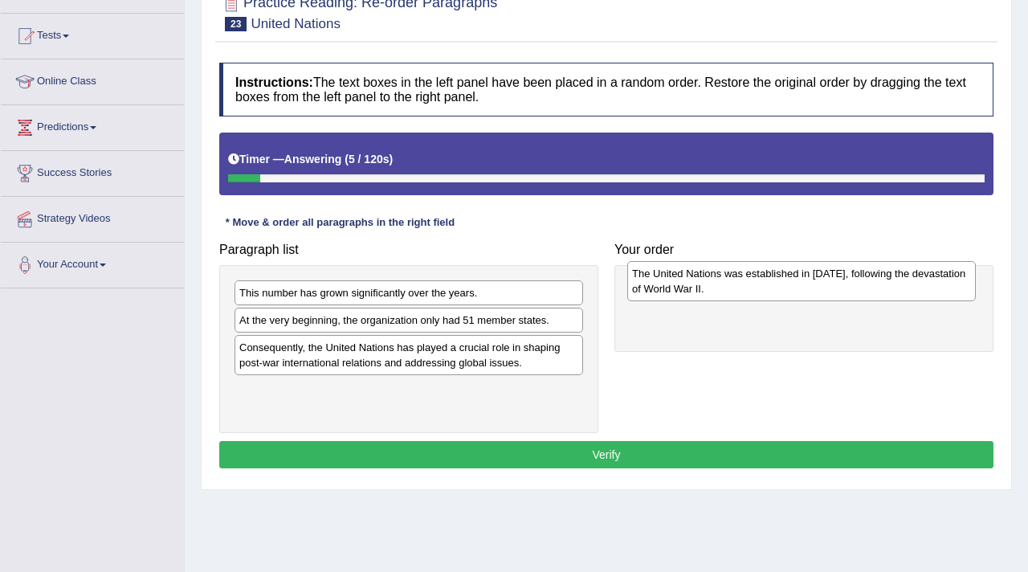
drag, startPoint x: 293, startPoint y: 333, endPoint x: 686, endPoint y: 286, distance: 395.6
click at [686, 286] on div "The United Nations was established in [DATE], following the devastation of Worl…" at bounding box center [801, 281] width 349 height 40
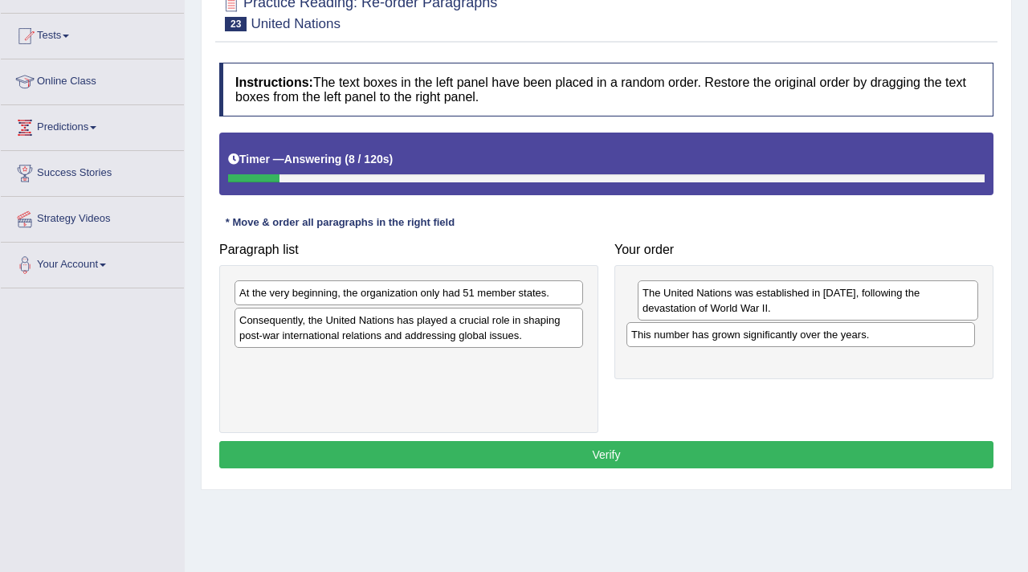
drag, startPoint x: 388, startPoint y: 297, endPoint x: 778, endPoint y: 339, distance: 391.9
click at [778, 339] on div "This number has grown significantly over the years." at bounding box center [801, 334] width 349 height 25
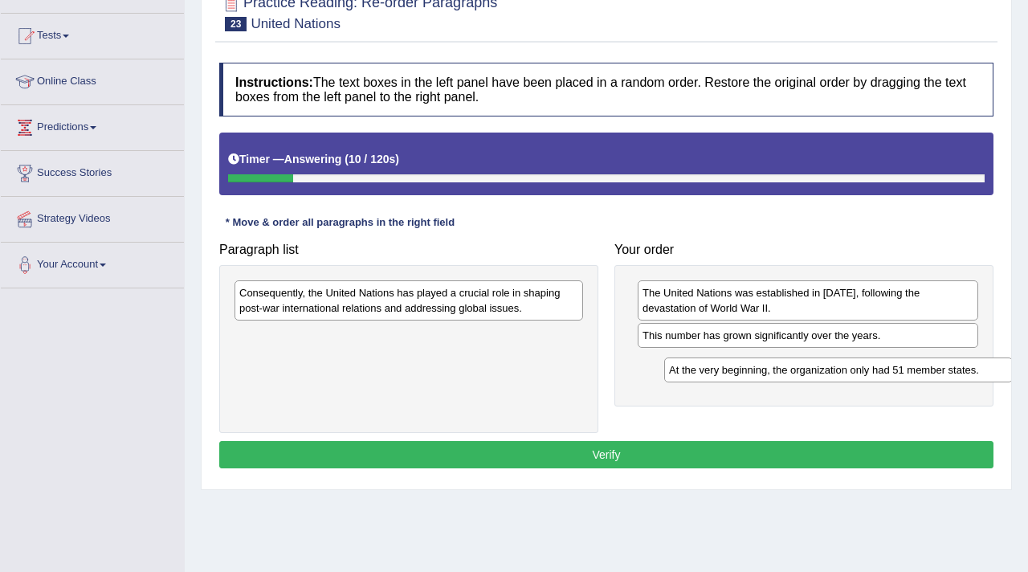
drag, startPoint x: 518, startPoint y: 295, endPoint x: 946, endPoint y: 370, distance: 433.9
click at [946, 370] on div "At the very beginning, the organization only had 51 member states." at bounding box center [838, 369] width 349 height 25
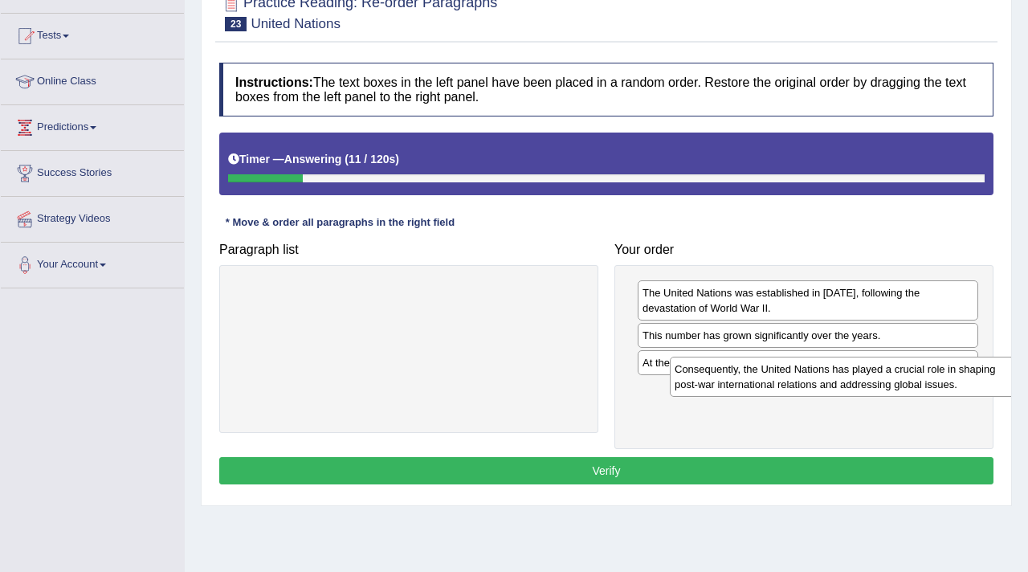
drag, startPoint x: 467, startPoint y: 307, endPoint x: 864, endPoint y: 409, distance: 409.8
click at [866, 397] on div "Consequently, the United Nations has played a crucial role in shaping post-war …" at bounding box center [844, 377] width 349 height 40
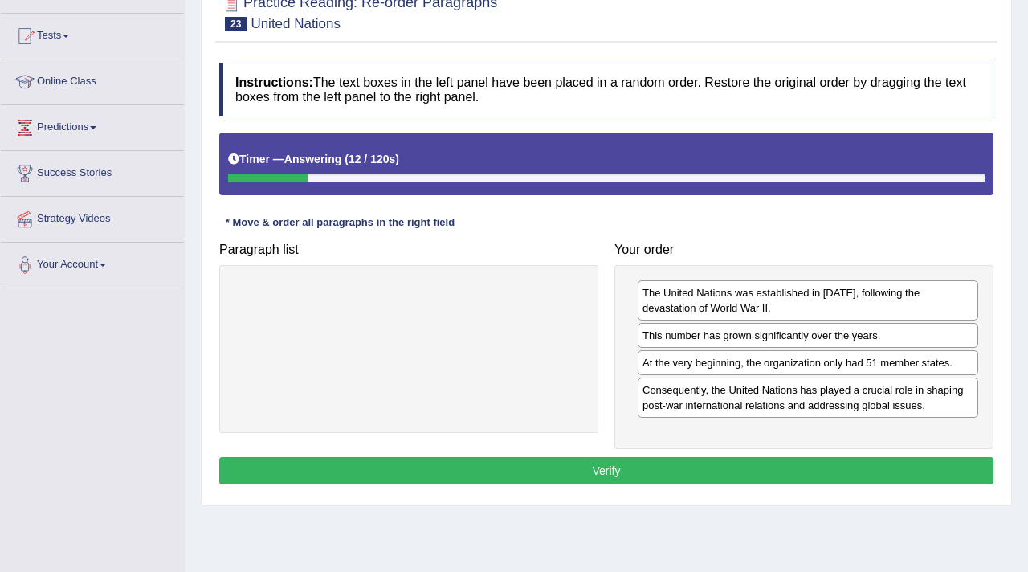
click at [662, 476] on button "Verify" at bounding box center [606, 470] width 774 height 27
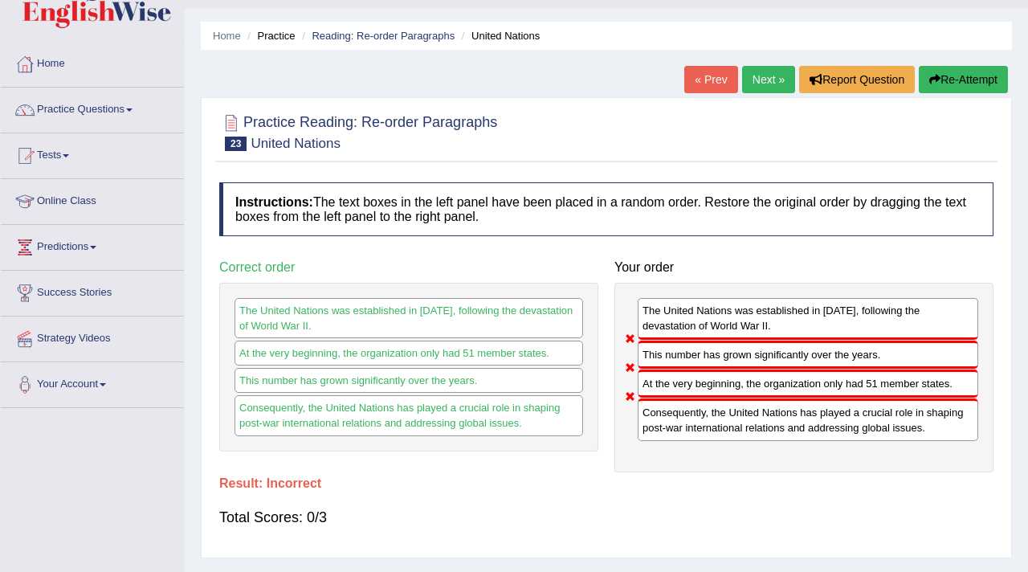
scroll to position [0, 0]
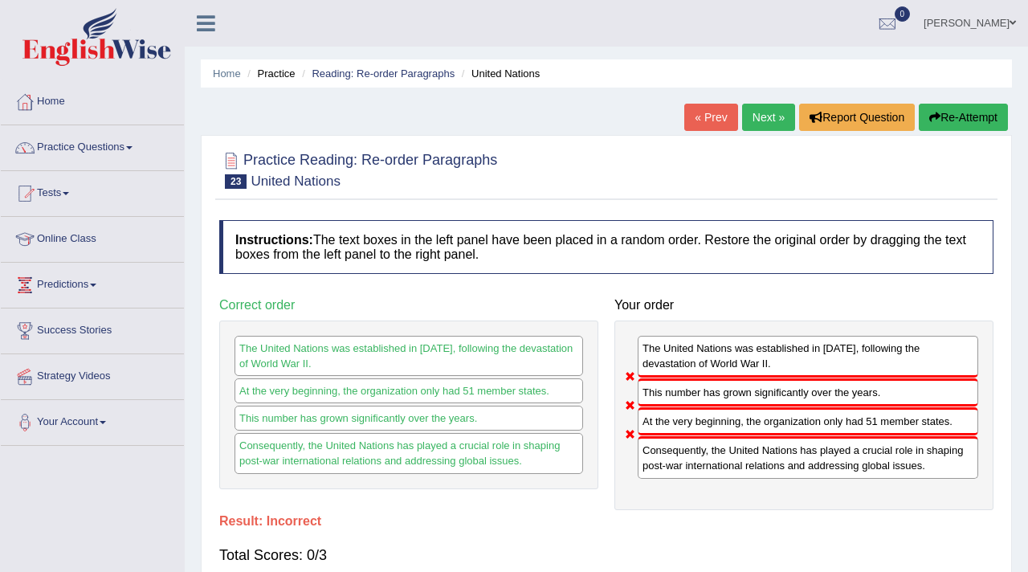
click at [760, 116] on link "Next »" at bounding box center [768, 117] width 53 height 27
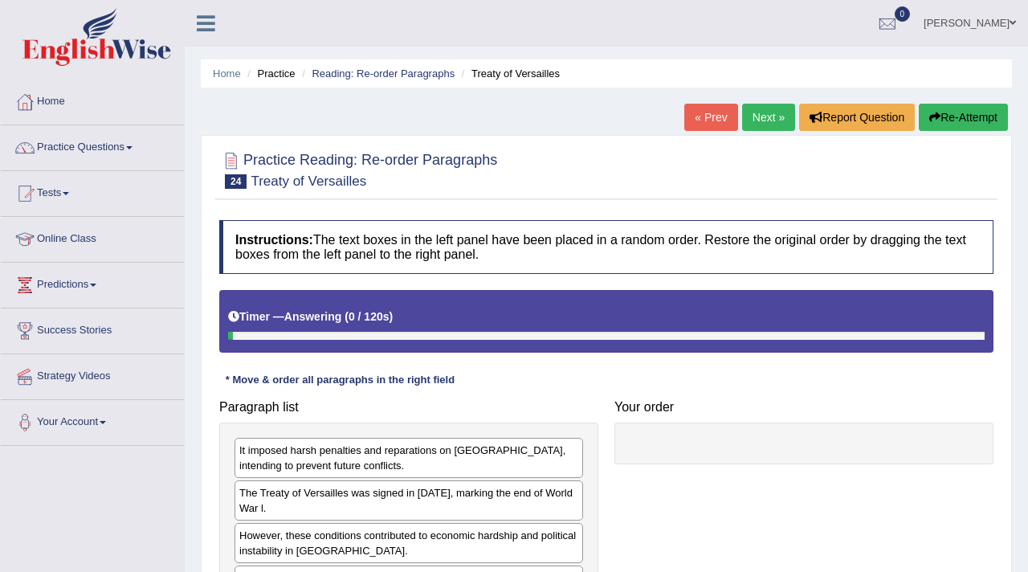
click at [709, 119] on link "« Prev" at bounding box center [710, 117] width 53 height 27
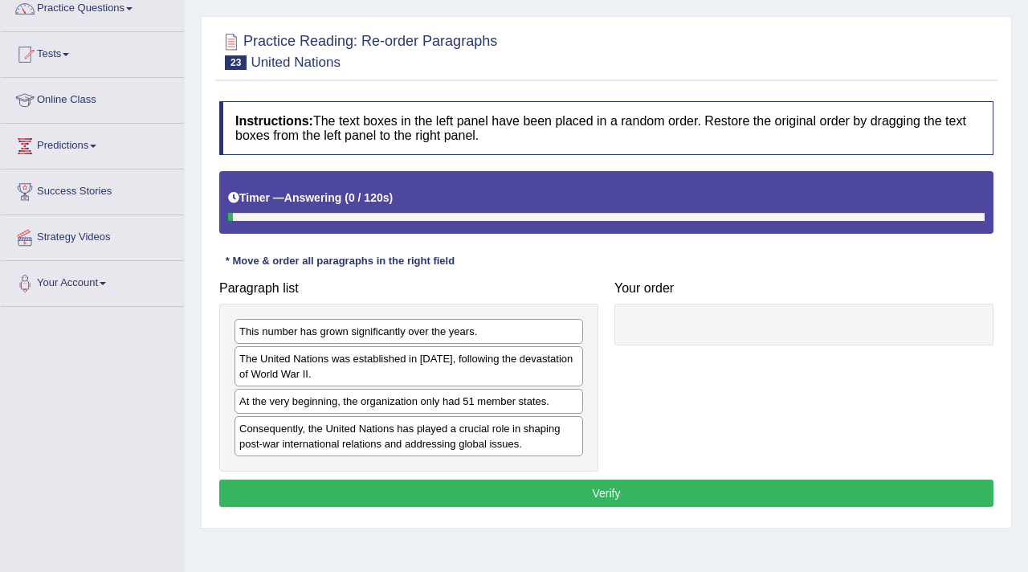
scroll to position [145, 0]
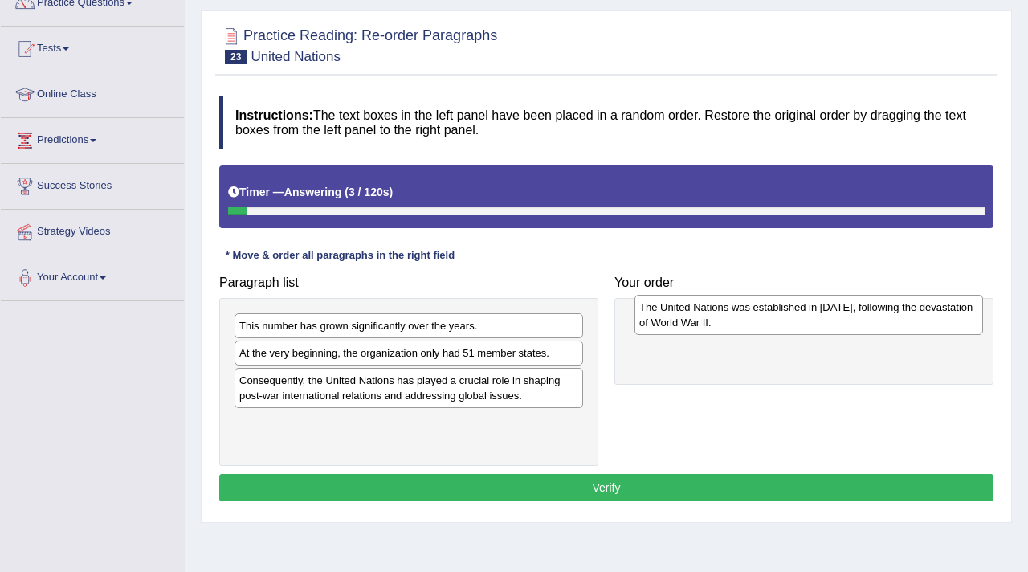
drag, startPoint x: 350, startPoint y: 361, endPoint x: 750, endPoint y: 315, distance: 402.7
click at [750, 315] on div "The United Nations was established in 1945, following the devastation of World …" at bounding box center [809, 315] width 349 height 40
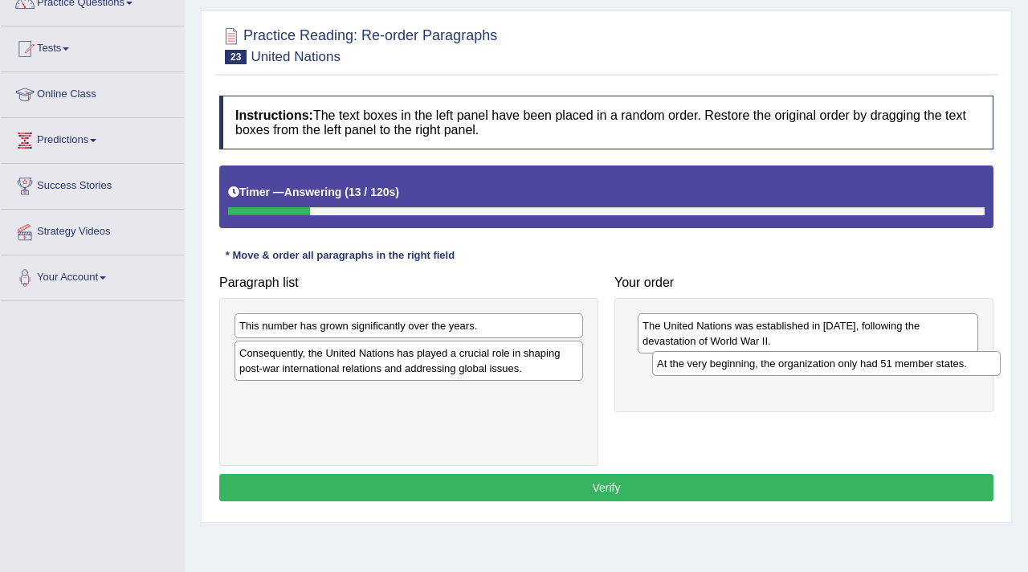
drag, startPoint x: 440, startPoint y: 349, endPoint x: 858, endPoint y: 359, distance: 417.9
click at [858, 359] on div "At the very beginning, the organization only had 51 member states." at bounding box center [826, 363] width 349 height 25
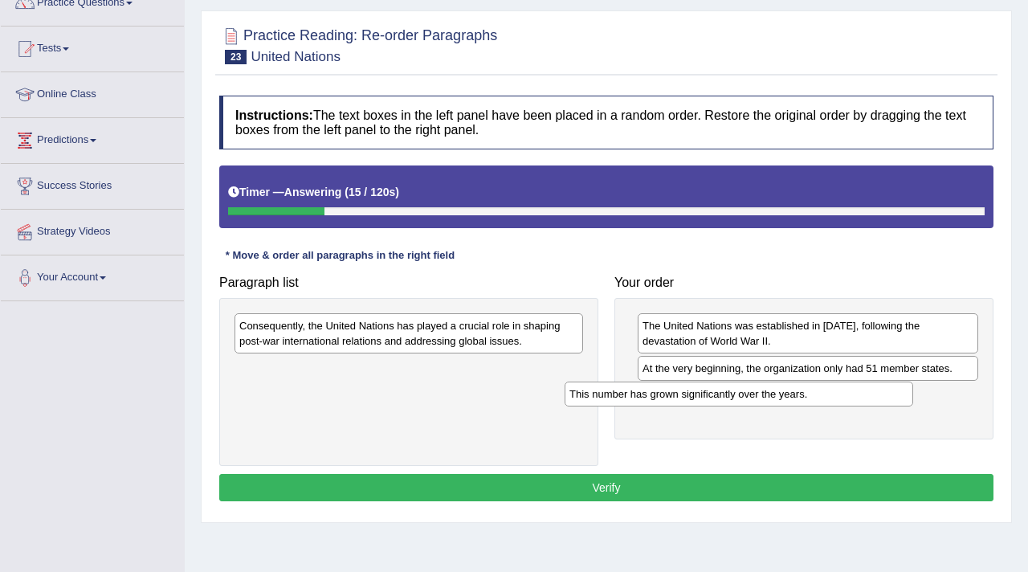
drag, startPoint x: 421, startPoint y: 327, endPoint x: 778, endPoint y: 402, distance: 364.4
click at [774, 402] on div "This number has grown significantly over the years." at bounding box center [739, 394] width 349 height 25
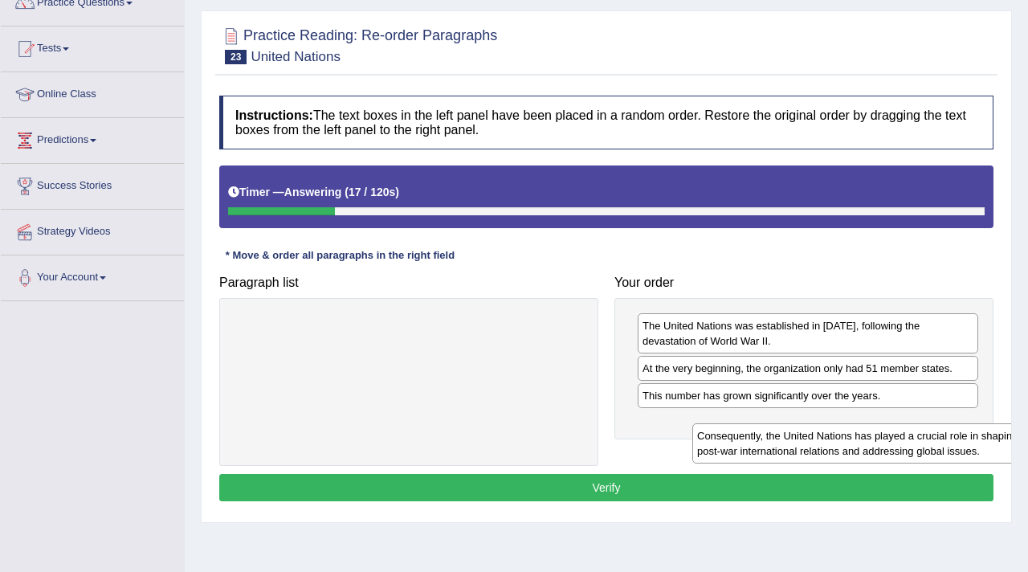
drag, startPoint x: 427, startPoint y: 321, endPoint x: 846, endPoint y: 420, distance: 431.0
click at [848, 423] on div "Consequently, the United Nations has played a crucial role in shaping post-war …" at bounding box center [866, 443] width 349 height 40
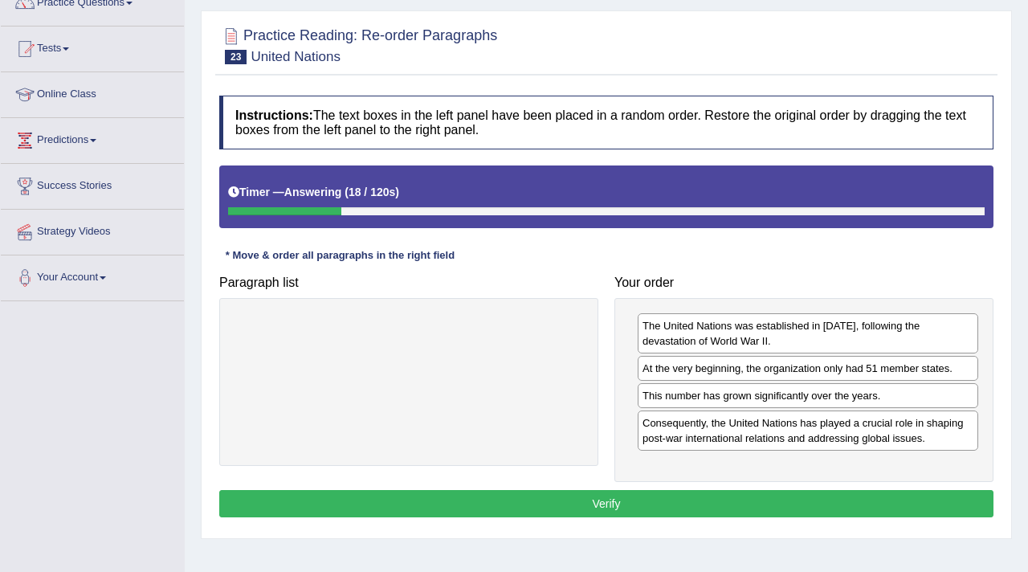
click at [649, 507] on button "Verify" at bounding box center [606, 503] width 774 height 27
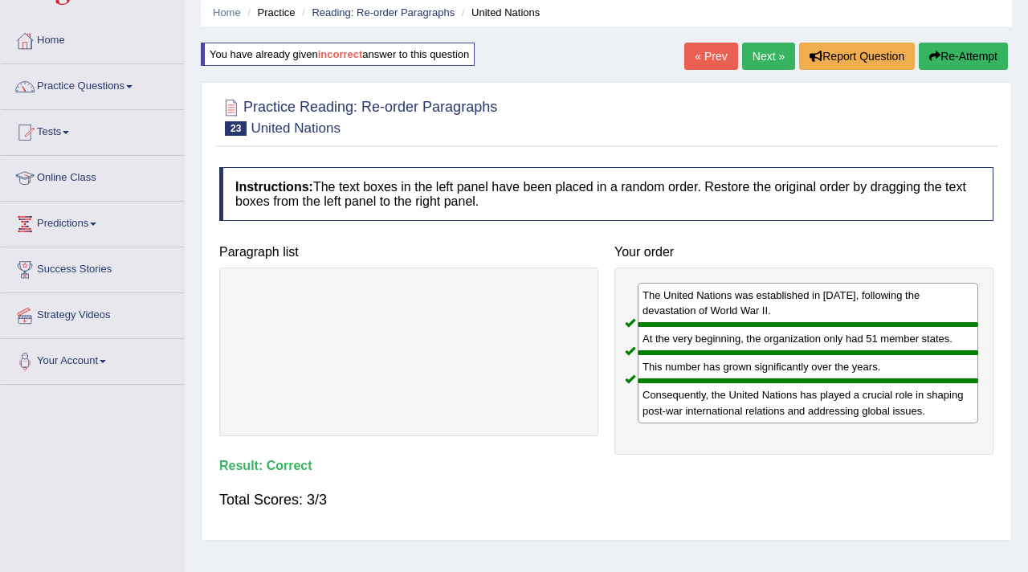
scroll to position [0, 0]
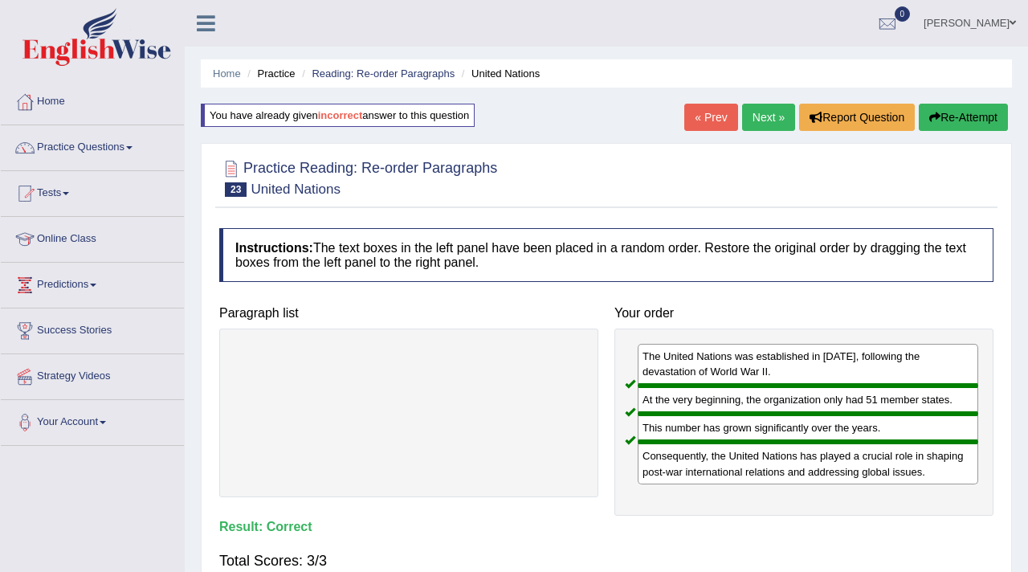
click at [750, 116] on link "Next »" at bounding box center [768, 117] width 53 height 27
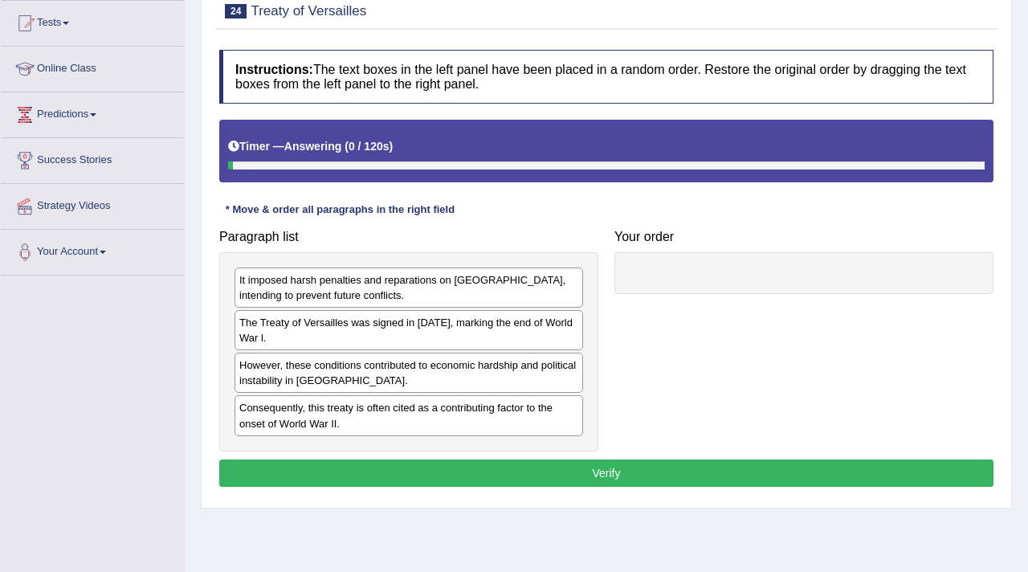
scroll to position [183, 0]
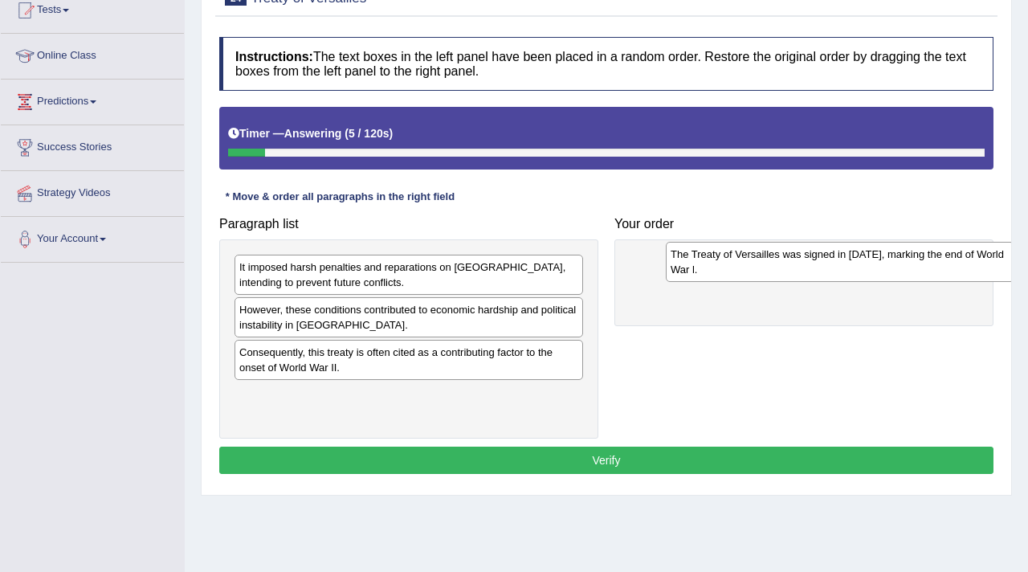
drag, startPoint x: 308, startPoint y: 314, endPoint x: 735, endPoint y: 256, distance: 431.3
click at [735, 257] on div "The Treaty of Versailles was signed in [DATE], marking the end of World War l." at bounding box center [840, 262] width 349 height 40
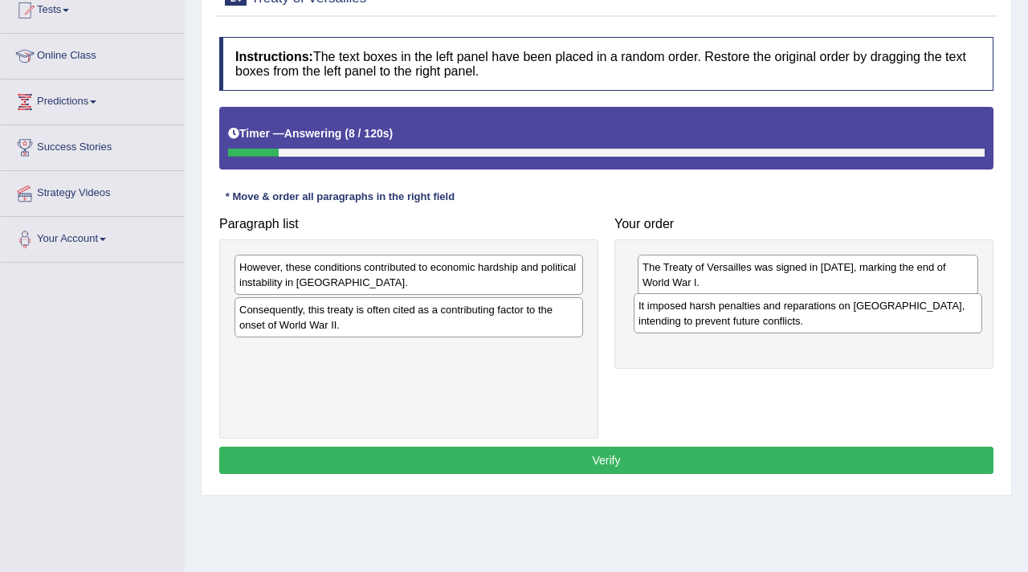
drag, startPoint x: 467, startPoint y: 257, endPoint x: 867, endPoint y: 296, distance: 402.0
click at [866, 296] on div "It imposed harsh penalties and reparations on [GEOGRAPHIC_DATA], intending to p…" at bounding box center [808, 313] width 349 height 40
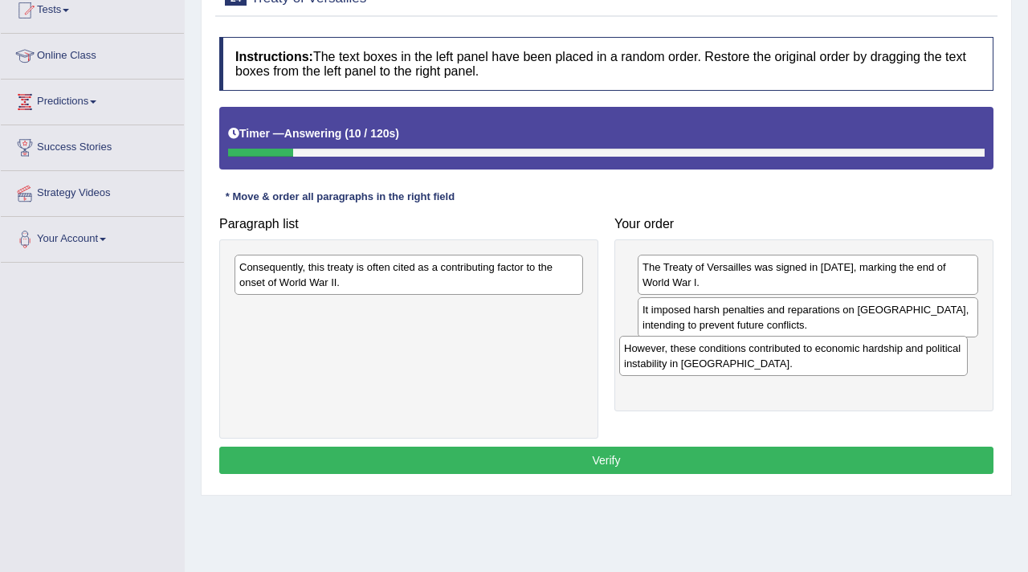
drag, startPoint x: 468, startPoint y: 286, endPoint x: 852, endPoint y: 368, distance: 393.4
click at [852, 368] on div "However, these conditions contributed to economic hardship and political instab…" at bounding box center [793, 356] width 349 height 40
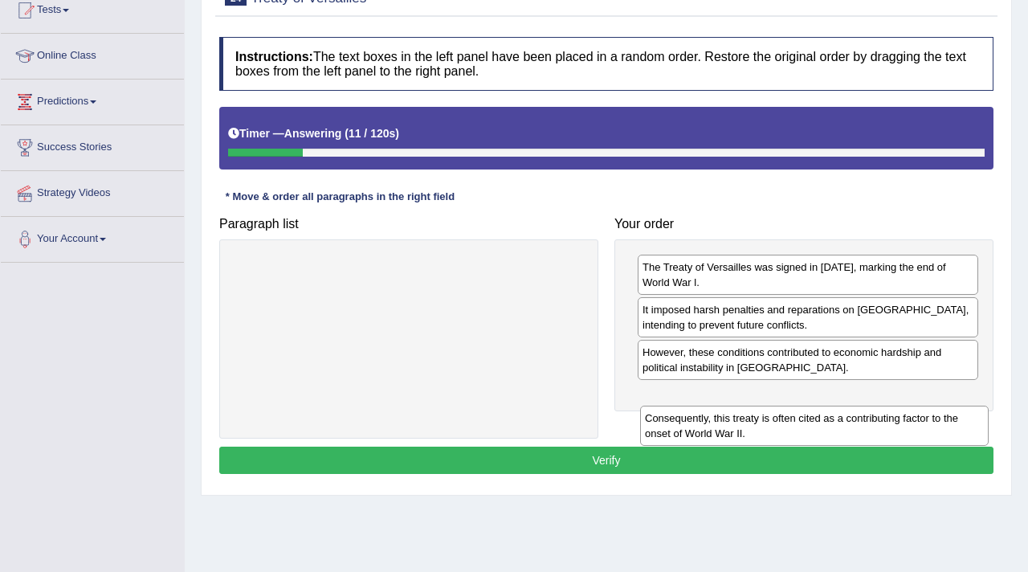
drag, startPoint x: 439, startPoint y: 268, endPoint x: 840, endPoint y: 391, distance: 418.8
click at [840, 406] on div "Consequently, this treaty is often cited as a contributing factor to the onset …" at bounding box center [814, 426] width 349 height 40
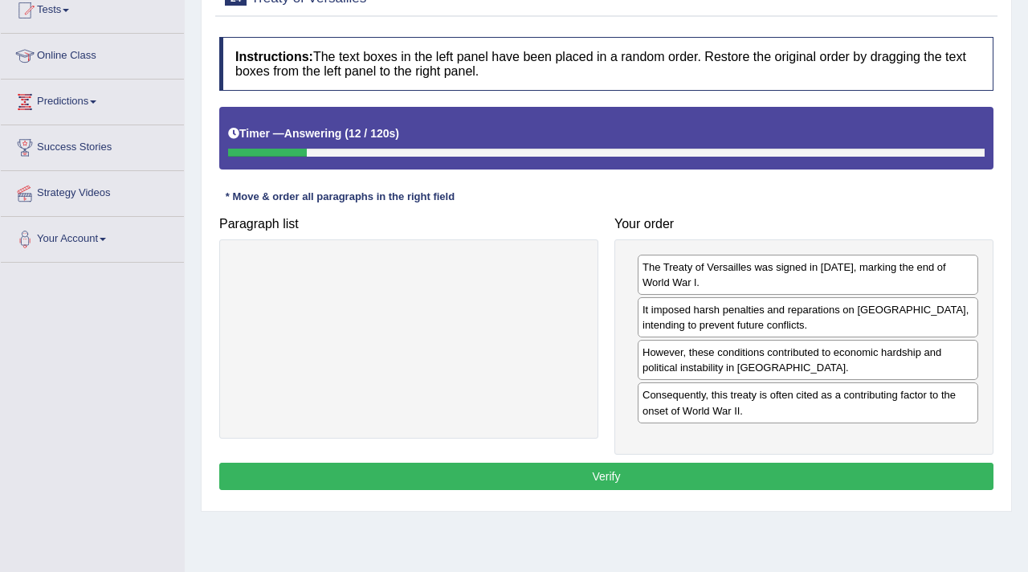
click at [709, 486] on button "Verify" at bounding box center [606, 476] width 774 height 27
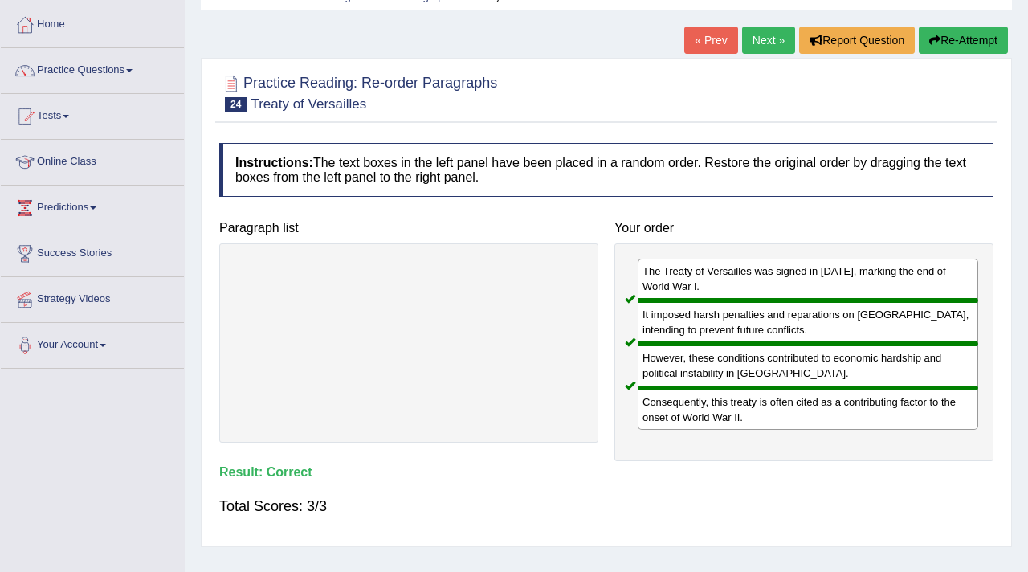
scroll to position [0, 0]
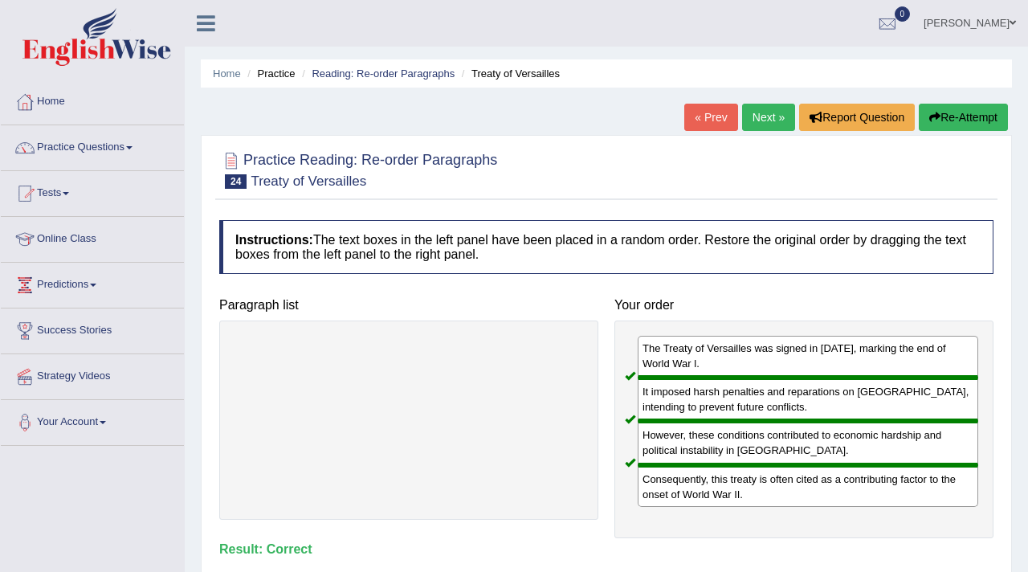
click at [758, 109] on link "Next »" at bounding box center [768, 117] width 53 height 27
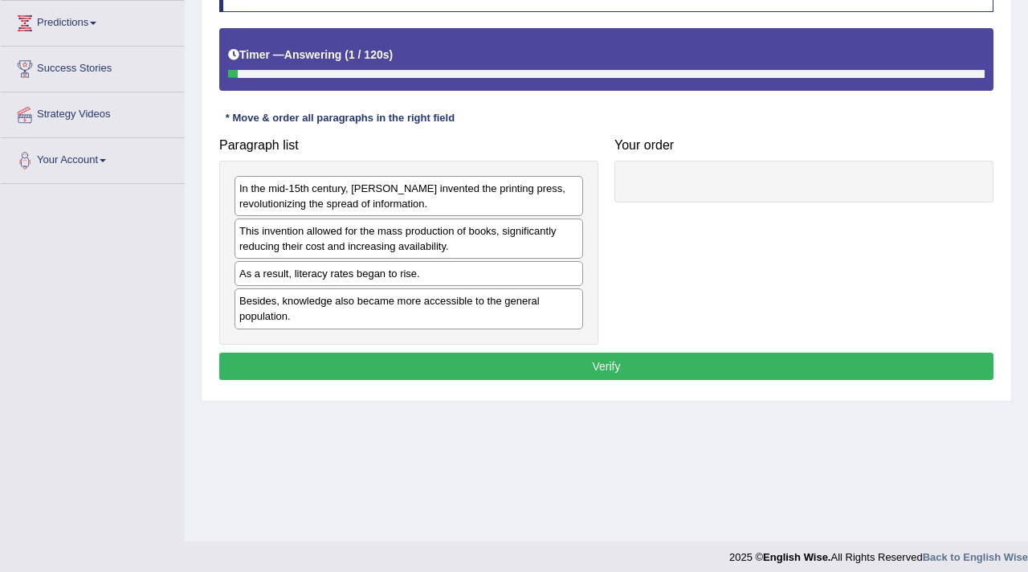
scroll to position [264, 0]
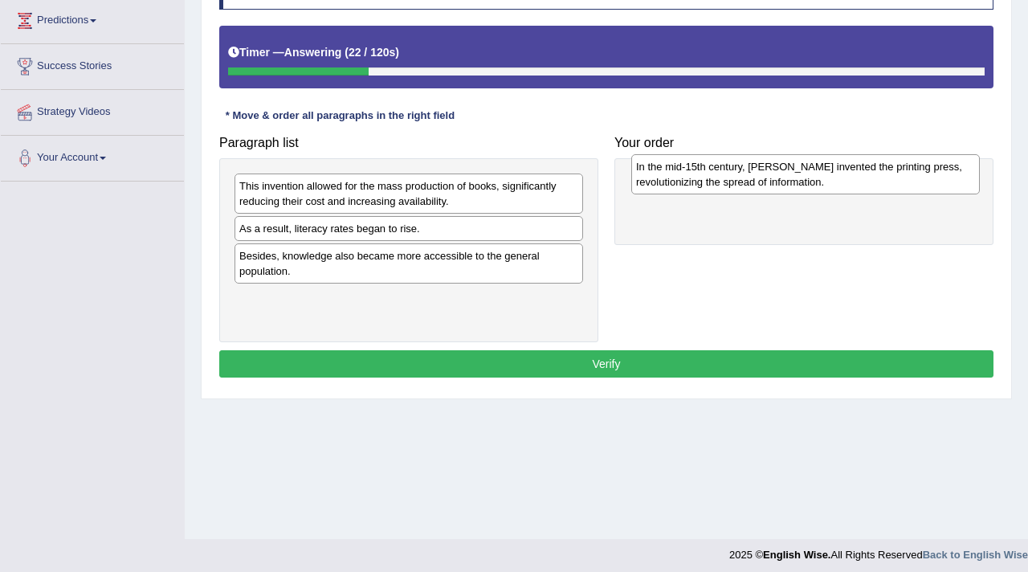
drag, startPoint x: 366, startPoint y: 195, endPoint x: 754, endPoint y: 177, distance: 388.5
click at [754, 177] on div "In the mid-15th century, [PERSON_NAME] invented the printing press, revolutioni…" at bounding box center [805, 174] width 349 height 40
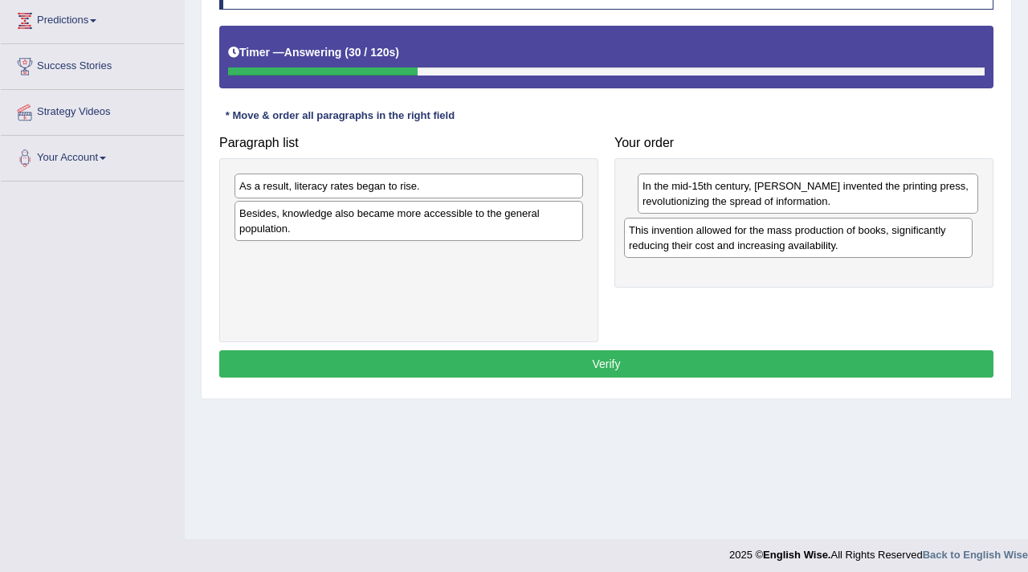
drag, startPoint x: 353, startPoint y: 194, endPoint x: 744, endPoint y: 233, distance: 392.4
click at [744, 234] on div "This invention allowed for the mass production of books, significantly reducing…" at bounding box center [798, 238] width 349 height 40
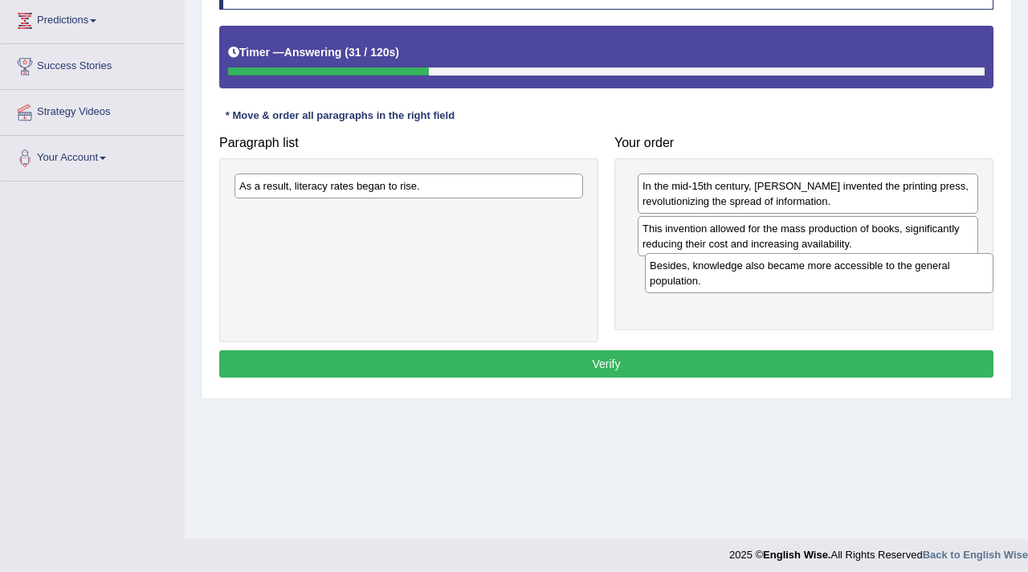
drag, startPoint x: 451, startPoint y: 216, endPoint x: 864, endPoint y: 268, distance: 416.1
click at [864, 268] on div "Besides, knowledge also became more accessible to the general population." at bounding box center [819, 273] width 349 height 40
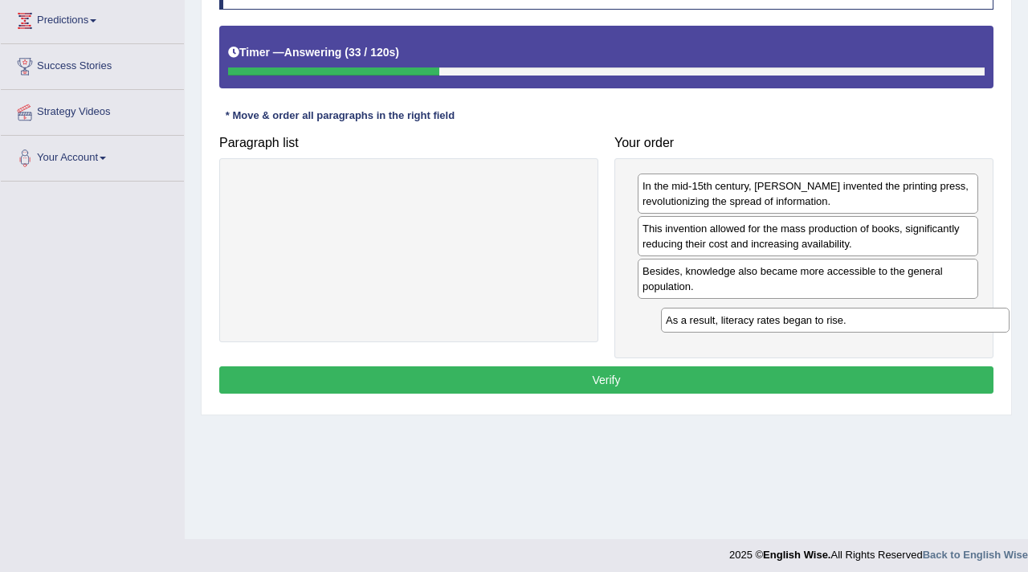
drag, startPoint x: 339, startPoint y: 186, endPoint x: 745, endPoint y: 317, distance: 426.1
click at [745, 317] on div "As a result, literacy rates began to rise." at bounding box center [835, 320] width 349 height 25
click at [623, 382] on button "Verify" at bounding box center [606, 379] width 774 height 27
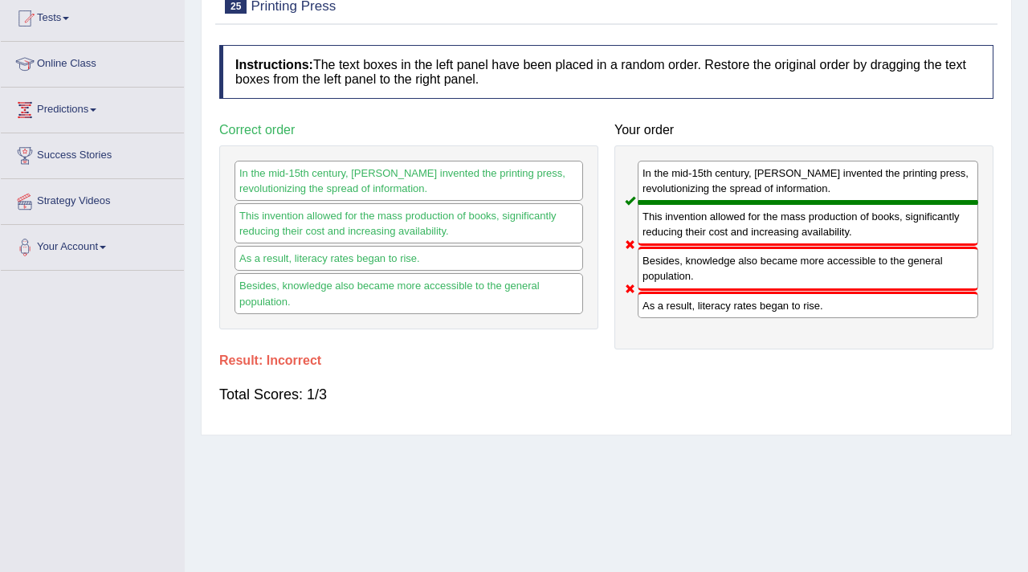
scroll to position [0, 0]
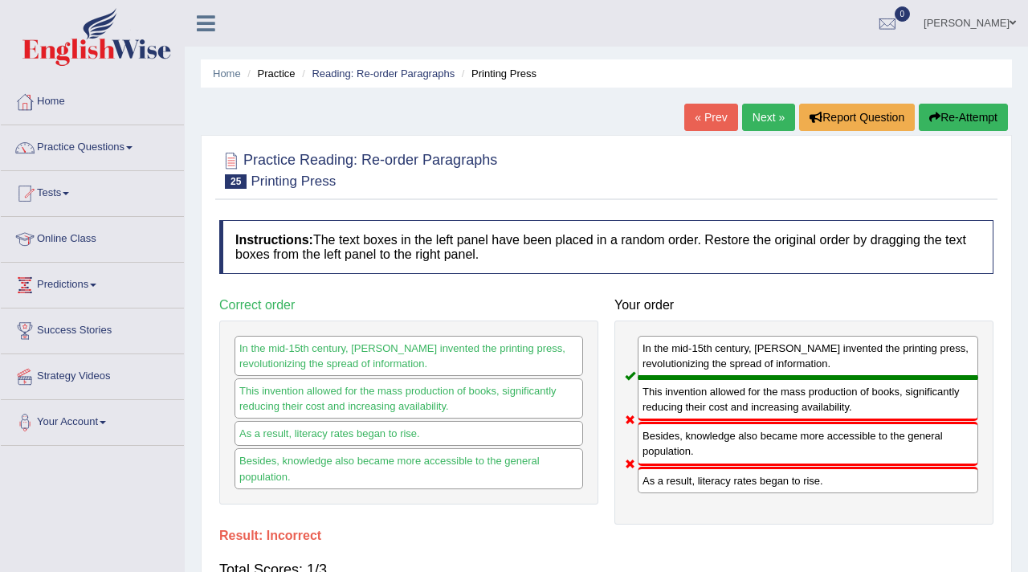
click at [749, 115] on link "Next »" at bounding box center [768, 117] width 53 height 27
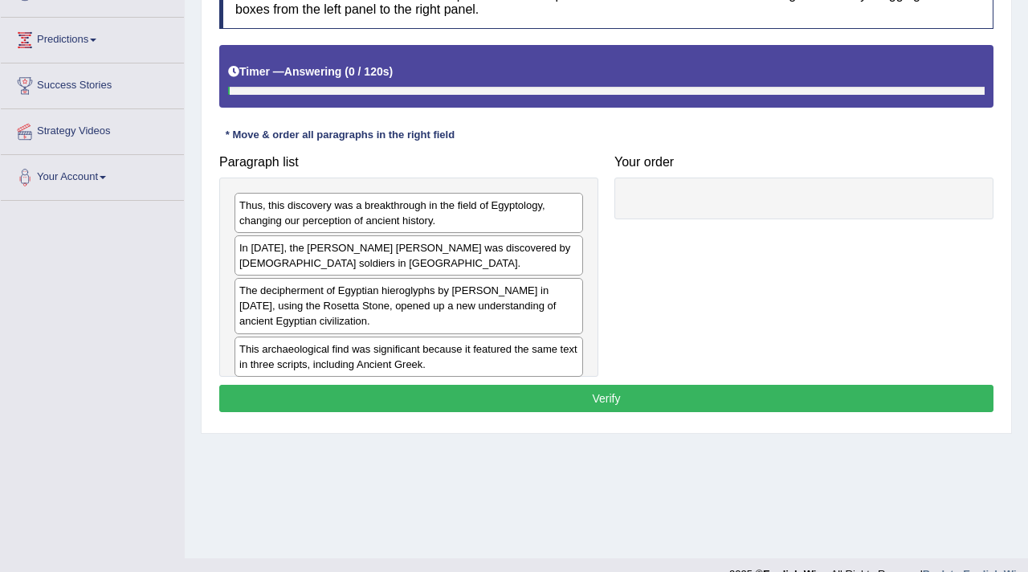
scroll to position [272, 0]
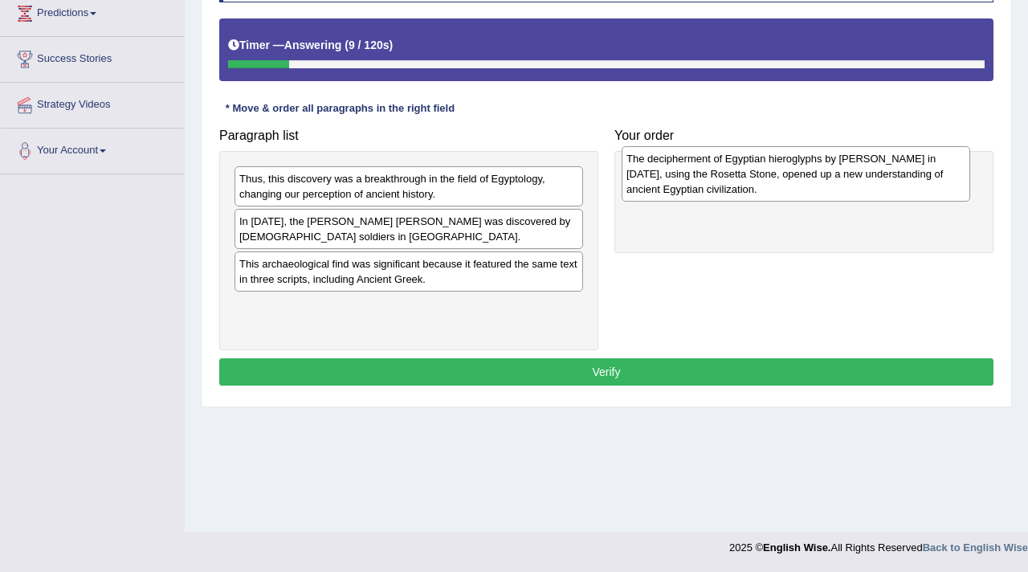
drag, startPoint x: 380, startPoint y: 265, endPoint x: 767, endPoint y: 175, distance: 397.5
click at [767, 175] on div "The decipherment of Egyptian hieroglyphs by Jean-Fran_ois Champollion in 1822, …" at bounding box center [796, 173] width 349 height 55
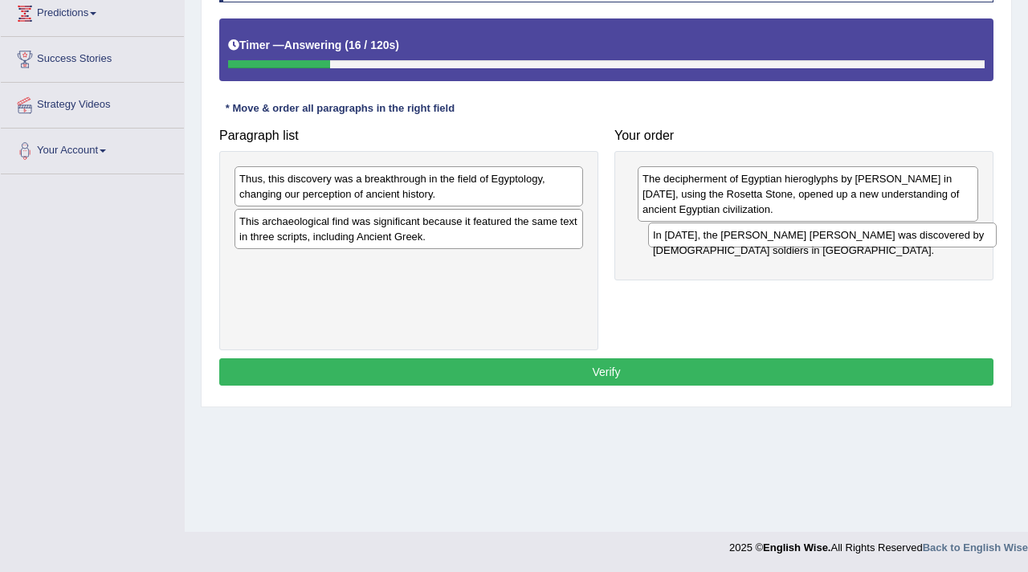
drag, startPoint x: 427, startPoint y: 222, endPoint x: 832, endPoint y: 231, distance: 405.0
click at [833, 231] on div "In 1799, the Rosetta Stone was discovered by French soldiers in Egypt." at bounding box center [822, 235] width 349 height 25
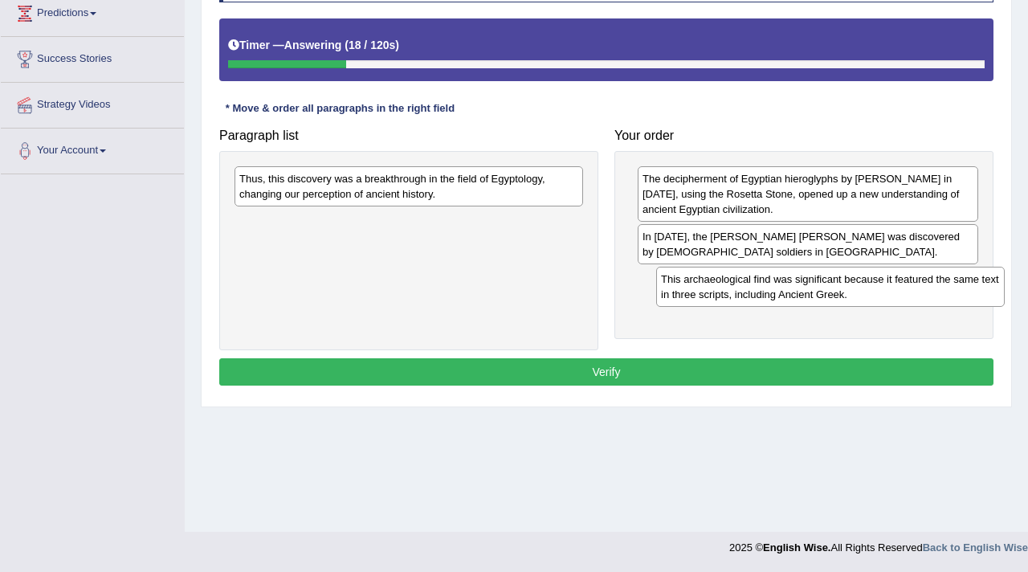
drag, startPoint x: 525, startPoint y: 236, endPoint x: 944, endPoint y: 291, distance: 422.1
click at [946, 292] on div "This archaeological find was significant because it featured the same text in t…" at bounding box center [830, 287] width 349 height 40
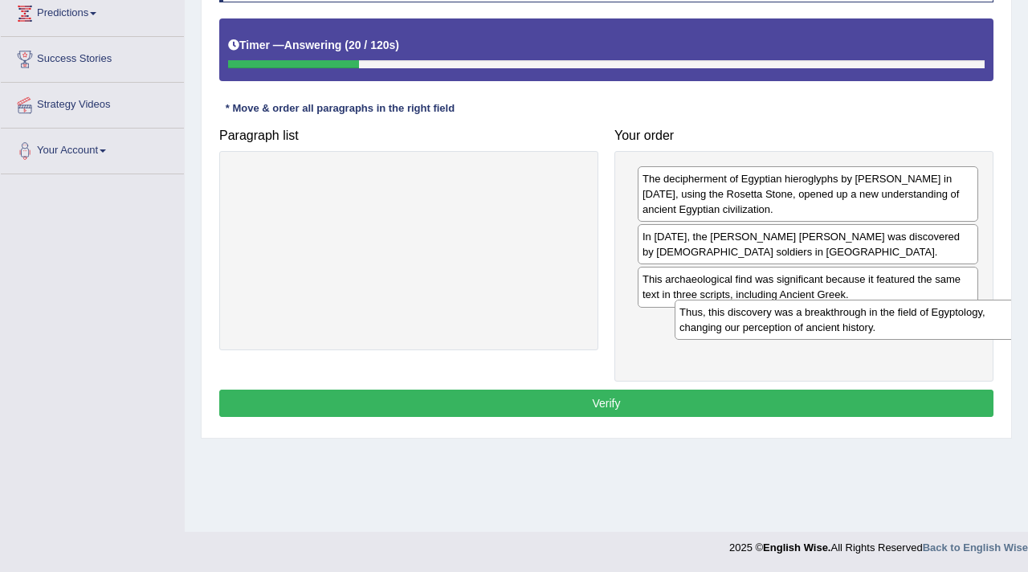
drag, startPoint x: 542, startPoint y: 182, endPoint x: 977, endPoint y: 320, distance: 455.8
click at [979, 317] on div "Thus, this discovery was a breakthrough in the field of Egyptology, changing ou…" at bounding box center [849, 320] width 349 height 40
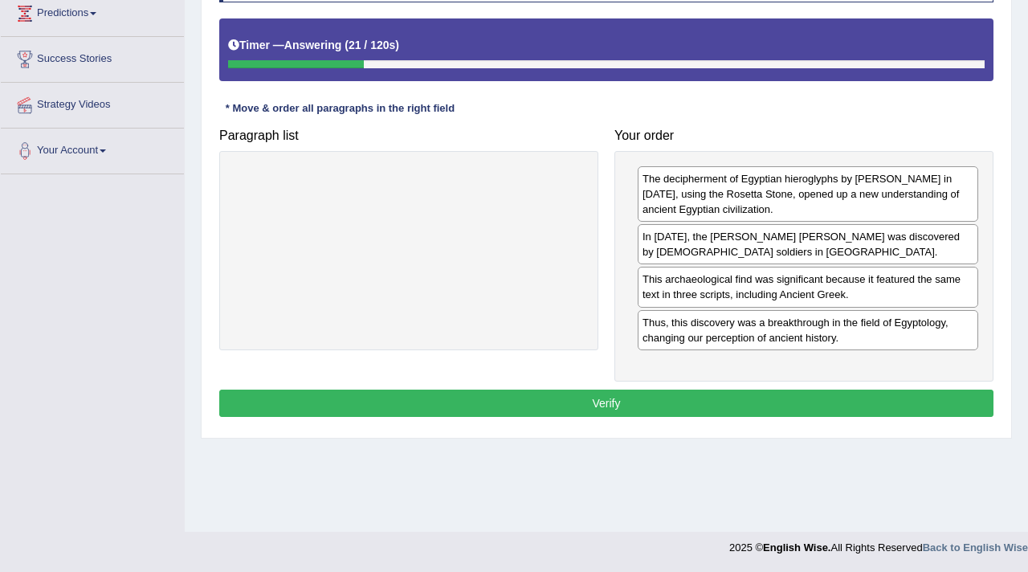
click at [737, 412] on button "Verify" at bounding box center [606, 403] width 774 height 27
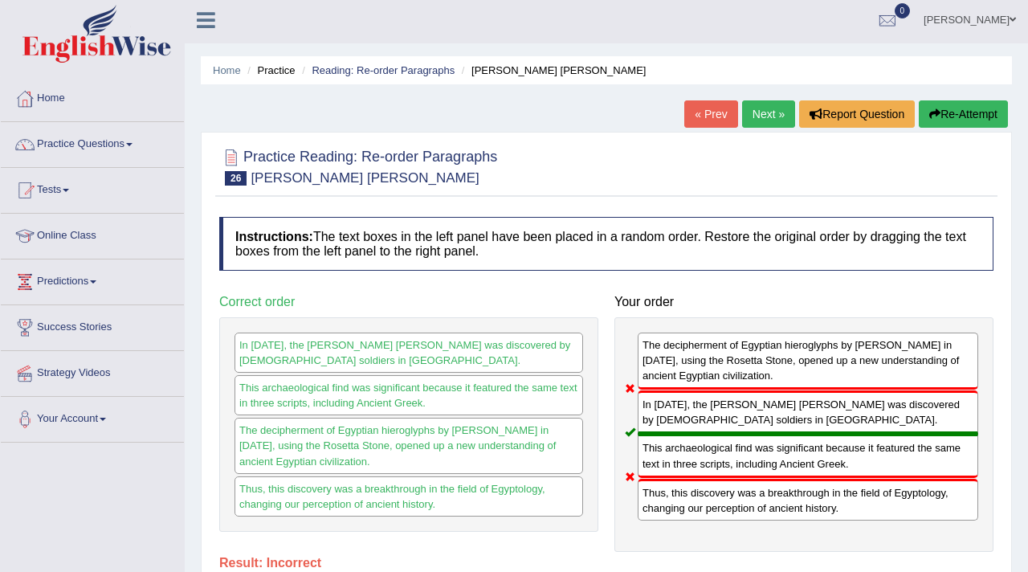
scroll to position [0, 0]
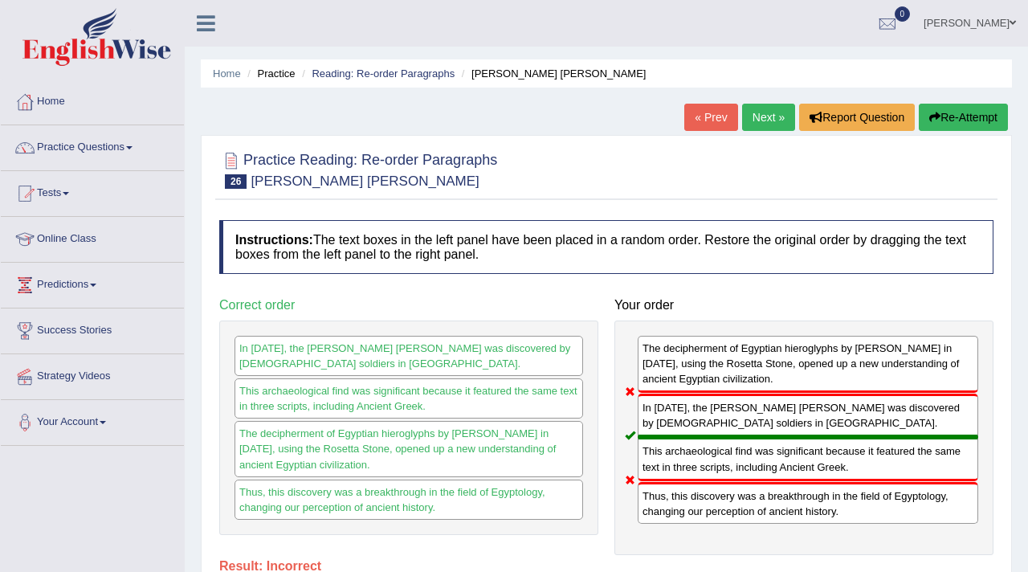
click at [763, 116] on link "Next »" at bounding box center [768, 117] width 53 height 27
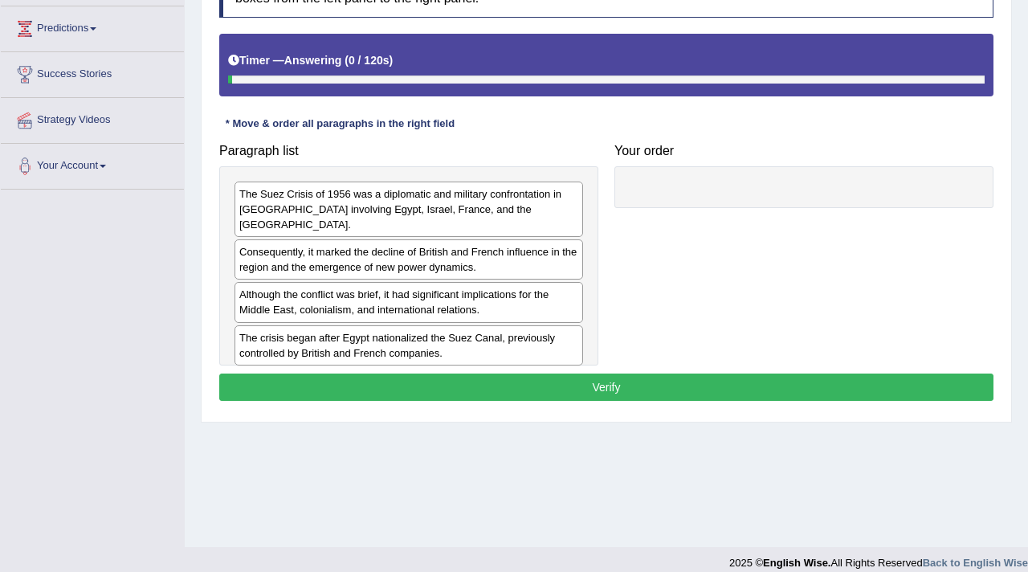
scroll to position [272, 0]
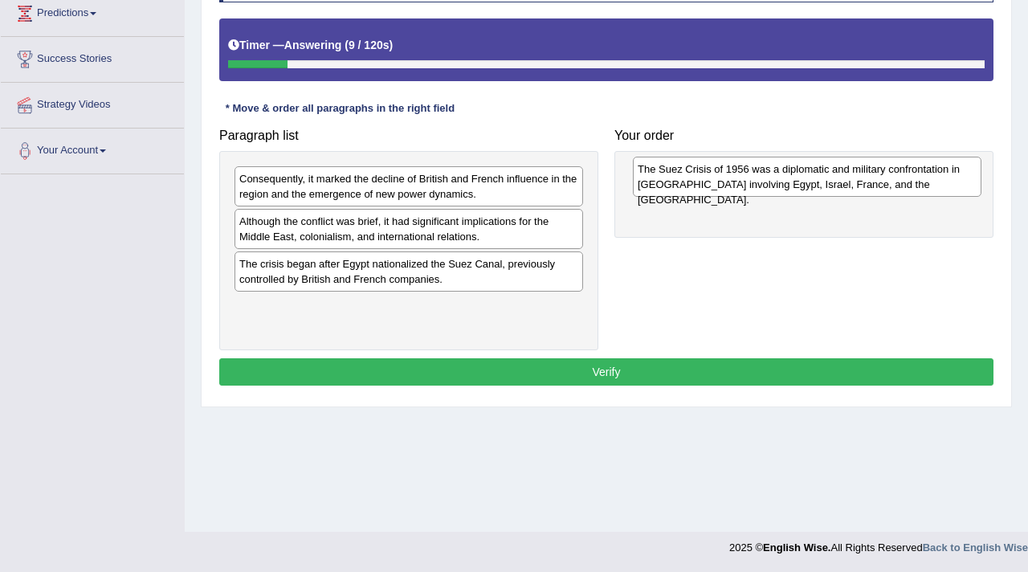
drag, startPoint x: 337, startPoint y: 184, endPoint x: 730, endPoint y: 165, distance: 394.1
click at [731, 166] on div "The Suez Crisis of 1956 was a diplomatic and military confrontation in [GEOGRAP…" at bounding box center [807, 177] width 349 height 40
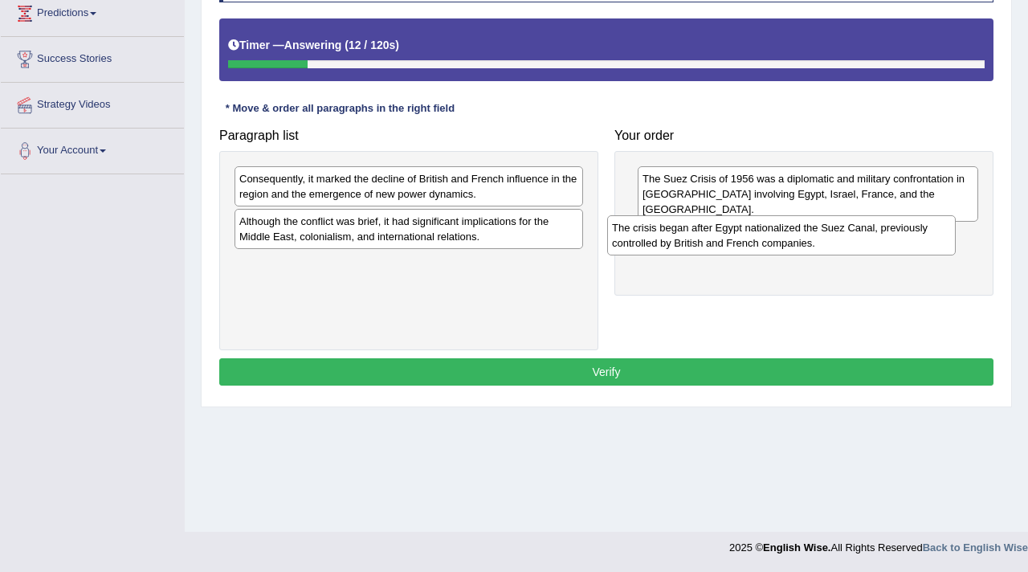
drag, startPoint x: 437, startPoint y: 278, endPoint x: 836, endPoint y: 231, distance: 402.0
click at [836, 231] on div "The crisis began after Egypt nationalized the Suez Canal, previously controlled…" at bounding box center [781, 235] width 349 height 40
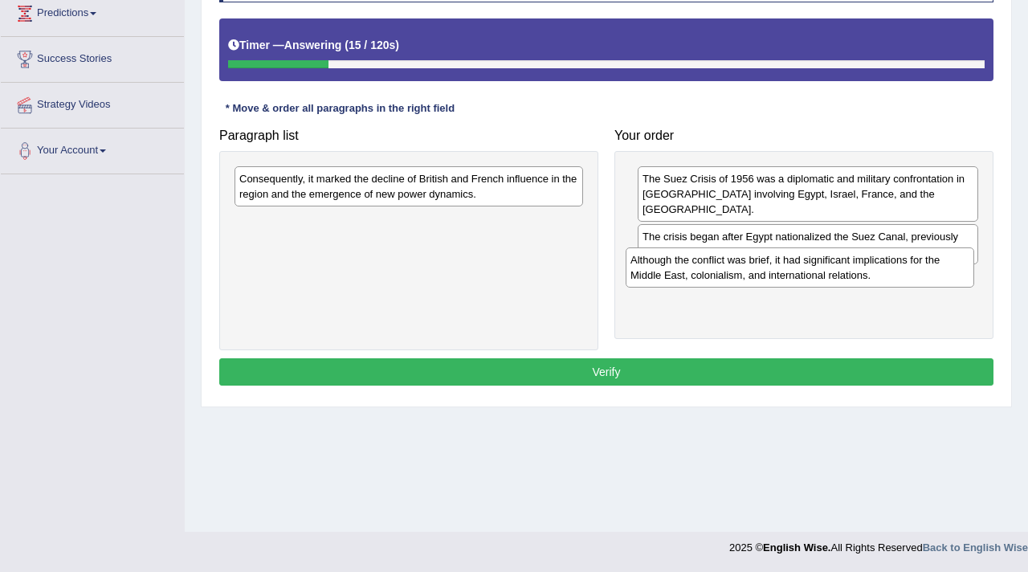
drag, startPoint x: 424, startPoint y: 238, endPoint x: 815, endPoint y: 276, distance: 392.3
click at [815, 276] on div "Although the conflict was brief, it had significant implications for the Middle…" at bounding box center [800, 267] width 349 height 40
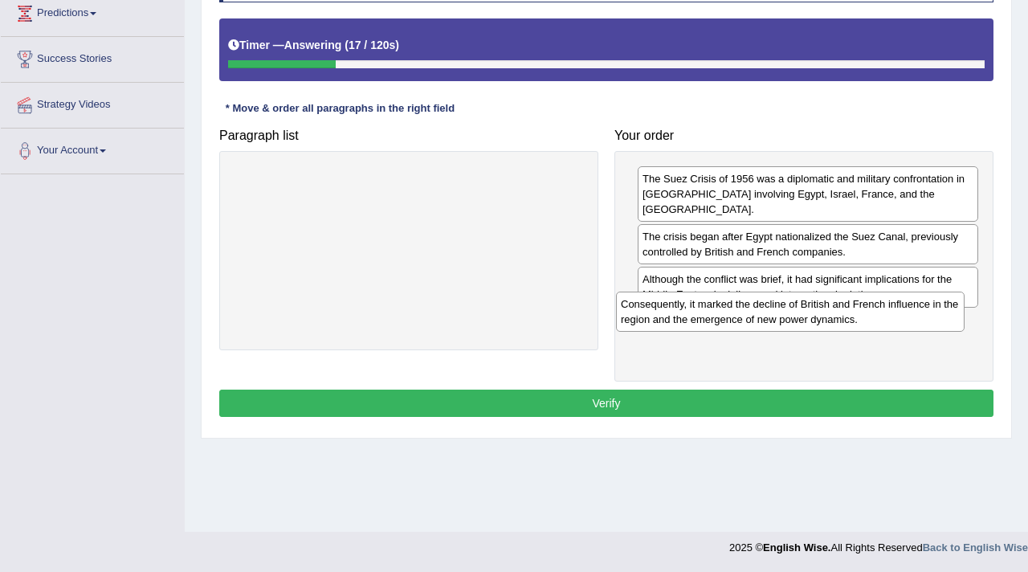
drag, startPoint x: 512, startPoint y: 181, endPoint x: 910, endPoint y: 304, distance: 417.0
click at [910, 304] on div "Consequently, it marked the decline of British and French influence in the regi…" at bounding box center [790, 312] width 349 height 40
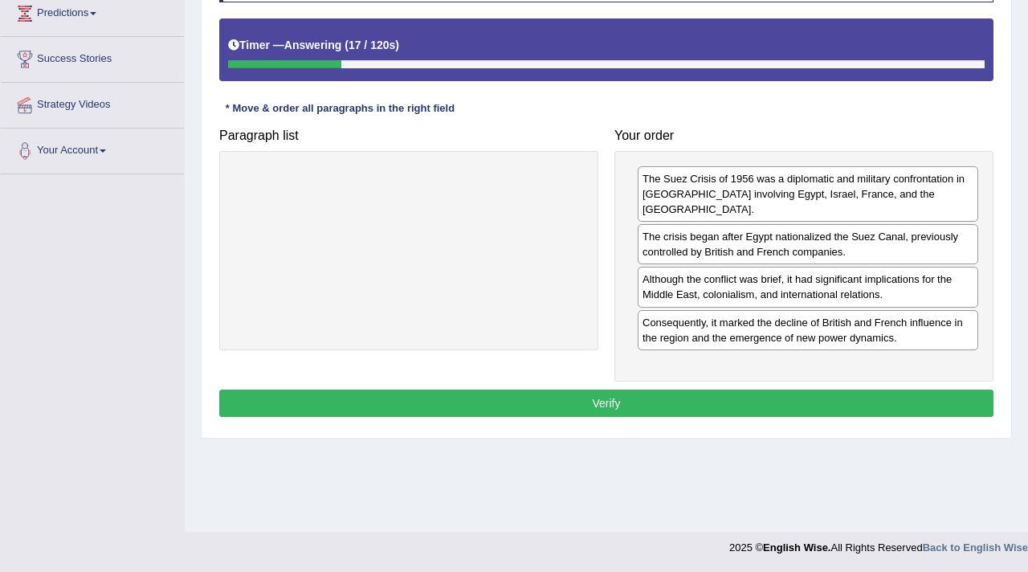
click at [750, 390] on button "Verify" at bounding box center [606, 403] width 774 height 27
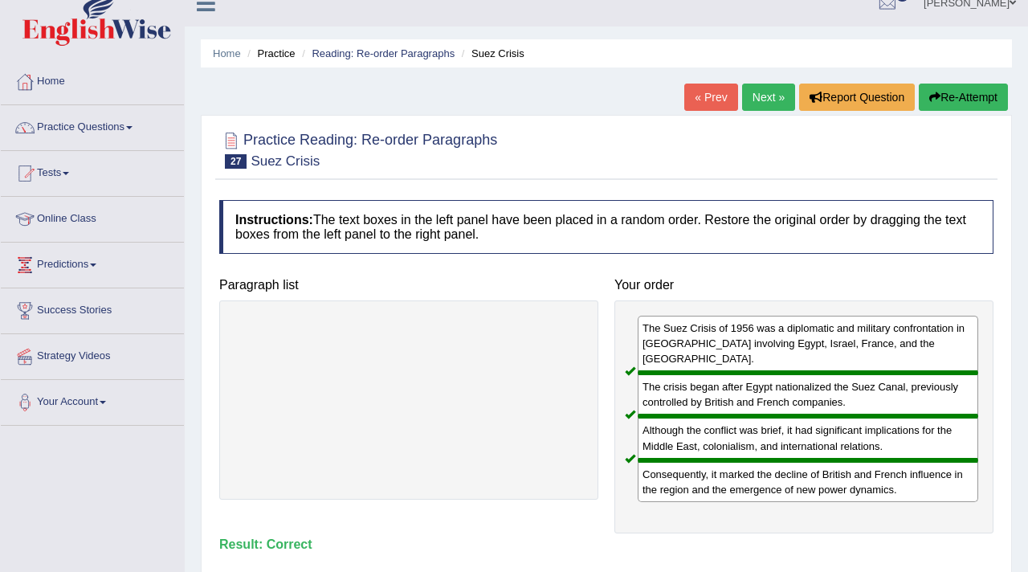
scroll to position [0, 0]
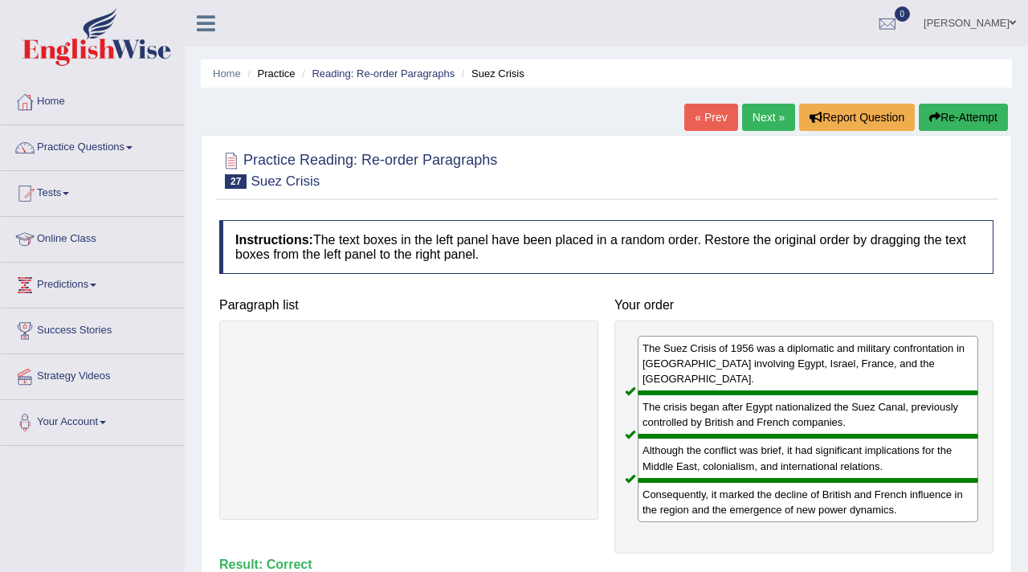
click at [762, 116] on link "Next »" at bounding box center [768, 117] width 53 height 27
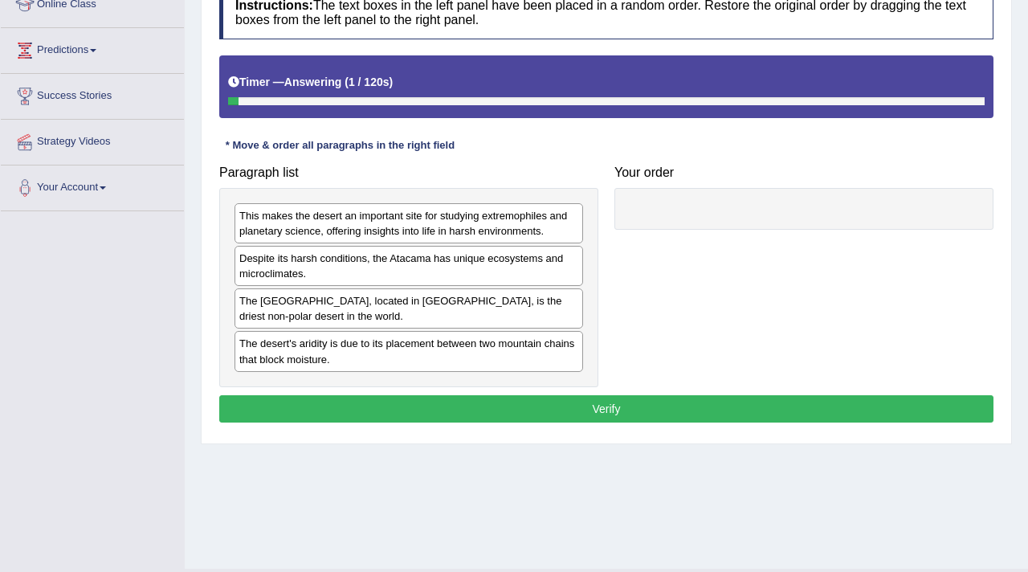
scroll to position [236, 0]
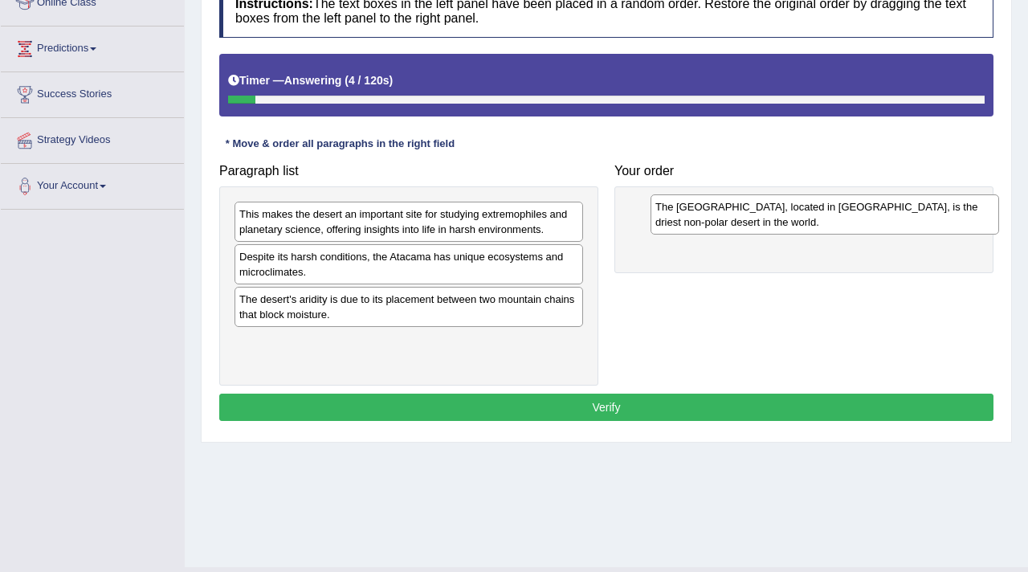
drag, startPoint x: 363, startPoint y: 304, endPoint x: 764, endPoint y: 207, distance: 412.3
click at [764, 207] on div "The [GEOGRAPHIC_DATA], located in [GEOGRAPHIC_DATA], is the driest non-polar de…" at bounding box center [825, 214] width 349 height 40
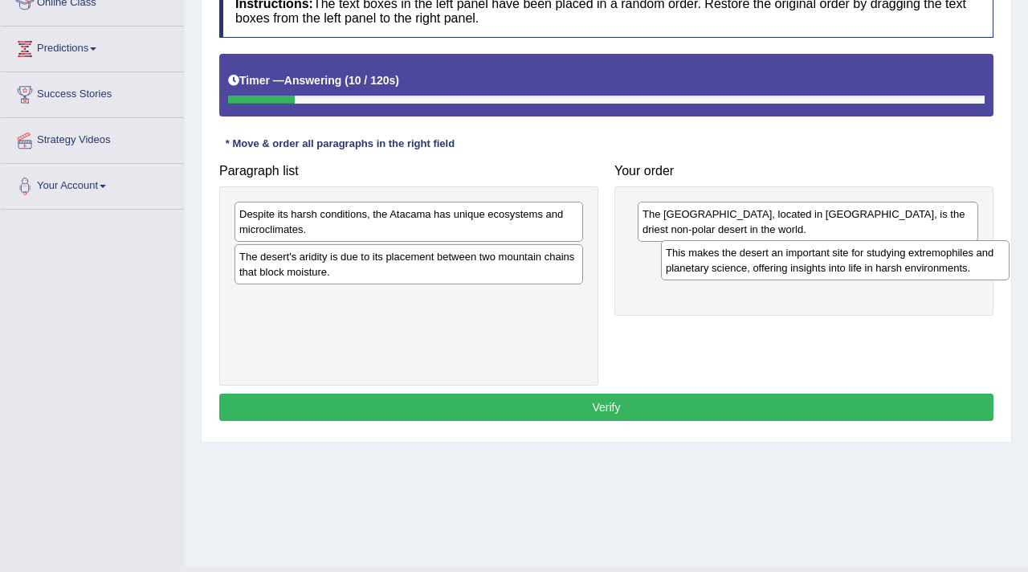
drag, startPoint x: 467, startPoint y: 223, endPoint x: 876, endPoint y: 263, distance: 410.8
click at [875, 264] on div "This makes the desert an important site for studying extremophiles and planetar…" at bounding box center [835, 260] width 349 height 40
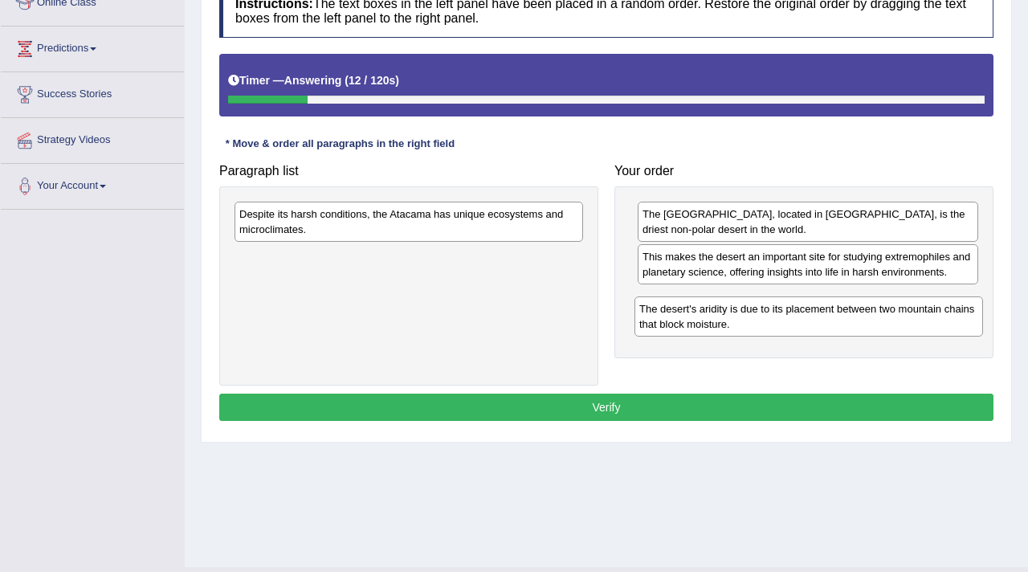
drag, startPoint x: 488, startPoint y: 263, endPoint x: 882, endPoint y: 308, distance: 396.2
click at [885, 308] on div "The desert's aridity is due to its placement between two mountain chains that b…" at bounding box center [809, 316] width 349 height 40
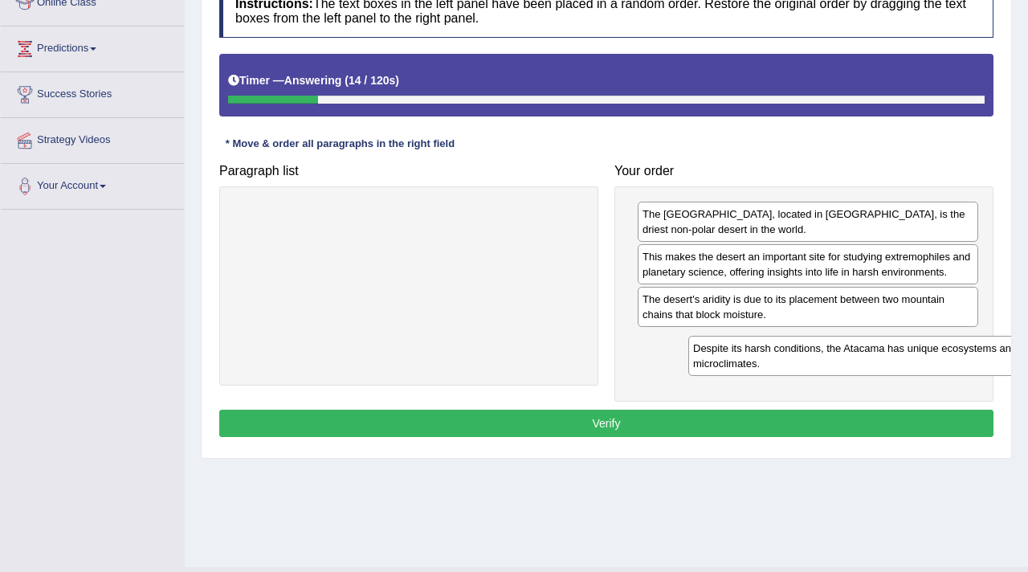
drag, startPoint x: 439, startPoint y: 213, endPoint x: 860, endPoint y: 343, distance: 441.4
click at [863, 344] on div "Despite its harsh conditions, the Atacama has unique ecosystems and microclimat…" at bounding box center [862, 356] width 349 height 40
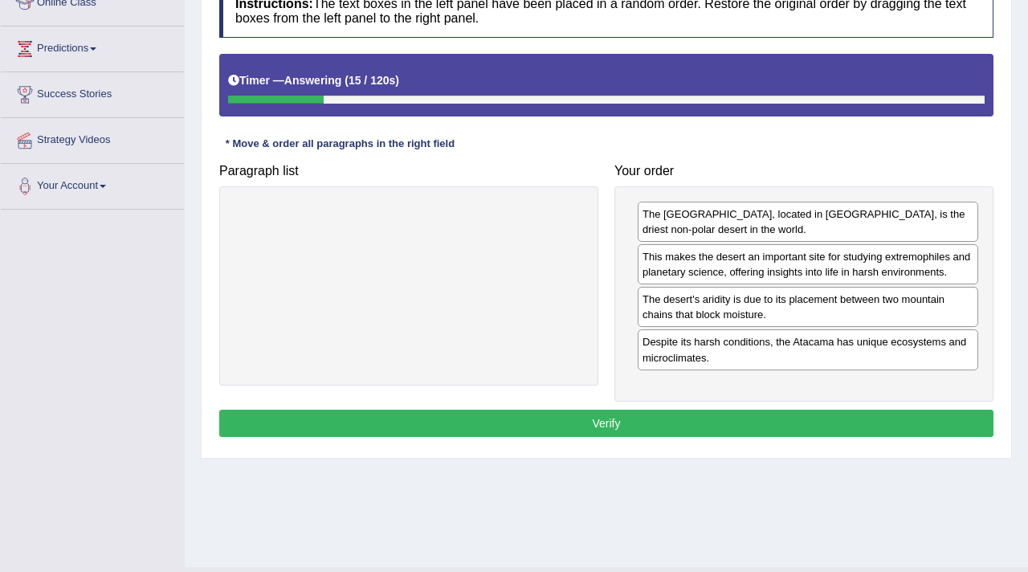
click at [710, 421] on button "Verify" at bounding box center [606, 423] width 774 height 27
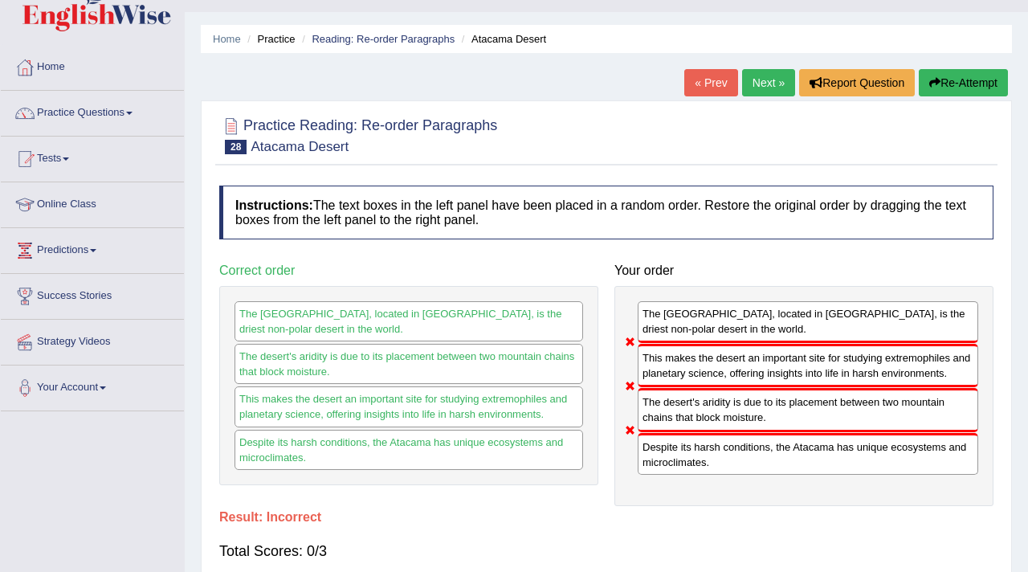
scroll to position [0, 0]
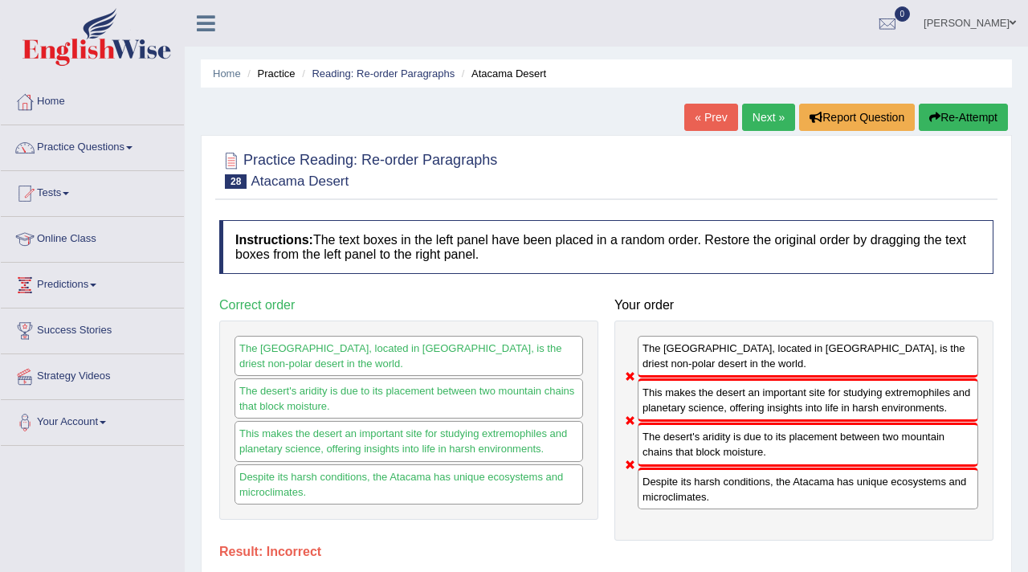
click at [757, 115] on link "Next »" at bounding box center [768, 117] width 53 height 27
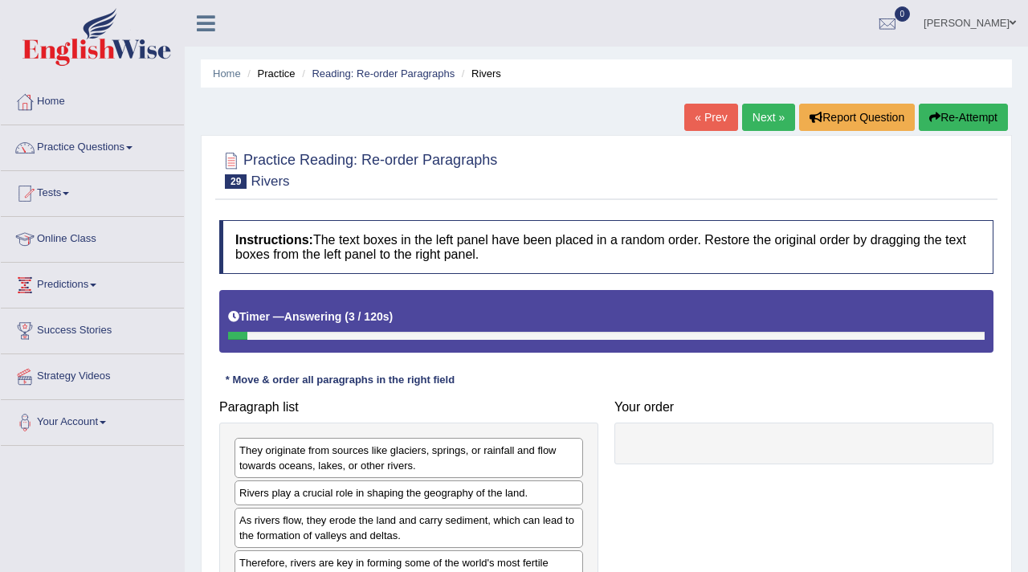
click at [709, 112] on link "« Prev" at bounding box center [710, 117] width 53 height 27
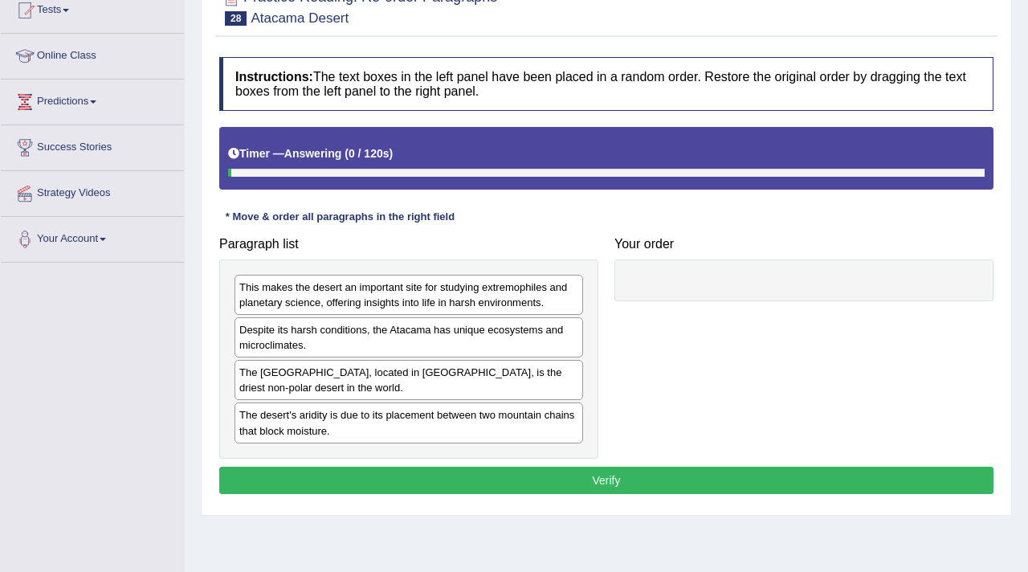
scroll to position [203, 0]
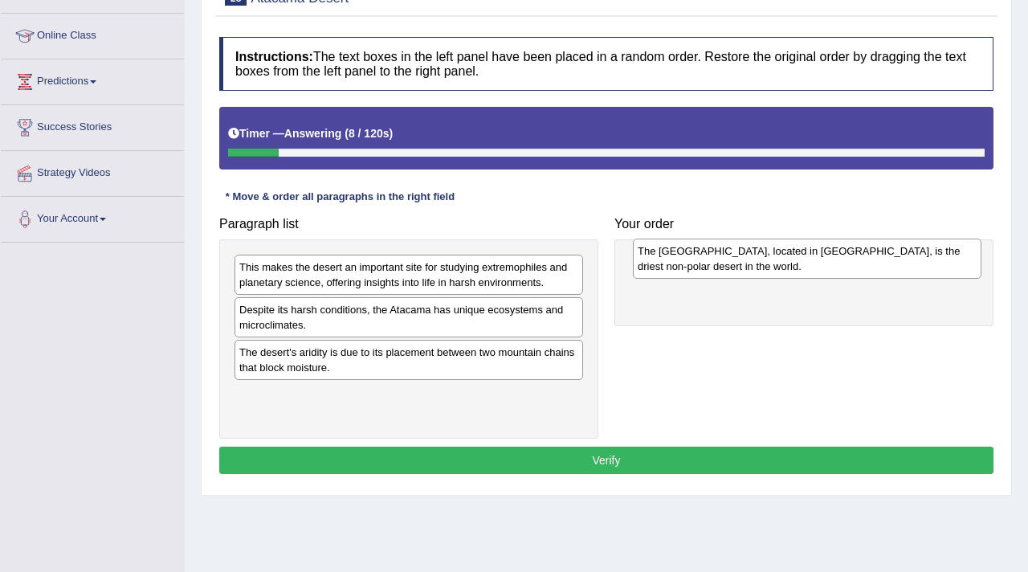
drag, startPoint x: 295, startPoint y: 368, endPoint x: 684, endPoint y: 261, distance: 403.2
click at [684, 262] on div "The [GEOGRAPHIC_DATA], located in [GEOGRAPHIC_DATA], is the driest non-polar de…" at bounding box center [807, 259] width 349 height 40
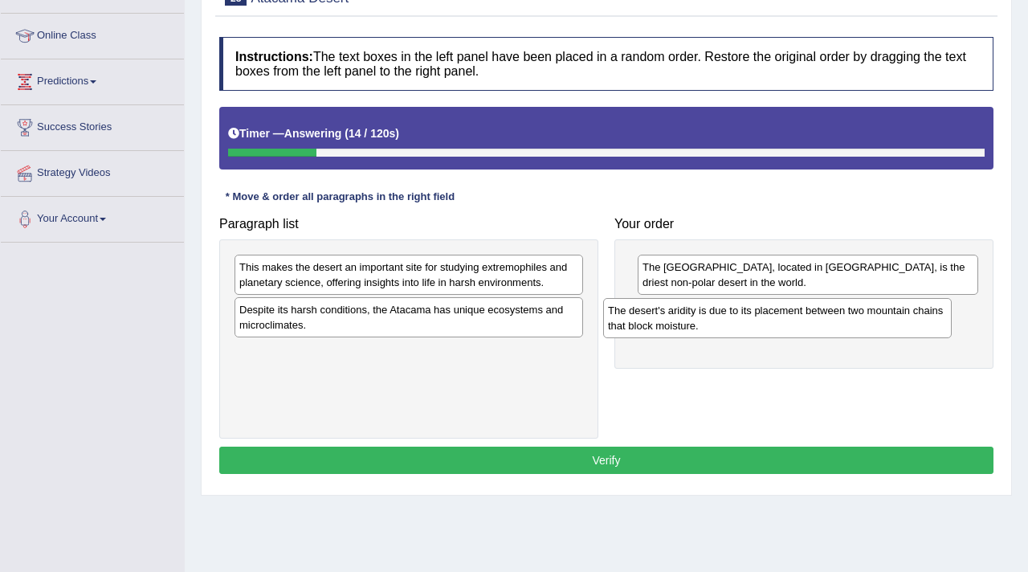
drag, startPoint x: 378, startPoint y: 375, endPoint x: 747, endPoint y: 330, distance: 372.3
click at [747, 331] on div "The desert's aridity is due to its placement between two mountain chains that b…" at bounding box center [777, 318] width 349 height 40
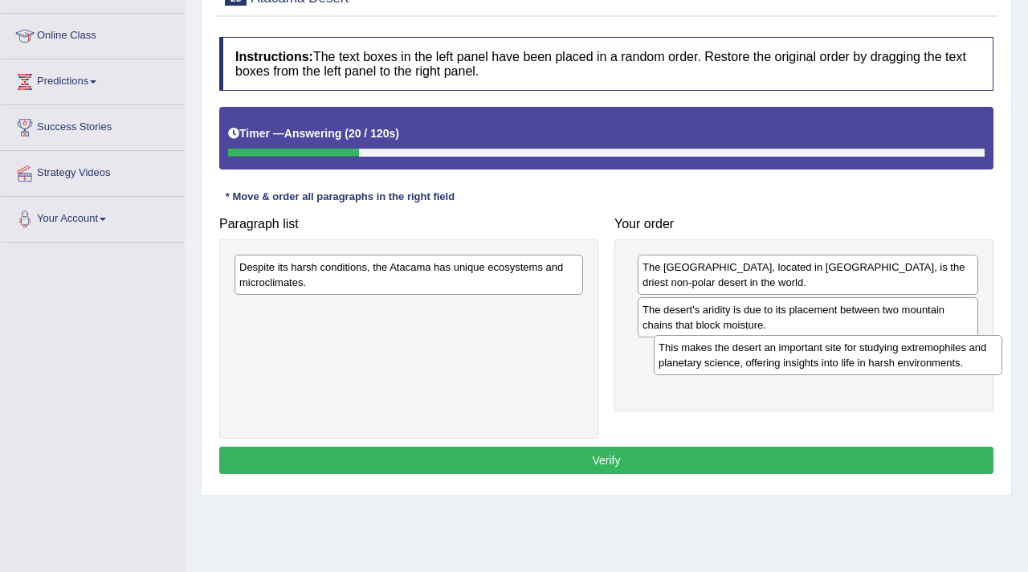
drag, startPoint x: 433, startPoint y: 278, endPoint x: 852, endPoint y: 358, distance: 427.0
click at [852, 358] on div "This makes the desert an important site for studying extremophiles and planetar…" at bounding box center [828, 355] width 349 height 40
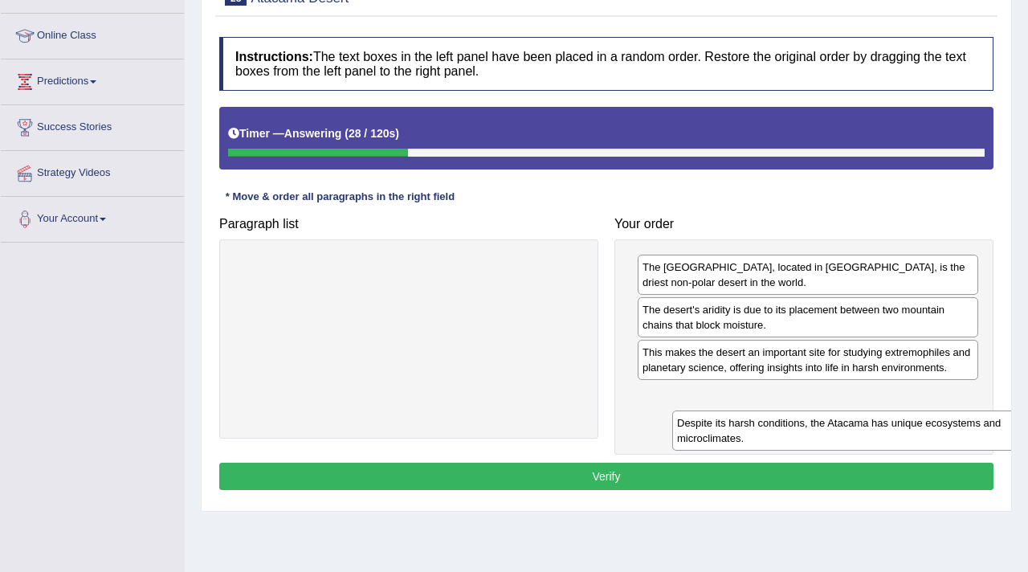
drag, startPoint x: 398, startPoint y: 275, endPoint x: 804, endPoint y: 419, distance: 430.7
click at [804, 421] on div "Despite its harsh conditions, the Atacama has unique ecosystems and microclimat…" at bounding box center [846, 431] width 349 height 40
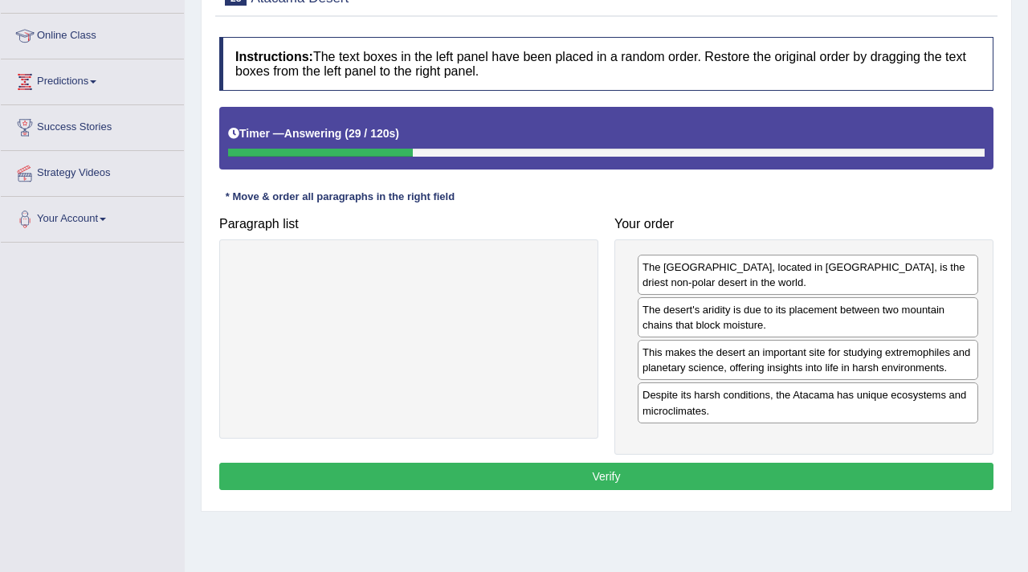
click at [601, 484] on button "Verify" at bounding box center [606, 476] width 774 height 27
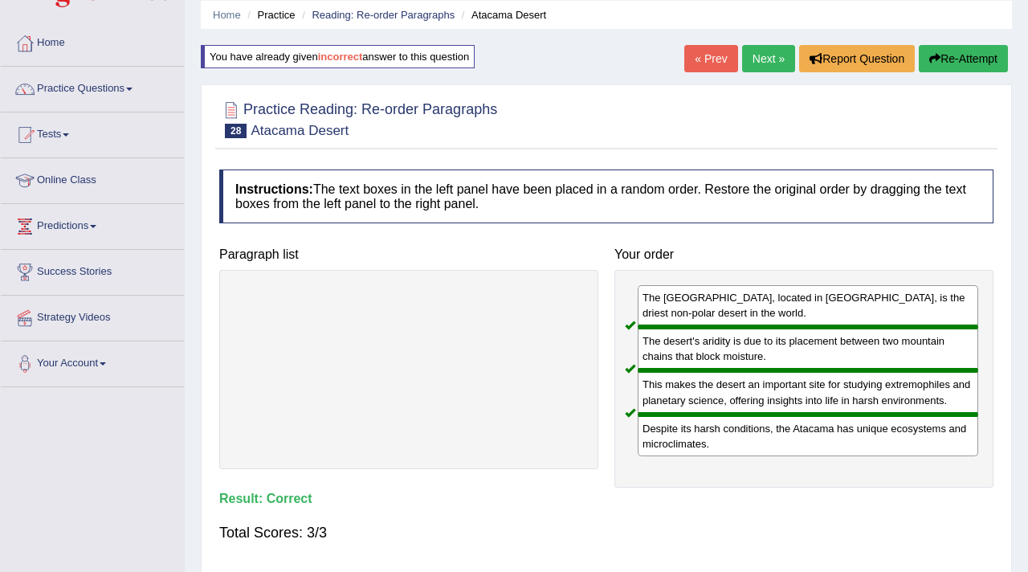
scroll to position [22, 0]
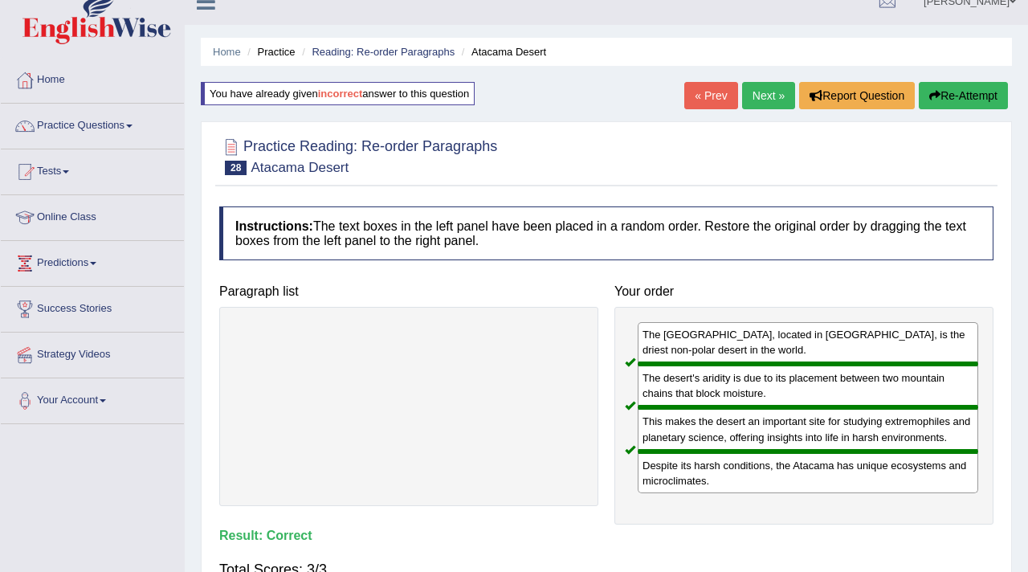
click at [758, 88] on link "Next »" at bounding box center [768, 95] width 53 height 27
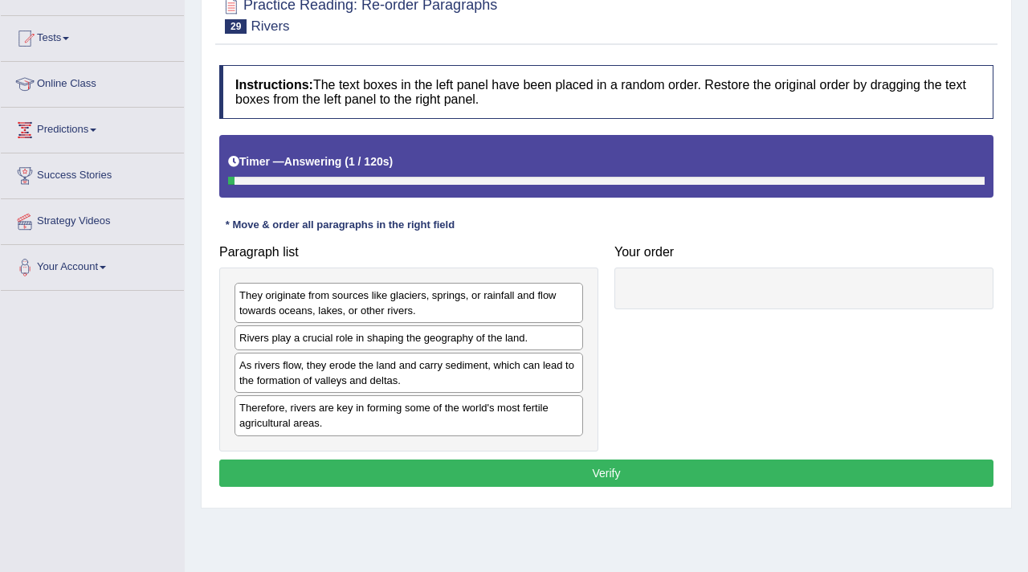
scroll to position [157, 0]
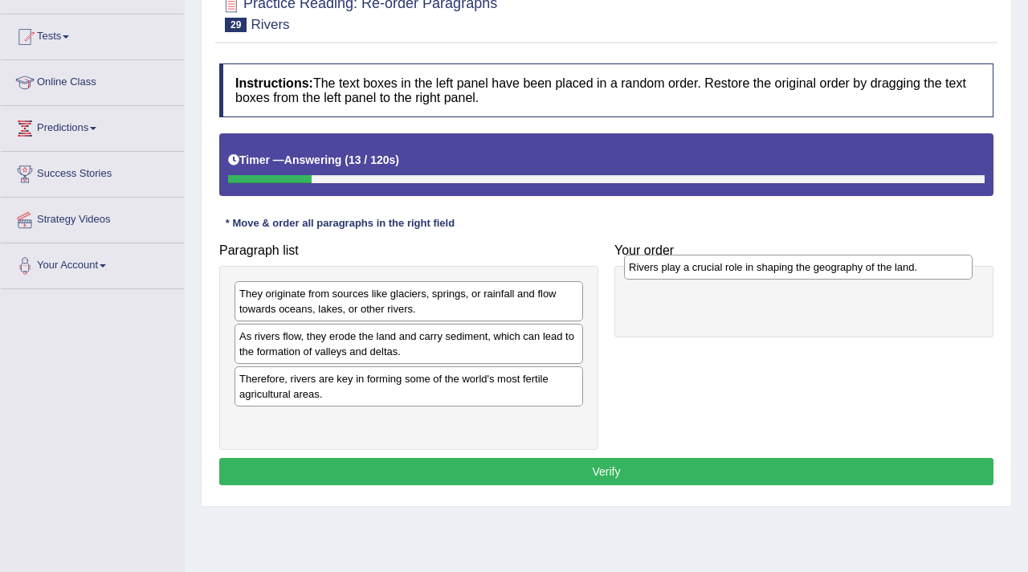
drag, startPoint x: 370, startPoint y: 343, endPoint x: 759, endPoint y: 274, distance: 395.7
click at [759, 274] on div "Rivers play a crucial role in shaping the geography of the land." at bounding box center [798, 267] width 349 height 25
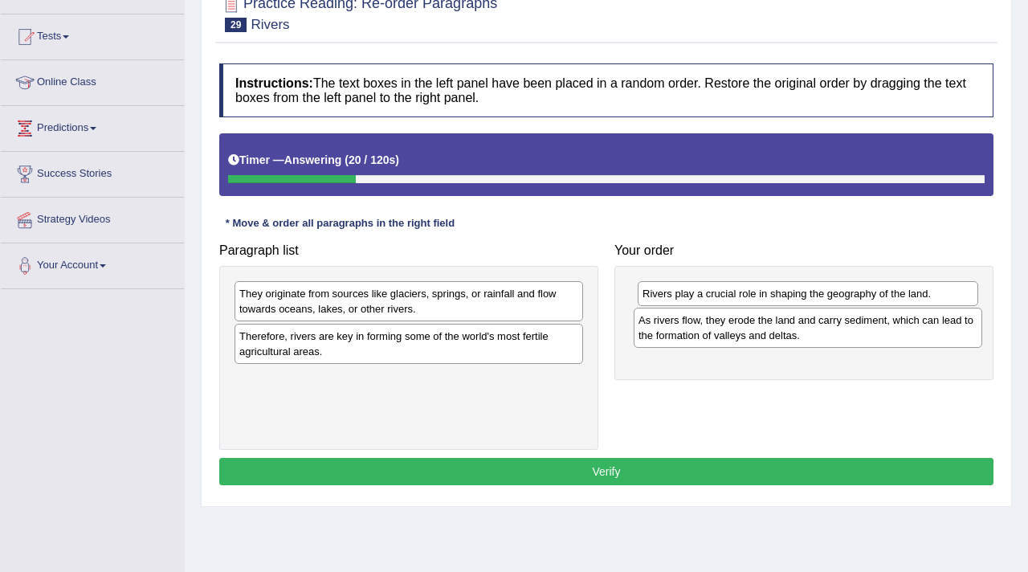
drag, startPoint x: 432, startPoint y: 339, endPoint x: 834, endPoint y: 323, distance: 402.0
click at [833, 323] on div "As rivers flow, they erode the land and carry sediment, which can lead to the f…" at bounding box center [808, 328] width 349 height 40
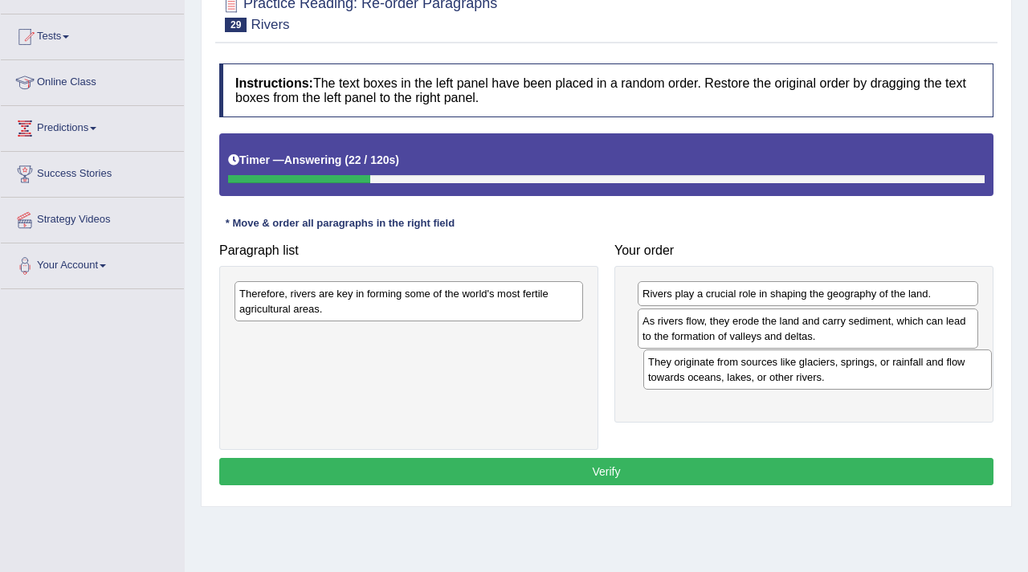
drag, startPoint x: 476, startPoint y: 298, endPoint x: 880, endPoint y: 367, distance: 409.2
click at [880, 367] on div "They originate from sources like glaciers, springs, or rainfall and flow toward…" at bounding box center [817, 369] width 349 height 40
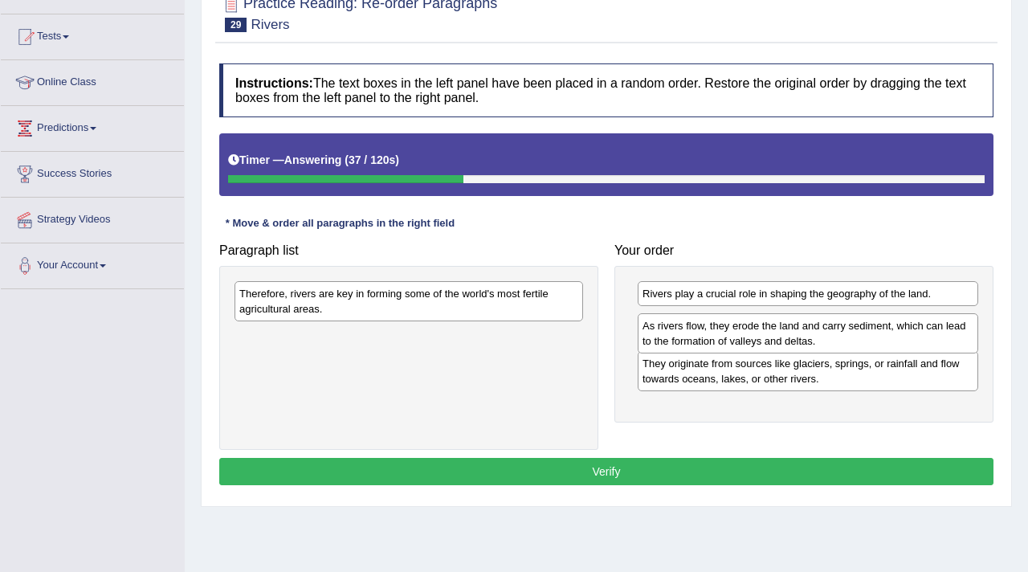
click at [690, 348] on div "As rivers flow, they erode the land and carry sediment, which can lead to the f…" at bounding box center [808, 333] width 341 height 40
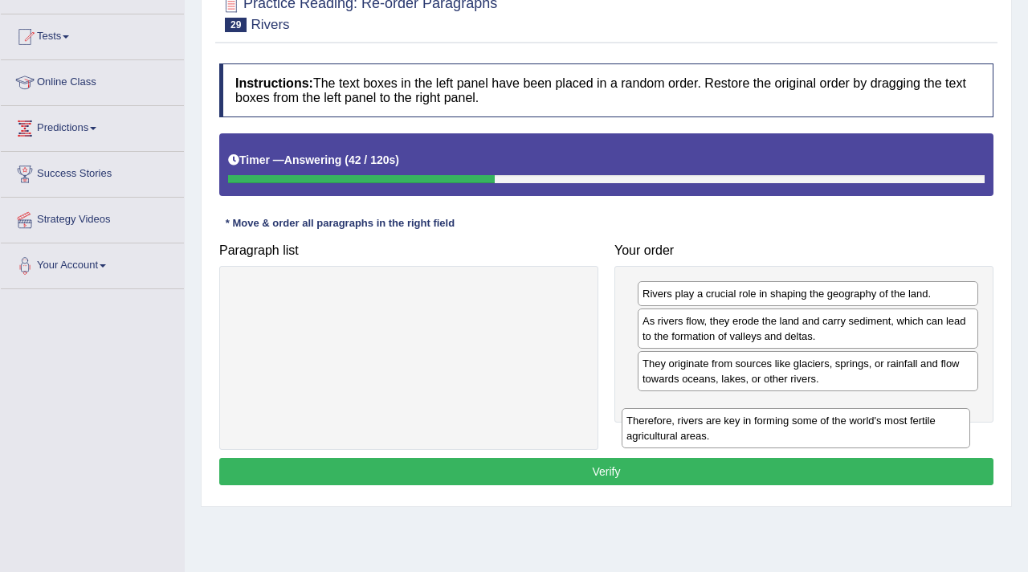
drag, startPoint x: 385, startPoint y: 304, endPoint x: 772, endPoint y: 431, distance: 407.2
click at [772, 431] on div "Therefore, rivers are key in forming some of the world's most fertile agricultu…" at bounding box center [796, 428] width 349 height 40
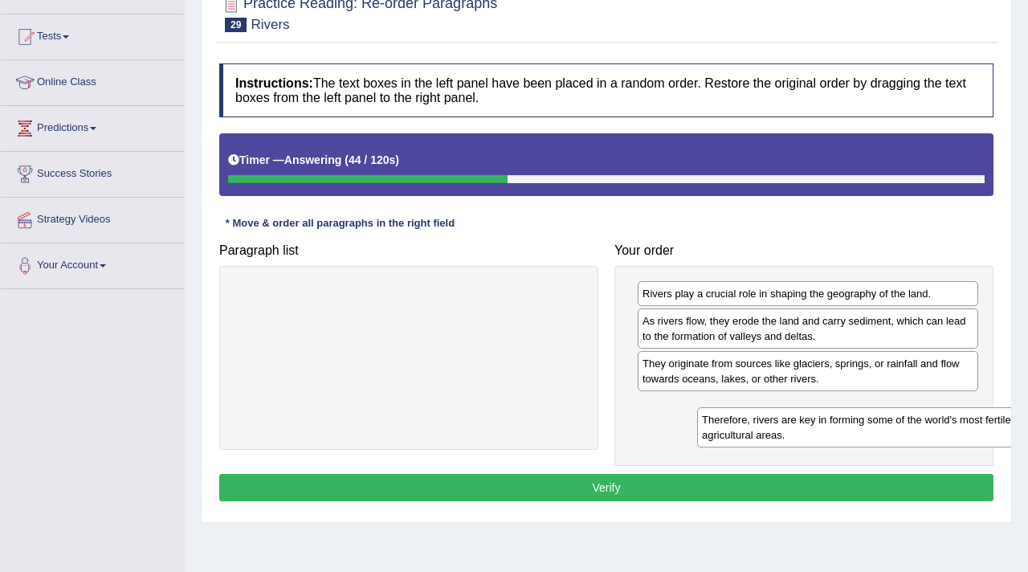
drag, startPoint x: 455, startPoint y: 284, endPoint x: 896, endPoint y: 399, distance: 455.8
click at [896, 407] on div "Therefore, rivers are key in forming some of the world's most fertile agricultu…" at bounding box center [871, 427] width 349 height 40
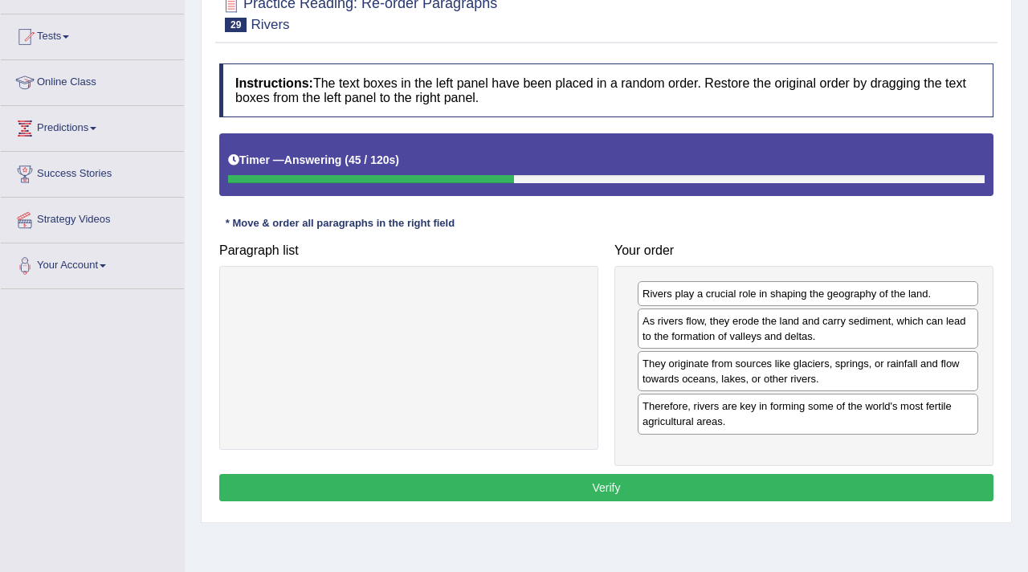
click at [740, 490] on button "Verify" at bounding box center [606, 487] width 774 height 27
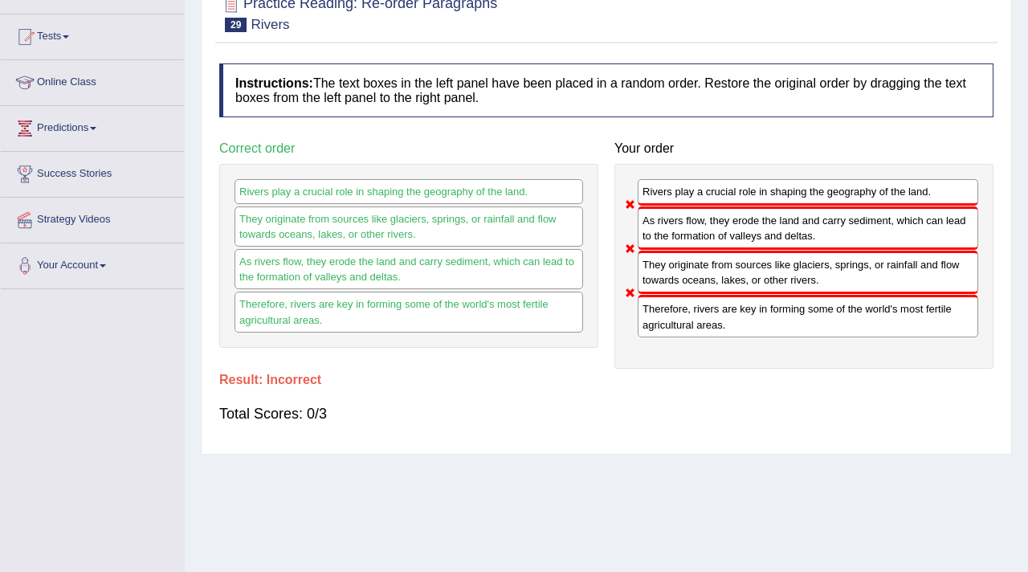
scroll to position [0, 0]
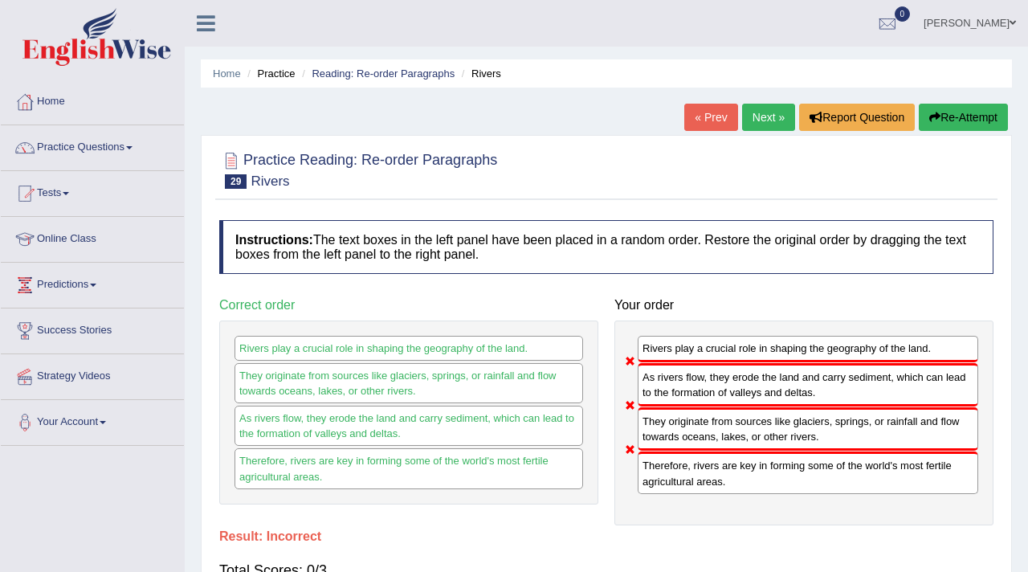
click at [750, 116] on link "Next »" at bounding box center [768, 117] width 53 height 27
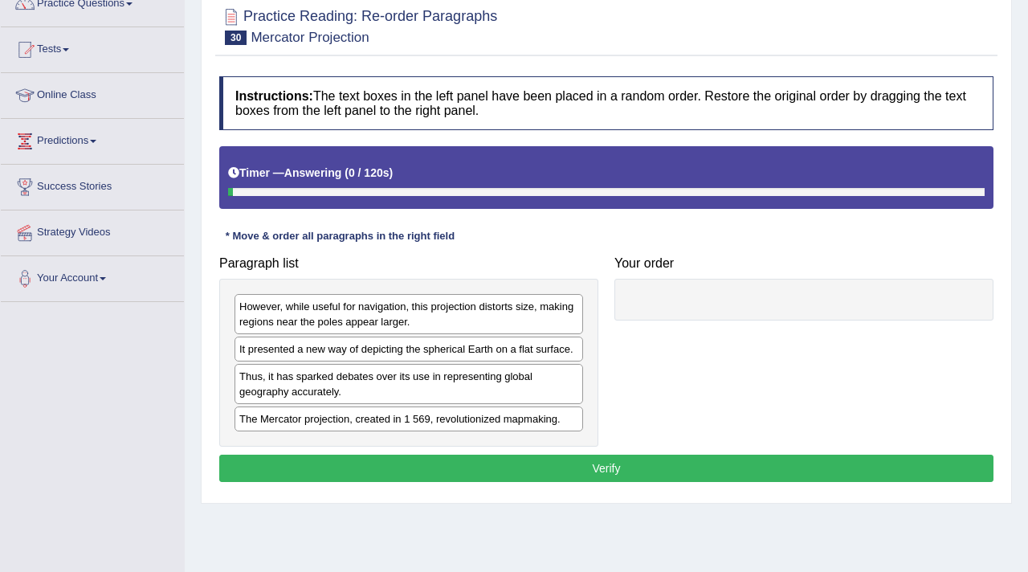
scroll to position [154, 0]
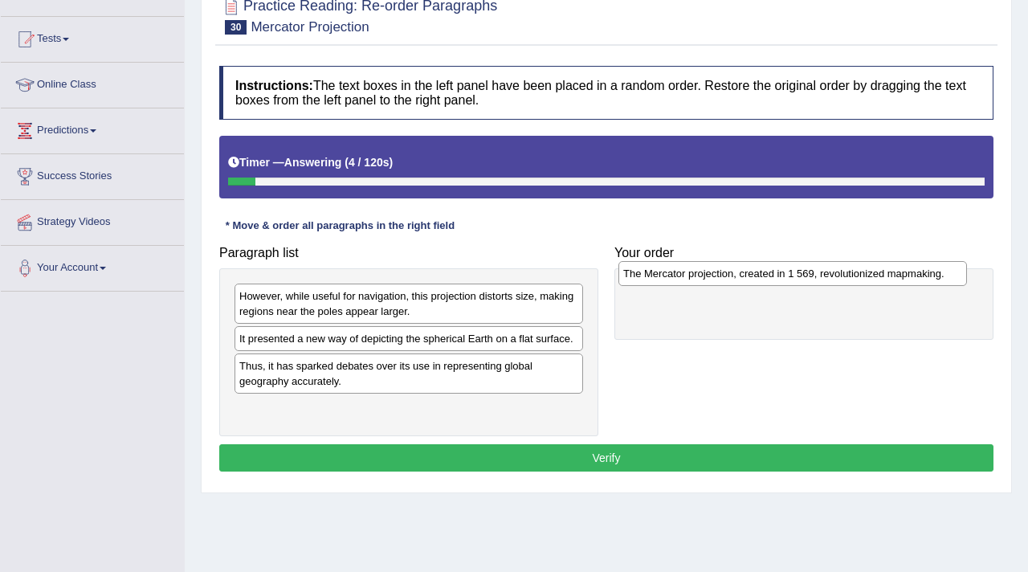
drag, startPoint x: 426, startPoint y: 406, endPoint x: 808, endPoint y: 270, distance: 405.8
click at [809, 270] on div "The Mercator projection, created in 1 569, revolutionized mapmaking." at bounding box center [793, 273] width 349 height 25
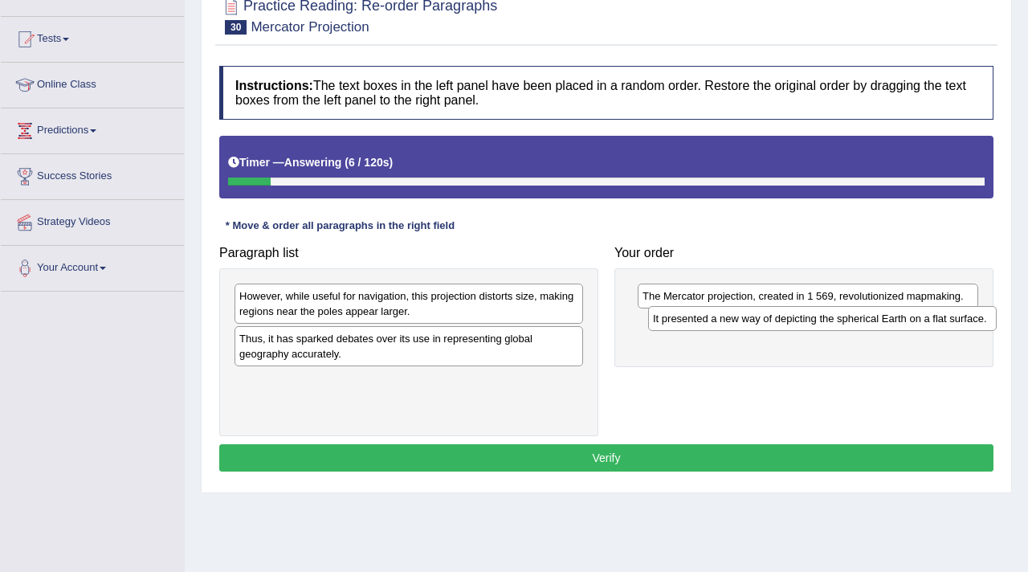
drag, startPoint x: 520, startPoint y: 339, endPoint x: 934, endPoint y: 319, distance: 414.2
click at [934, 319] on div "It presented a new way of depicting the spherical Earth on a flat surface." at bounding box center [822, 318] width 349 height 25
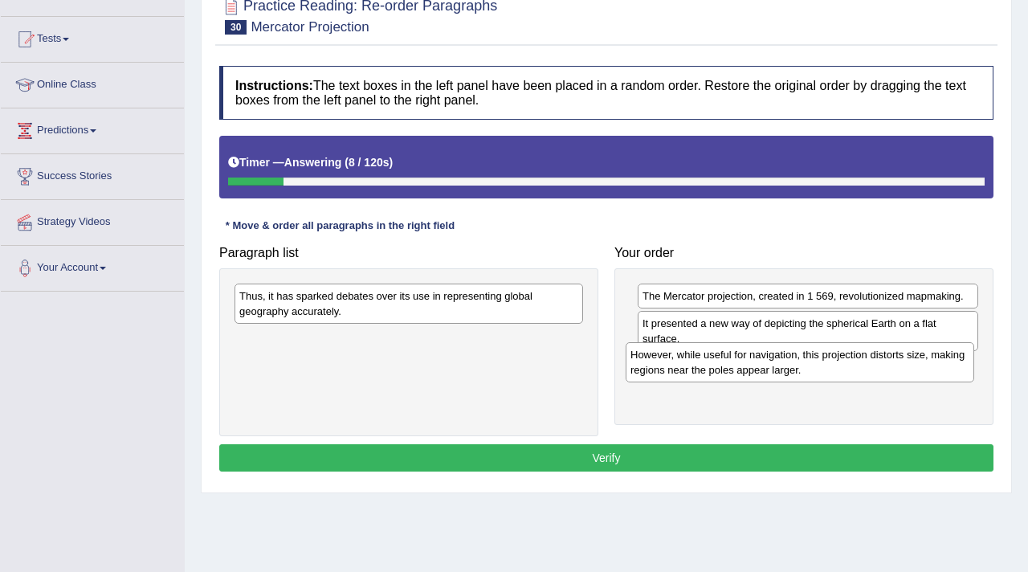
drag, startPoint x: 505, startPoint y: 308, endPoint x: 890, endPoint y: 369, distance: 390.4
click at [890, 369] on div "However, while useful for navigation, this projection distorts size, making reg…" at bounding box center [800, 362] width 349 height 40
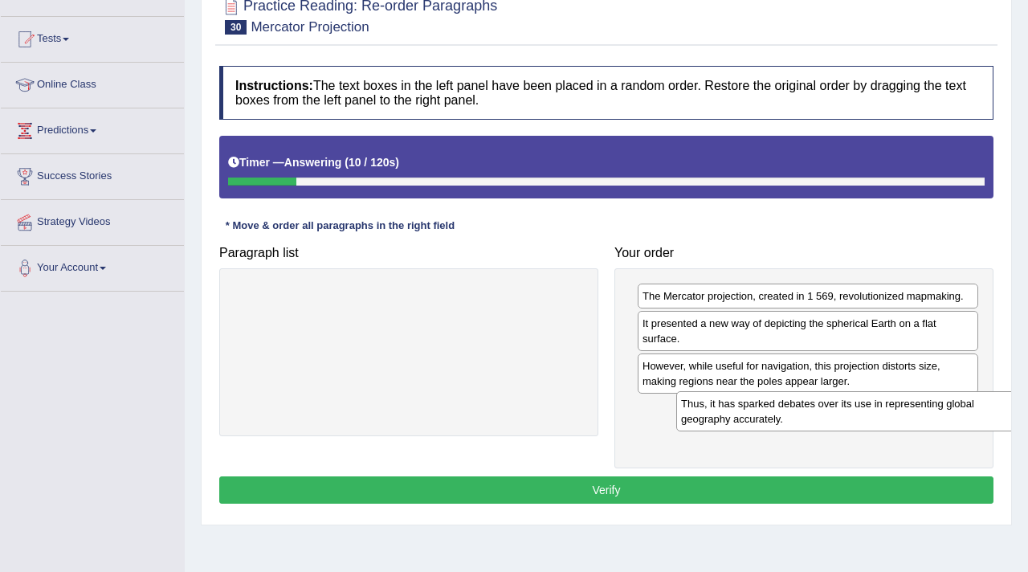
drag, startPoint x: 519, startPoint y: 317, endPoint x: 950, endPoint y: 427, distance: 444.2
click at [950, 427] on div "Thus, it has sparked debates over its use in representing global geography accu…" at bounding box center [850, 411] width 349 height 40
click at [783, 497] on button "Verify" at bounding box center [606, 489] width 774 height 27
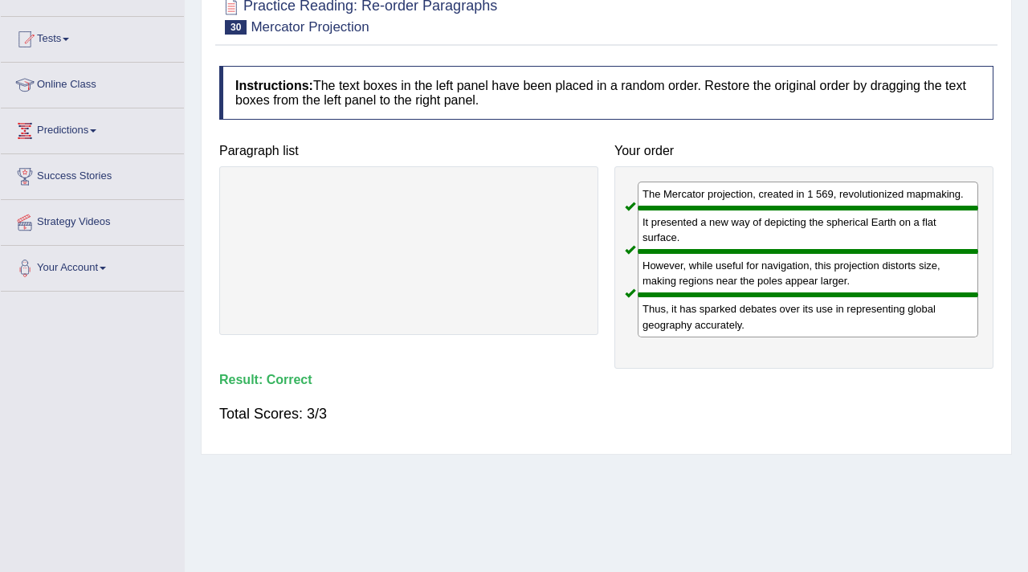
scroll to position [0, 0]
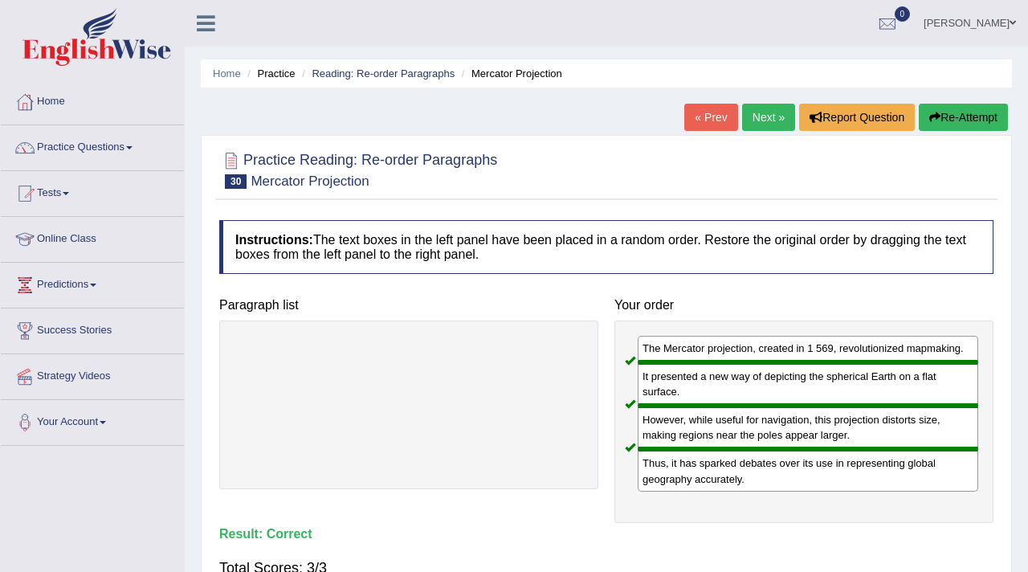
click at [748, 125] on link "Next »" at bounding box center [768, 117] width 53 height 27
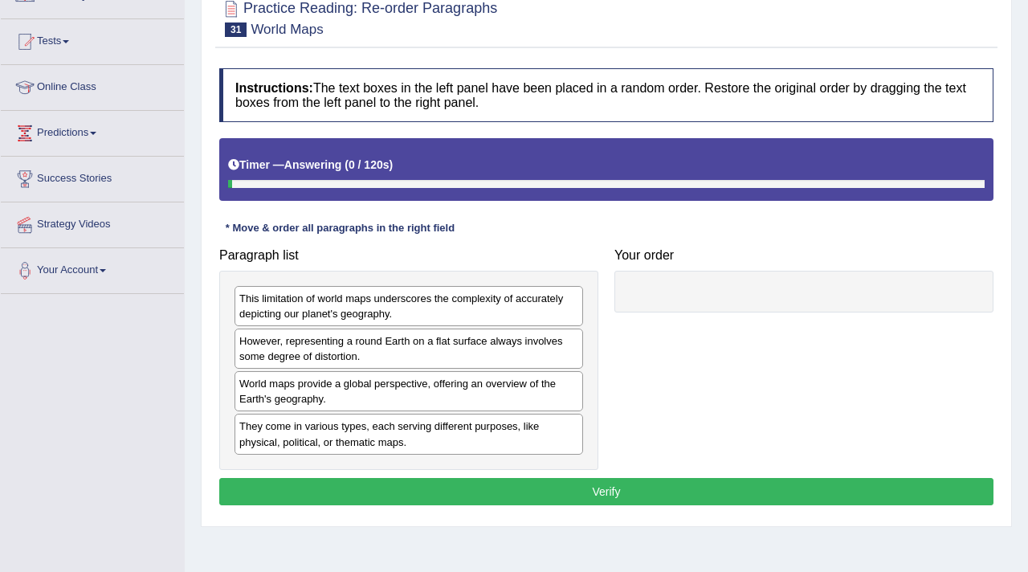
scroll to position [153, 0]
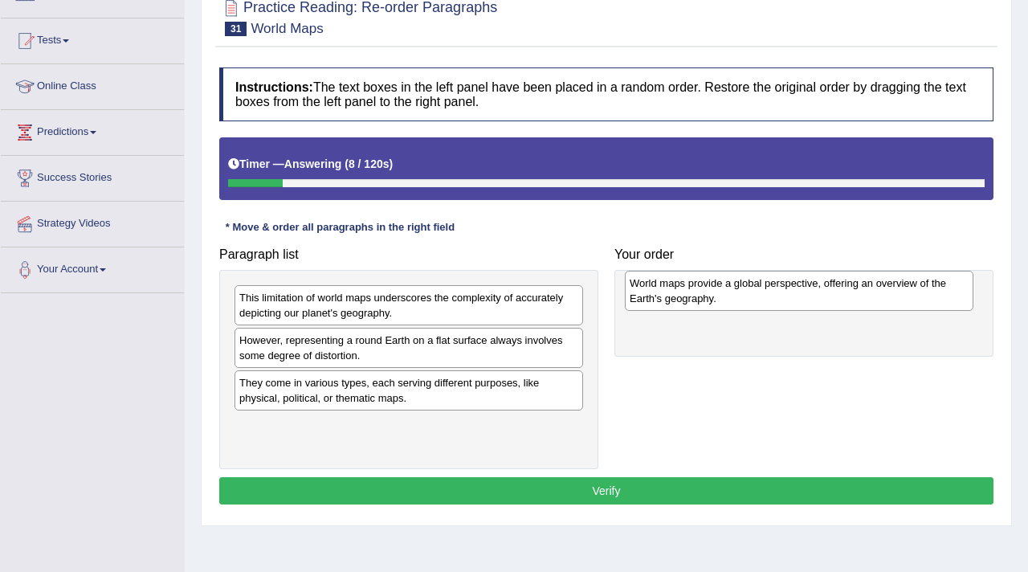
drag, startPoint x: 282, startPoint y: 396, endPoint x: 672, endPoint y: 296, distance: 403.1
click at [672, 296] on div "World maps provide a global perspective, offering an overview of the Earth's ge…" at bounding box center [799, 291] width 349 height 40
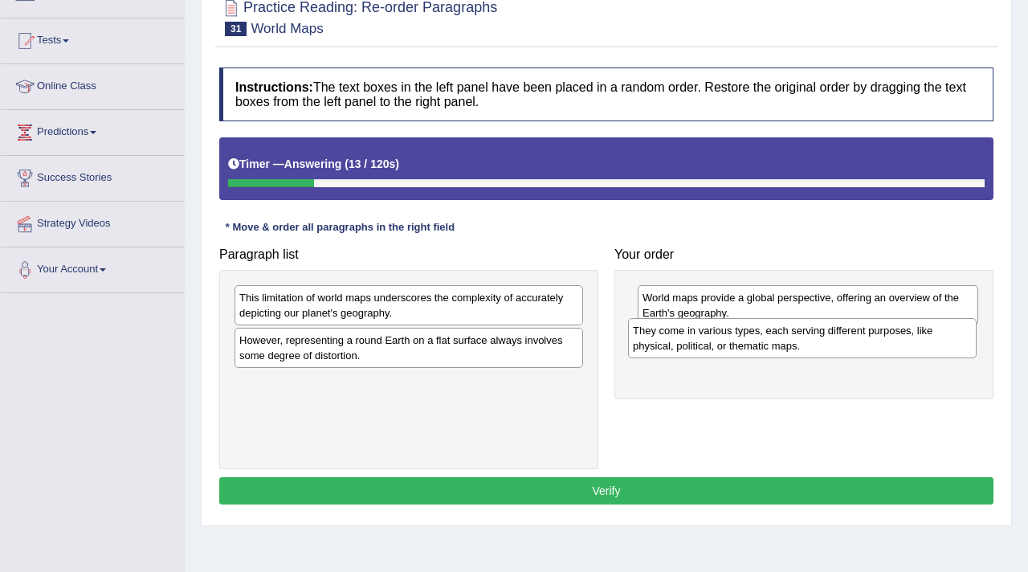
drag, startPoint x: 400, startPoint y: 394, endPoint x: 795, endPoint y: 350, distance: 397.7
click at [795, 351] on div "They come in various types, each serving different purposes, like physical, pol…" at bounding box center [802, 338] width 349 height 40
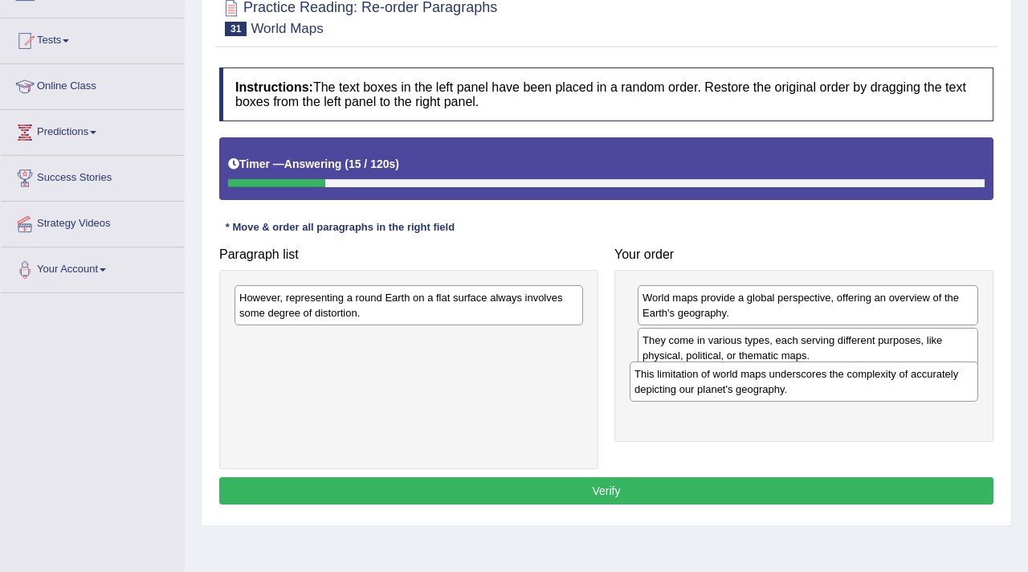
drag, startPoint x: 478, startPoint y: 312, endPoint x: 873, endPoint y: 390, distance: 402.9
click at [873, 390] on div "This limitation of world maps underscores the complexity of accurately depictin…" at bounding box center [804, 382] width 349 height 40
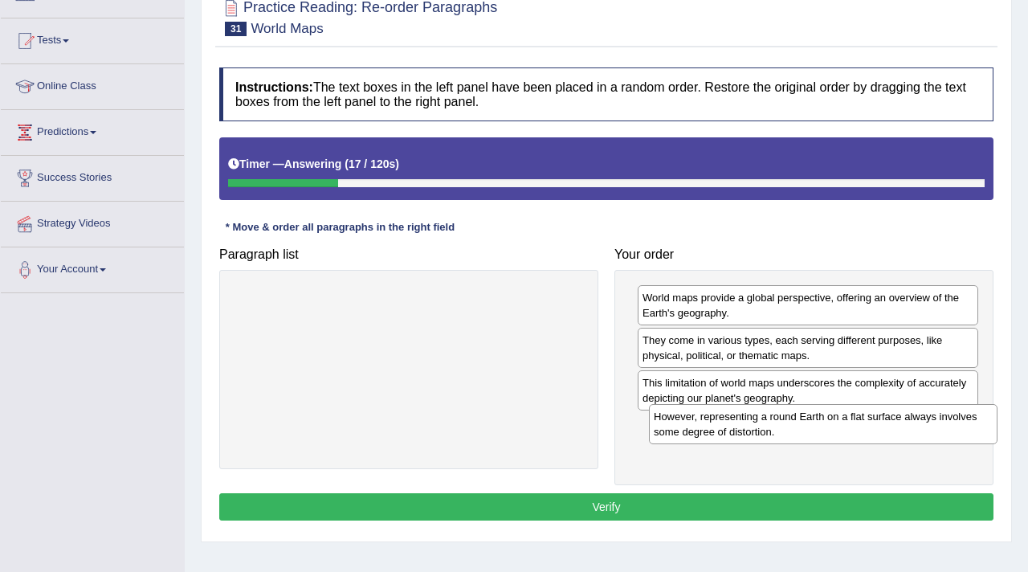
drag, startPoint x: 396, startPoint y: 316, endPoint x: 812, endPoint y: 435, distance: 433.0
click at [810, 435] on div "However, representing a round Earth on a flat surface always involves some degr…" at bounding box center [823, 424] width 349 height 40
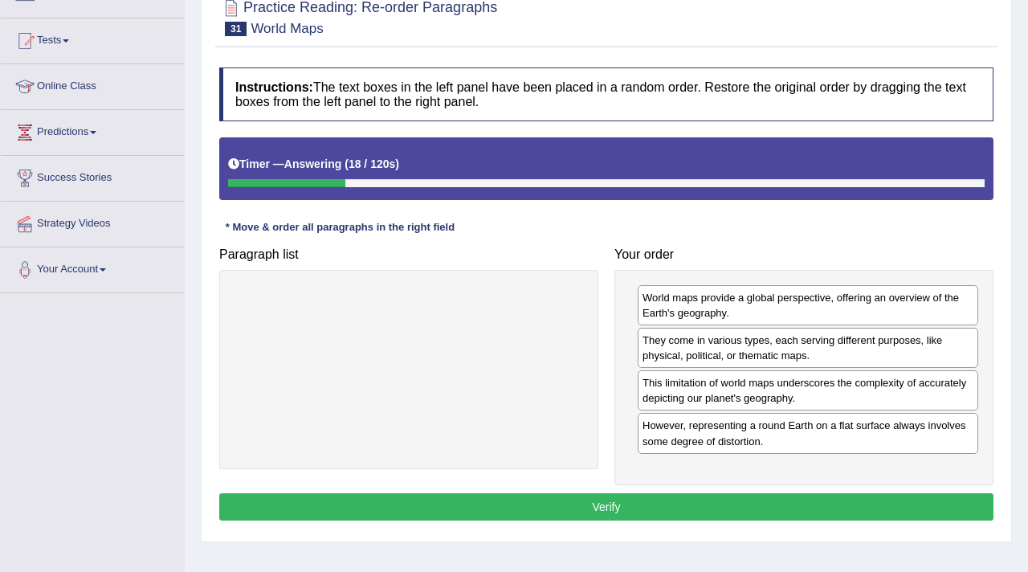
click at [705, 510] on button "Verify" at bounding box center [606, 506] width 774 height 27
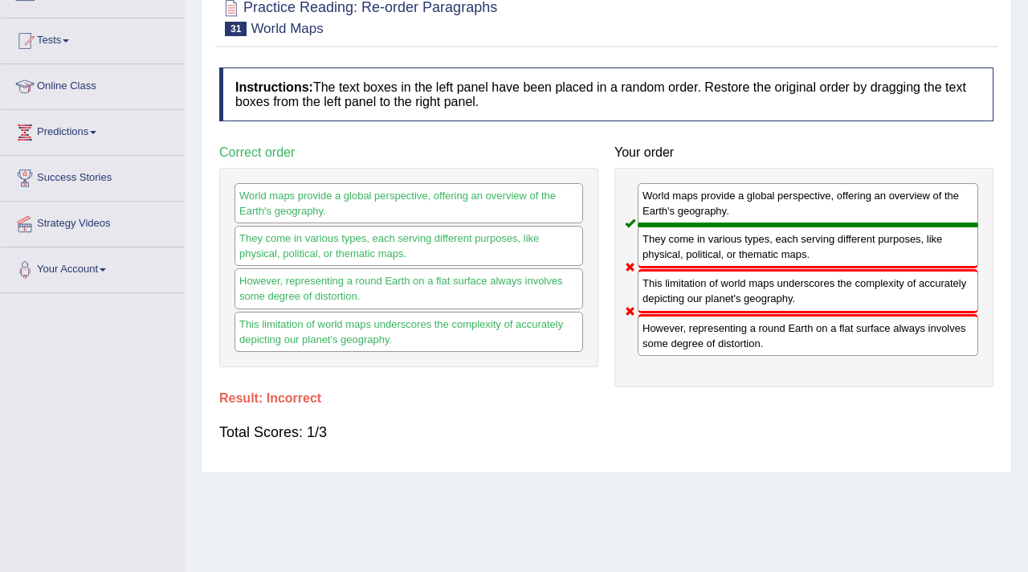
scroll to position [0, 0]
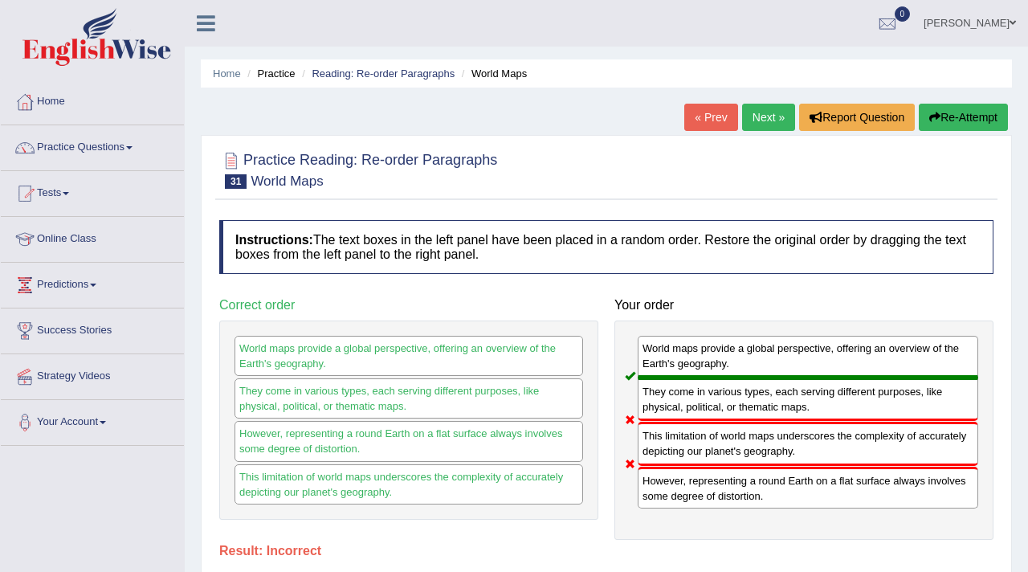
click at [768, 116] on link "Next »" at bounding box center [768, 117] width 53 height 27
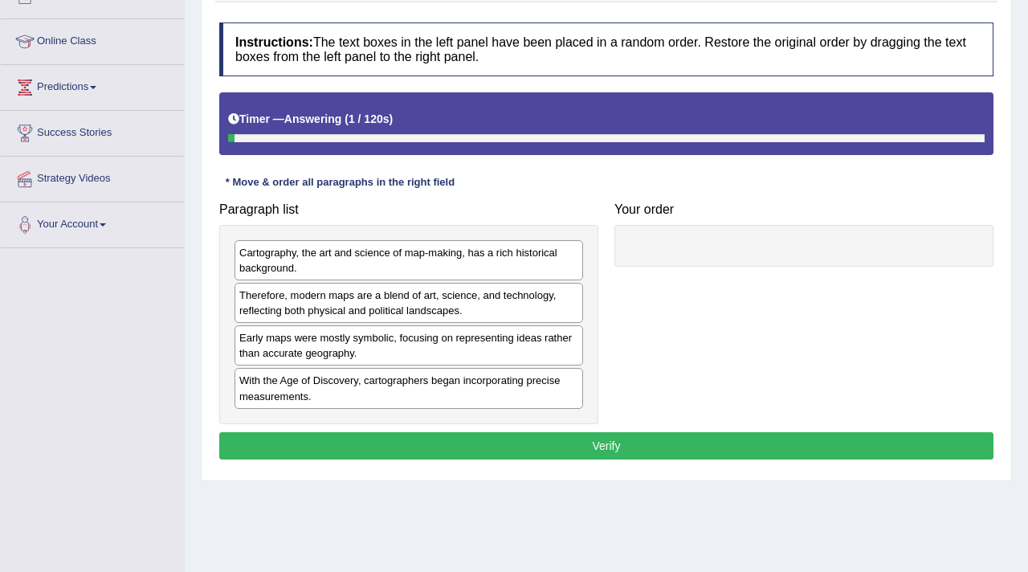
scroll to position [200, 0]
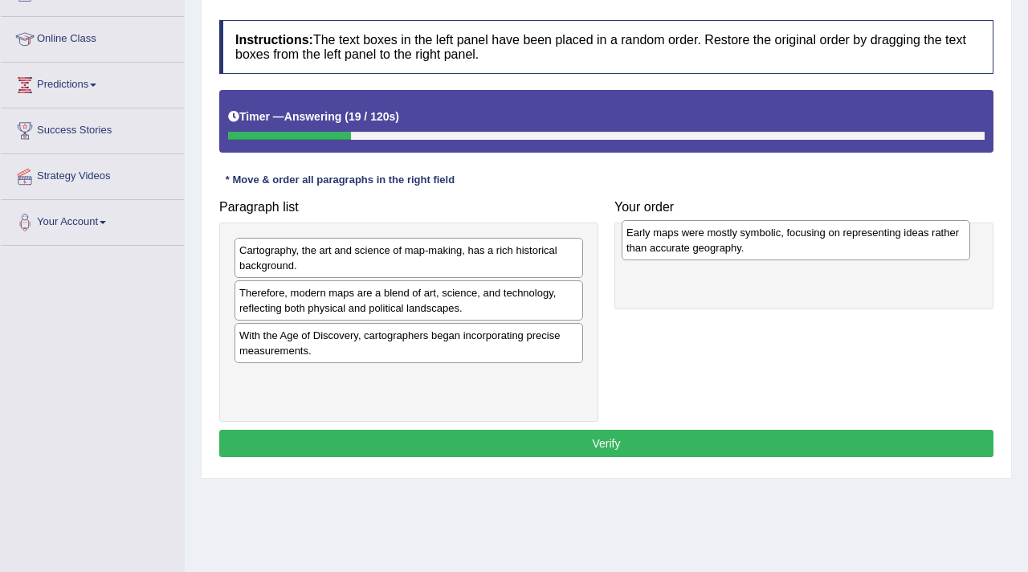
drag, startPoint x: 321, startPoint y: 350, endPoint x: 708, endPoint y: 247, distance: 400.6
click at [708, 247] on div "Early maps were mostly symbolic, focusing on representing ideas rather than acc…" at bounding box center [796, 240] width 349 height 40
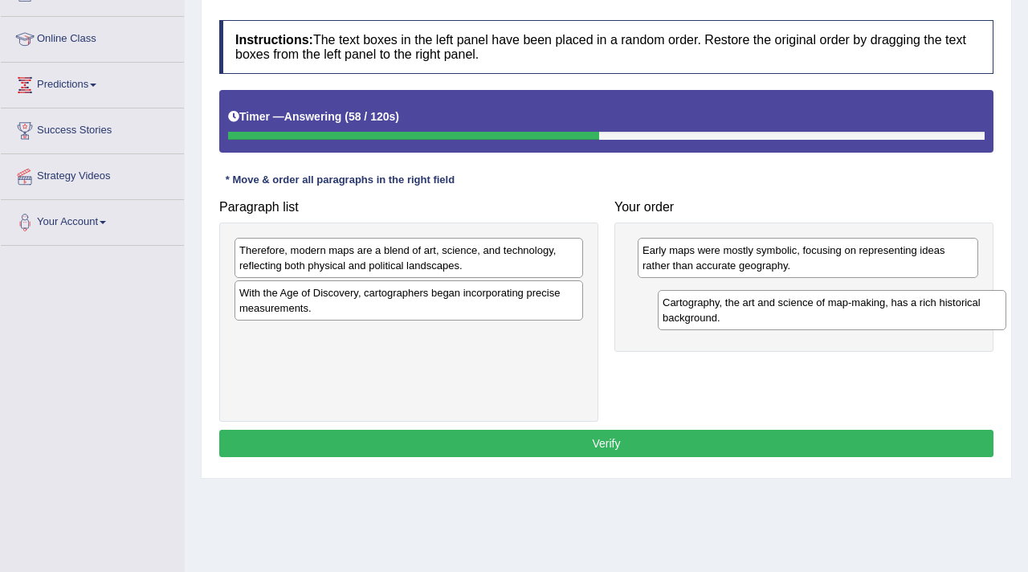
drag, startPoint x: 406, startPoint y: 260, endPoint x: 830, endPoint y: 311, distance: 427.2
click at [829, 311] on div "Cartography, the art and science of map-making, has a rich historical backgroun…" at bounding box center [832, 310] width 349 height 40
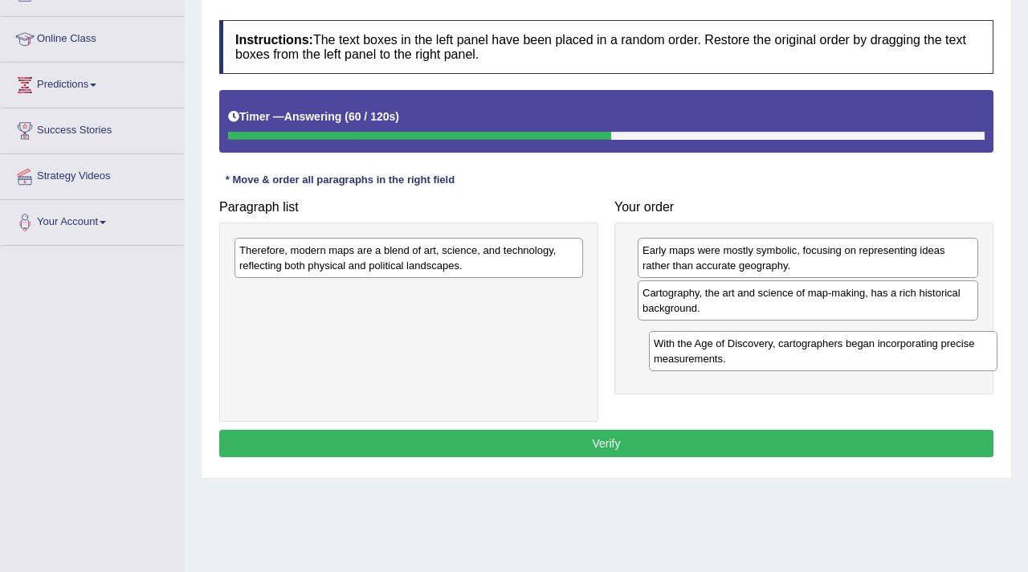
drag, startPoint x: 492, startPoint y: 311, endPoint x: 882, endPoint y: 350, distance: 392.4
click at [882, 350] on div "With the Age of Discovery, cartographers began incorporating precise measuremen…" at bounding box center [823, 351] width 349 height 40
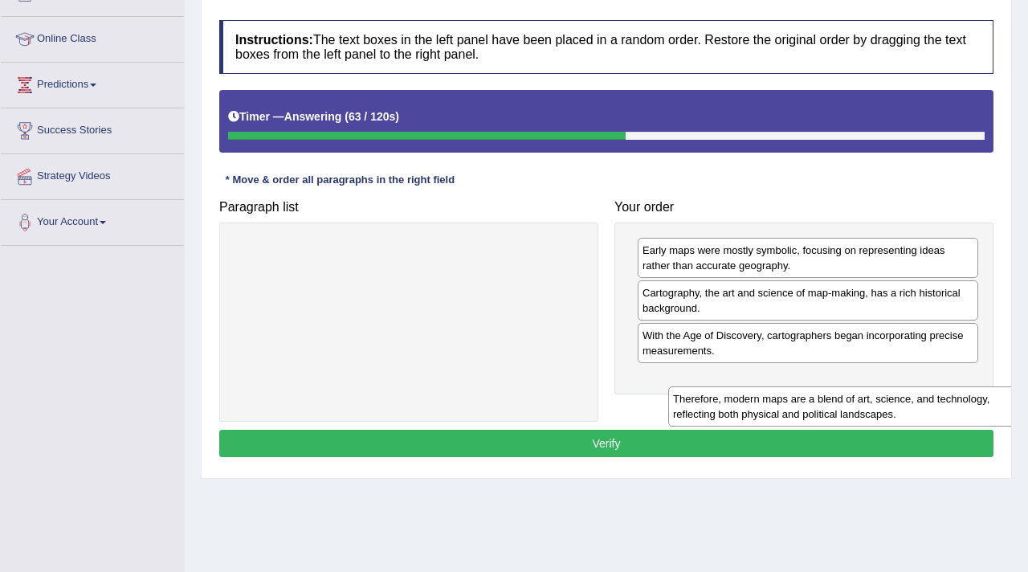
drag, startPoint x: 456, startPoint y: 253, endPoint x: 889, endPoint y: 397, distance: 457.0
click at [889, 397] on div "Therefore, modern maps are a blend of art, science, and technology, reflecting …" at bounding box center [842, 406] width 349 height 40
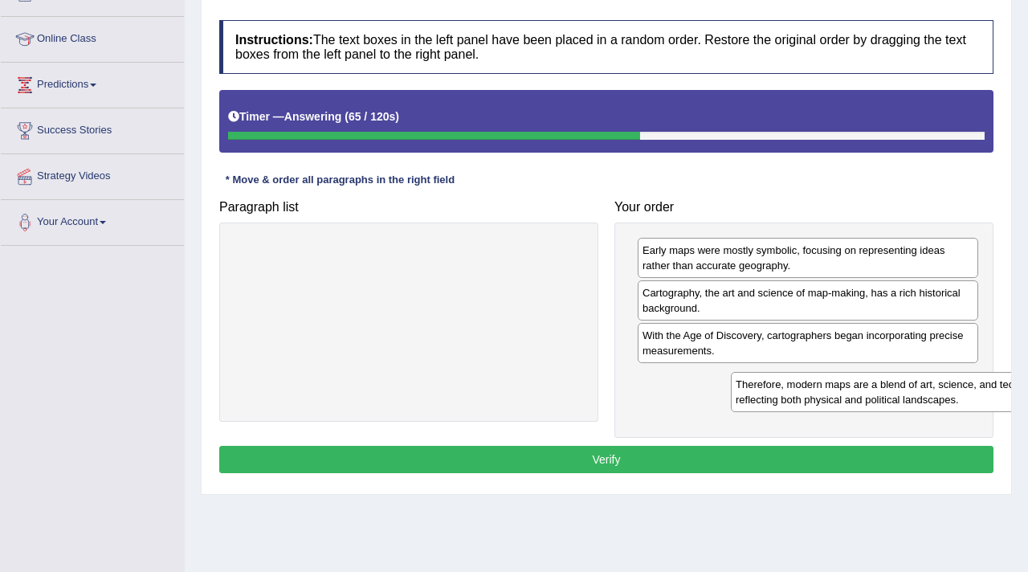
drag, startPoint x: 352, startPoint y: 266, endPoint x: 816, endPoint y: 392, distance: 481.2
click at [817, 392] on div "Therefore, modern maps are a blend of art, science, and technology, reflecting …" at bounding box center [905, 392] width 349 height 40
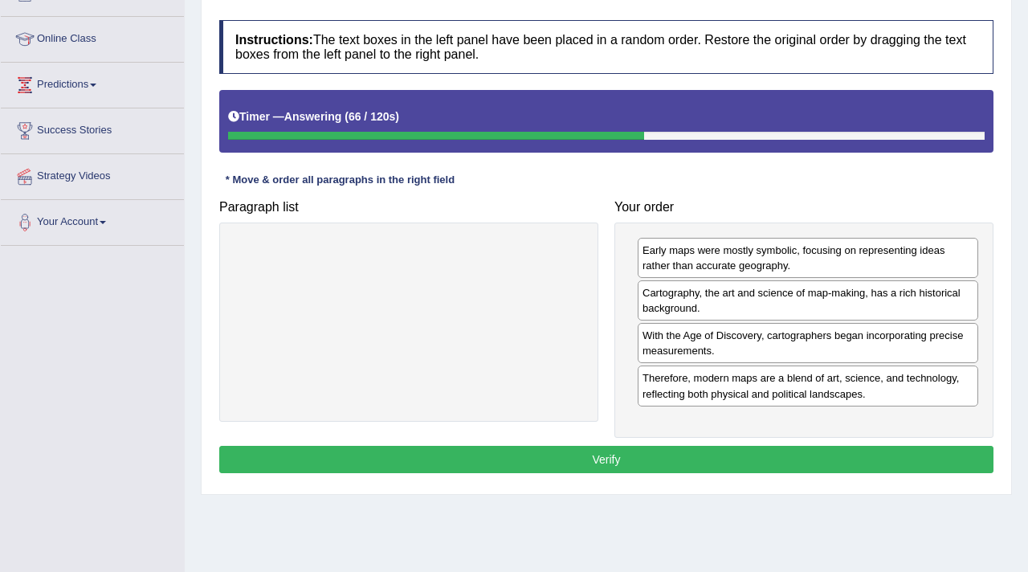
click at [655, 461] on button "Verify" at bounding box center [606, 459] width 774 height 27
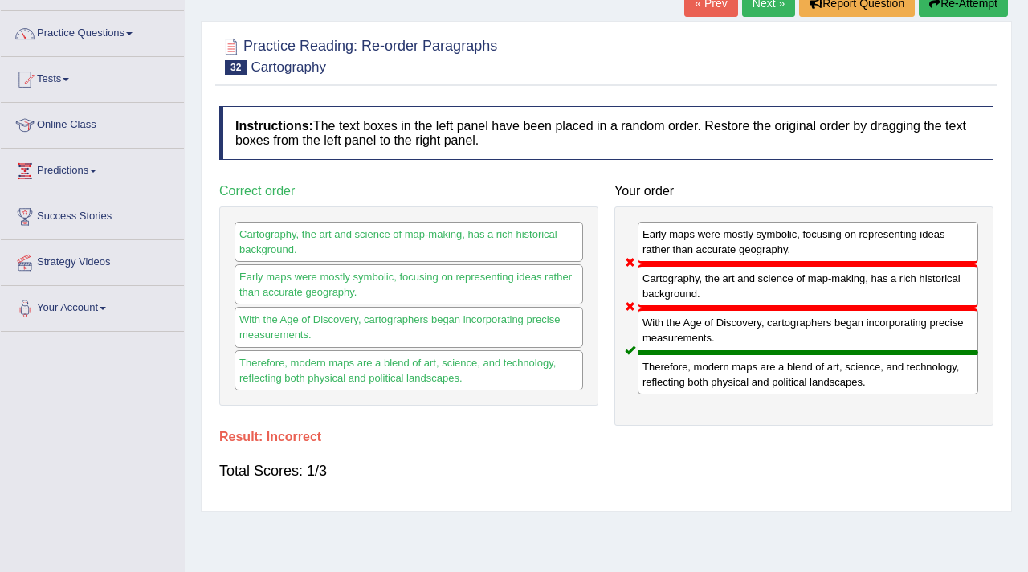
scroll to position [0, 0]
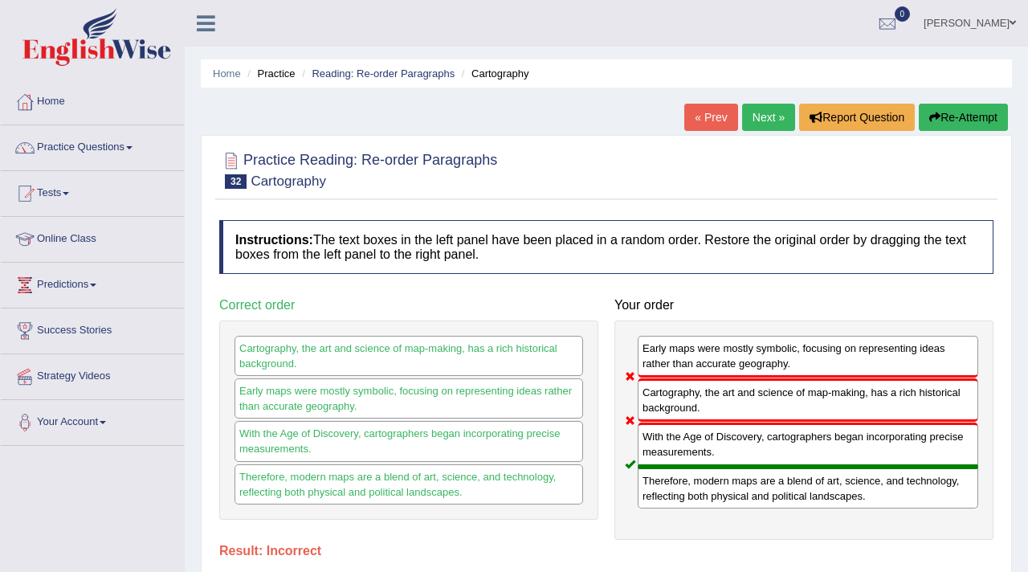
click at [770, 110] on link "Next »" at bounding box center [768, 117] width 53 height 27
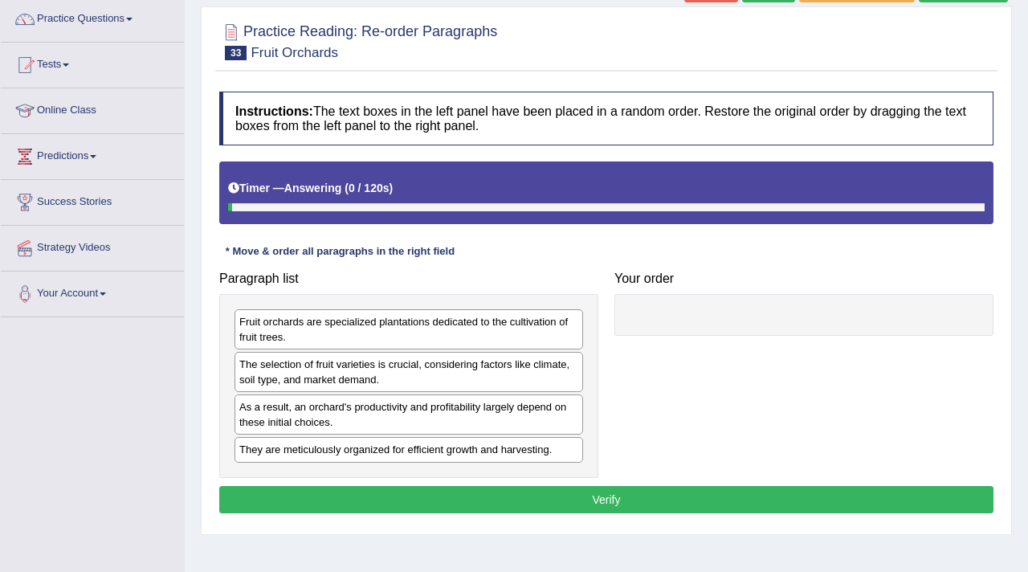
scroll to position [142, 0]
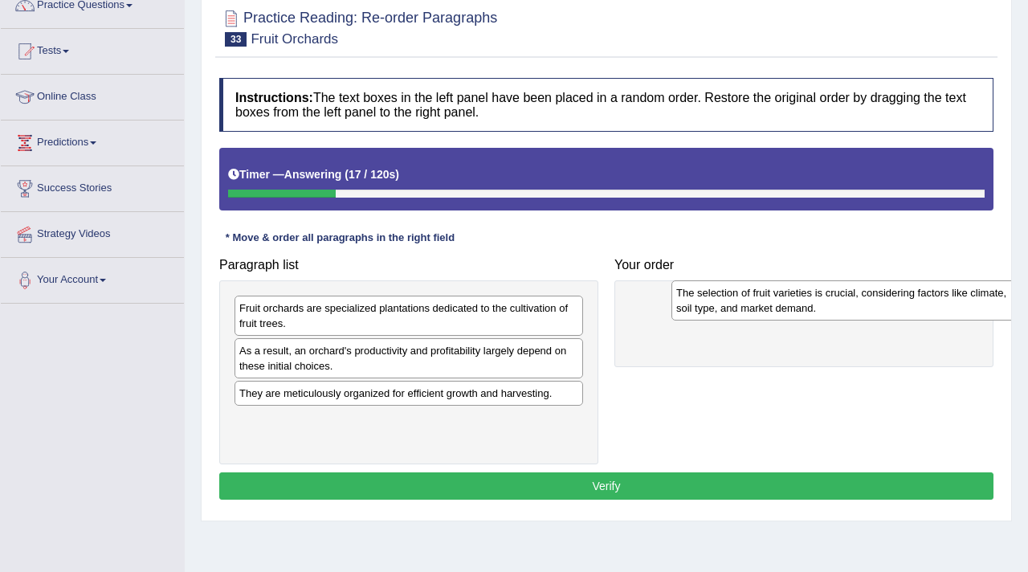
drag, startPoint x: 275, startPoint y: 358, endPoint x: 709, endPoint y: 298, distance: 438.8
click at [709, 298] on div "The selection of fruit varieties is crucial, considering factors like climate, …" at bounding box center [846, 300] width 349 height 40
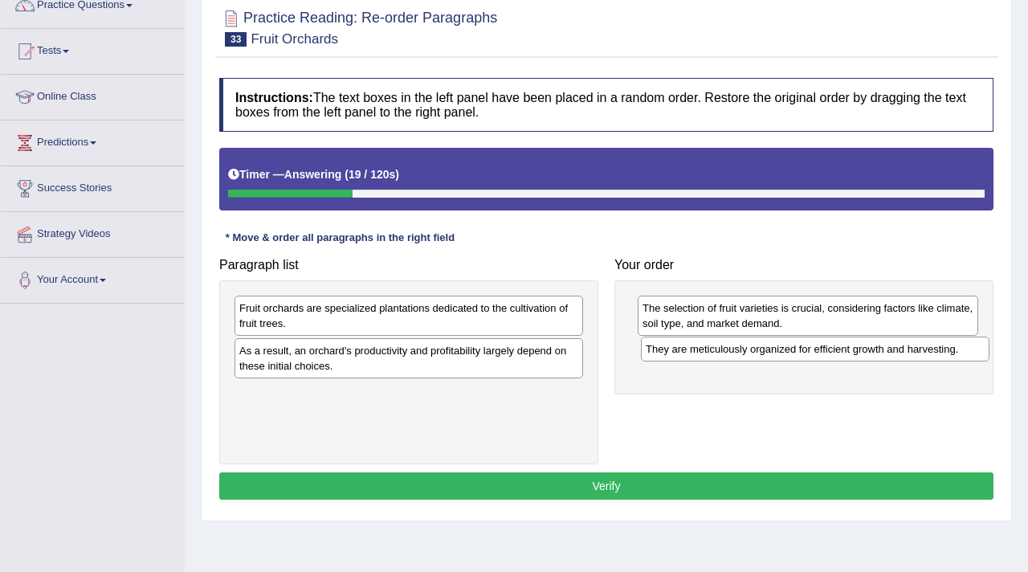
drag, startPoint x: 456, startPoint y: 395, endPoint x: 859, endPoint y: 351, distance: 404.9
click at [860, 351] on div "They are meticulously organized for efficient growth and harvesting." at bounding box center [815, 349] width 349 height 25
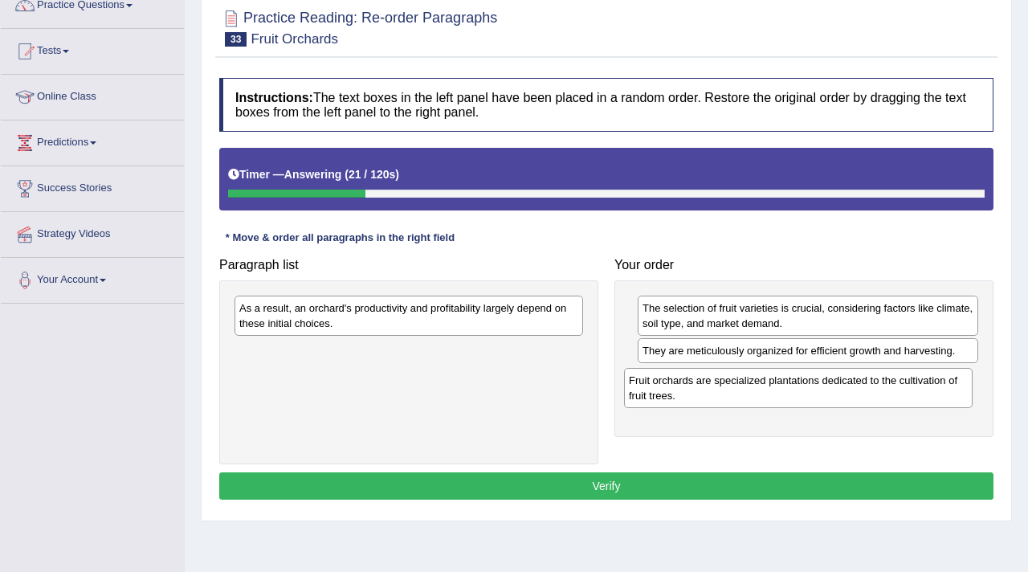
drag, startPoint x: 337, startPoint y: 322, endPoint x: 727, endPoint y: 394, distance: 396.3
click at [727, 394] on div "Fruit orchards are specialized plantations dedicated to the cultivation of frui…" at bounding box center [798, 388] width 349 height 40
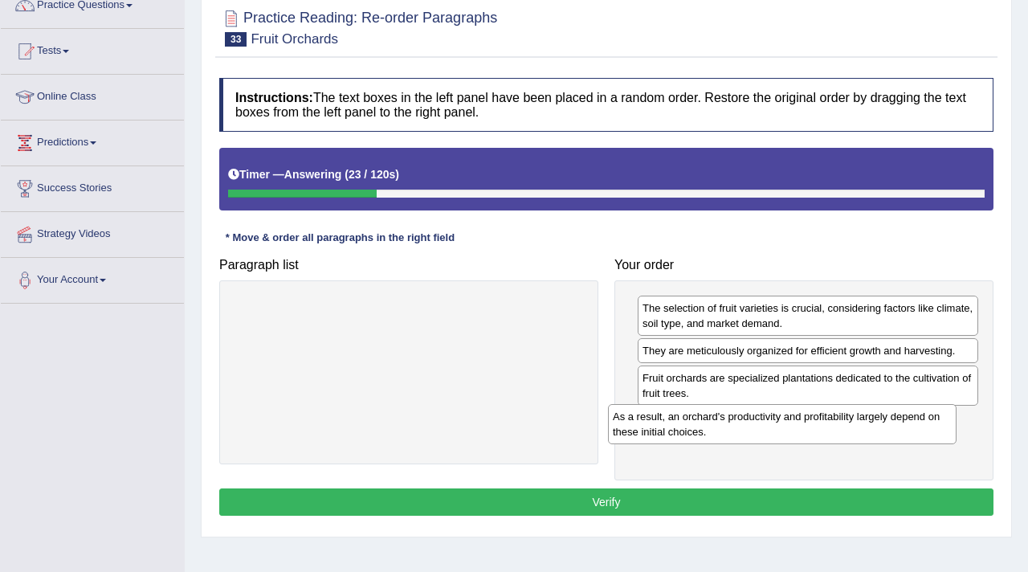
drag, startPoint x: 507, startPoint y: 318, endPoint x: 880, endPoint y: 427, distance: 389.0
click at [880, 427] on div "As a result, an orchard's productivity and profitability largely depend on thes…" at bounding box center [782, 424] width 349 height 40
click at [735, 513] on button "Verify" at bounding box center [606, 501] width 774 height 27
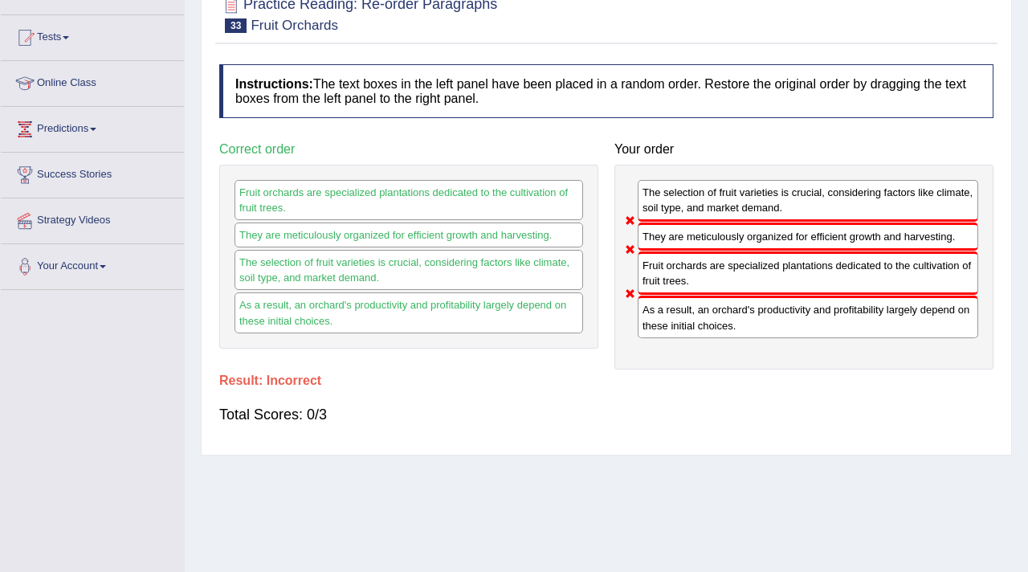
scroll to position [0, 0]
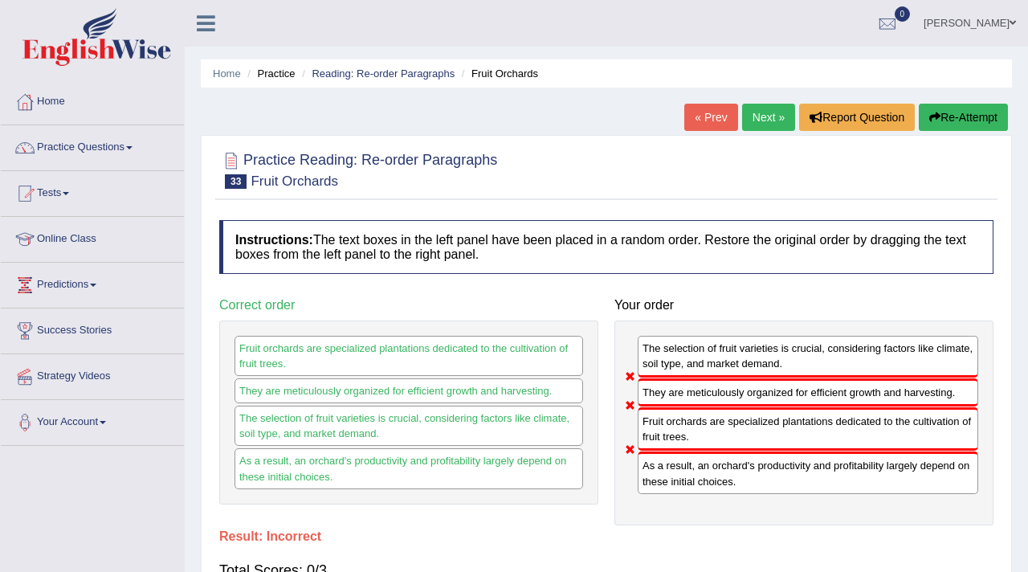
click at [771, 108] on link "Next »" at bounding box center [768, 117] width 53 height 27
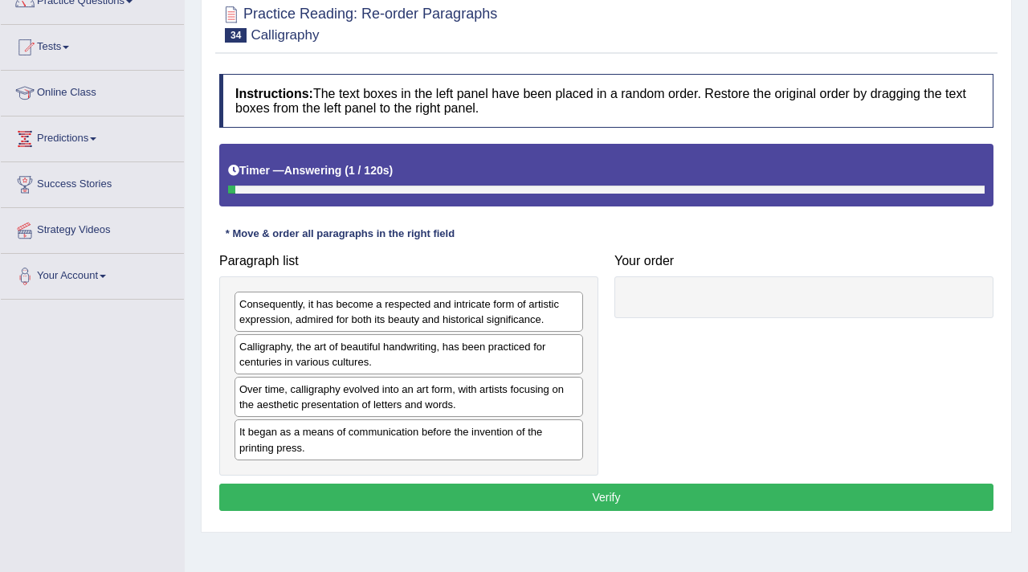
scroll to position [149, 0]
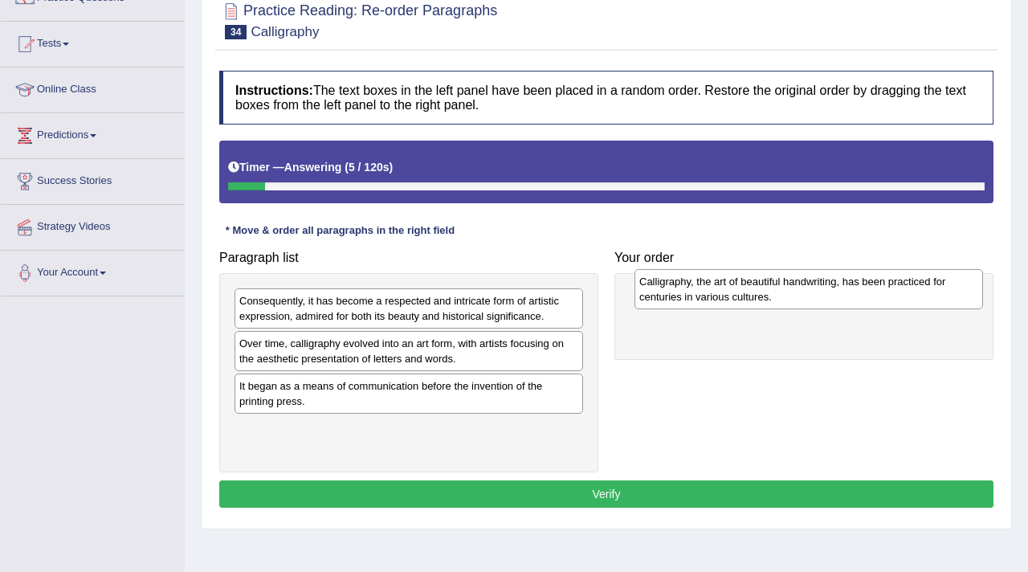
drag, startPoint x: 296, startPoint y: 349, endPoint x: 710, endPoint y: 280, distance: 420.3
click at [710, 280] on div "Calligraphy, the art of beautiful handwriting, has been practiced for centuries…" at bounding box center [809, 289] width 349 height 40
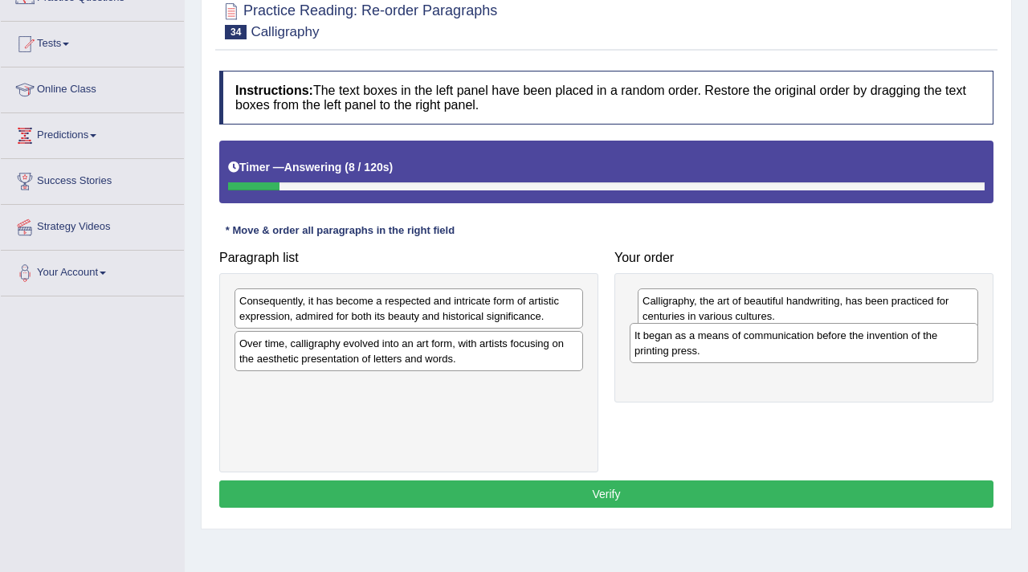
drag, startPoint x: 279, startPoint y: 405, endPoint x: 682, endPoint y: 353, distance: 406.7
click at [682, 353] on div "It began as a means of communication before the invention of the printing press." at bounding box center [804, 343] width 349 height 40
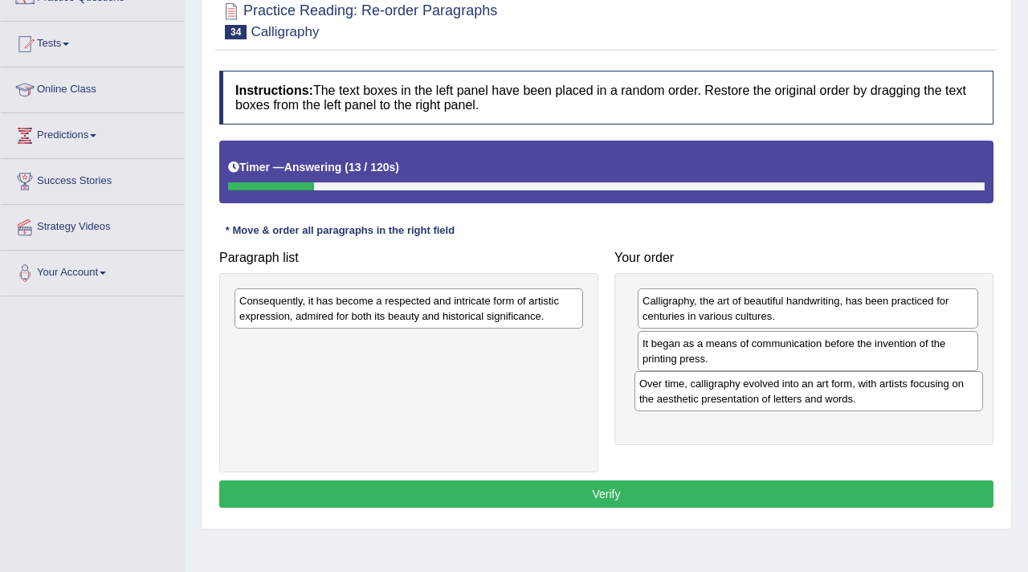
drag, startPoint x: 400, startPoint y: 356, endPoint x: 803, endPoint y: 392, distance: 404.9
click at [803, 393] on div "Over time, calligraphy evolved into an art form, with artists focusing on the a…" at bounding box center [809, 391] width 349 height 40
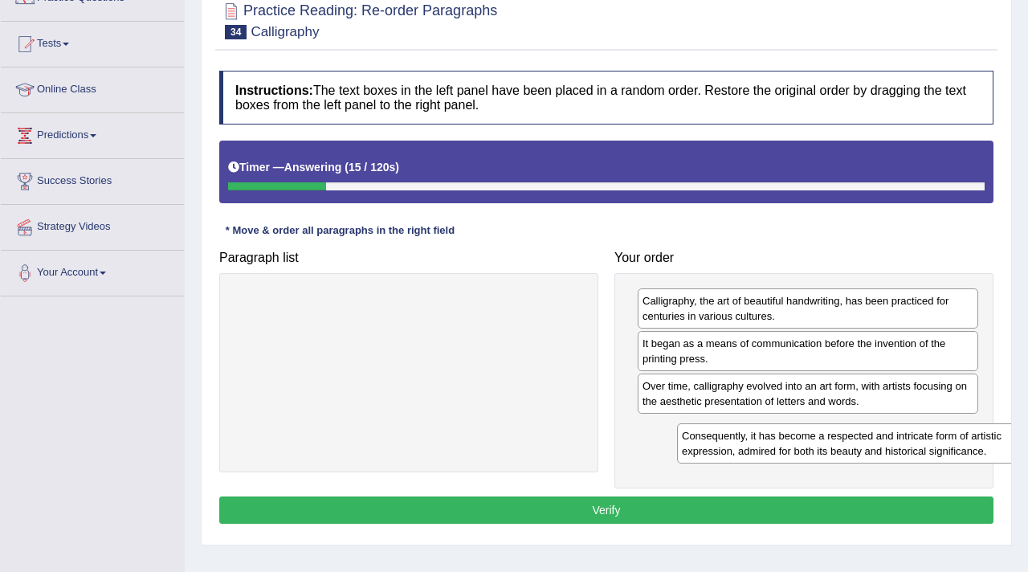
drag, startPoint x: 487, startPoint y: 291, endPoint x: 929, endPoint y: 418, distance: 459.7
click at [929, 423] on div "Consequently, it has become a respected and intricate form of artistic expressi…" at bounding box center [851, 443] width 349 height 40
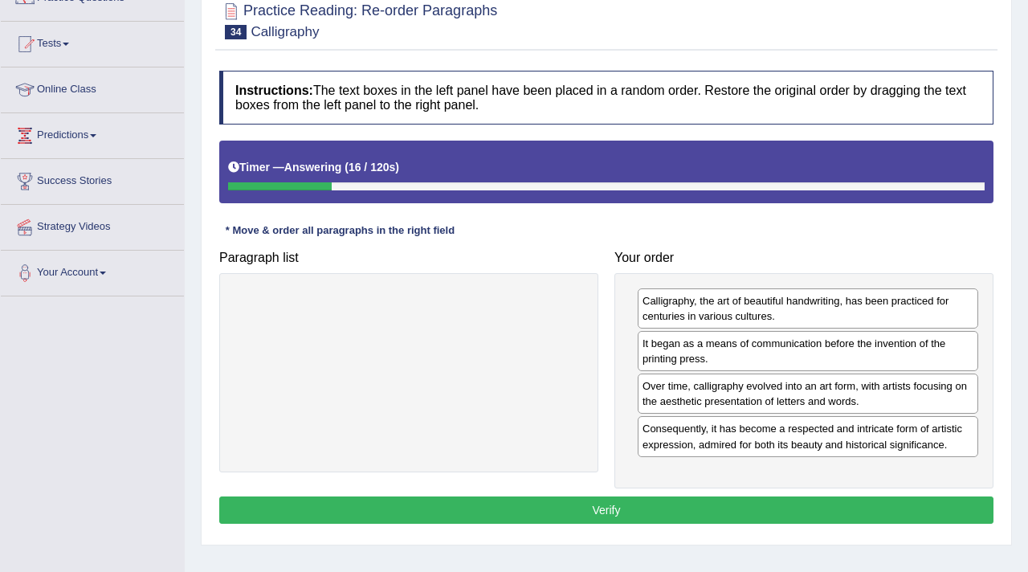
click at [743, 517] on button "Verify" at bounding box center [606, 509] width 774 height 27
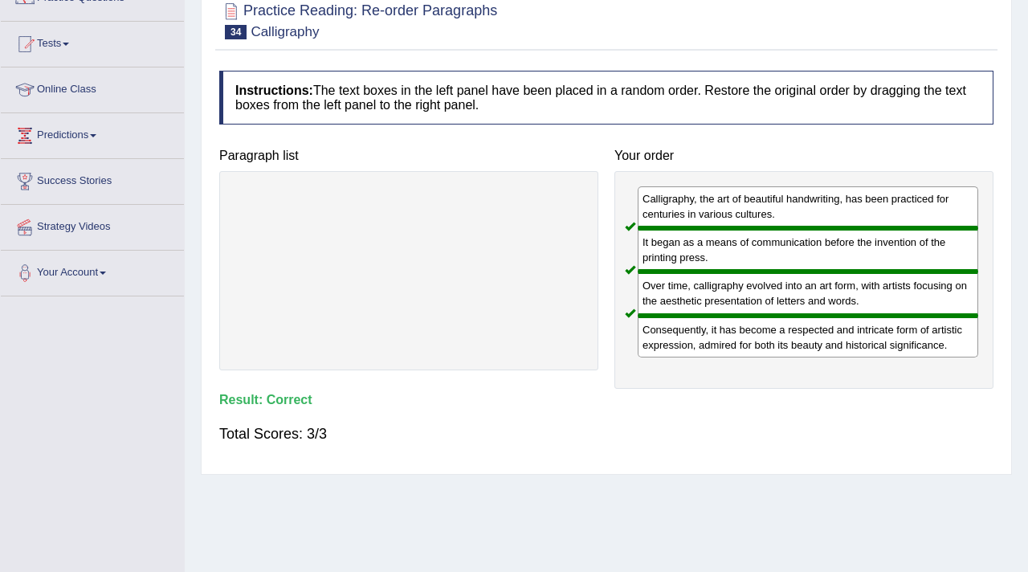
scroll to position [0, 0]
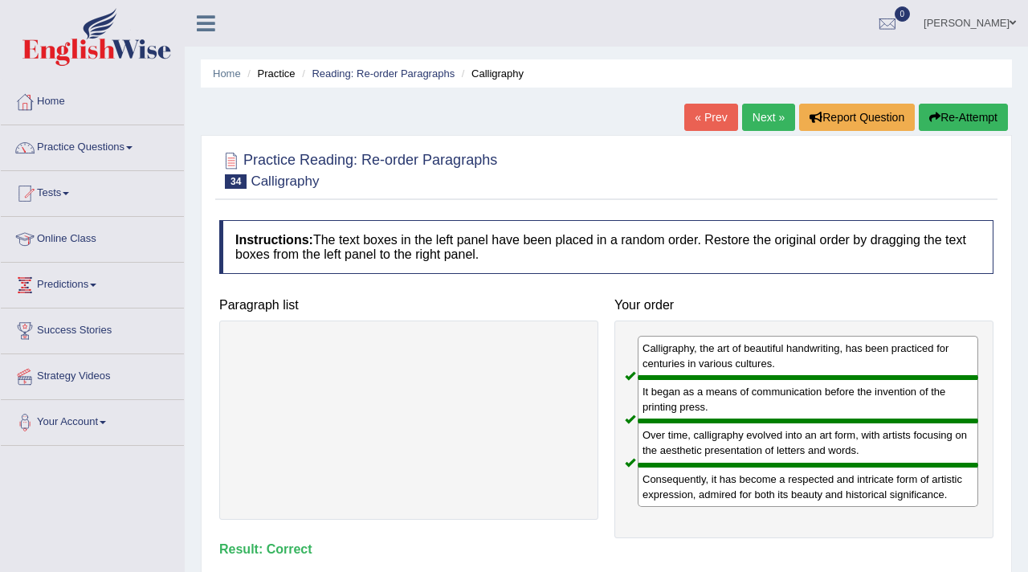
click at [776, 110] on link "Next »" at bounding box center [768, 117] width 53 height 27
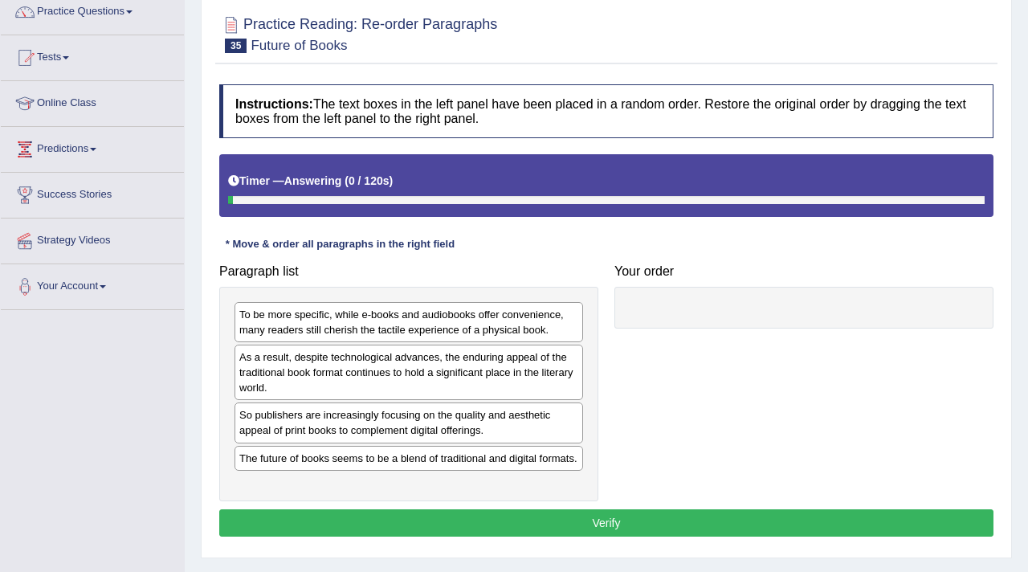
scroll to position [142, 0]
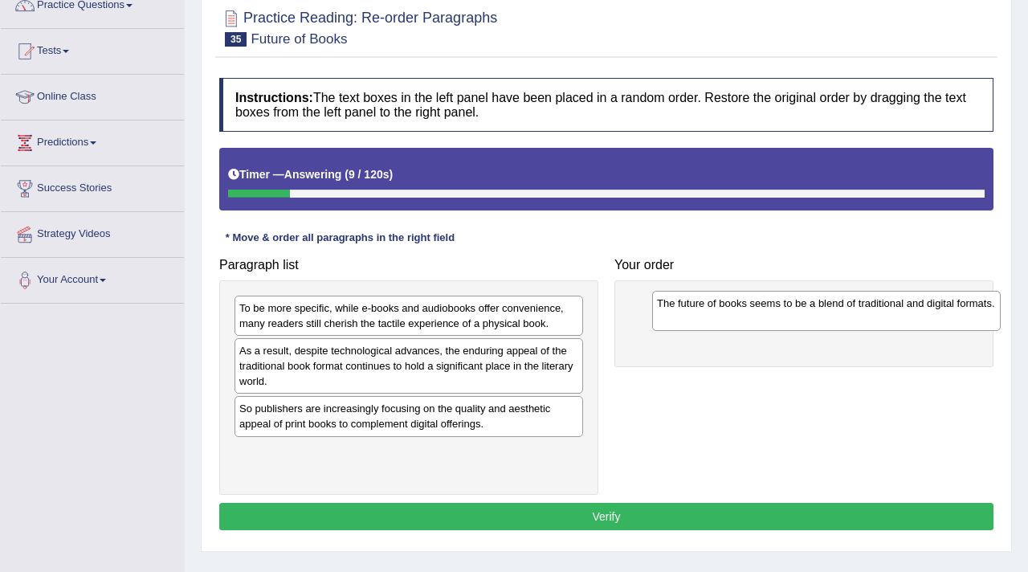
drag, startPoint x: 285, startPoint y: 464, endPoint x: 690, endPoint y: 306, distance: 434.7
click at [690, 307] on div "The future of books seems to be a blend of traditional and digital formats." at bounding box center [826, 311] width 349 height 40
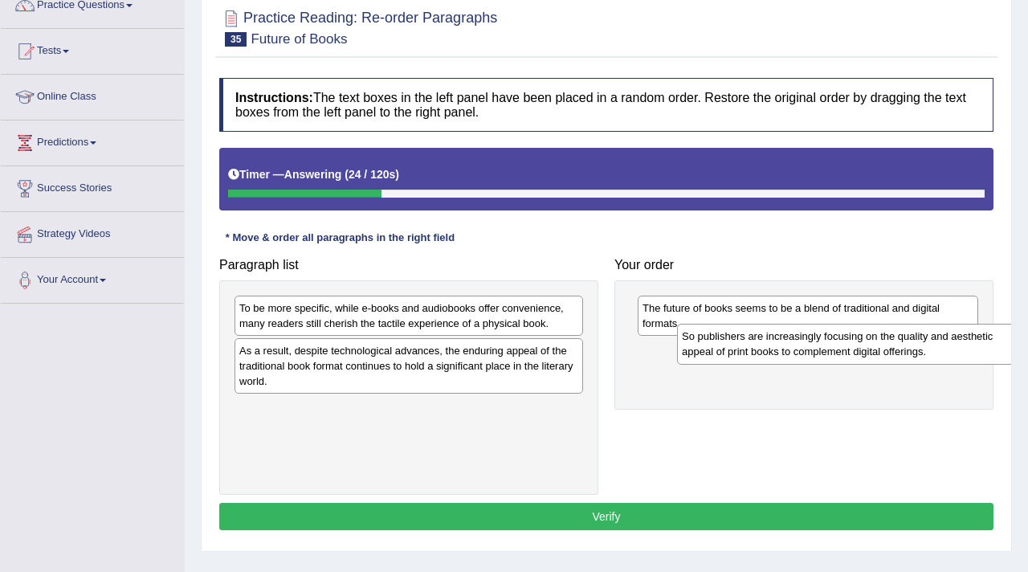
drag, startPoint x: 363, startPoint y: 417, endPoint x: 799, endPoint y: 345, distance: 442.0
click at [803, 345] on div "So publishers are increasingly focusing on the quality and aesthetic appeal of …" at bounding box center [851, 344] width 349 height 40
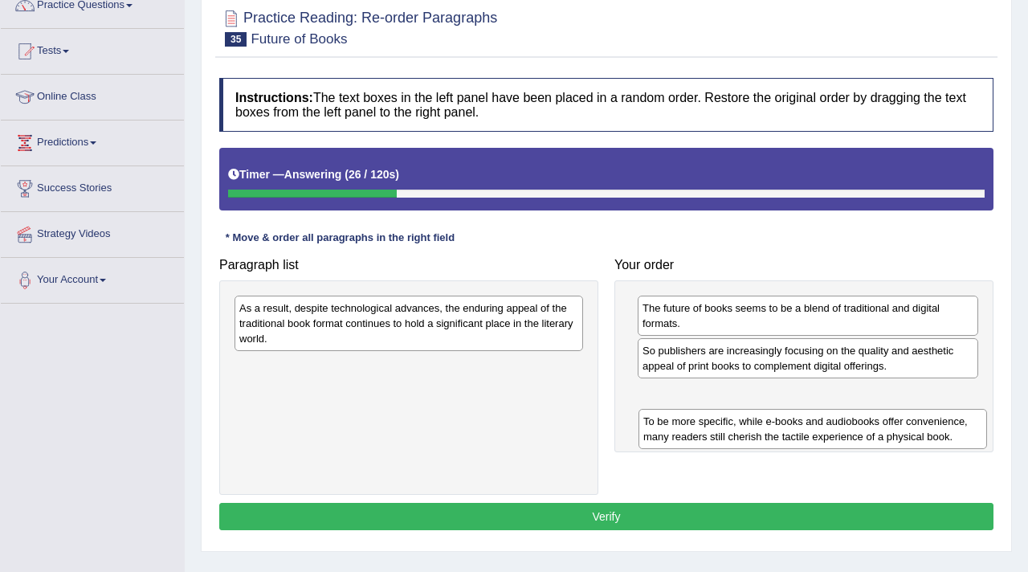
drag, startPoint x: 451, startPoint y: 308, endPoint x: 856, endPoint y: 423, distance: 420.1
click at [856, 423] on div "To be more specific, while e-books and audiobooks offer convenience, many reade…" at bounding box center [813, 429] width 349 height 40
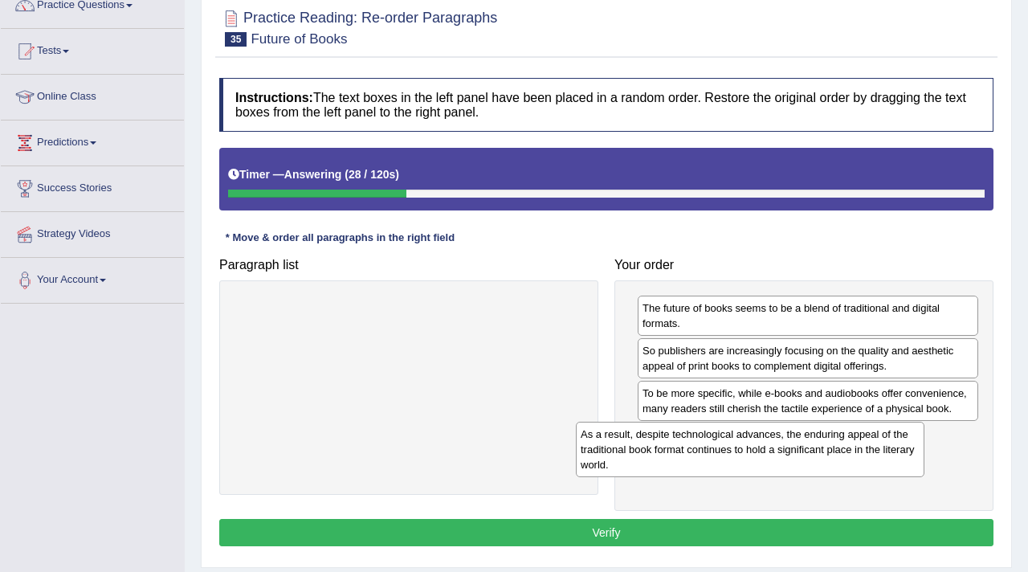
drag, startPoint x: 515, startPoint y: 322, endPoint x: 864, endPoint y: 448, distance: 371.5
click at [863, 448] on div "As a result, despite technological advances, the enduring appeal of the traditi…" at bounding box center [750, 449] width 349 height 55
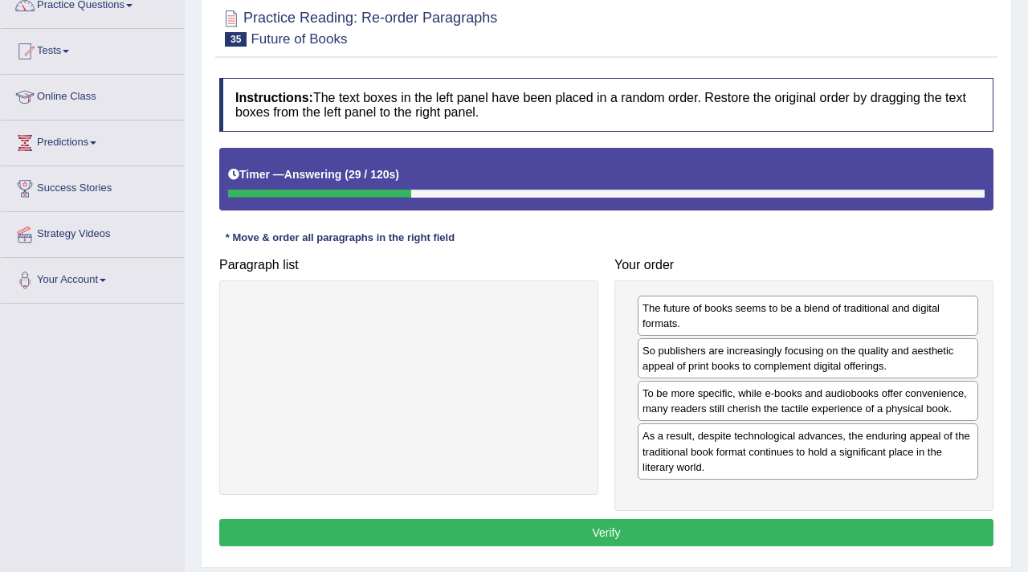
click at [698, 541] on button "Verify" at bounding box center [606, 532] width 774 height 27
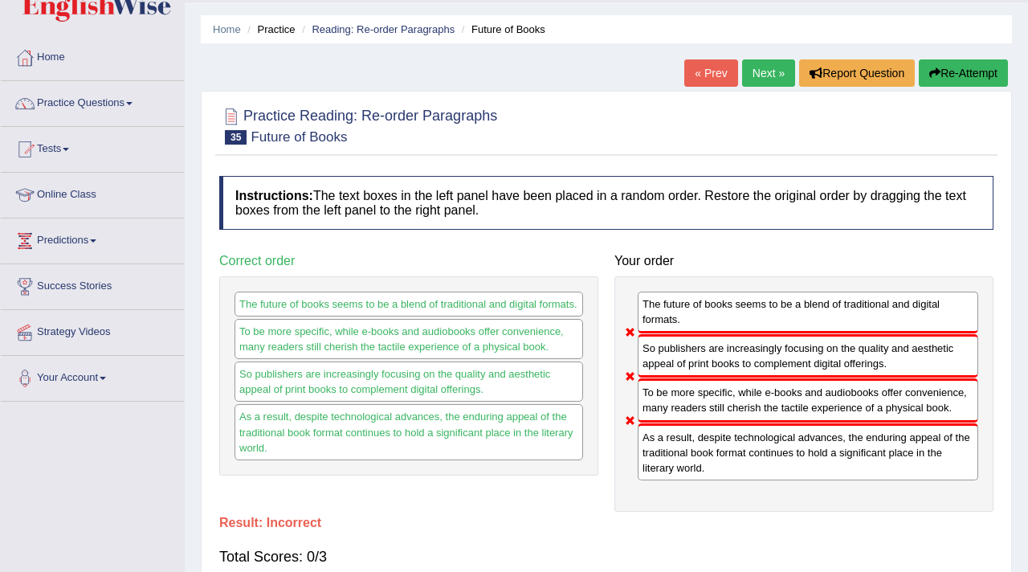
scroll to position [0, 0]
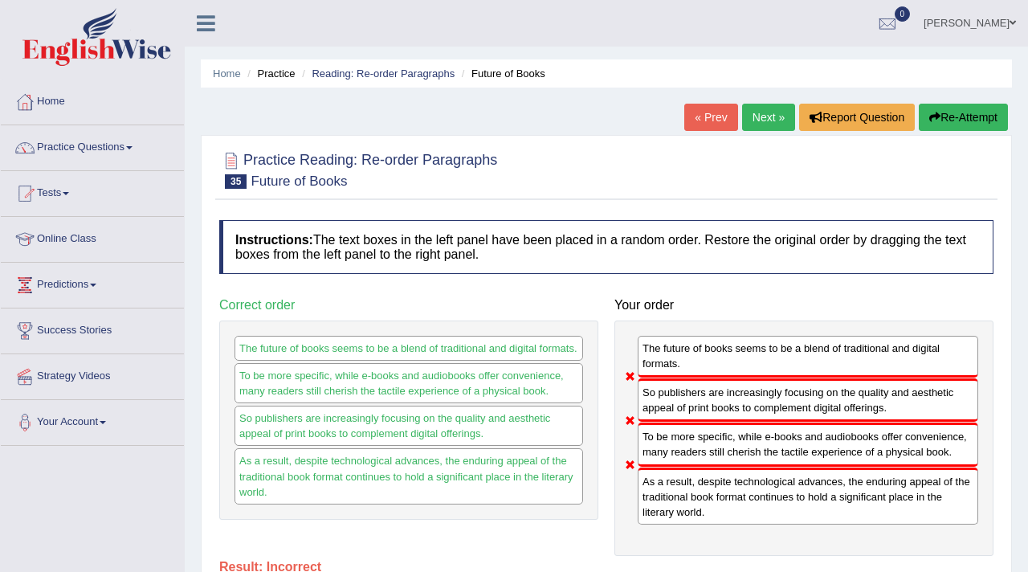
click at [773, 108] on link "Next »" at bounding box center [768, 117] width 53 height 27
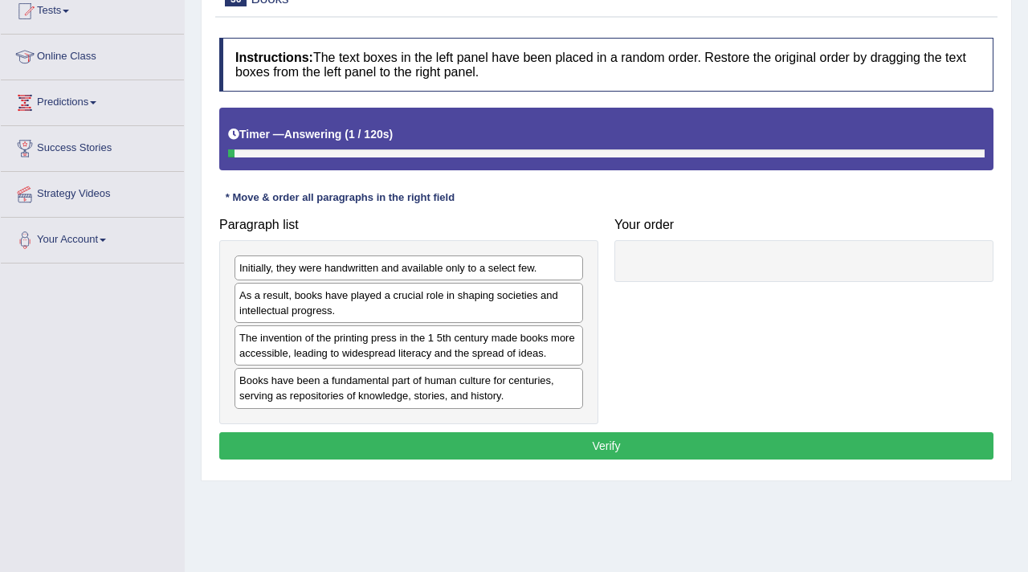
scroll to position [185, 0]
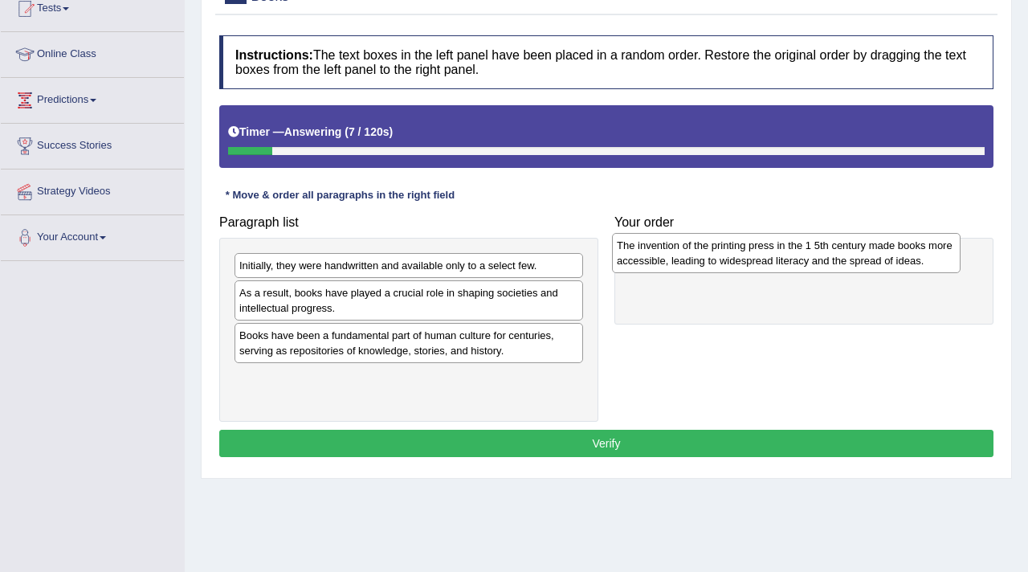
drag, startPoint x: 350, startPoint y: 345, endPoint x: 729, endPoint y: 252, distance: 389.5
click at [728, 252] on div "The invention of the printing press in the 1 5th century made books more access…" at bounding box center [786, 253] width 349 height 40
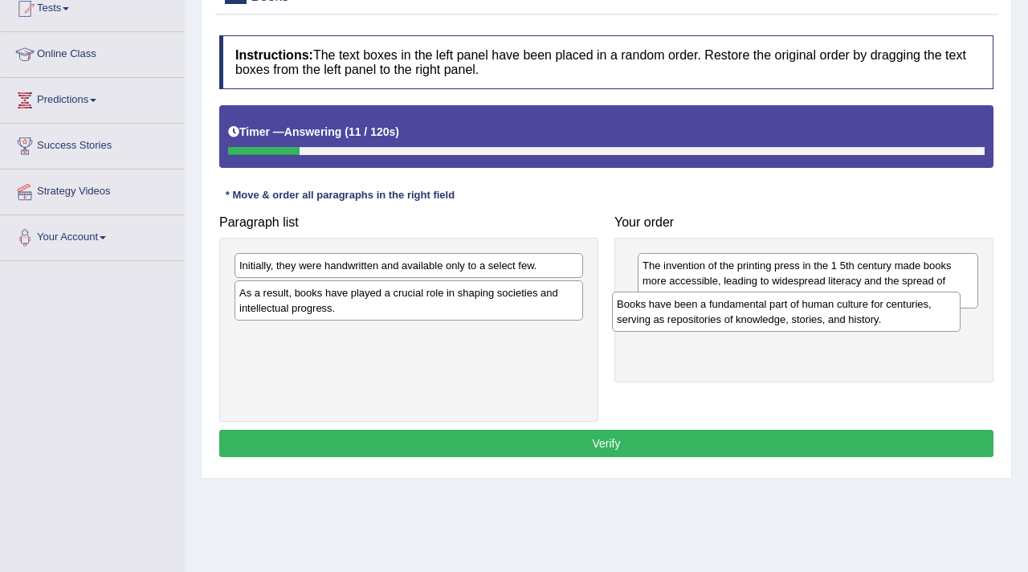
drag, startPoint x: 383, startPoint y: 362, endPoint x: 782, endPoint y: 337, distance: 400.1
click at [782, 332] on div "Books have been a fundamental part of human culture for centuries, serving as r…" at bounding box center [786, 312] width 349 height 40
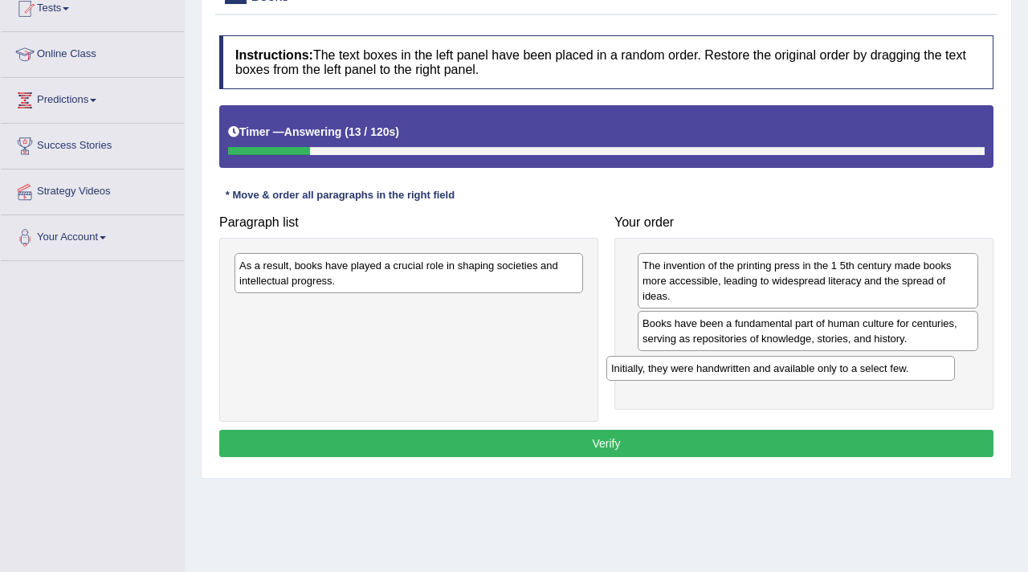
drag, startPoint x: 471, startPoint y: 272, endPoint x: 832, endPoint y: 377, distance: 376.5
click at [836, 375] on div "Initially, they were handwritten and available only to a select few." at bounding box center [781, 368] width 349 height 25
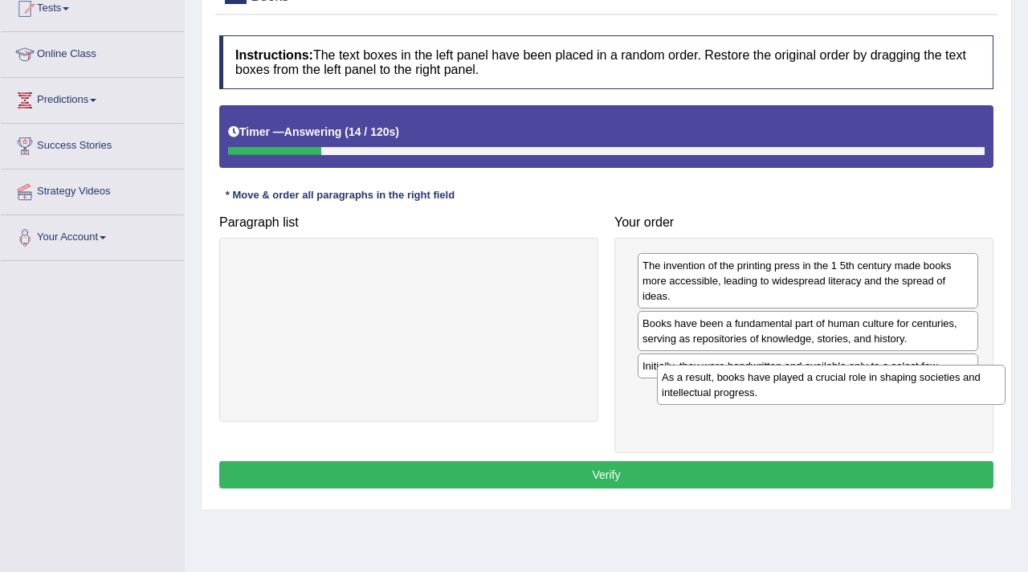
drag, startPoint x: 466, startPoint y: 282, endPoint x: 879, endPoint y: 407, distance: 431.5
click at [880, 405] on div "As a result, books have played a crucial role in shaping societies and intellec…" at bounding box center [831, 385] width 349 height 40
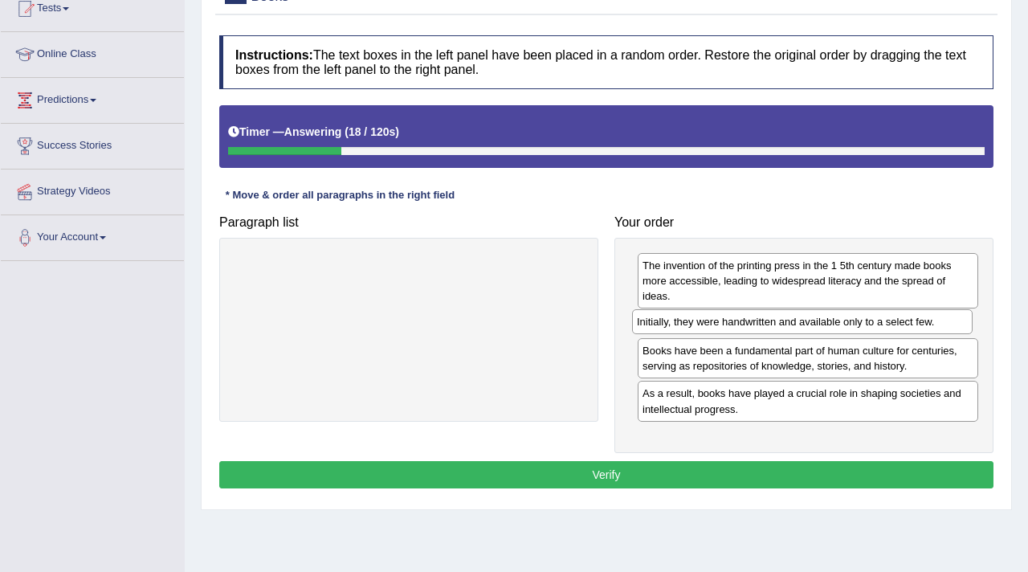
drag, startPoint x: 828, startPoint y: 370, endPoint x: 823, endPoint y: 324, distance: 46.9
click at [823, 325] on div "Initially, they were handwritten and available only to a select few." at bounding box center [802, 321] width 341 height 25
click at [699, 472] on button "Verify" at bounding box center [606, 474] width 774 height 27
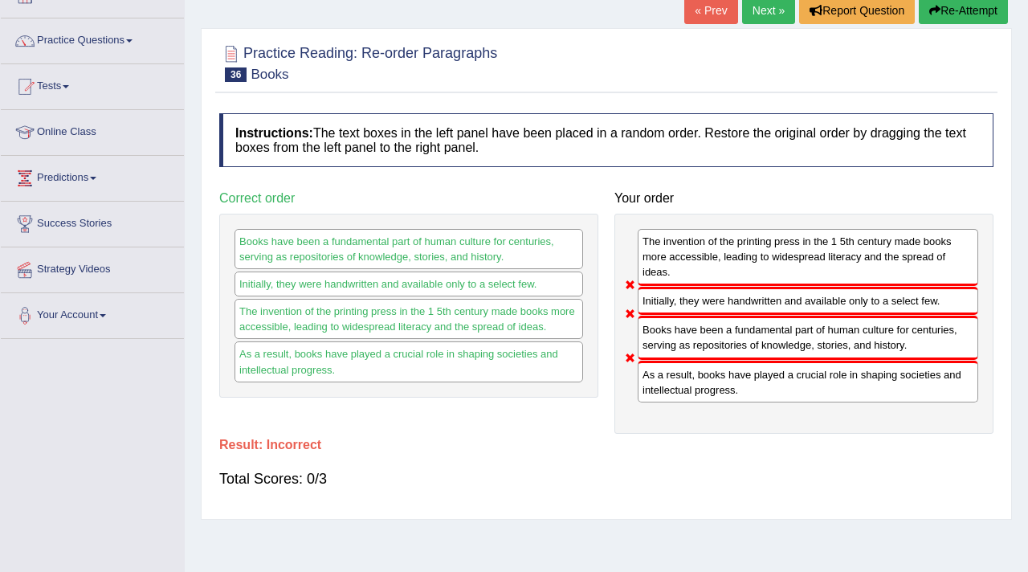
scroll to position [0, 0]
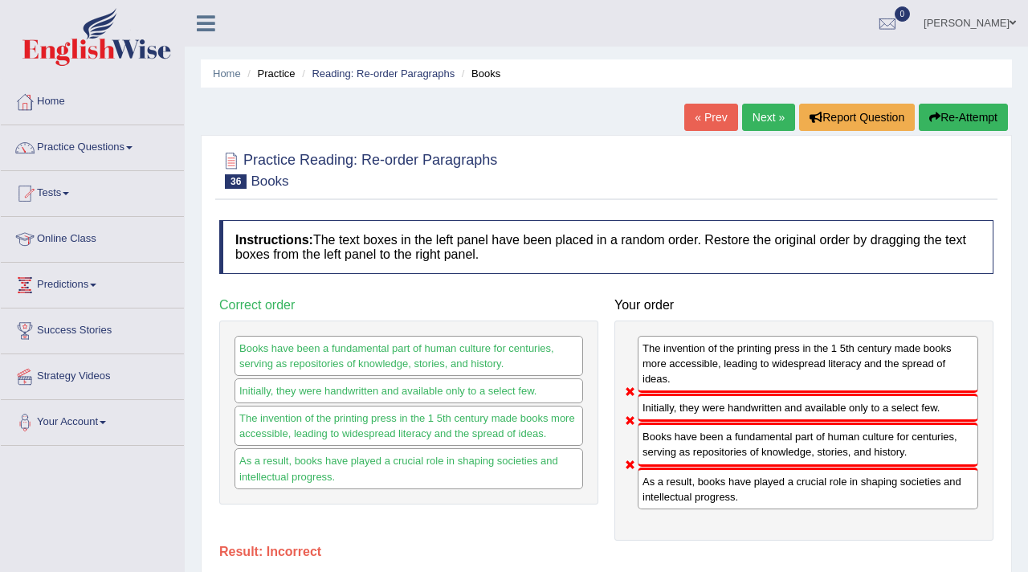
click at [746, 120] on link "Next »" at bounding box center [768, 117] width 53 height 27
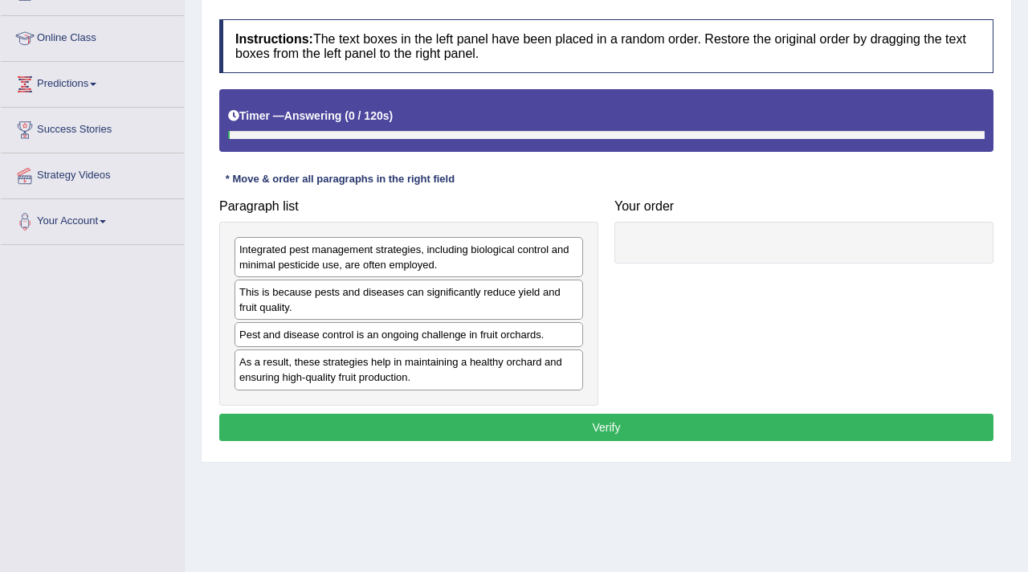
scroll to position [272, 0]
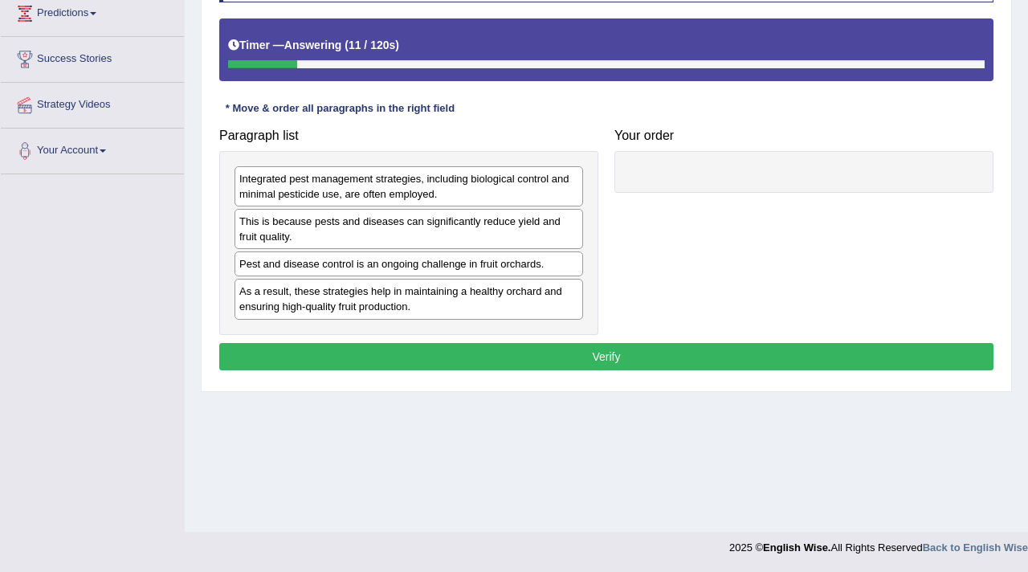
click at [319, 182] on div "Integrated pest management strategies, including biological control and minimal…" at bounding box center [409, 186] width 349 height 40
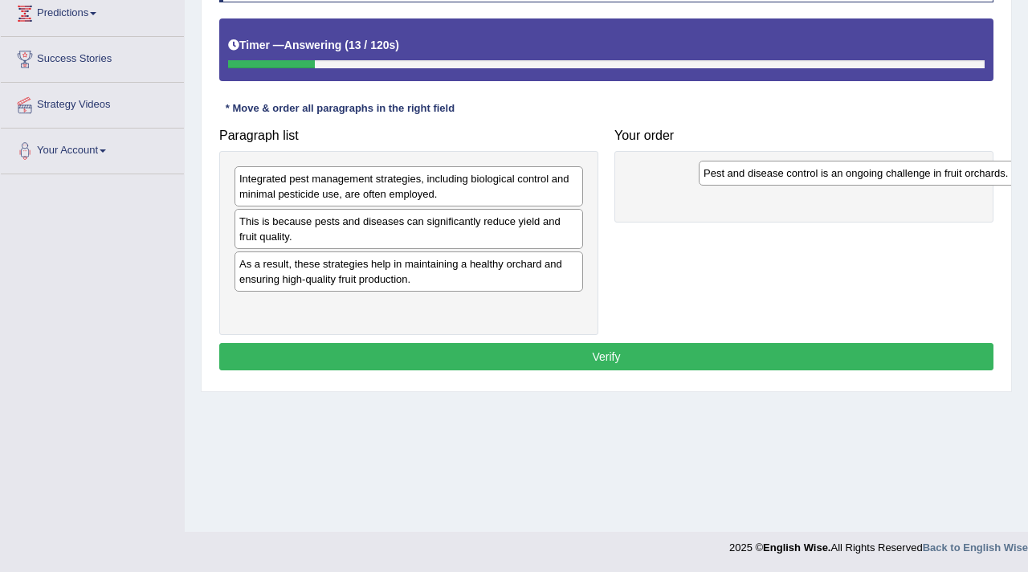
drag, startPoint x: 264, startPoint y: 271, endPoint x: 724, endPoint y: 178, distance: 469.5
click at [725, 178] on div "Pest and disease control is an ongoing challenge in fruit orchards." at bounding box center [873, 173] width 349 height 25
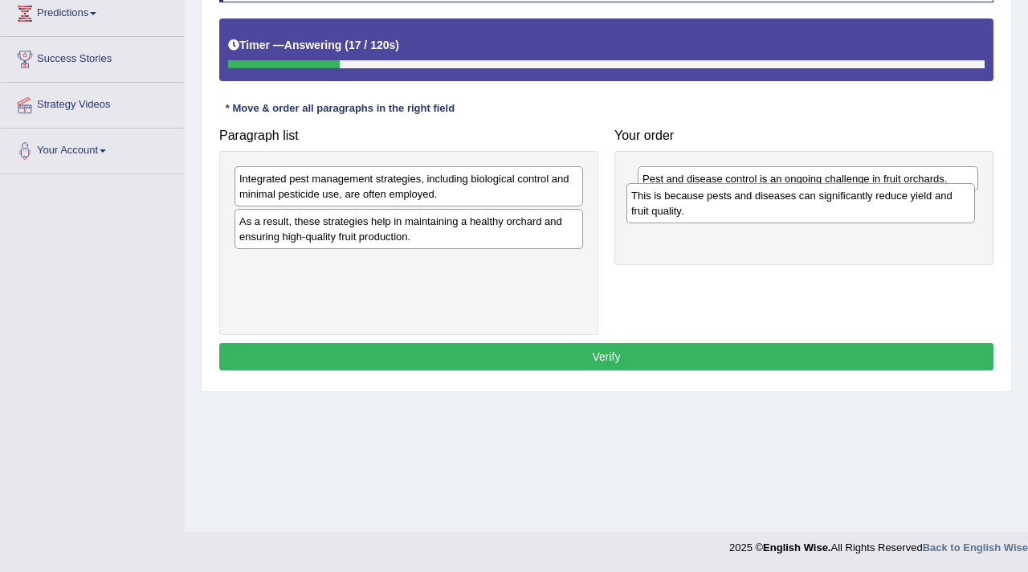
drag, startPoint x: 348, startPoint y: 231, endPoint x: 740, endPoint y: 207, distance: 392.8
click at [739, 207] on div "This is because pests and diseases can significantly reduce yield and fruit qua…" at bounding box center [801, 203] width 349 height 40
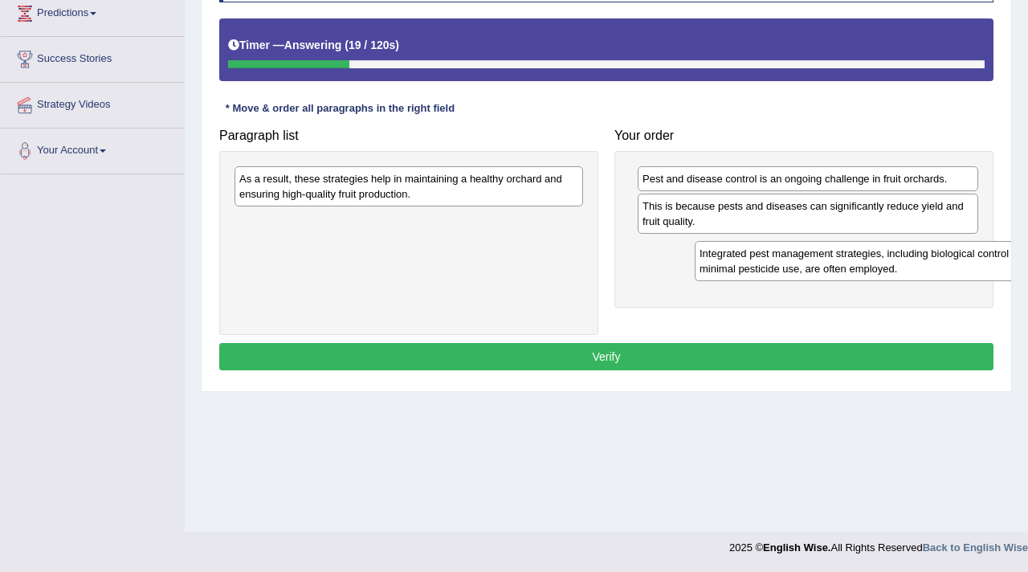
drag, startPoint x: 317, startPoint y: 195, endPoint x: 734, endPoint y: 266, distance: 423.7
click at [735, 267] on div "Integrated pest management strategies, including biological control and minimal…" at bounding box center [869, 261] width 349 height 40
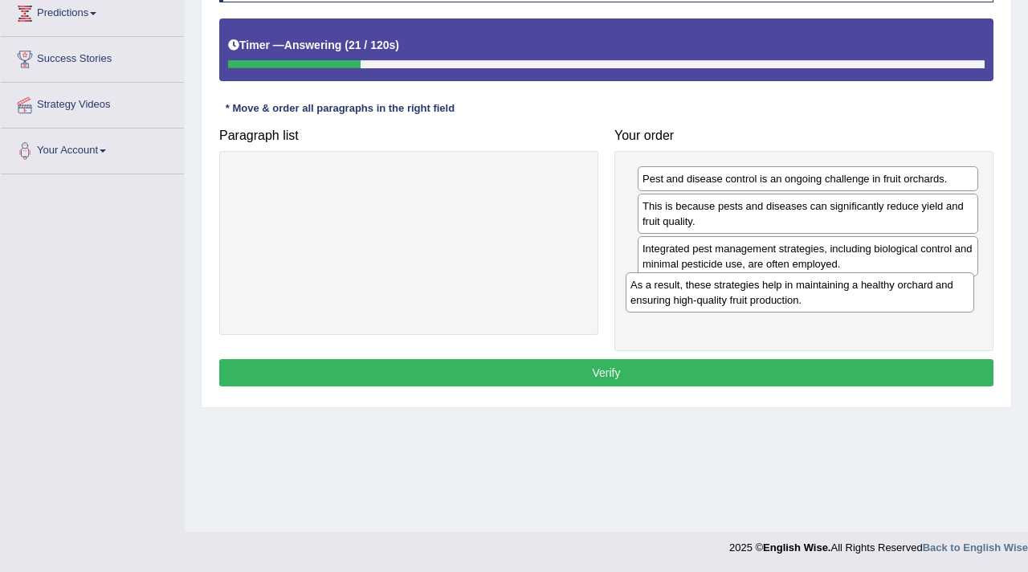
drag, startPoint x: 408, startPoint y: 192, endPoint x: 799, endPoint y: 298, distance: 405.4
click at [799, 298] on div "As a result, these strategies help in maintaining a healthy orchard and ensurin…" at bounding box center [800, 292] width 349 height 40
click at [664, 376] on button "Verify" at bounding box center [606, 372] width 774 height 27
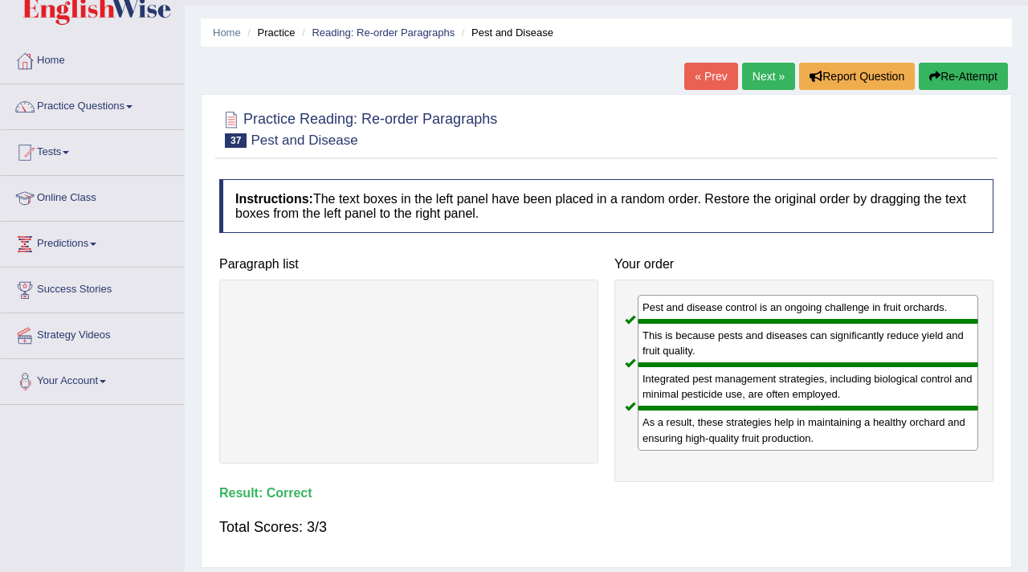
scroll to position [0, 0]
